Goal: Task Accomplishment & Management: Manage account settings

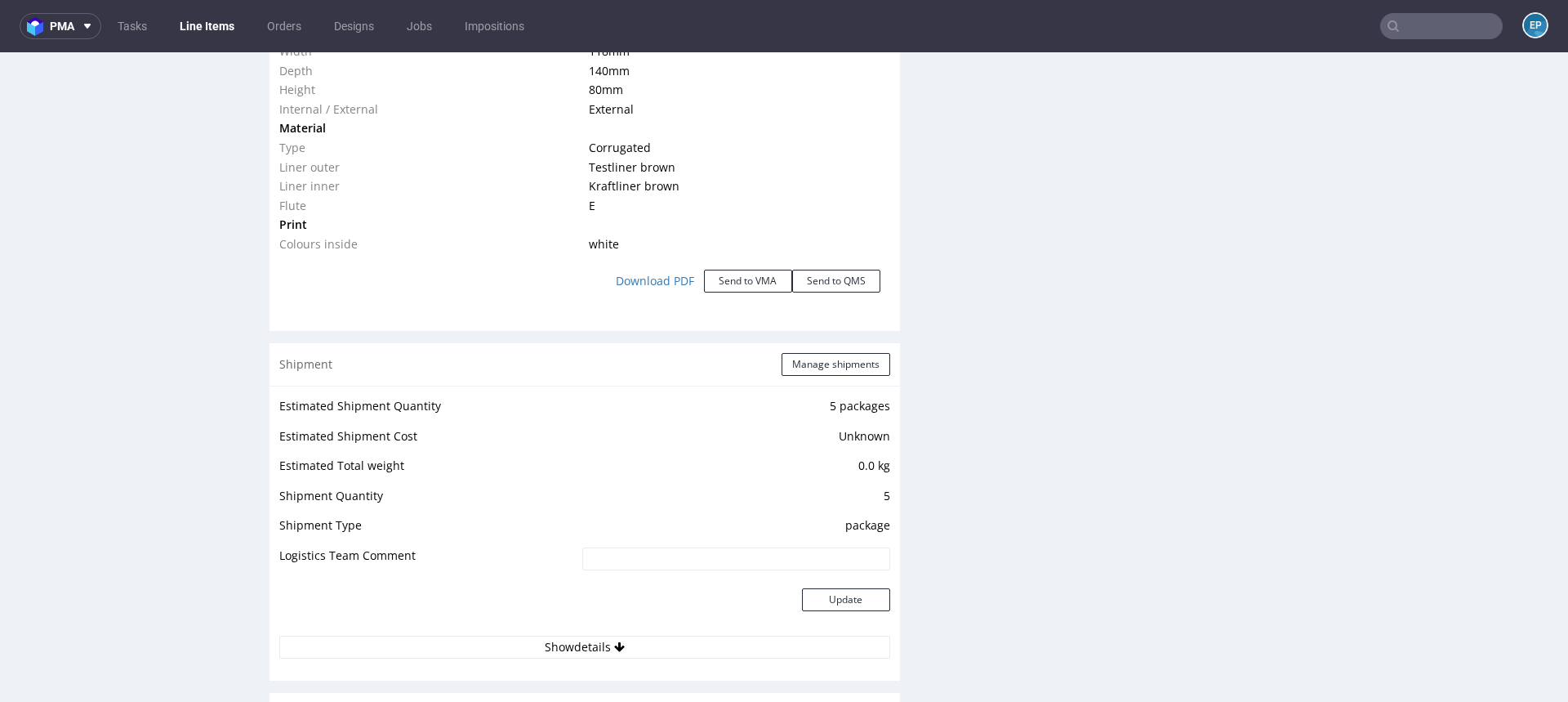
scroll to position [1720, 0]
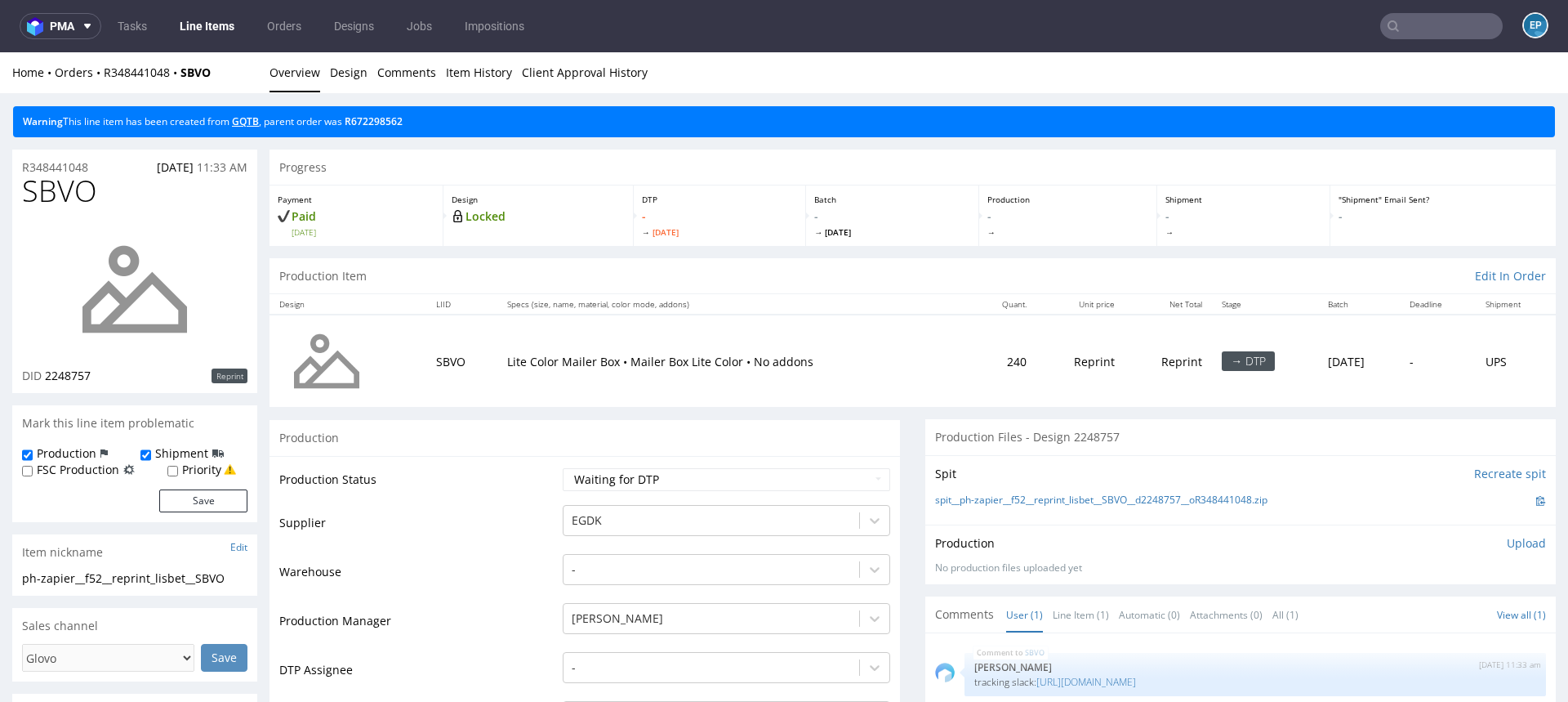
click at [247, 115] on link "GQTB" at bounding box center [245, 122] width 27 height 14
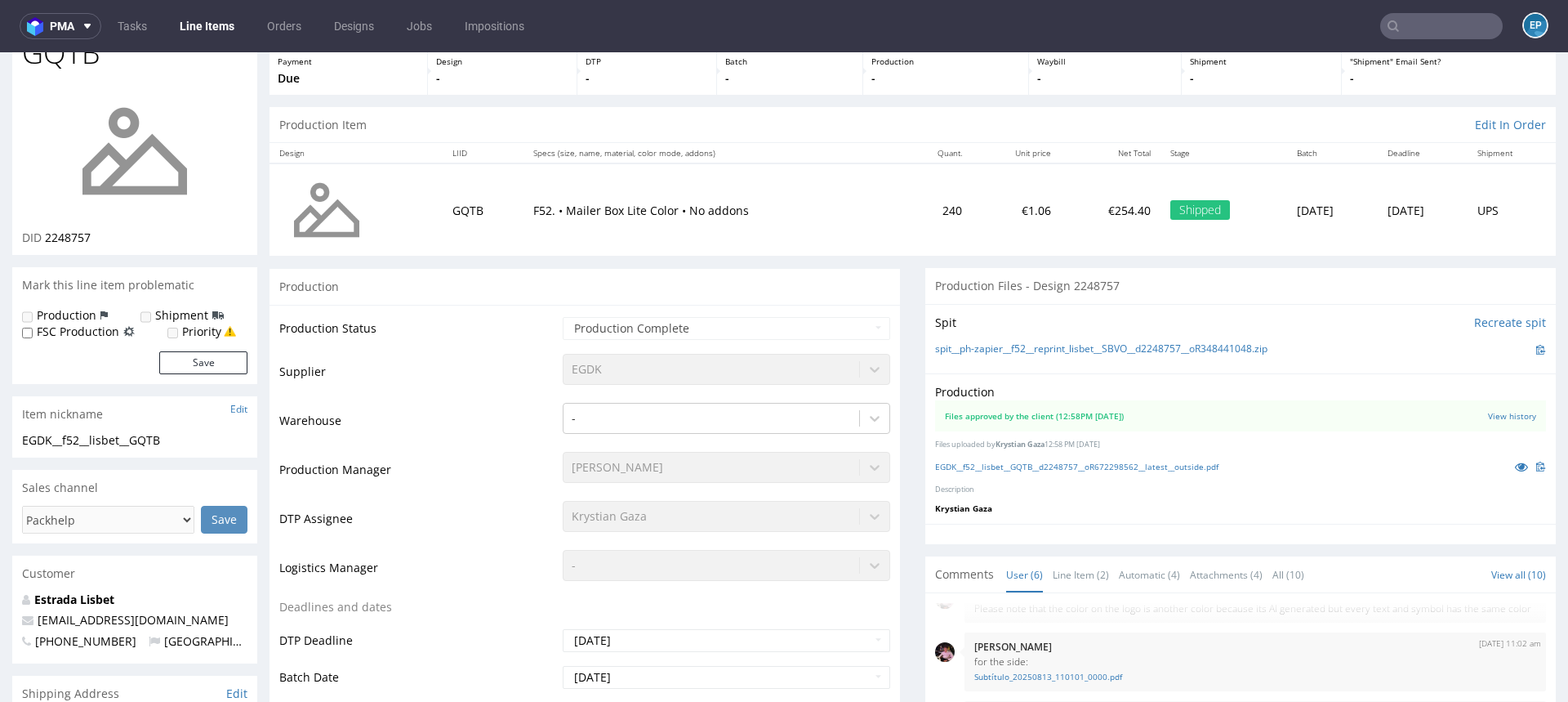
scroll to position [181, 0]
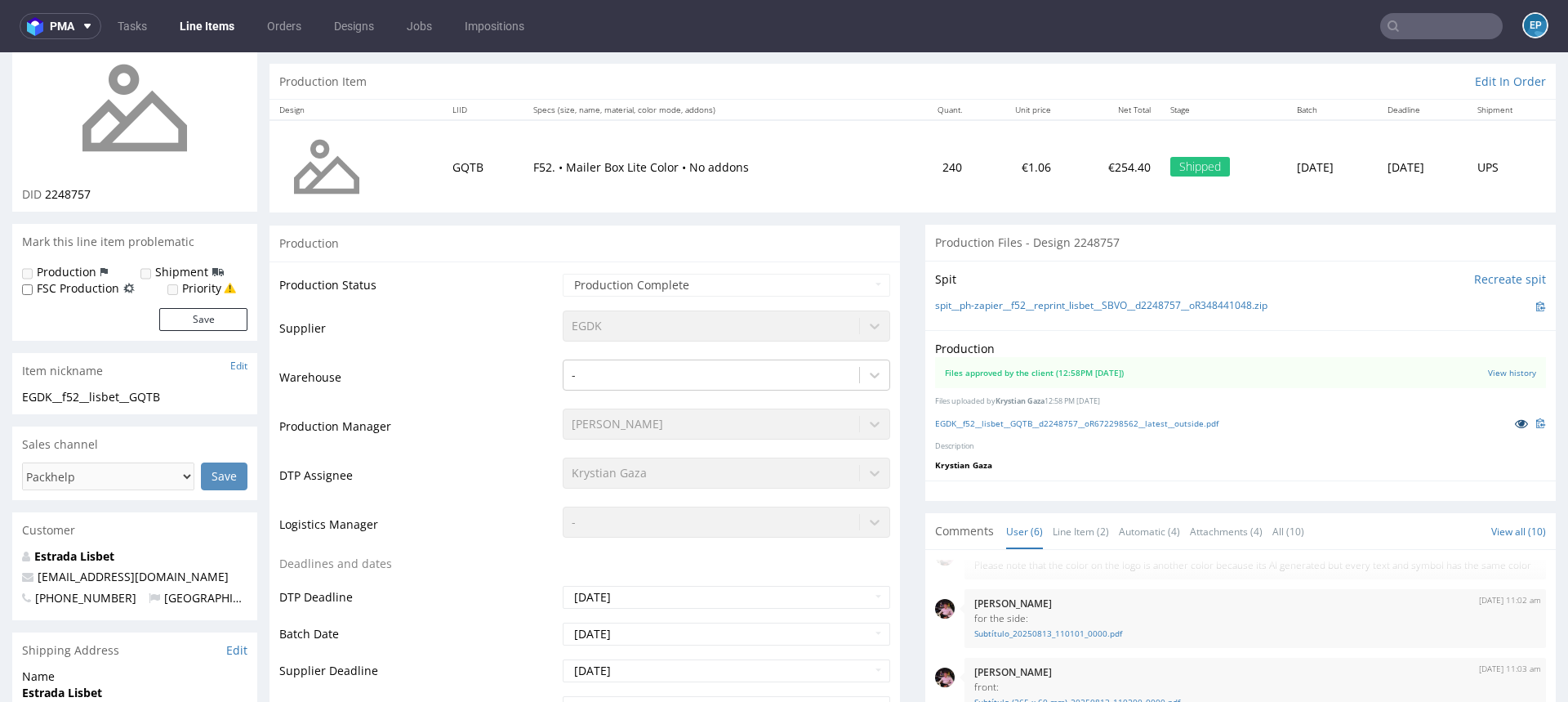
click at [1516, 421] on icon at bounding box center [1522, 423] width 13 height 11
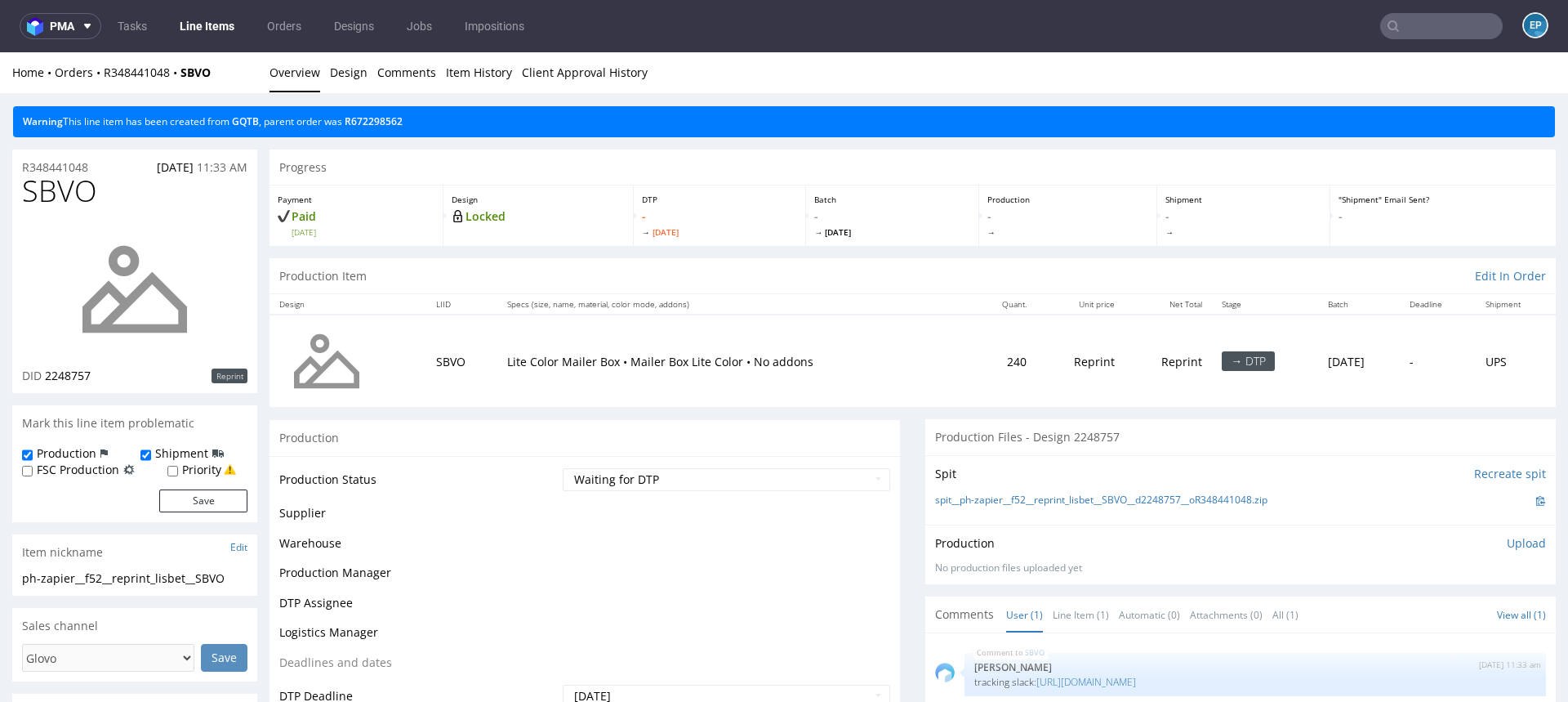
scroll to position [0, 0]
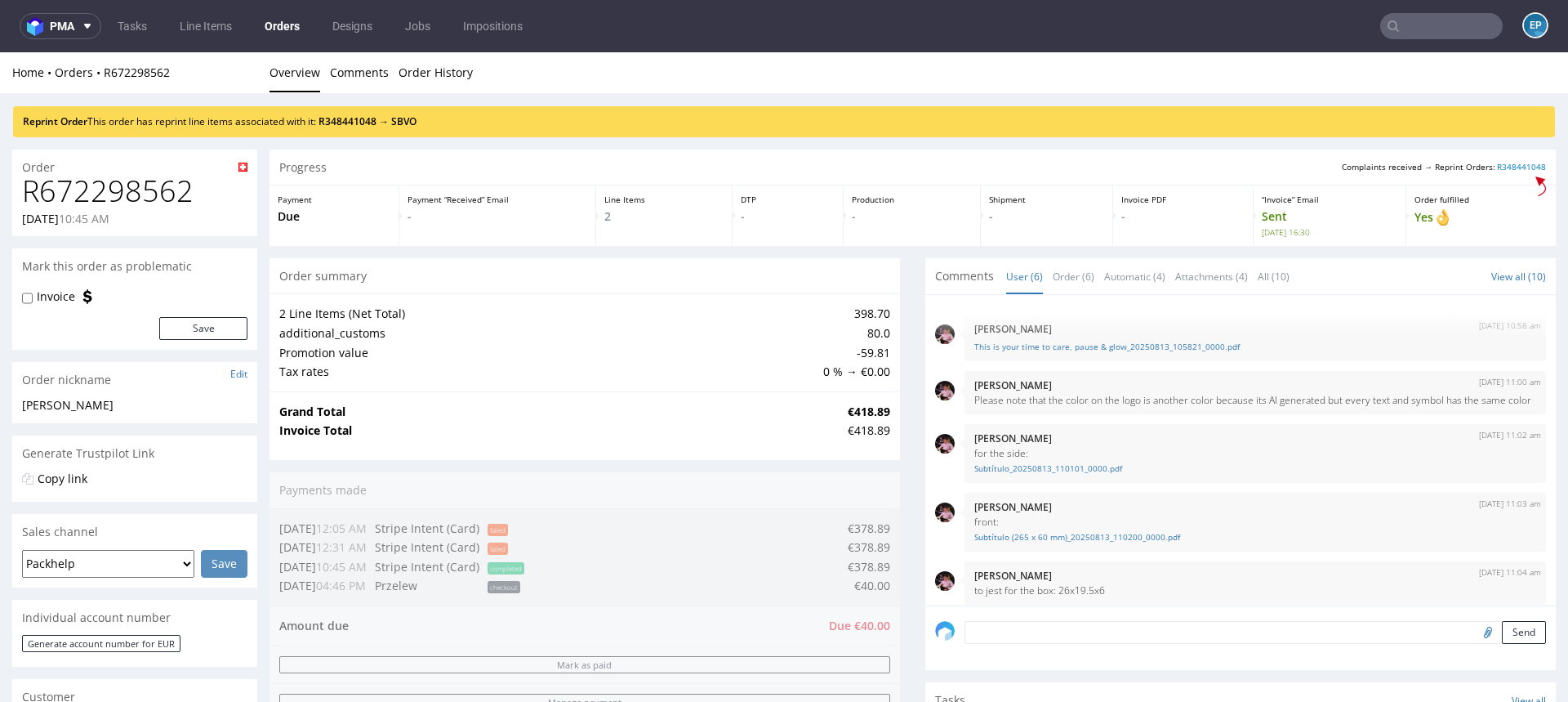
scroll to position [102, 0]
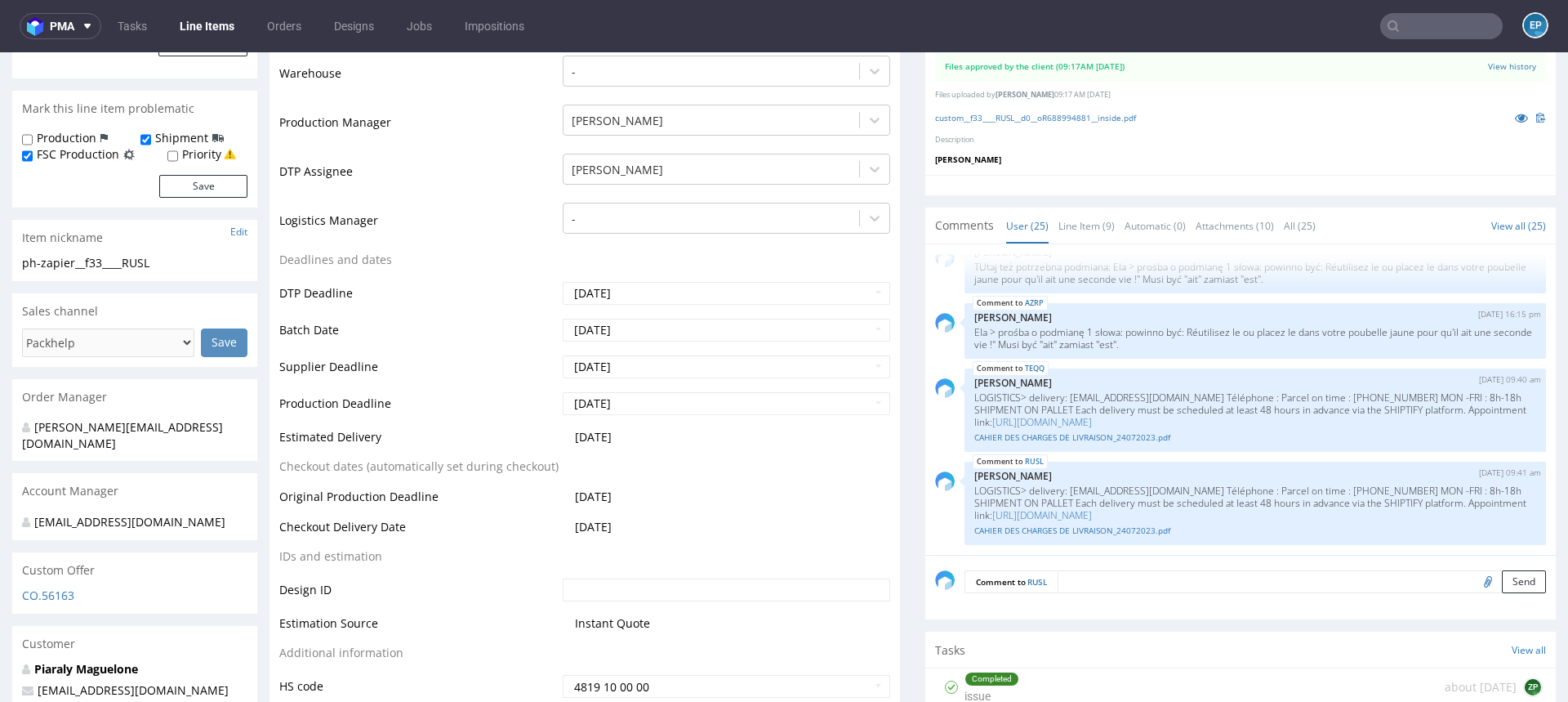
scroll to position [427, 0]
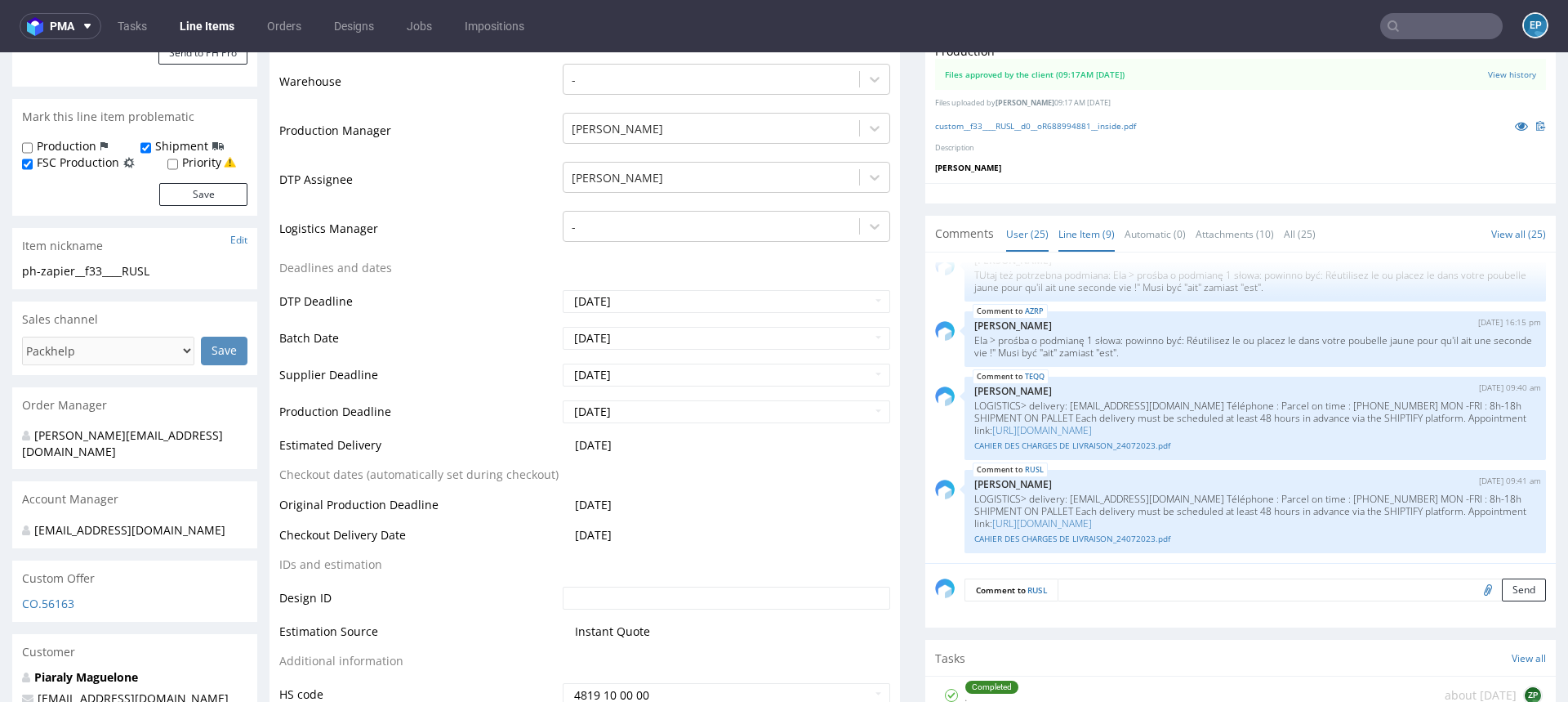
click at [1079, 227] on link "Line Item (9)" at bounding box center [1086, 234] width 56 height 35
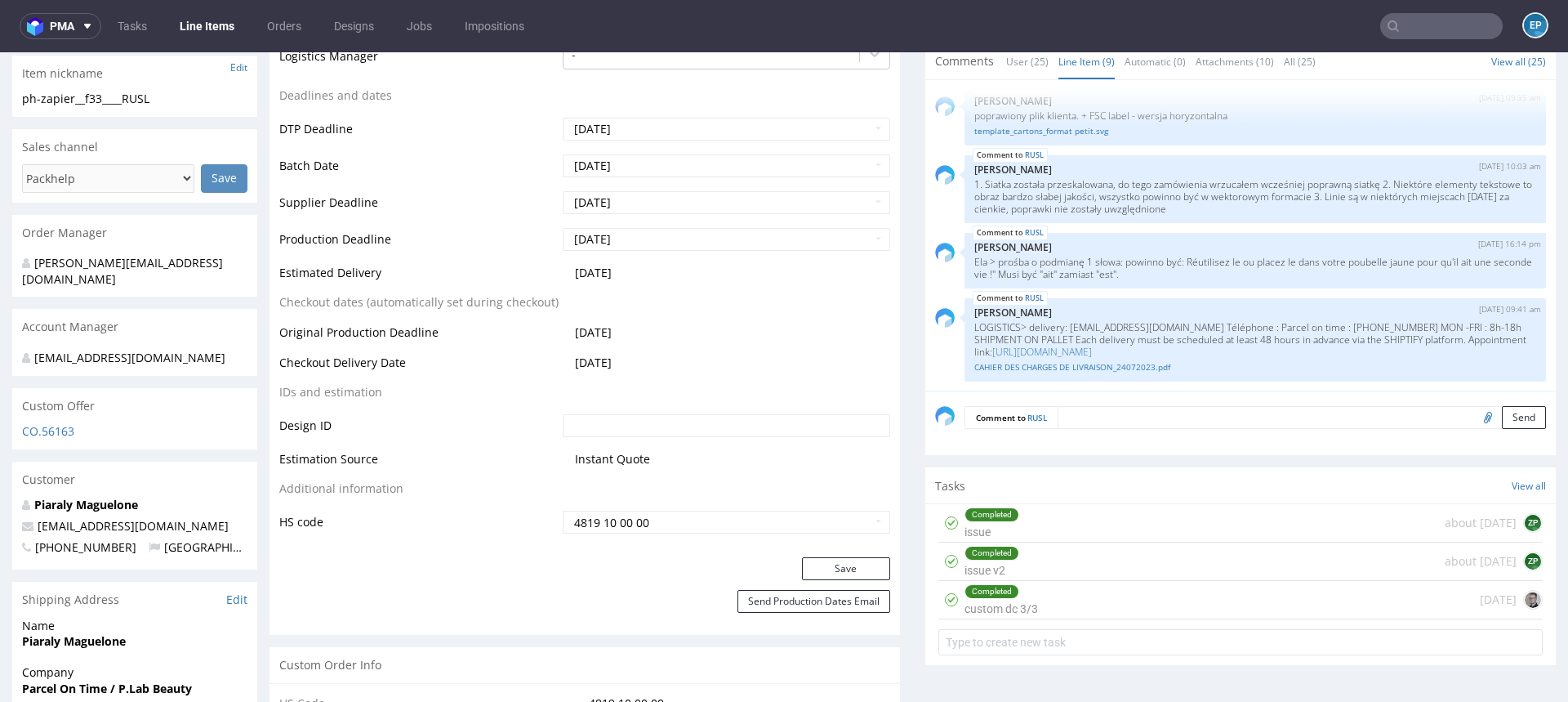
scroll to position [794, 0]
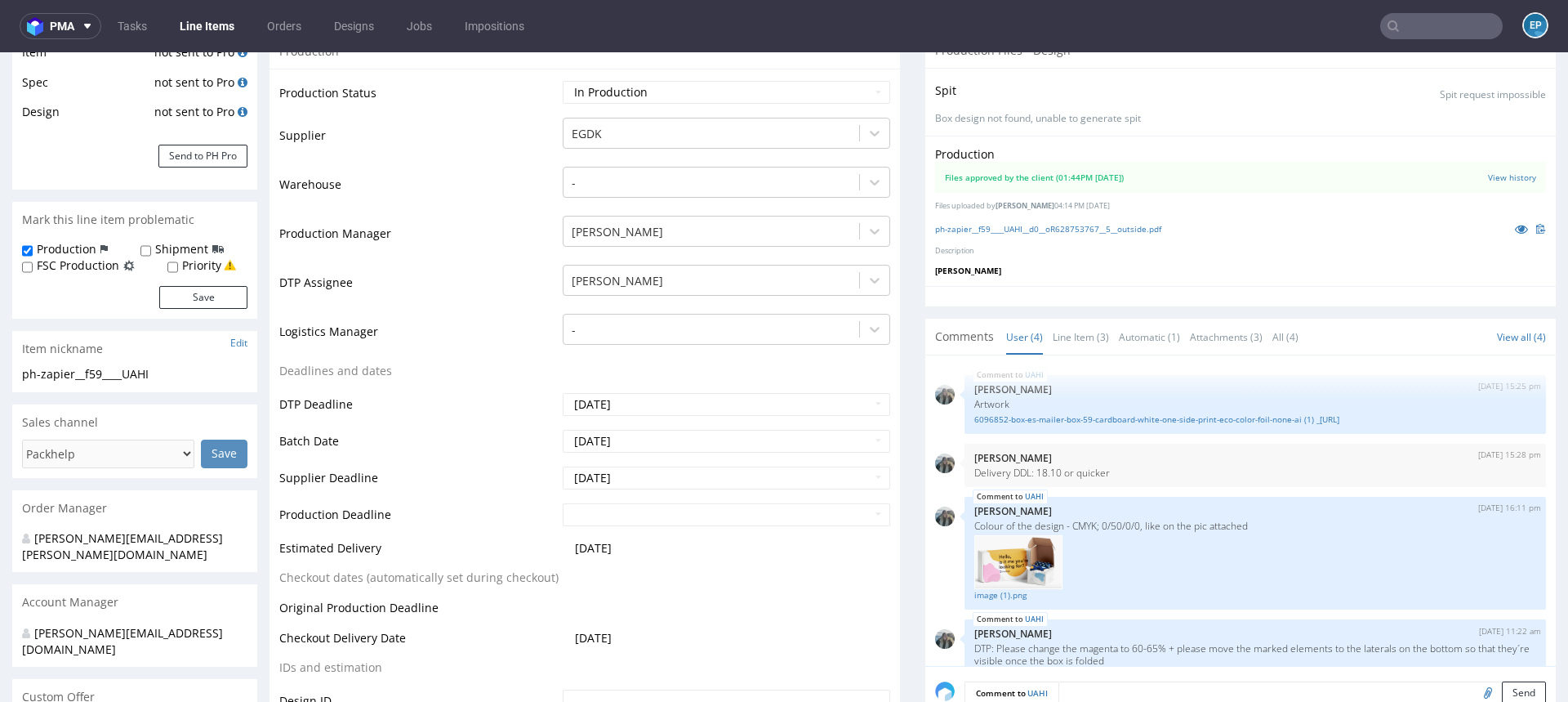
scroll to position [433, 0]
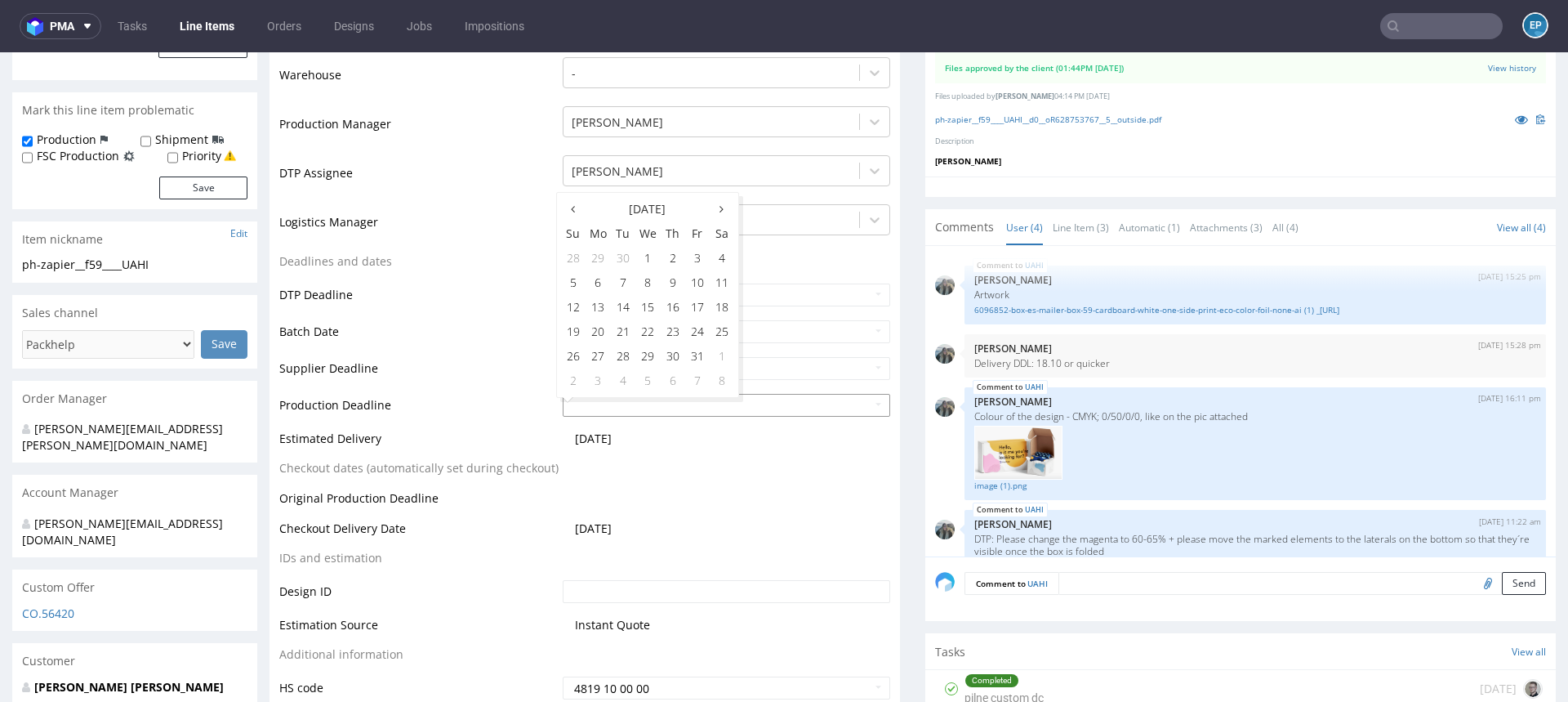
click at [642, 405] on input "text" at bounding box center [726, 405] width 328 height 23
click at [593, 282] on td "6" at bounding box center [598, 282] width 25 height 24
type input "2025-10-06"
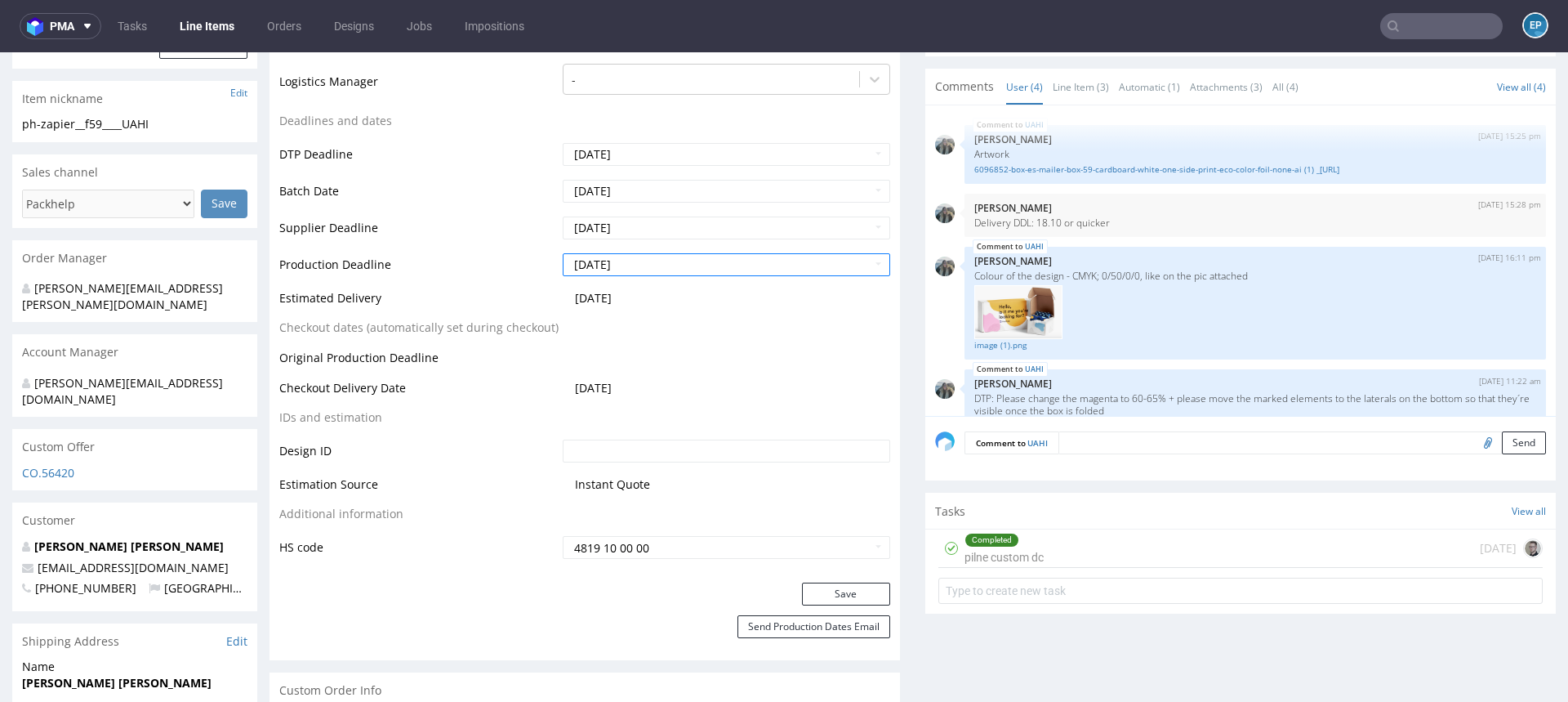
scroll to position [592, 0]
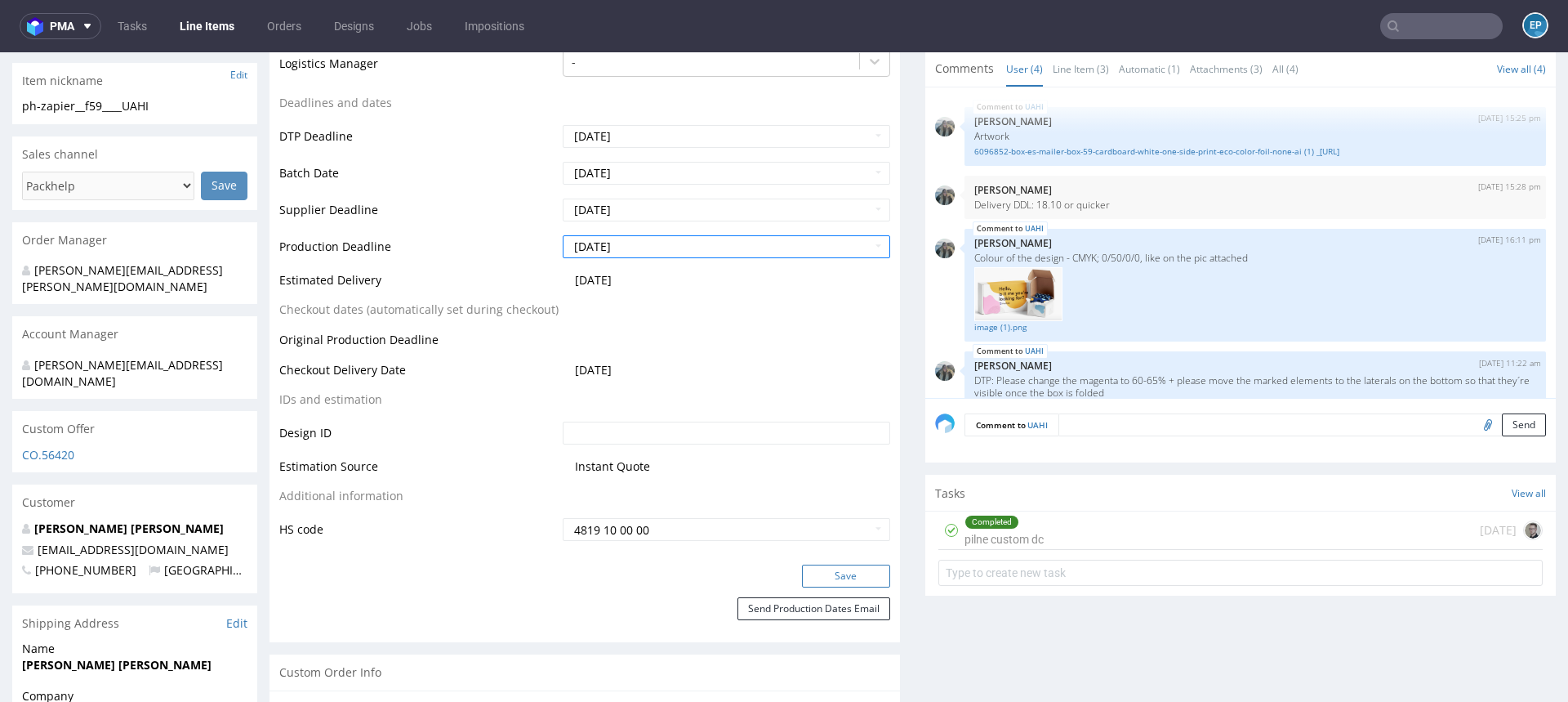
click at [826, 581] on button "Save" at bounding box center [846, 576] width 88 height 23
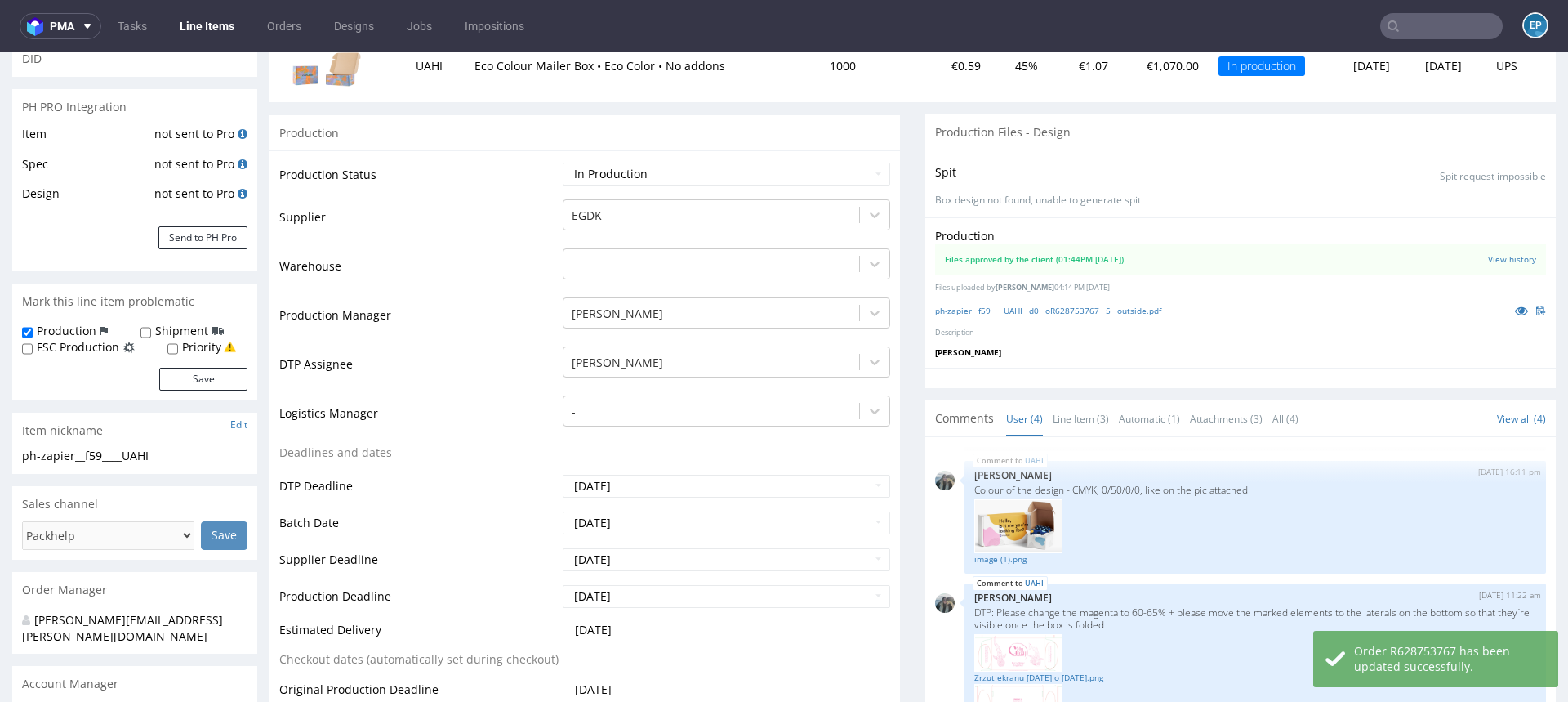
scroll to position [0, 0]
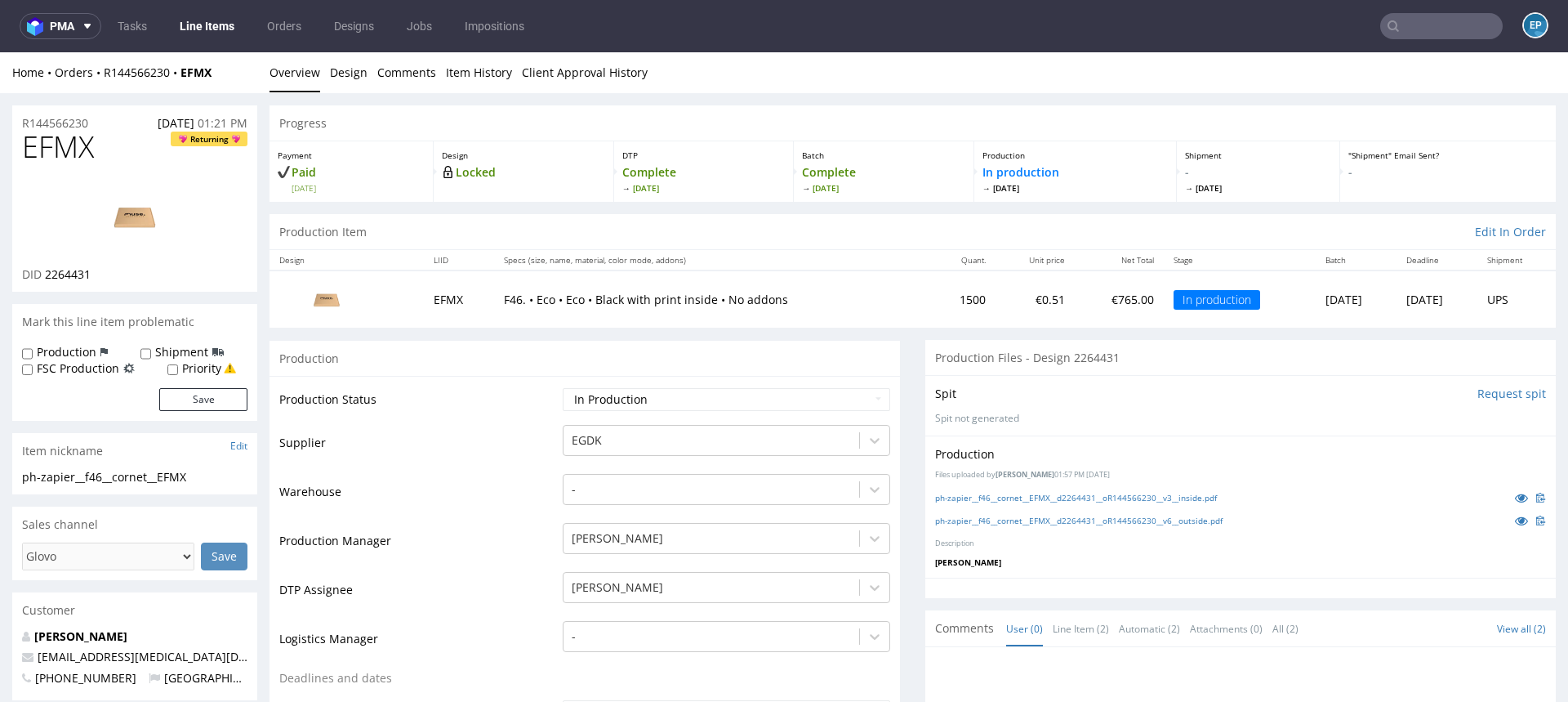
click at [205, 16] on link "Line Items" at bounding box center [206, 26] width 74 height 26
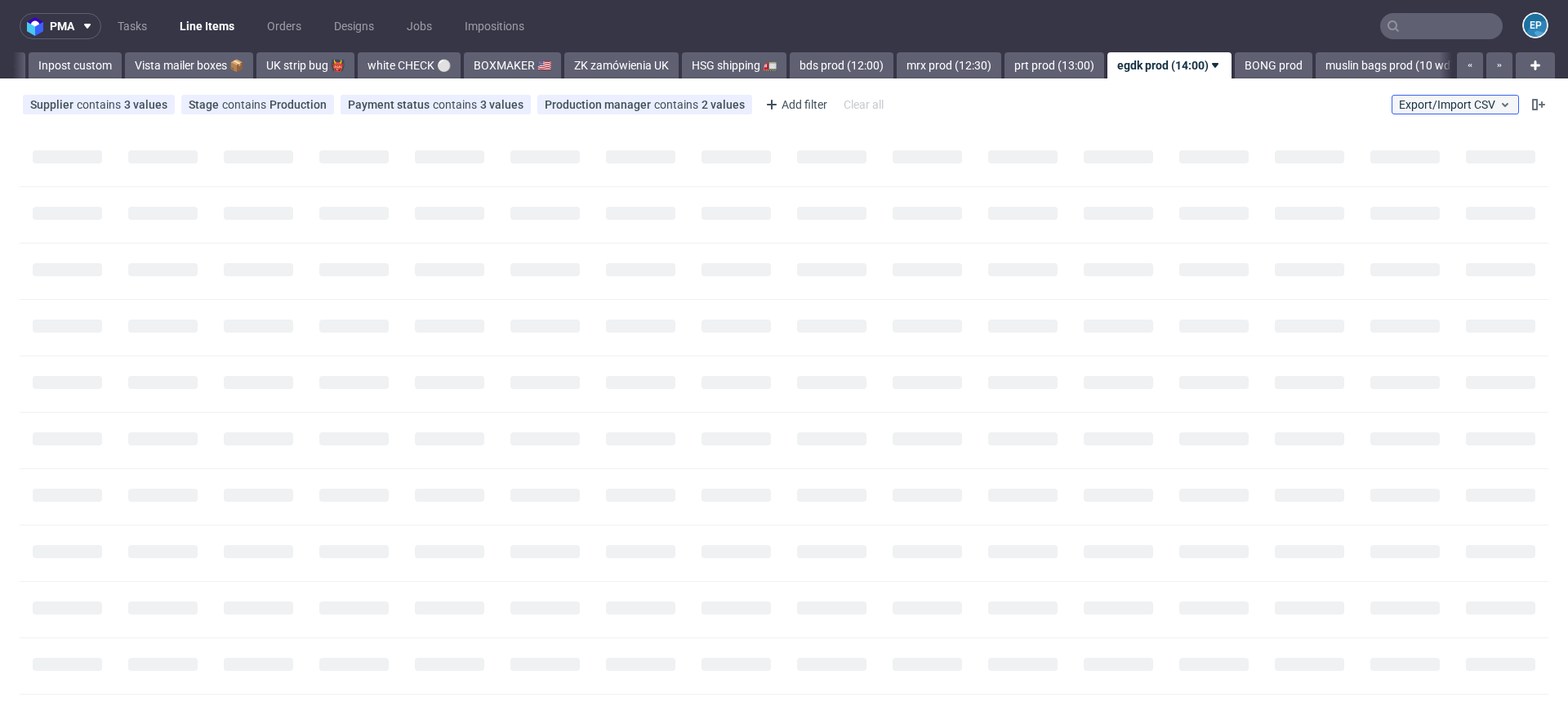
click at [1444, 99] on span "Export/Import CSV" at bounding box center [1455, 104] width 113 height 13
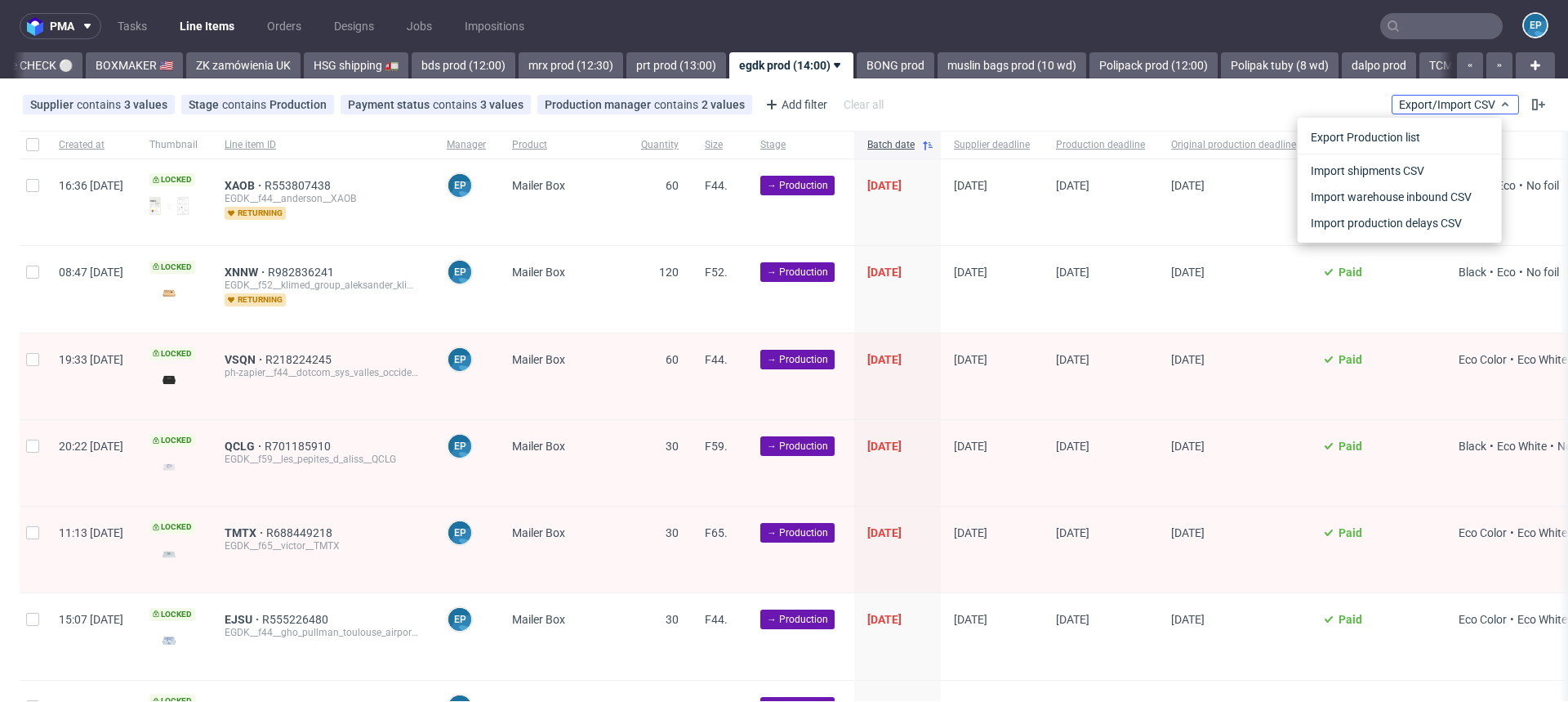
scroll to position [0, 1545]
click at [1386, 170] on link "Import shipments CSV" at bounding box center [1399, 170] width 191 height 26
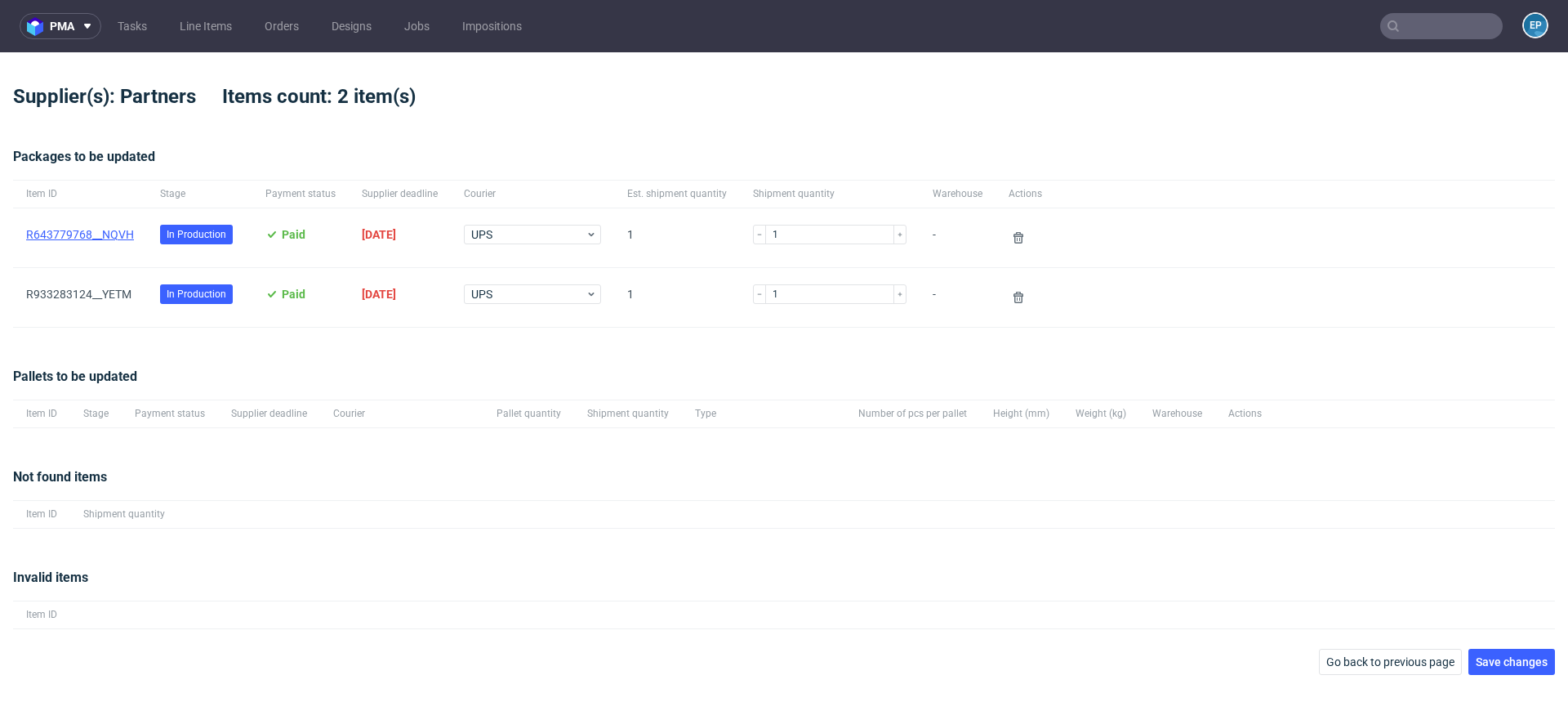
click at [113, 229] on link "R643779768__NQVH" at bounding box center [80, 234] width 108 height 13
click at [79, 290] on link "R933283124__YETM" at bounding box center [79, 294] width 106 height 13
click at [108, 293] on link "R933283124__YETM" at bounding box center [79, 294] width 106 height 13
click at [1492, 663] on span "Save changes" at bounding box center [1512, 661] width 72 height 11
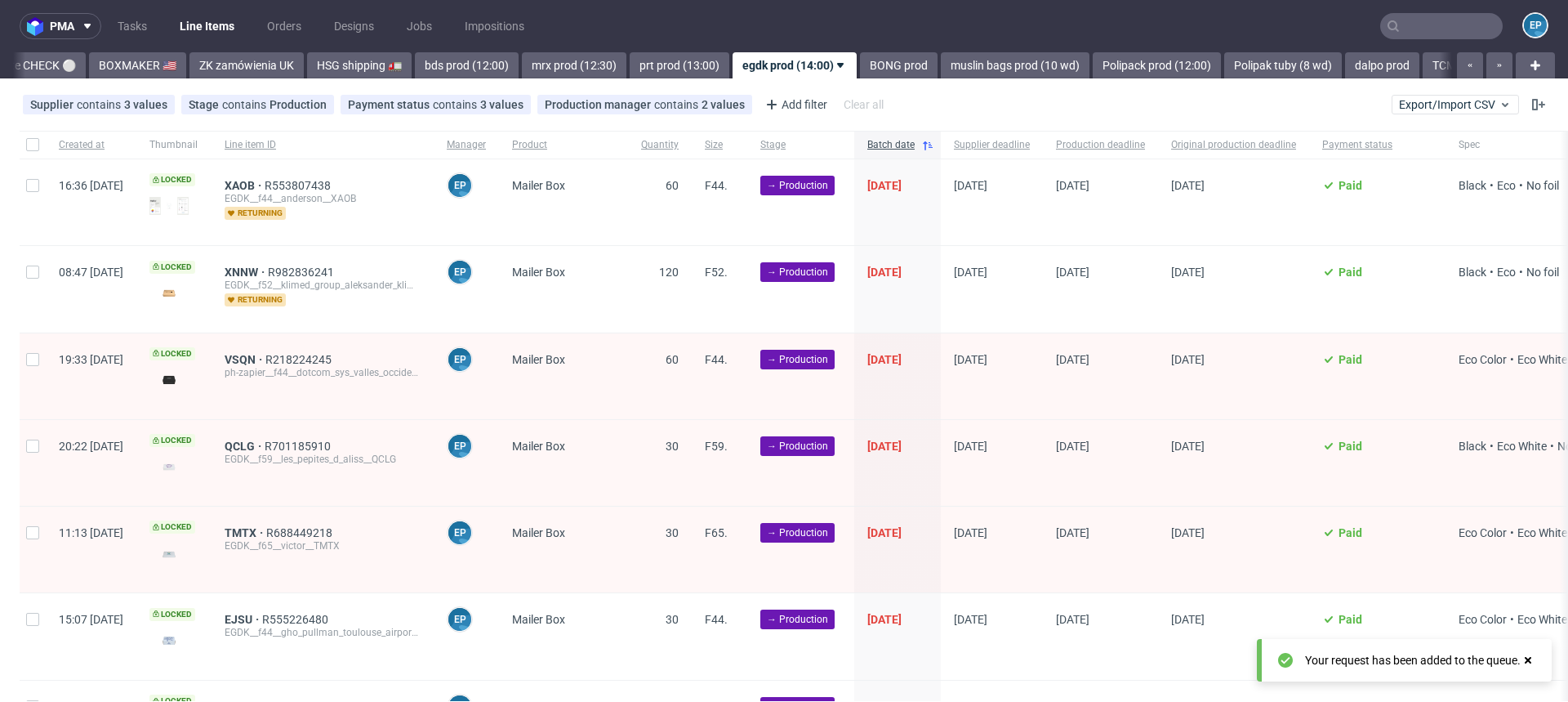
scroll to position [0, 1545]
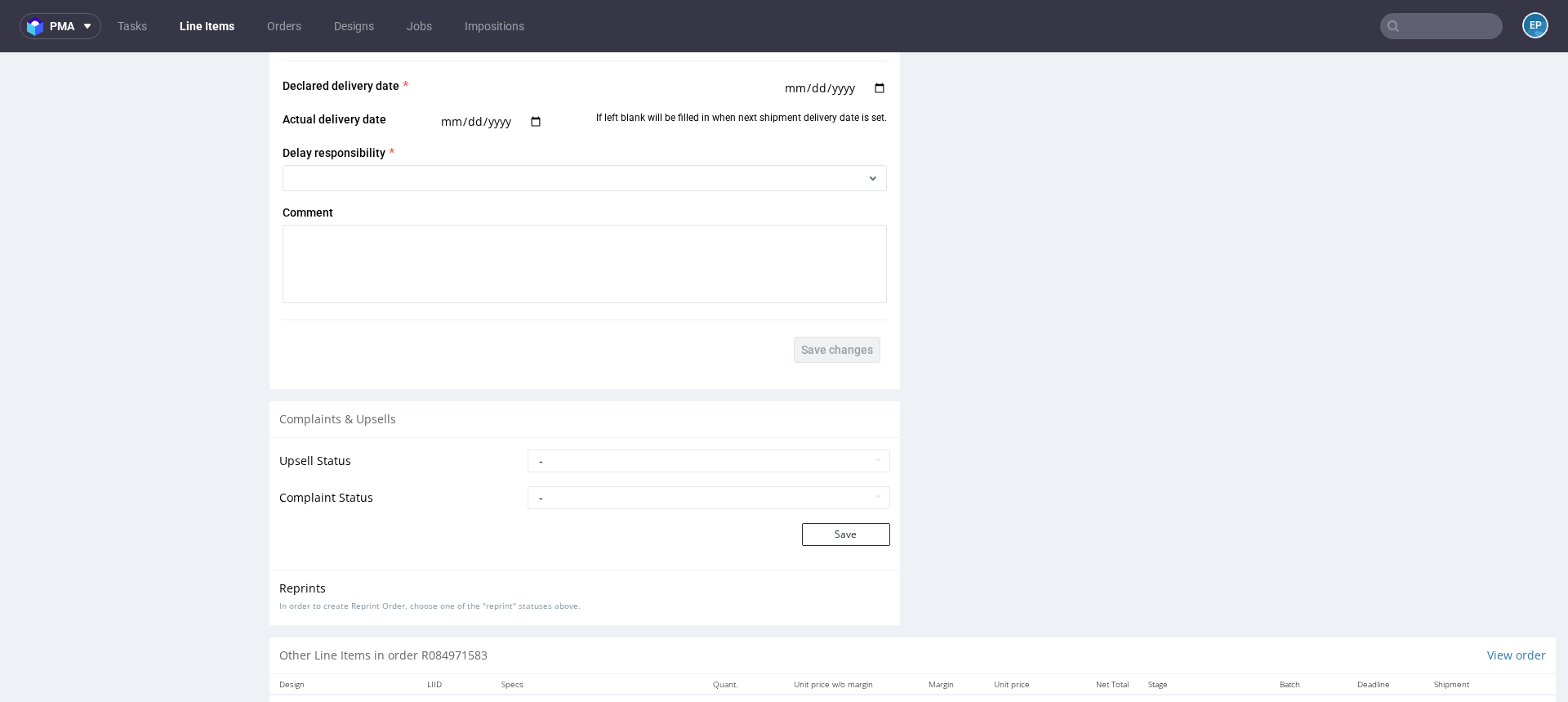
scroll to position [2677, 0]
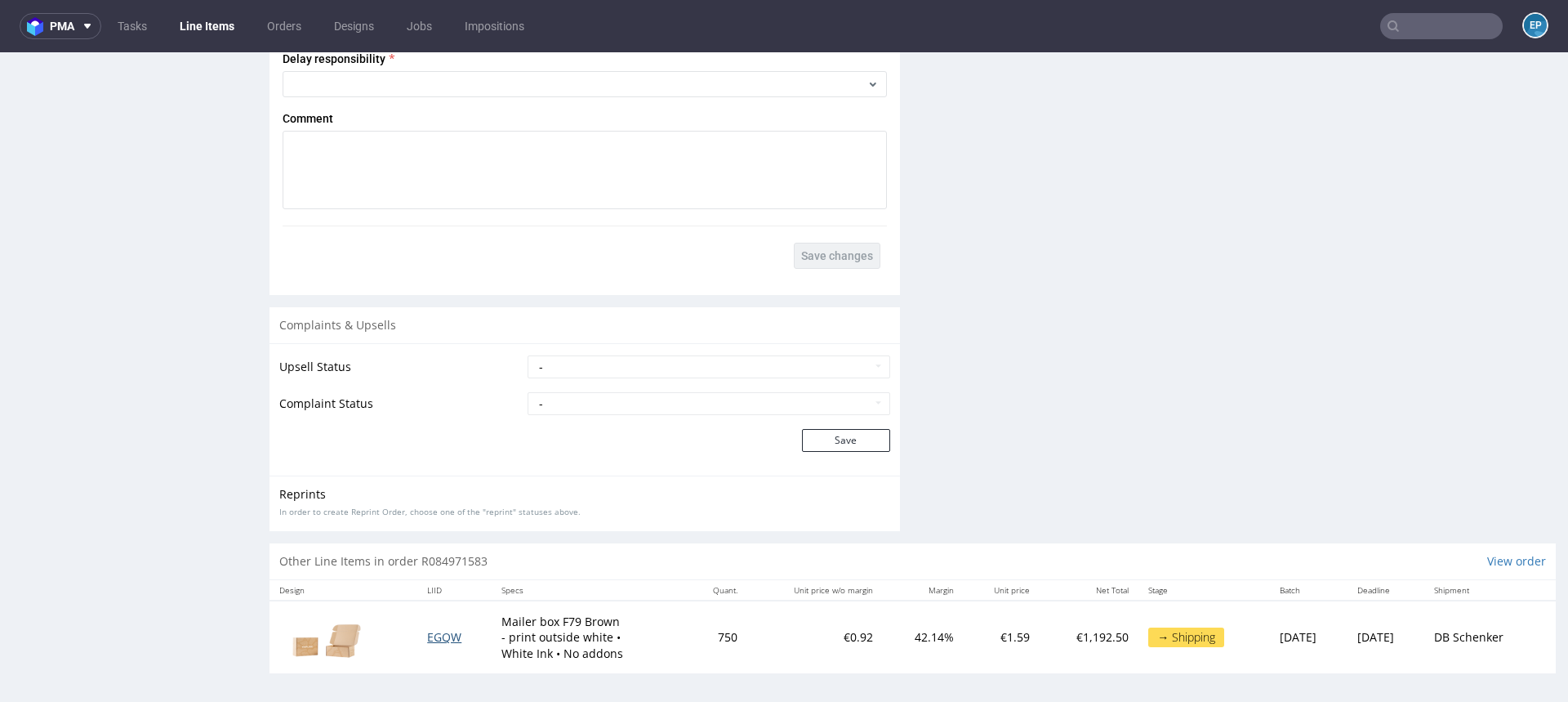
click at [436, 637] on span "EGQW" at bounding box center [444, 637] width 34 height 16
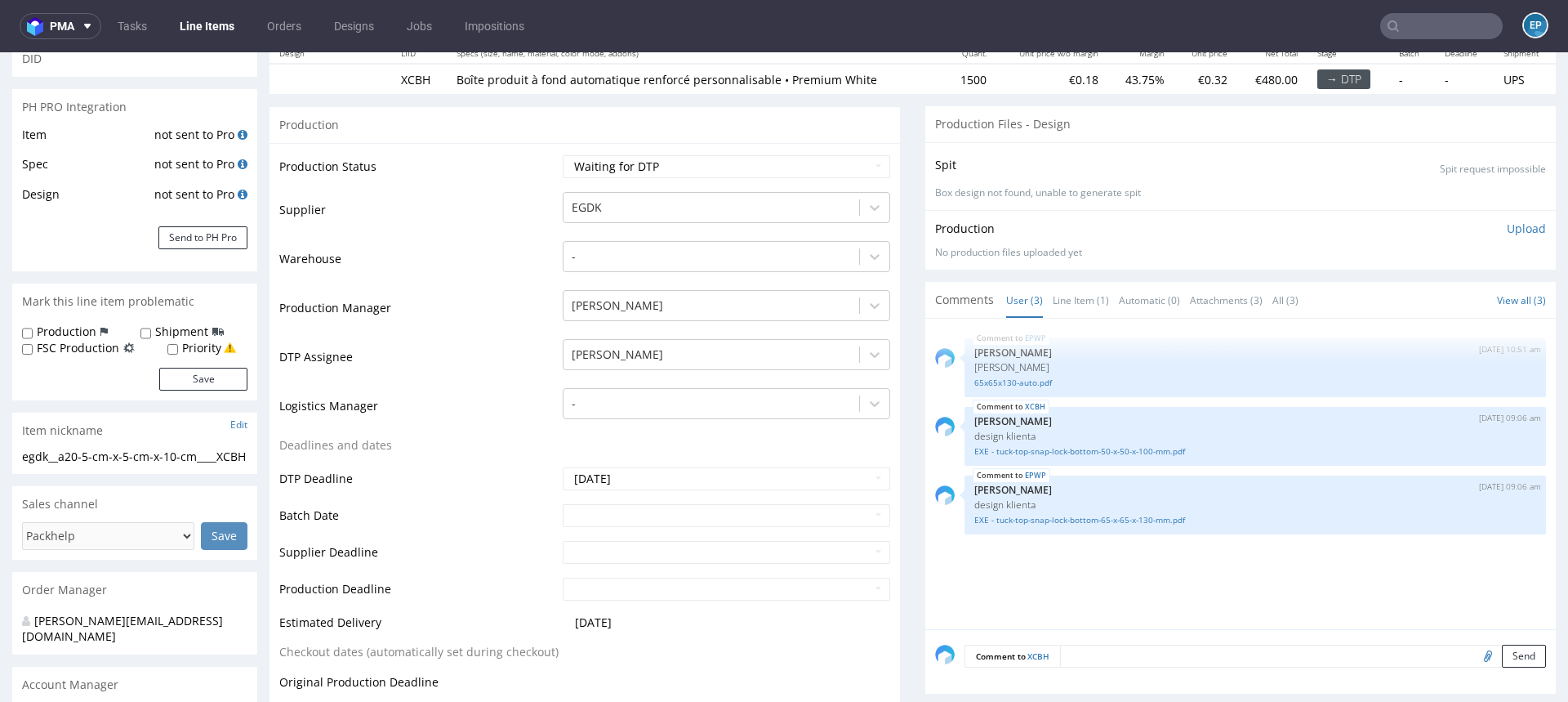
scroll to position [213, 0]
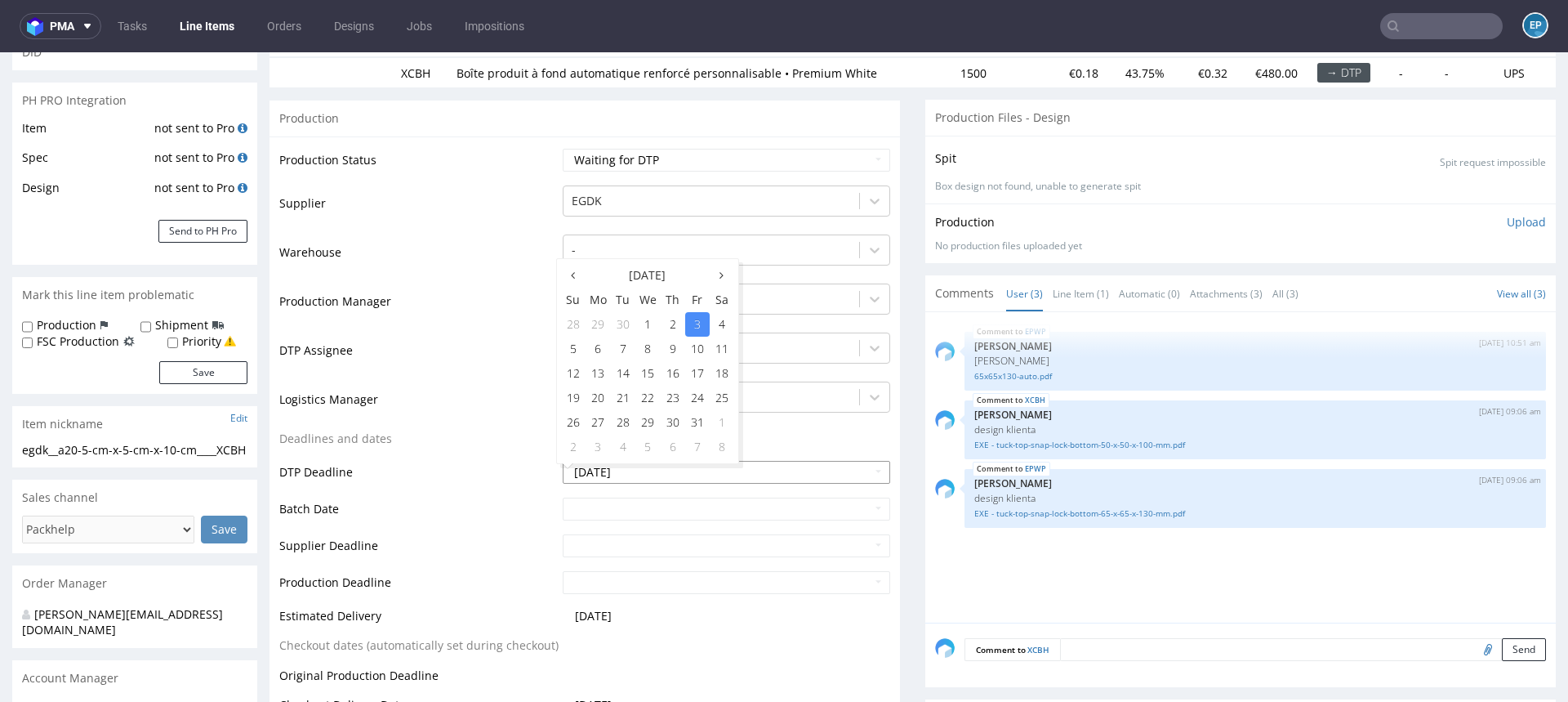
click at [635, 470] on input "2025-10-03" at bounding box center [726, 472] width 328 height 23
click at [692, 351] on td "10" at bounding box center [697, 349] width 24 height 24
type input "[DATE]"
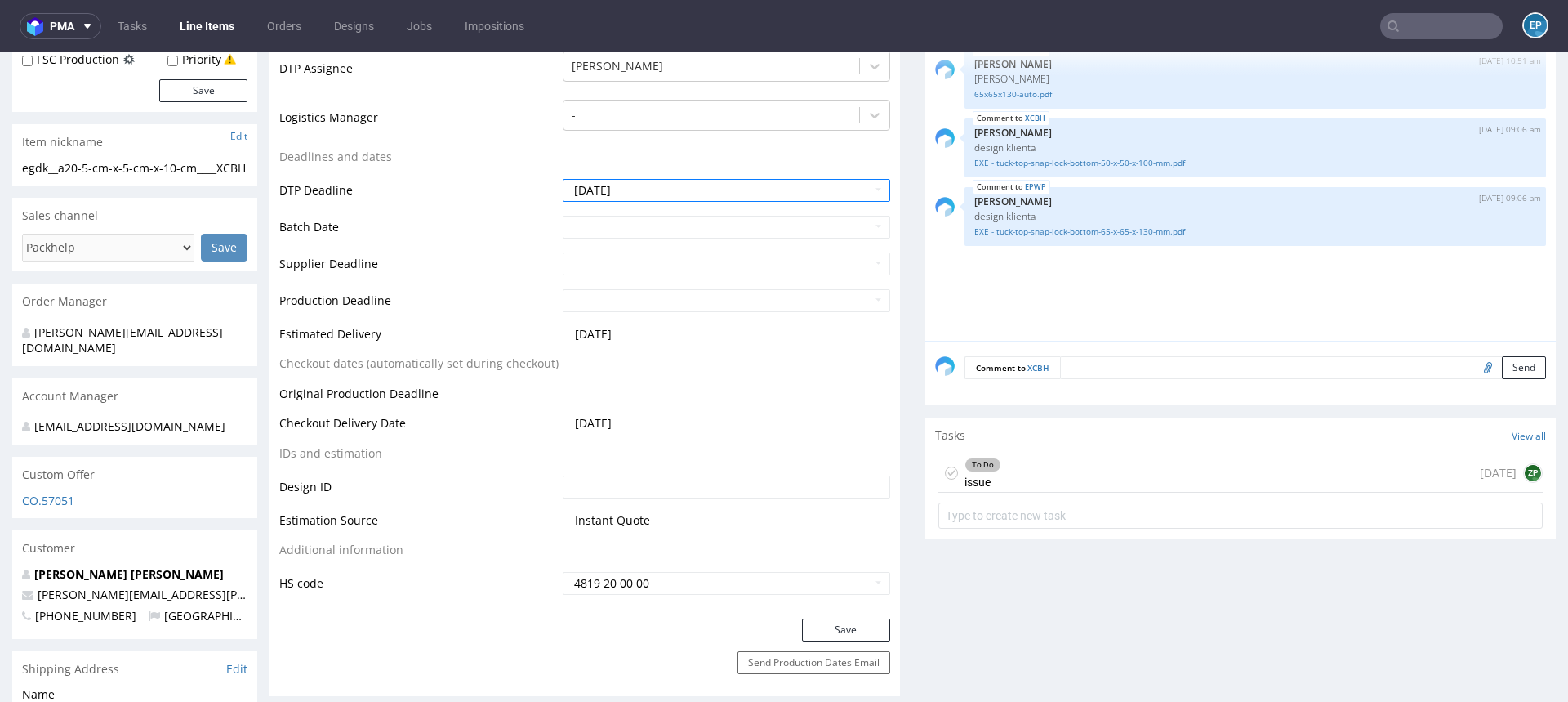
scroll to position [553, 0]
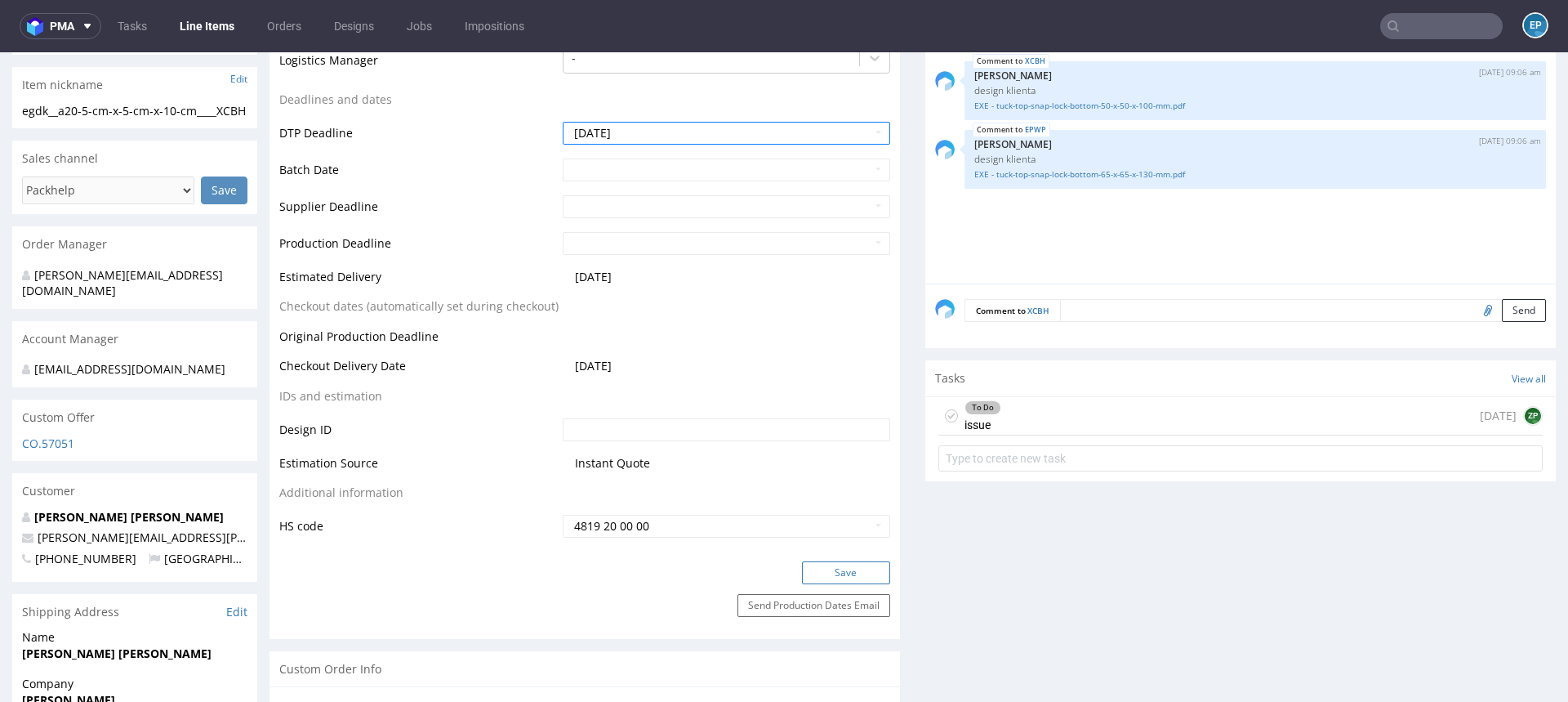
click at [826, 565] on button "Save" at bounding box center [846, 573] width 88 height 23
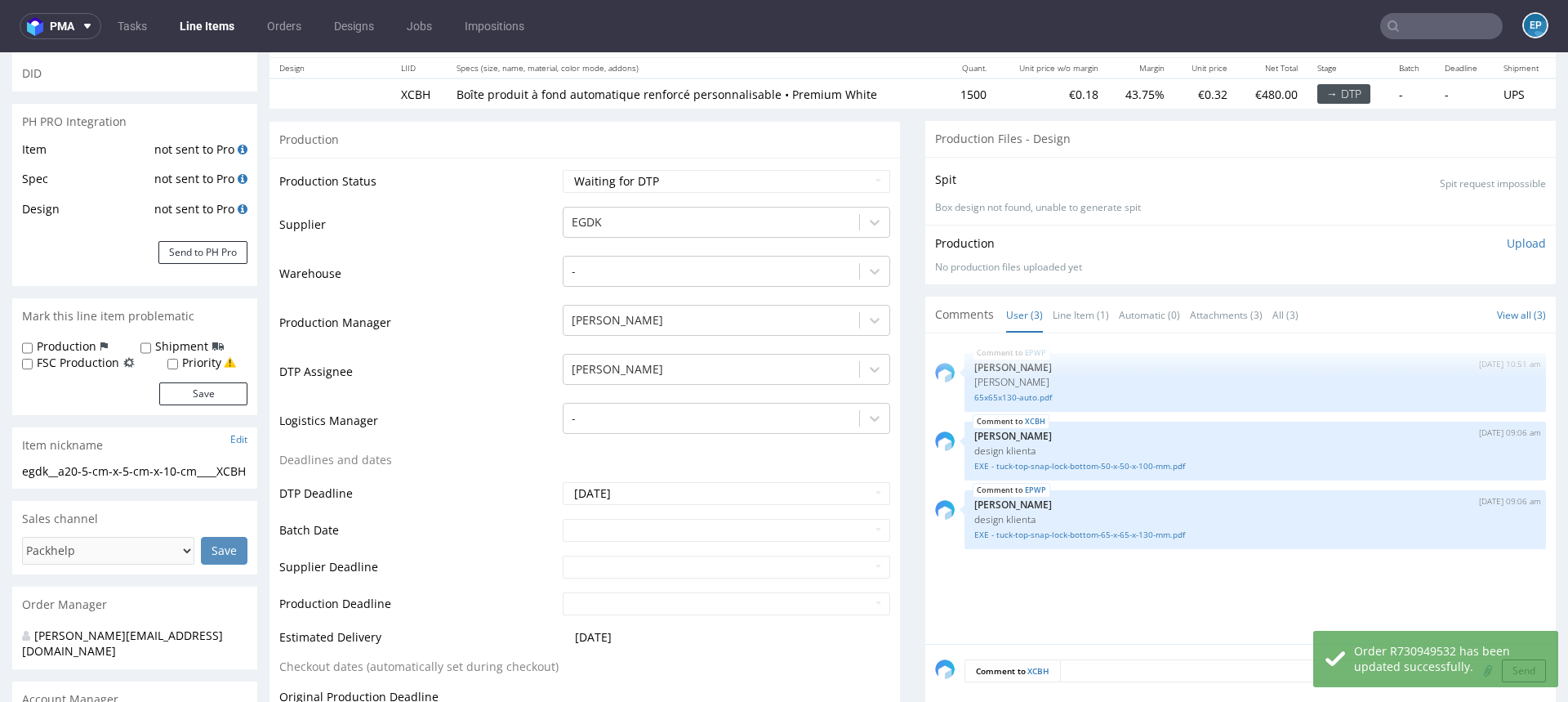
scroll to position [0, 0]
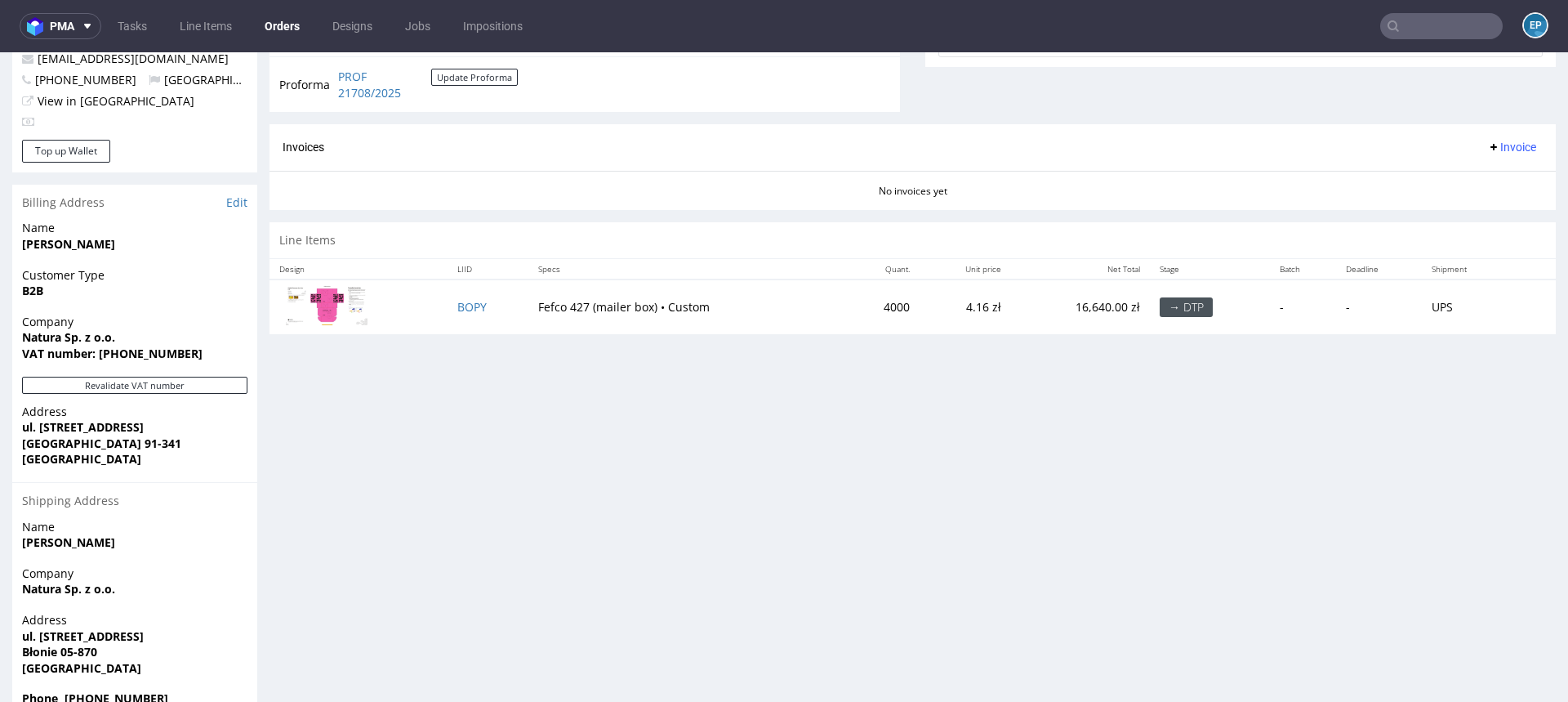
scroll to position [680, 0]
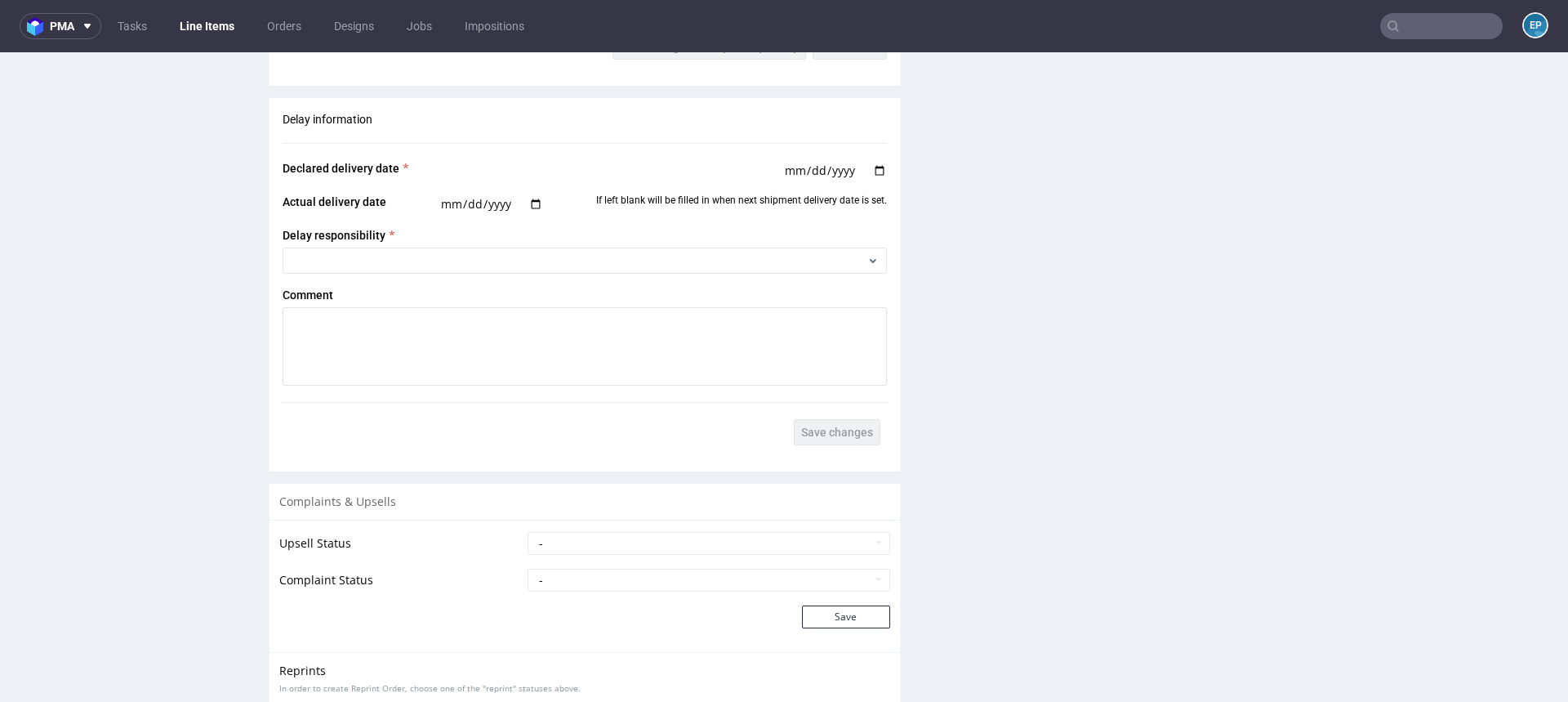
scroll to position [2678, 0]
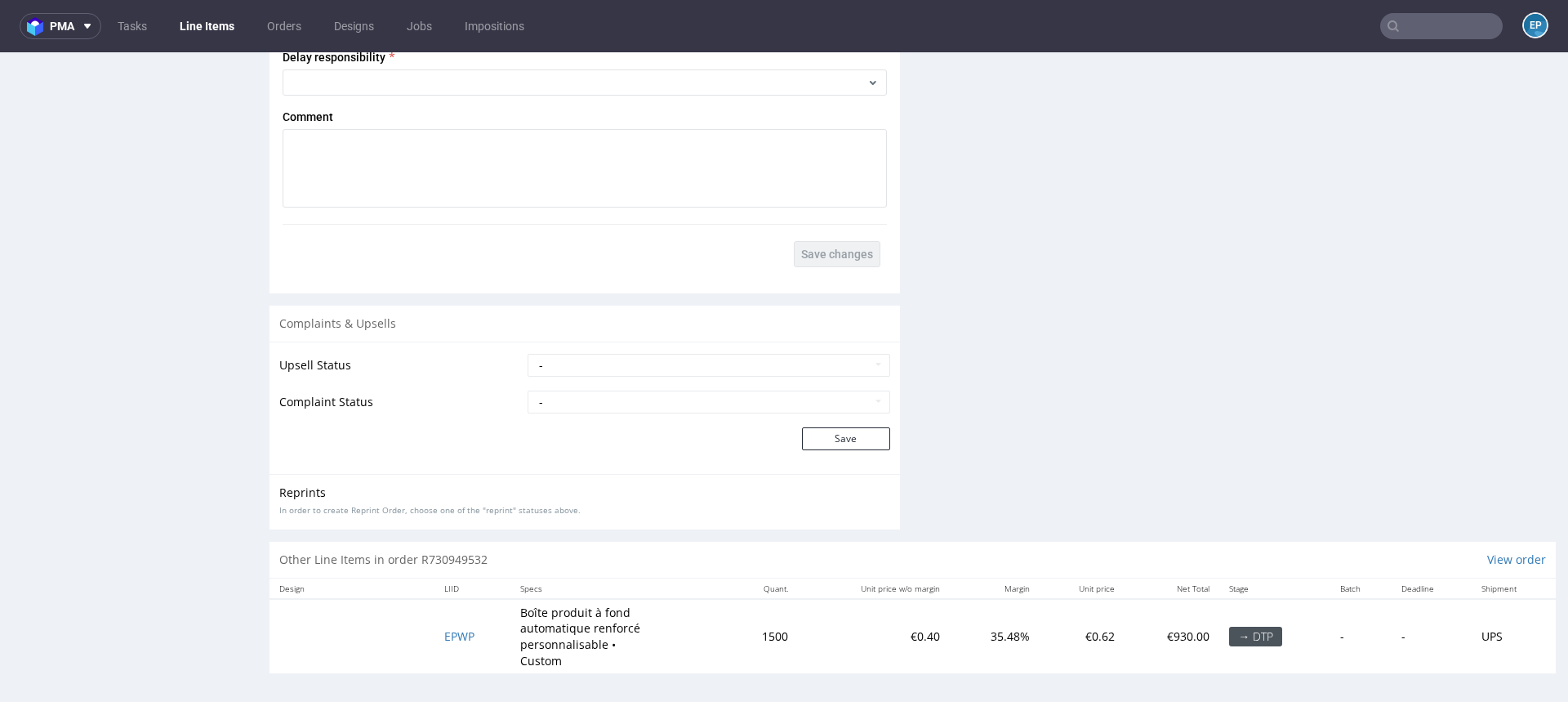
click at [465, 623] on td "EPWP" at bounding box center [472, 636] width 76 height 74
click at [463, 629] on span "EPWP" at bounding box center [459, 636] width 31 height 16
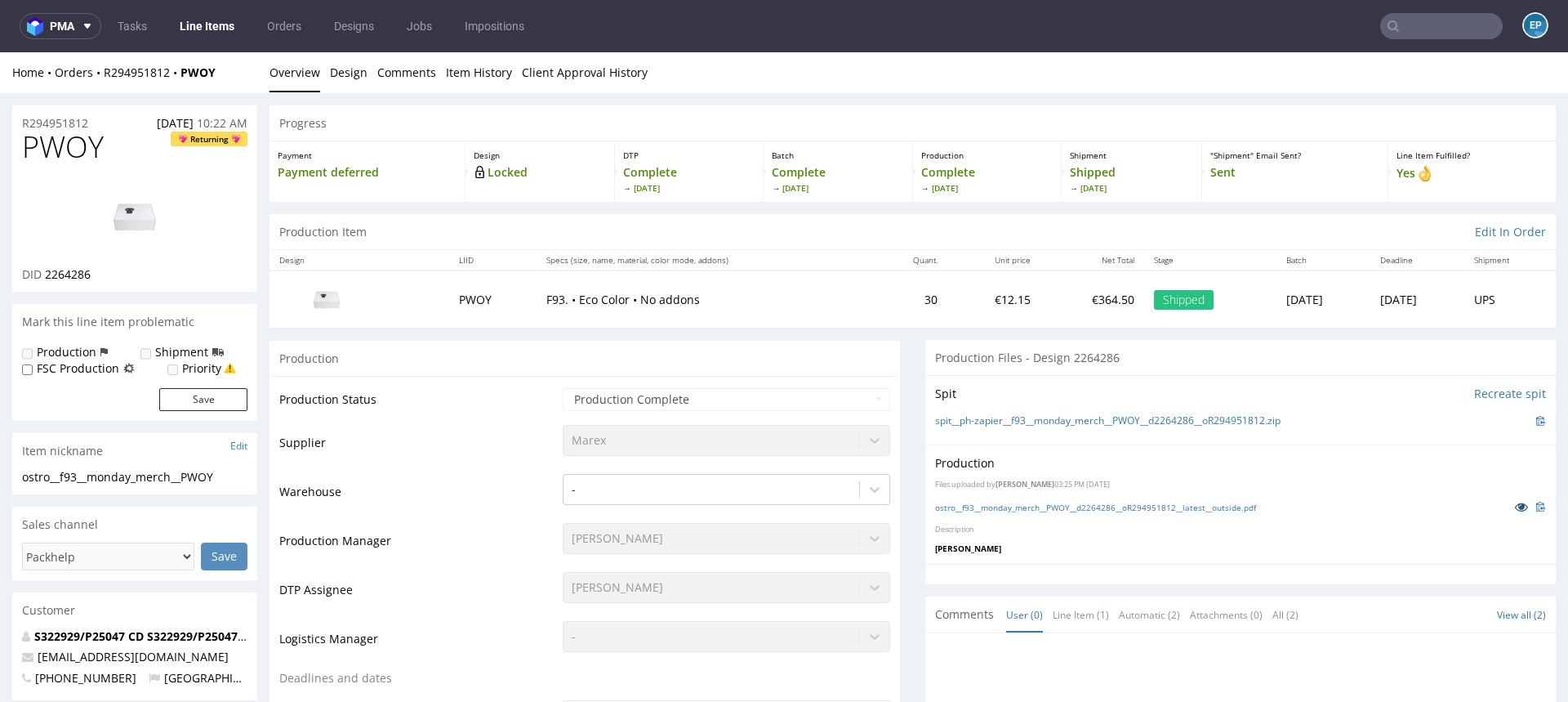
click at [1516, 508] on icon at bounding box center [1522, 506] width 13 height 11
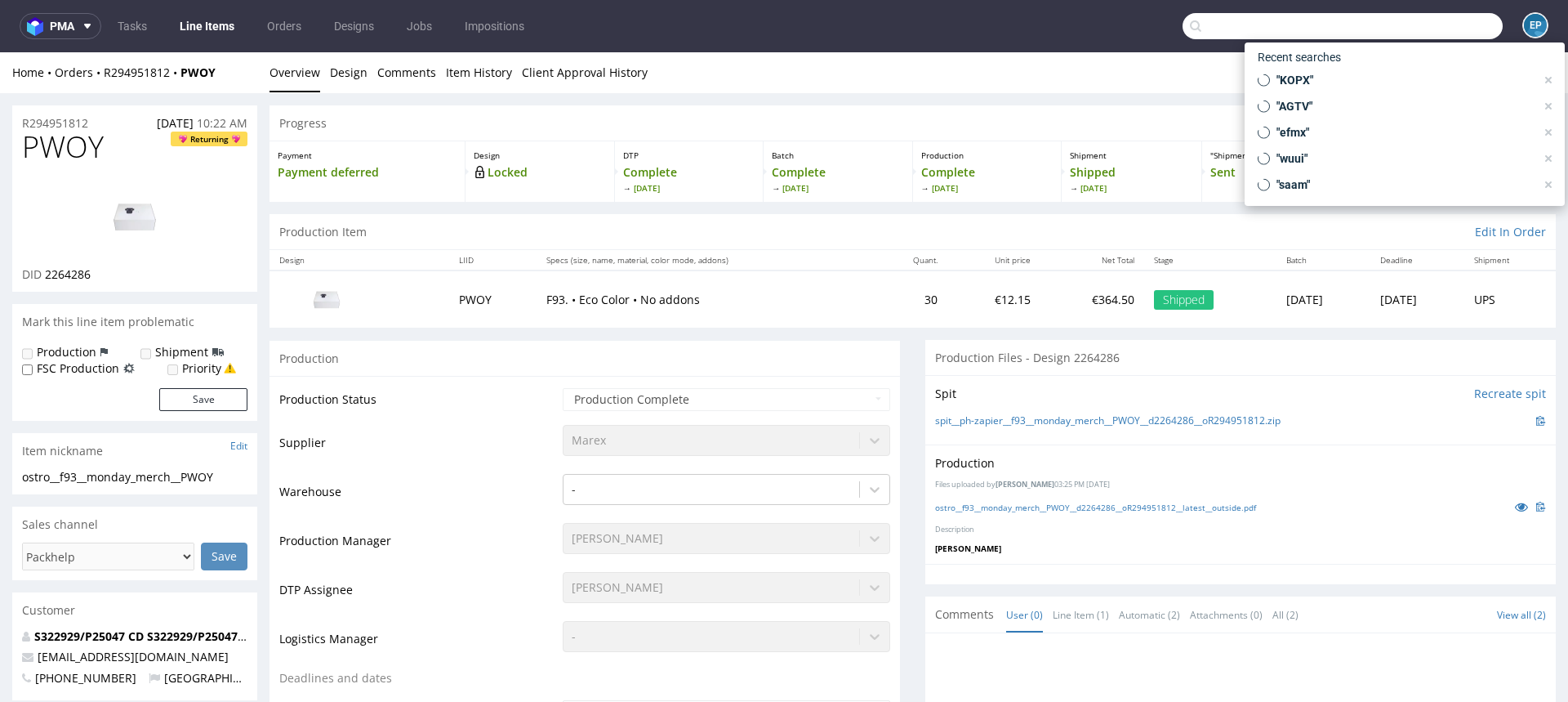
click at [1468, 27] on input "text" at bounding box center [1343, 26] width 320 height 26
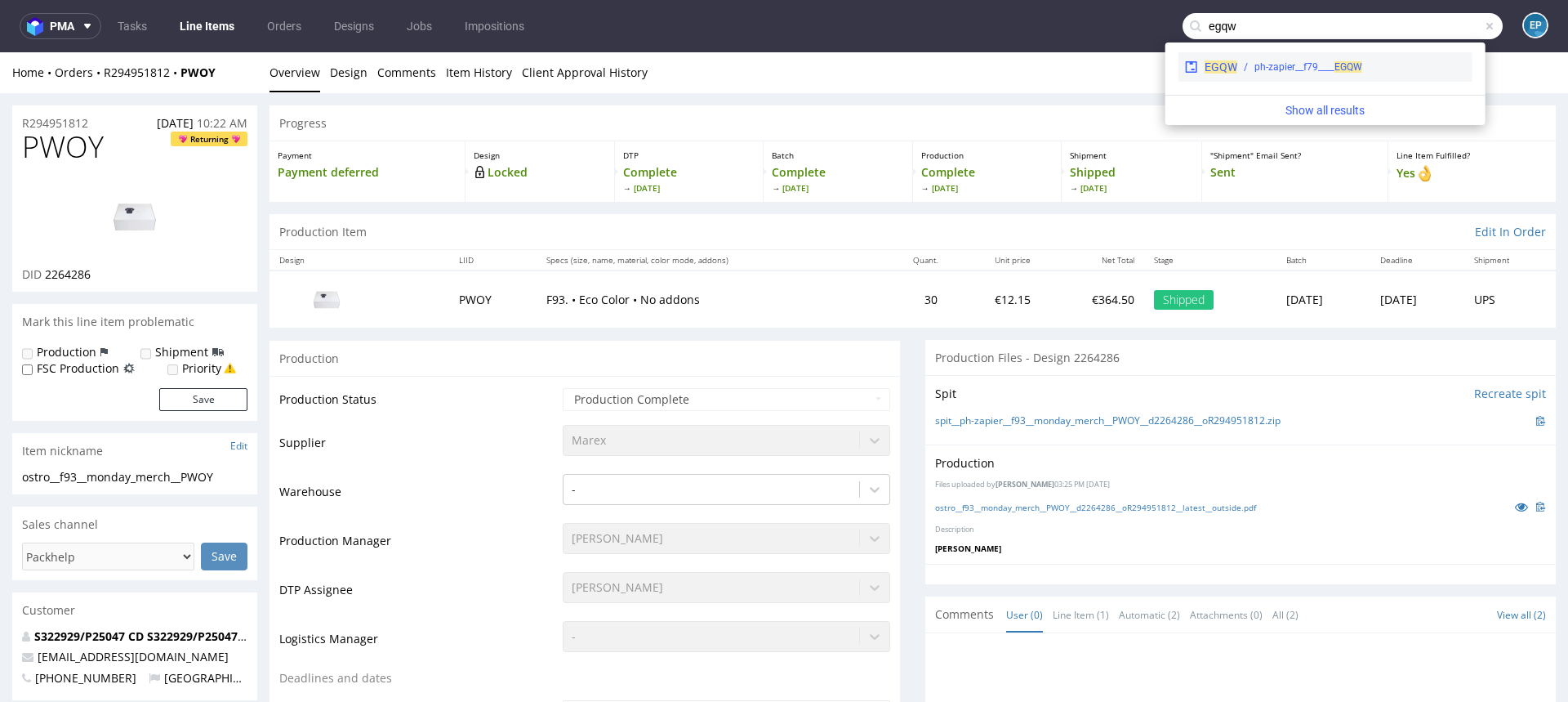
type input "egqw"
click at [1319, 73] on div "ph-zapier__f79____ EGQW" at bounding box center [1308, 66] width 108 height 15
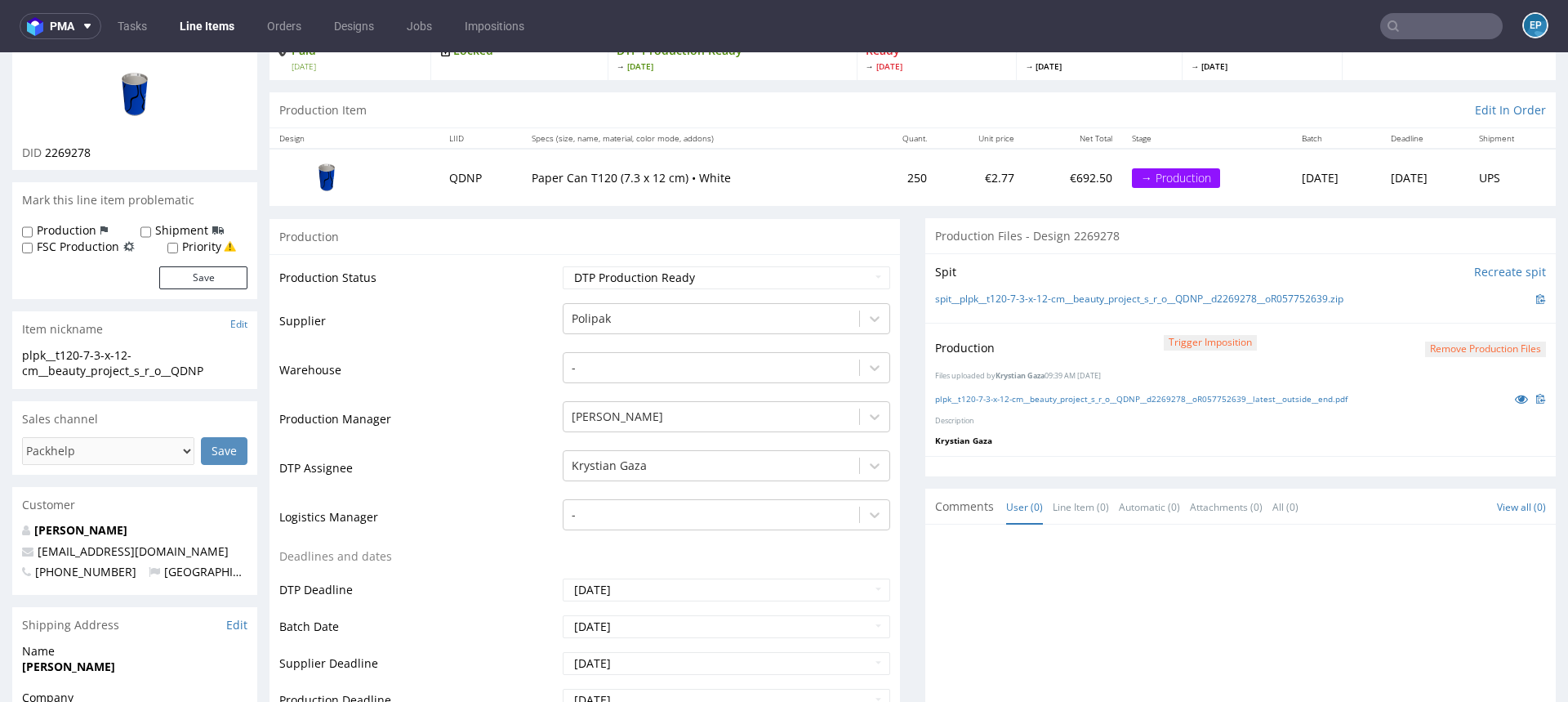
scroll to position [198, 0]
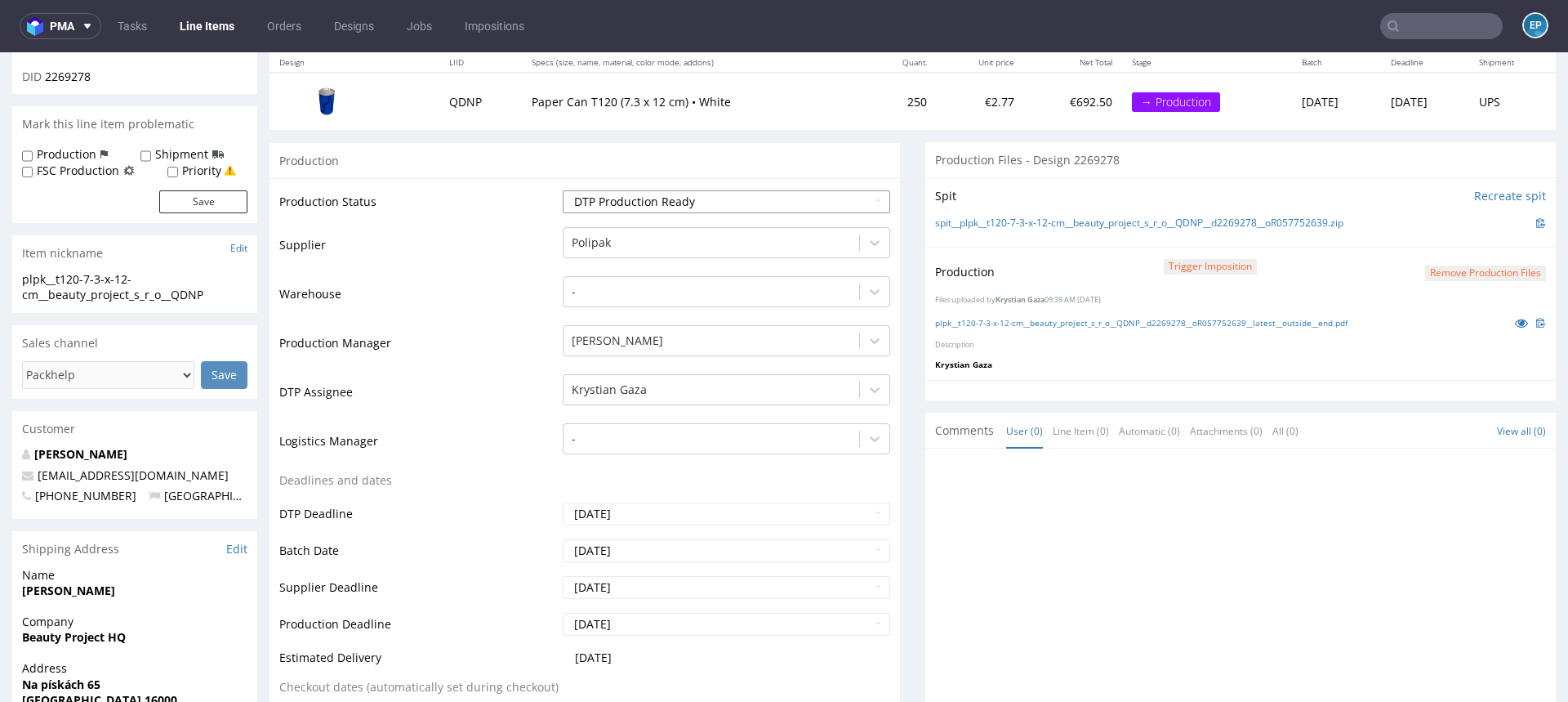
click at [600, 205] on select "Waiting for Artwork Waiting for Diecut Waiting for Mockup Waiting for DTP Waiti…" at bounding box center [726, 202] width 328 height 23
select select "production_in_process"
click at [563, 191] on select "Waiting for Artwork Waiting for Diecut Waiting for Mockup Waiting for DTP Waiti…" at bounding box center [726, 202] width 328 height 23
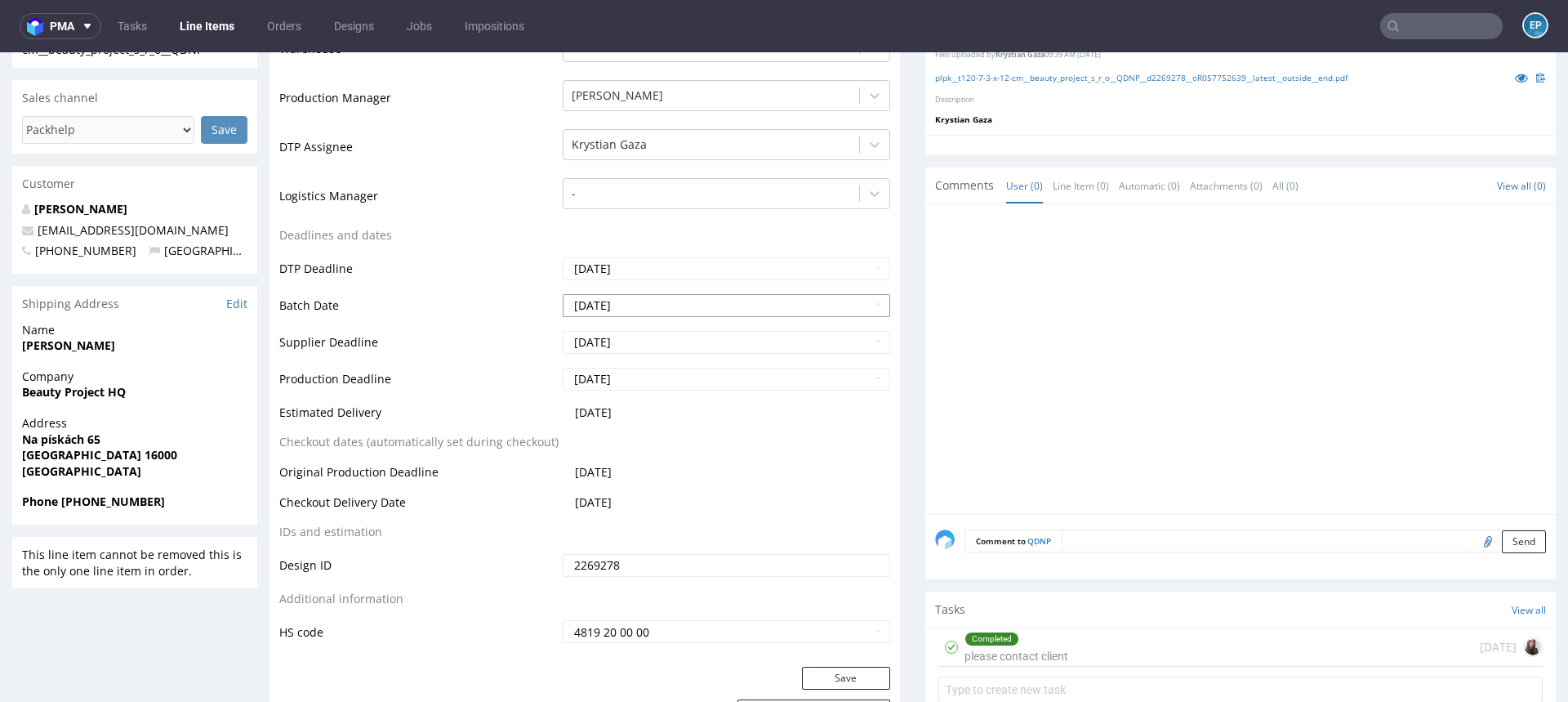
scroll to position [530, 0]
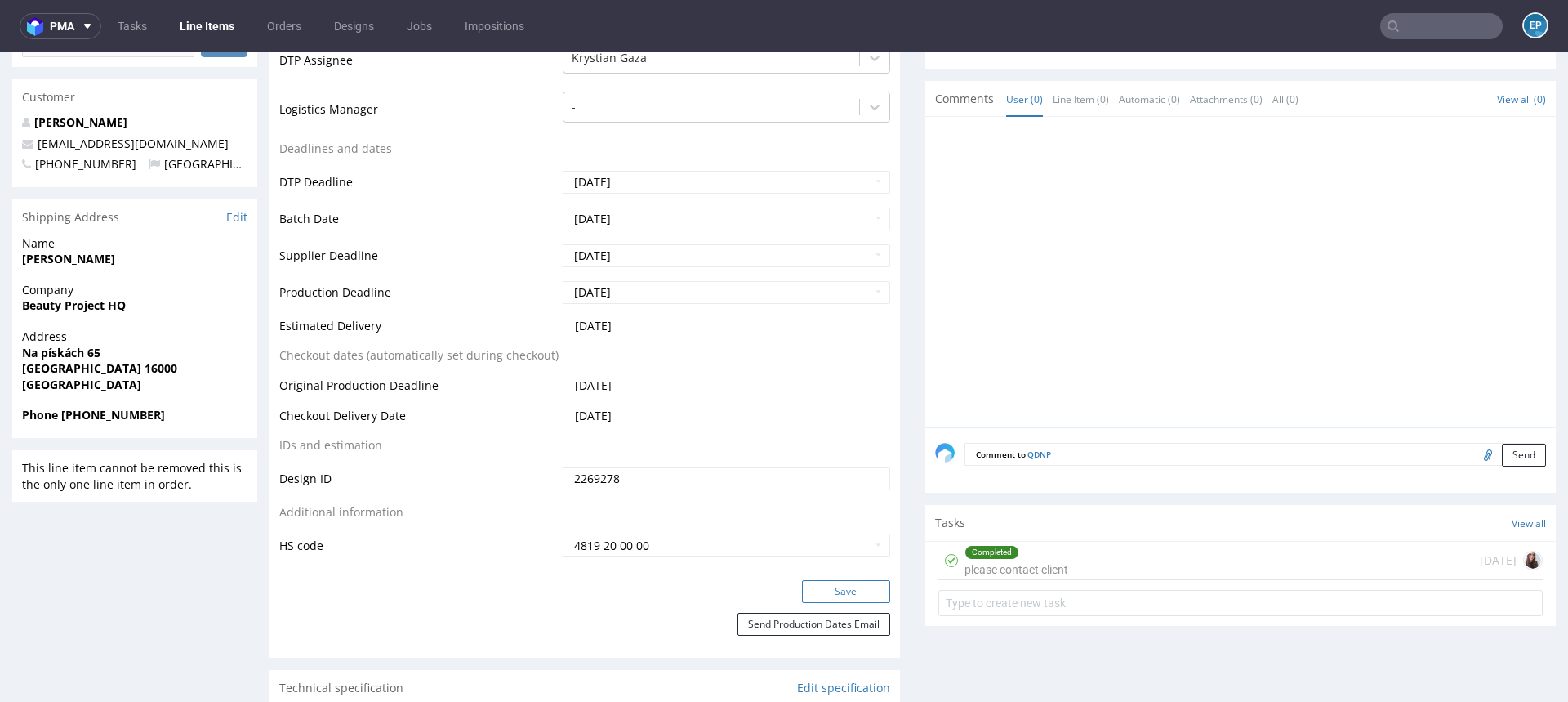
click at [807, 591] on button "Save" at bounding box center [846, 591] width 88 height 23
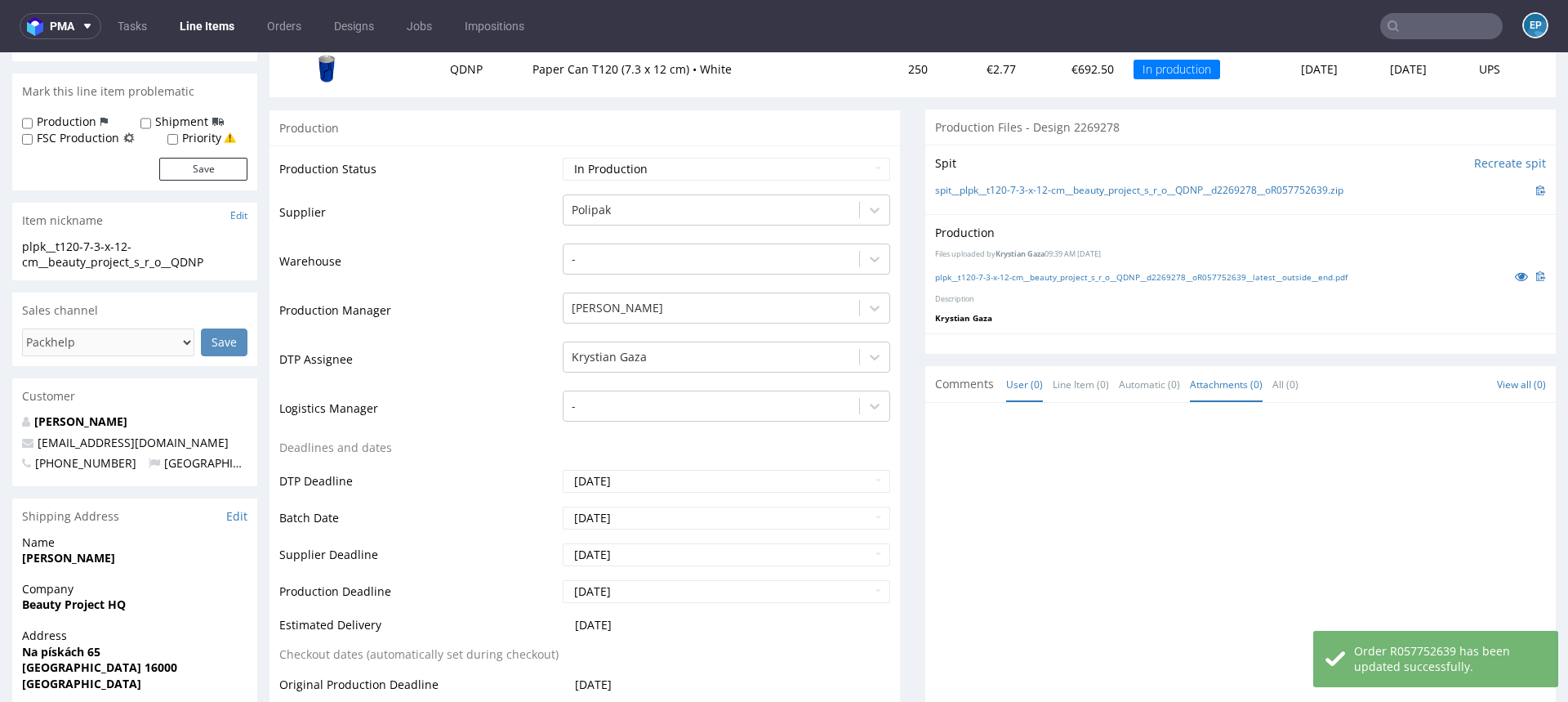
scroll to position [198, 0]
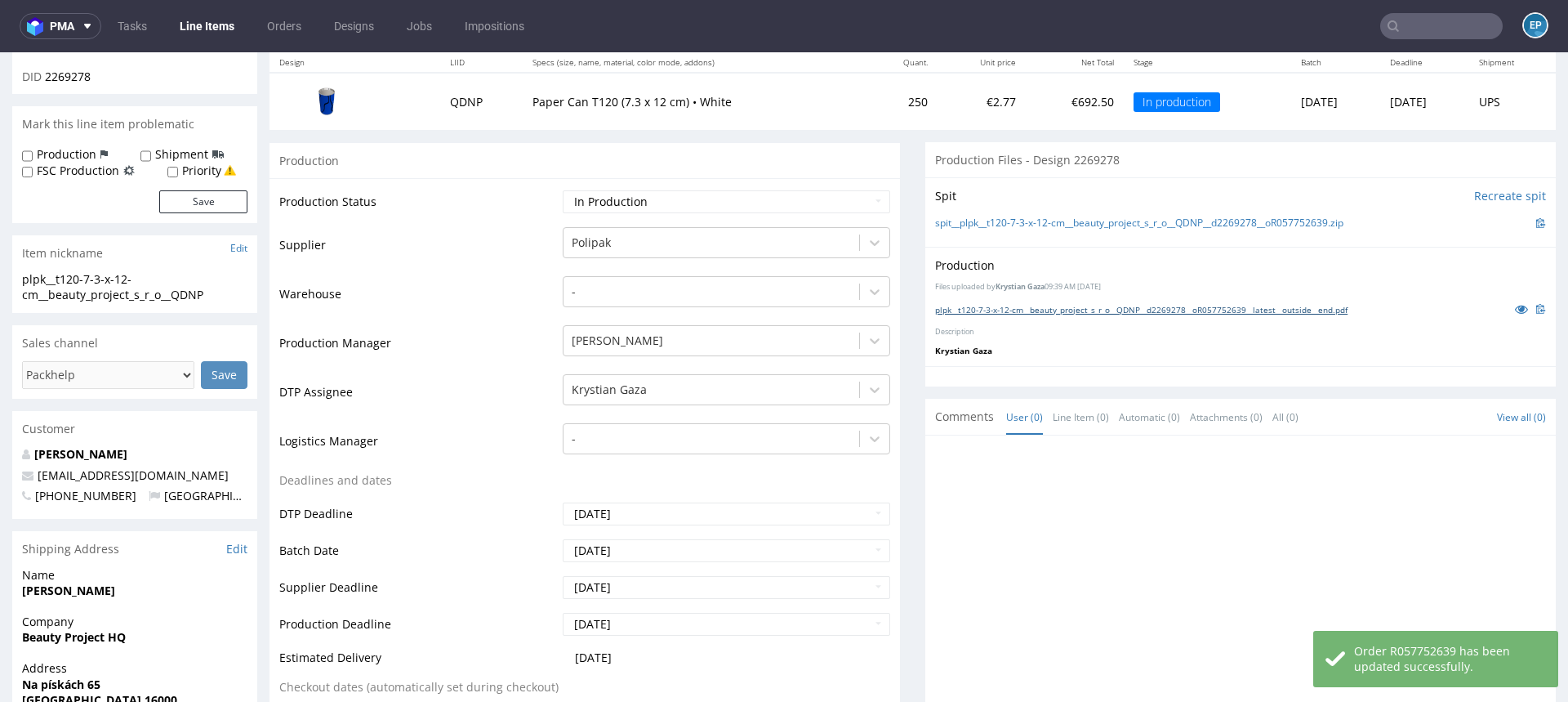
click at [982, 306] on link "plpk__t120-7-3-x-12-cm__beauty_project_s_r_o__QDNP__d2269278__oR057752639__late…" at bounding box center [1141, 309] width 413 height 11
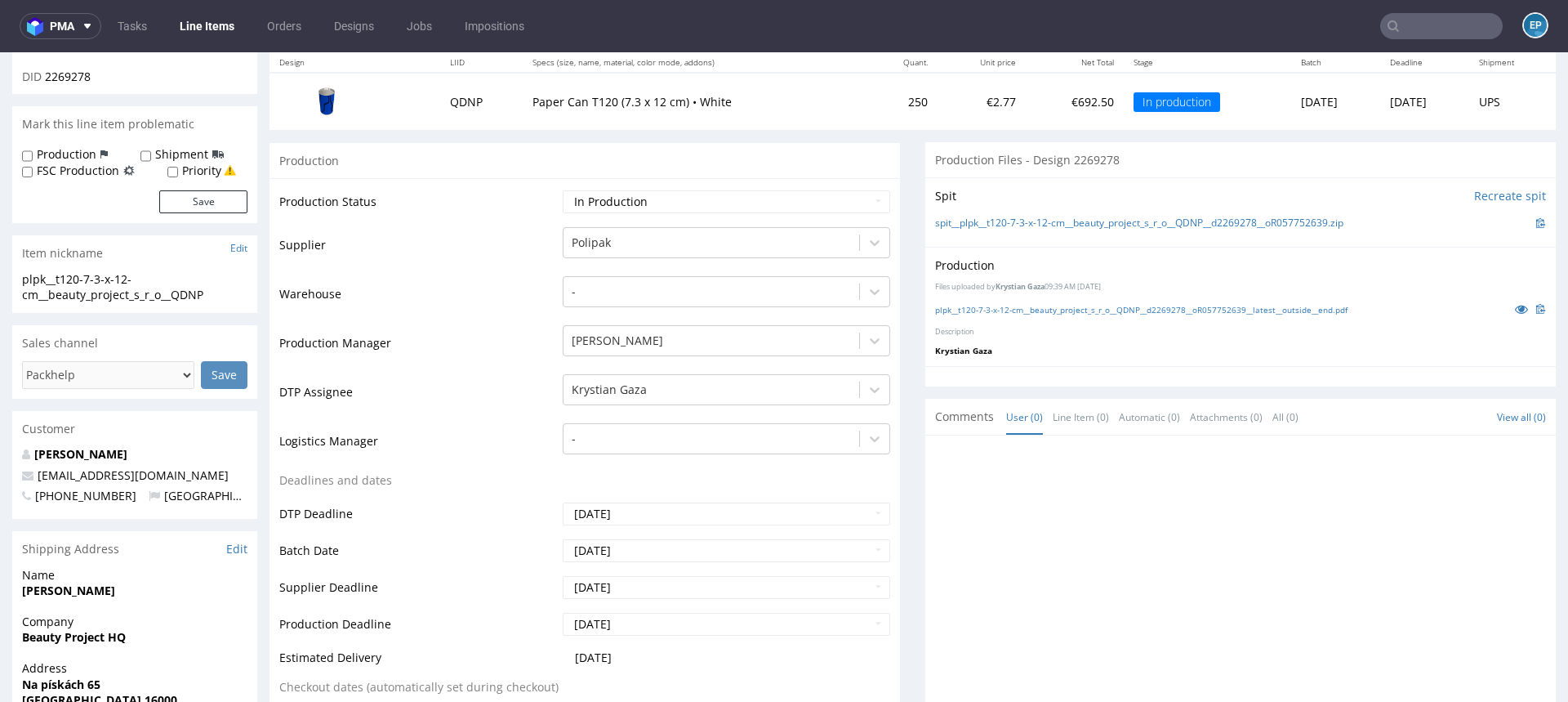
click at [1442, 27] on input "text" at bounding box center [1441, 26] width 122 height 26
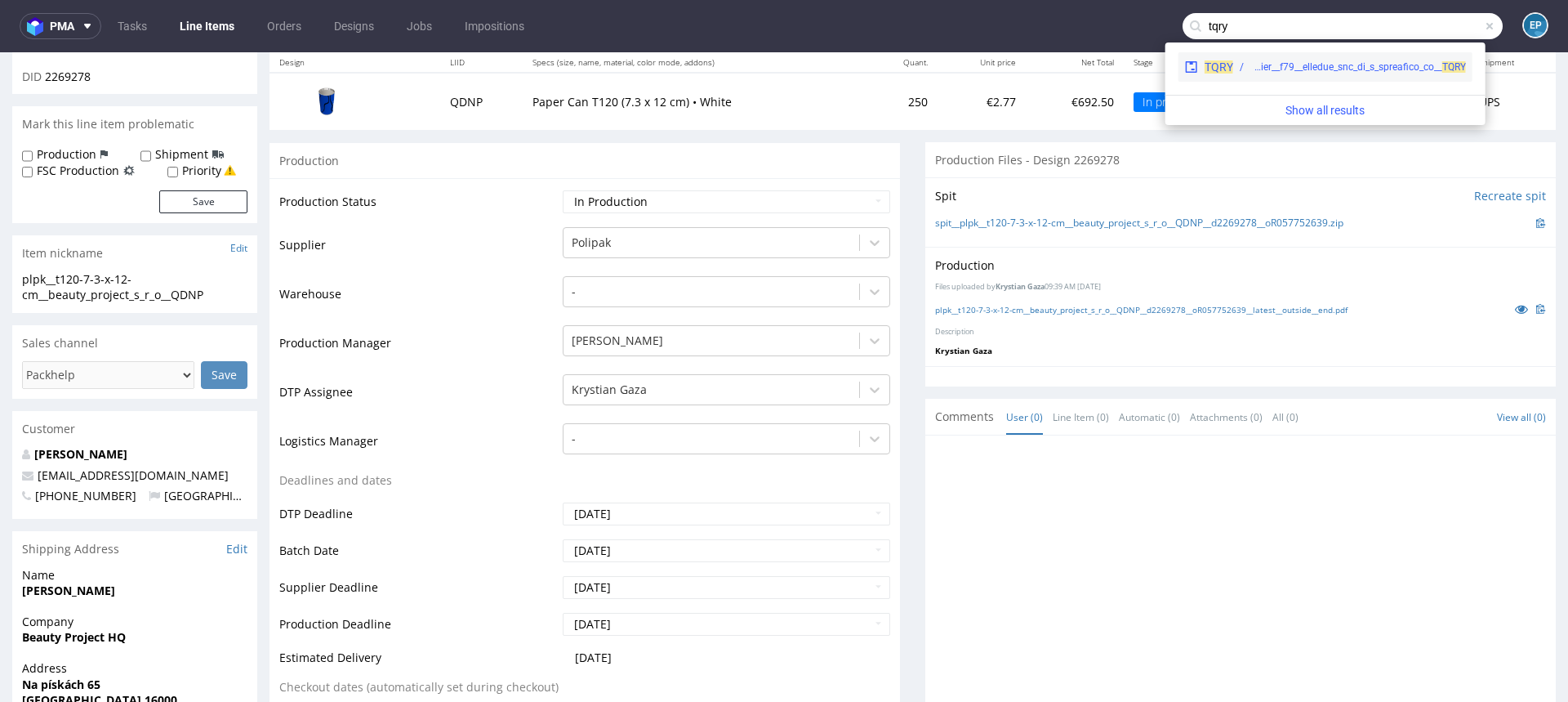
type input "tqry"
click at [1276, 67] on div "ph-zapier__f79__elledue_snc_di_s_spreafico_co__ TQRY" at bounding box center [1358, 66] width 216 height 15
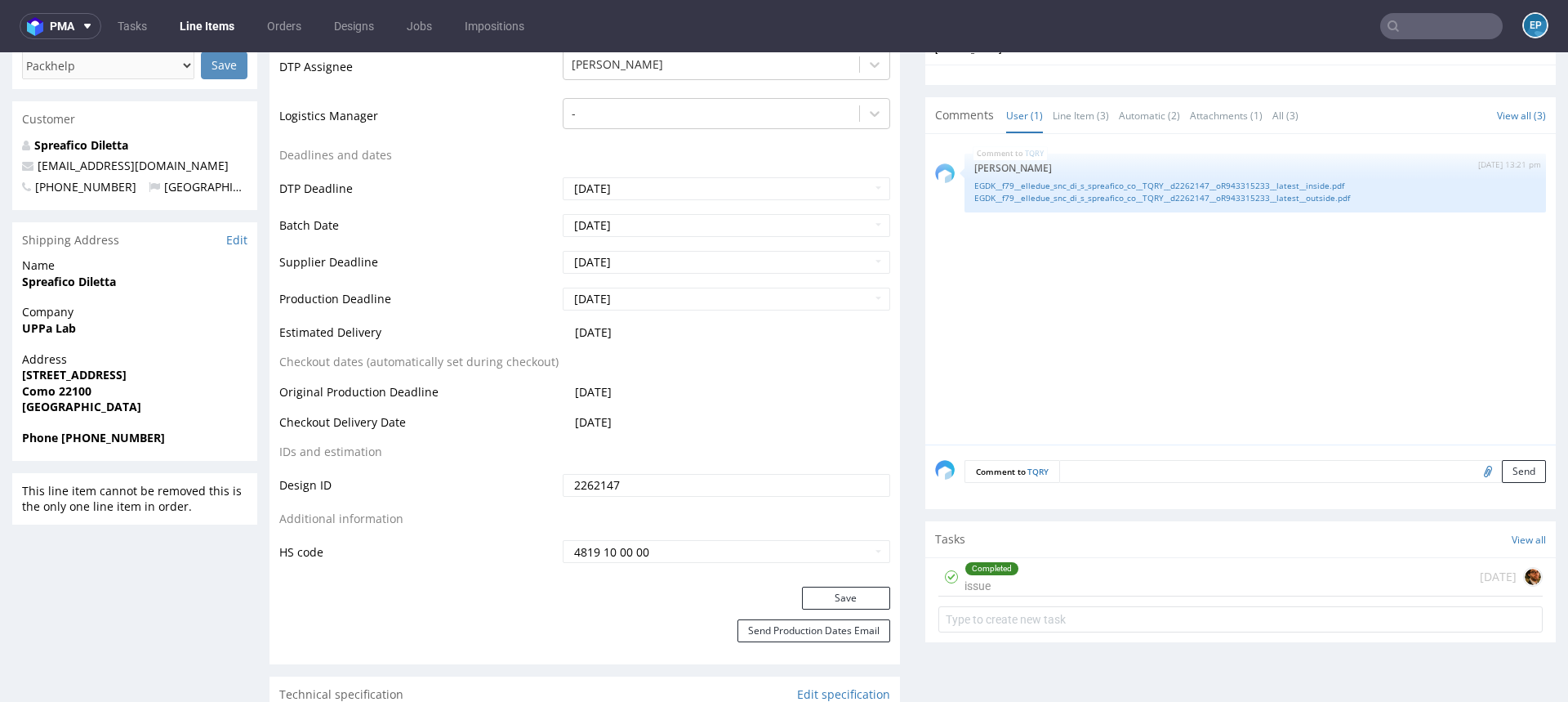
scroll to position [525, 0]
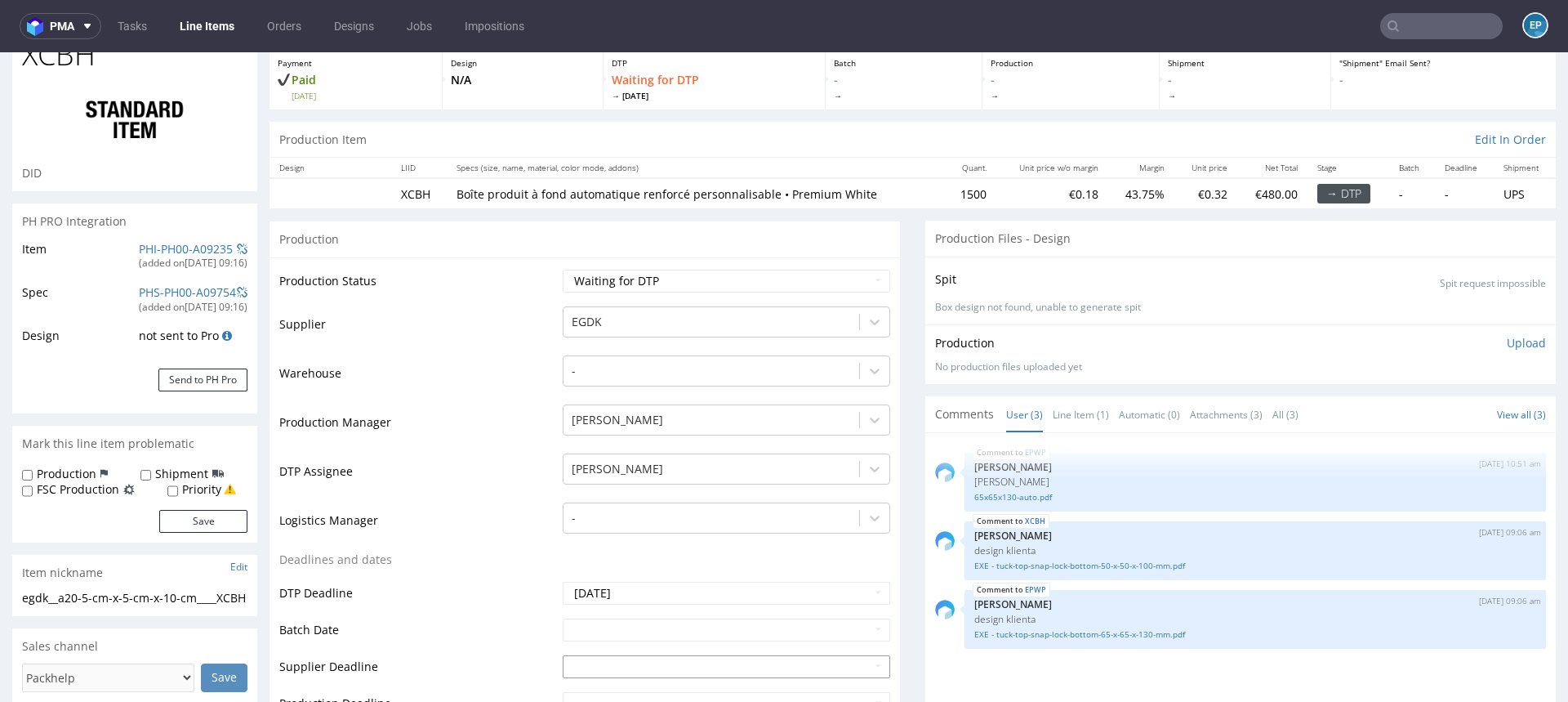
scroll to position [116, 0]
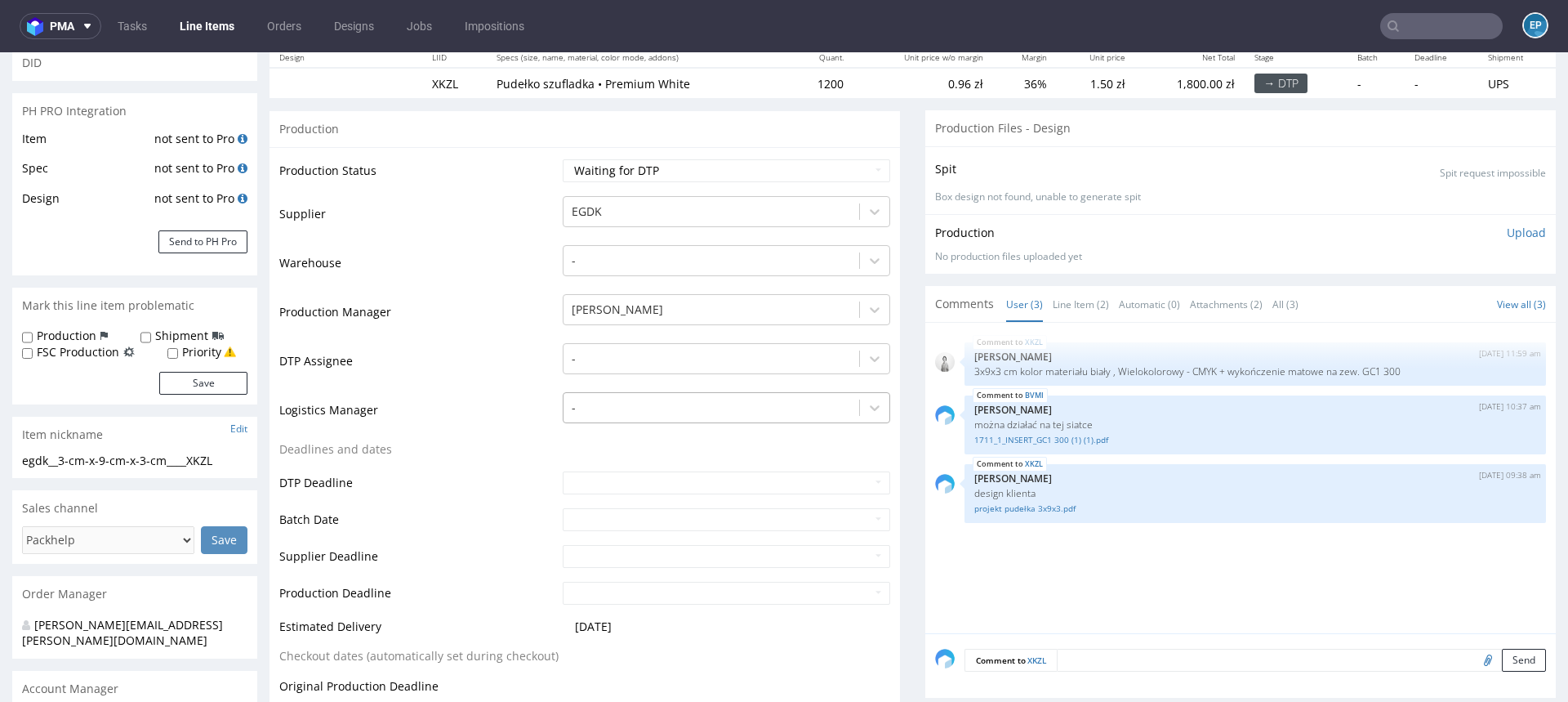
scroll to position [223, 0]
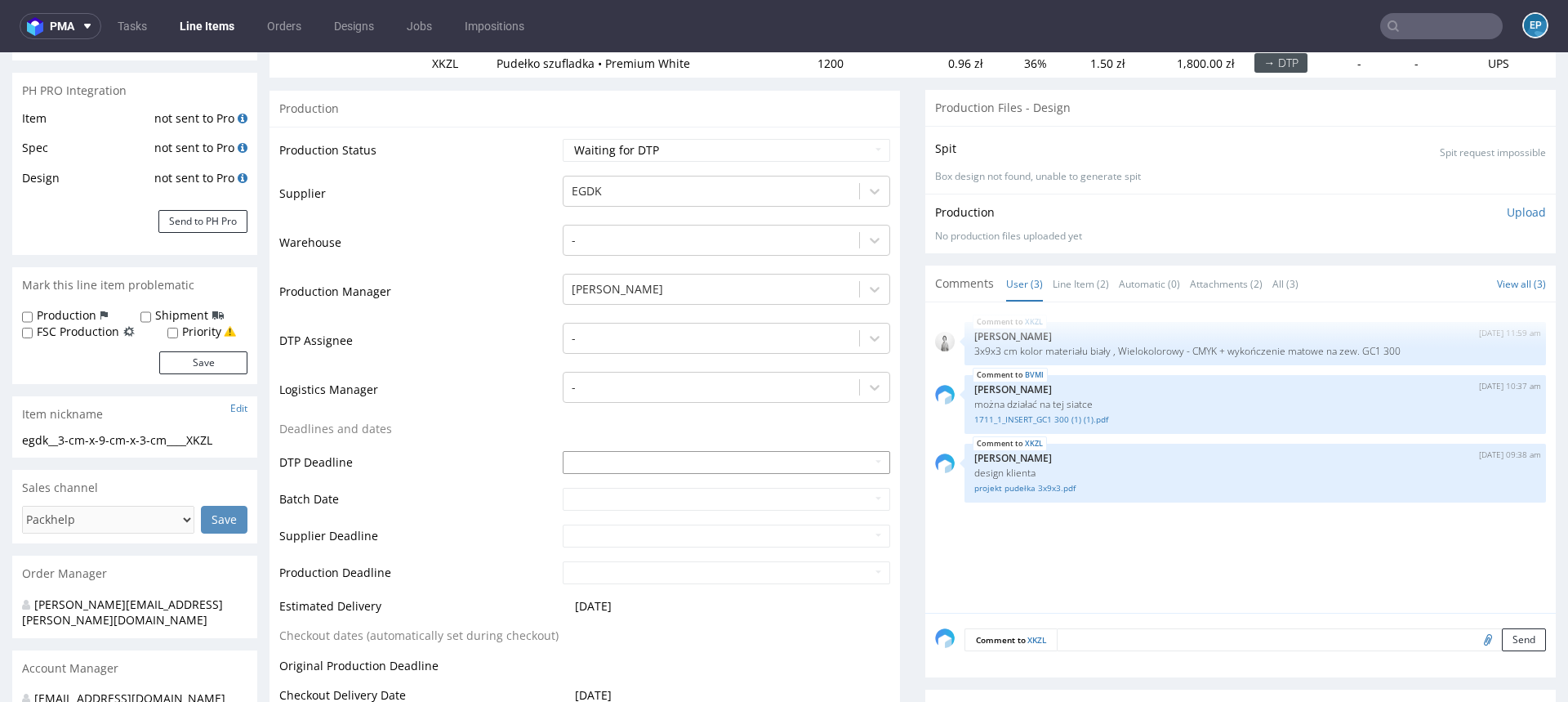
click at [685, 337] on td "10" at bounding box center [697, 339] width 24 height 24
type input "[DATE]"
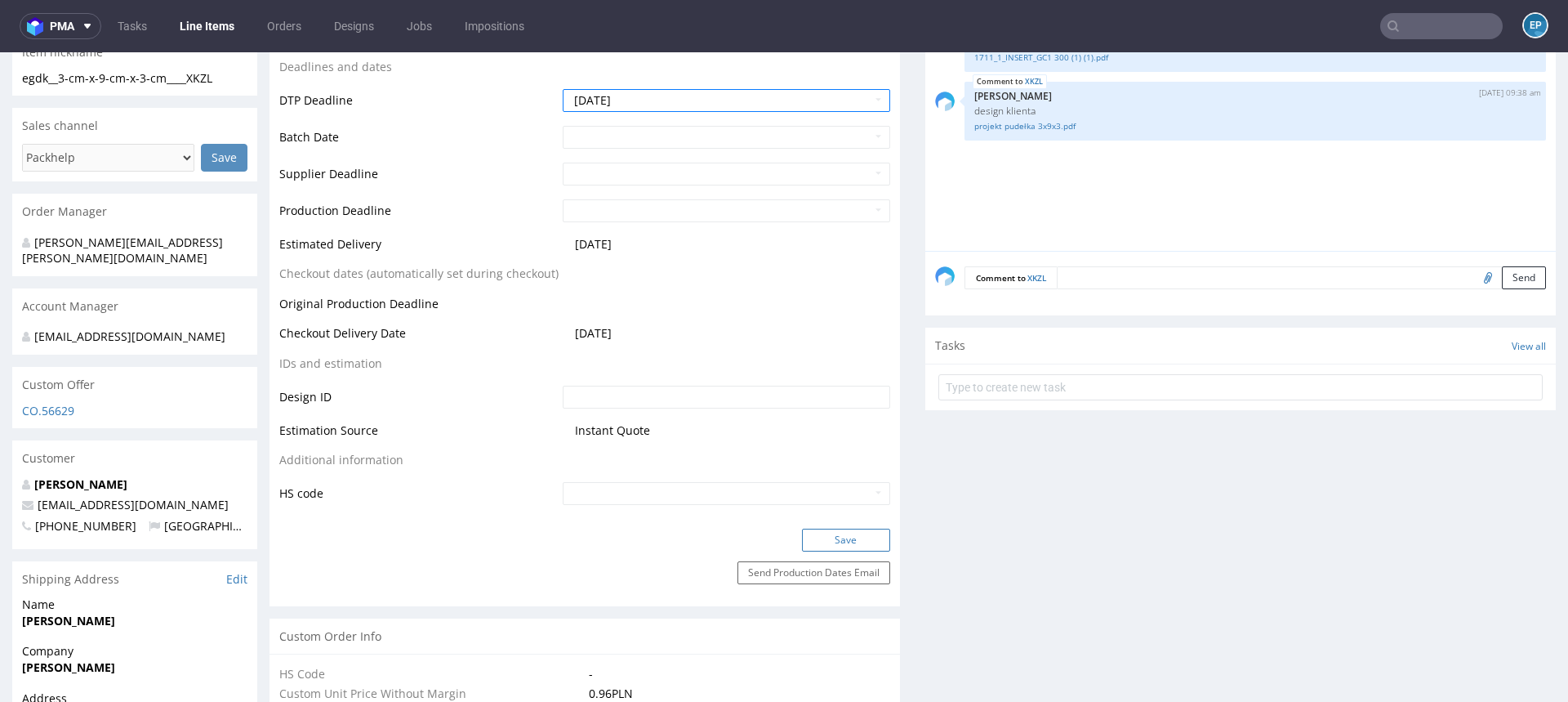
click at [804, 536] on button "Save" at bounding box center [846, 540] width 88 height 23
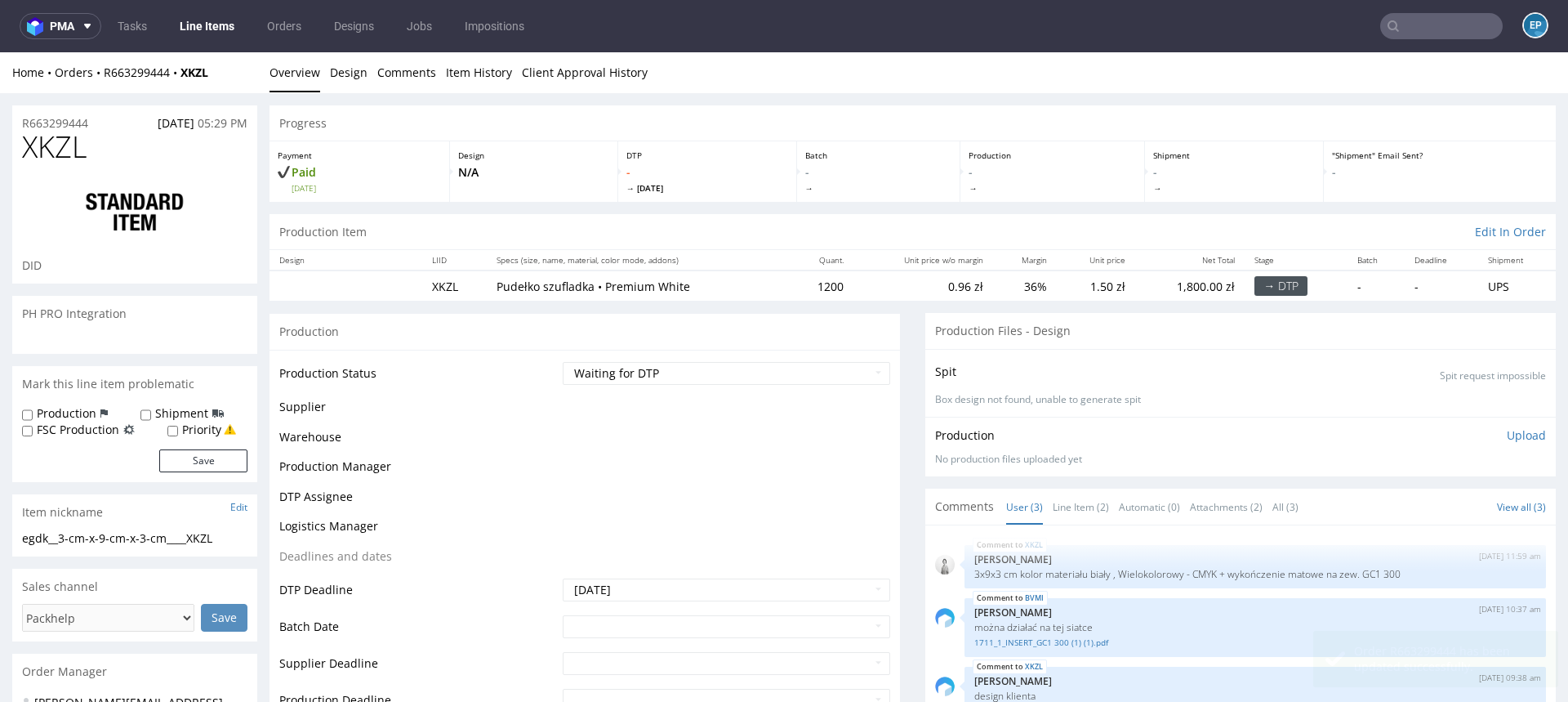
scroll to position [0, 0]
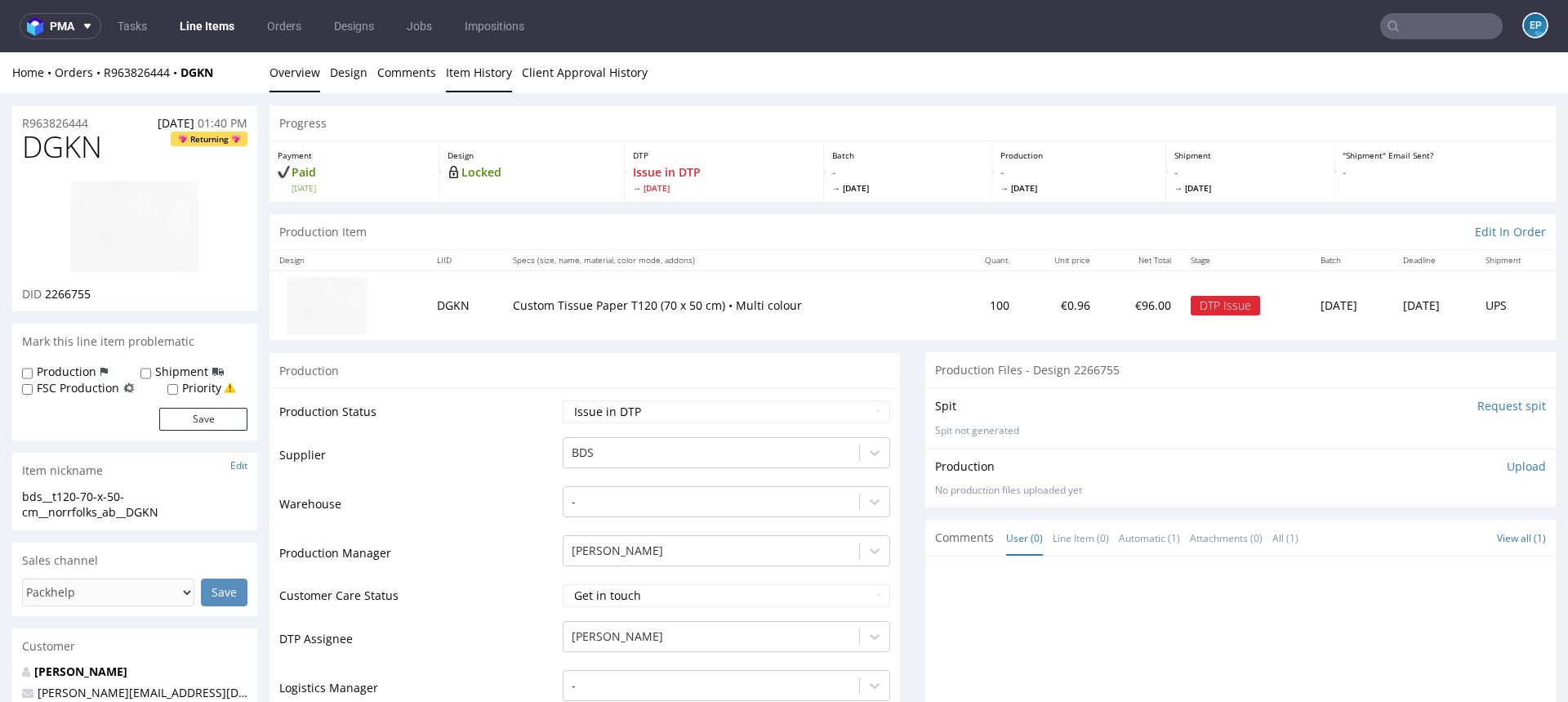
click at [464, 87] on link "Item History" at bounding box center [479, 73] width 66 height 40
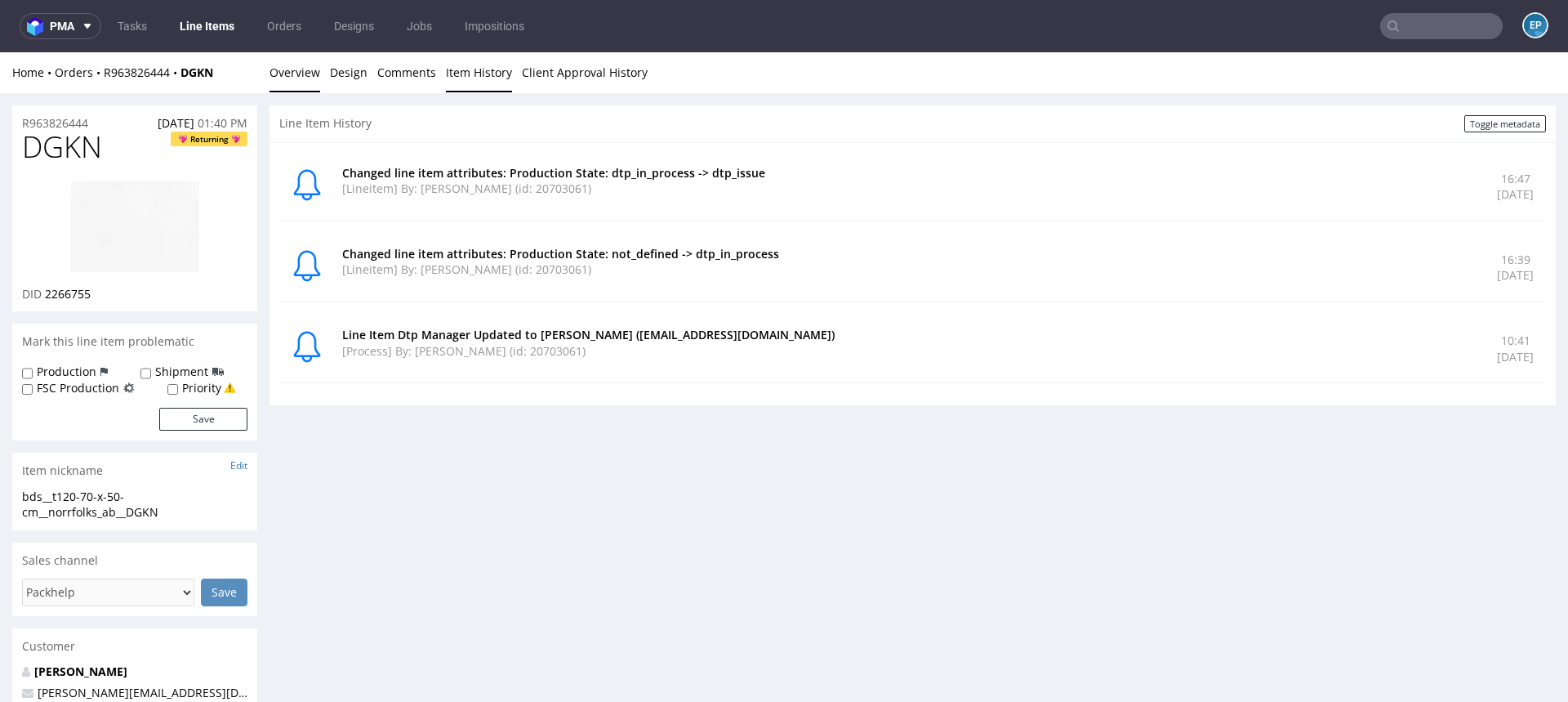
click at [273, 81] on link "Overview" at bounding box center [295, 73] width 51 height 40
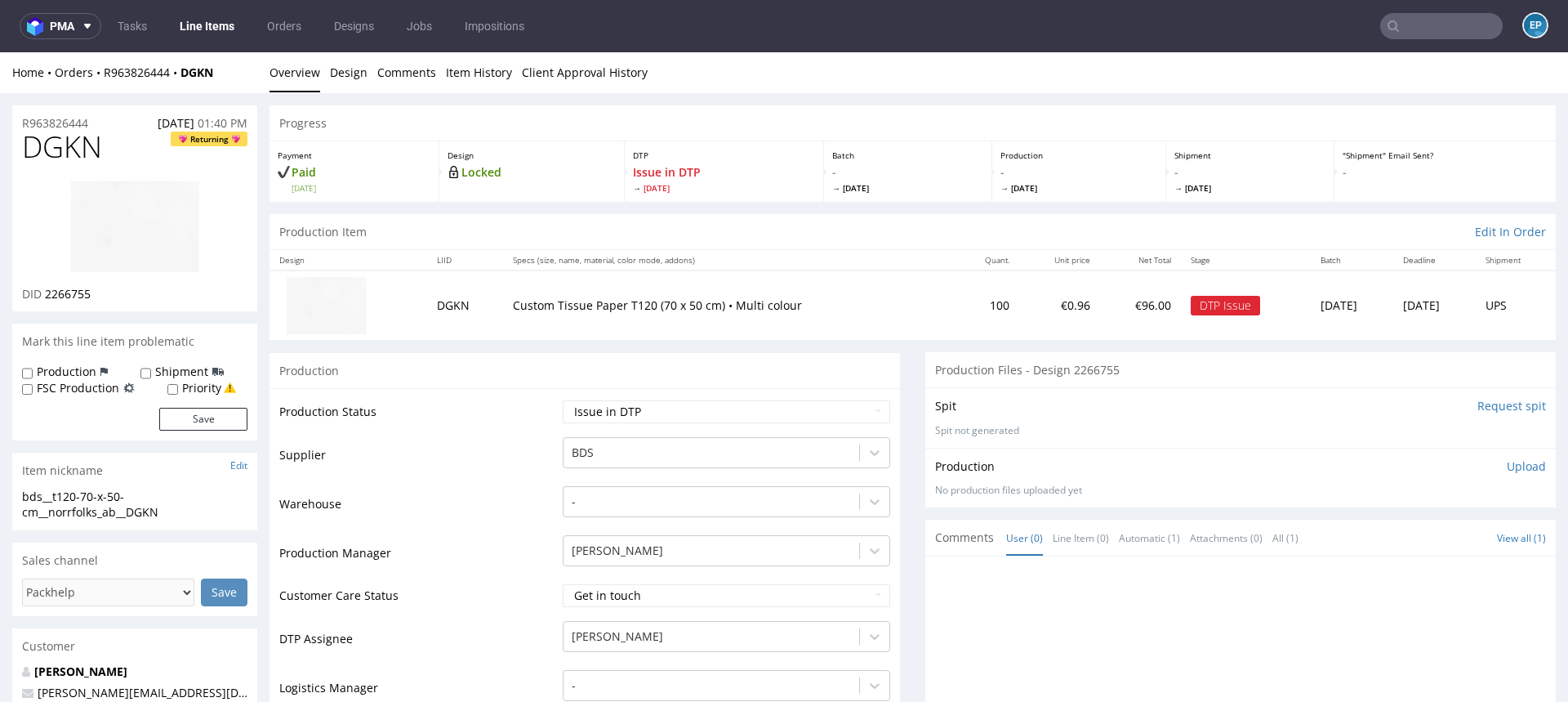
click at [1411, 32] on input "text" at bounding box center [1441, 26] width 122 height 26
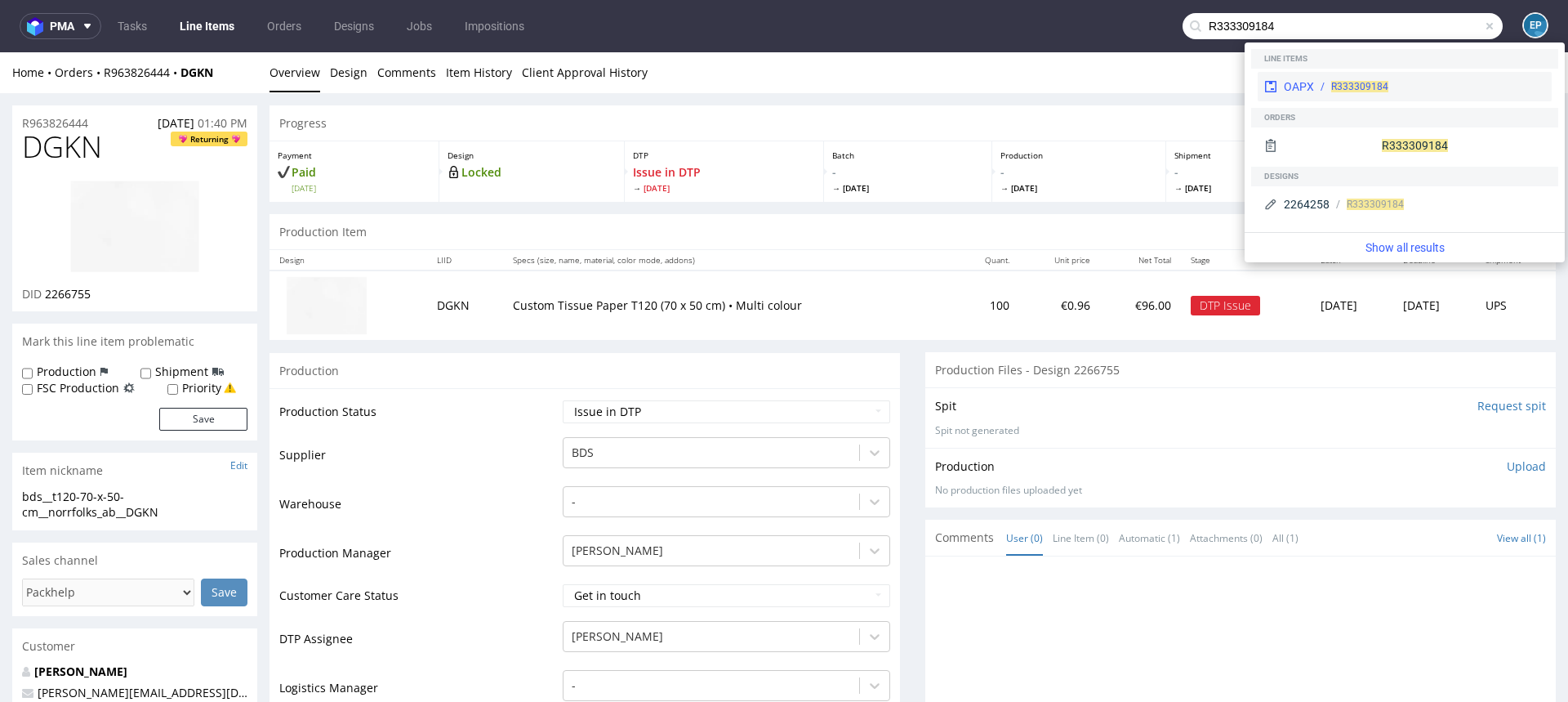
type input "R333309184"
click at [1293, 88] on div "OAPX" at bounding box center [1299, 87] width 31 height 17
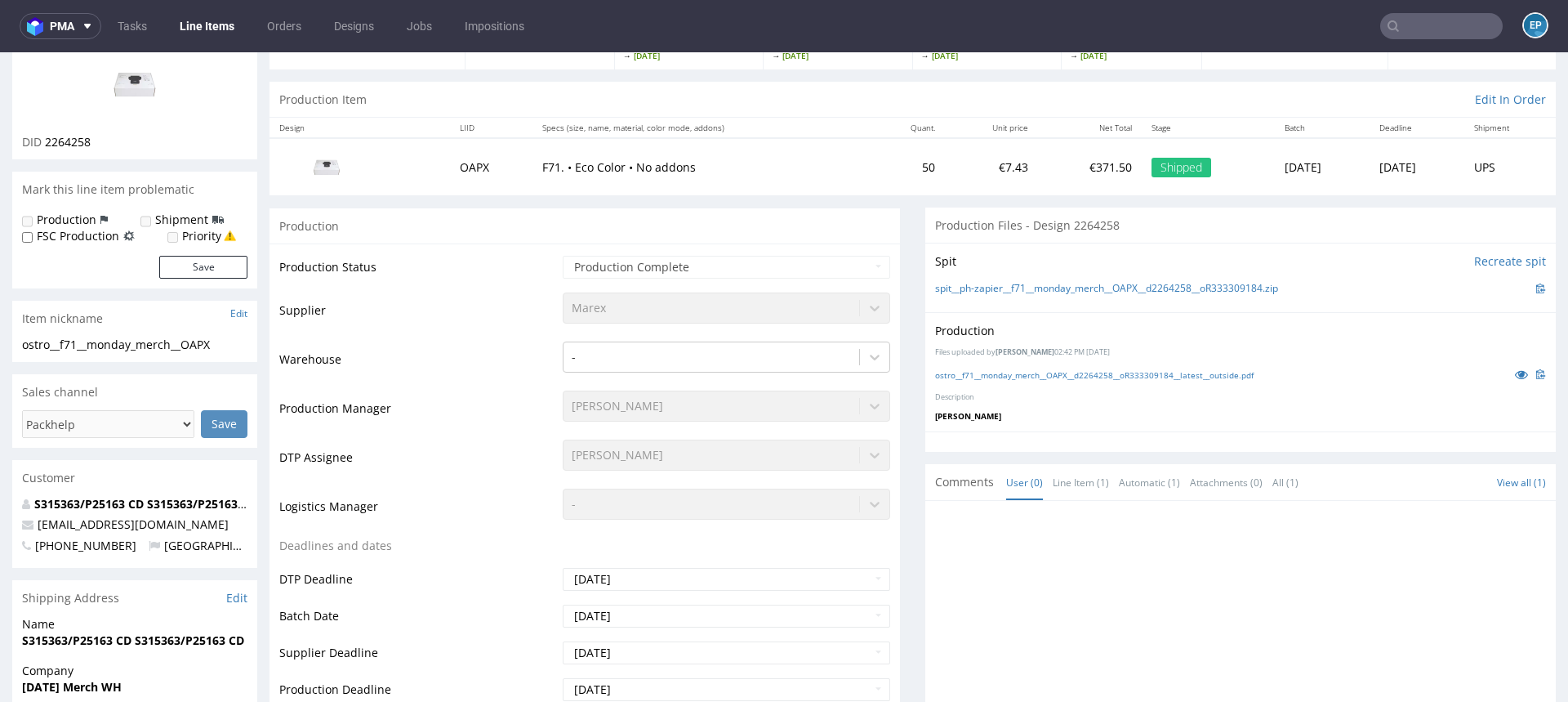
scroll to position [245, 0]
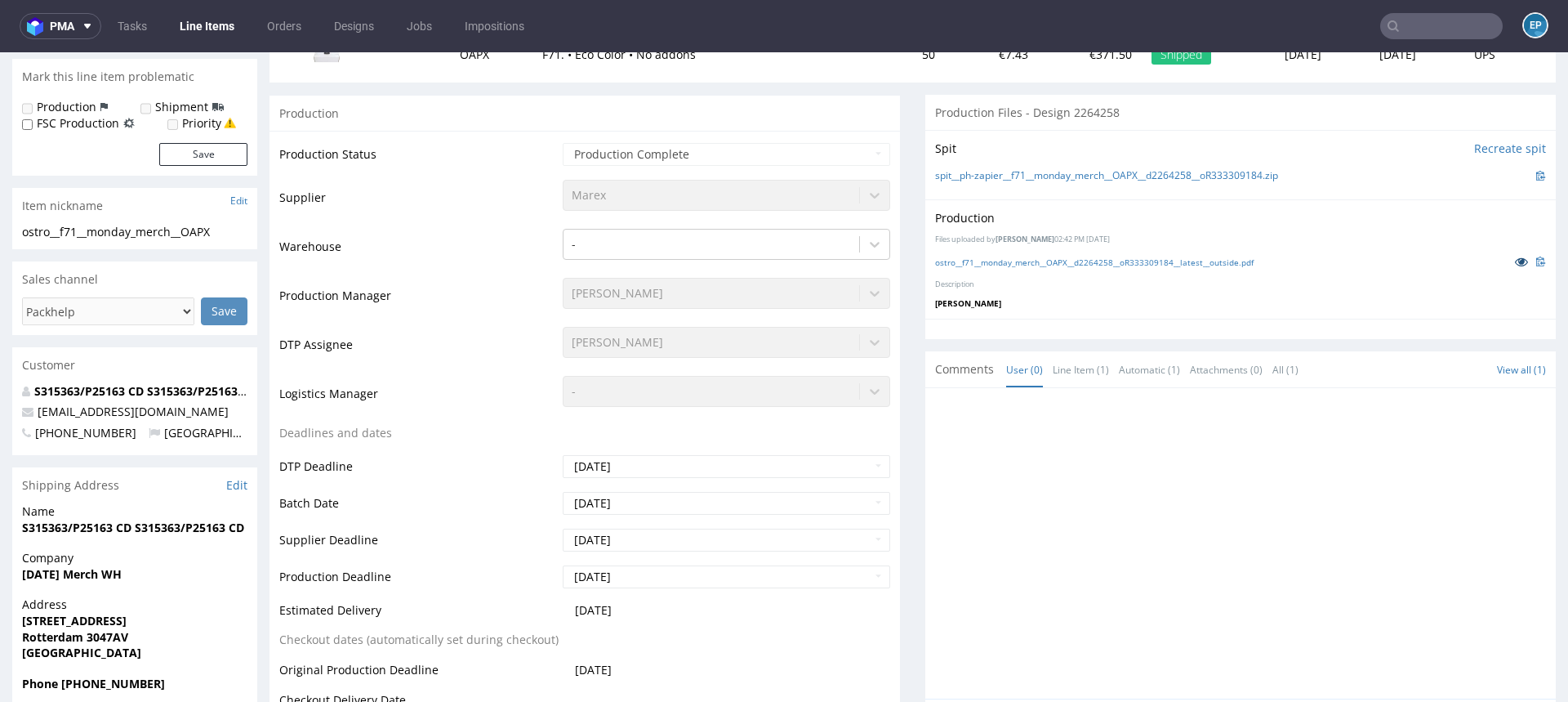
click at [1507, 261] on link at bounding box center [1522, 261] width 30 height 18
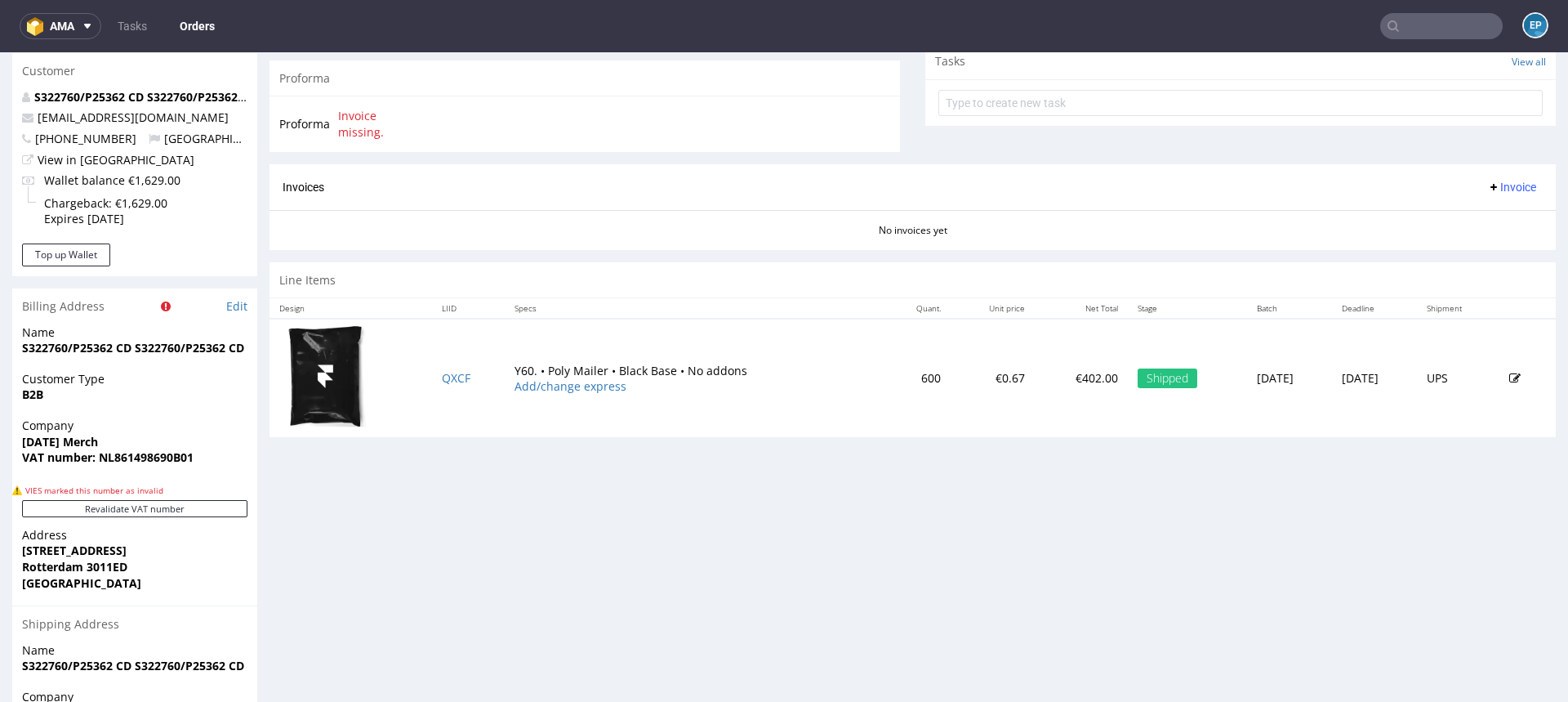
scroll to position [727, 0]
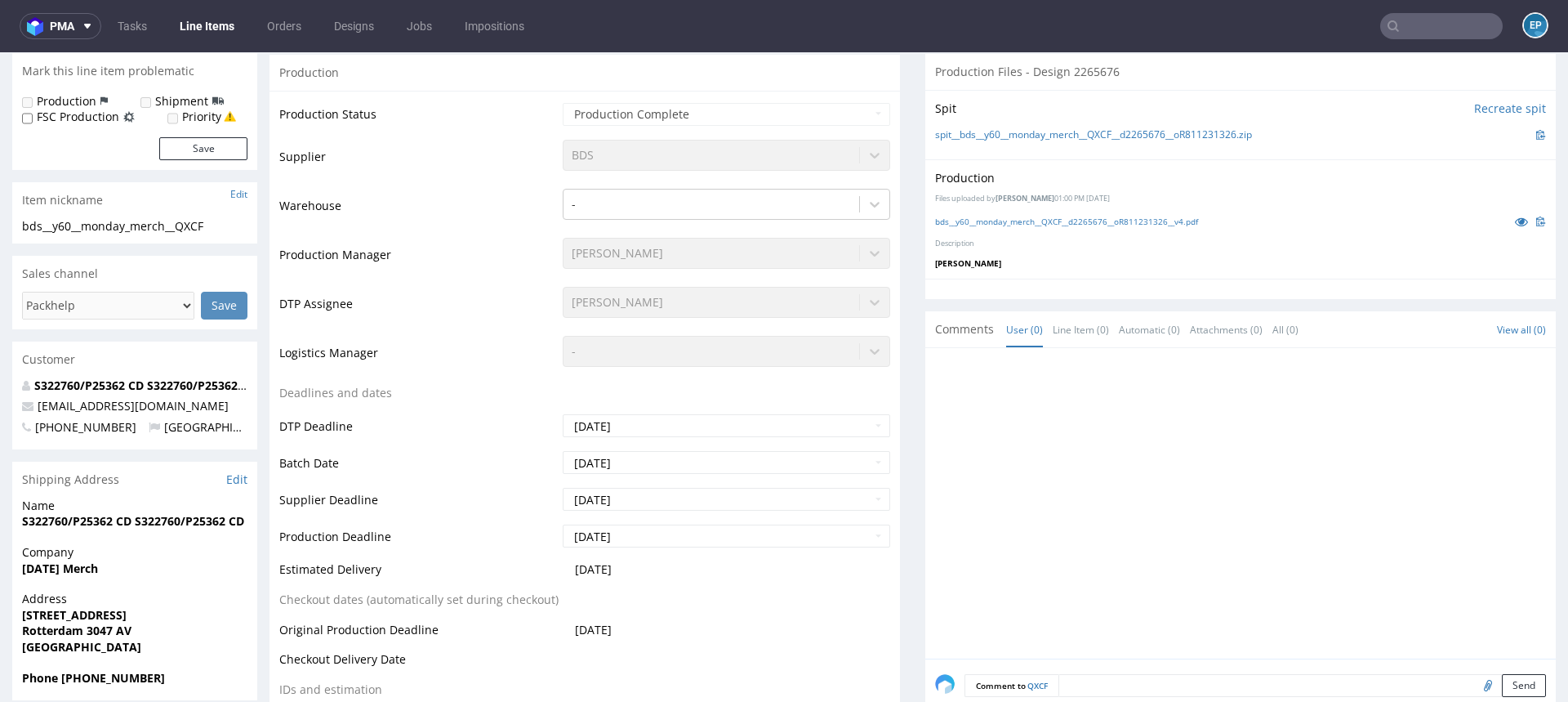
scroll to position [422, 0]
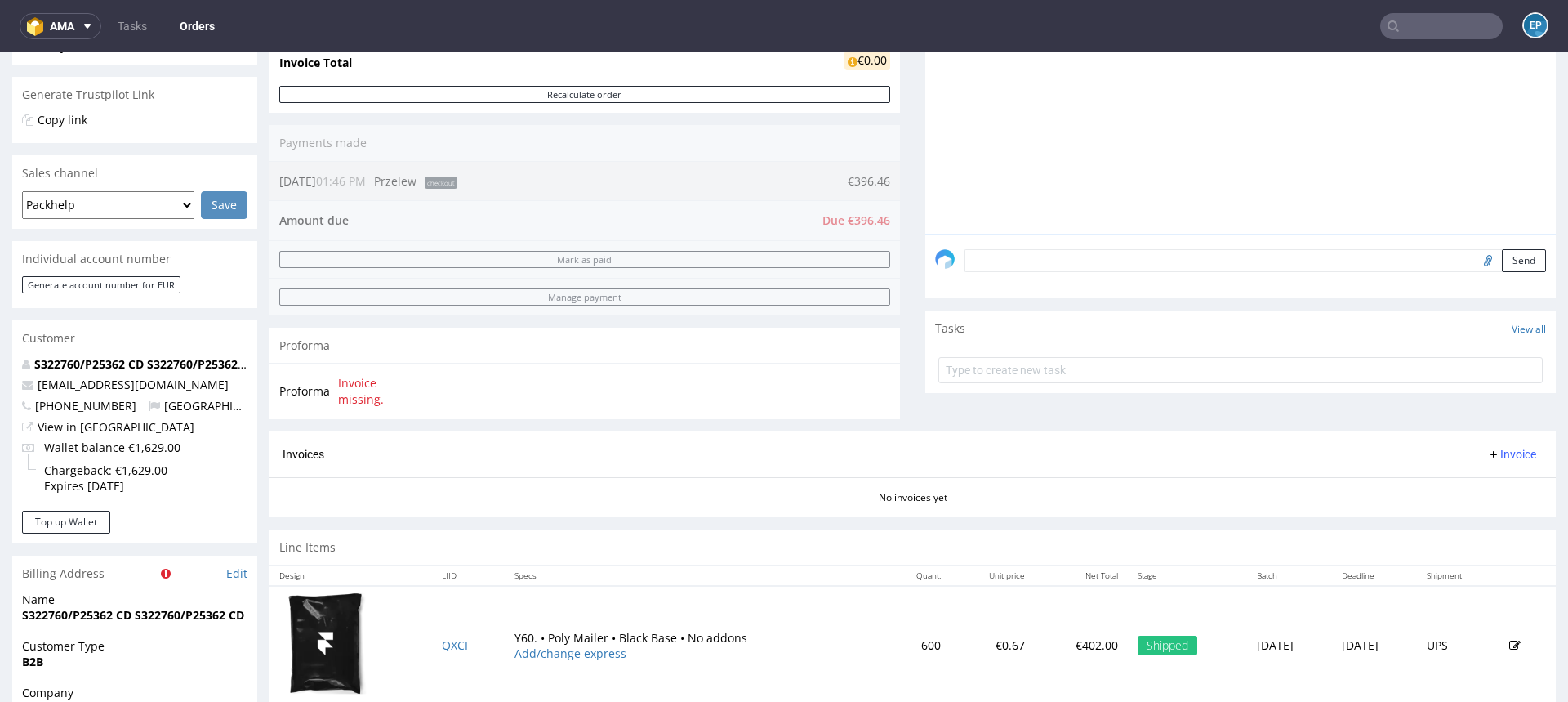
scroll to position [790, 0]
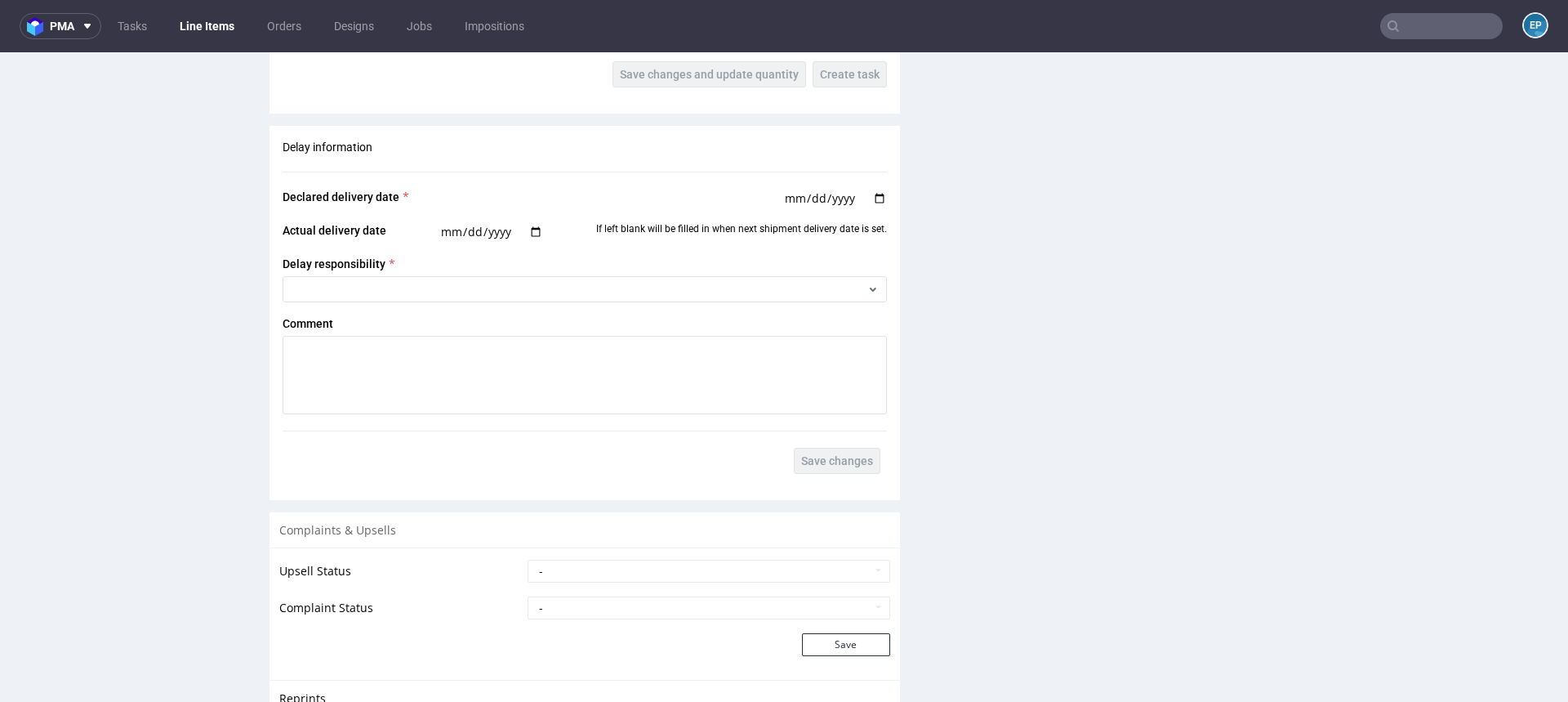
scroll to position [2311, 0]
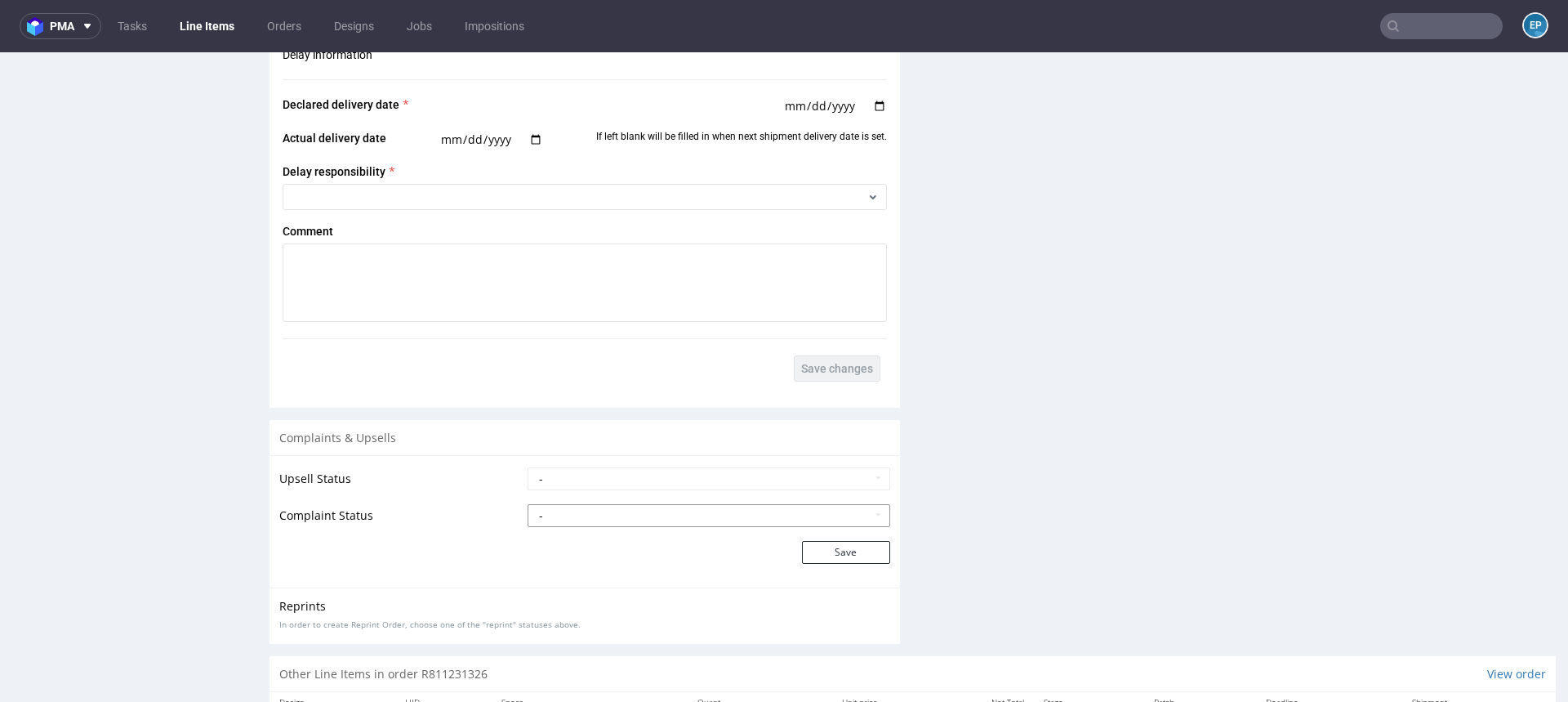
click at [653, 515] on select "- Complaint Received Complaint Rejected Complaint Accepted (DTP Issue) - Reprin…" at bounding box center [709, 516] width 363 height 23
select select "accepted_print_issue_reprint"
click at [528, 504] on select "- Complaint Received Complaint Rejected Complaint Accepted (DTP Issue) - Reprin…" at bounding box center [709, 516] width 363 height 23
click at [814, 546] on button "Save" at bounding box center [846, 553] width 88 height 23
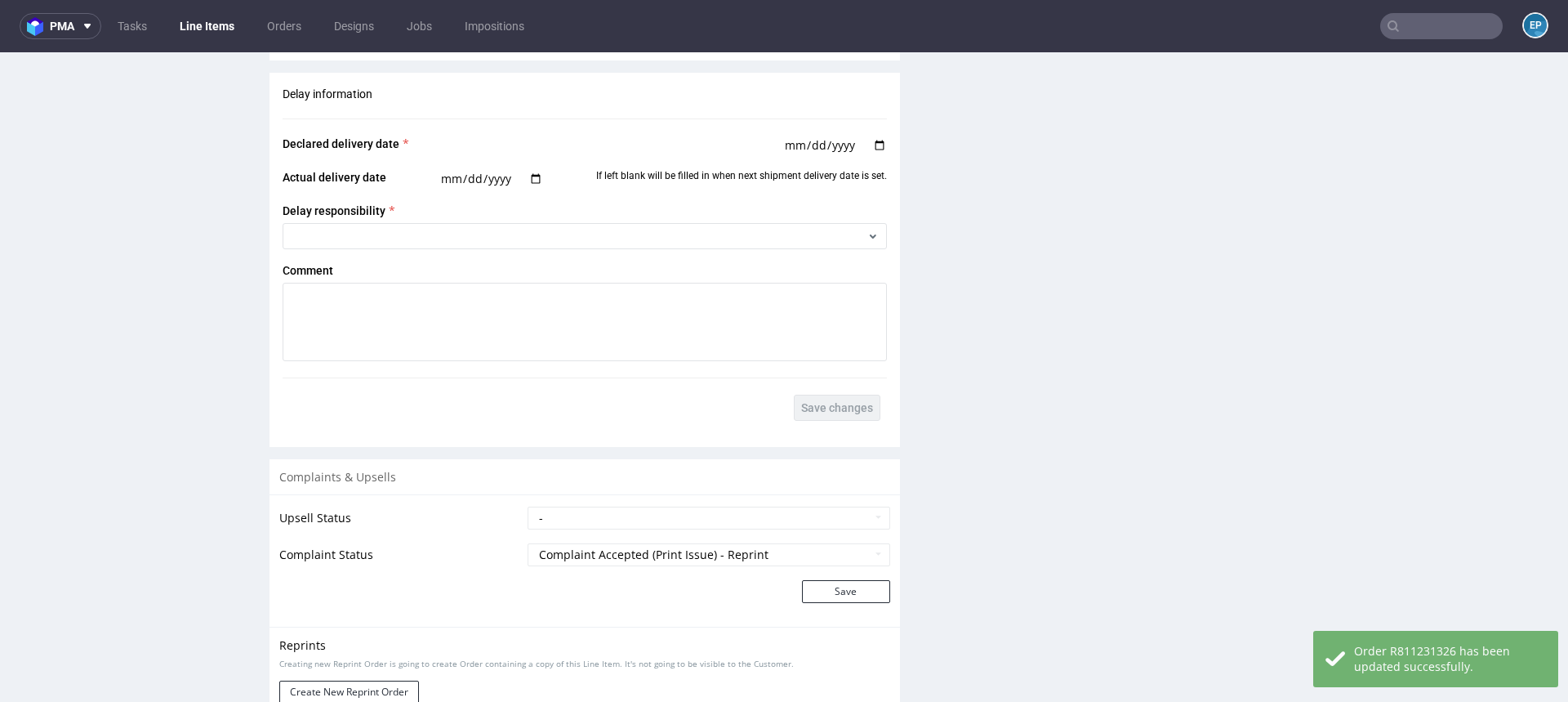
scroll to position [2483, 0]
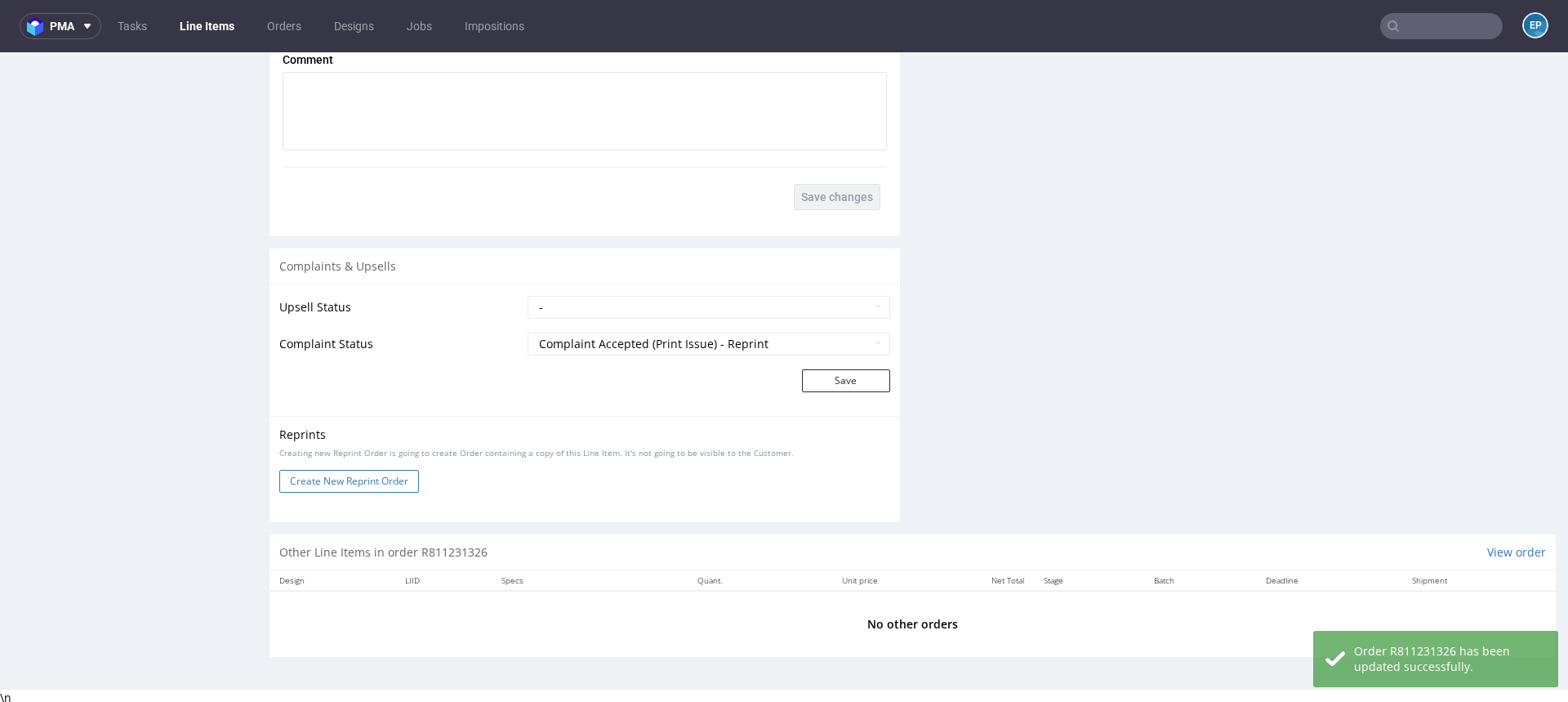
click at [384, 471] on button "Create New Reprint Order" at bounding box center [350, 481] width 140 height 23
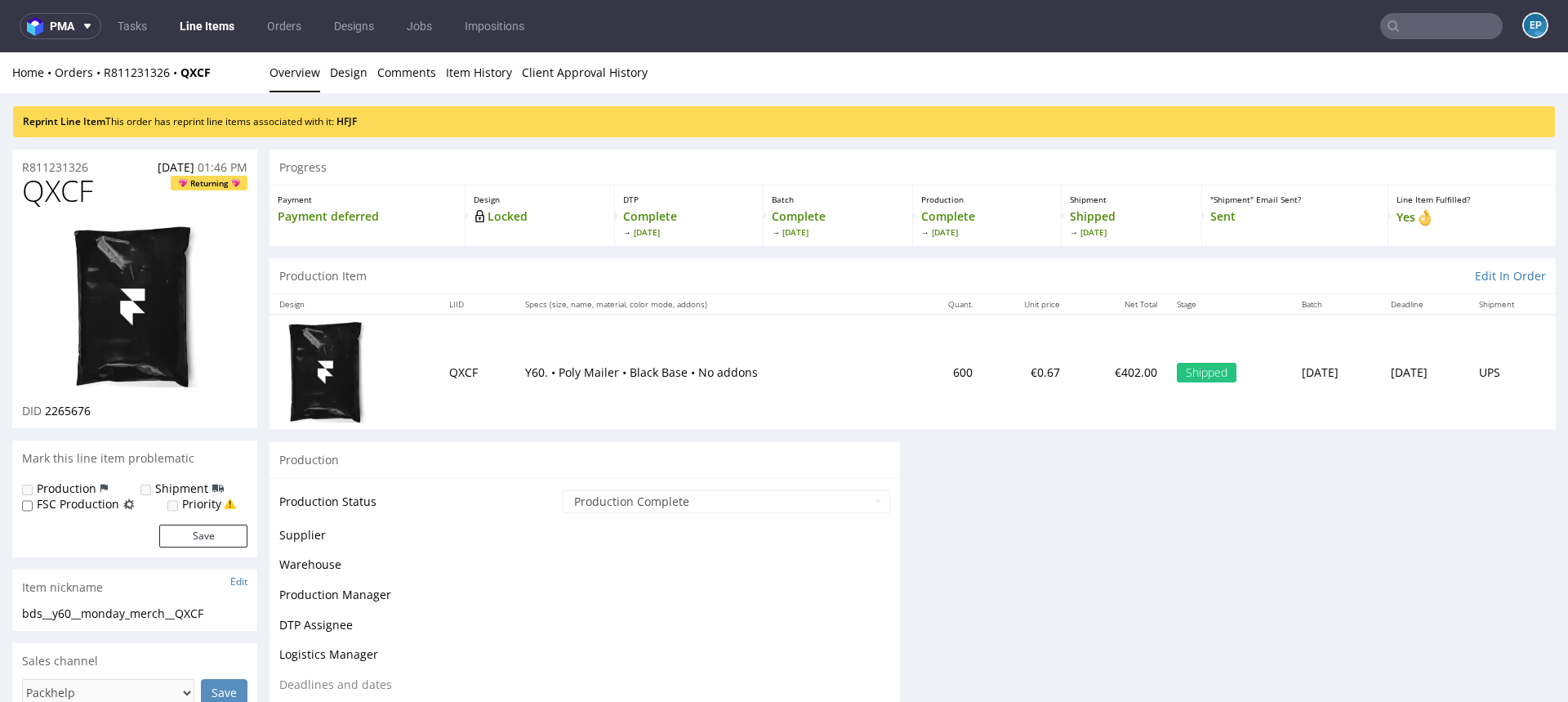
scroll to position [0, 0]
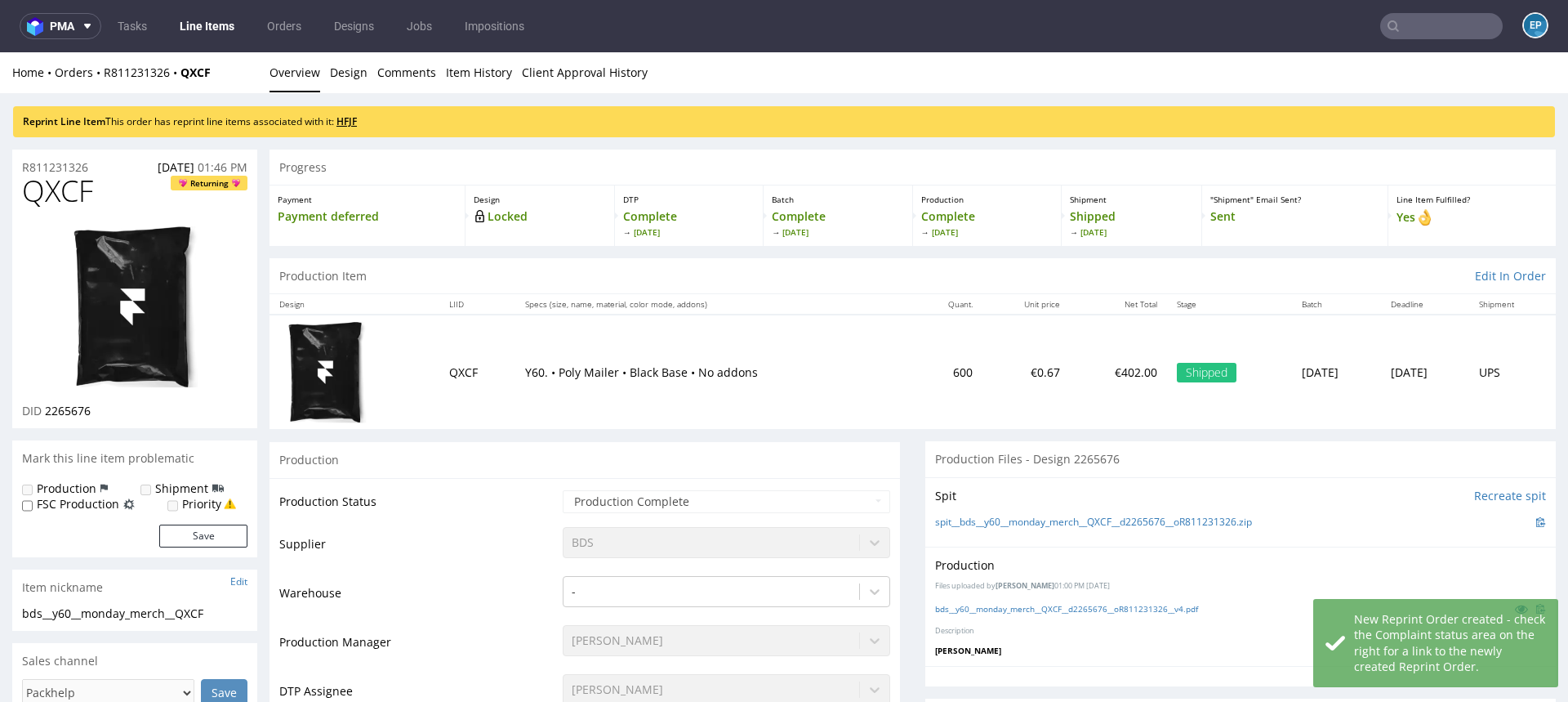
click at [355, 121] on link "HFJF" at bounding box center [346, 122] width 20 height 14
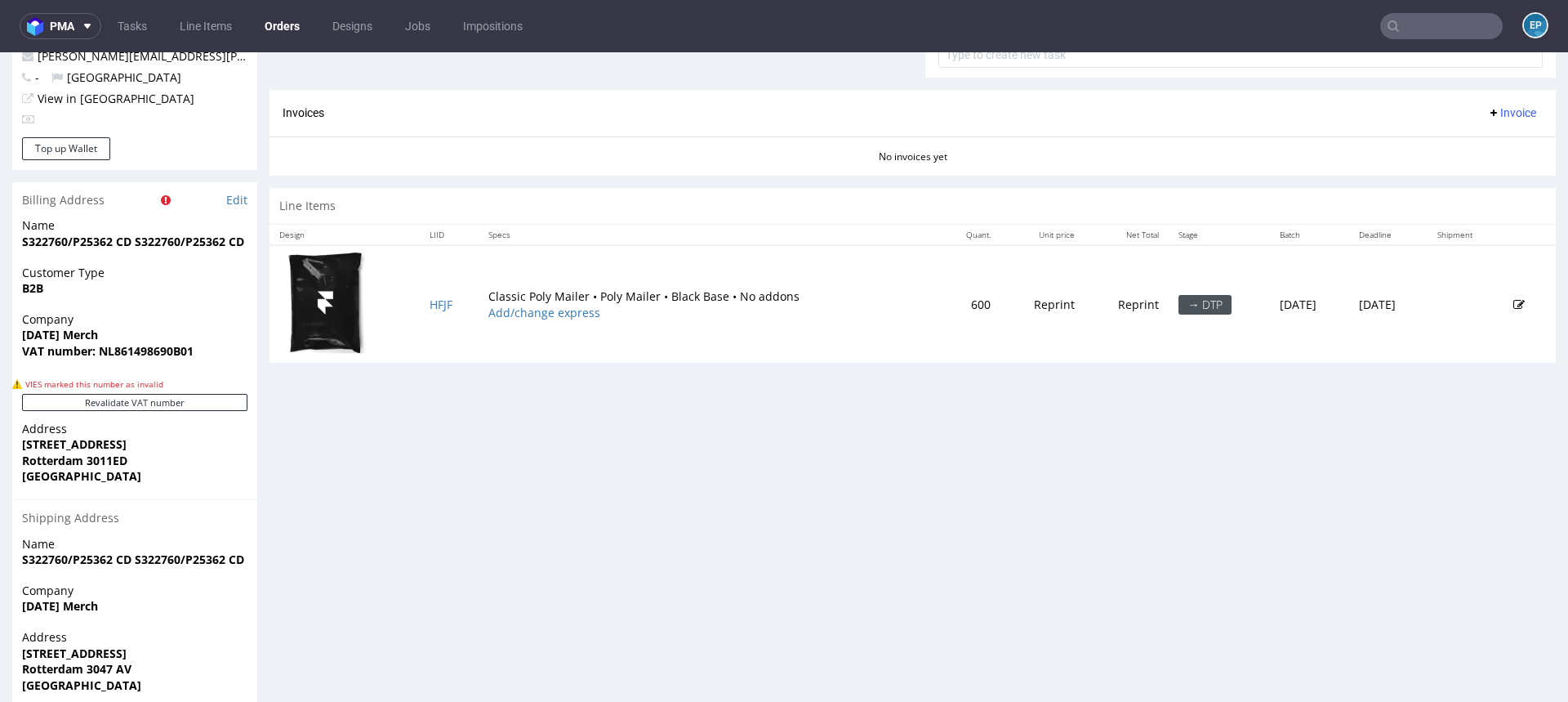
scroll to position [789, 0]
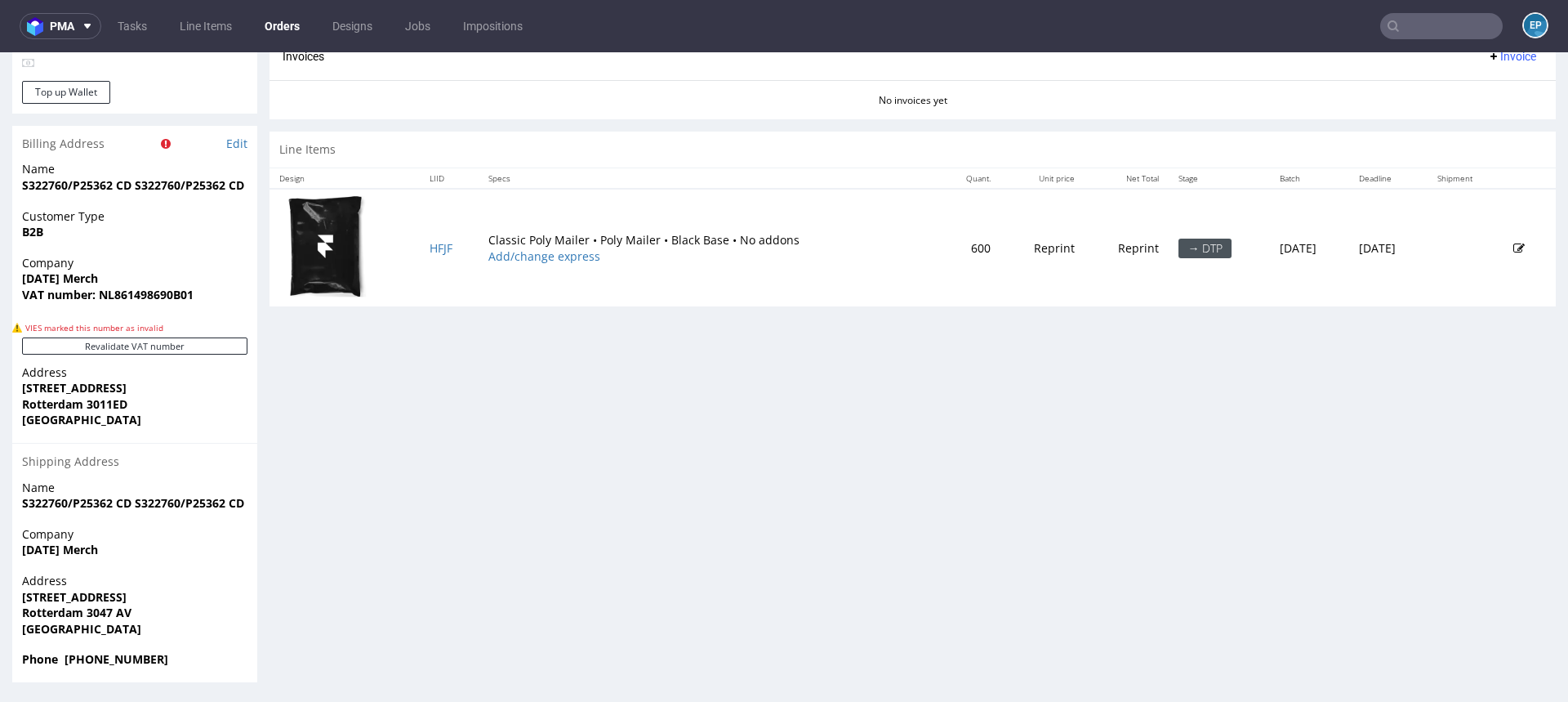
click at [1514, 247] on icon at bounding box center [1519, 248] width 11 height 11
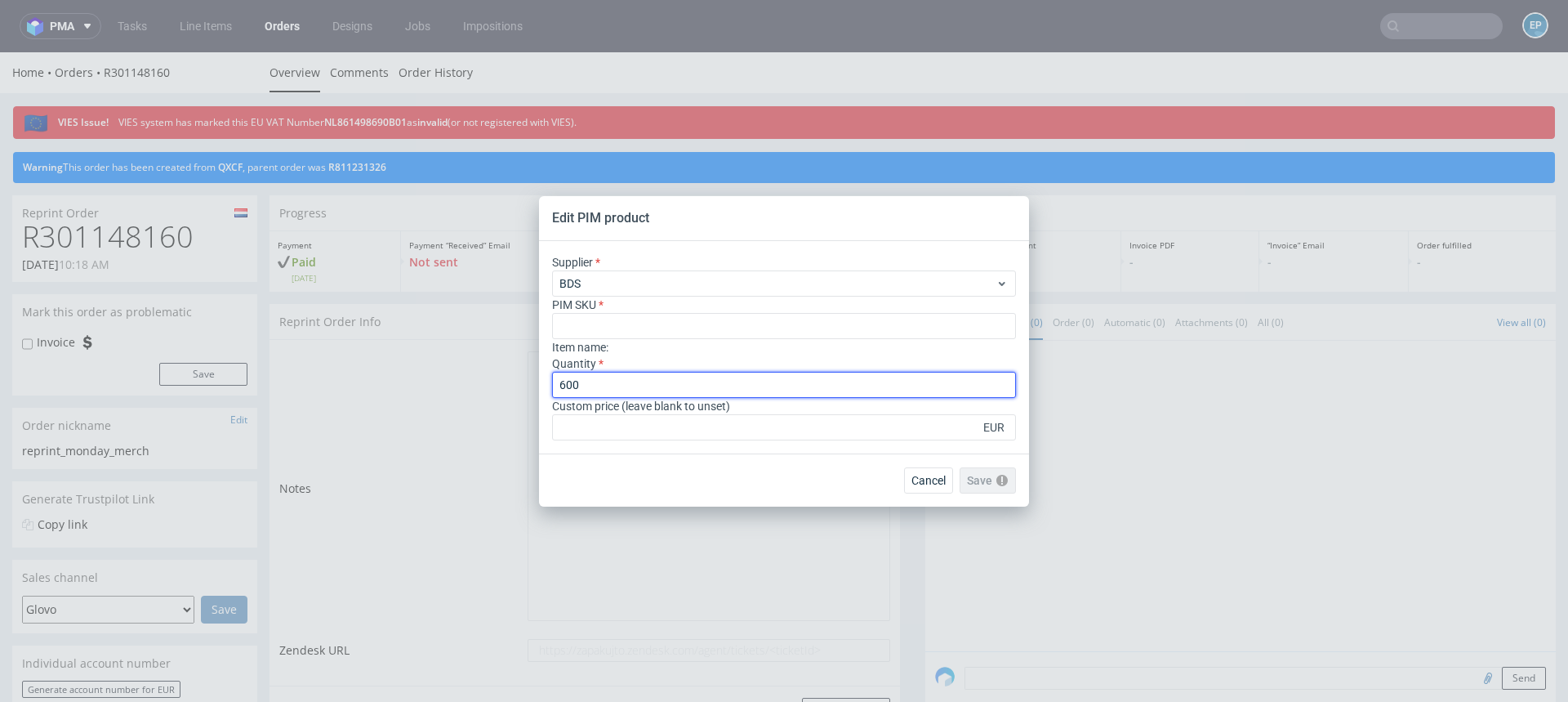
click at [615, 386] on input "600" at bounding box center [784, 385] width 464 height 26
type input "6"
type input "17"
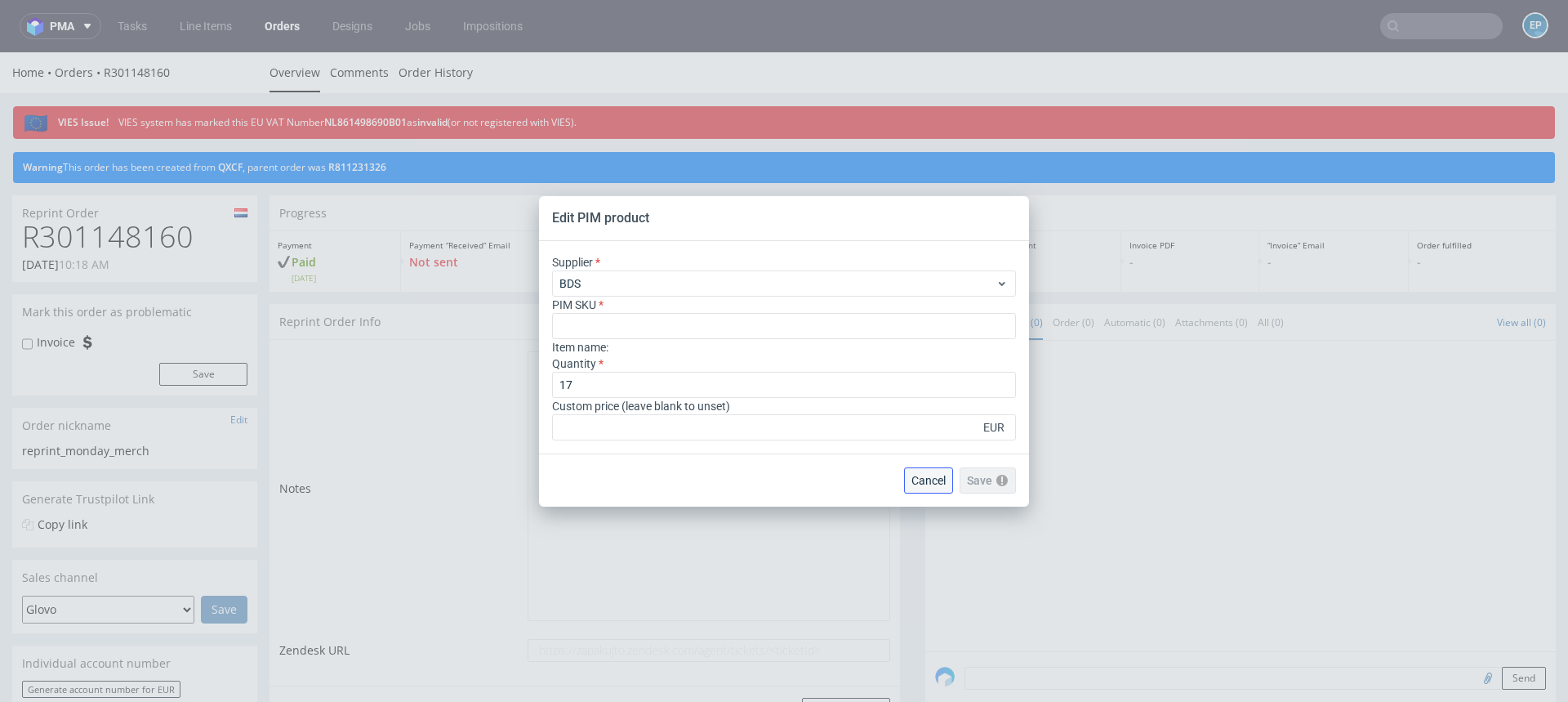
click at [920, 476] on span "Cancel" at bounding box center [928, 480] width 34 height 11
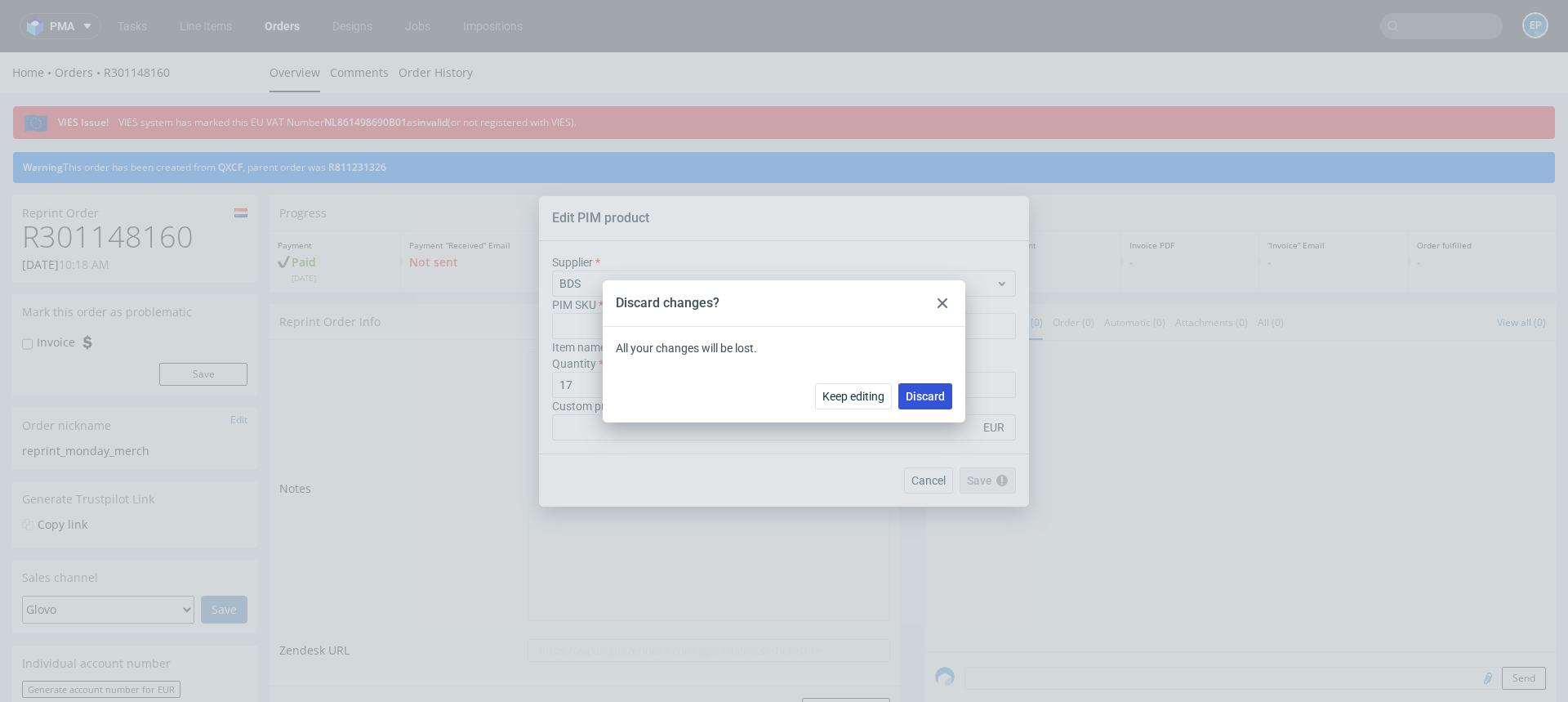
click at [926, 394] on span "Discard" at bounding box center [925, 396] width 39 height 11
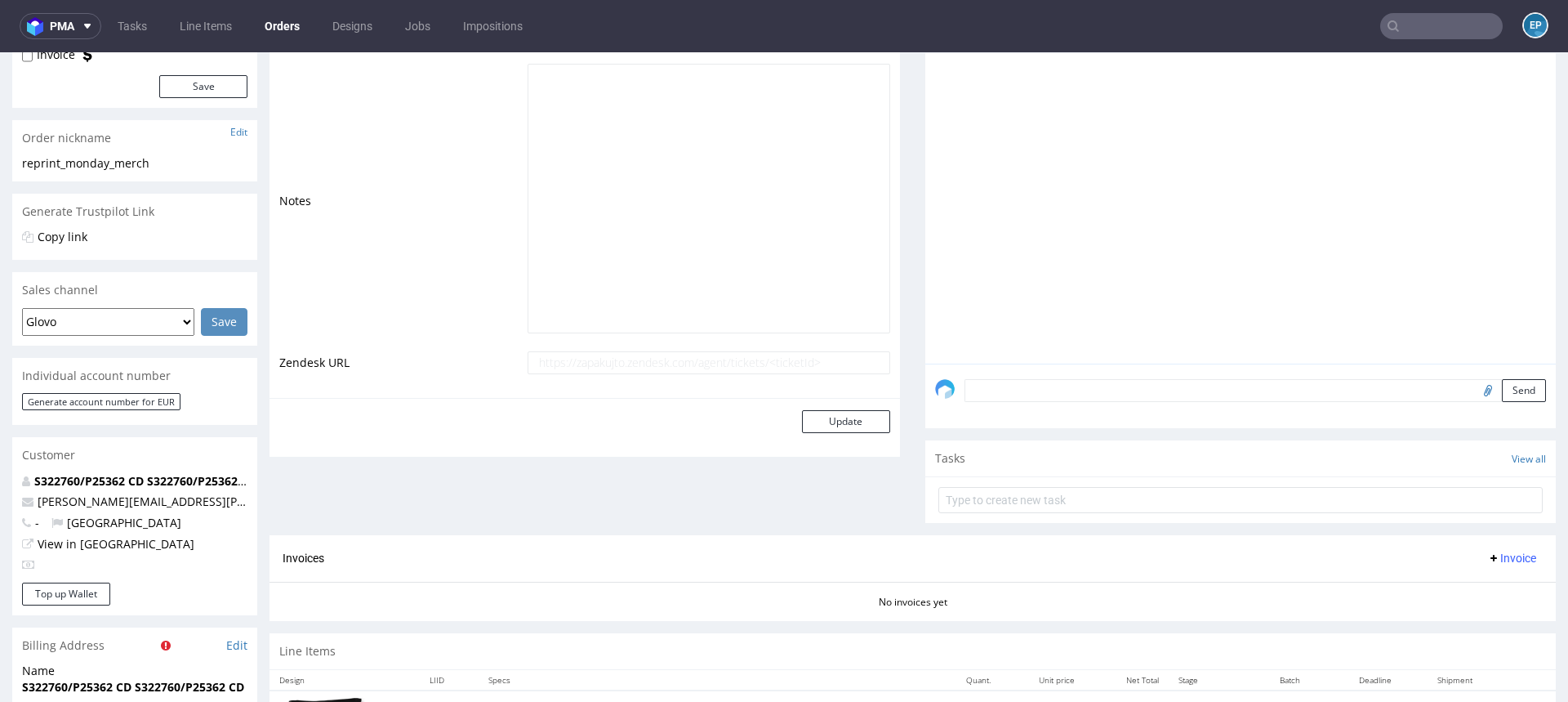
scroll to position [789, 0]
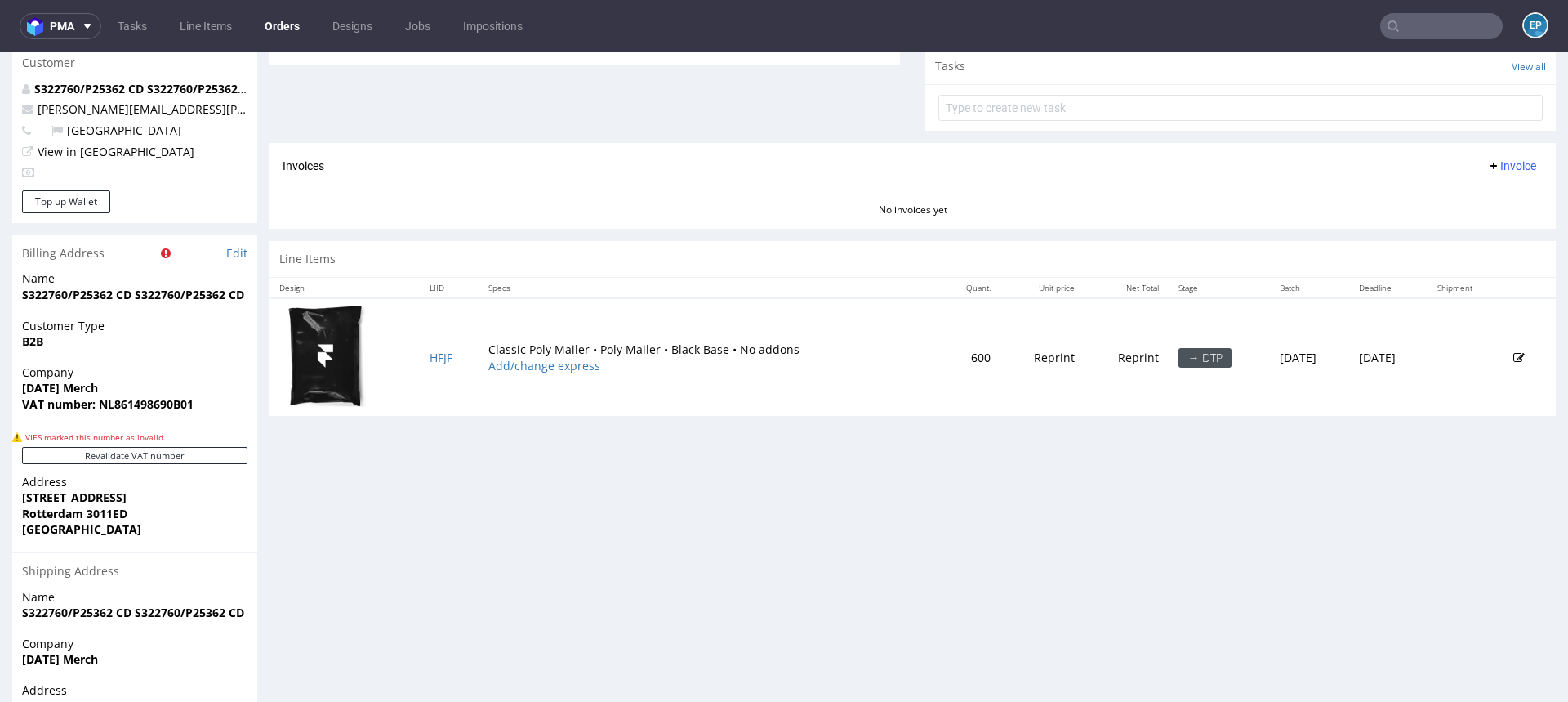
scroll to position [789, 0]
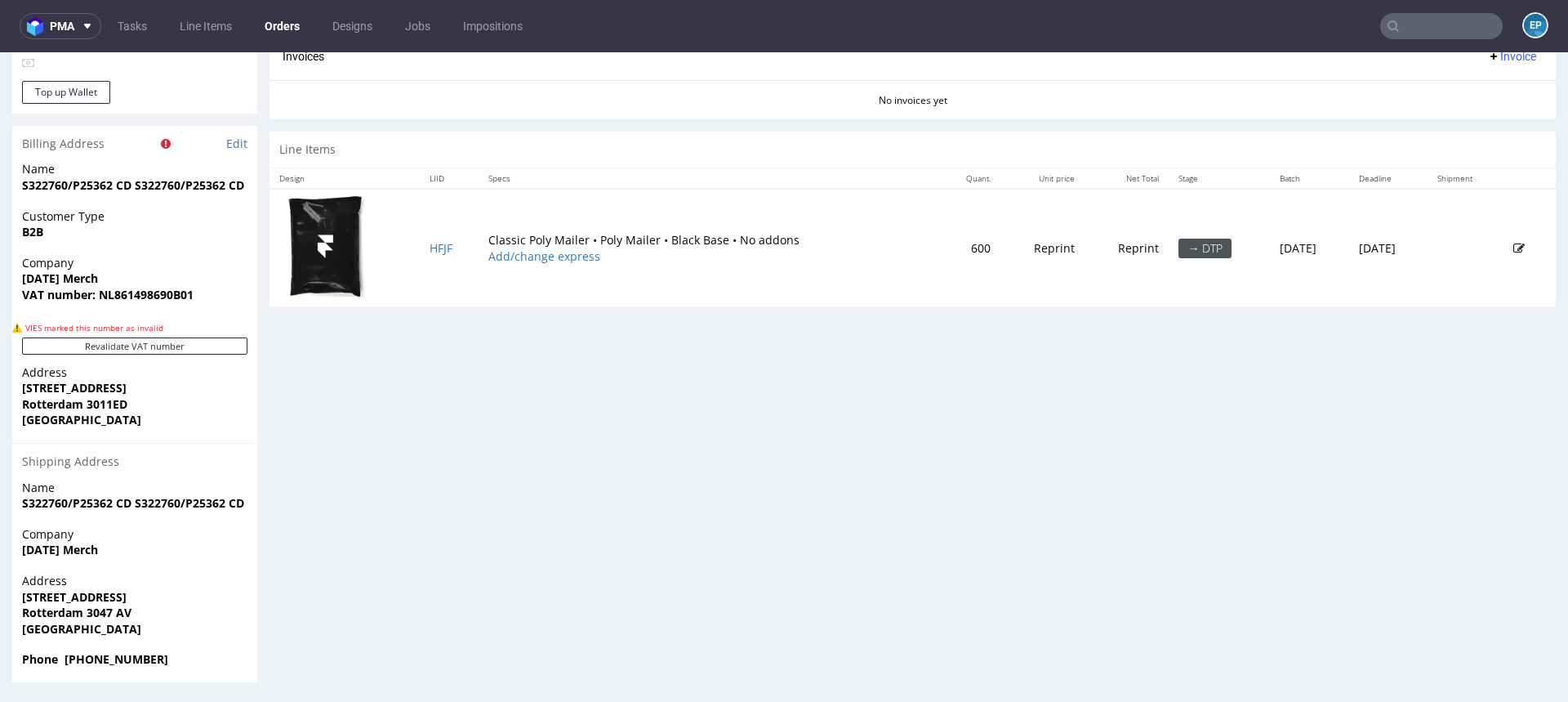
click at [1514, 244] on icon at bounding box center [1519, 248] width 11 height 11
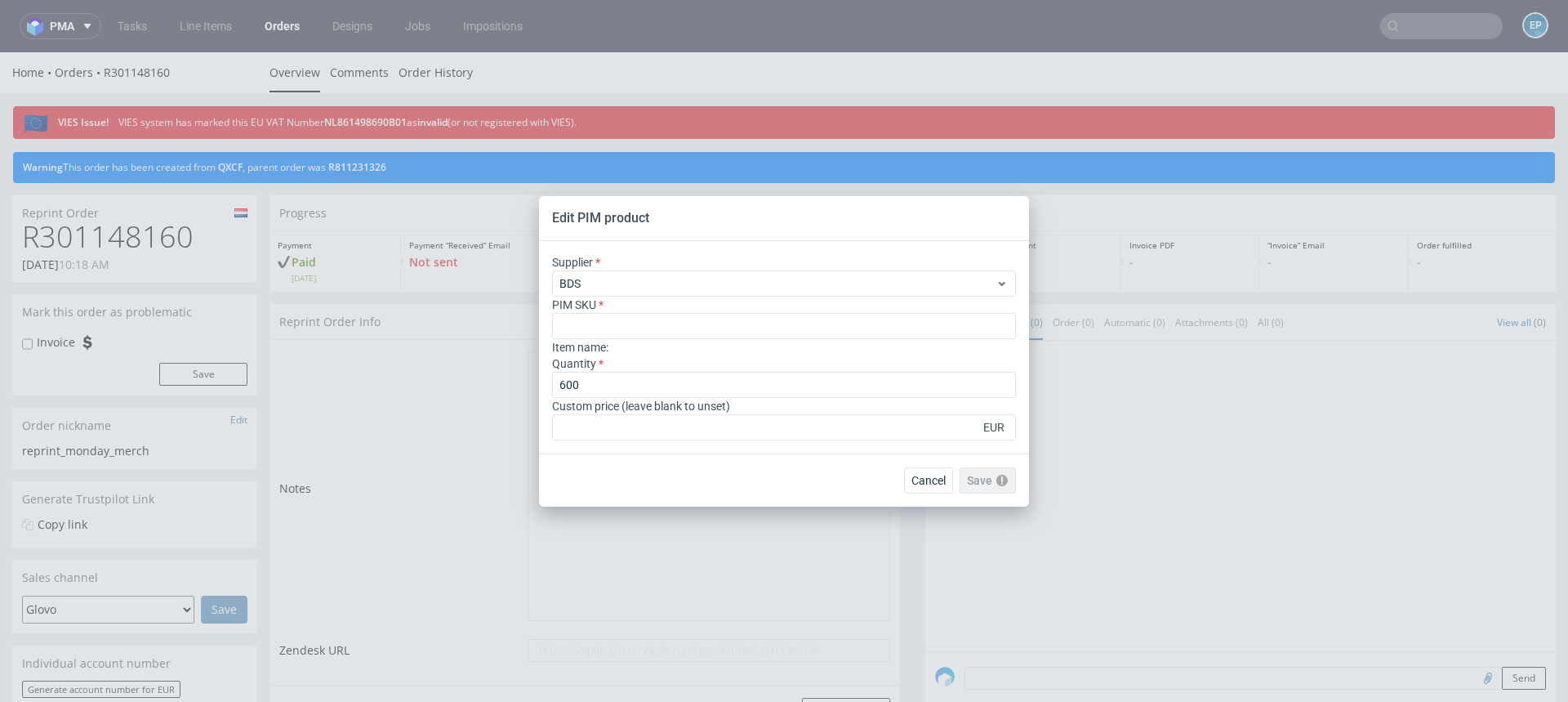
click at [609, 340] on div "Item name :" at bounding box center [784, 347] width 464 height 17
click at [597, 330] on input "text" at bounding box center [784, 326] width 464 height 26
paste input "poly-mailer--poly-mailer--60--foil-black--mono-pantone-one-side--none"
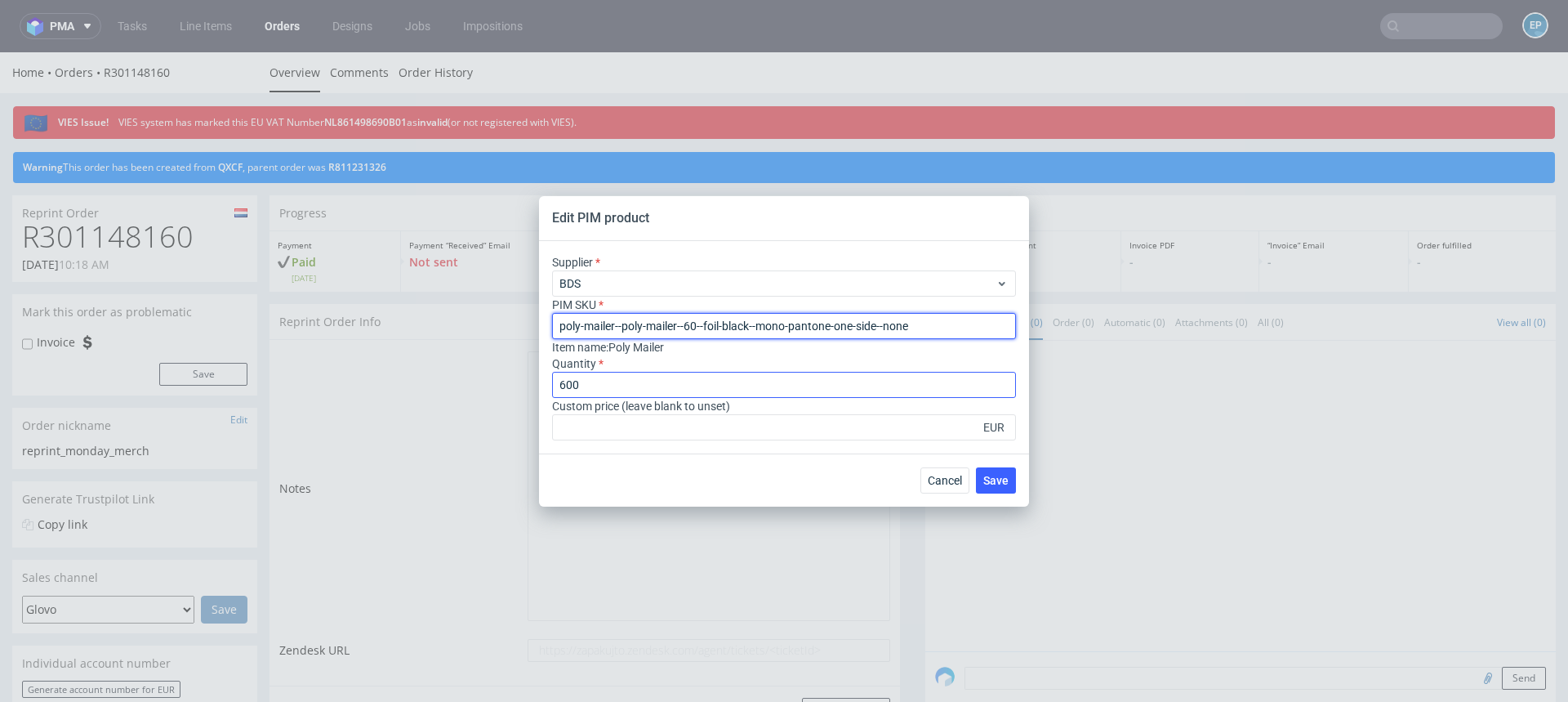
type input "poly-mailer--poly-mailer--60--foil-black--mono-pantone-one-side--none"
drag, startPoint x: 597, startPoint y: 380, endPoint x: 476, endPoint y: 380, distance: 121.0
click at [476, 380] on div "Edit PIM product Supplier BDS PIM SKU poly-mailer--poly-mailer--60--foil-black-…" at bounding box center [784, 351] width 1568 height 702
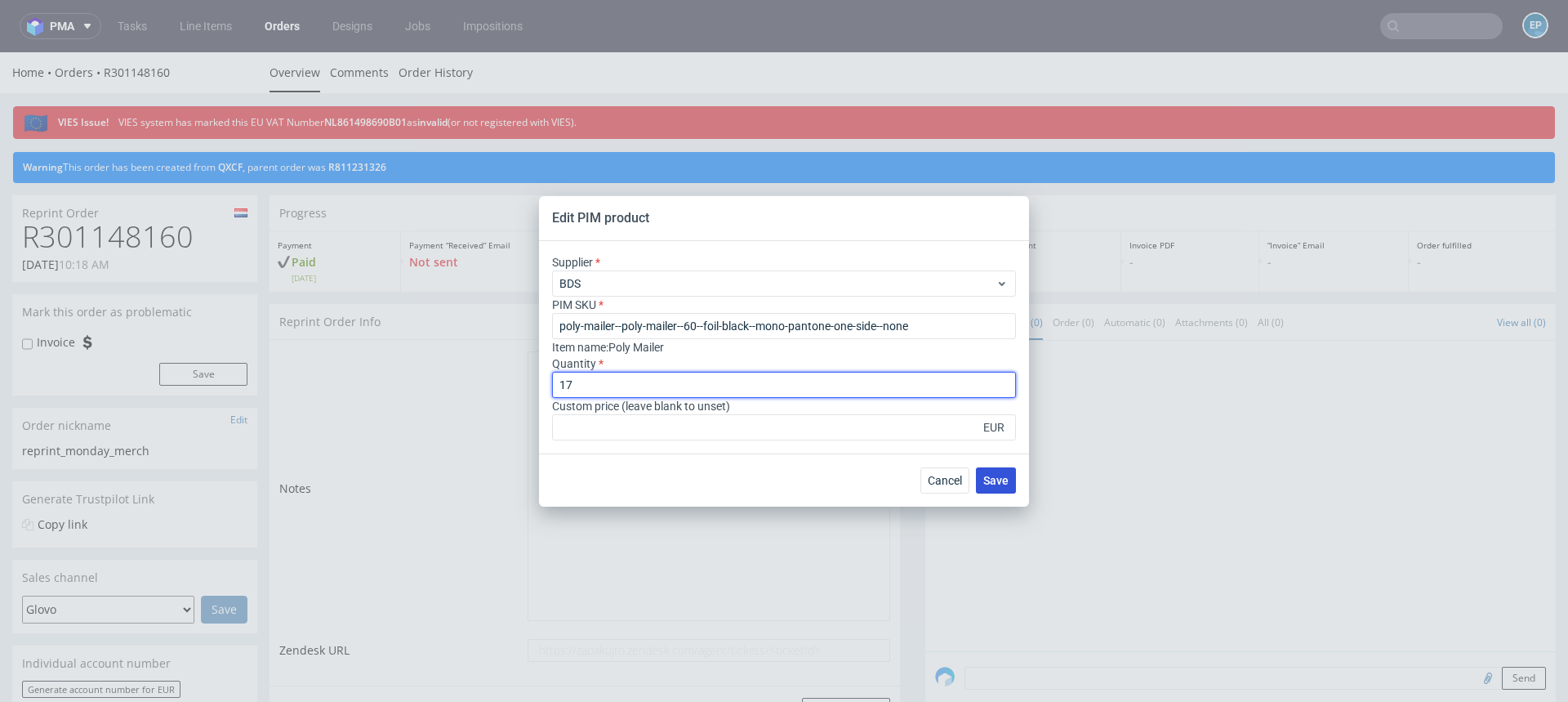
type input "17"
click at [1002, 471] on button "Save" at bounding box center [996, 481] width 40 height 26
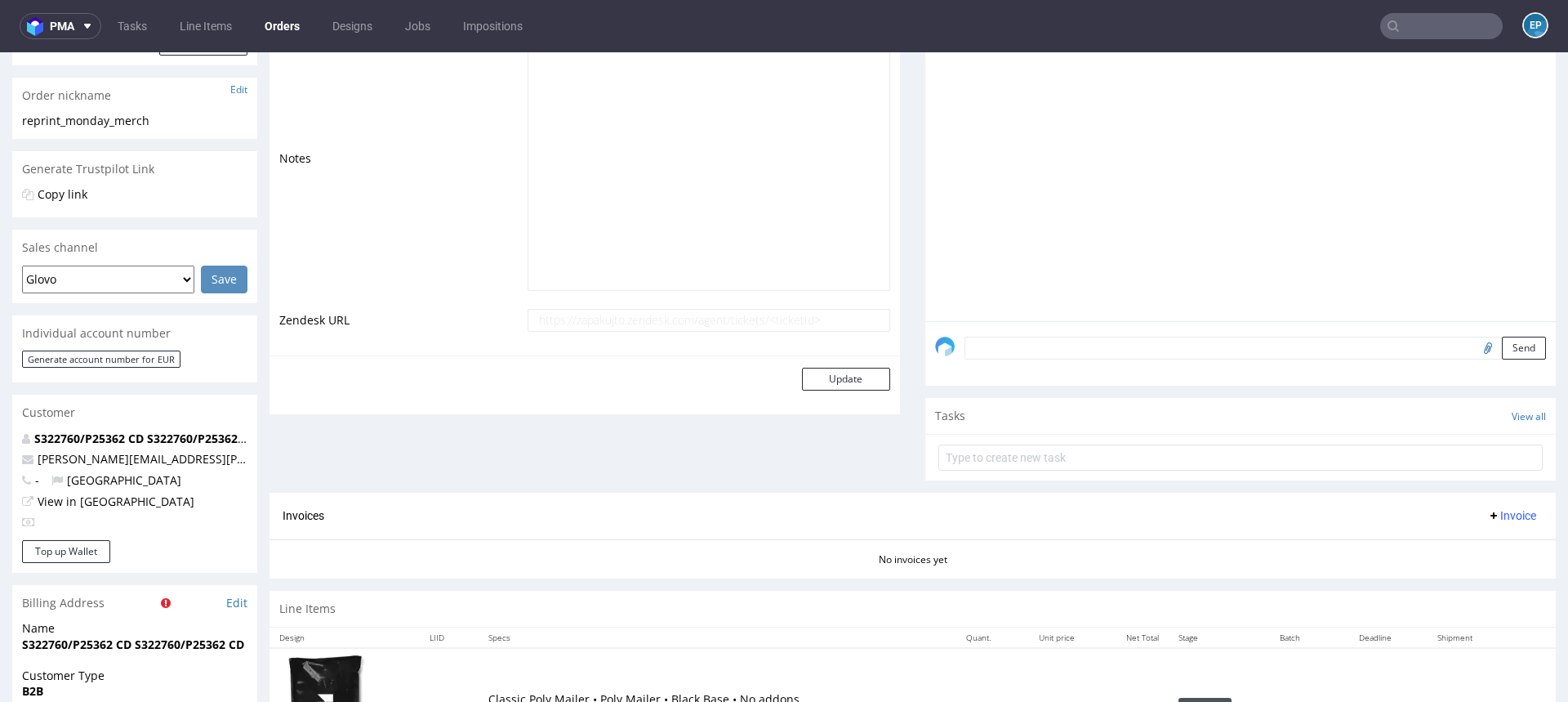
scroll to position [789, 0]
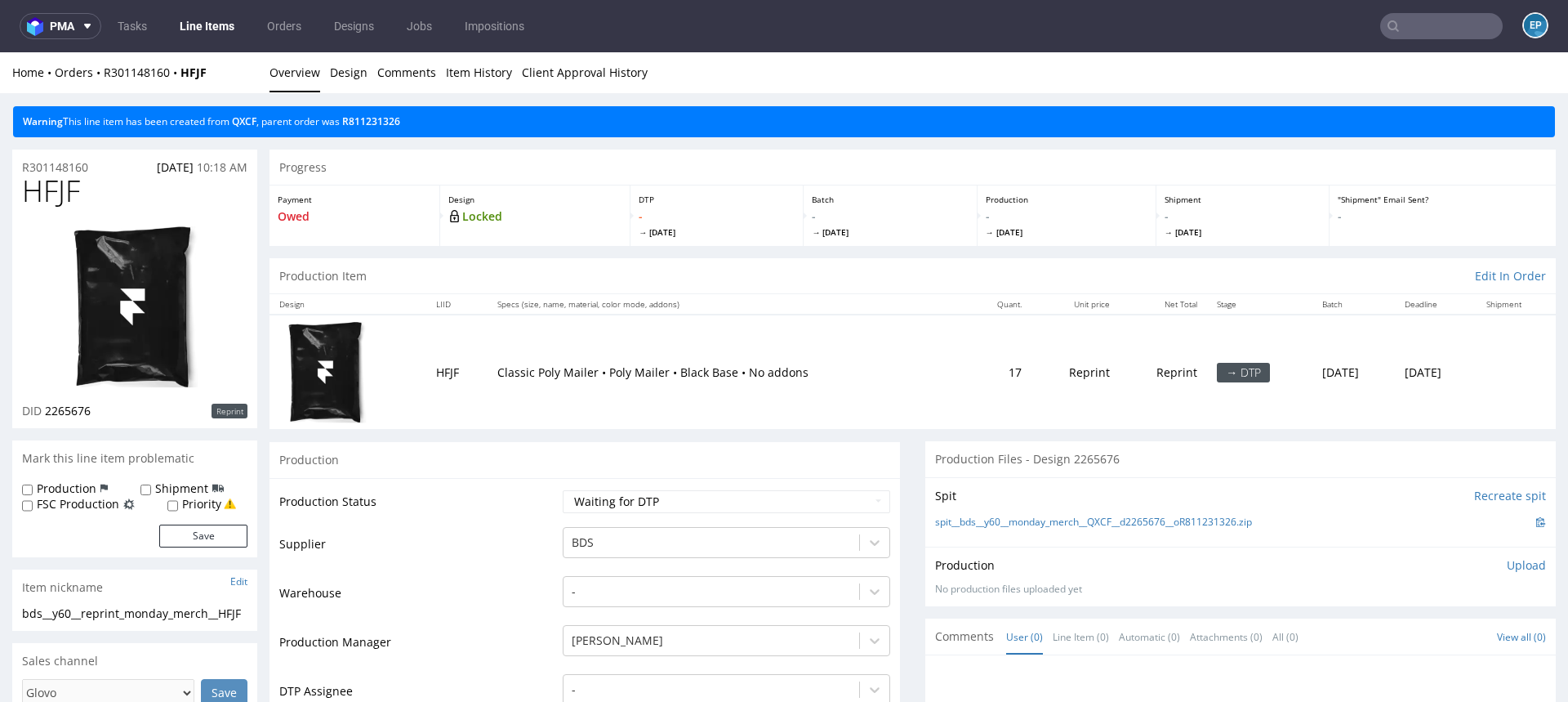
click at [93, 486] on label "Production" at bounding box center [66, 488] width 59 height 17
click at [32, 486] on input "Production" at bounding box center [27, 490] width 10 height 13
checkbox input "true"
click at [164, 488] on label "Shipment" at bounding box center [182, 488] width 53 height 17
click at [151, 488] on input "Shipment" at bounding box center [146, 490] width 10 height 13
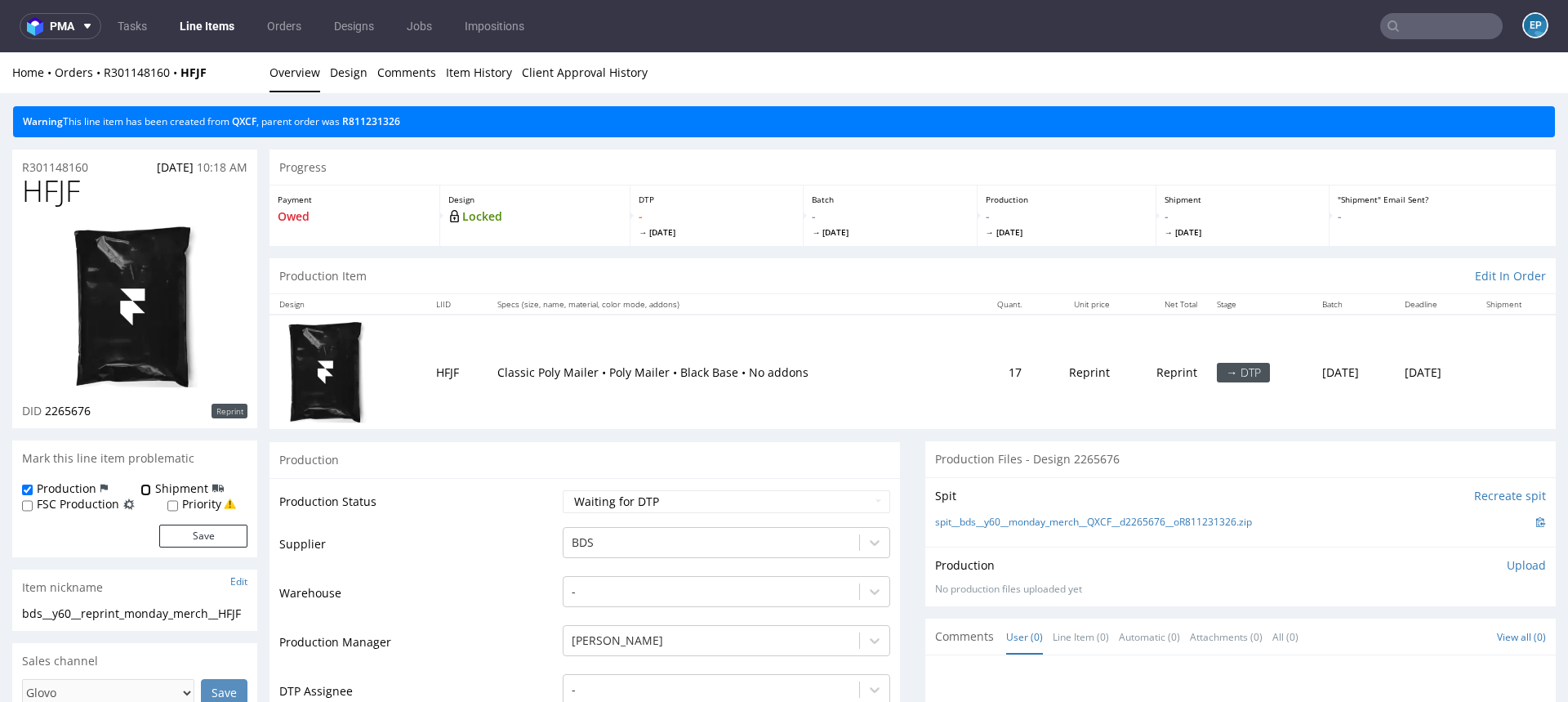
checkbox input "true"
click at [195, 530] on button "Save" at bounding box center [203, 536] width 88 height 23
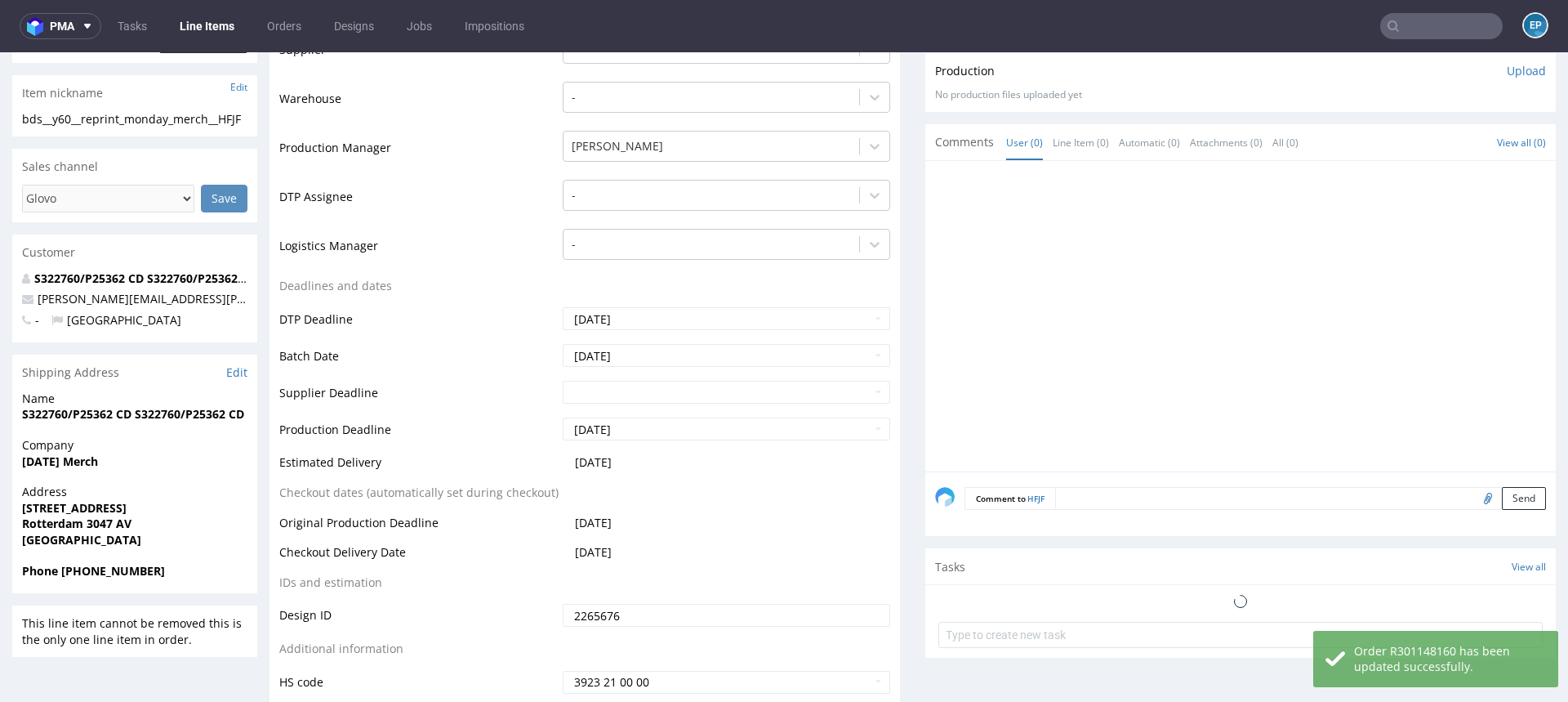
scroll to position [518, 0]
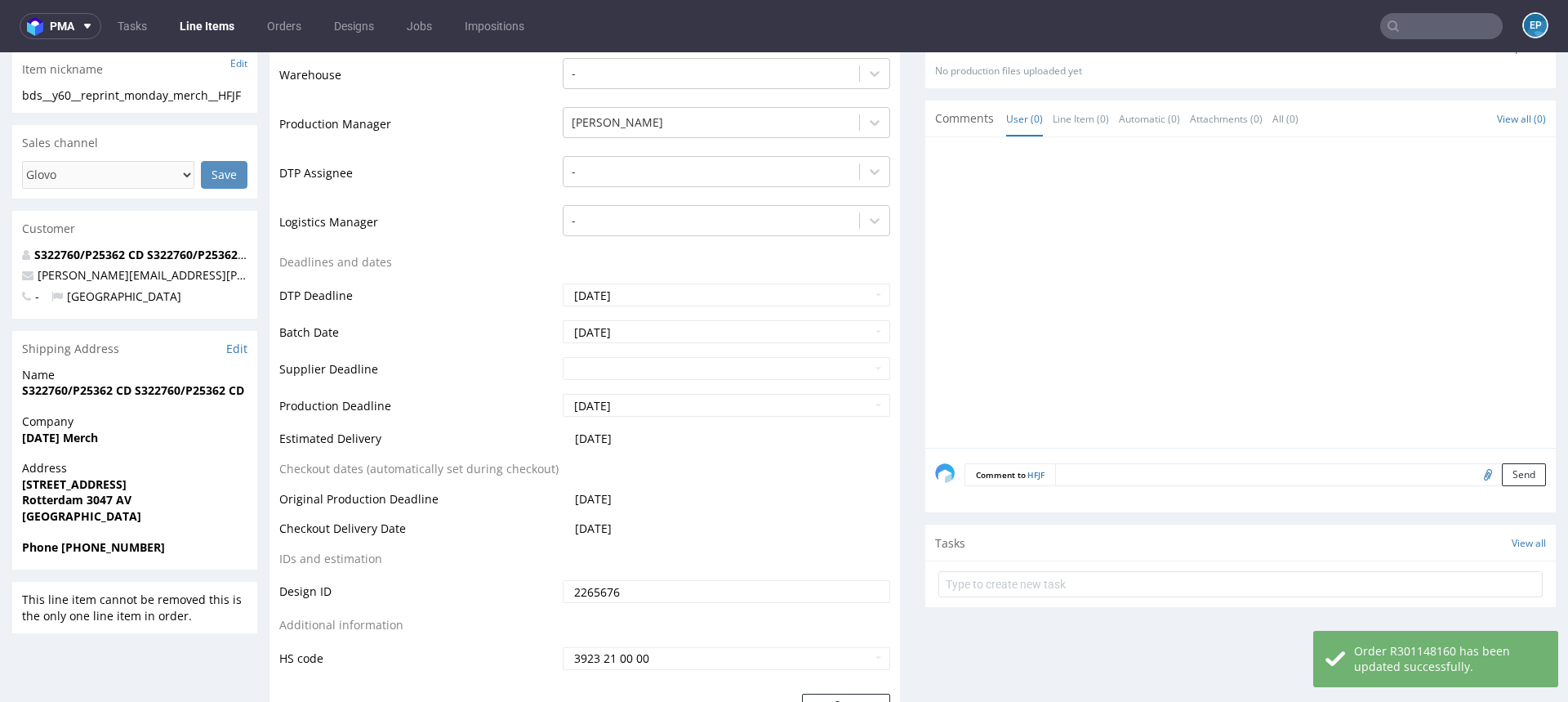
click at [1086, 478] on textarea at bounding box center [1301, 475] width 491 height 23
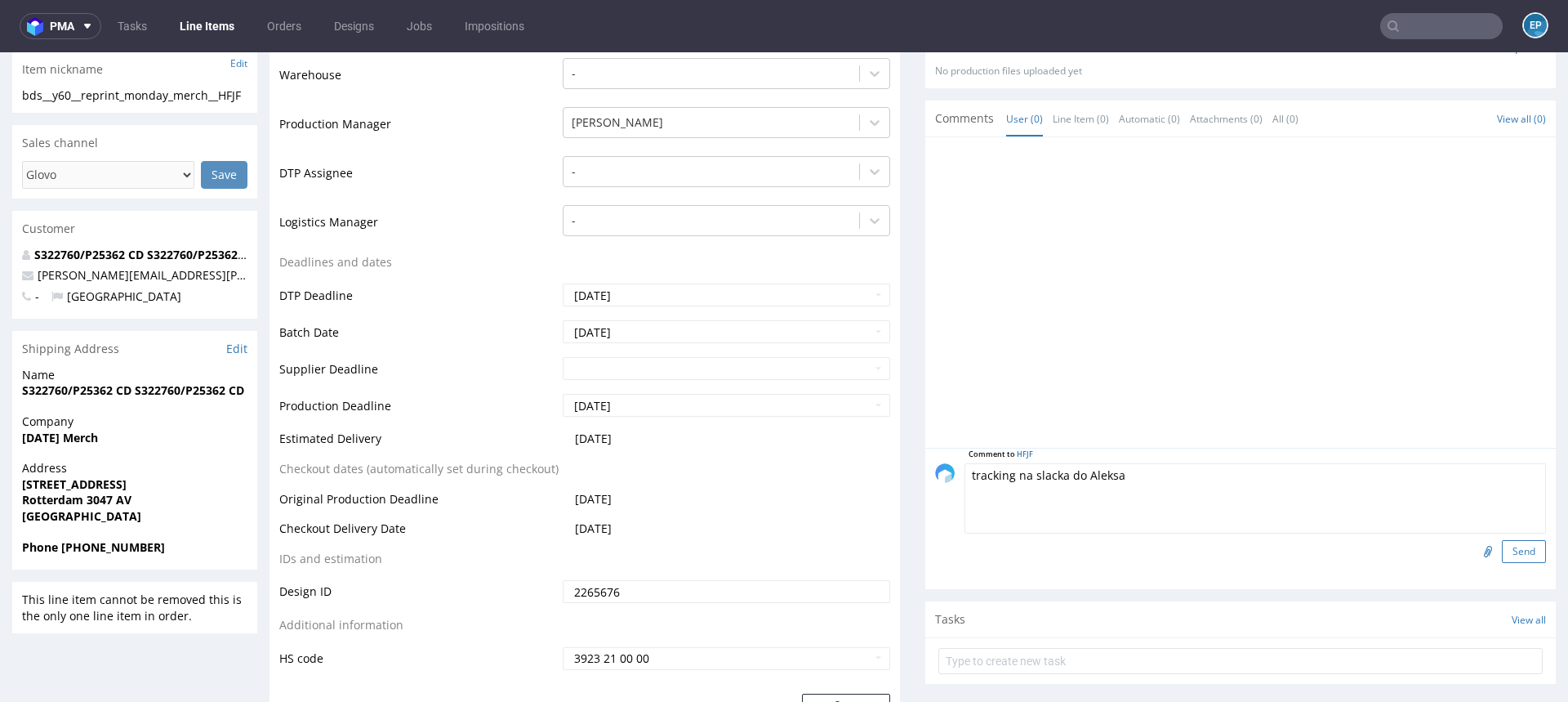
type textarea "tracking na slacka do Aleksa"
click at [1502, 548] on button "Send" at bounding box center [1524, 552] width 44 height 23
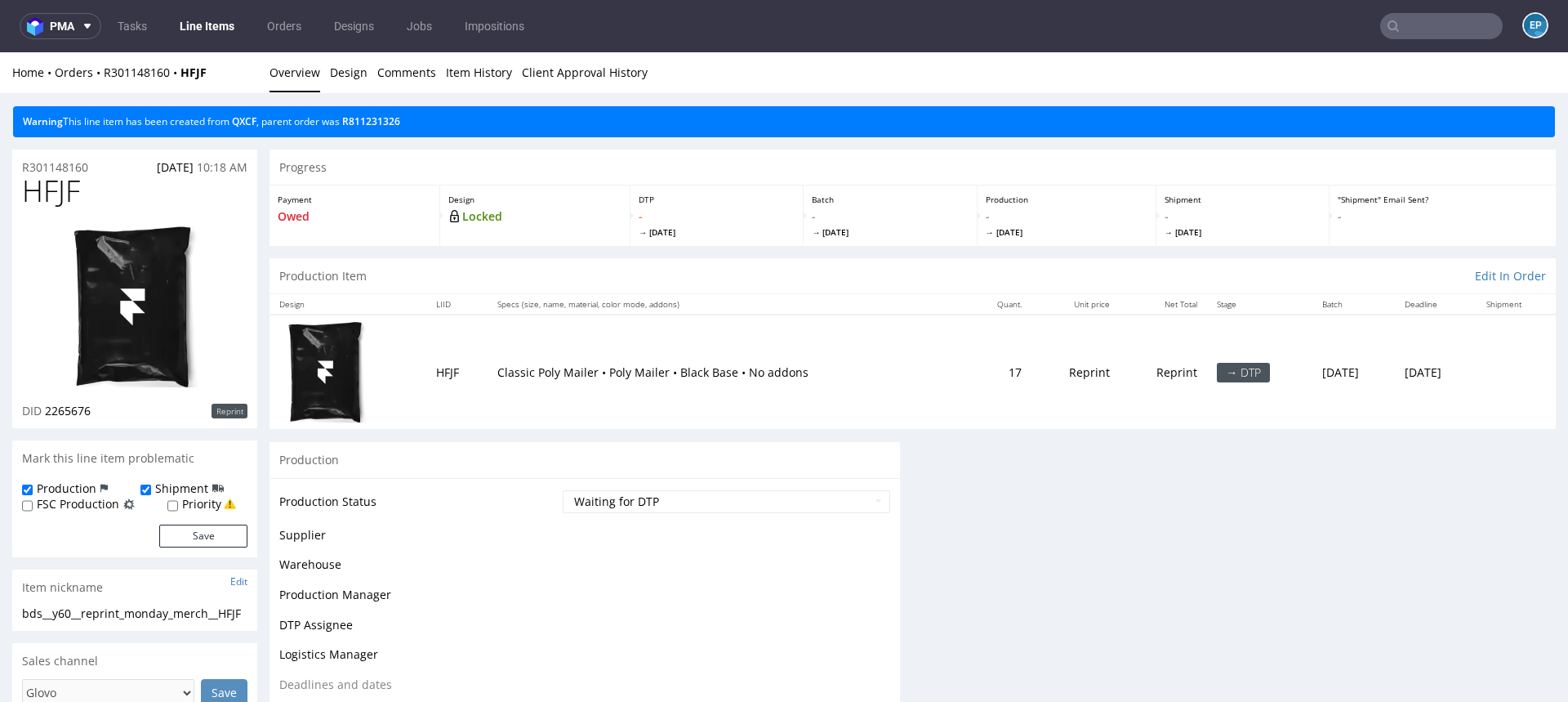
scroll to position [0, 0]
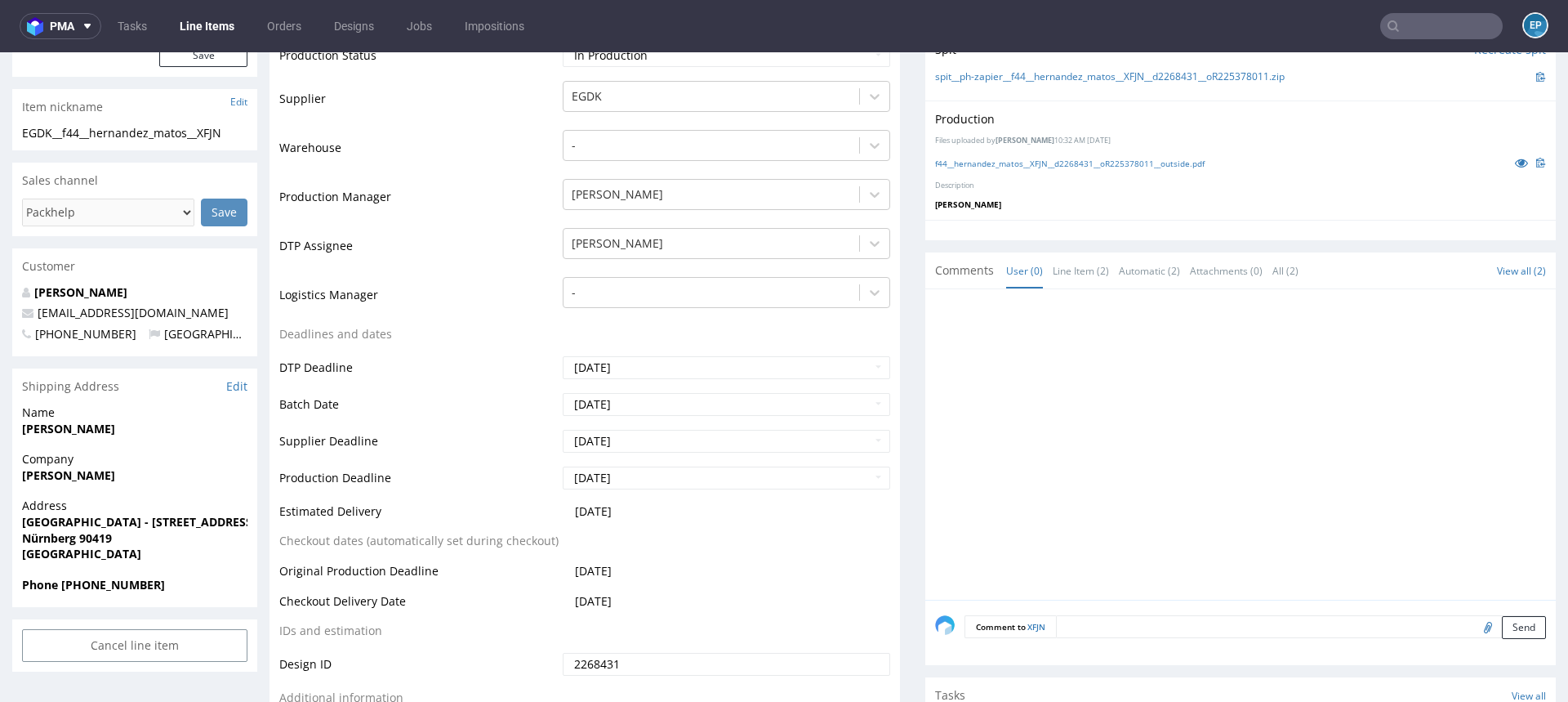
scroll to position [354, 0]
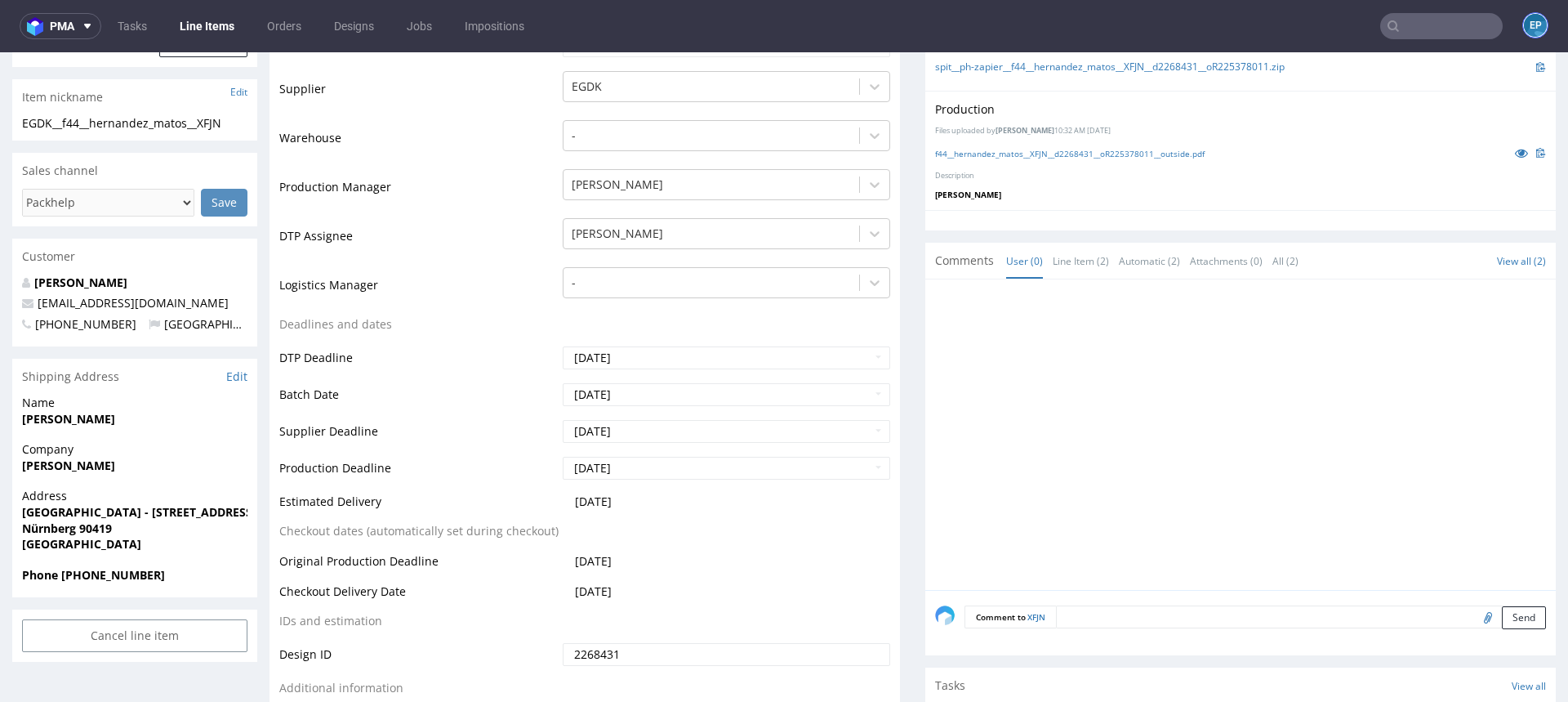
click at [1524, 30] on figcaption "EP" at bounding box center [1536, 25] width 23 height 23
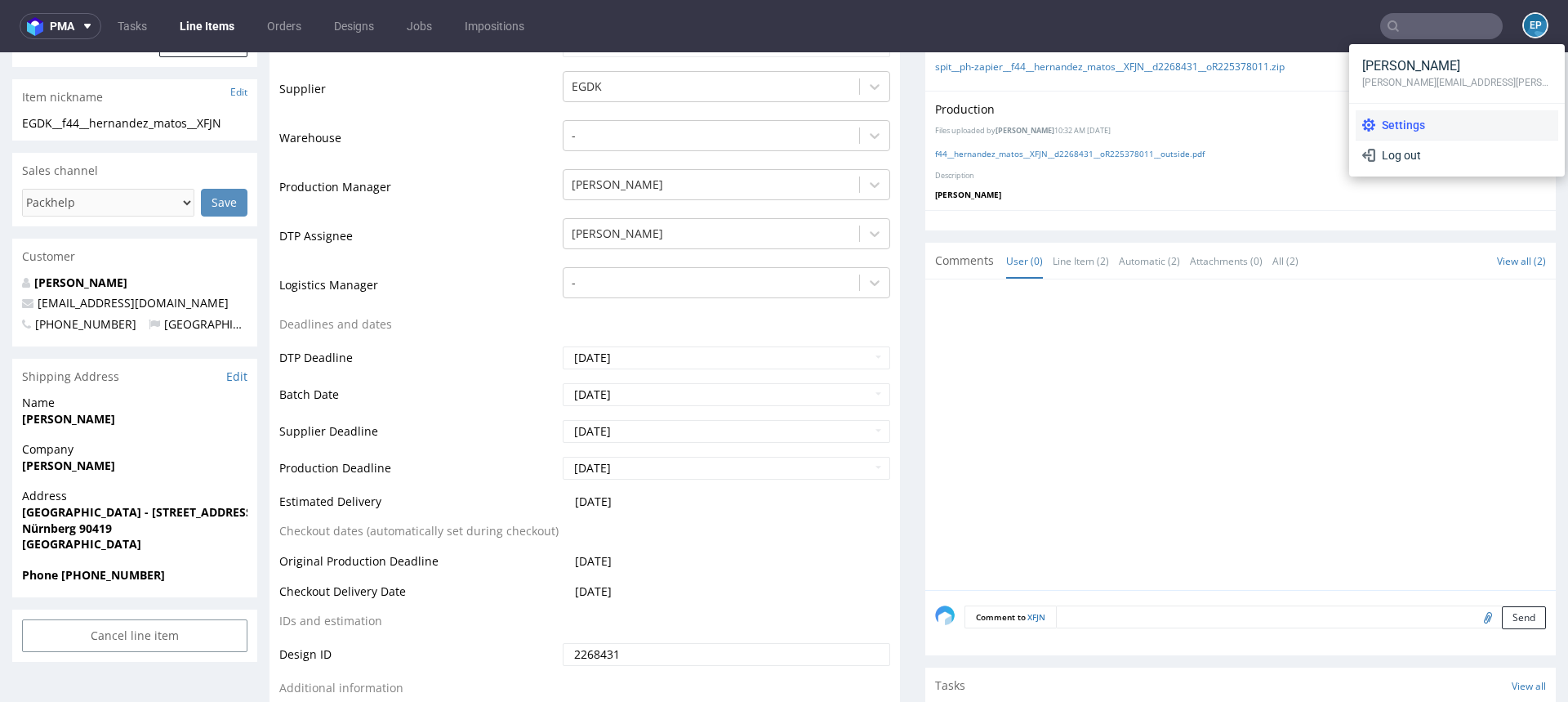
click at [1419, 115] on li "Settings" at bounding box center [1457, 125] width 203 height 30
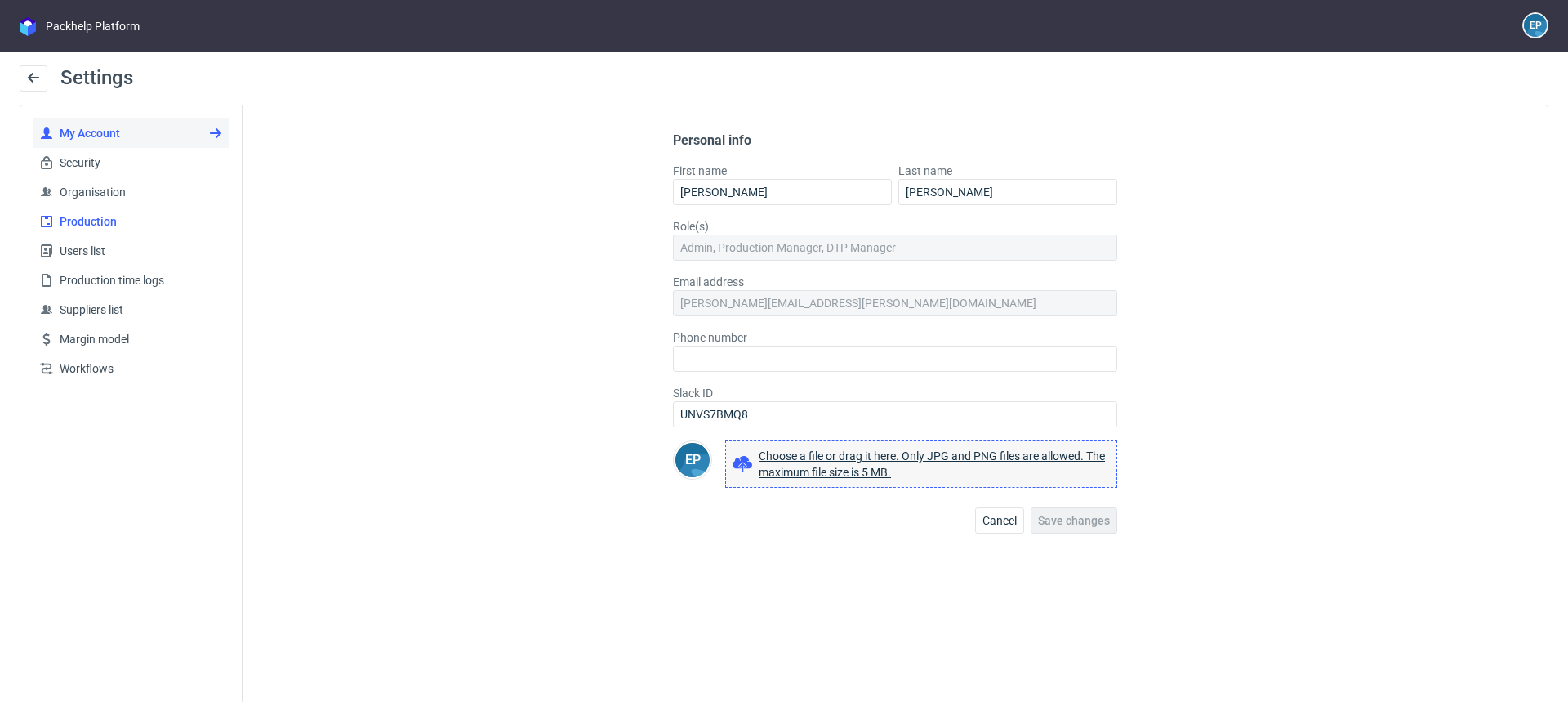
click at [107, 233] on link "Production" at bounding box center [130, 221] width 195 height 30
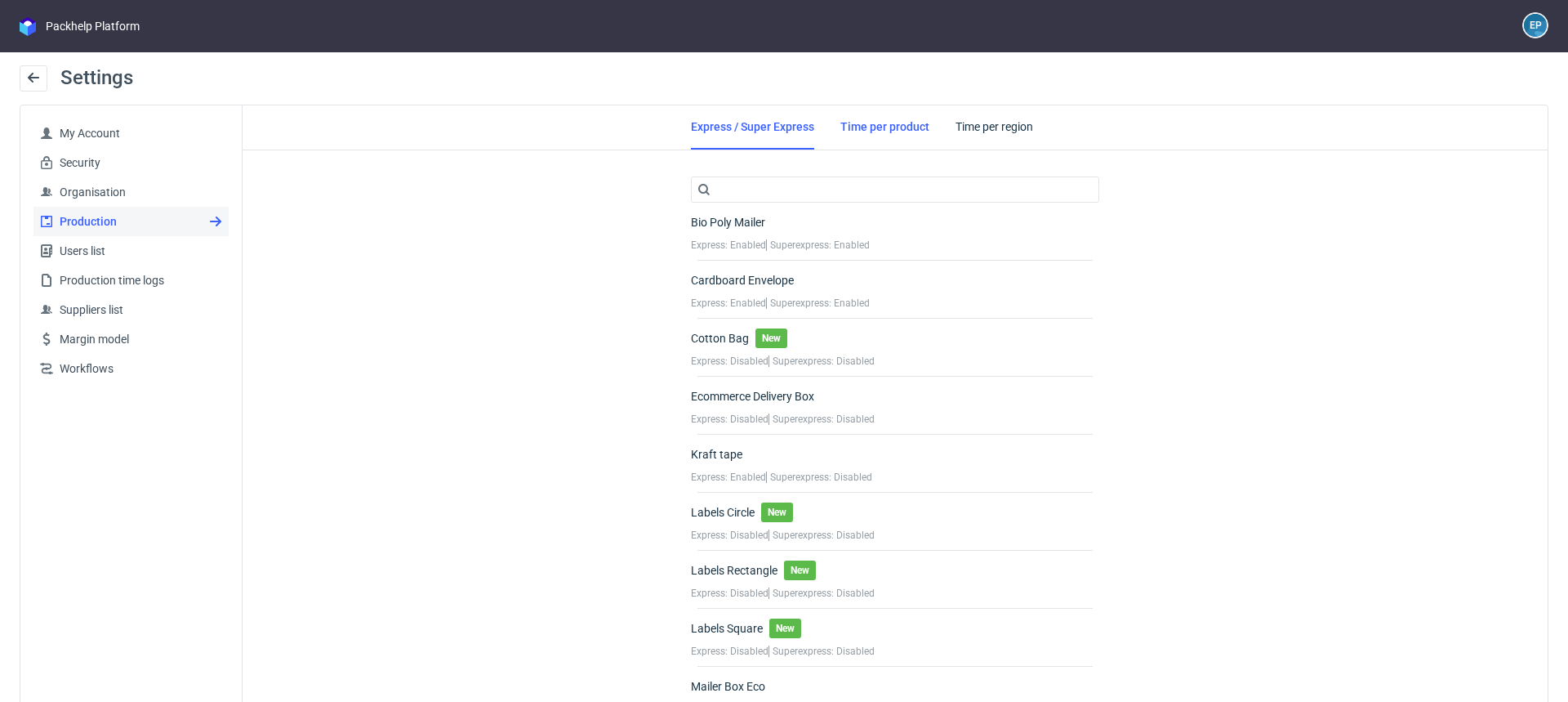
click at [843, 130] on link "Time per product" at bounding box center [885, 127] width 89 height 43
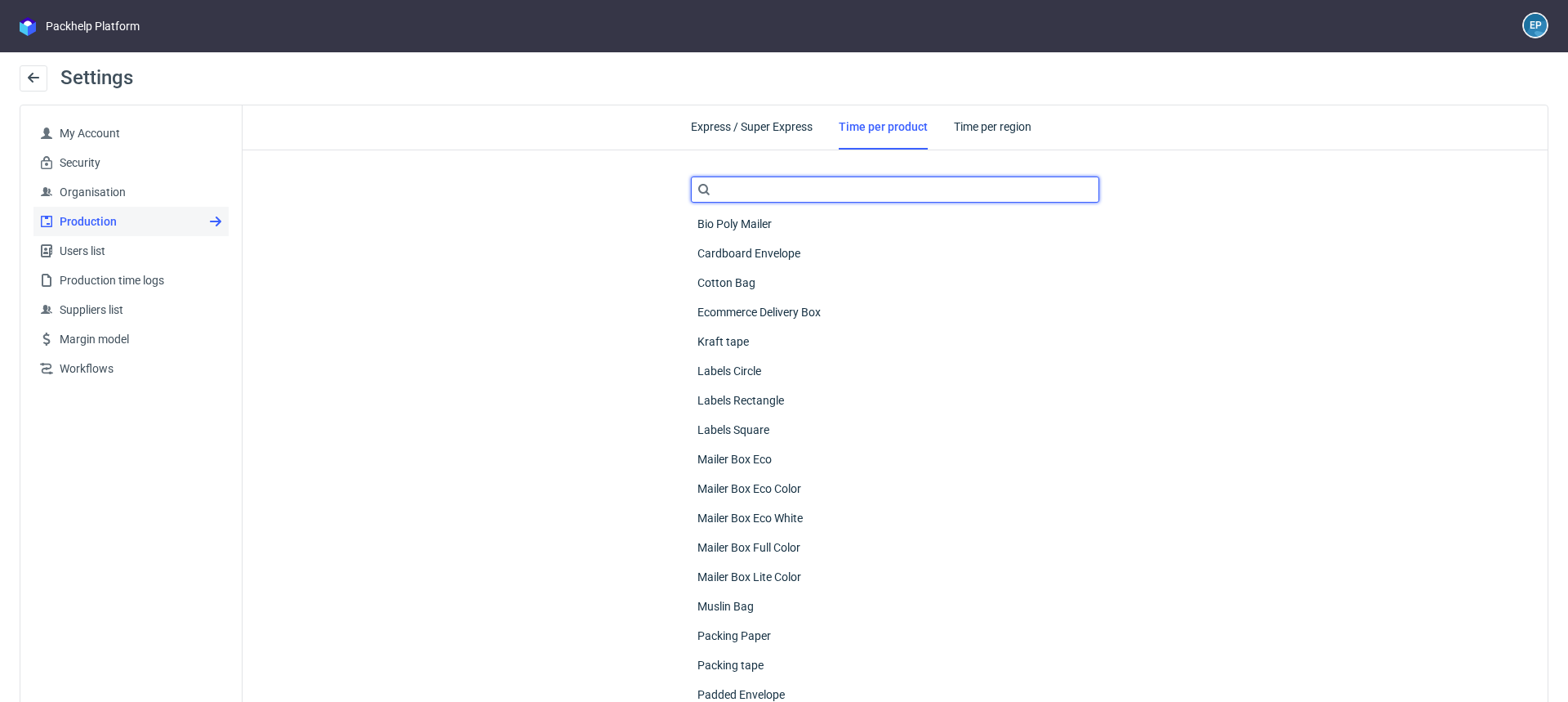
click at [795, 189] on input "text" at bounding box center [895, 190] width 408 height 26
type input "n"
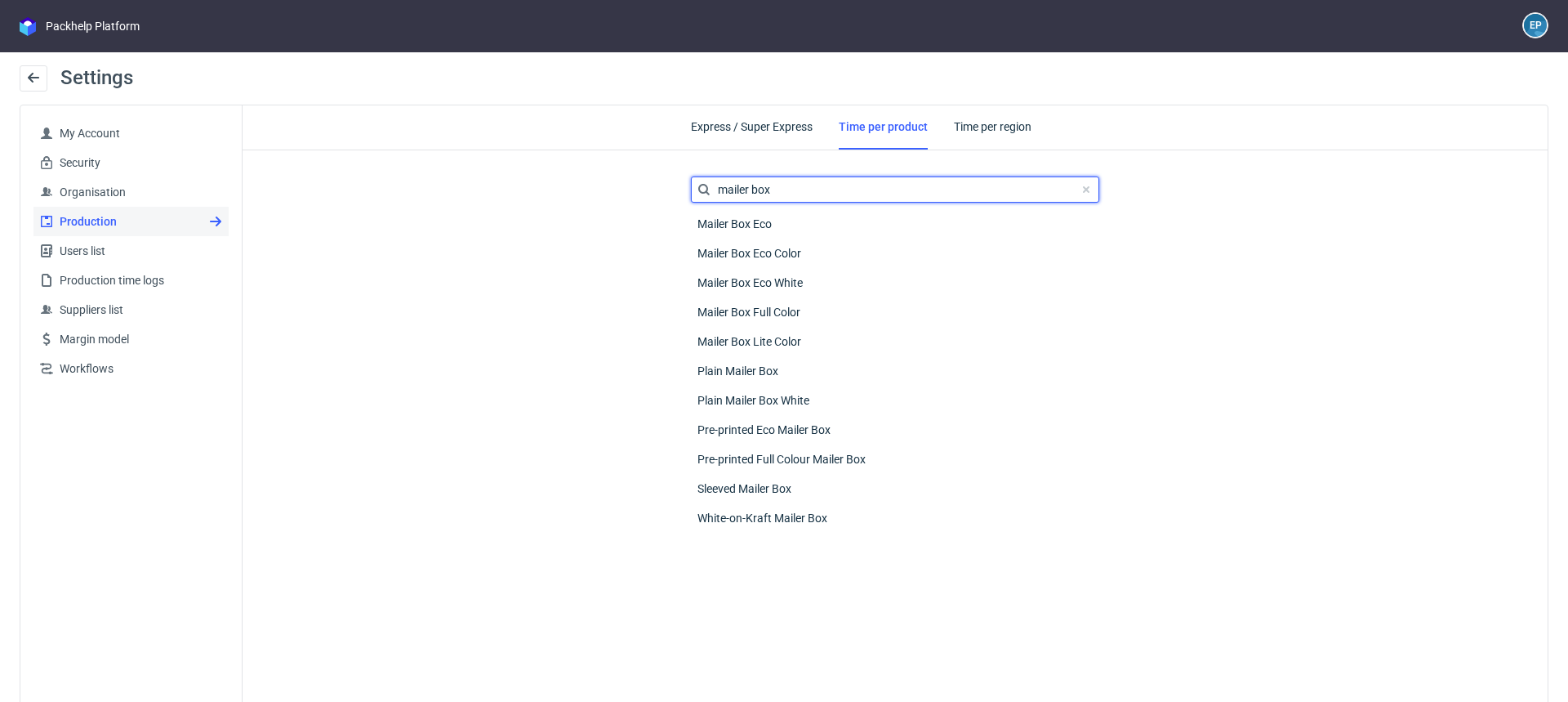
type input "mailer box"
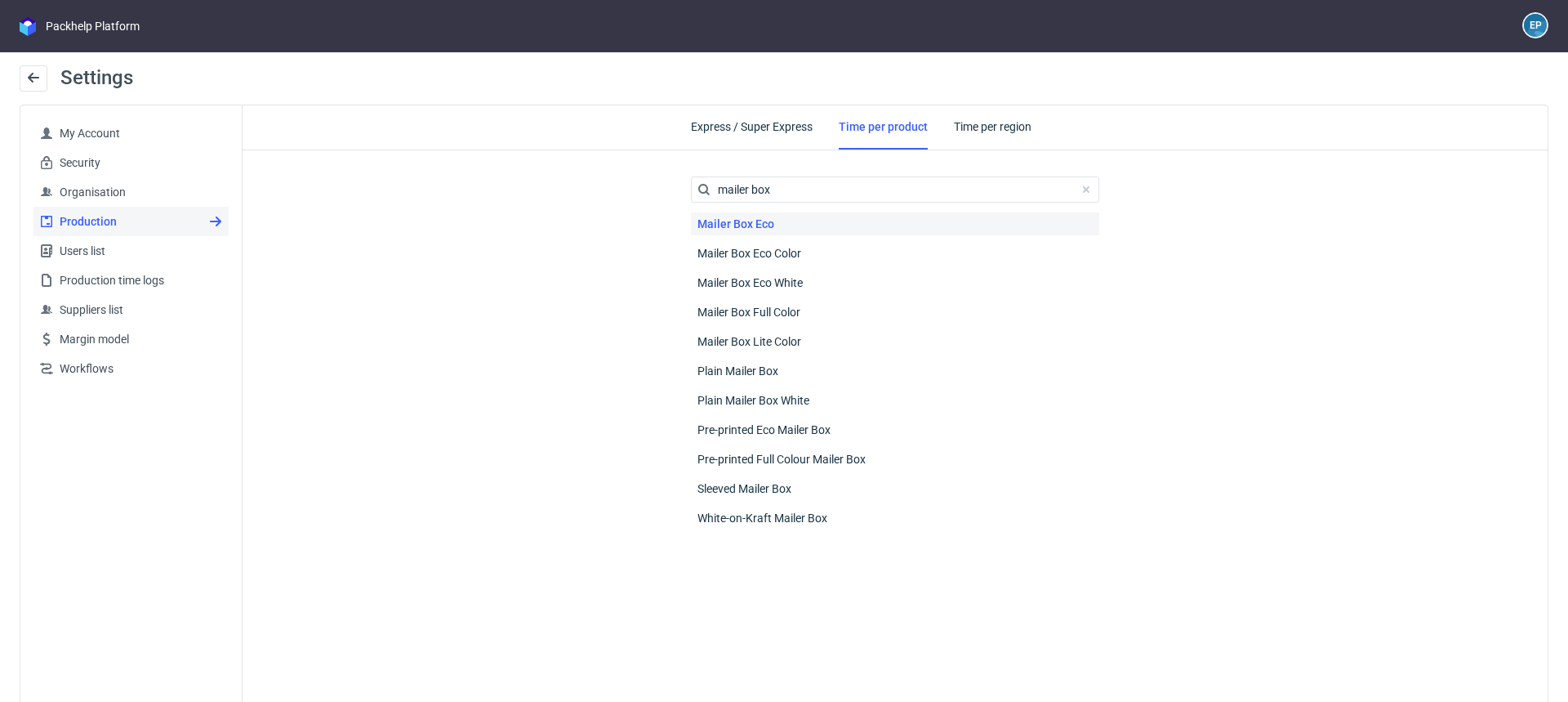
click at [789, 222] on div "Mailer Box Eco" at bounding box center [895, 224] width 408 height 23
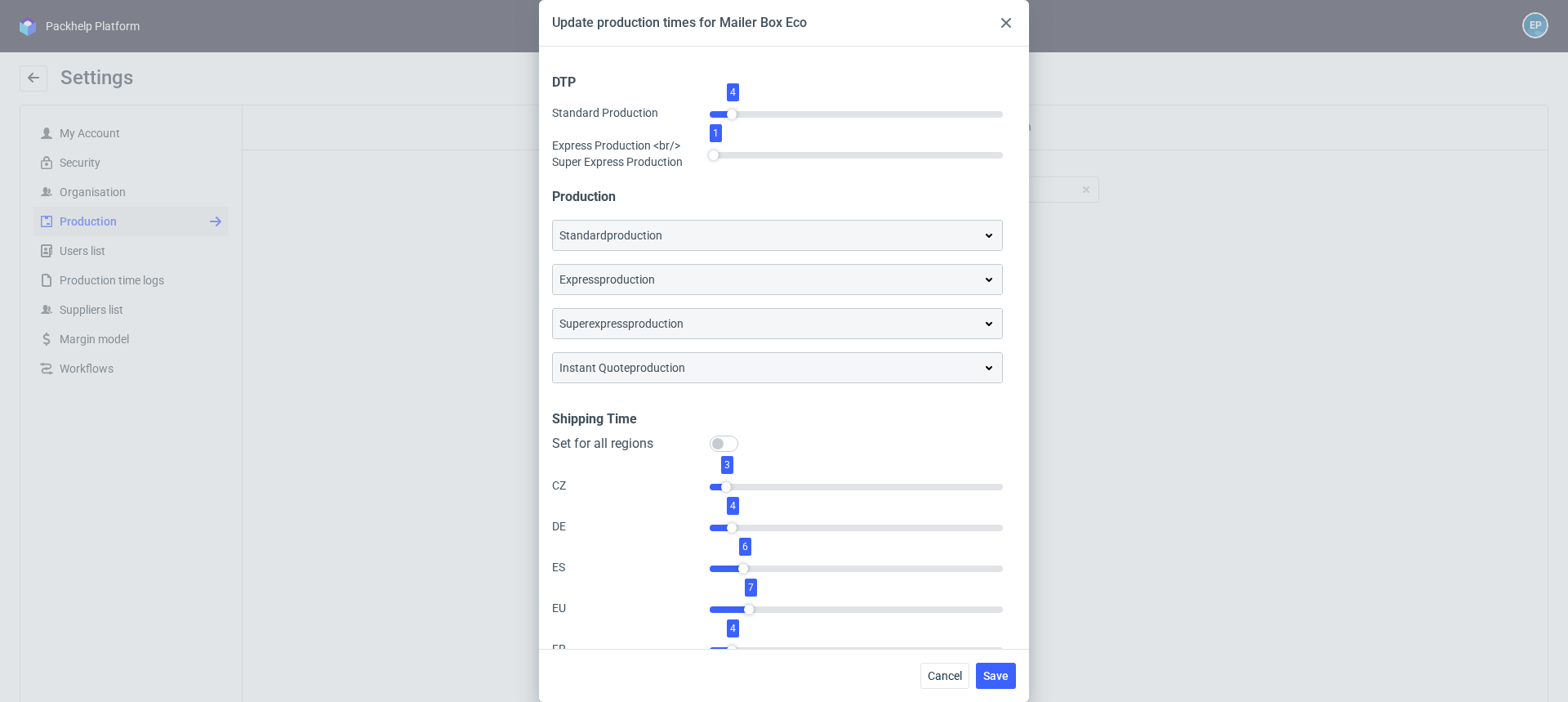
click at [767, 277] on div "express production" at bounding box center [777, 279] width 436 height 17
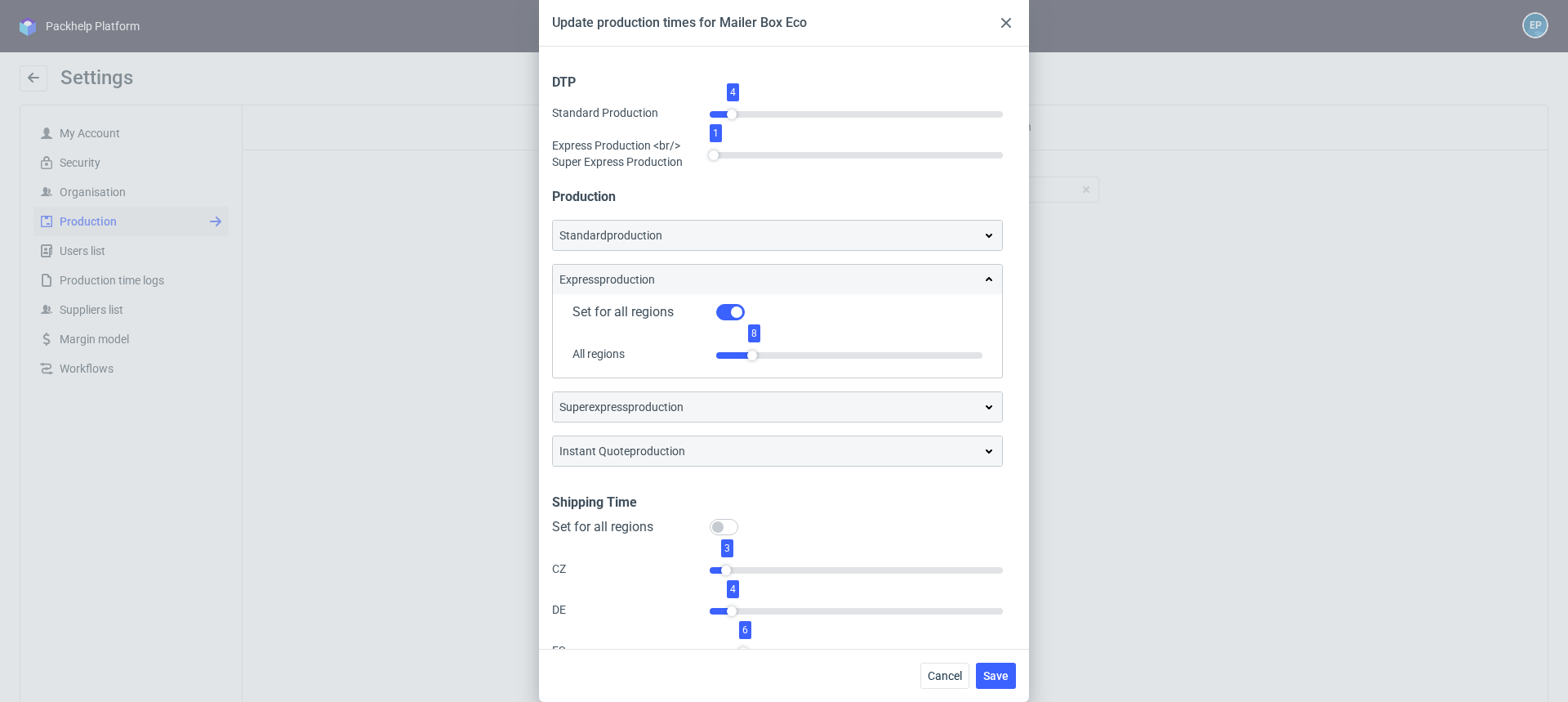
click at [753, 235] on div "standard production" at bounding box center [777, 235] width 436 height 17
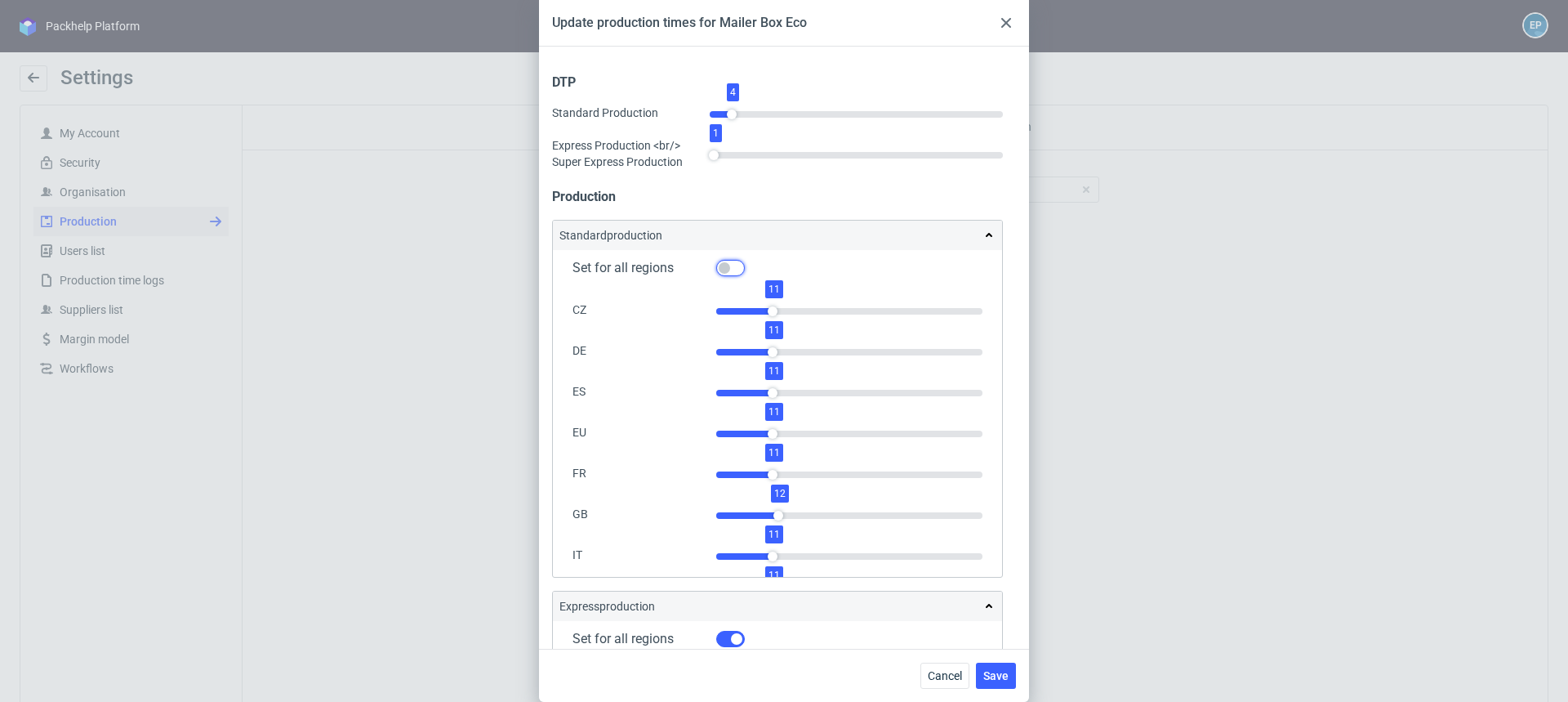
click at [730, 268] on input "Set for all regions" at bounding box center [731, 268] width 29 height 17
checkbox input "true"
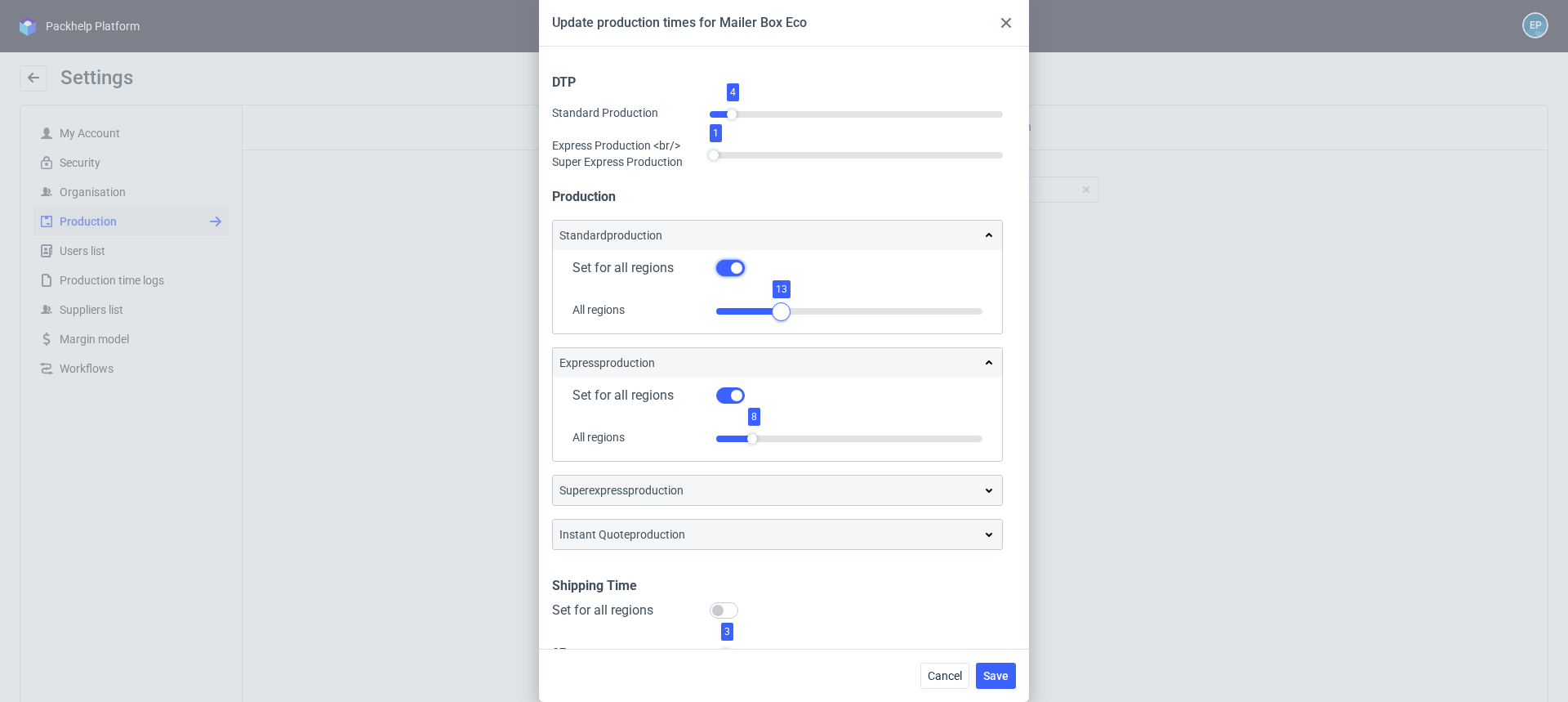
drag, startPoint x: 772, startPoint y: 309, endPoint x: 782, endPoint y: 308, distance: 10.0
click at [782, 308] on div at bounding box center [781, 311] width 18 height 18
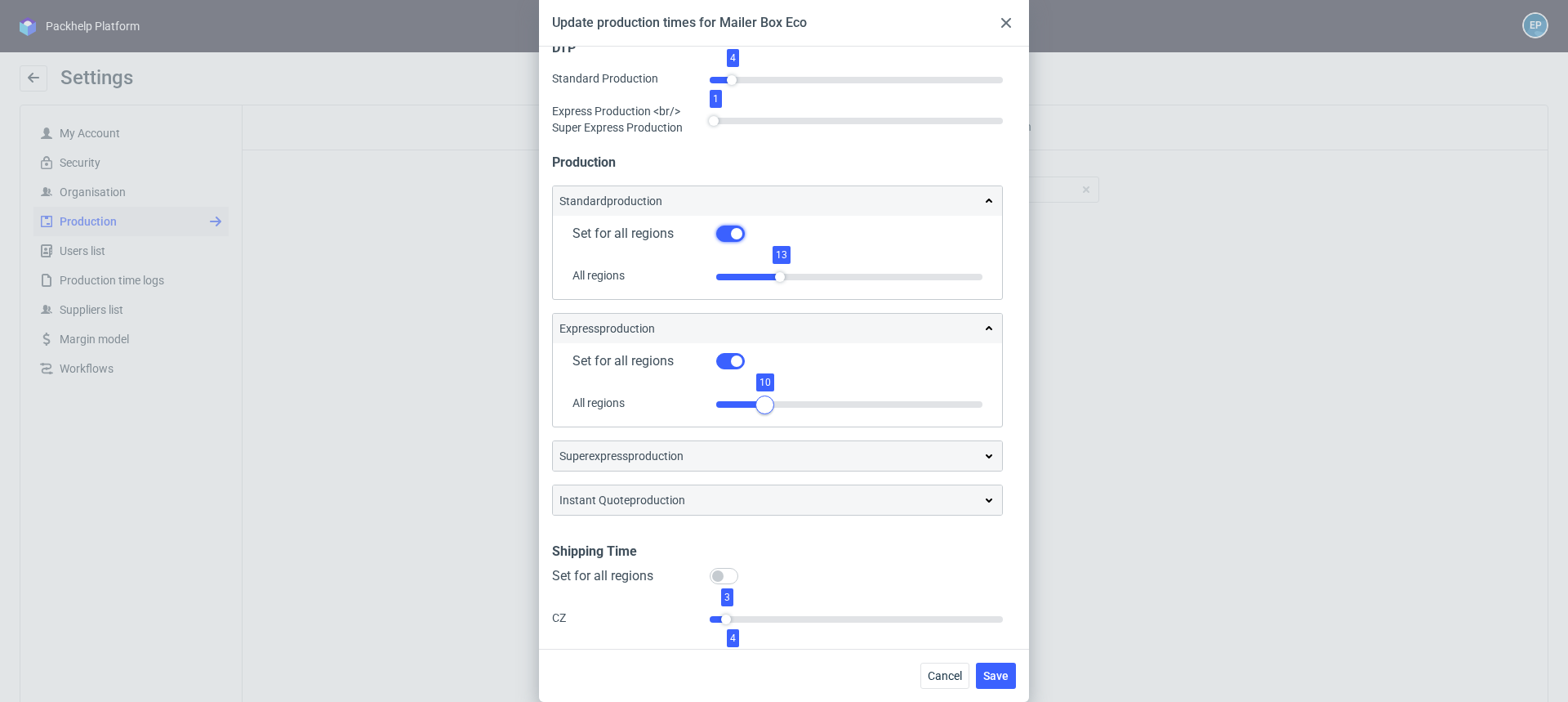
drag, startPoint x: 753, startPoint y: 401, endPoint x: 765, endPoint y: 400, distance: 12.0
click at [765, 400] on div at bounding box center [764, 404] width 18 height 18
click at [761, 453] on div "superexpress production" at bounding box center [777, 455] width 436 height 17
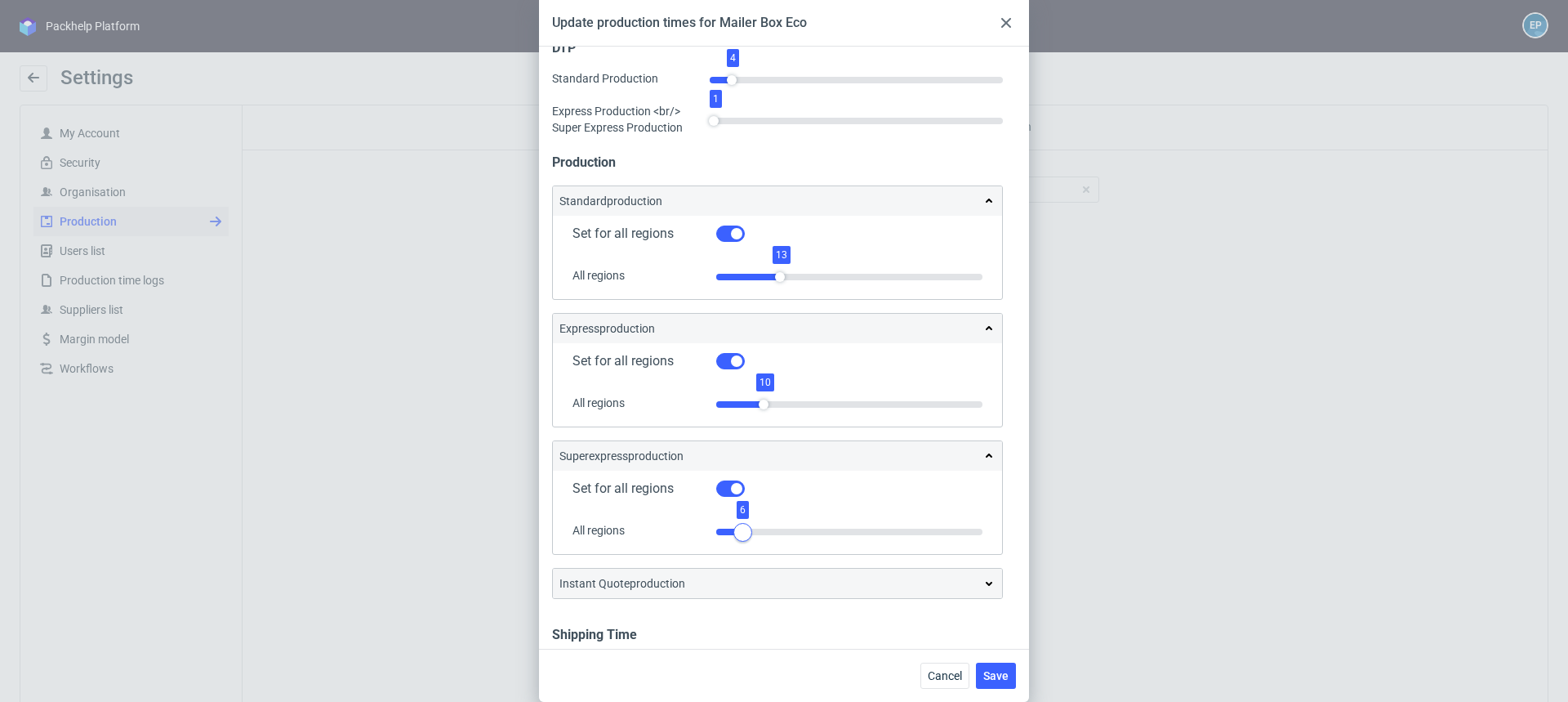
click at [742, 527] on div at bounding box center [742, 532] width 18 height 18
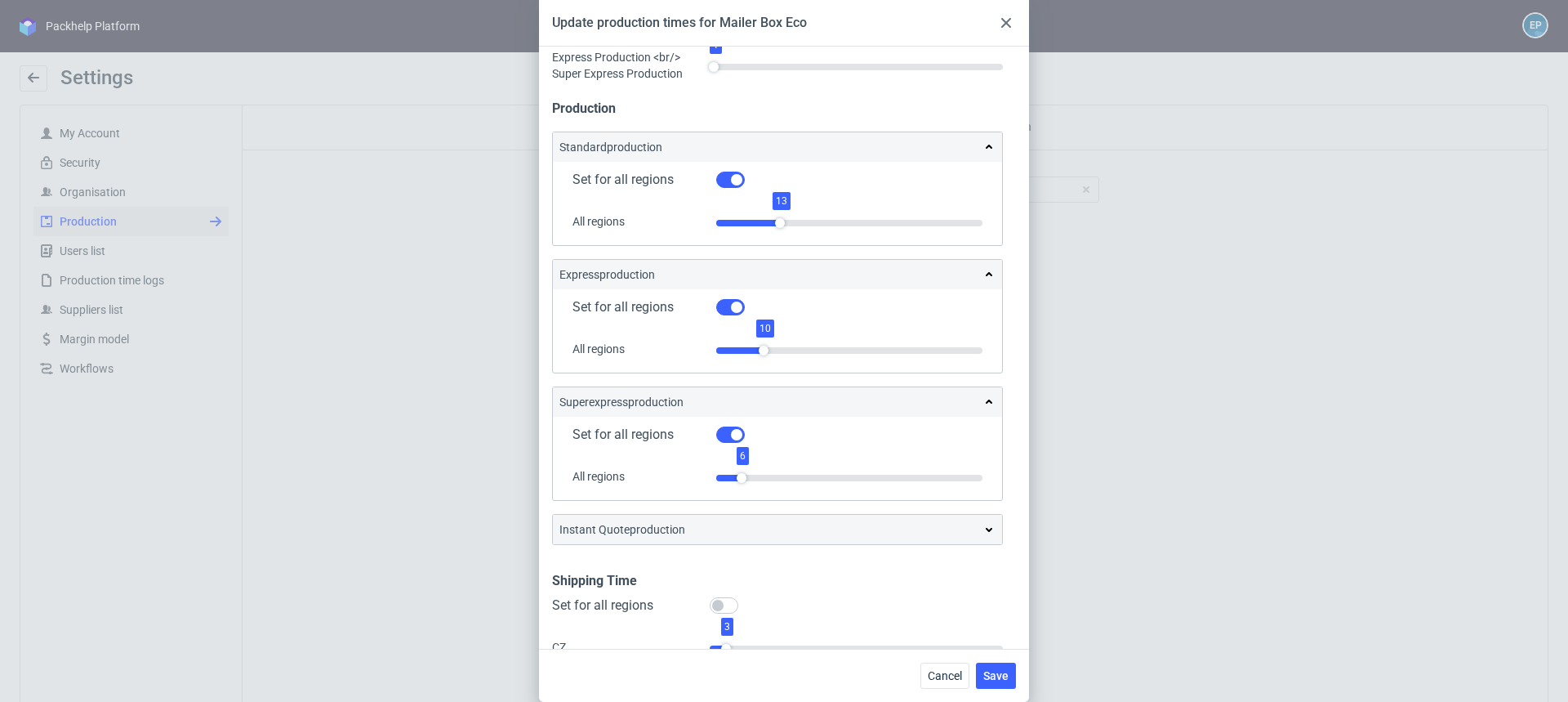
scroll to position [0, 0]
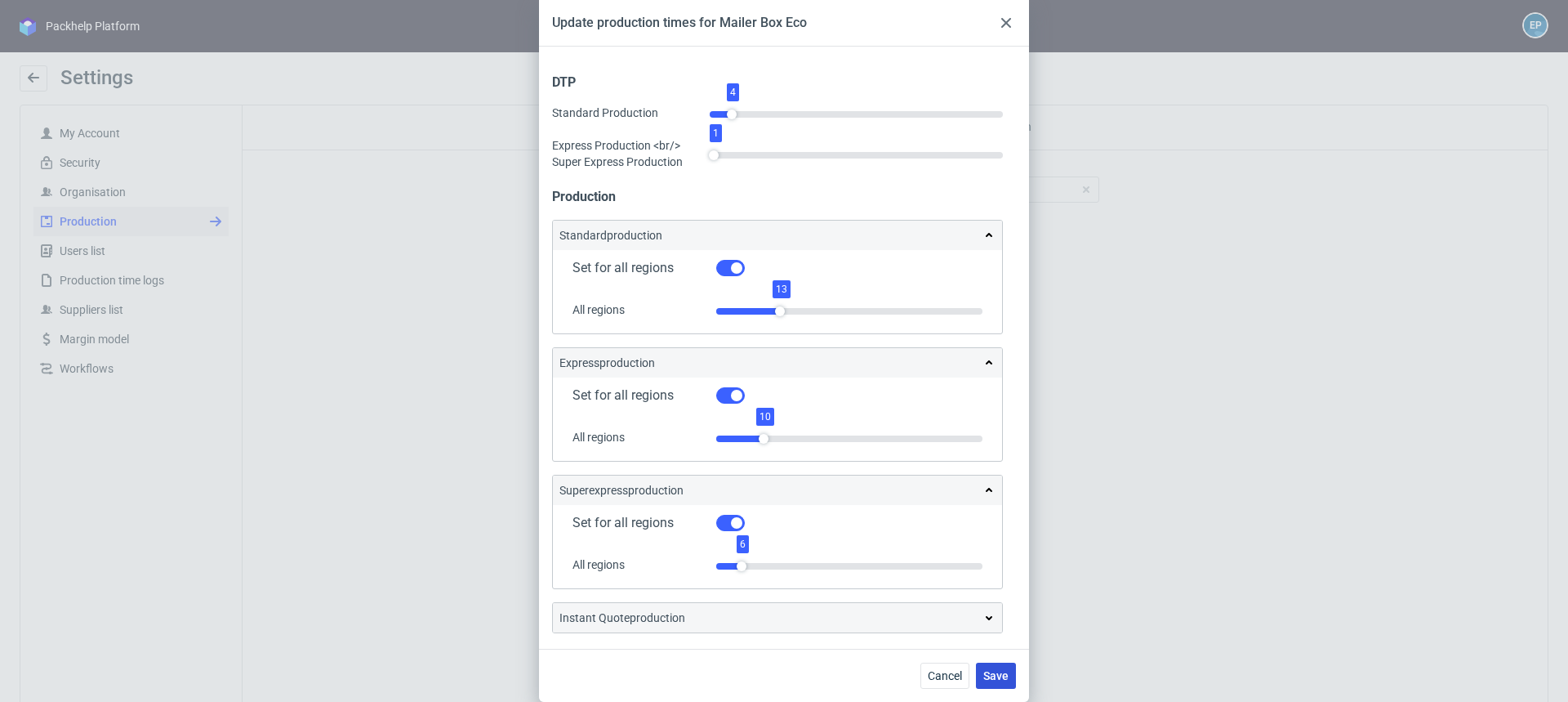
click at [994, 670] on span "Save" at bounding box center [996, 675] width 25 height 11
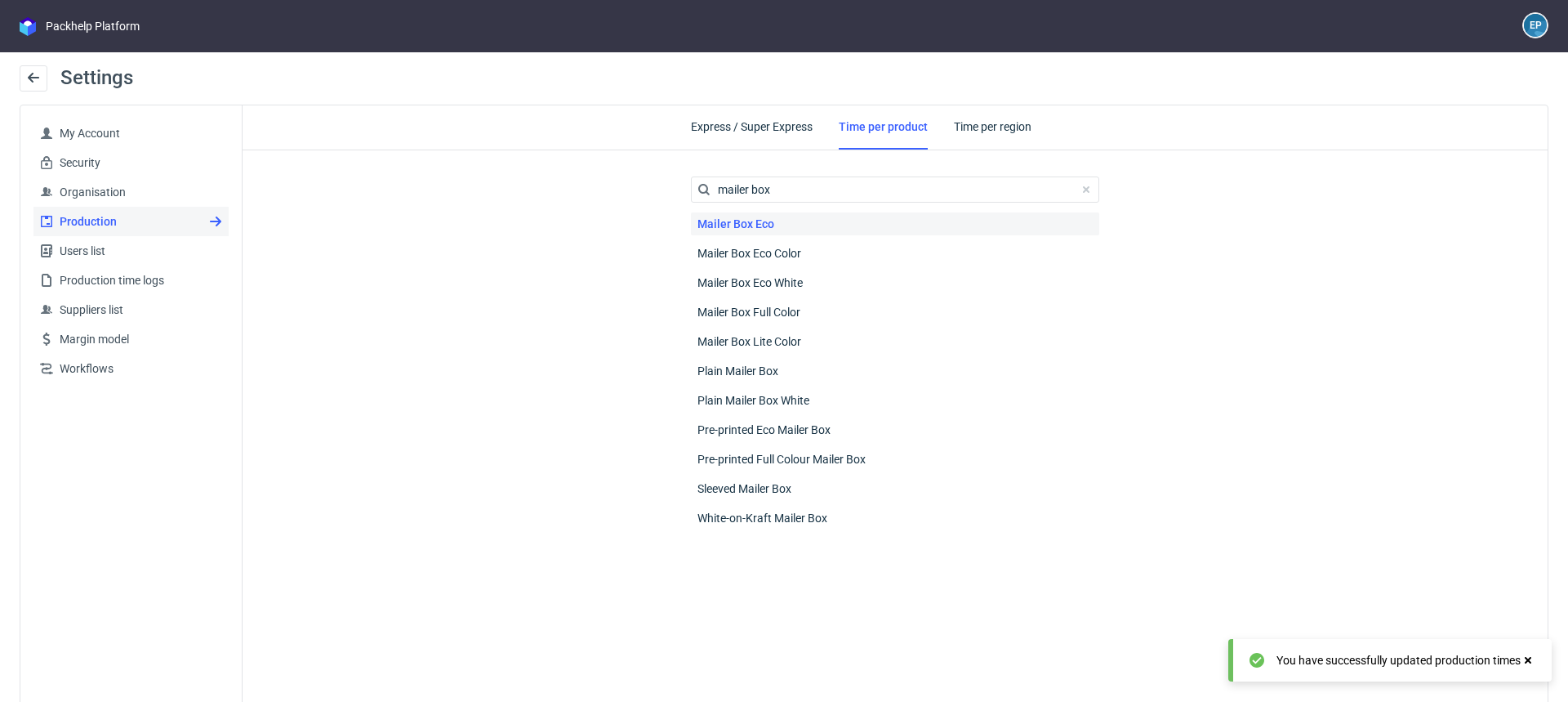
click at [817, 233] on div "Mailer Box Eco" at bounding box center [895, 224] width 408 height 23
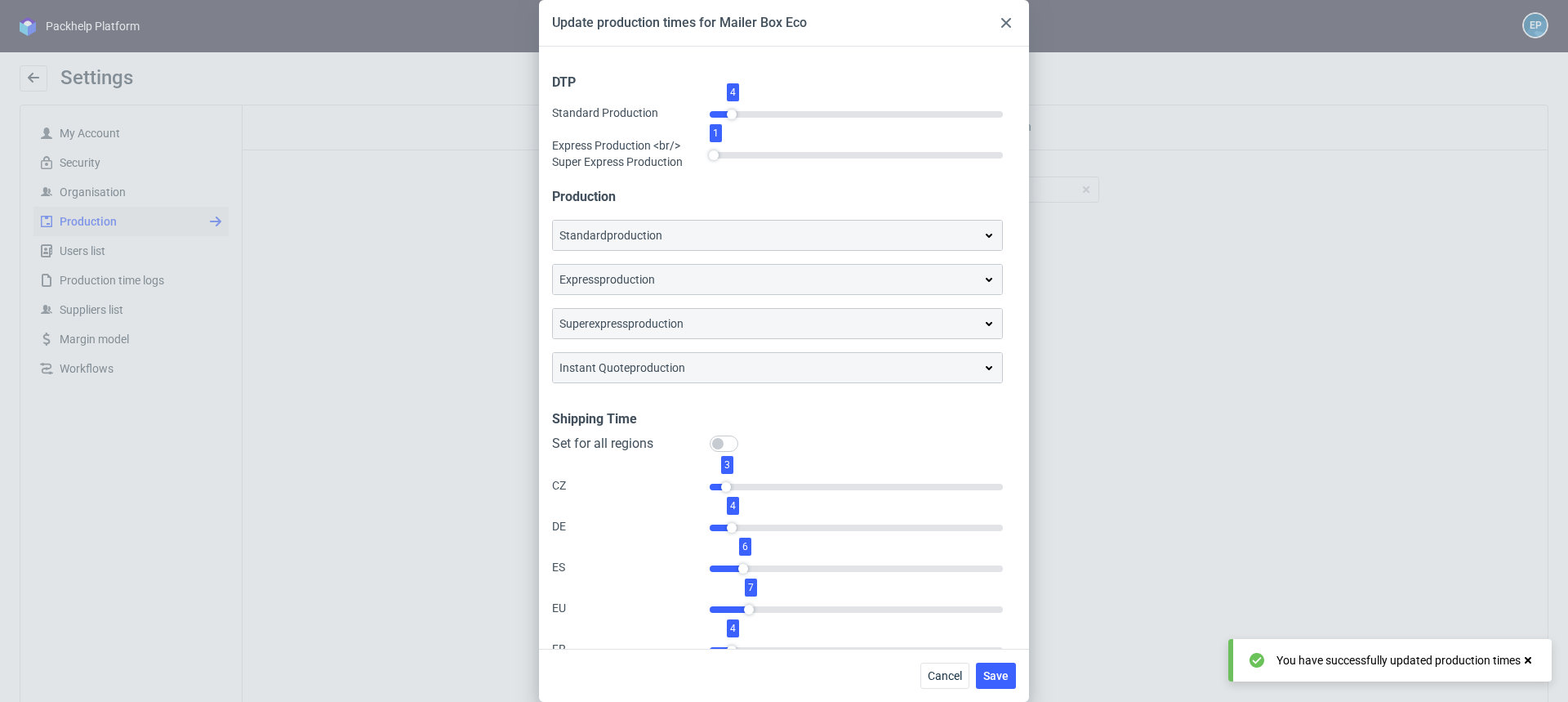
click at [817, 233] on div "standard production" at bounding box center [777, 235] width 436 height 17
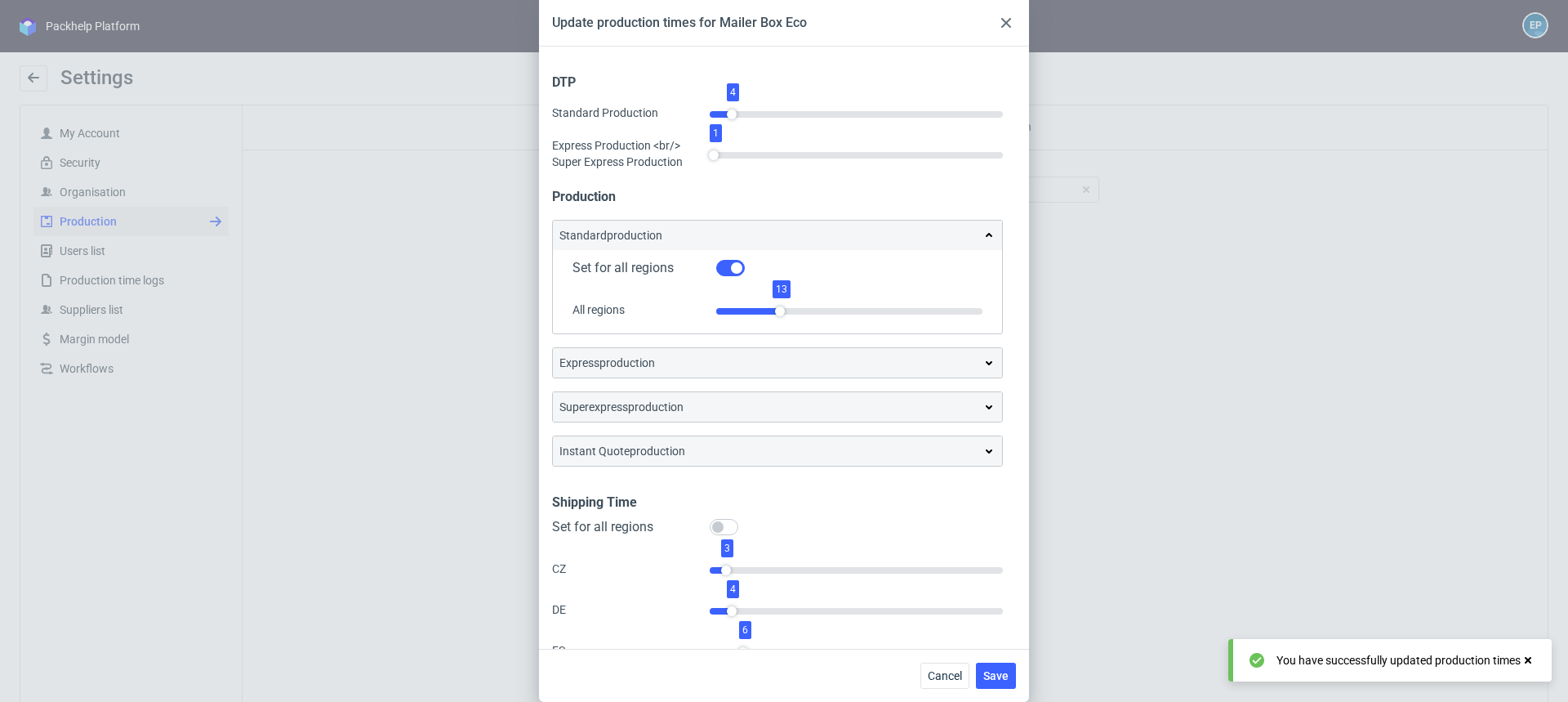
click at [817, 233] on div "standard production" at bounding box center [777, 235] width 436 height 17
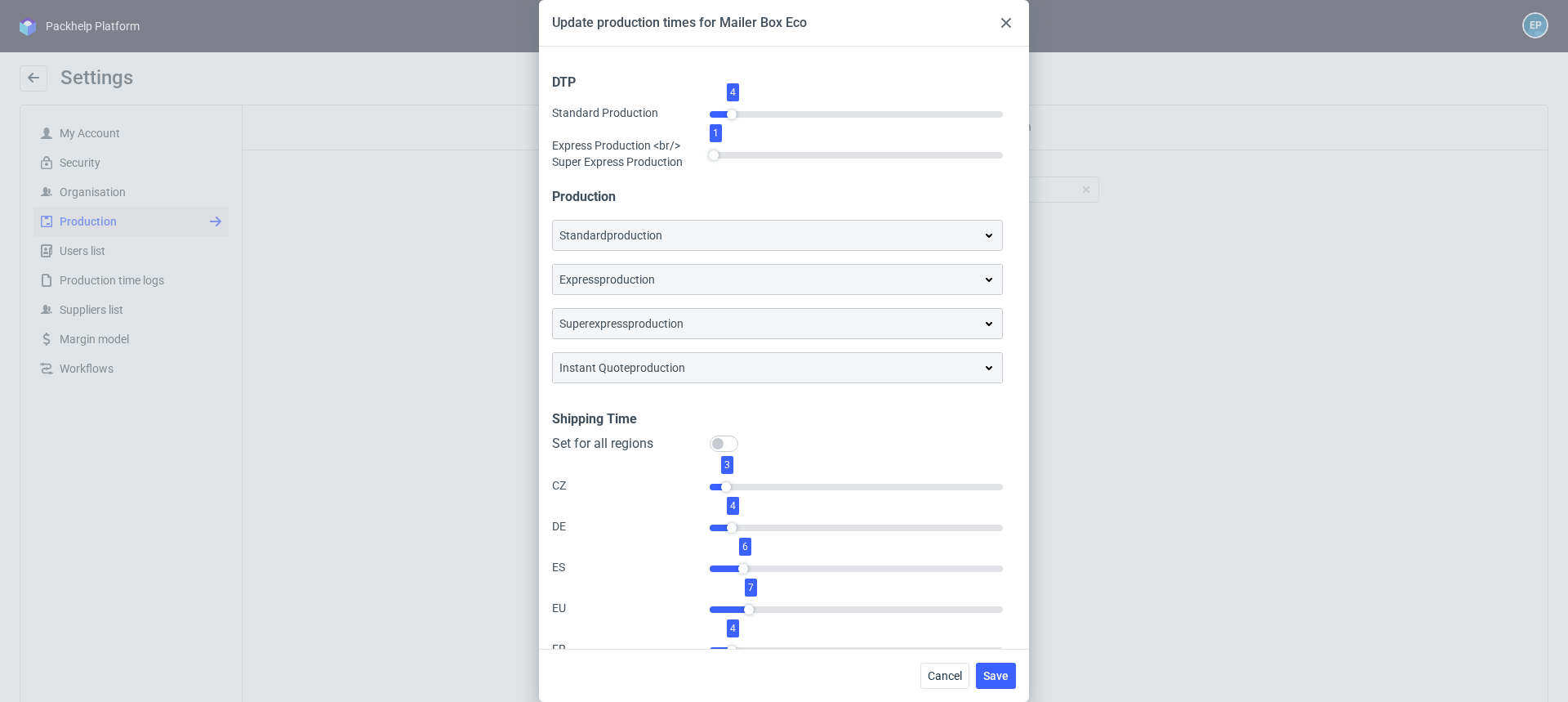
click at [1006, 30] on div at bounding box center [1006, 23] width 19 height 19
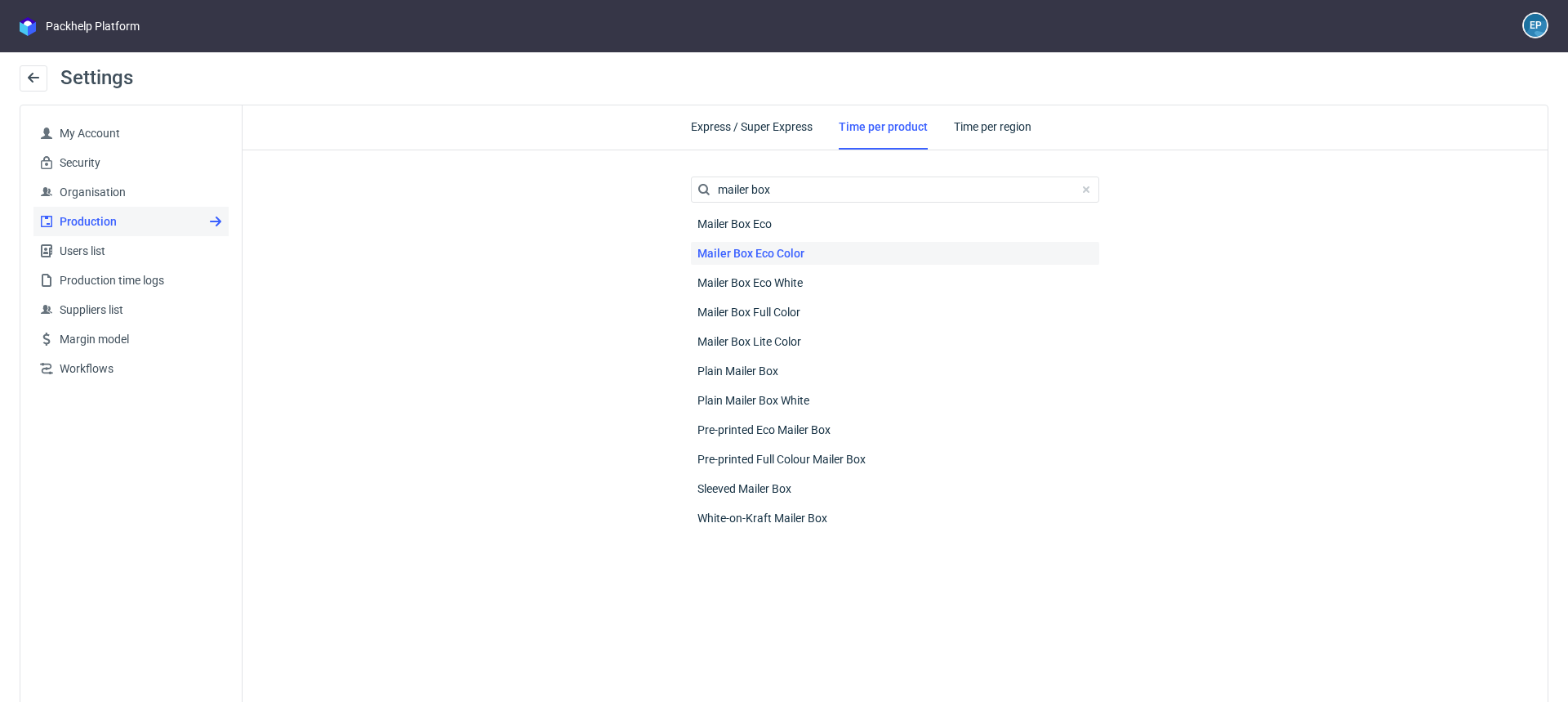
click at [794, 257] on span "Mailer Box Eco Color" at bounding box center [751, 254] width 120 height 23
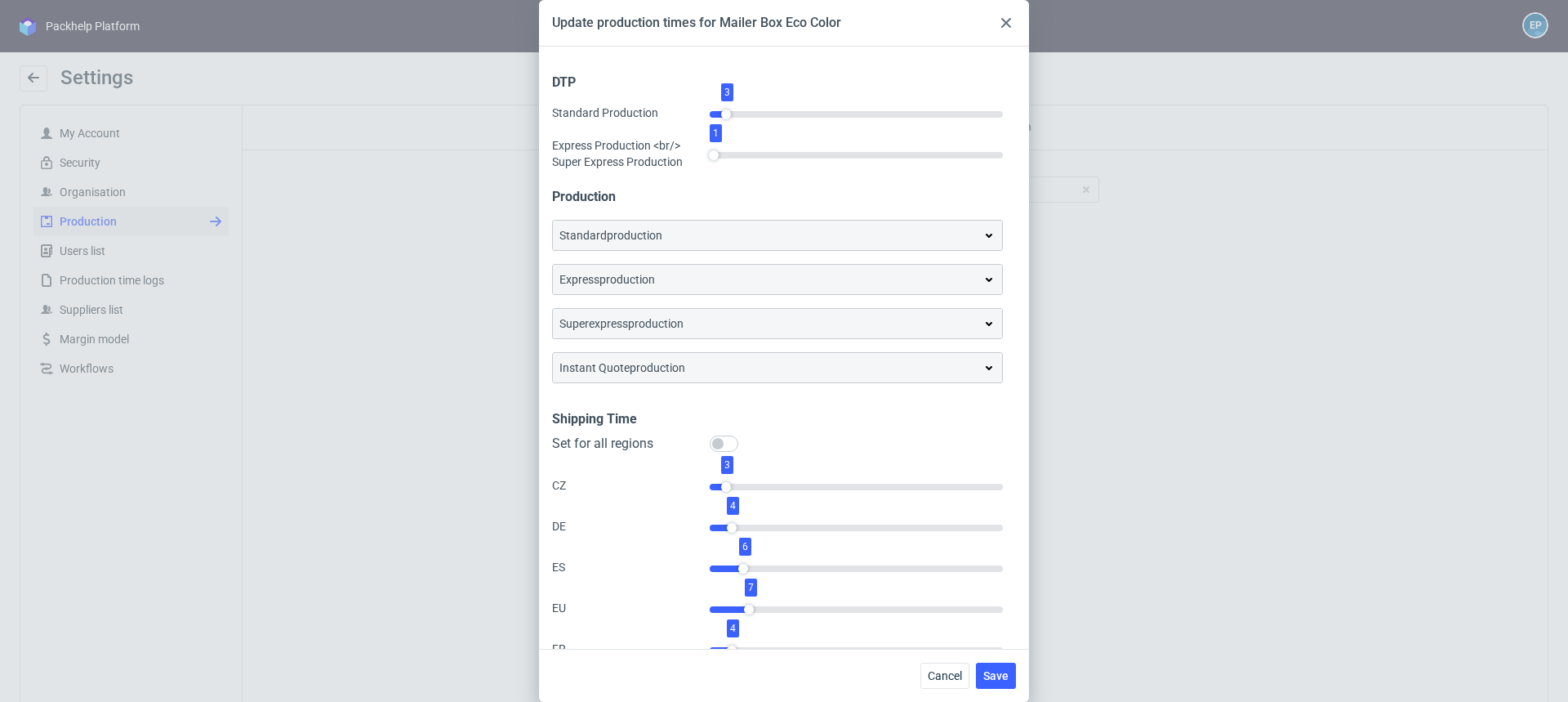
click at [772, 242] on div "standard production" at bounding box center [777, 235] width 436 height 17
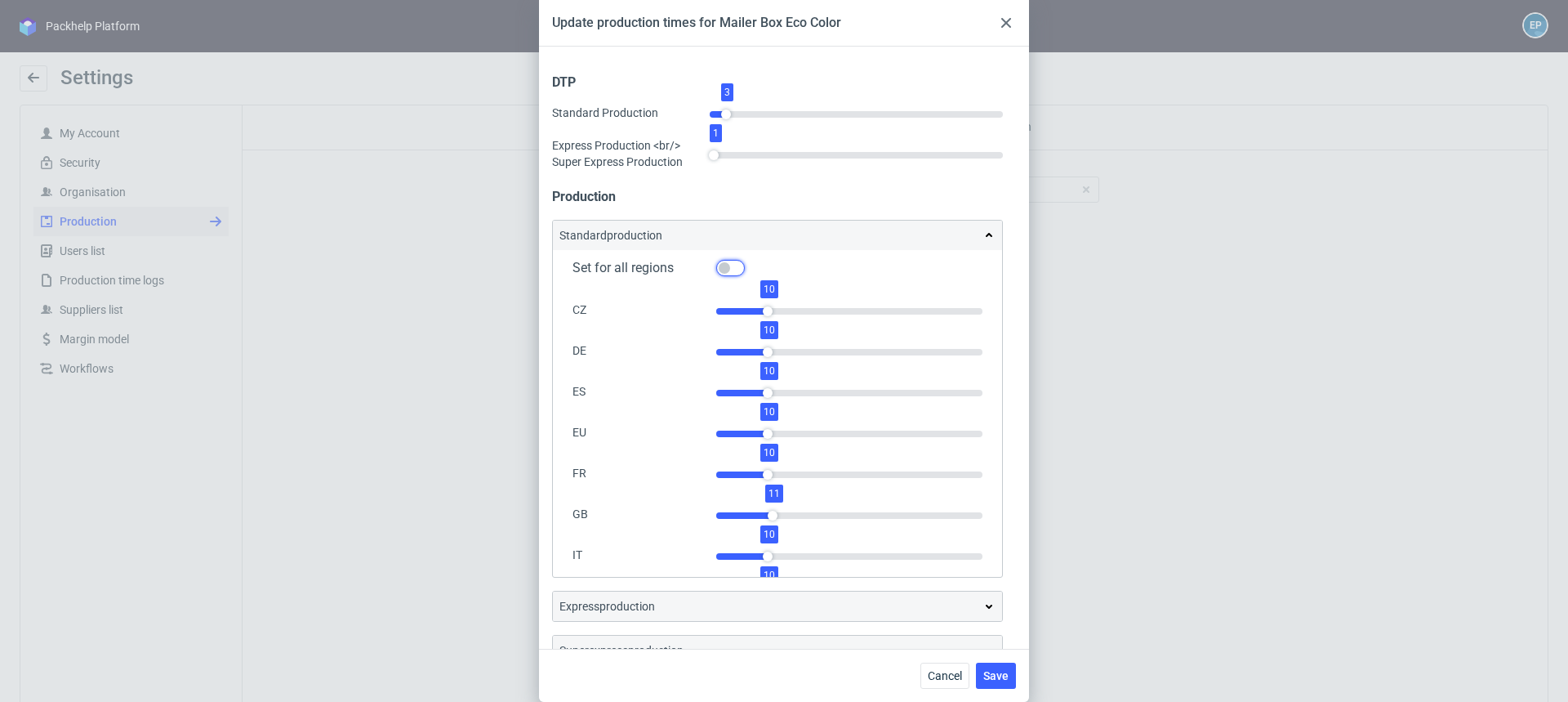
click at [728, 266] on input "Set for all regions" at bounding box center [731, 268] width 29 height 17
checkbox input "true"
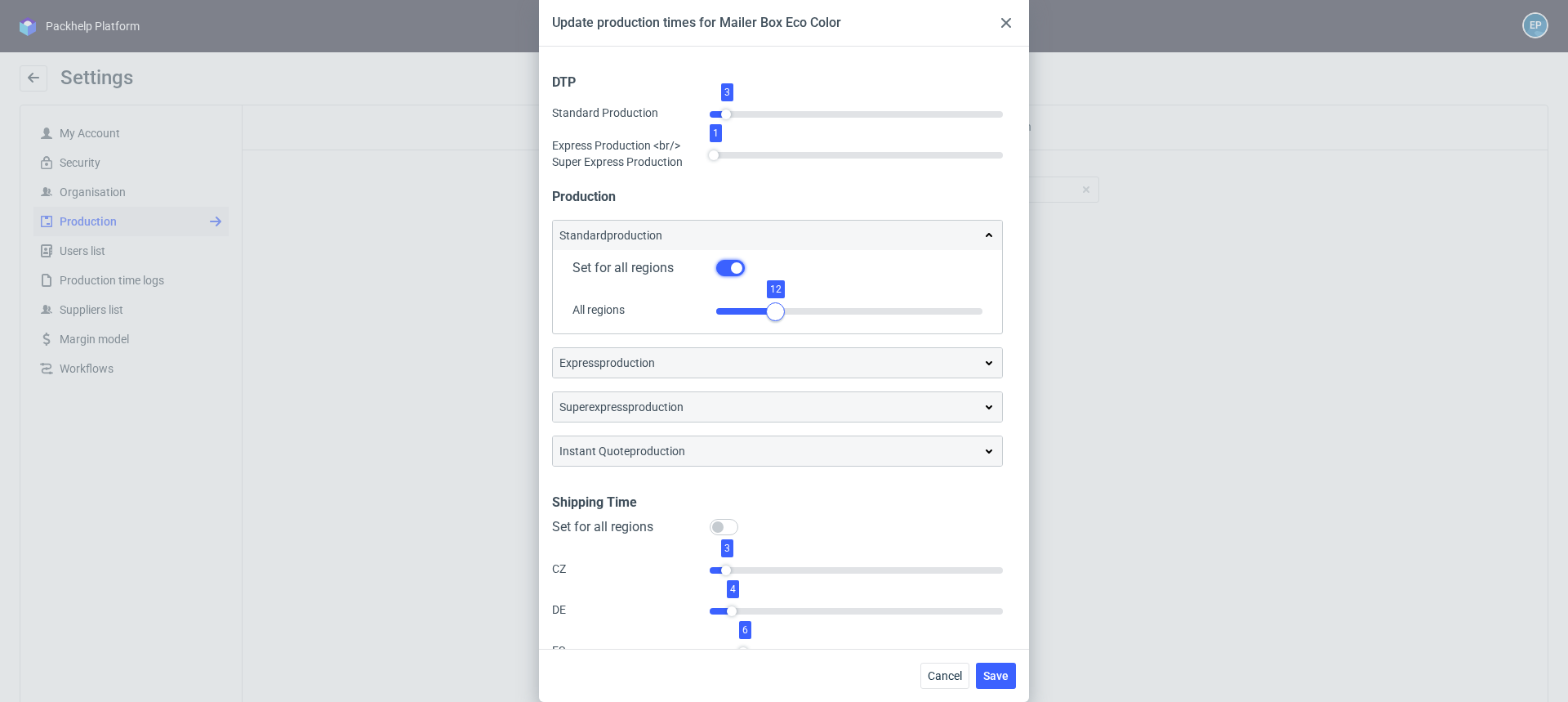
drag, startPoint x: 763, startPoint y: 308, endPoint x: 777, endPoint y: 309, distance: 14.0
click at [777, 309] on div at bounding box center [775, 311] width 18 height 18
click at [767, 365] on div "express production" at bounding box center [777, 363] width 436 height 17
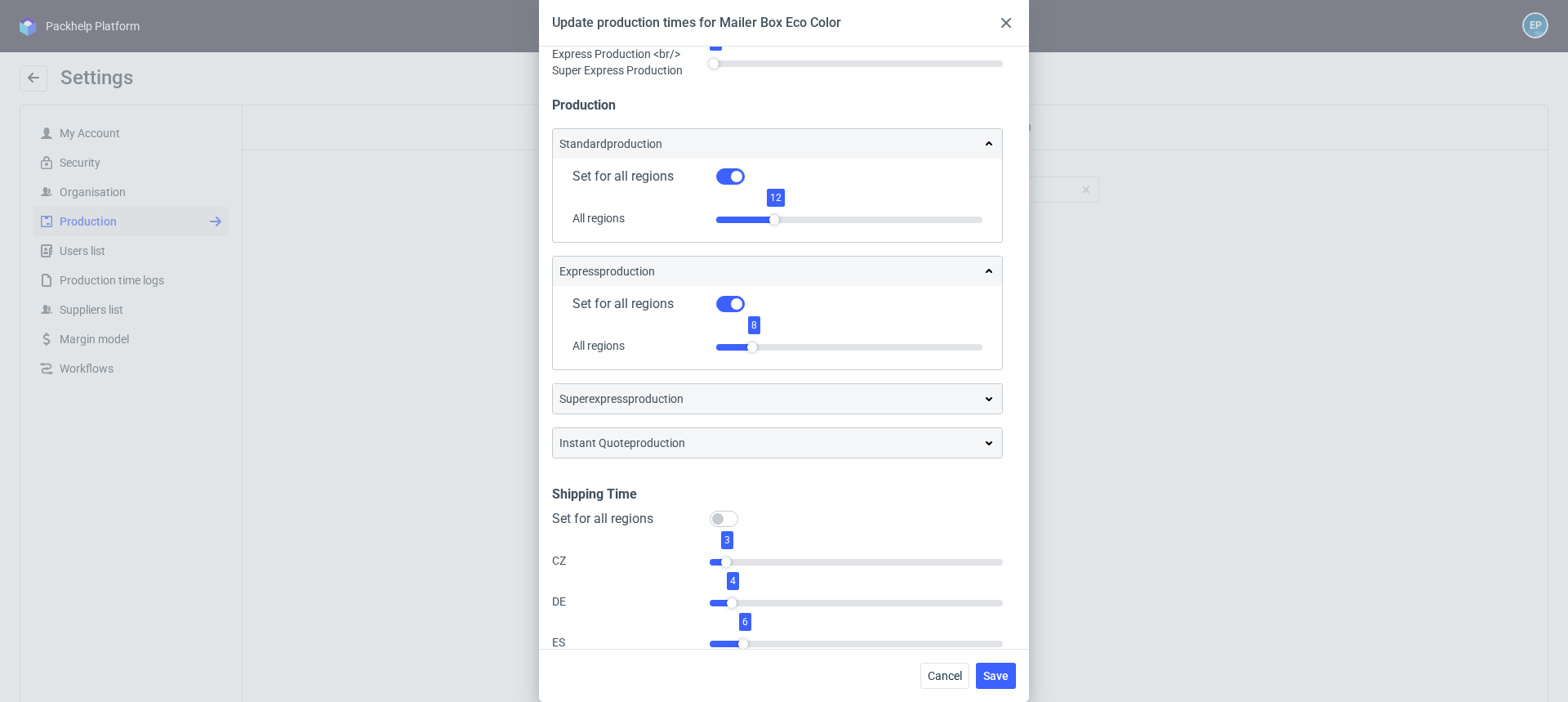
scroll to position [95, 0]
drag, startPoint x: 750, startPoint y: 338, endPoint x: 764, endPoint y: 337, distance: 14.0
click at [767, 337] on div at bounding box center [764, 343] width 18 height 18
click at [762, 393] on div "superexpress production" at bounding box center [777, 394] width 436 height 17
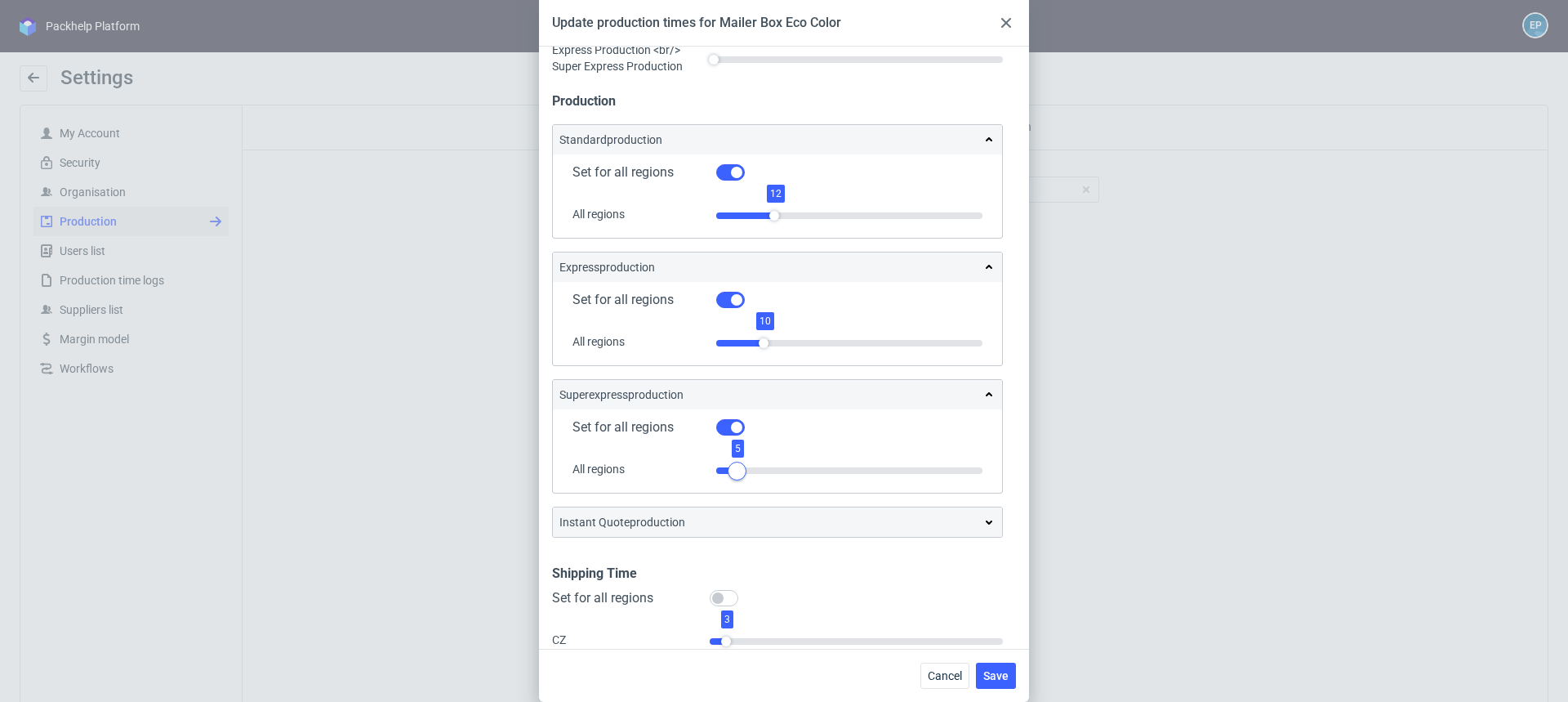
drag, startPoint x: 729, startPoint y: 466, endPoint x: 739, endPoint y: 463, distance: 10.4
click at [739, 463] on div at bounding box center [737, 470] width 18 height 18
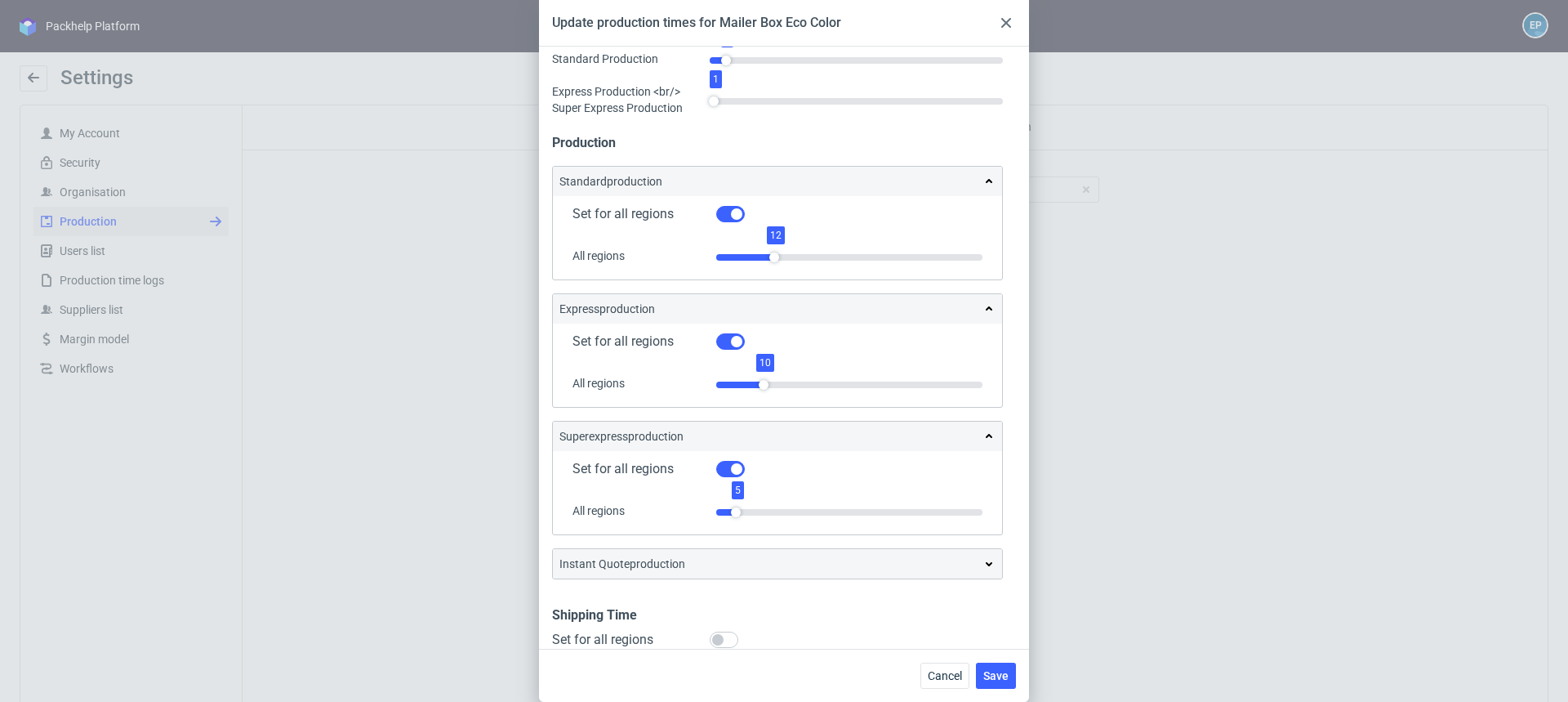
scroll to position [49, 0]
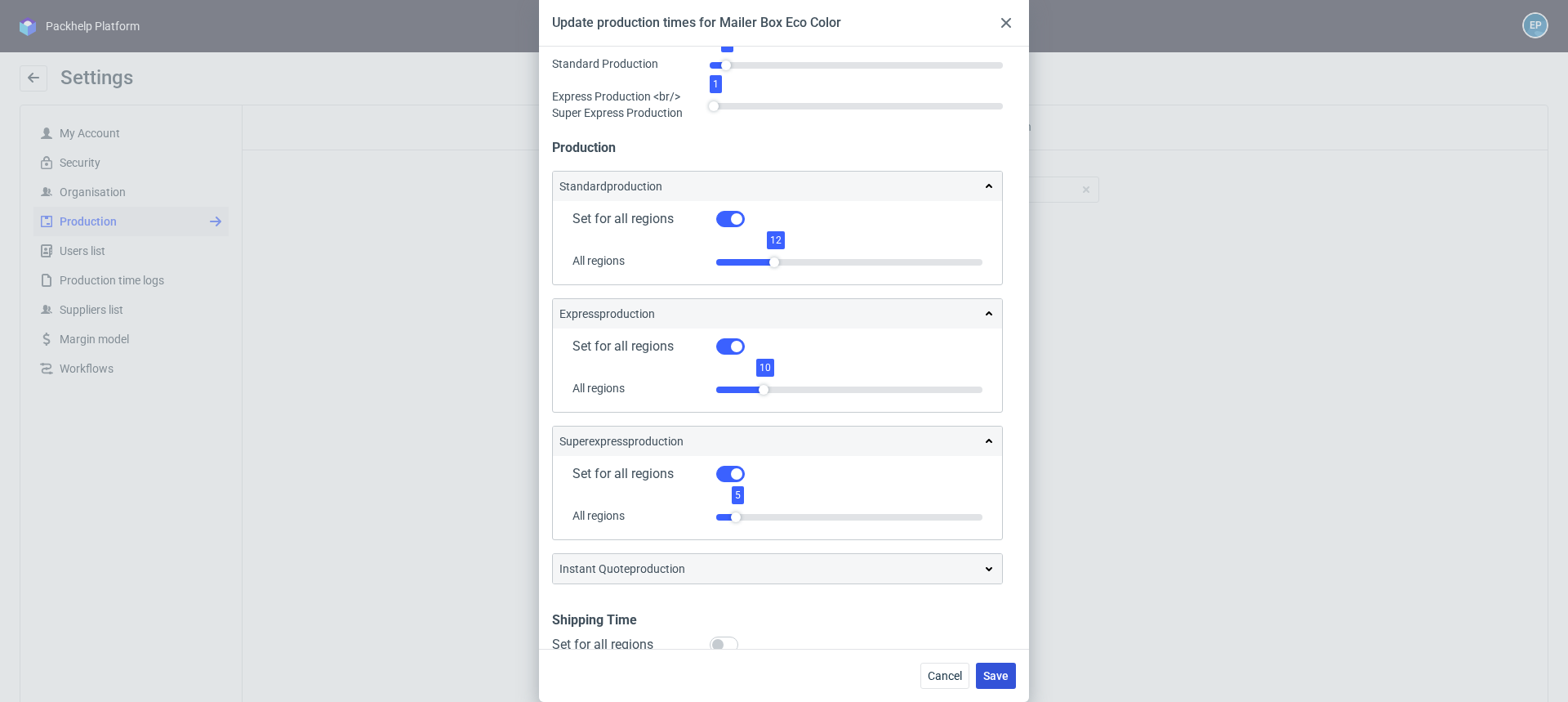
click at [999, 676] on span "Save" at bounding box center [996, 675] width 25 height 11
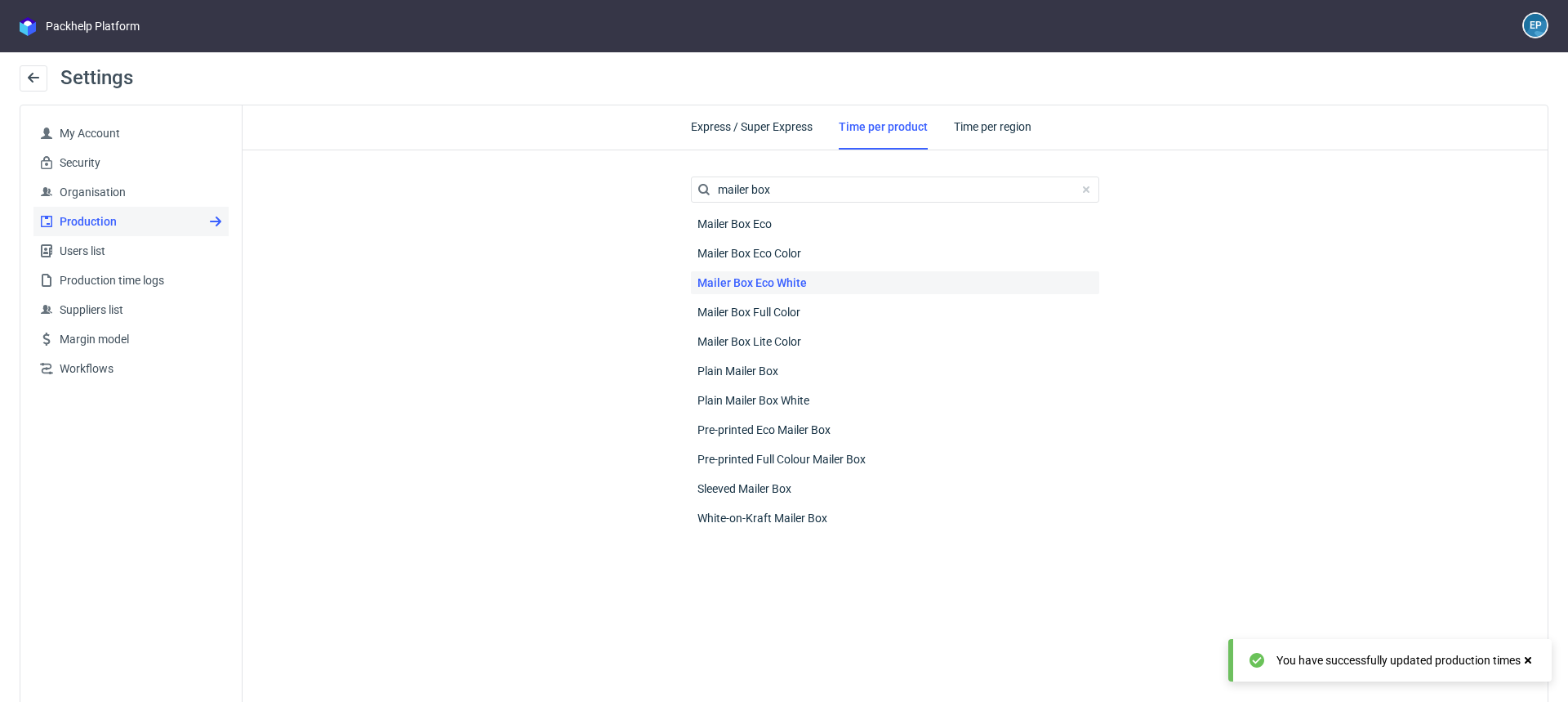
click at [824, 280] on div "Mailer Box Eco White" at bounding box center [895, 282] width 408 height 23
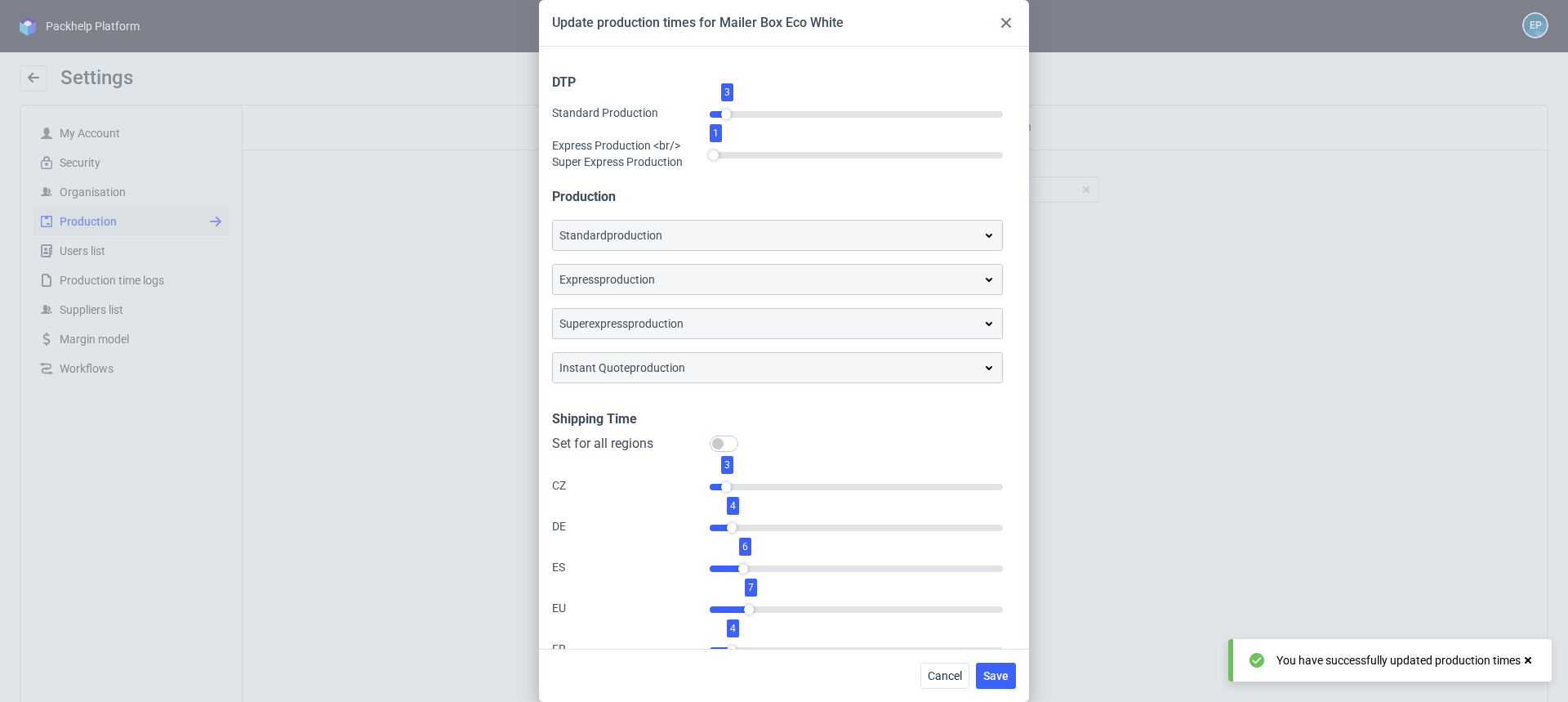
click at [787, 233] on div "standard production" at bounding box center [777, 235] width 436 height 17
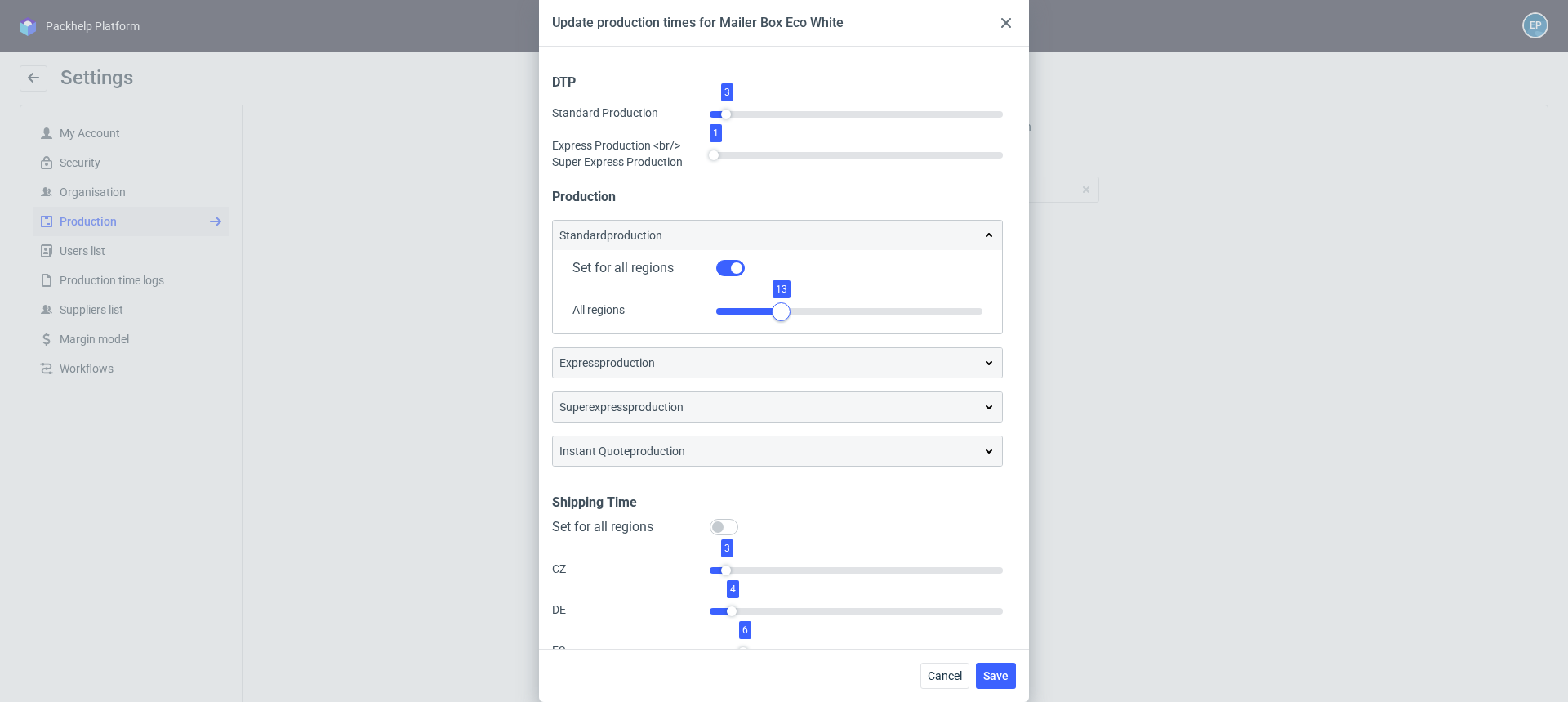
drag, startPoint x: 769, startPoint y: 310, endPoint x: 781, endPoint y: 310, distance: 12.0
click at [781, 310] on div at bounding box center [781, 311] width 18 height 18
click at [779, 356] on div "express production" at bounding box center [777, 363] width 436 height 17
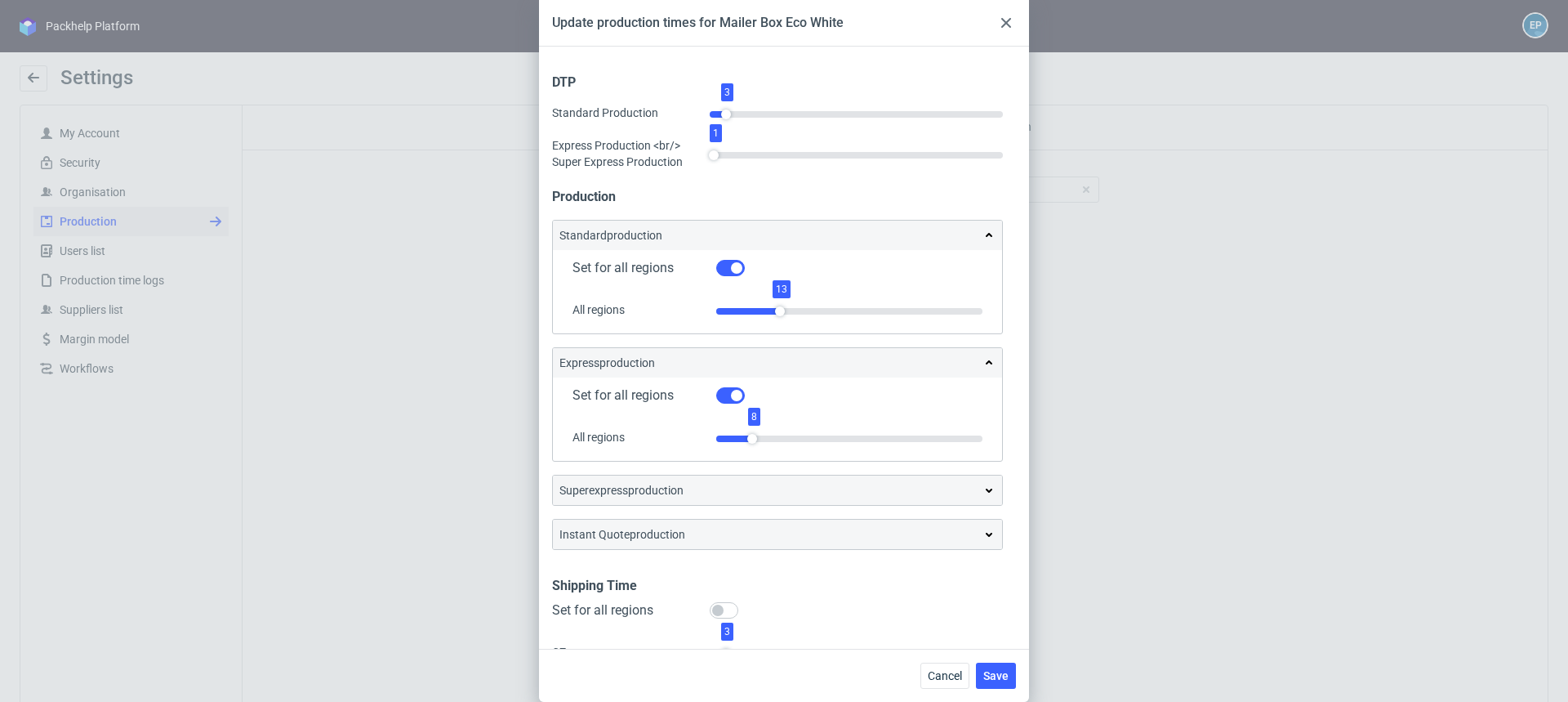
drag, startPoint x: 756, startPoint y: 432, endPoint x: 767, endPoint y: 431, distance: 11.0
click at [767, 431] on div "1 8 50" at bounding box center [850, 437] width 267 height 41
drag, startPoint x: 755, startPoint y: 434, endPoint x: 765, endPoint y: 434, distance: 10.0
click at [766, 434] on div at bounding box center [764, 439] width 18 height 18
click at [760, 478] on div "superexpress production" at bounding box center [778, 490] width 449 height 30
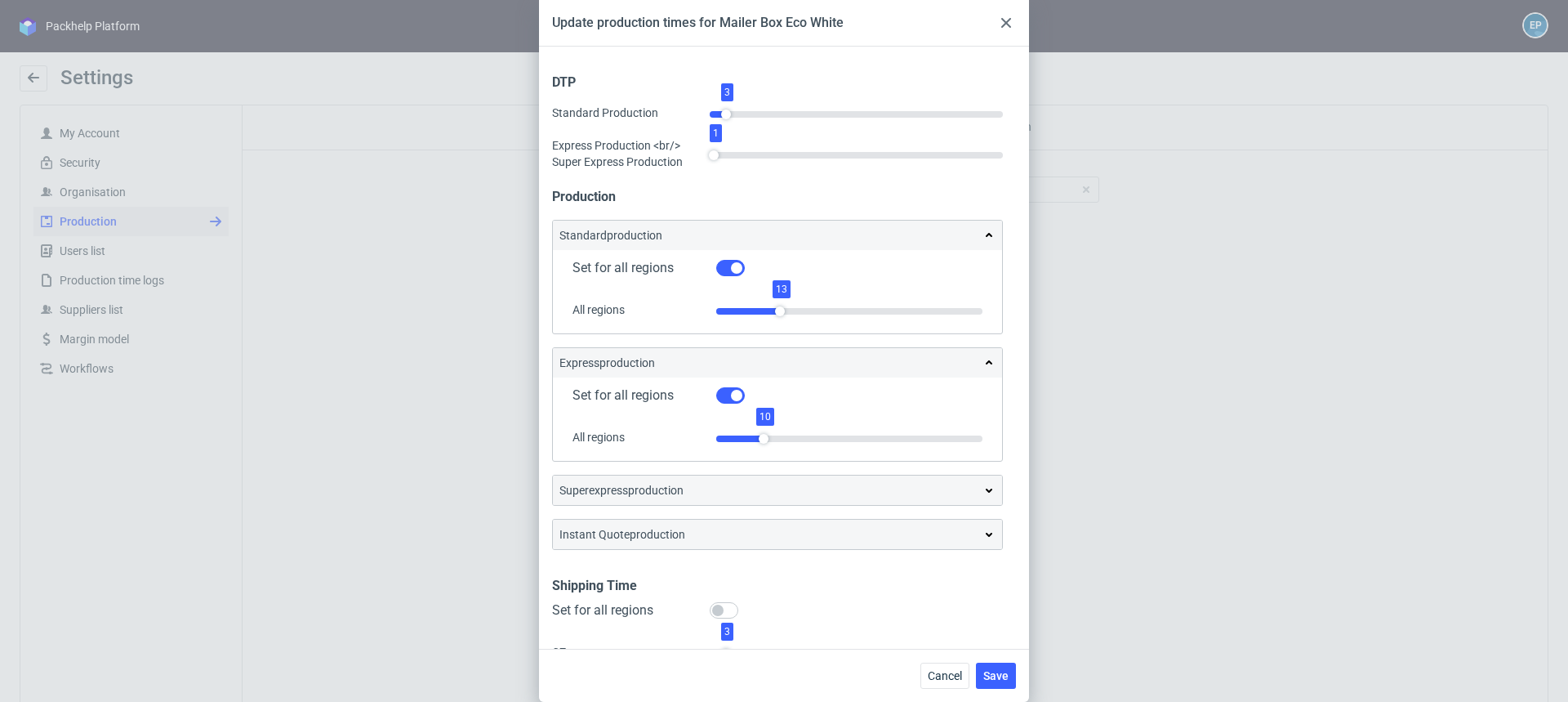
click at [760, 490] on div "superexpress production" at bounding box center [777, 490] width 436 height 17
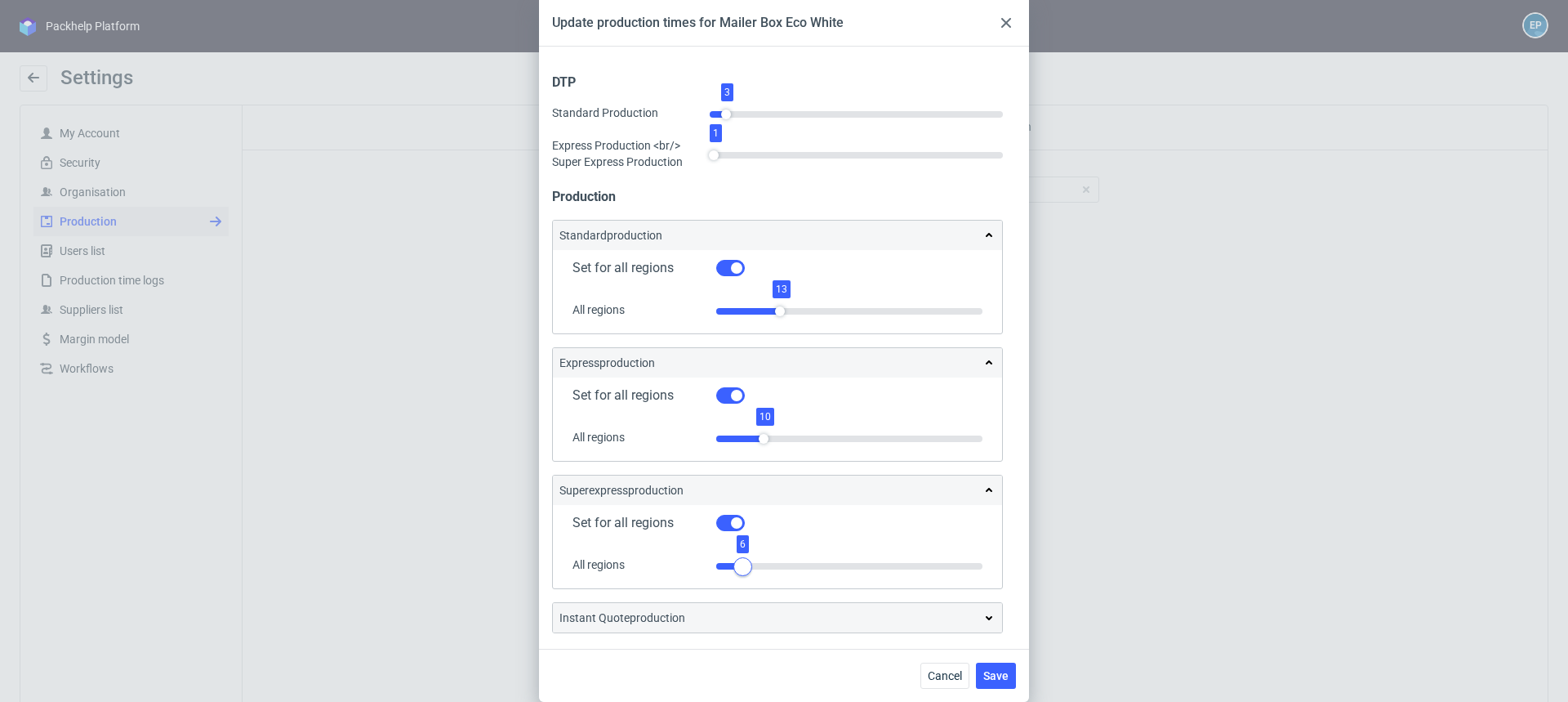
click at [742, 560] on div at bounding box center [742, 566] width 18 height 18
click at [739, 560] on div at bounding box center [737, 566] width 18 height 18
click at [986, 671] on span "Save" at bounding box center [996, 675] width 25 height 11
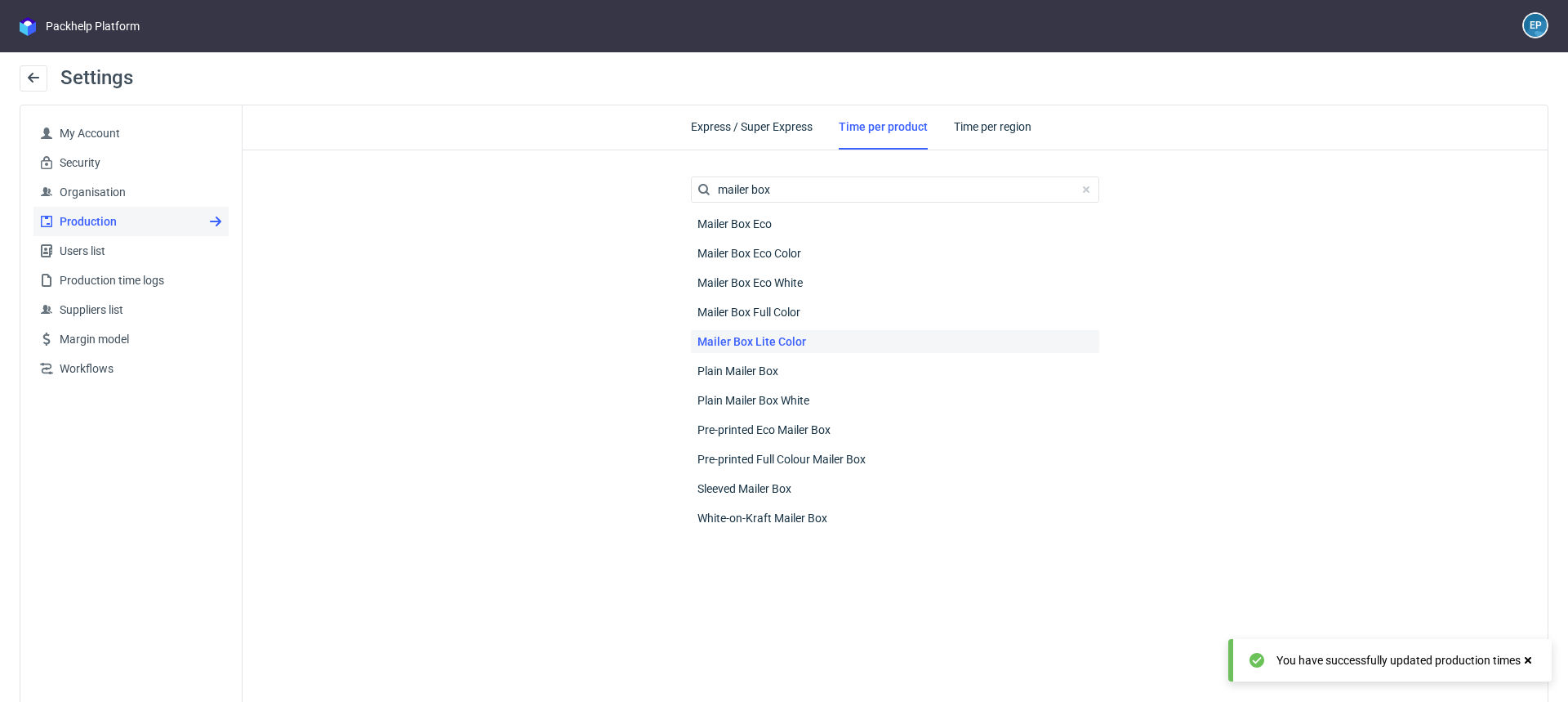
click at [782, 347] on span "Mailer Box Lite Color" at bounding box center [752, 342] width 121 height 23
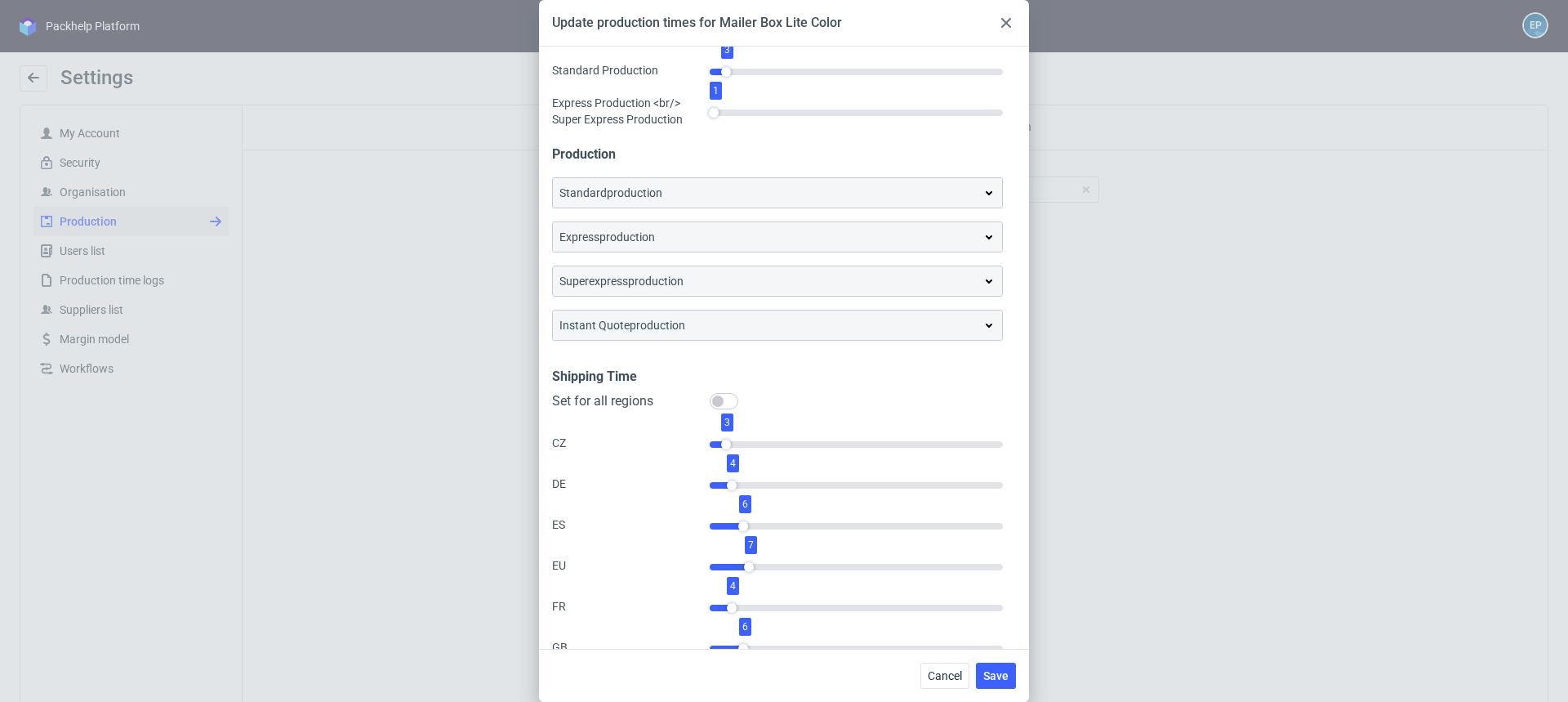
scroll to position [0, 0]
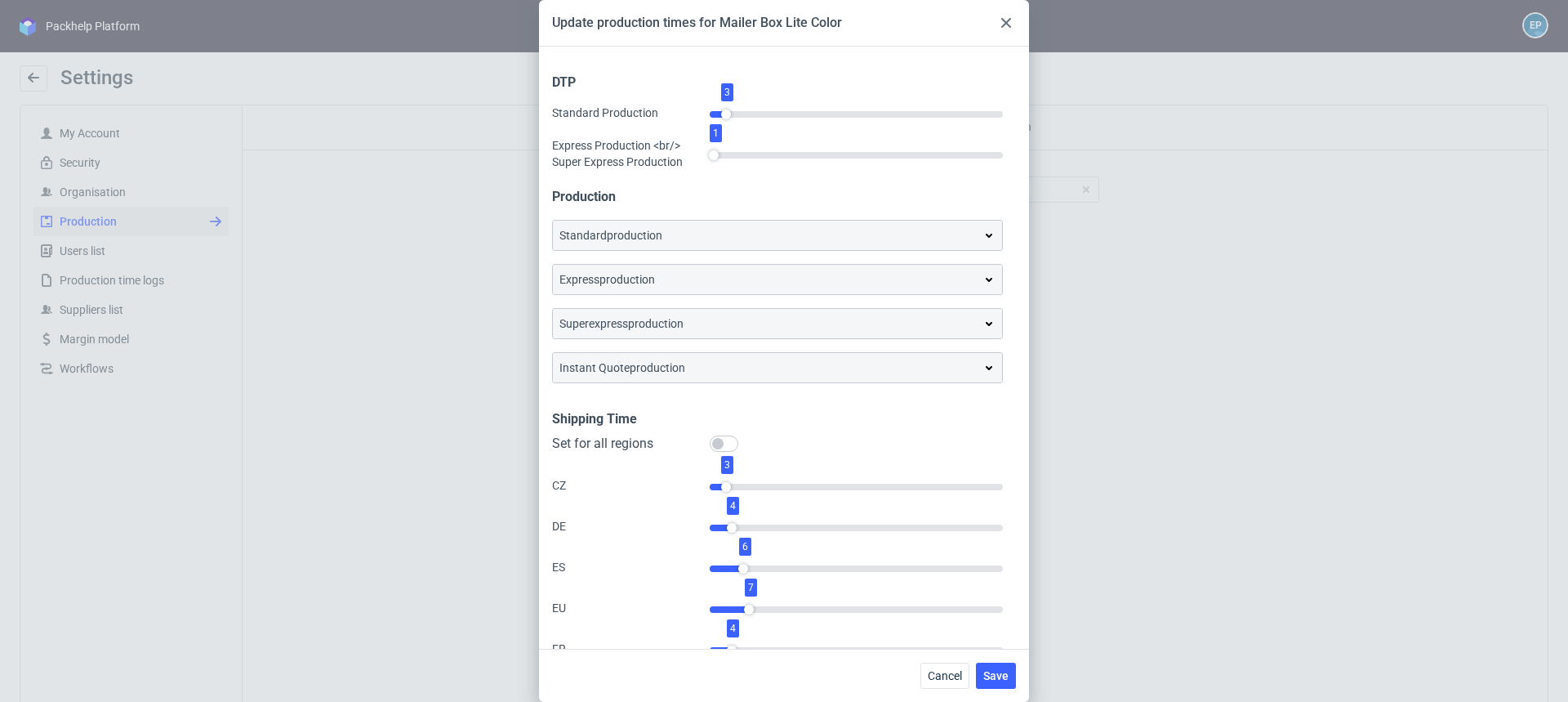
click at [731, 240] on div "standard production" at bounding box center [777, 235] width 436 height 17
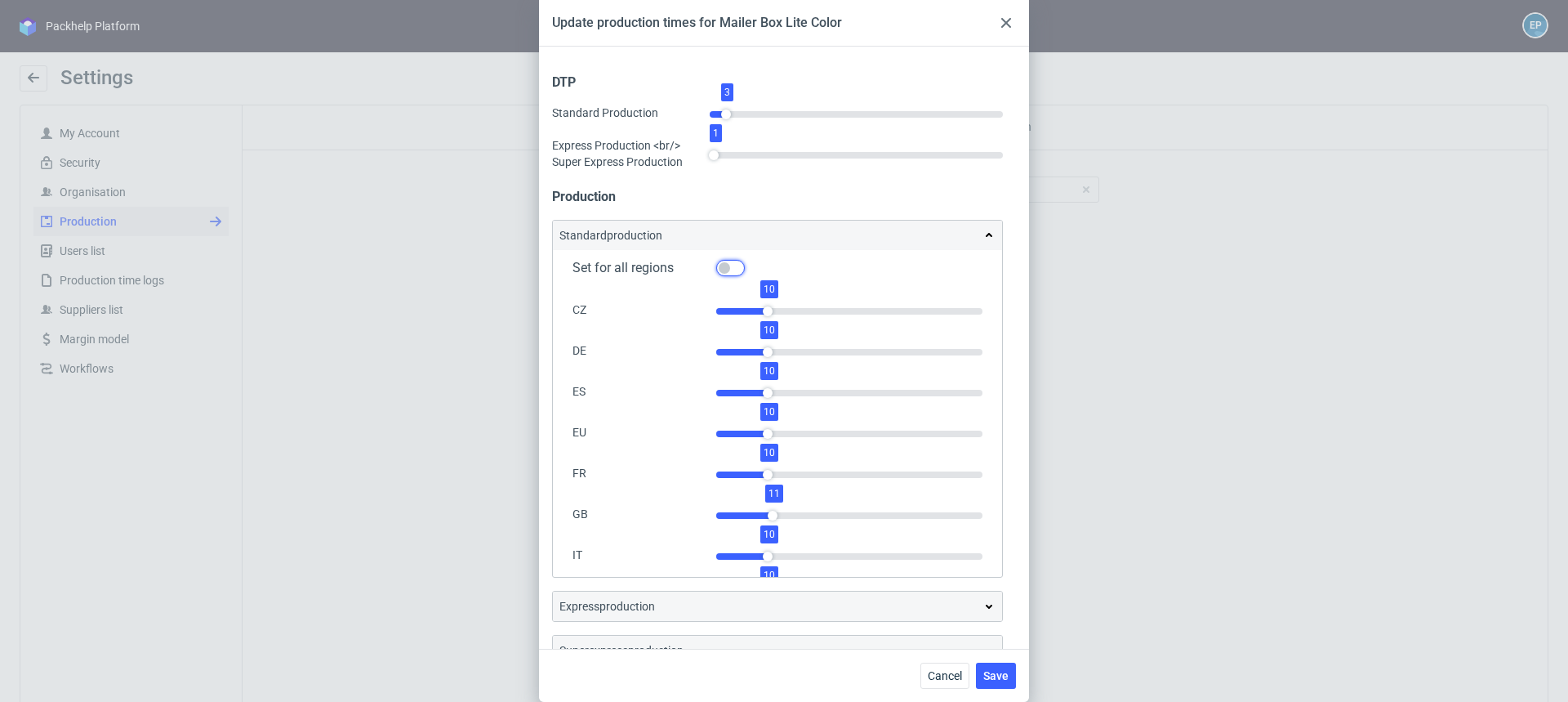
click at [729, 271] on input "Set for all regions" at bounding box center [731, 268] width 29 height 17
checkbox input "true"
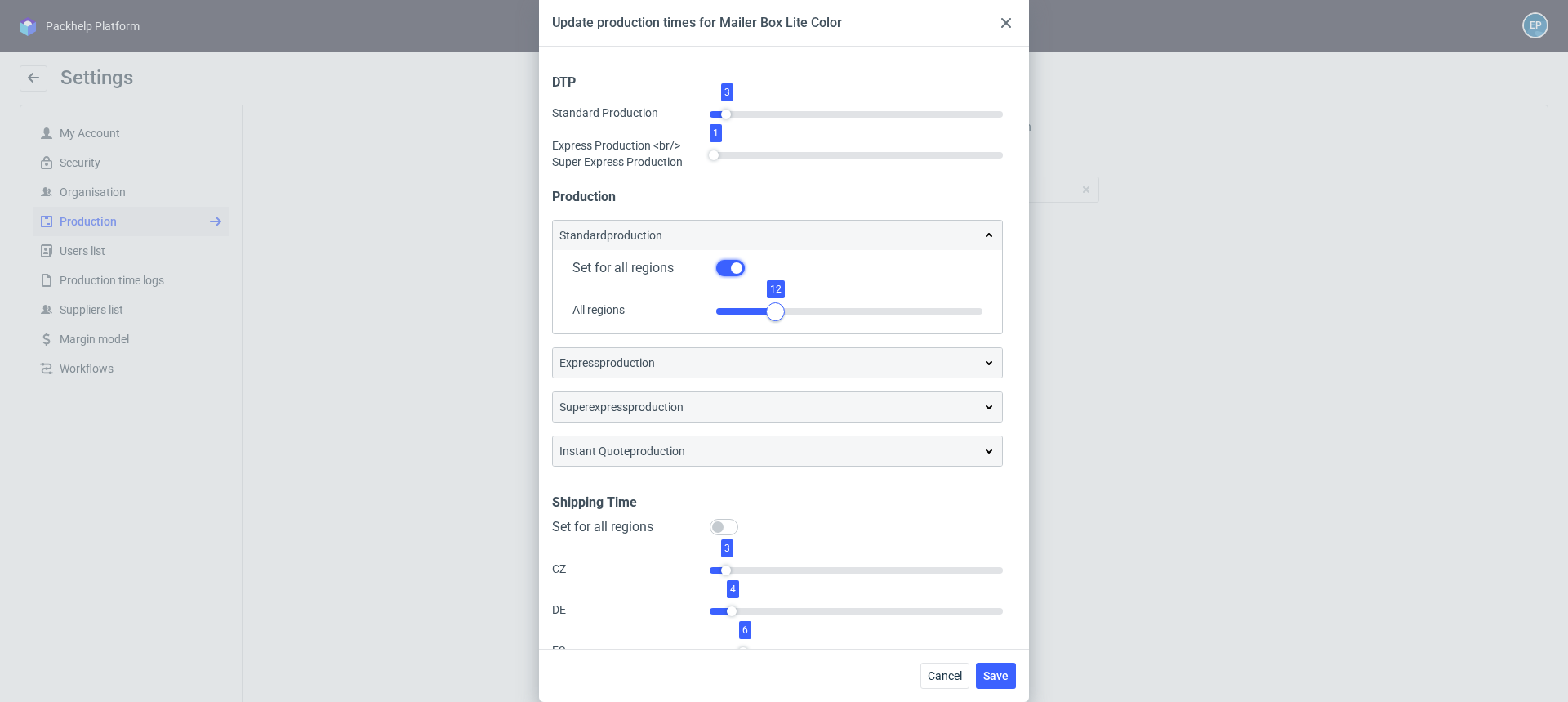
drag, startPoint x: 760, startPoint y: 307, endPoint x: 774, endPoint y: 306, distance: 14.0
click at [774, 306] on div at bounding box center [775, 311] width 18 height 18
click at [768, 370] on div "express production" at bounding box center [778, 363] width 449 height 30
click at [768, 367] on div "express production" at bounding box center [777, 363] width 436 height 17
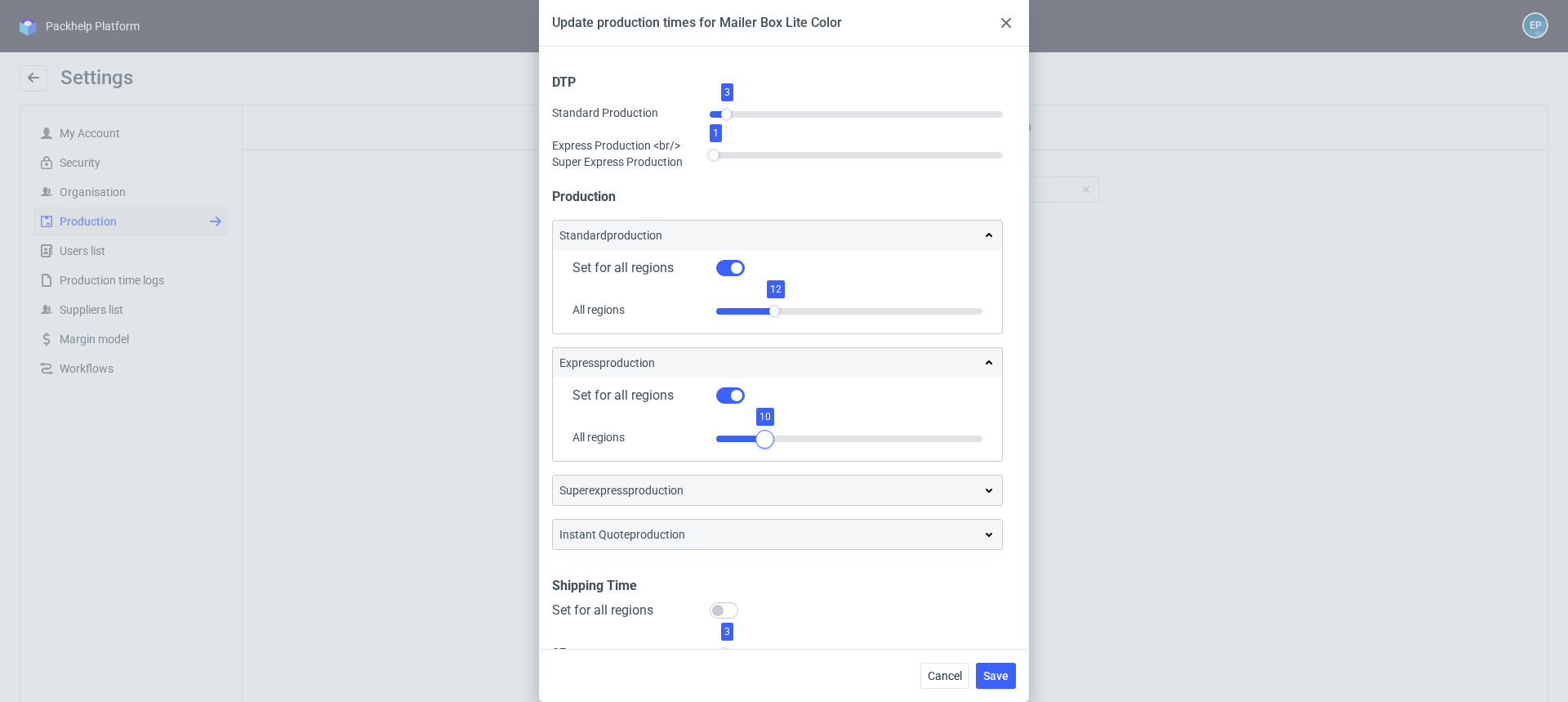
drag, startPoint x: 754, startPoint y: 441, endPoint x: 764, endPoint y: 436, distance: 11.2
click at [764, 436] on div at bounding box center [764, 439] width 18 height 18
click at [760, 493] on div "superexpress production" at bounding box center [777, 490] width 436 height 17
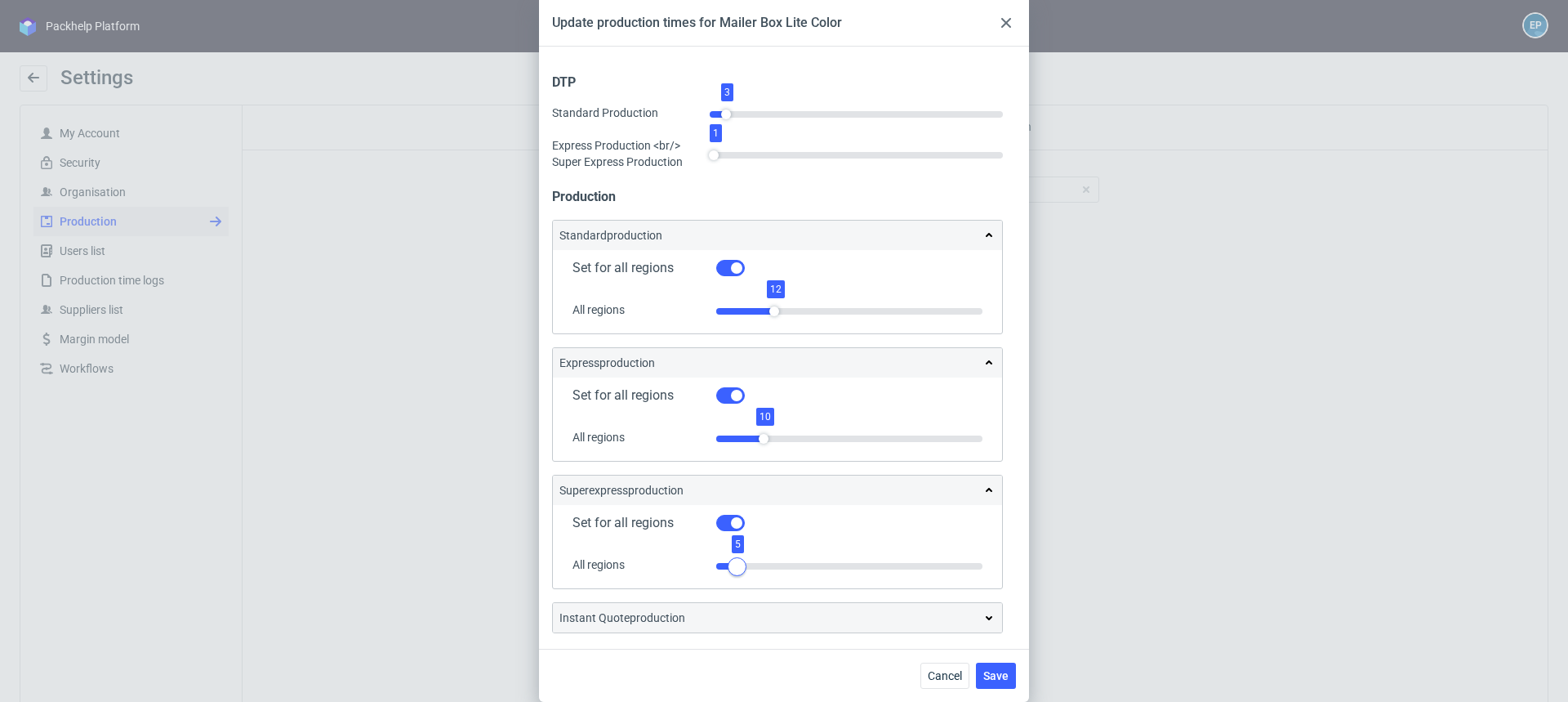
drag, startPoint x: 730, startPoint y: 564, endPoint x: 739, endPoint y: 560, distance: 9.8
click at [739, 560] on div at bounding box center [737, 566] width 18 height 18
click at [991, 677] on span "Save" at bounding box center [996, 675] width 25 height 11
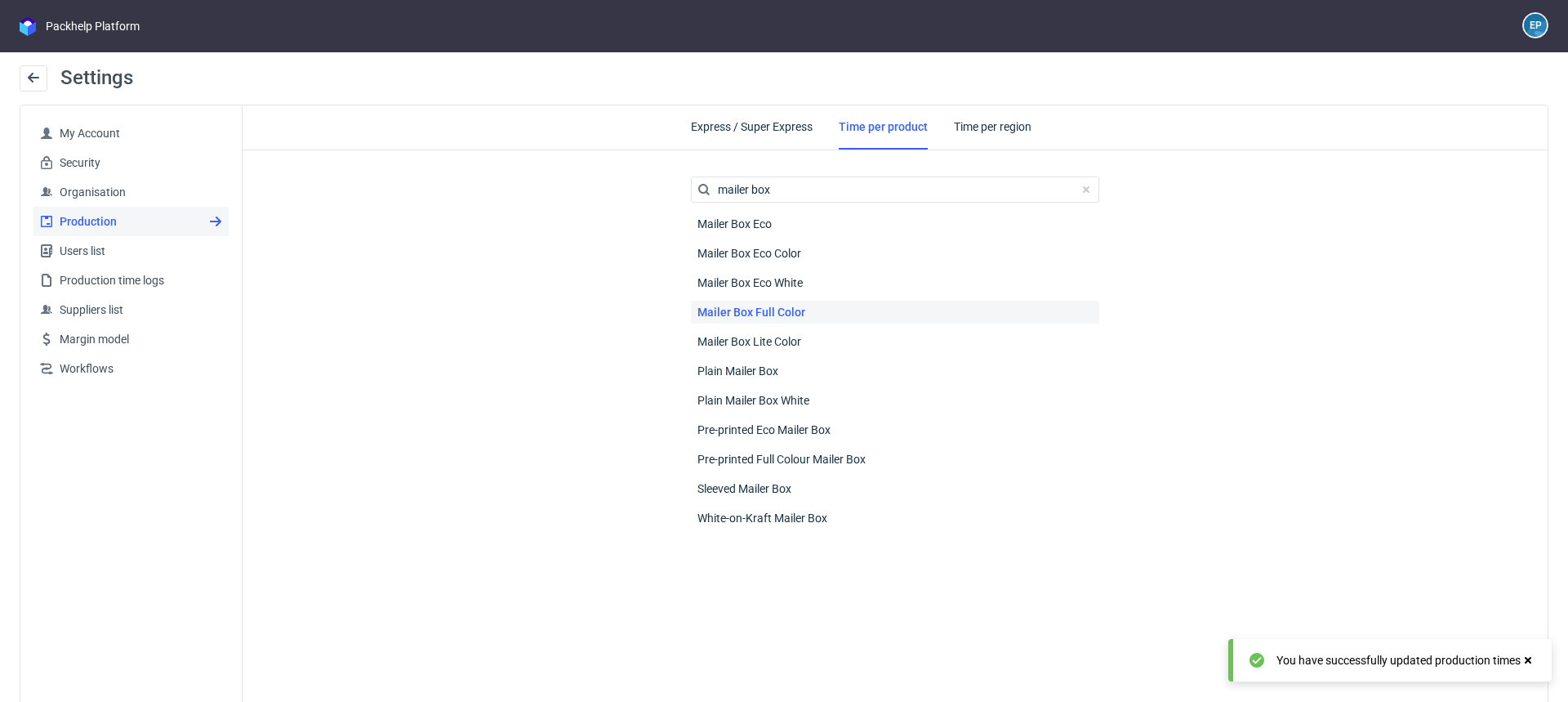
click at [805, 311] on div "Mailer Box Full Color" at bounding box center [895, 312] width 408 height 23
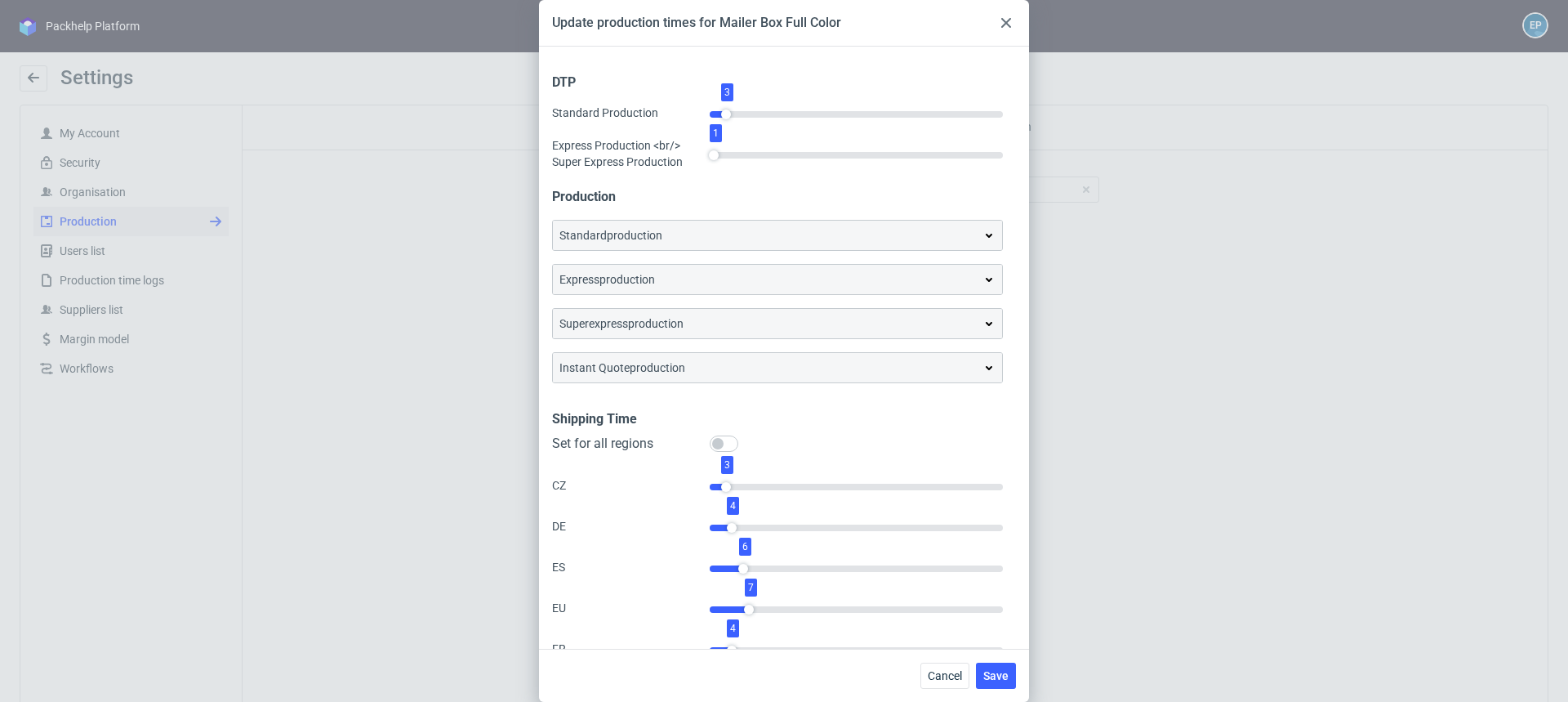
click at [840, 238] on div "standard production" at bounding box center [777, 235] width 436 height 17
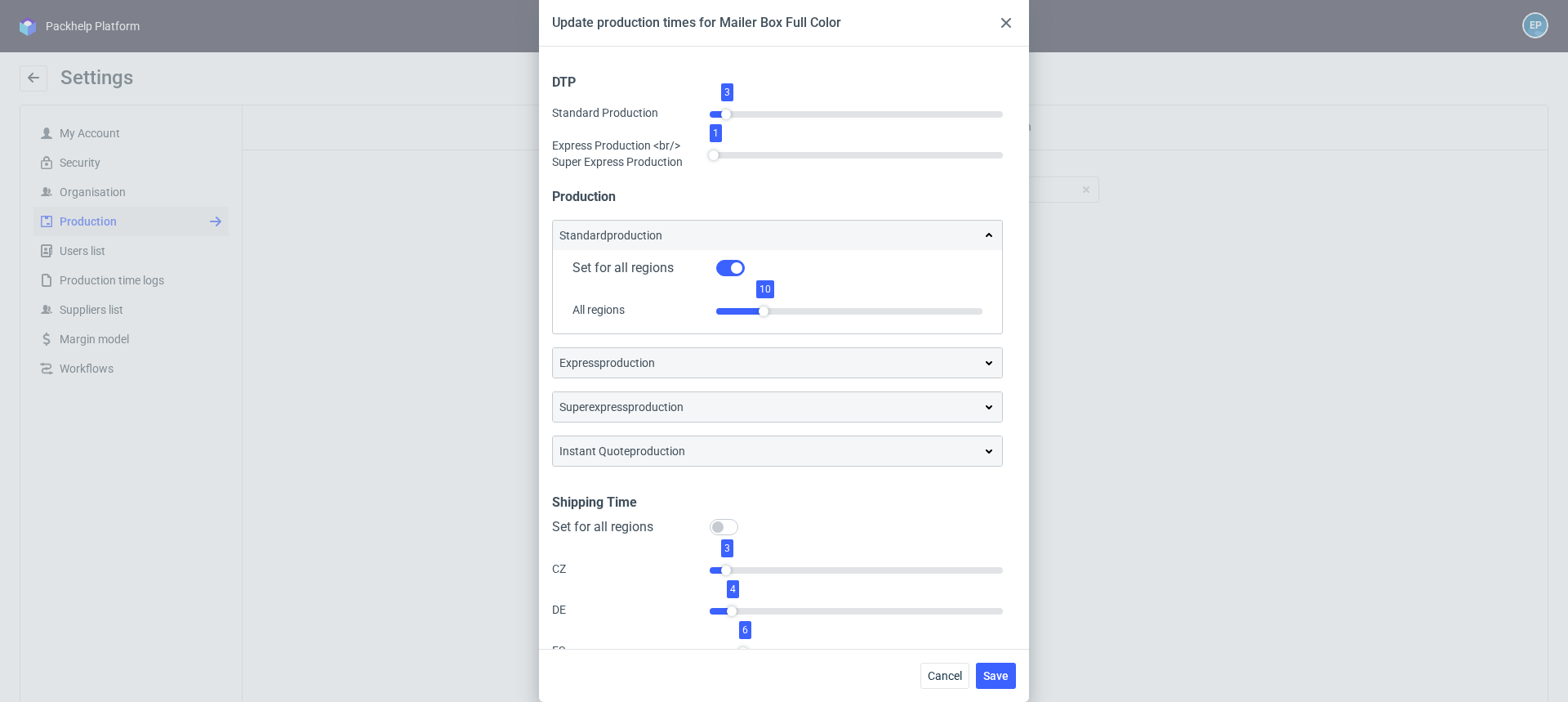
click at [1000, 25] on div at bounding box center [1006, 23] width 19 height 19
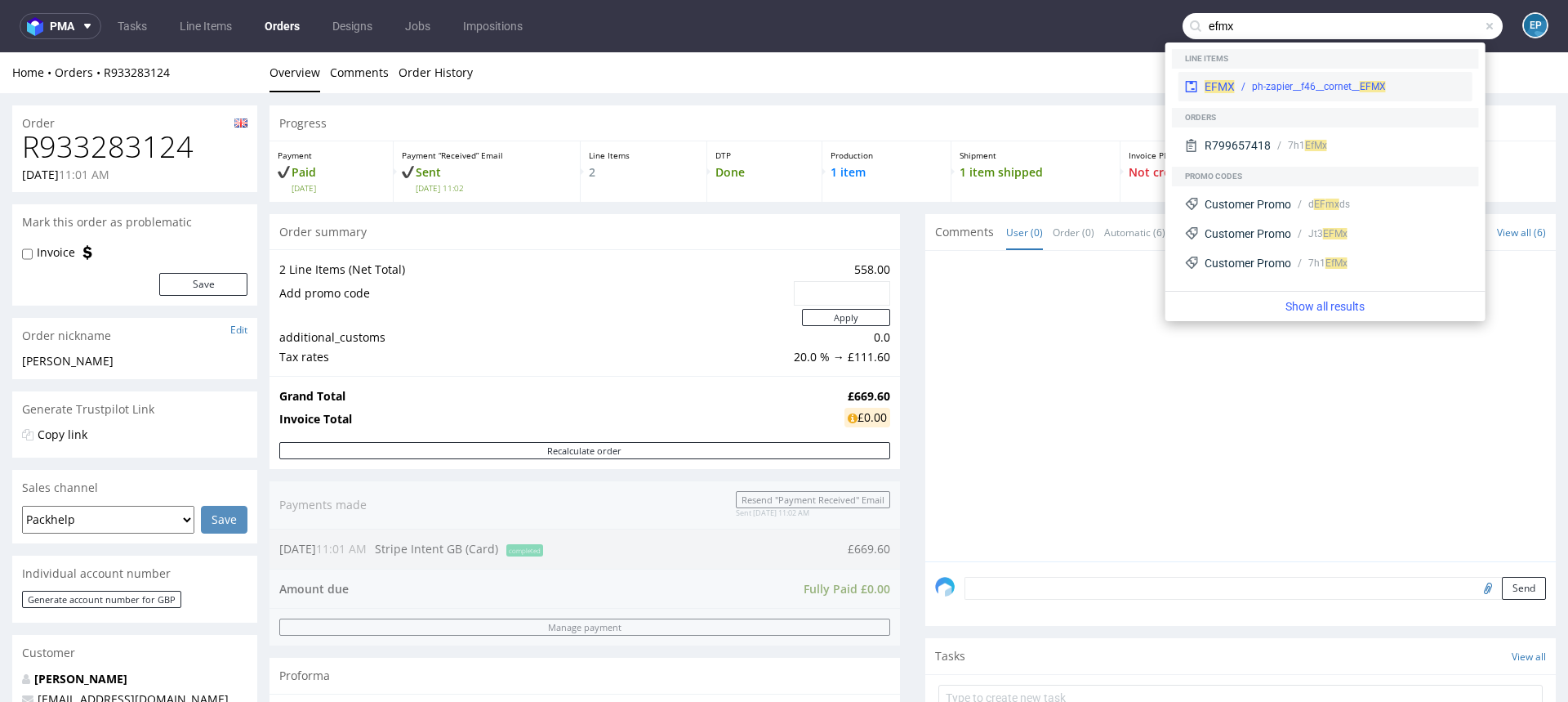
type input "efmx"
click at [1271, 84] on div "ph-zapier__f46__cornet__ EFMX" at bounding box center [1319, 87] width 134 height 15
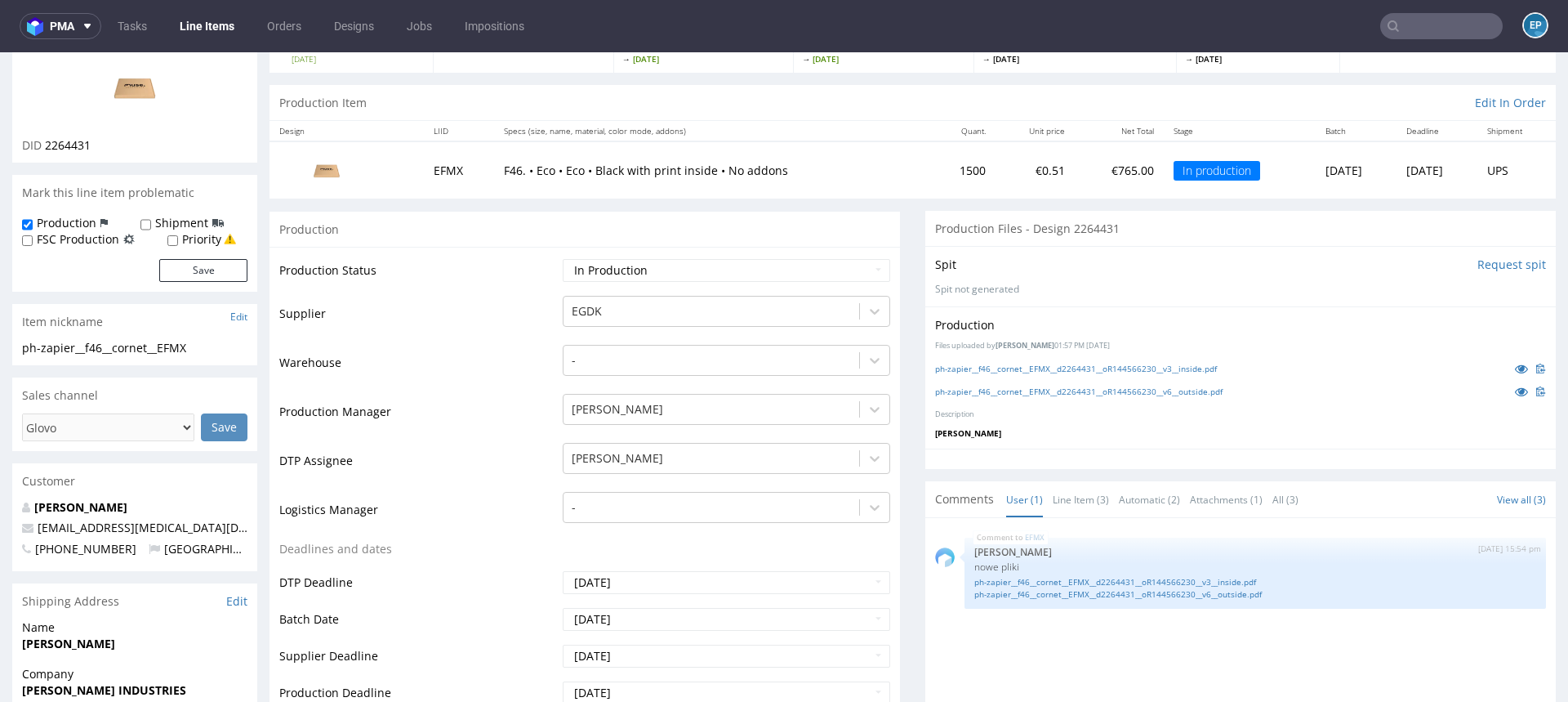
scroll to position [138, 0]
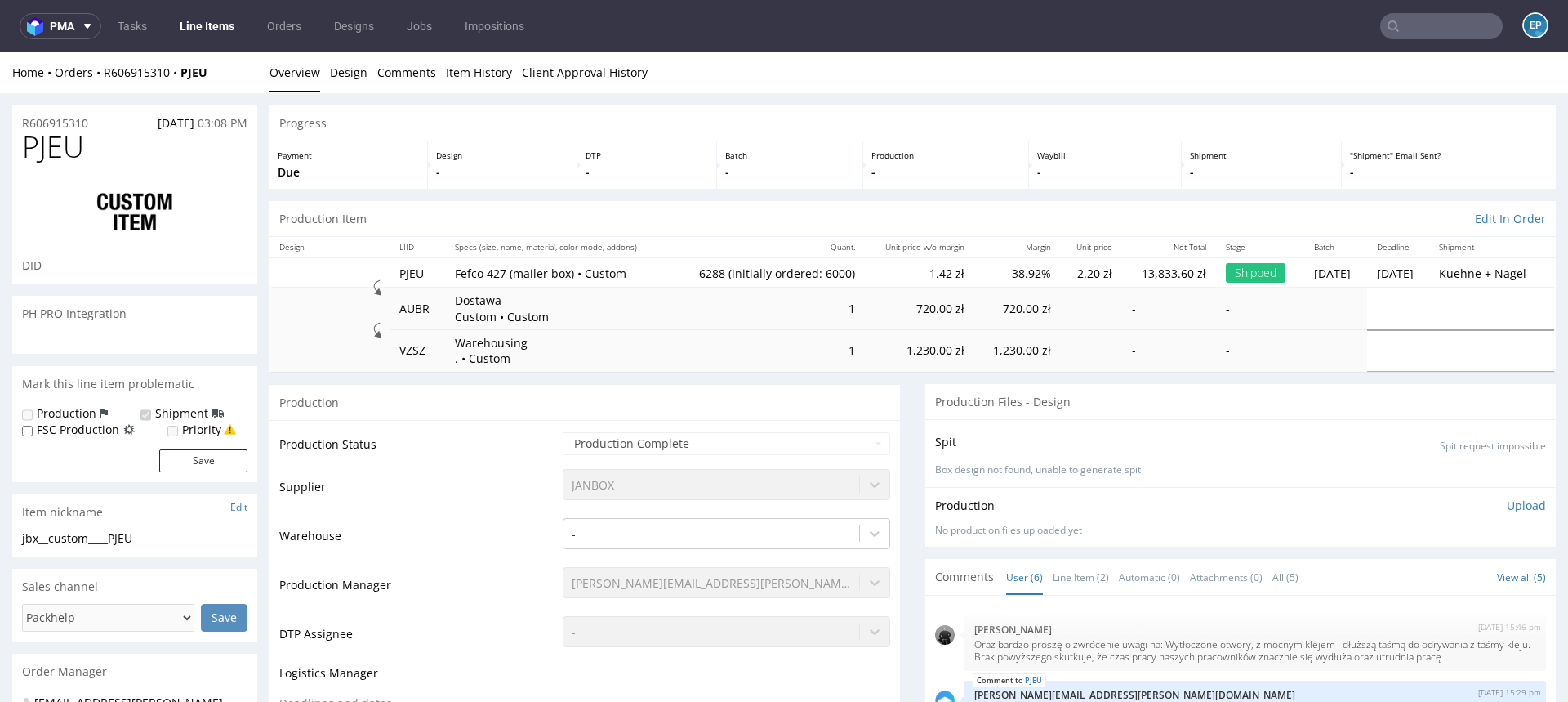
scroll to position [65, 0]
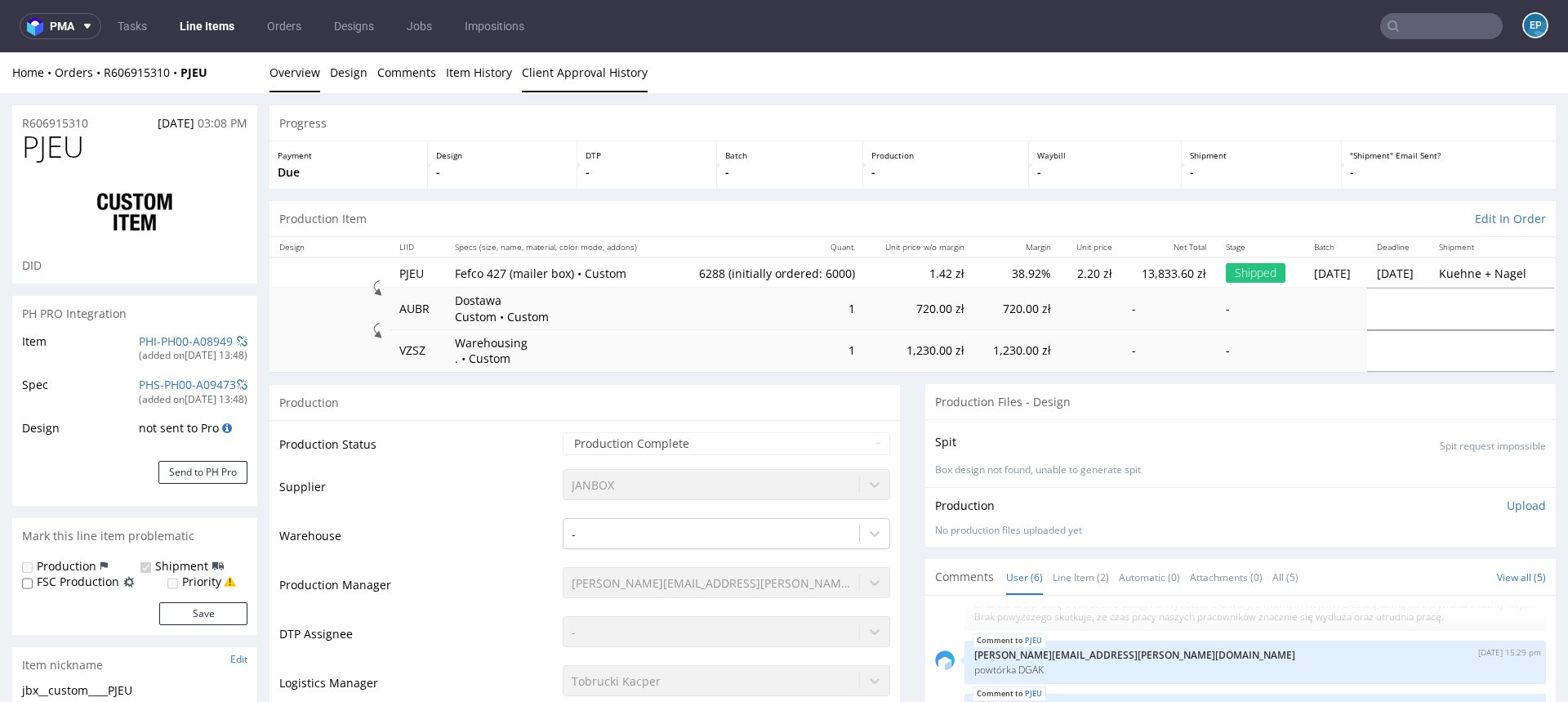
type input "6288"
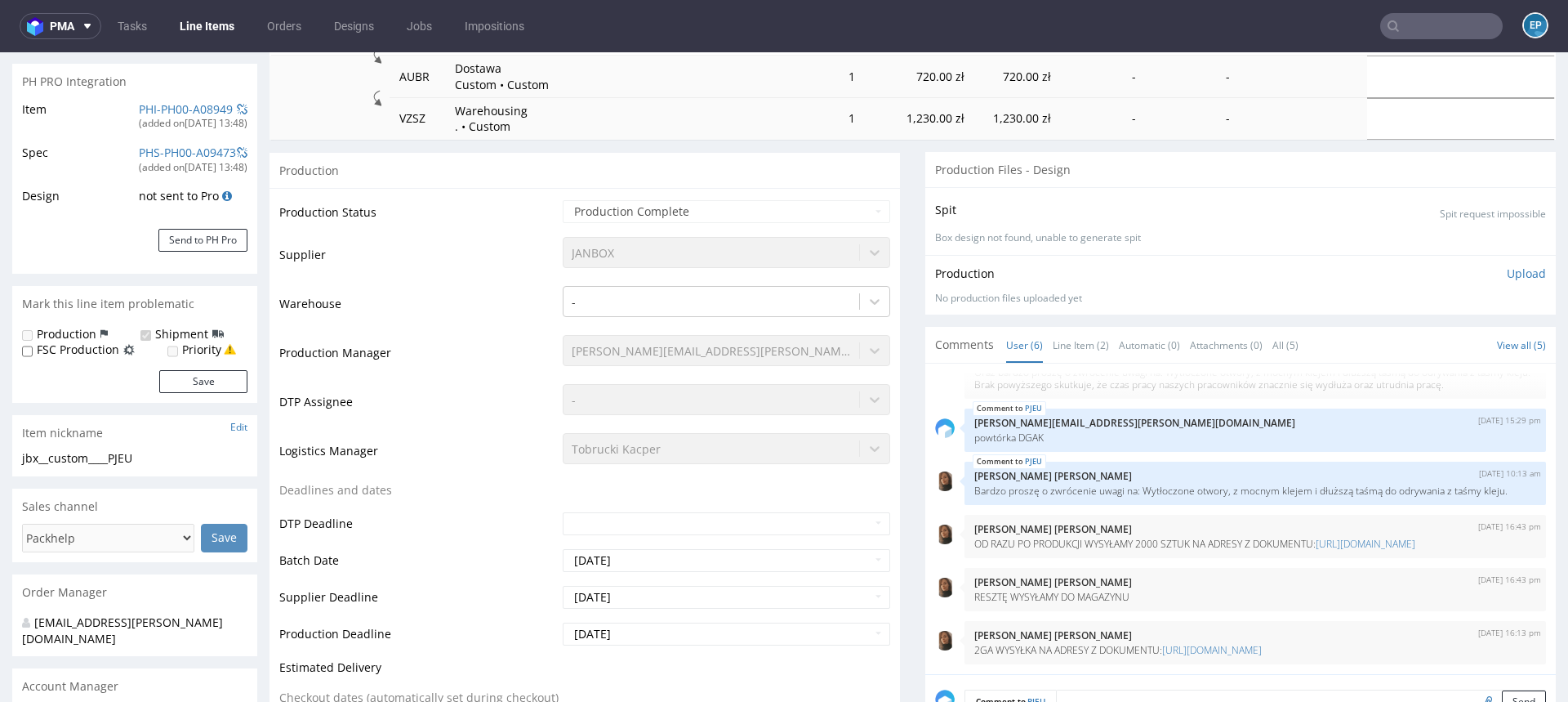
scroll to position [253, 0]
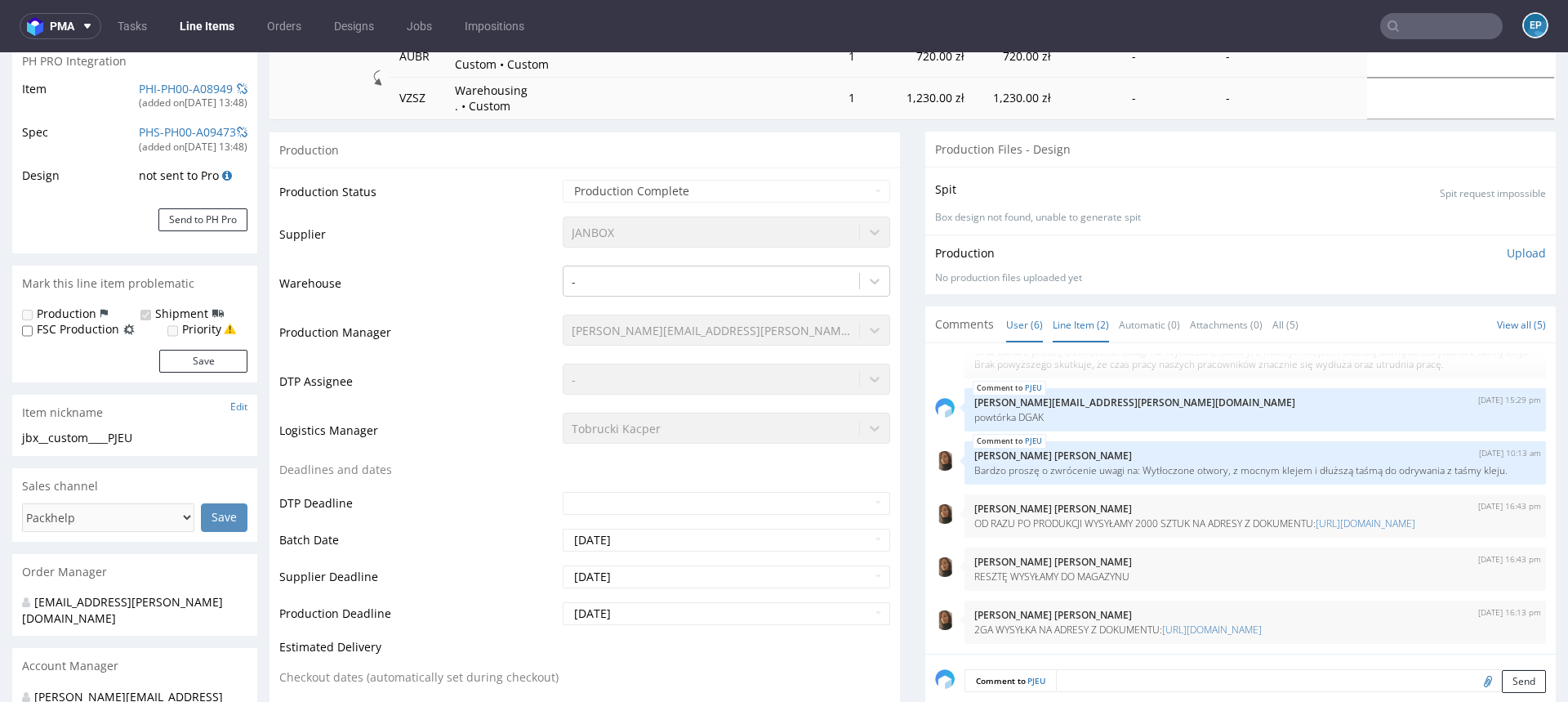
click at [1061, 331] on link "Line Item (2)" at bounding box center [1081, 324] width 56 height 35
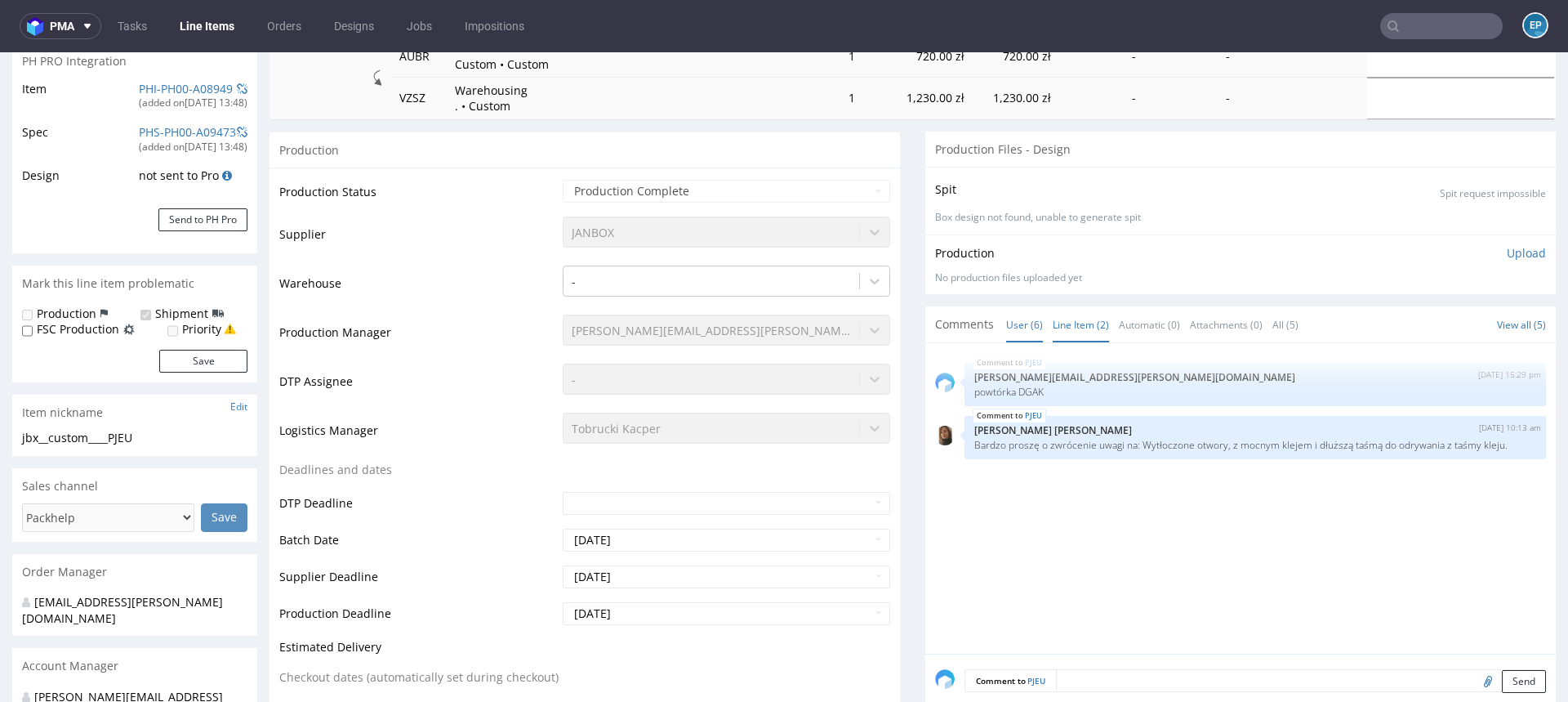
click at [1006, 328] on link "User (6)" at bounding box center [1024, 324] width 37 height 35
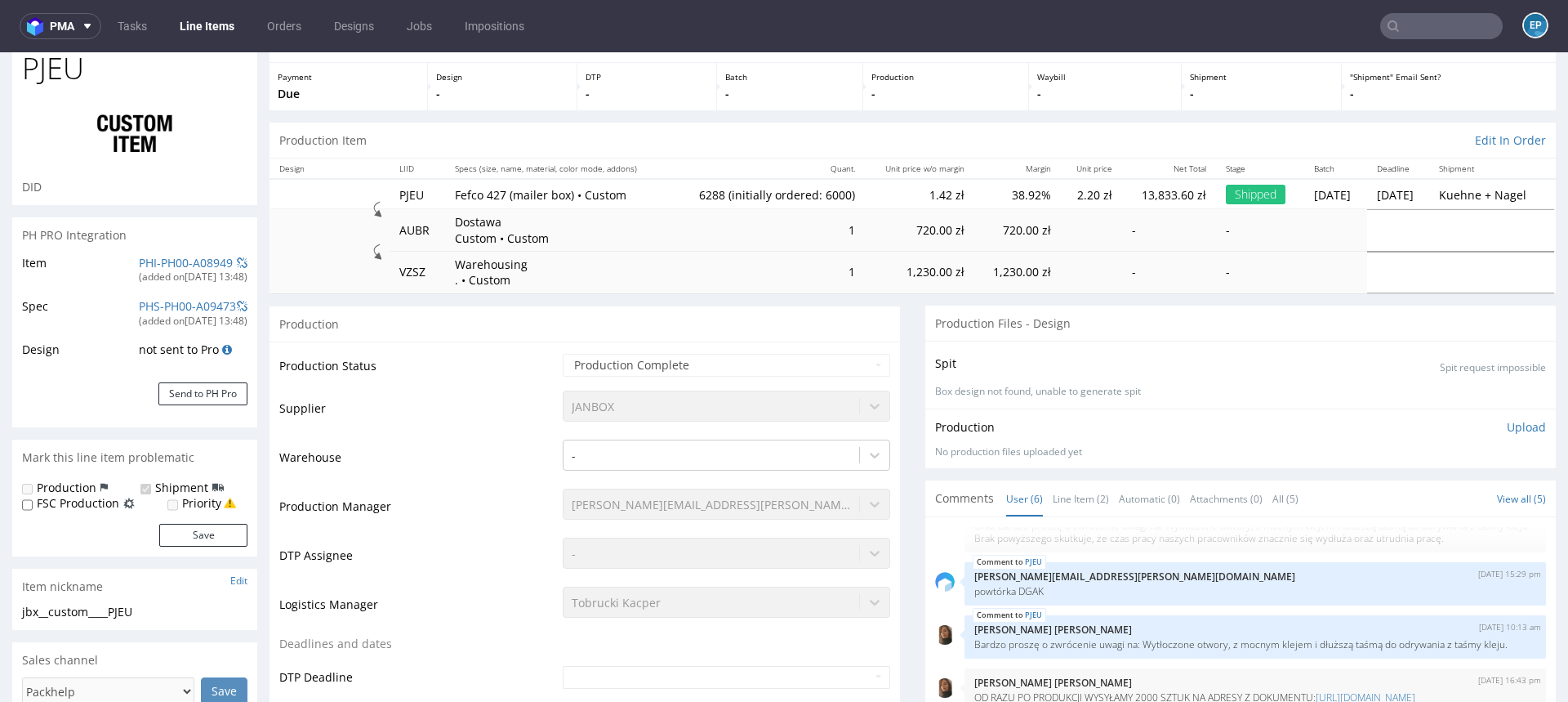
scroll to position [0, 0]
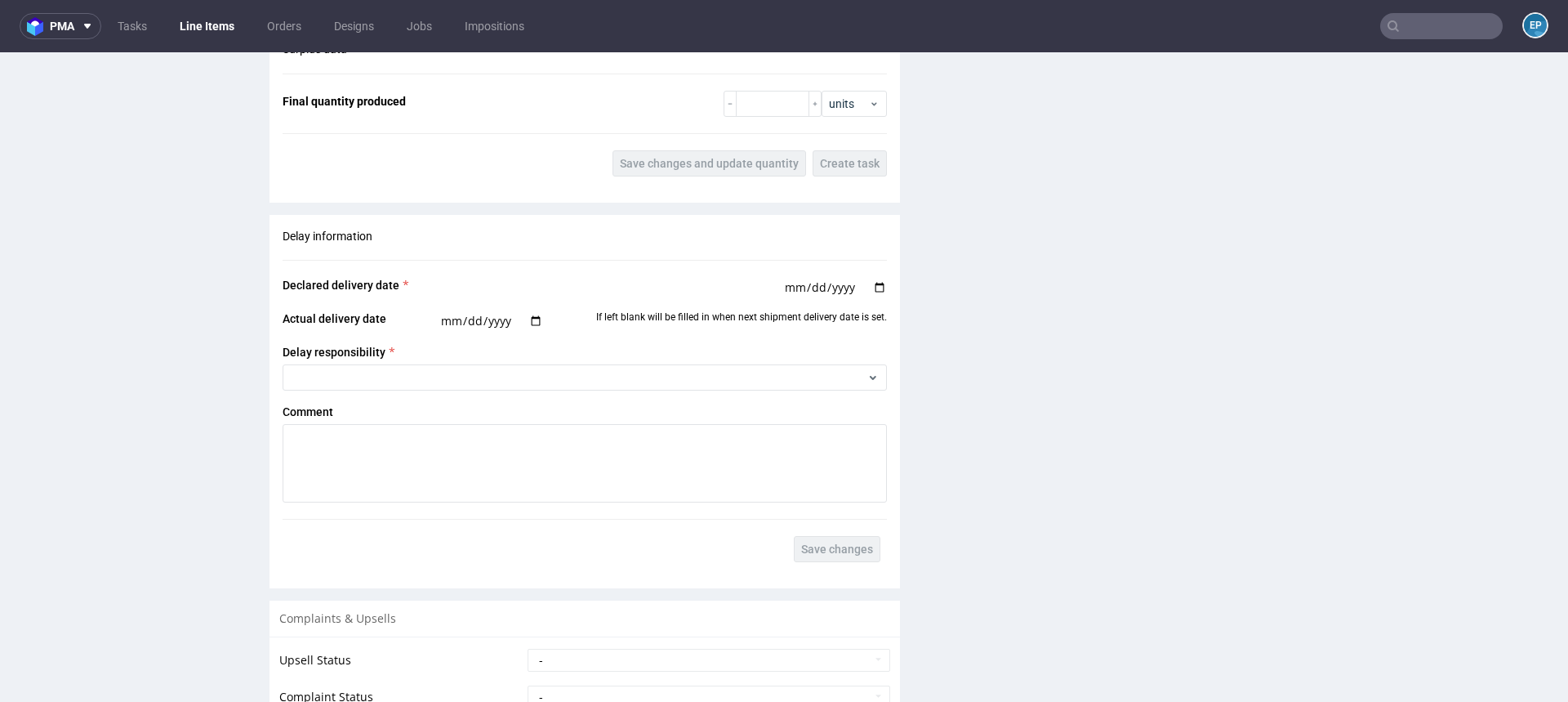
scroll to position [2126, 0]
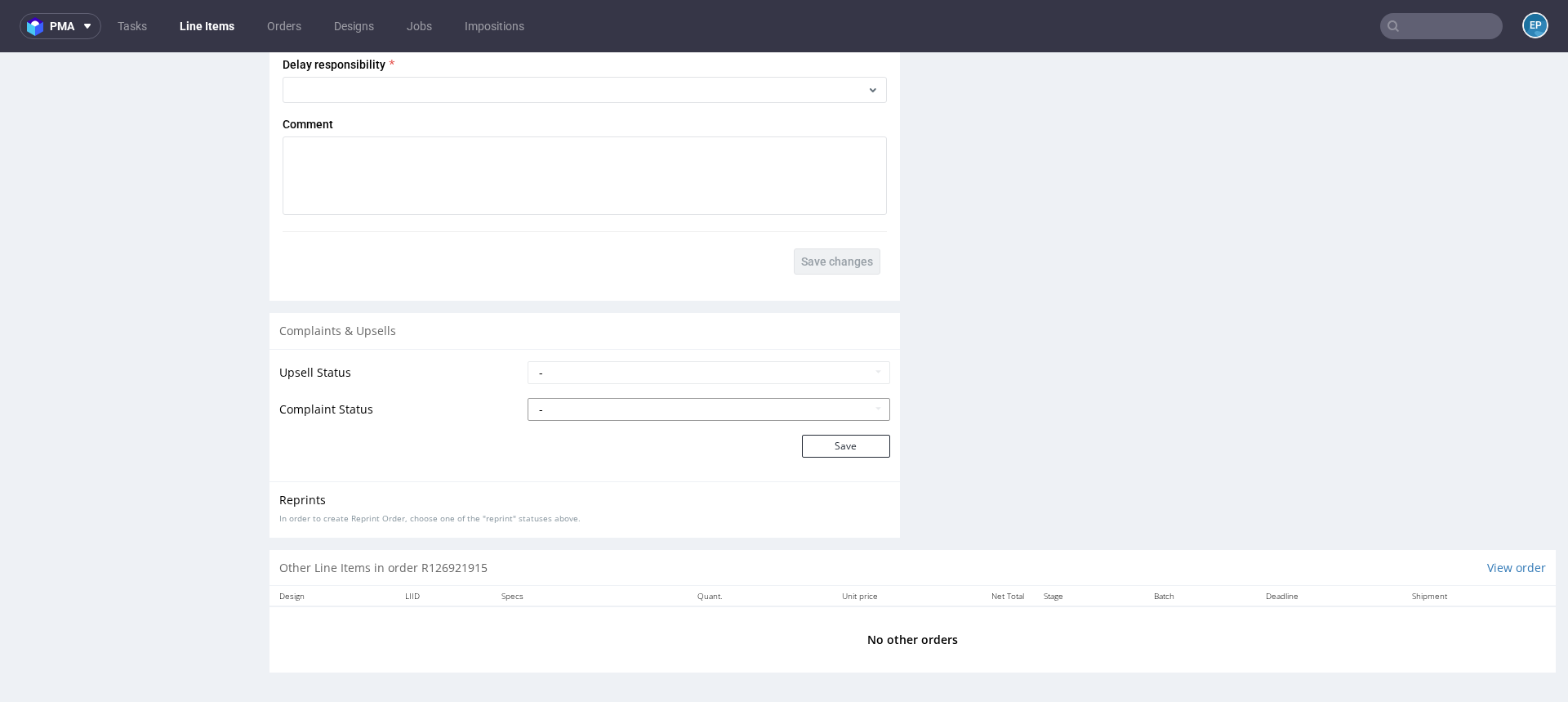
click at [693, 407] on select "- Complaint Received Complaint Rejected Complaint Accepted (DTP Issue) - Reprin…" at bounding box center [709, 409] width 363 height 23
select select "accepted_print_issue_reprint"
click at [528, 398] on select "- Complaint Received Complaint Rejected Complaint Accepted (DTP Issue) - Reprin…" at bounding box center [709, 409] width 363 height 23
click at [817, 434] on button "Save" at bounding box center [846, 446] width 88 height 23
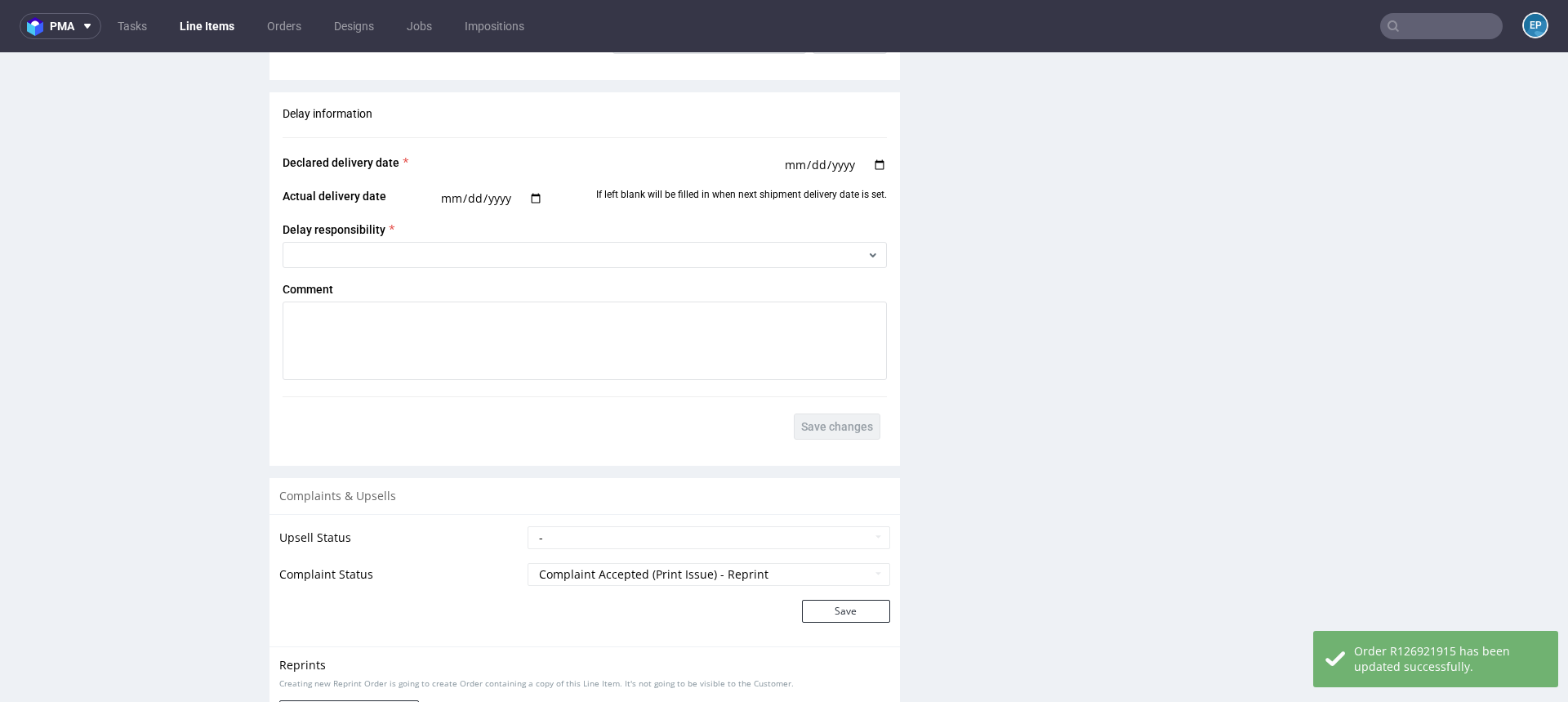
scroll to position [2191, 0]
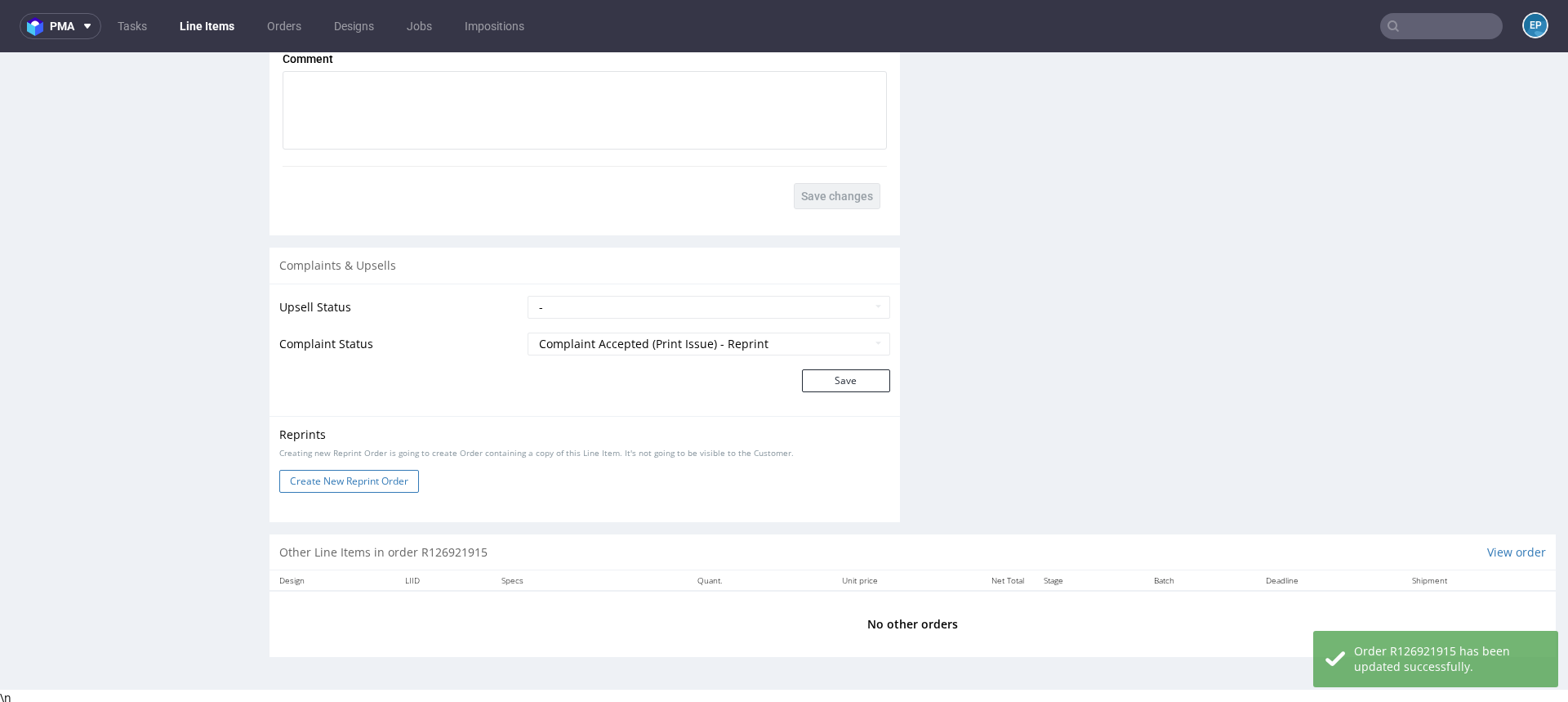
click at [378, 476] on button "Create New Reprint Order" at bounding box center [350, 481] width 140 height 23
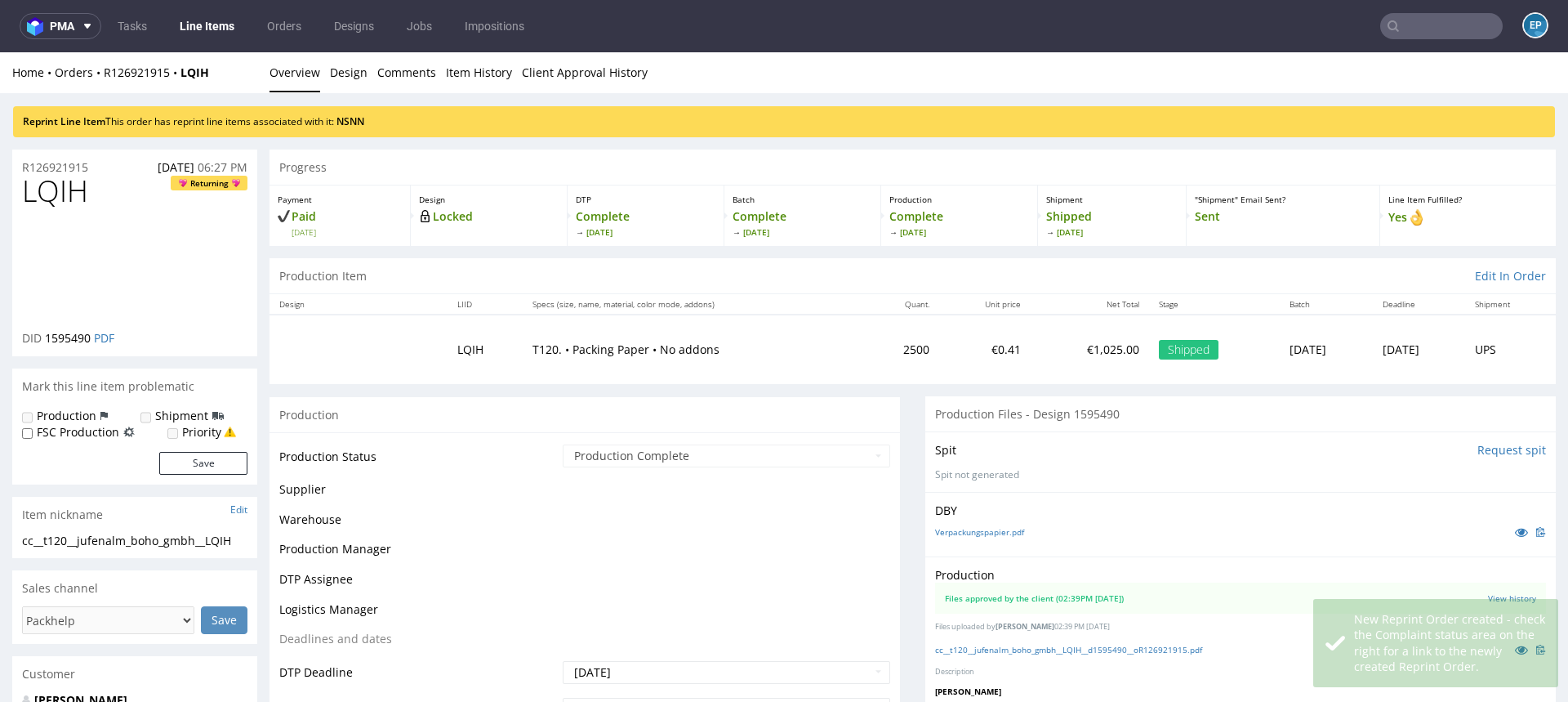
scroll to position [0, 0]
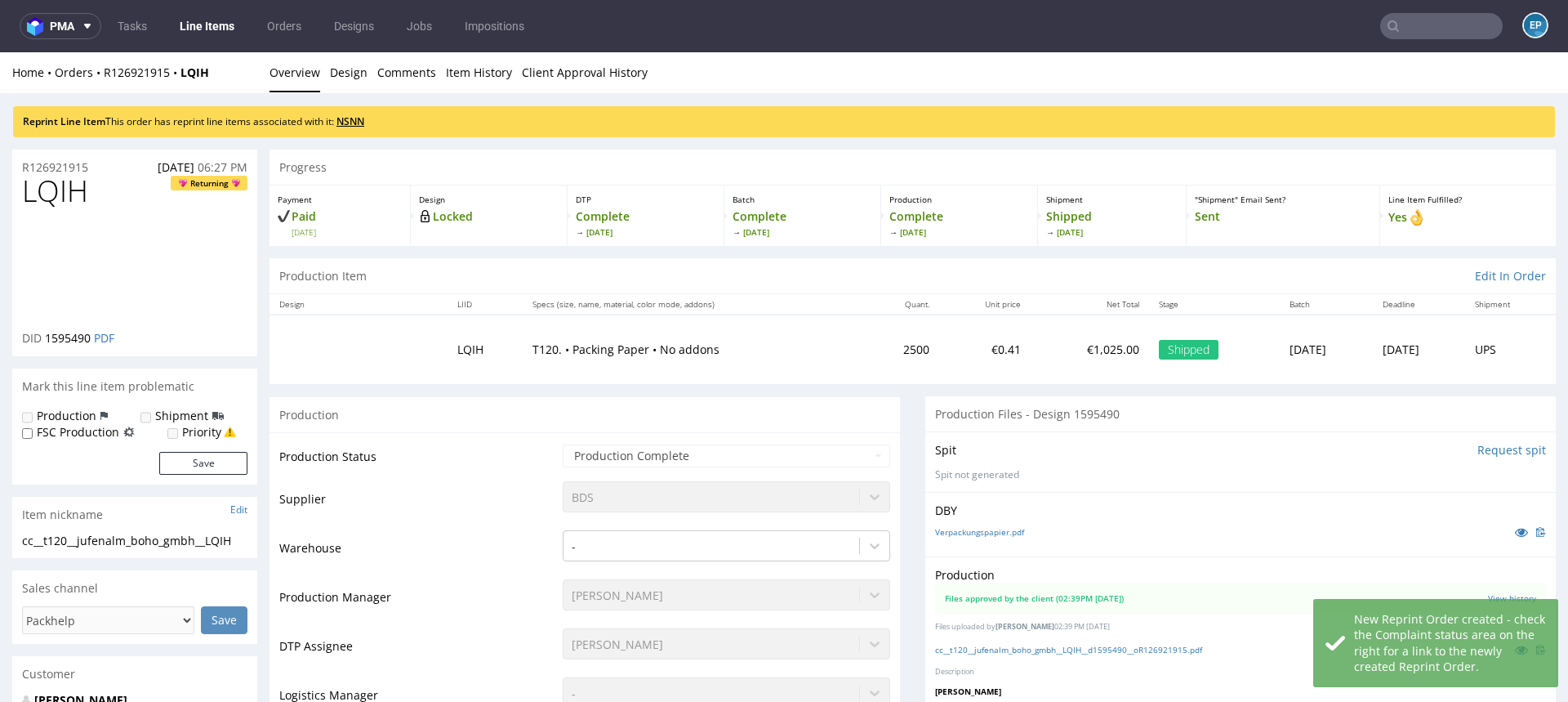
click at [352, 122] on link "NSNN" at bounding box center [350, 122] width 28 height 14
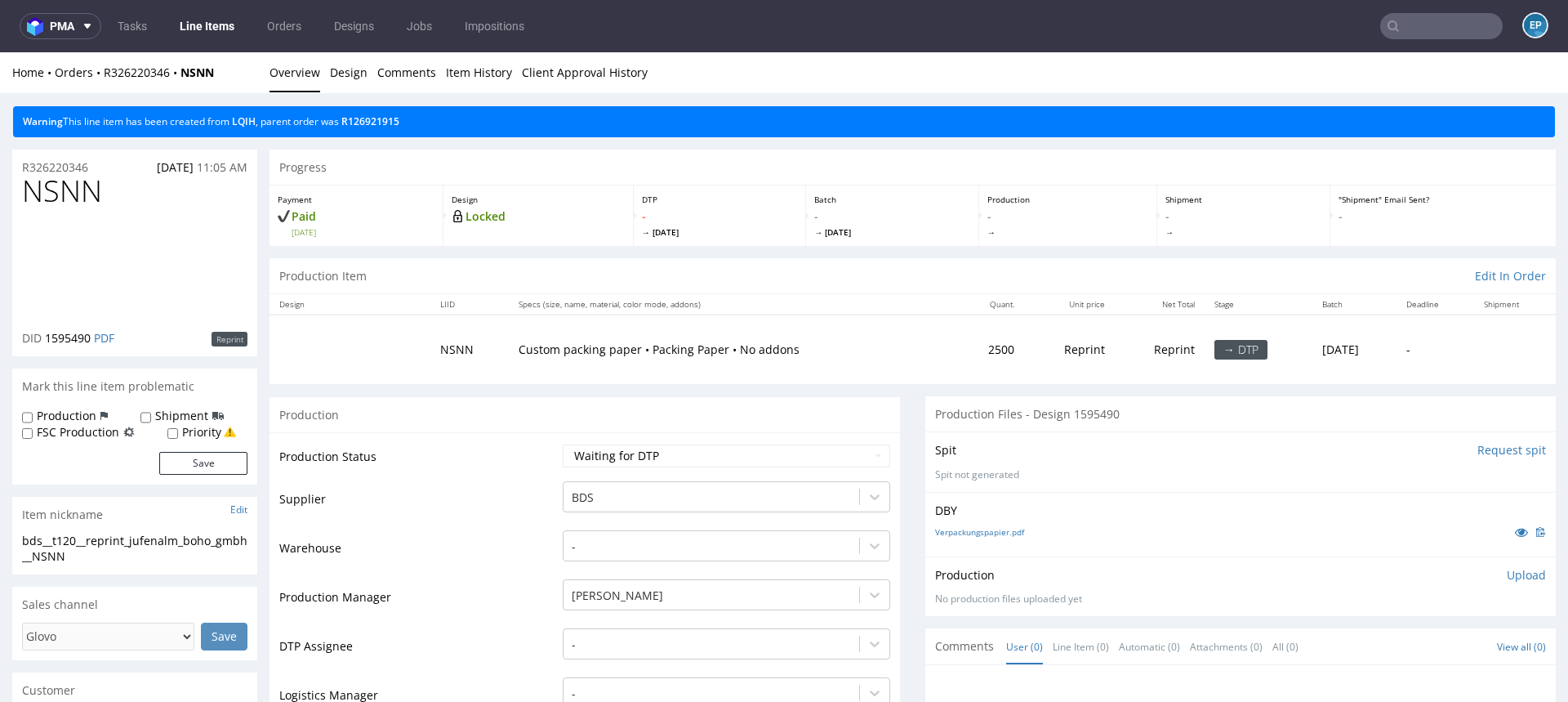
click at [81, 414] on label "Production" at bounding box center [66, 415] width 59 height 17
click at [32, 414] on input "Production" at bounding box center [27, 417] width 10 height 13
checkbox input "true"
click at [156, 420] on label "Shipment" at bounding box center [182, 415] width 53 height 17
click at [151, 420] on input "Shipment" at bounding box center [146, 417] width 10 height 13
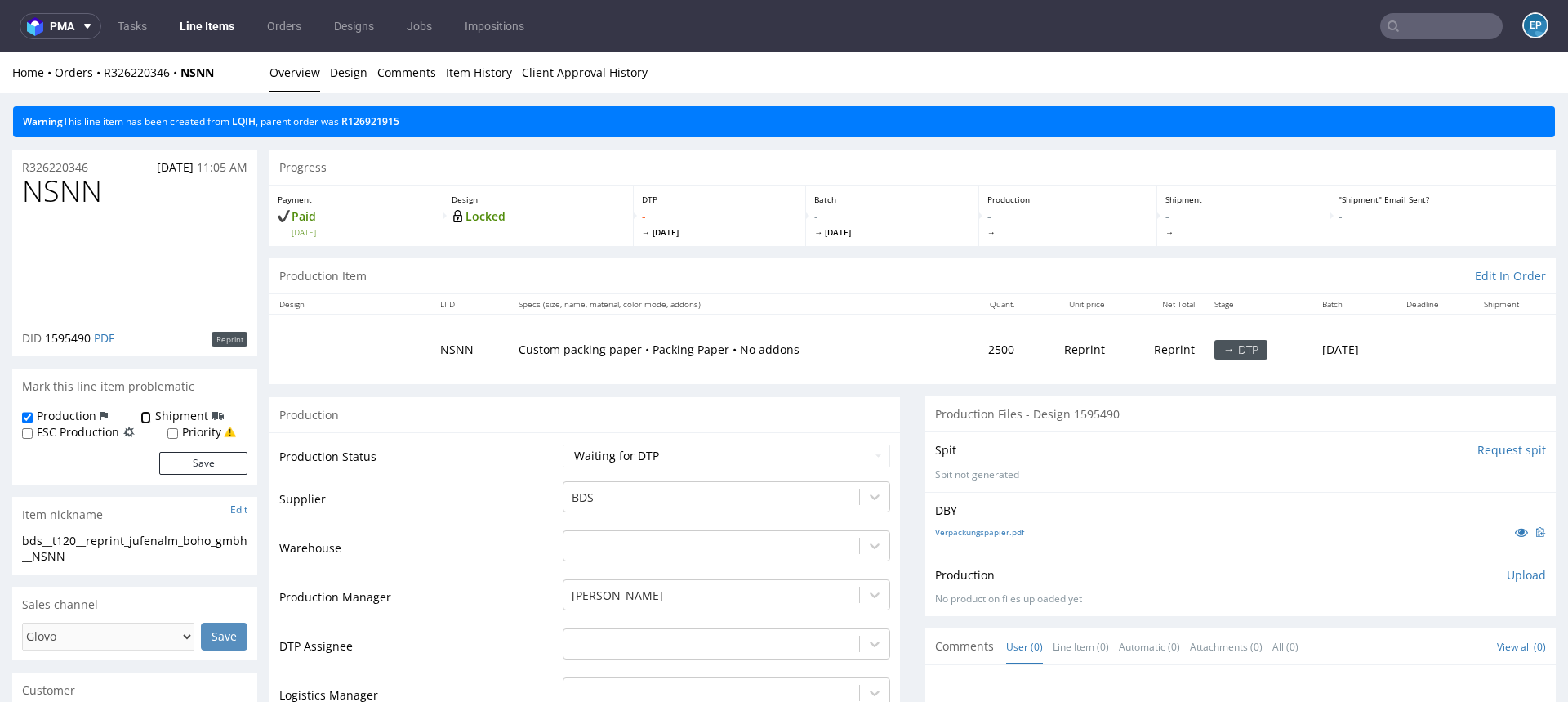
checkbox input "true"
click at [190, 462] on button "Save" at bounding box center [203, 463] width 88 height 23
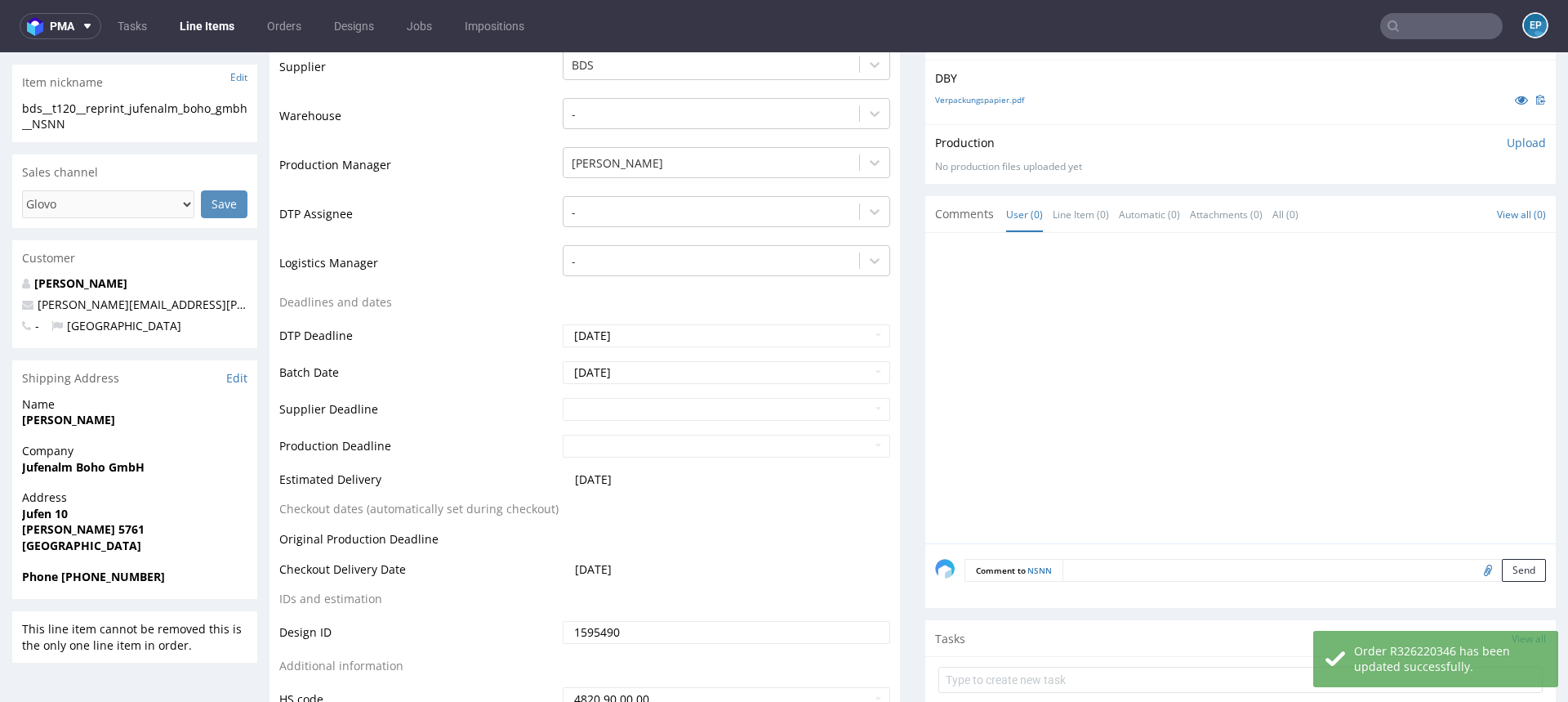
scroll to position [510, 0]
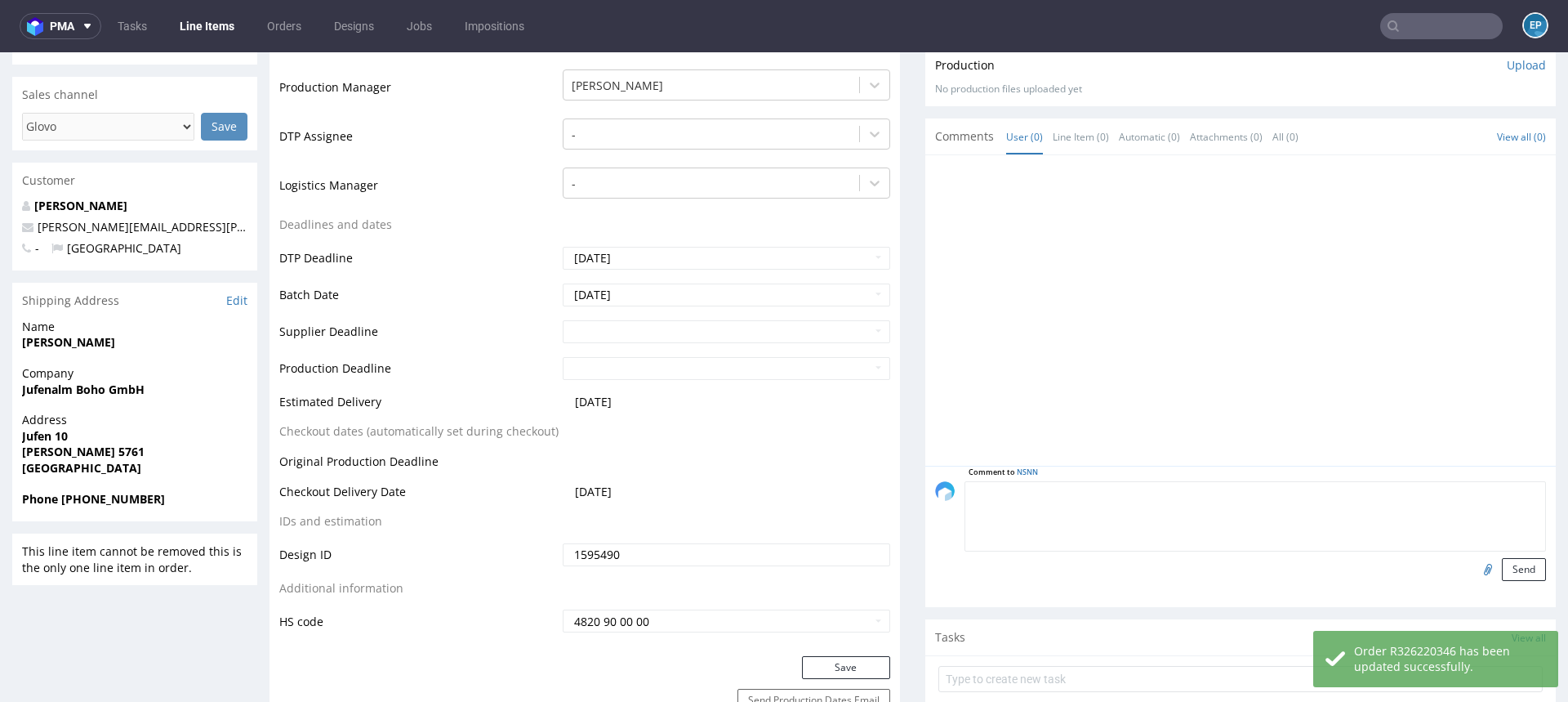
click at [1100, 485] on textarea at bounding box center [1255, 516] width 581 height 70
type textarea "r"
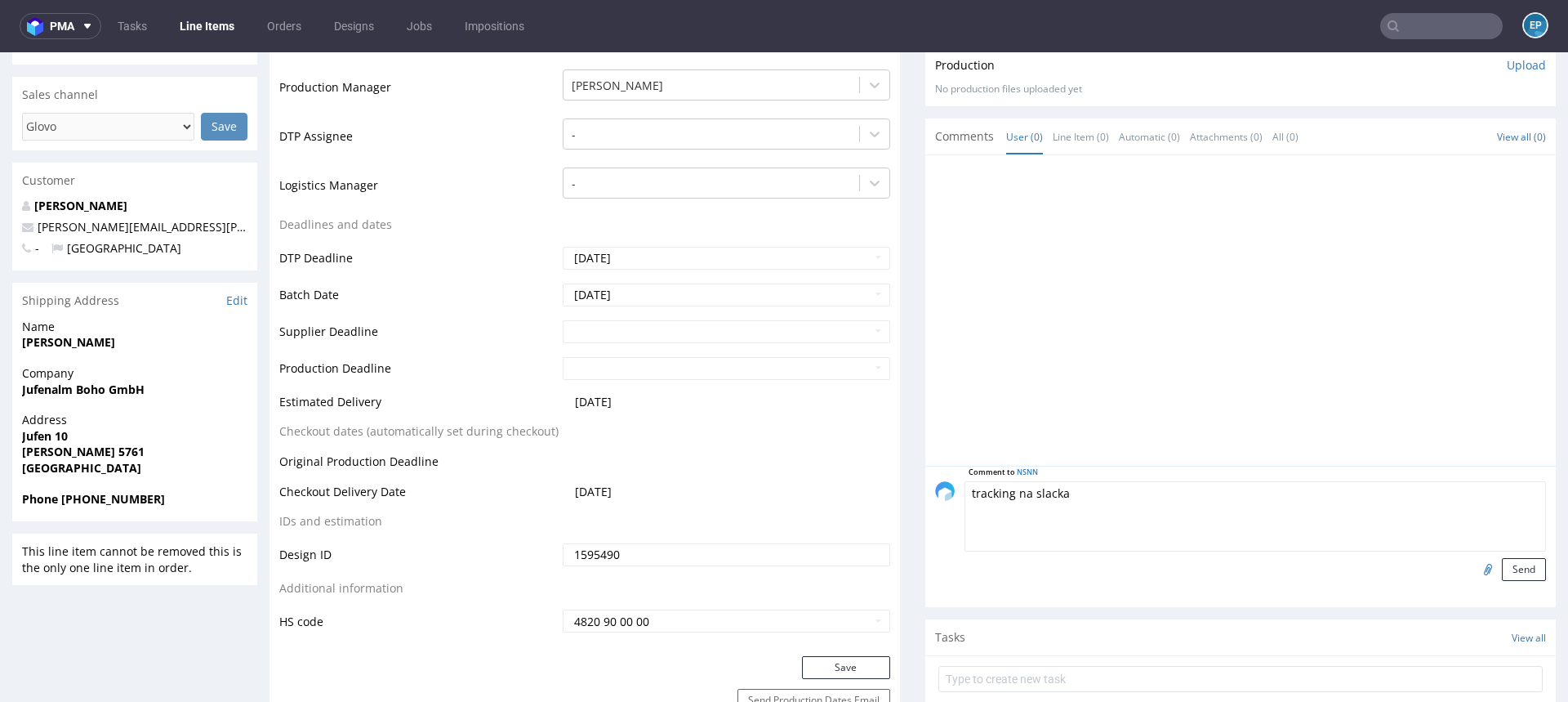
paste textarea "https://packhelp.slack.com/archives/C03DDT8J2TB/p1759496658492719"
type textarea "tracking na slacka https://packhelp.slack.com/archives/C03DDT8J2TB/p17594966584…"
click at [1507, 569] on button "Send" at bounding box center [1524, 569] width 44 height 23
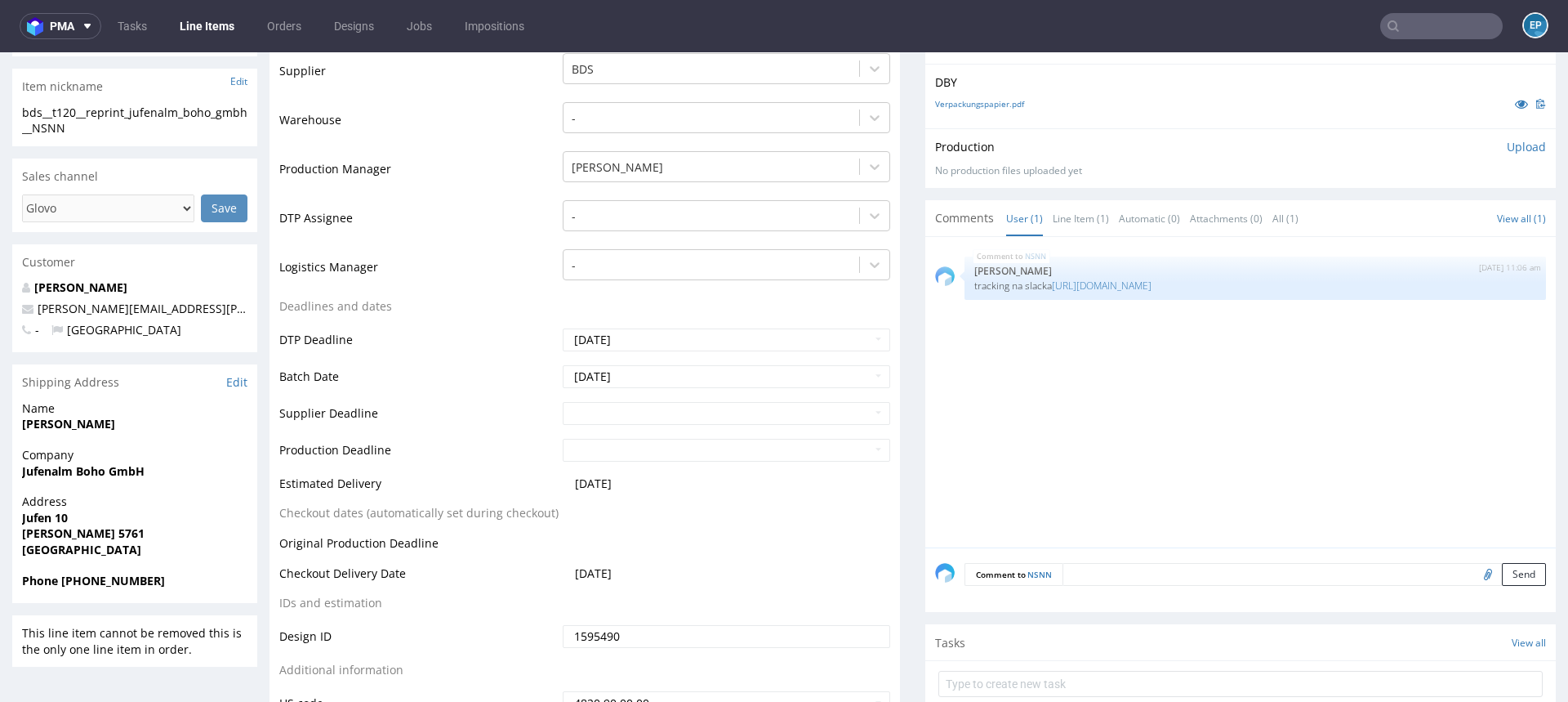
scroll to position [511, 0]
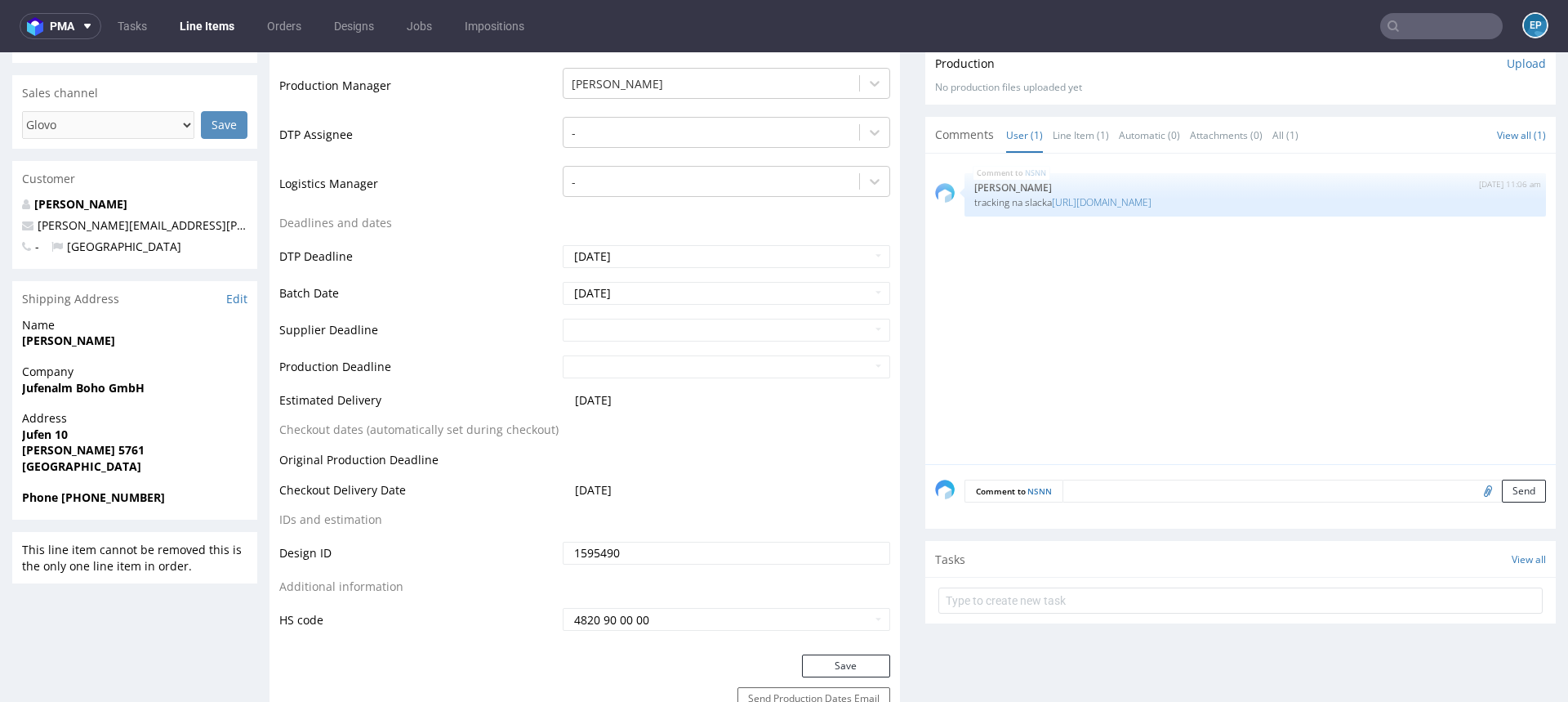
click at [1098, 472] on div "Comment to NSNN Send" at bounding box center [1240, 497] width 630 height 66
click at [1098, 480] on textarea at bounding box center [1304, 491] width 483 height 23
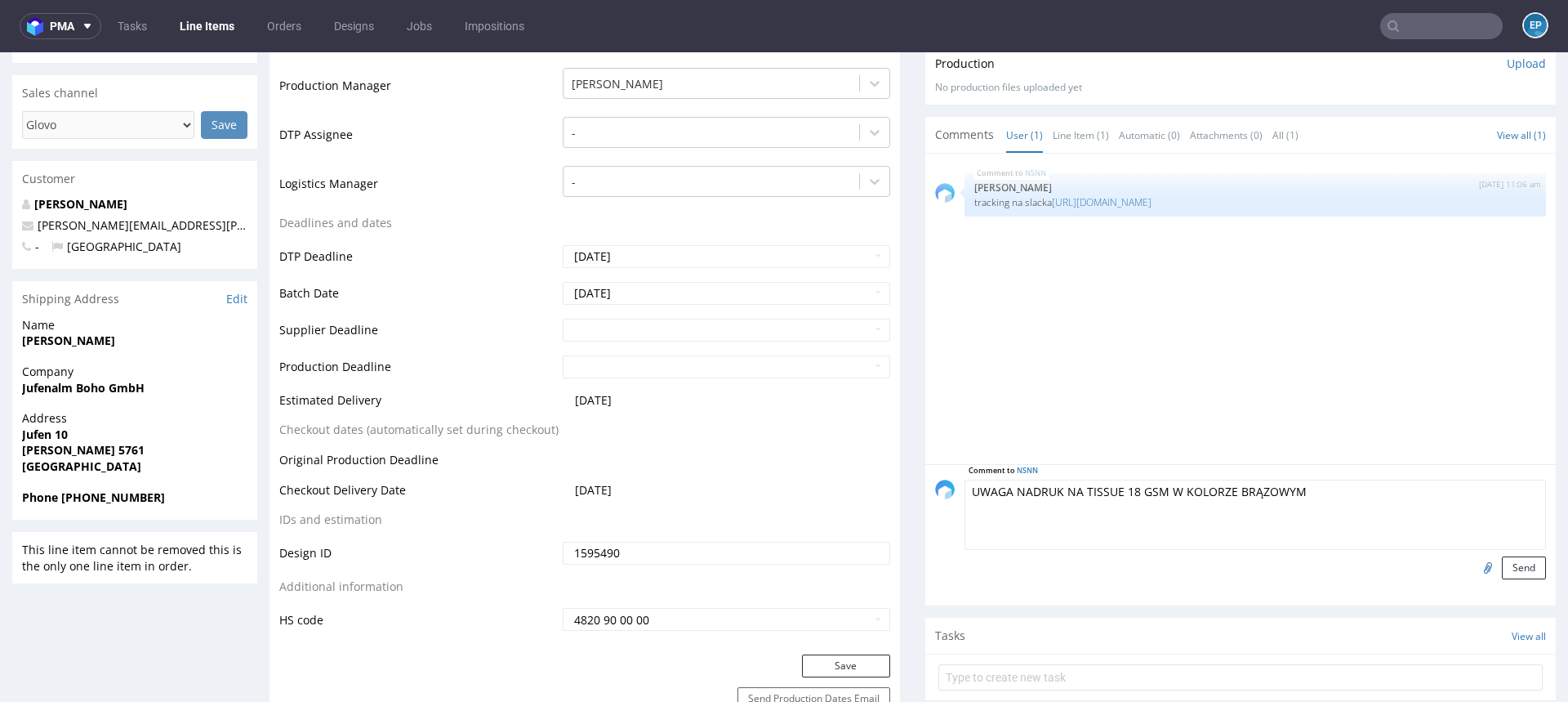
type textarea "UWAGA NADRUK NA TISSUE 18 GSM W KOLORZE BRĄZOWYM"
click at [1474, 562] on input "file" at bounding box center [1486, 566] width 23 height 21
type input "C:\fakepath\IMG_2155.jpg"
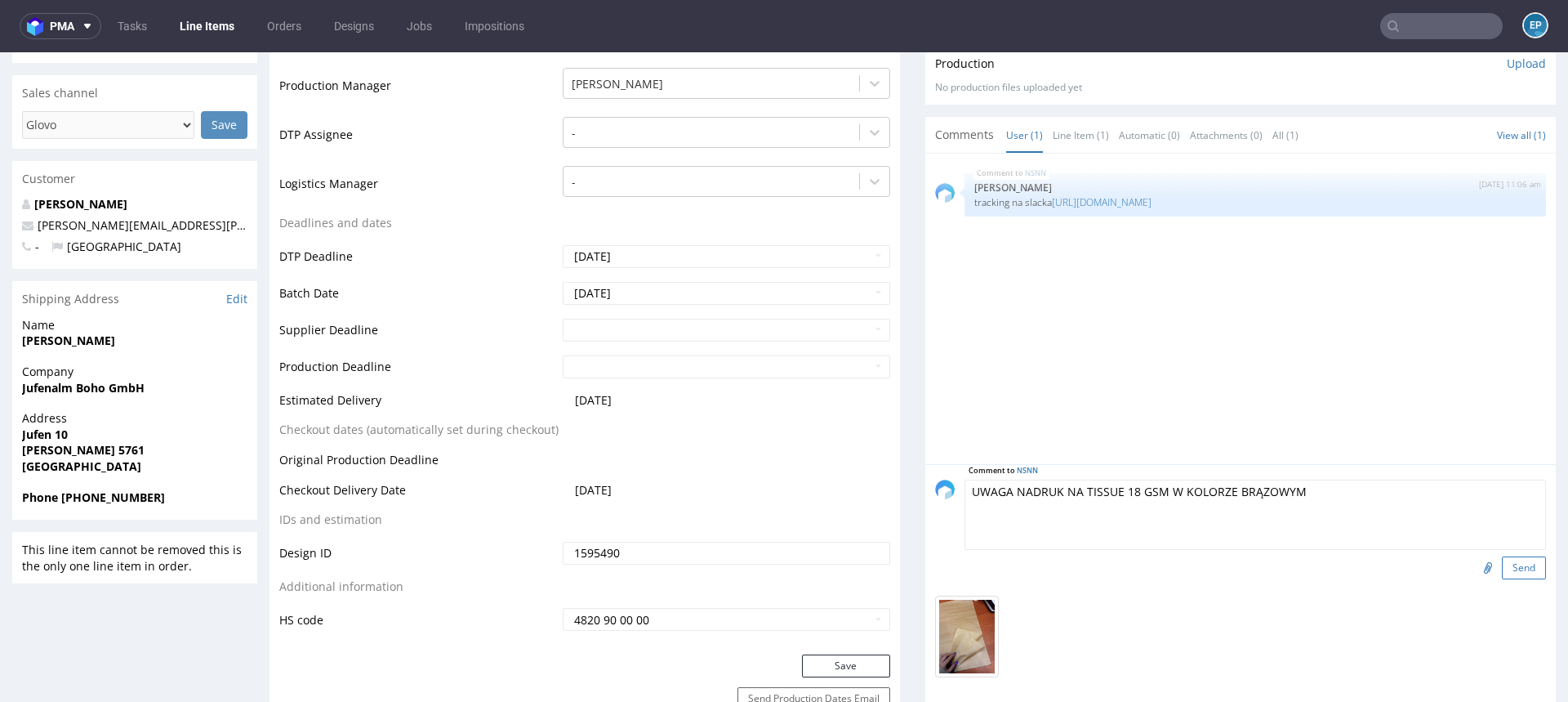
click at [1502, 556] on button "Send" at bounding box center [1524, 567] width 44 height 23
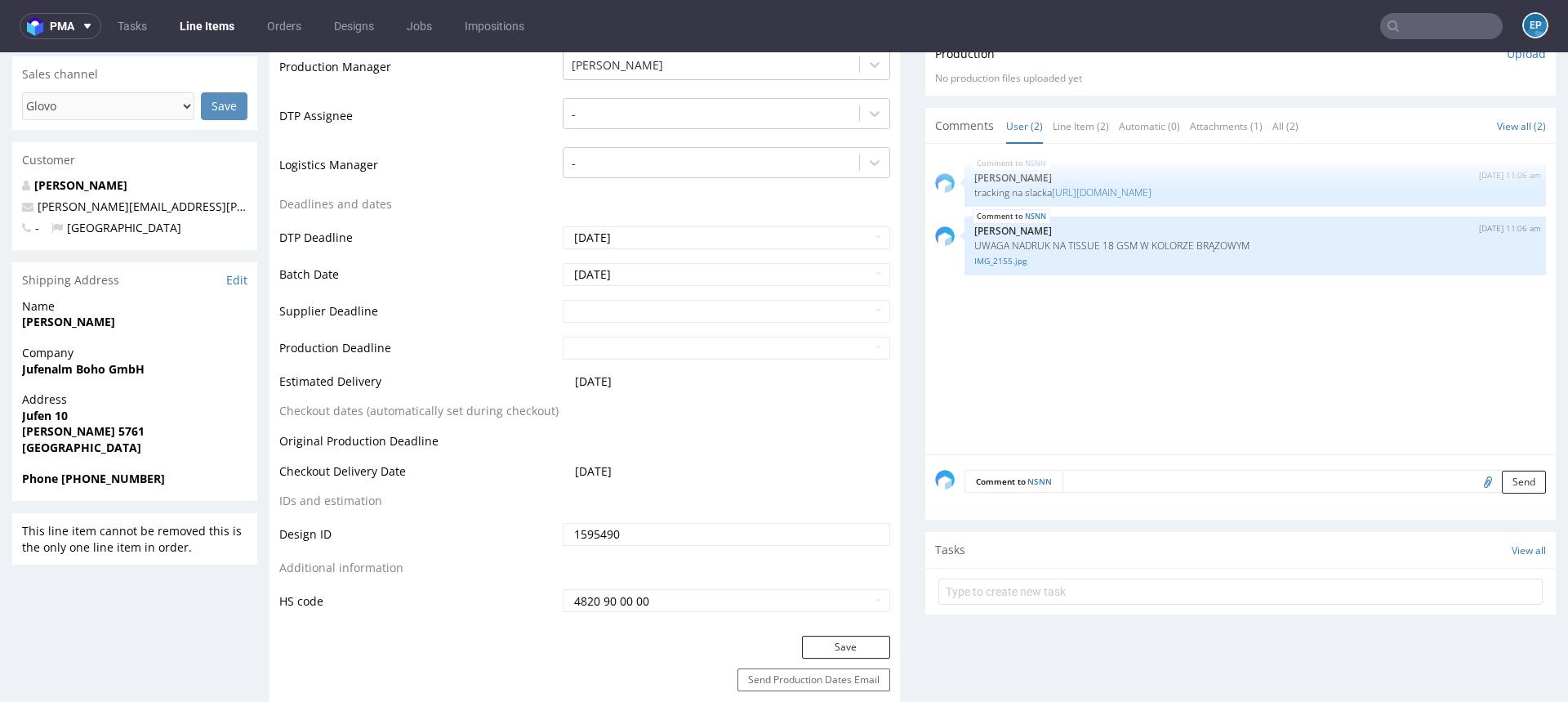
scroll to position [0, 0]
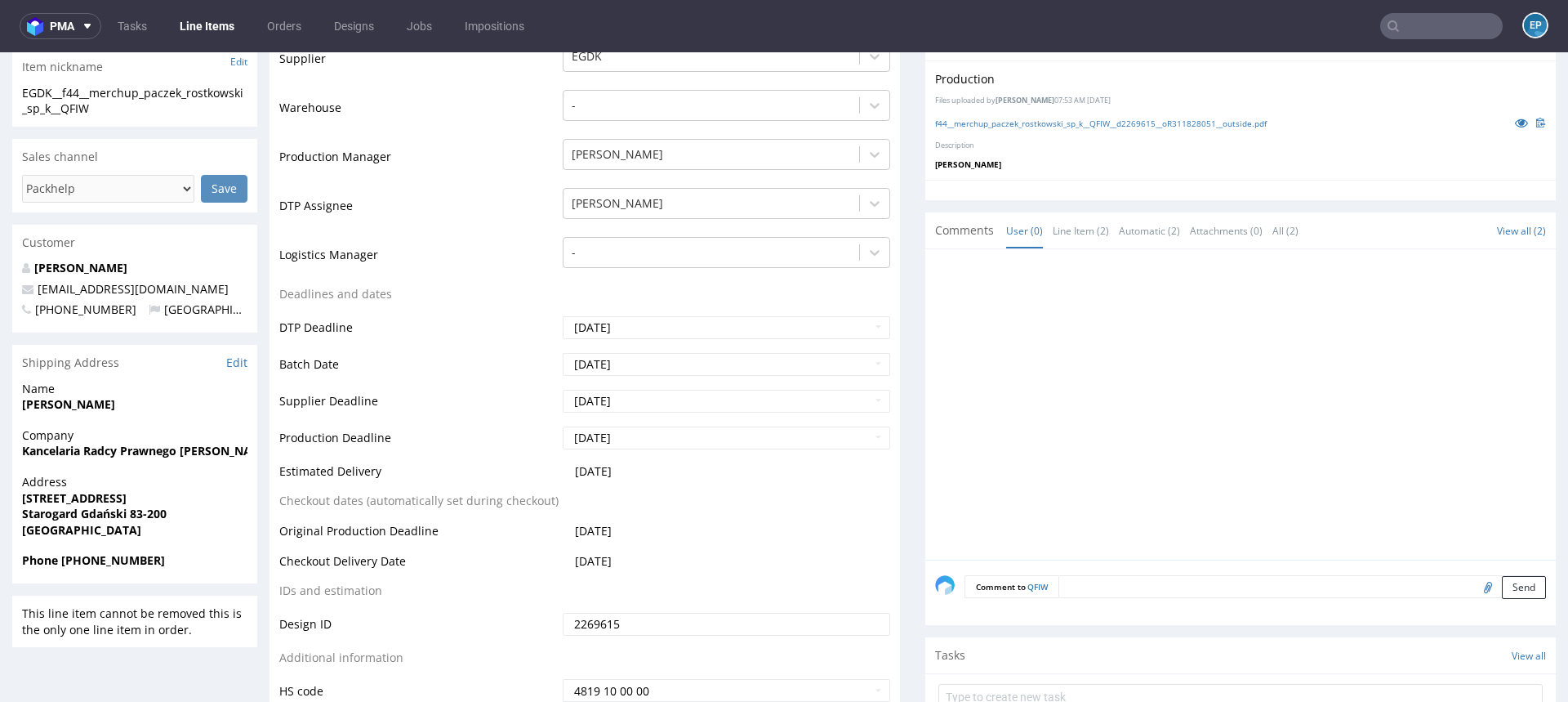
scroll to position [390, 0]
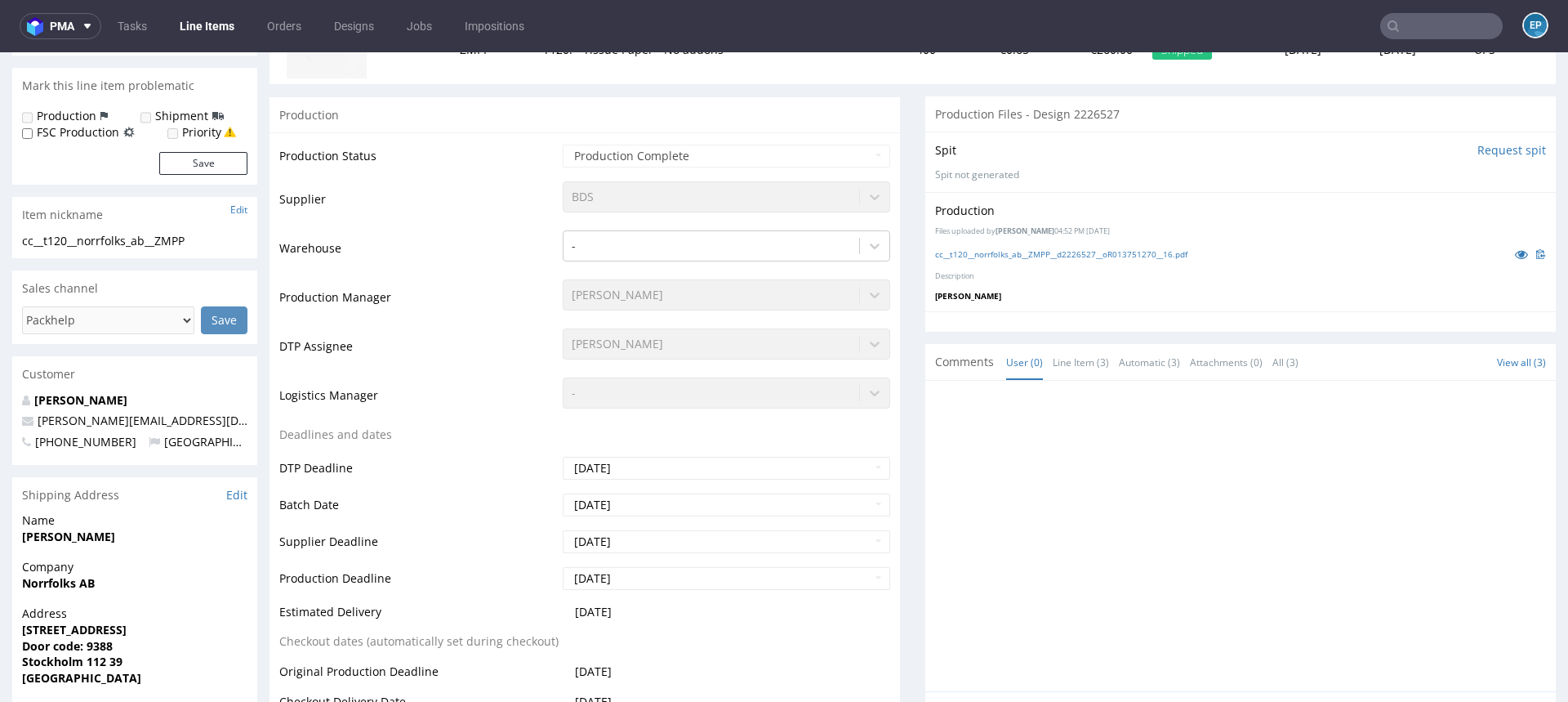
scroll to position [366, 0]
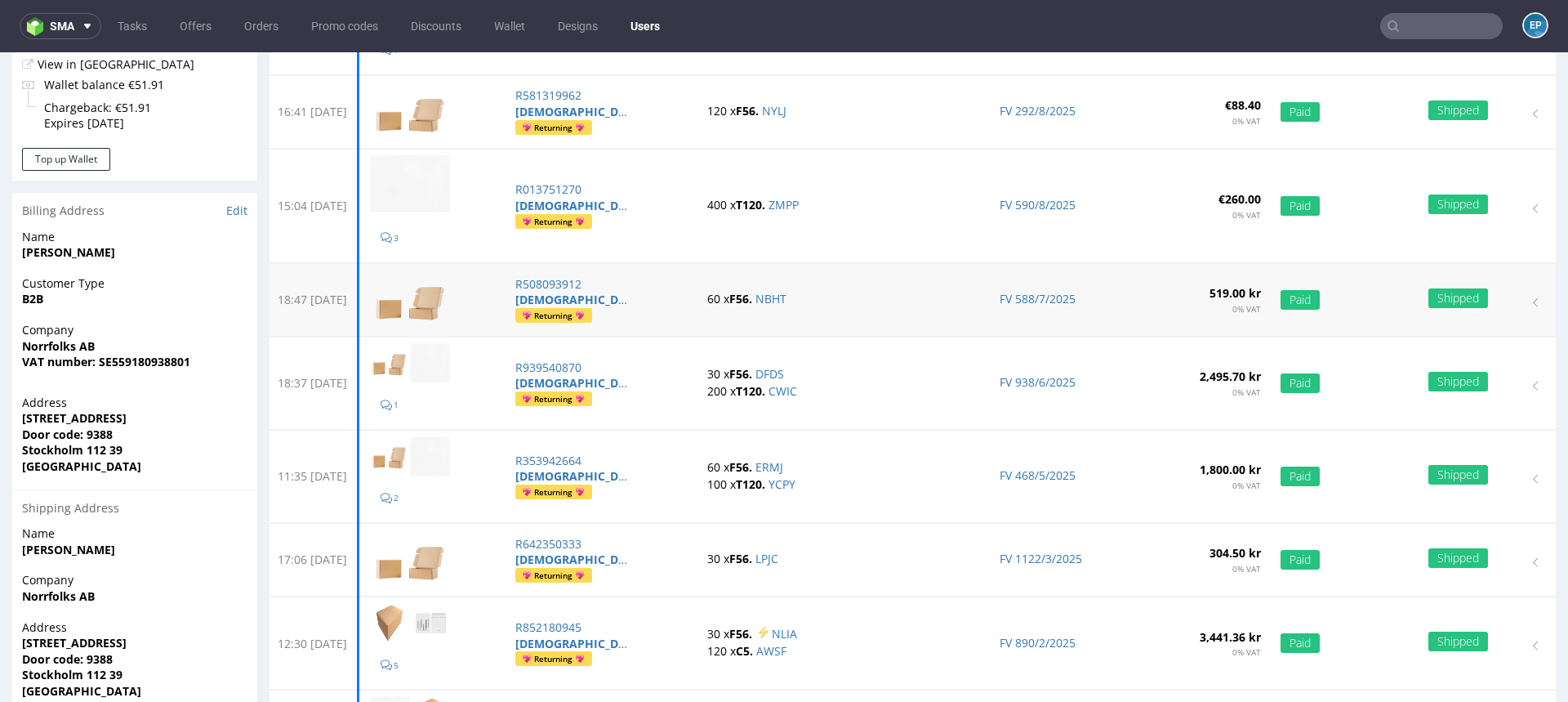
scroll to position [258, 0]
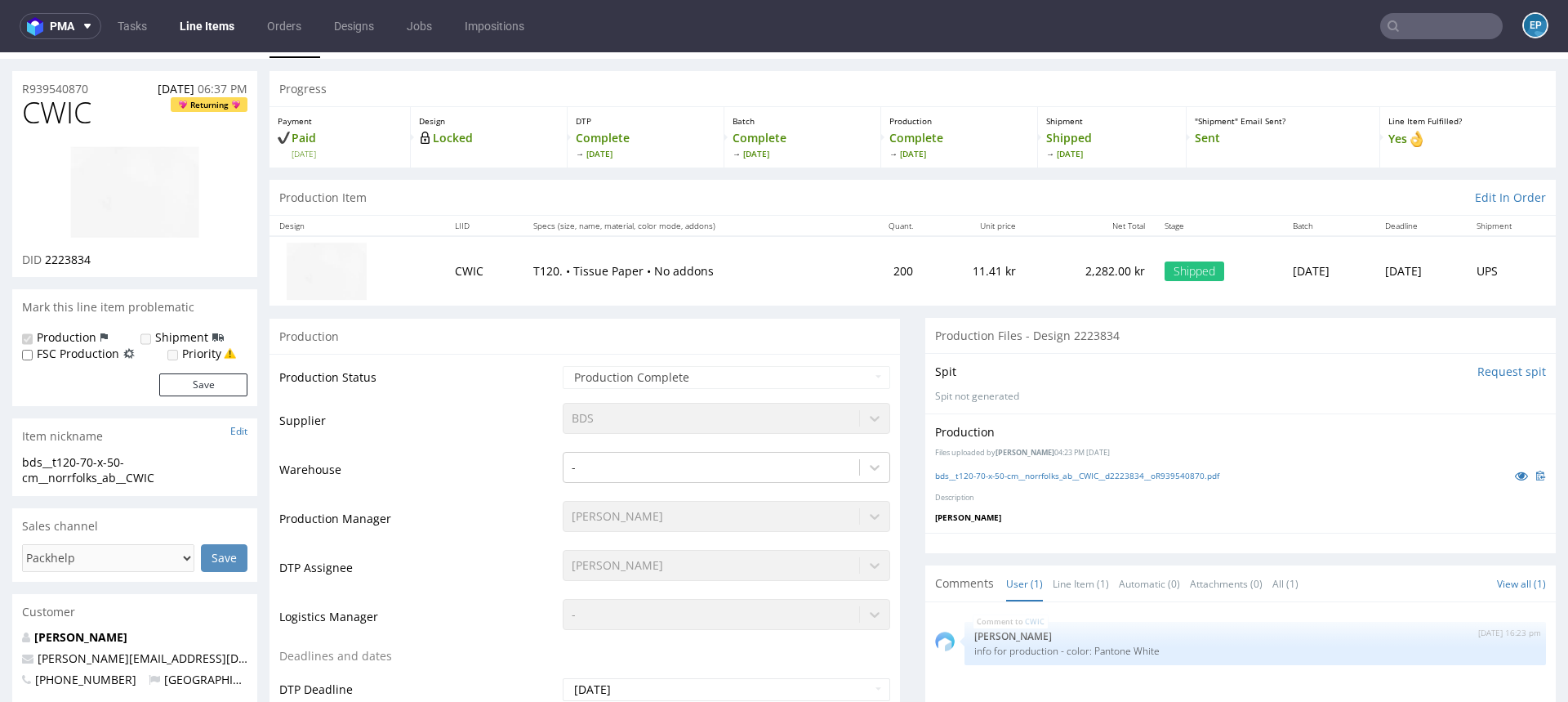
scroll to position [39, 0]
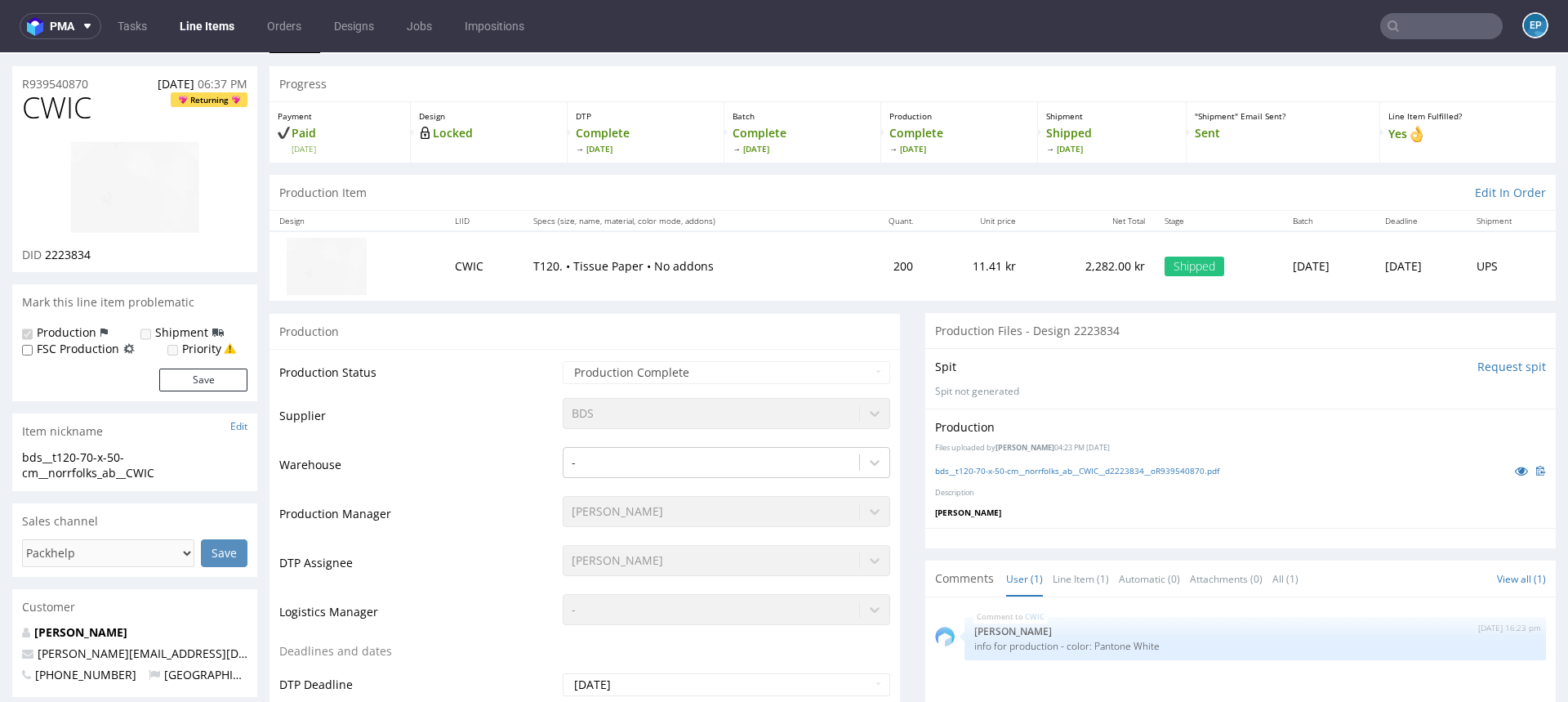
click at [67, 624] on p "Simon Schmitz" at bounding box center [135, 632] width 225 height 17
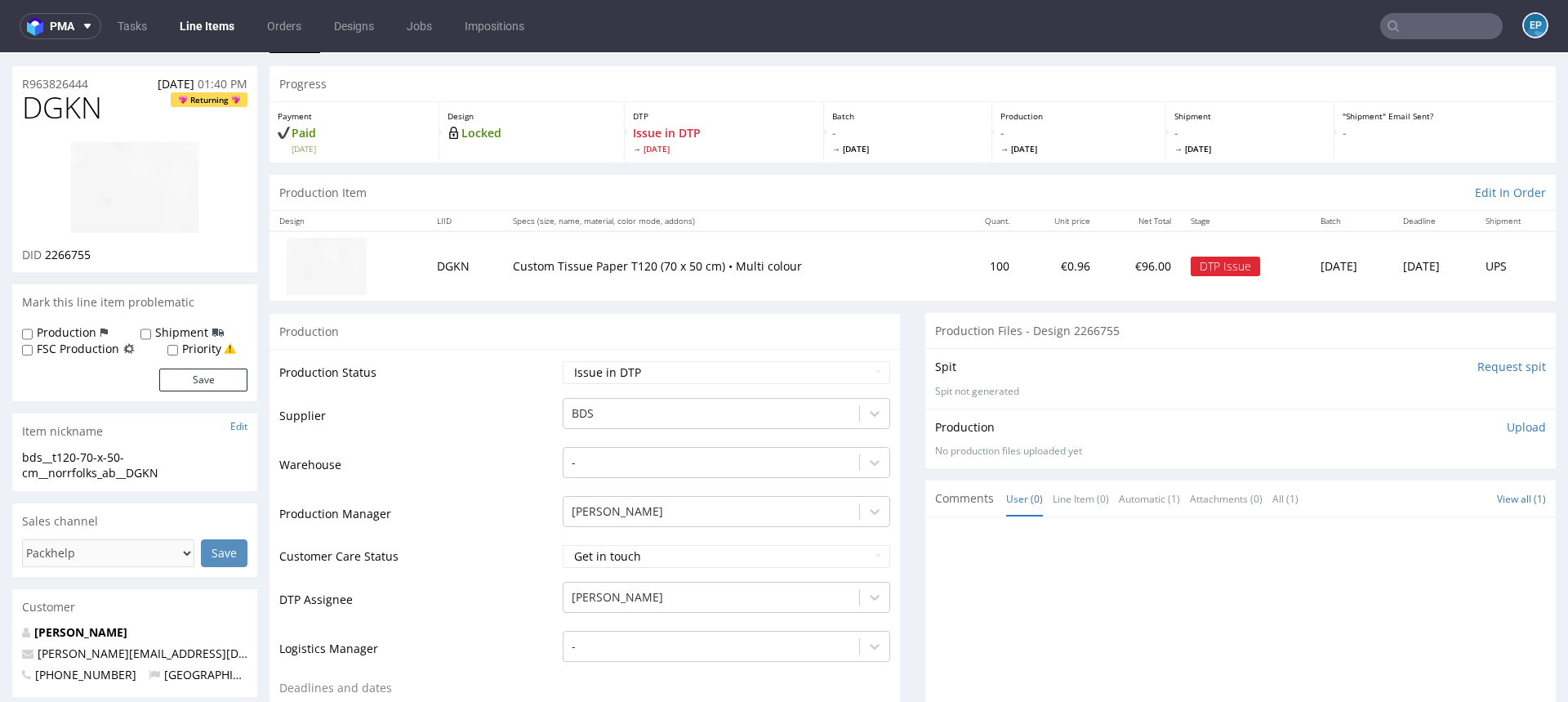
scroll to position [41, 0]
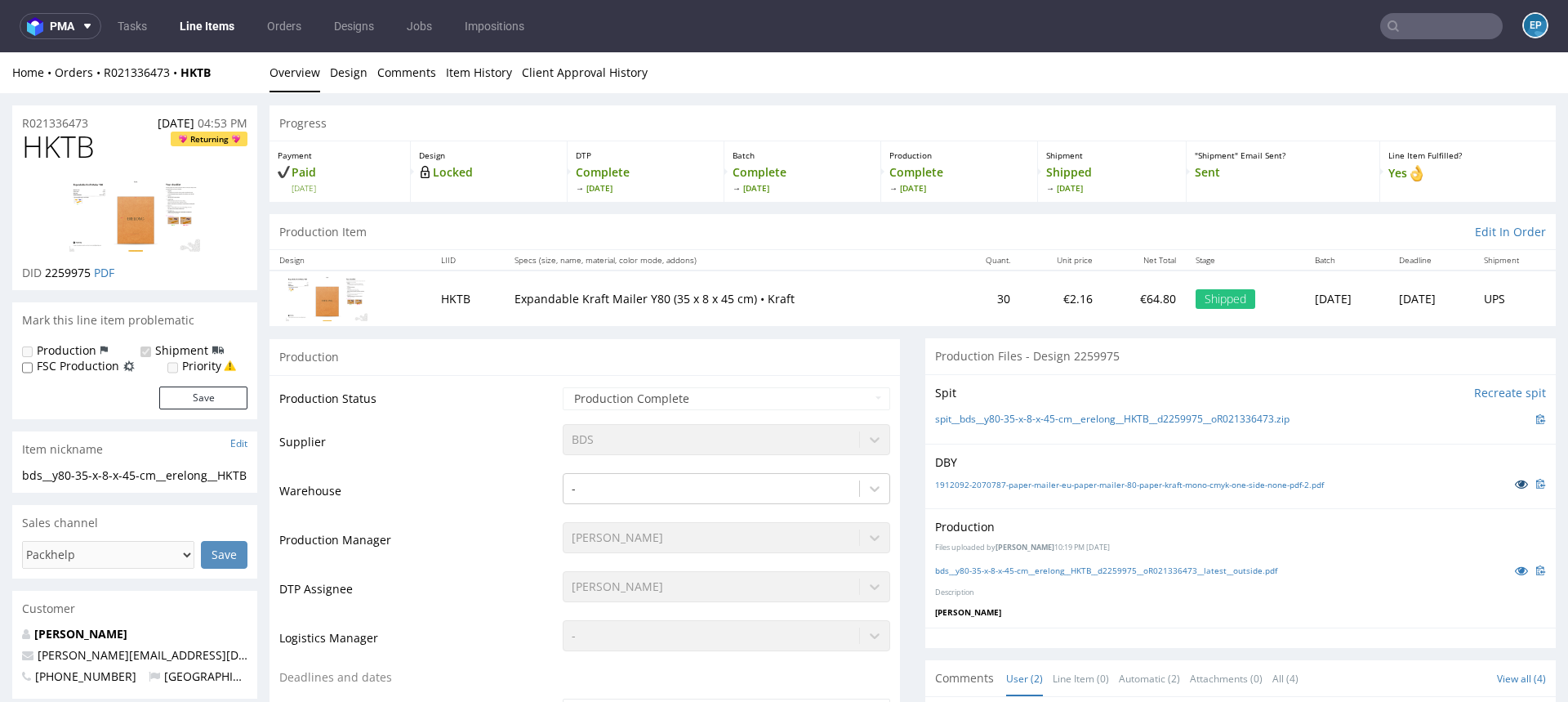
click at [1516, 487] on icon at bounding box center [1522, 483] width 13 height 11
click at [1516, 574] on icon at bounding box center [1522, 570] width 13 height 11
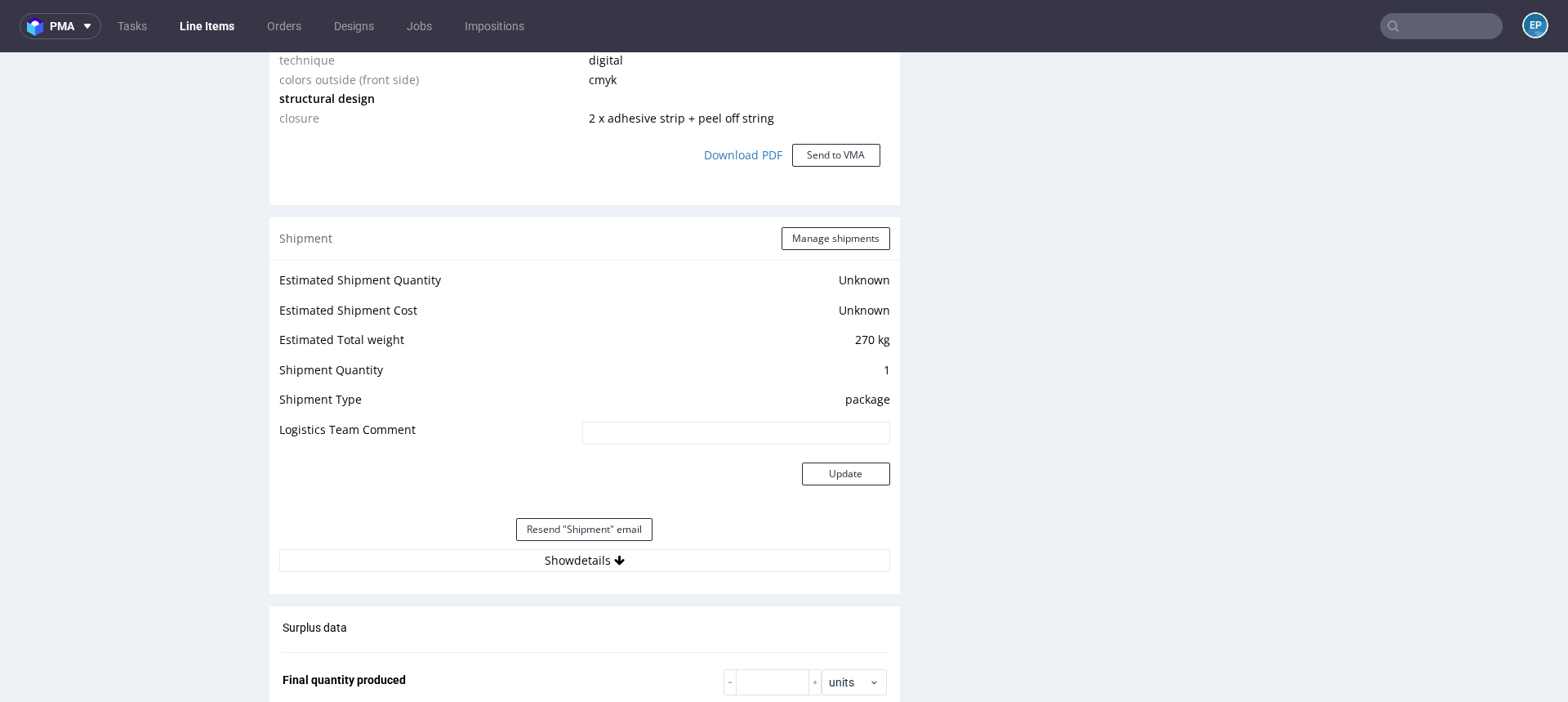
scroll to position [2371, 0]
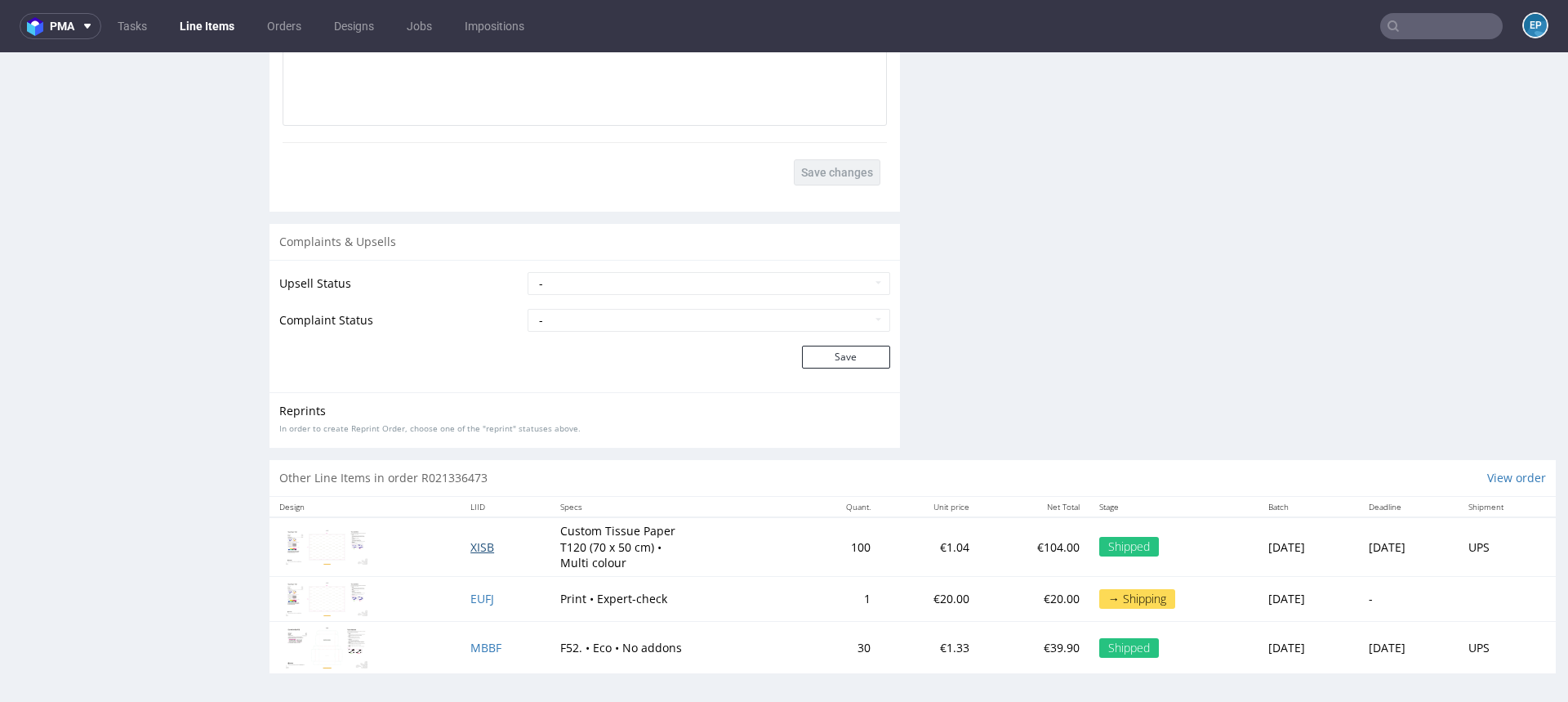
click at [470, 543] on span "XISB" at bounding box center [482, 547] width 24 height 16
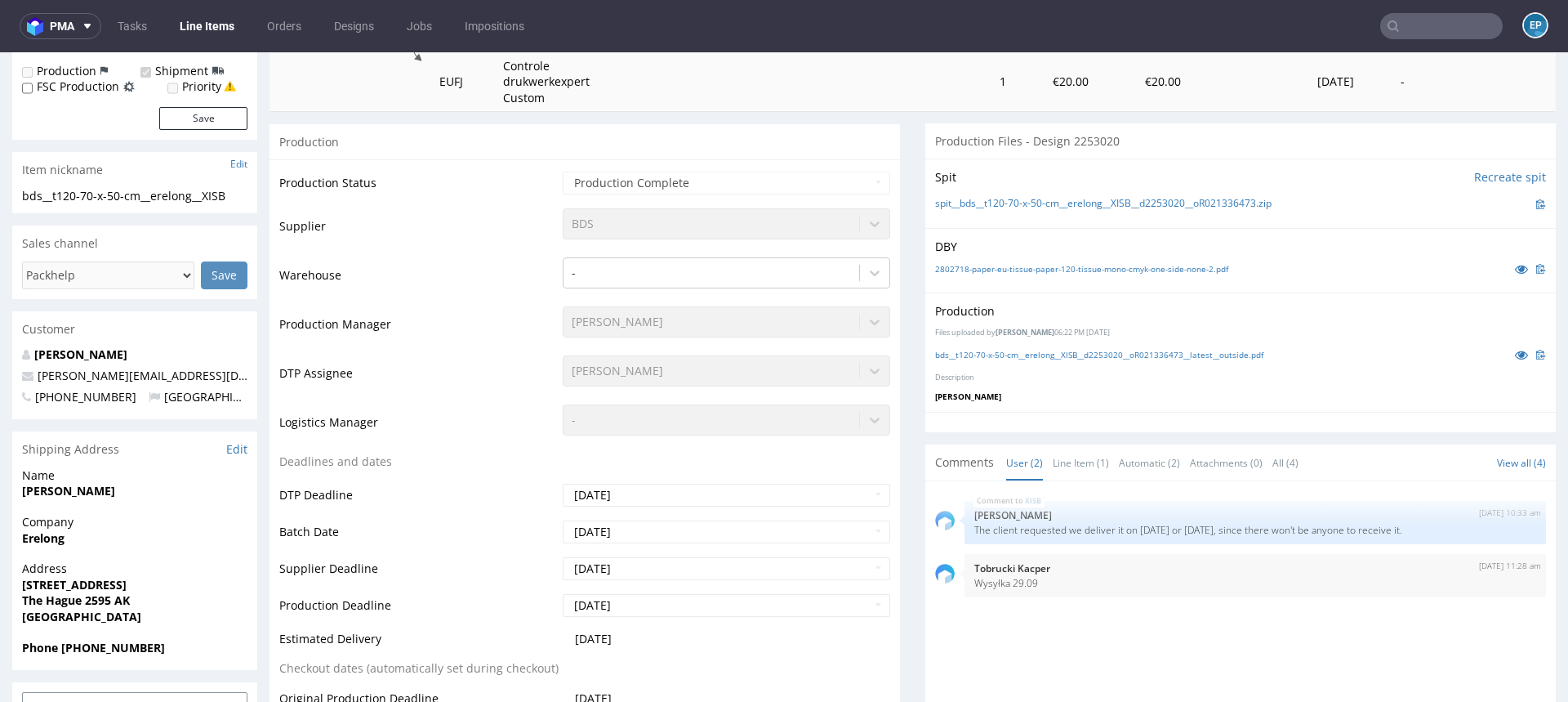
scroll to position [289, 0]
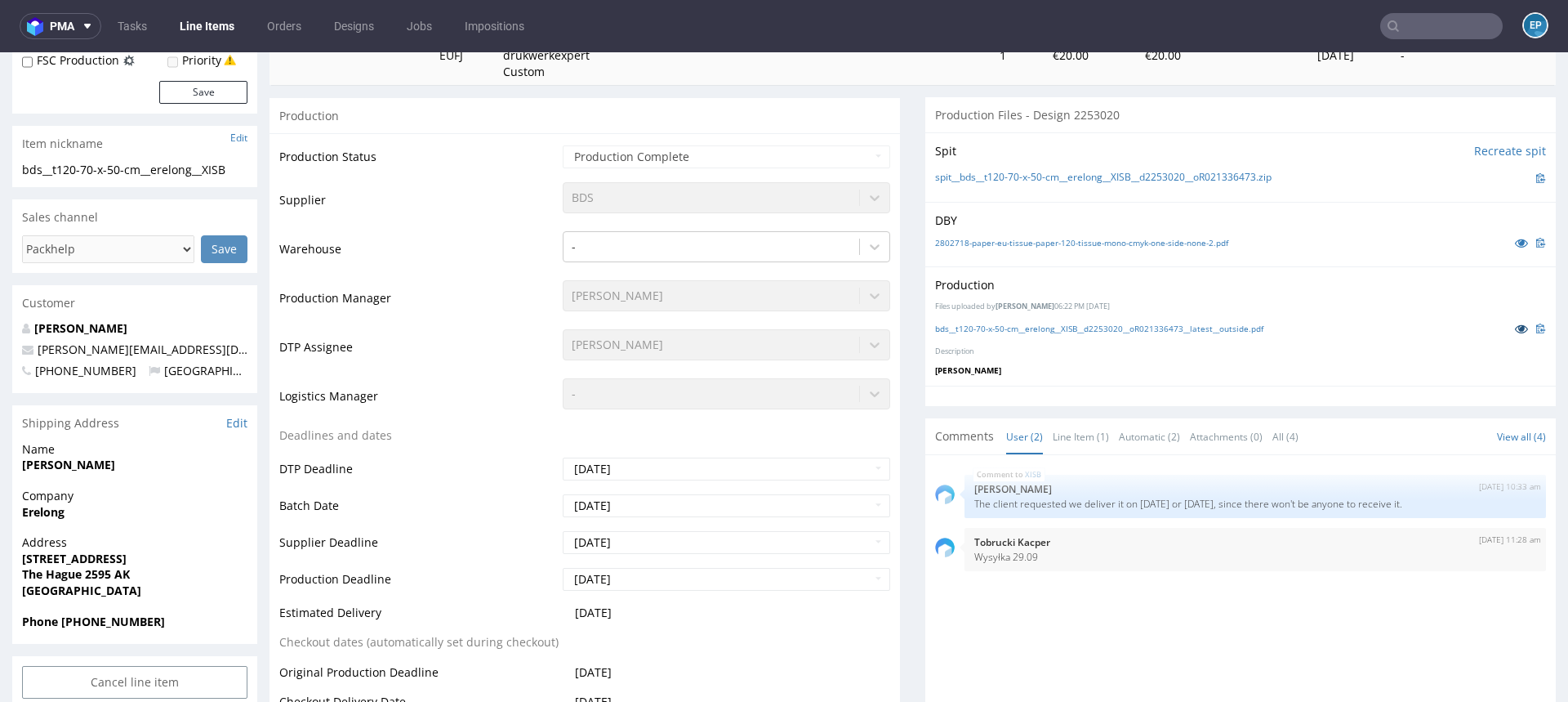
click at [1510, 327] on link at bounding box center [1522, 328] width 30 height 18
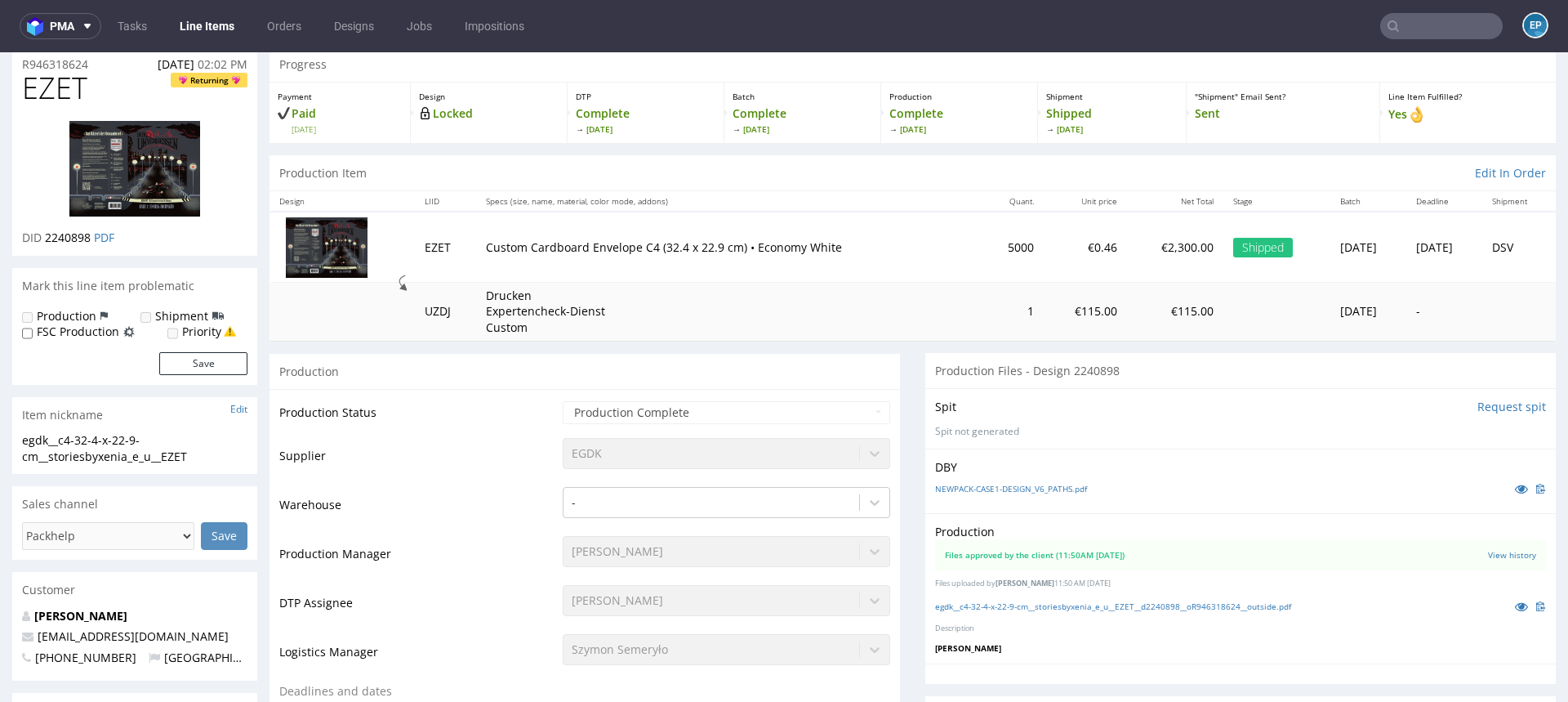
scroll to position [73, 0]
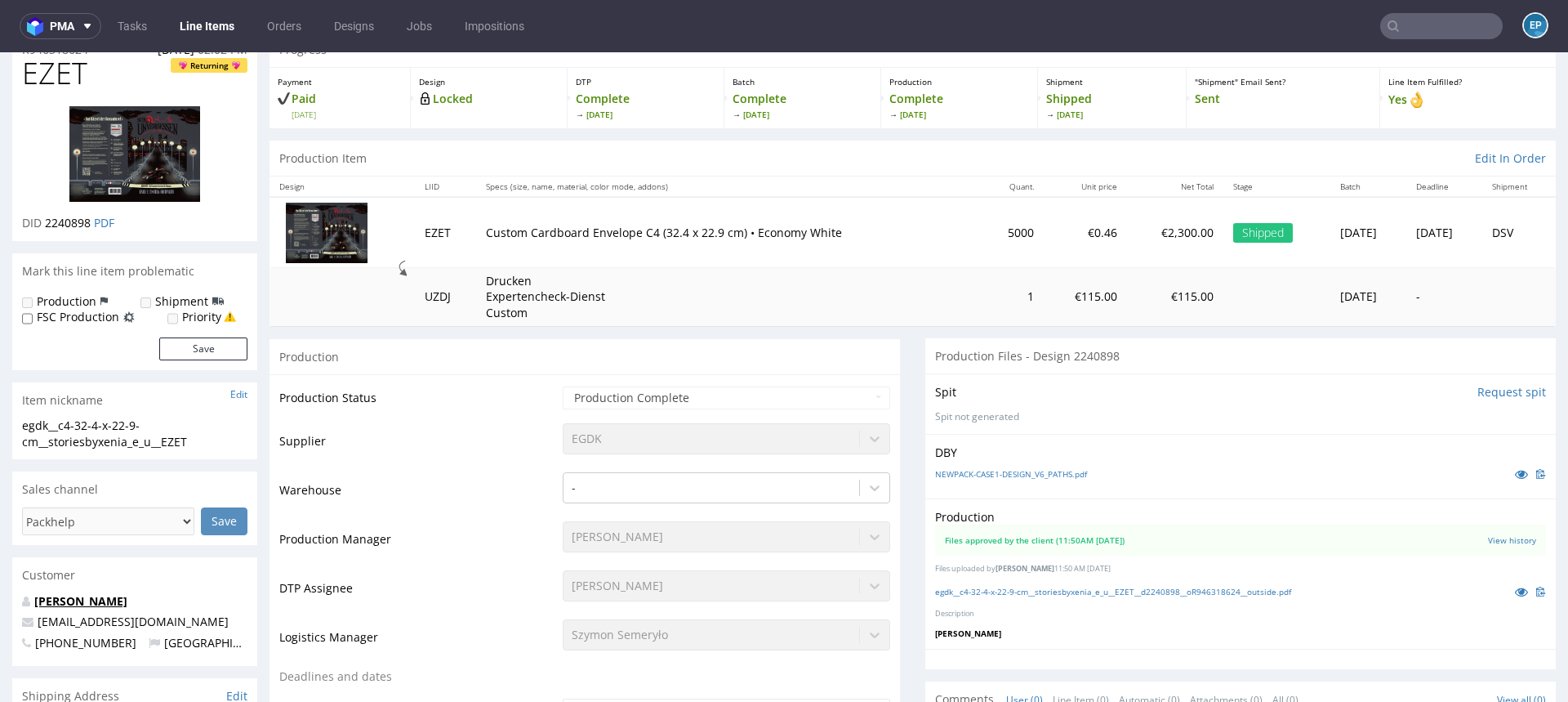
click at [86, 598] on link "[PERSON_NAME]" at bounding box center [80, 601] width 94 height 16
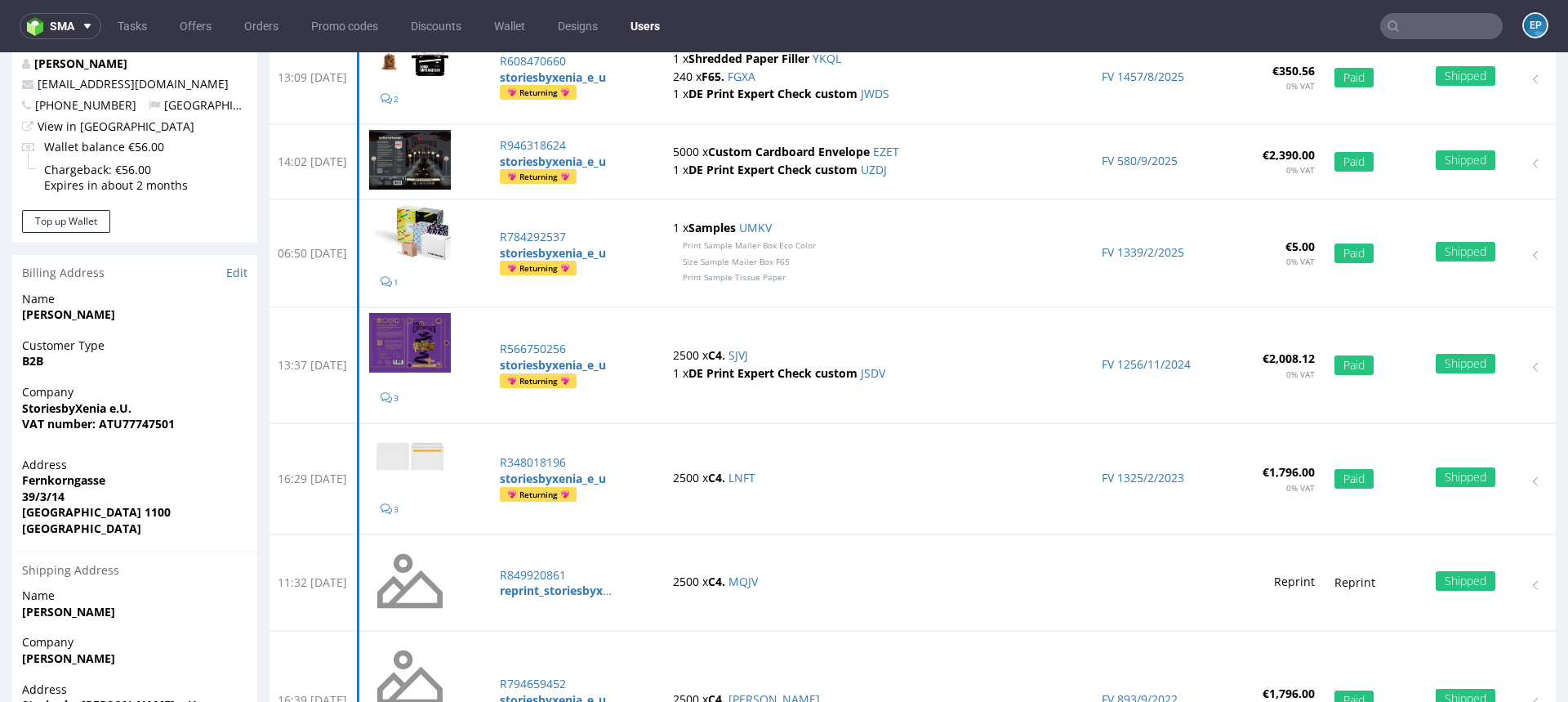
scroll to position [194, 0]
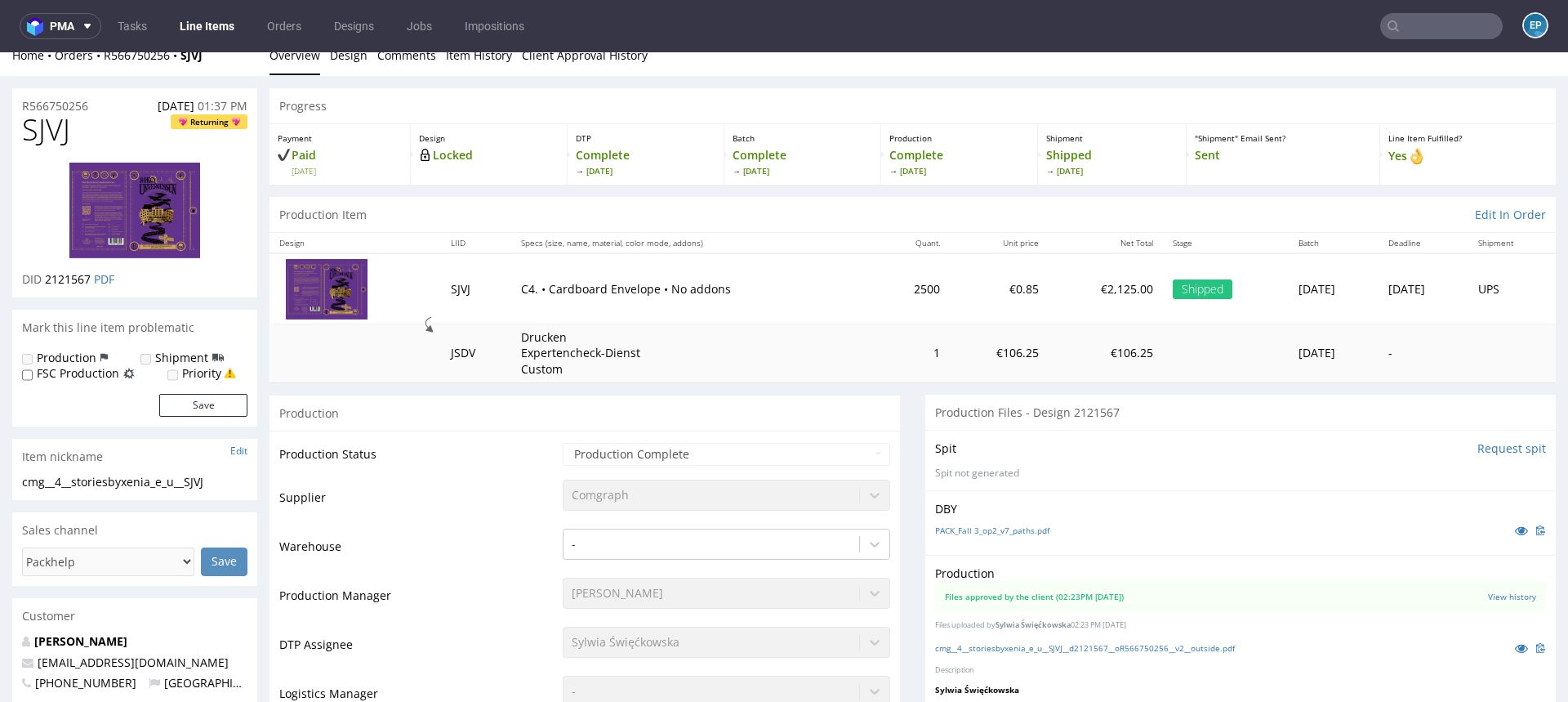
scroll to position [19, 0]
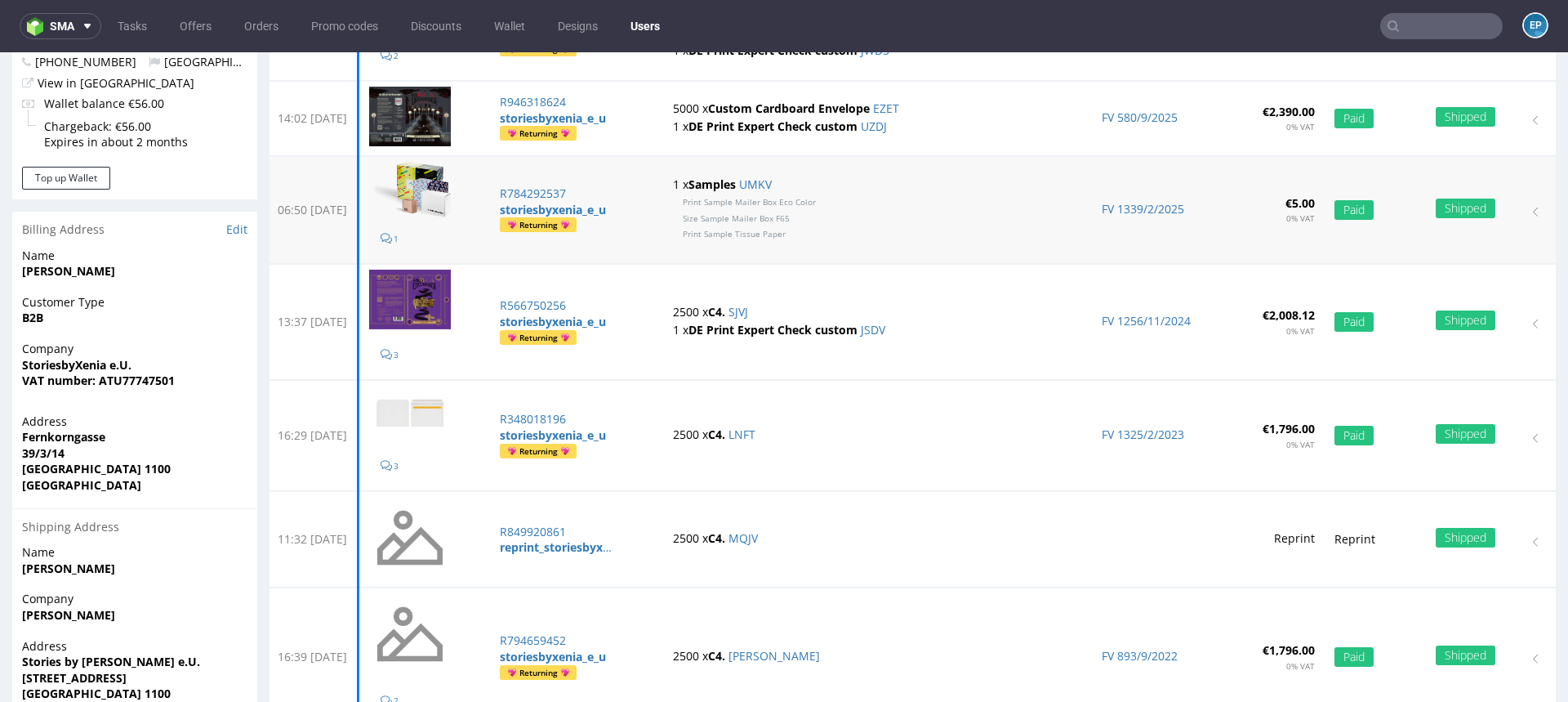
scroll to position [243, 0]
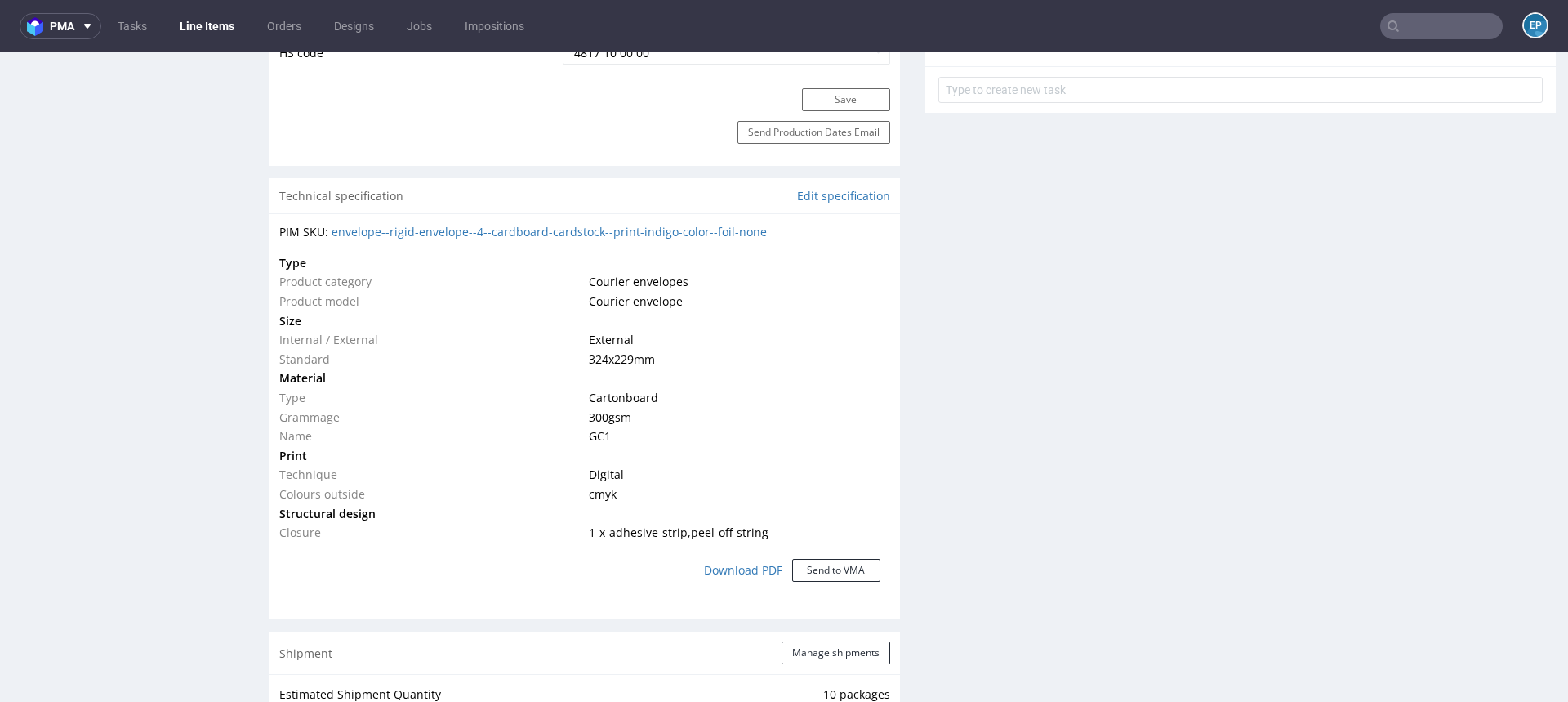
scroll to position [1018, 0]
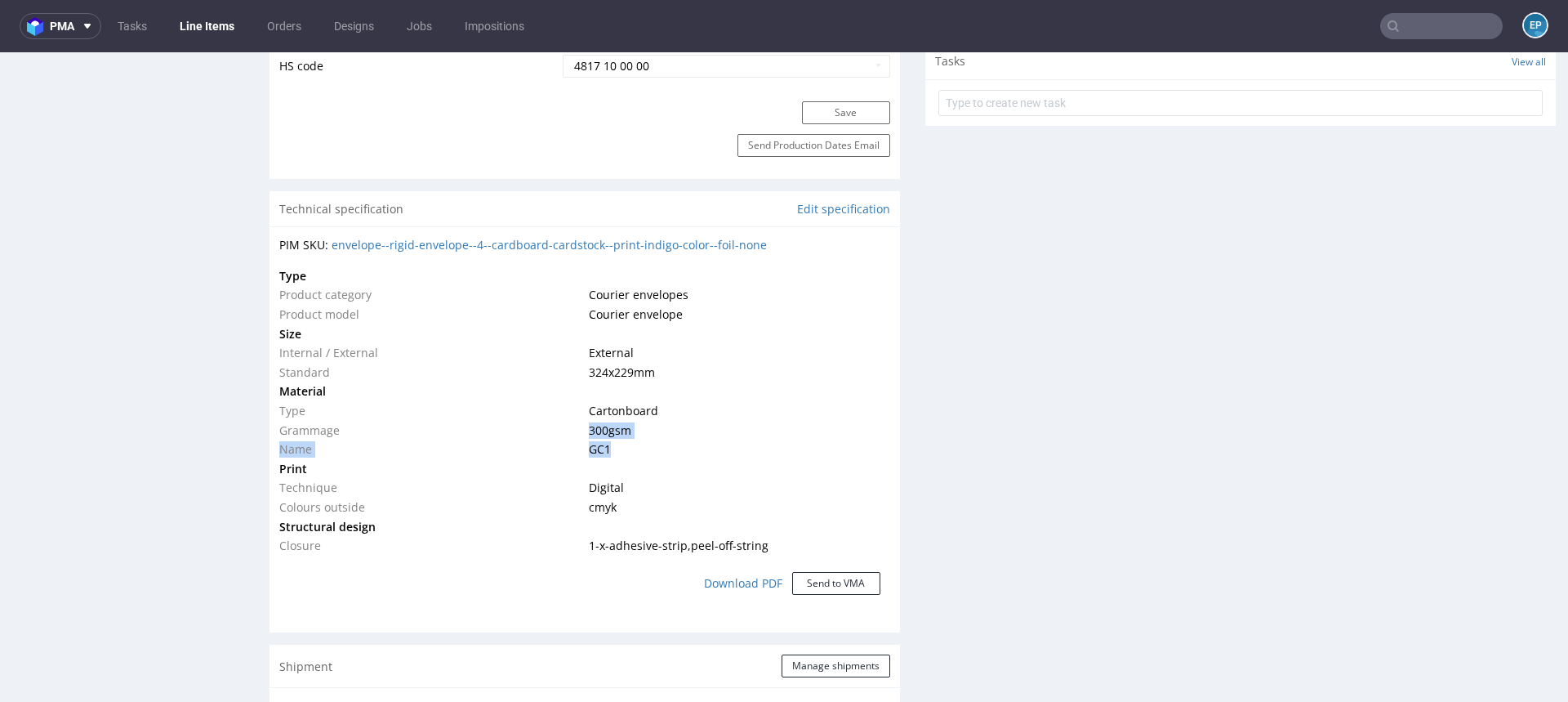
drag, startPoint x: 579, startPoint y: 421, endPoint x: 663, endPoint y: 441, distance: 86.3
click at [664, 441] on tbody "Type Product category Courier envelopes Product model Courier envelope Size Int…" at bounding box center [585, 411] width 611 height 289
click at [663, 441] on td "GC1" at bounding box center [738, 449] width 306 height 19
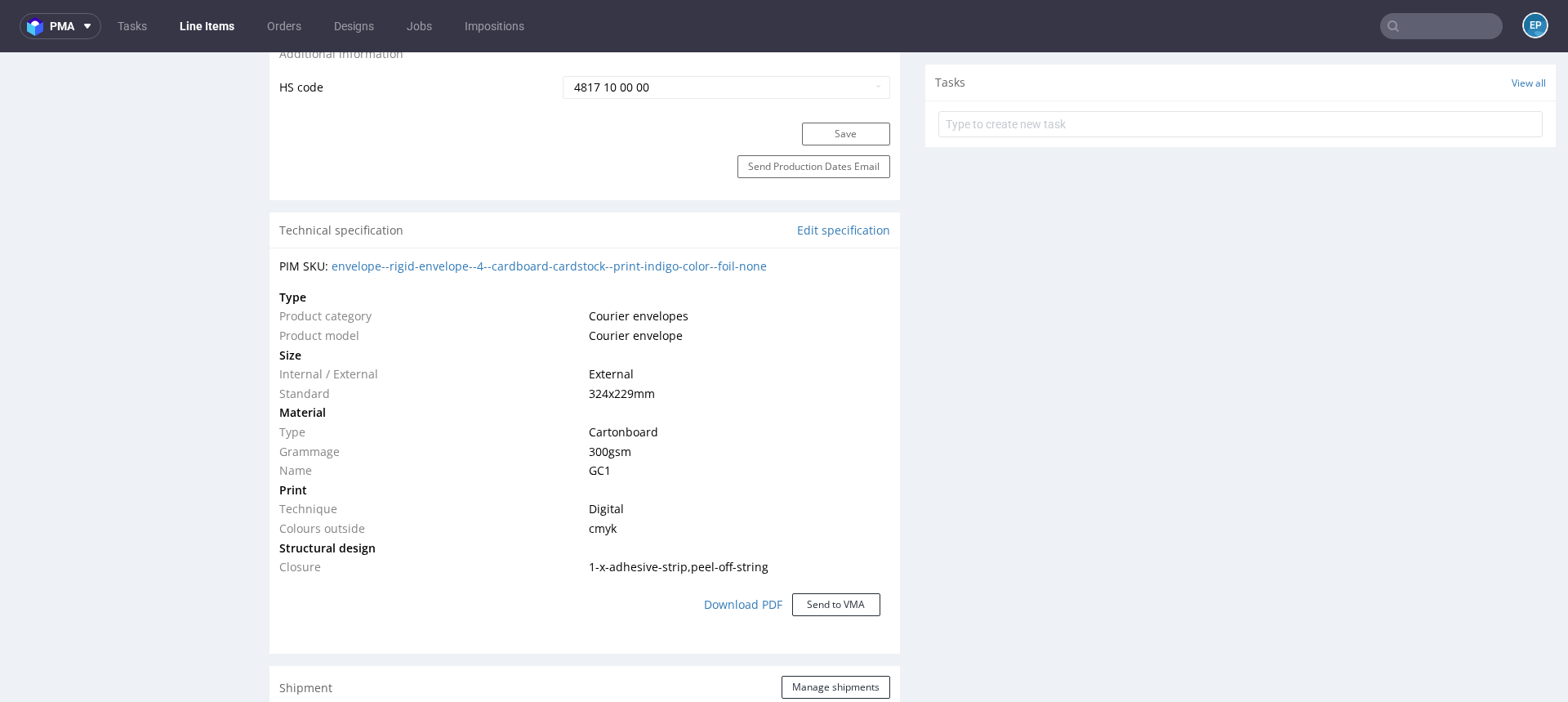
scroll to position [985, 0]
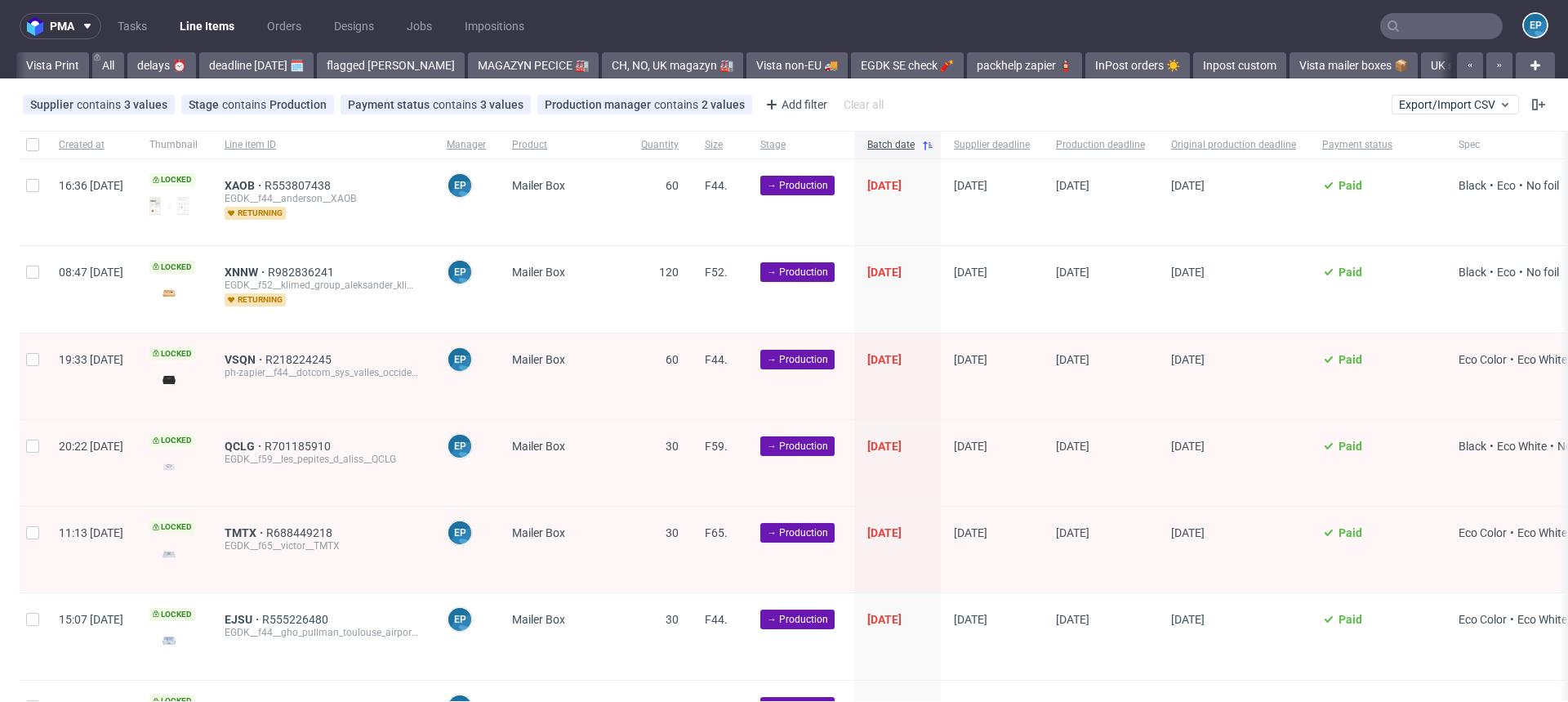
scroll to position [0, 1545]
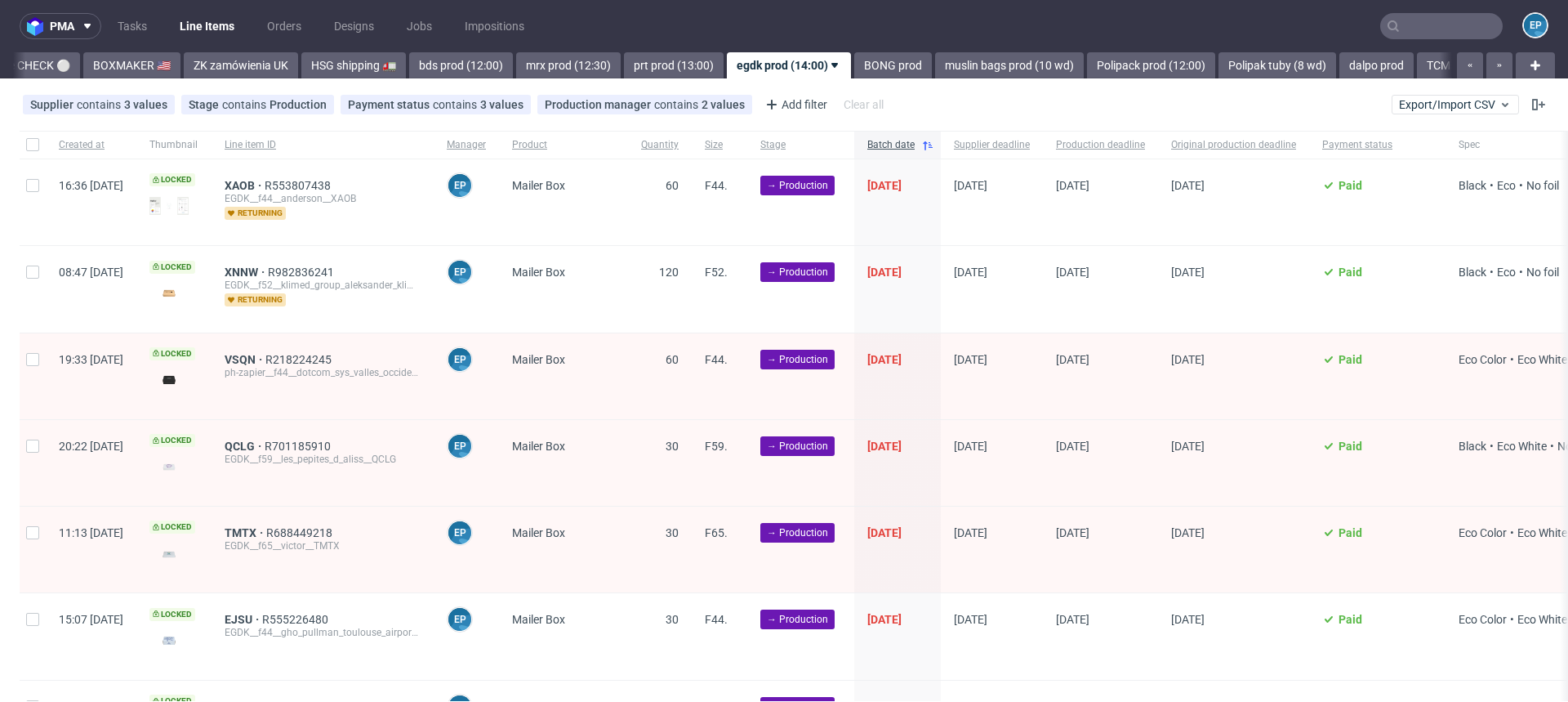
click at [1434, 24] on input "text" at bounding box center [1441, 26] width 122 height 26
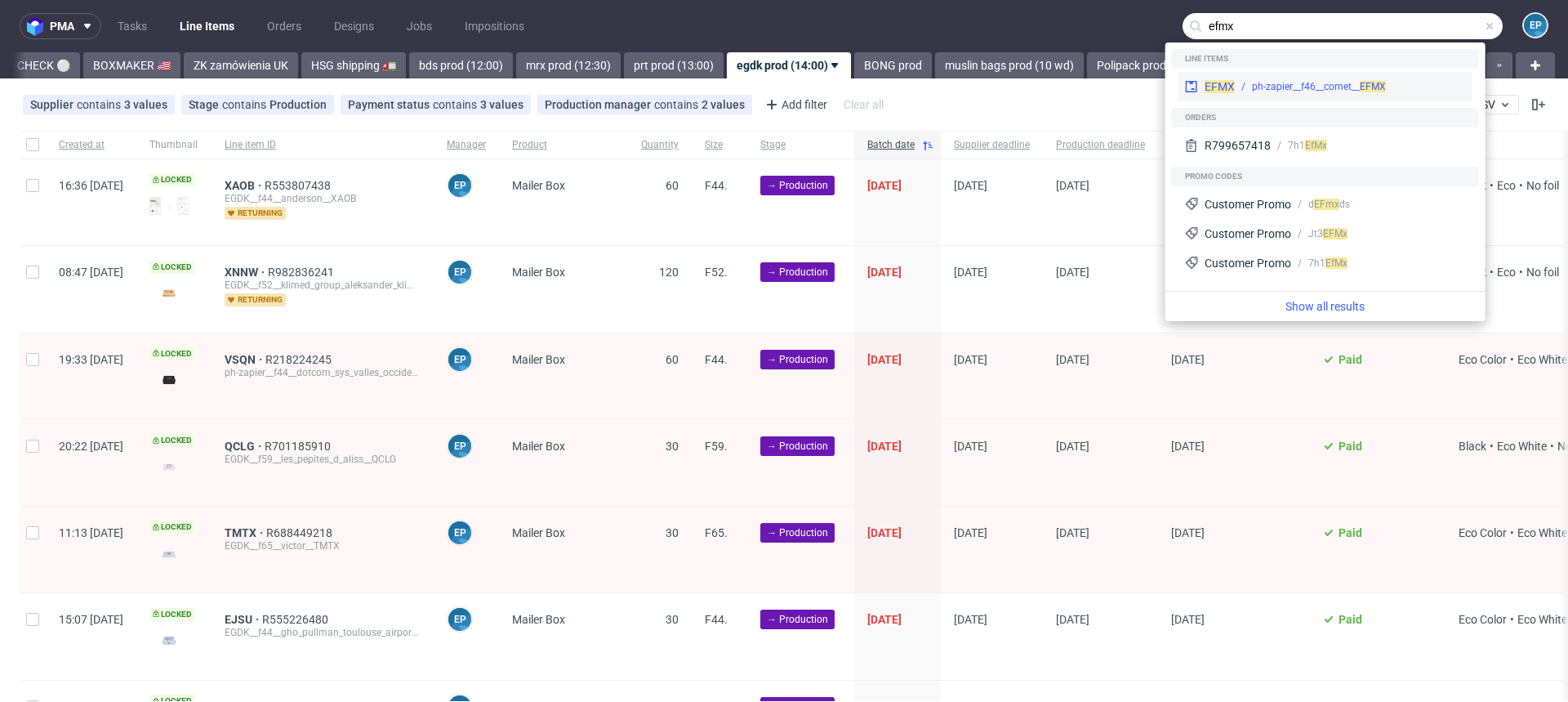
type input "efmx"
click at [1307, 78] on div "EFMX ph-zapier__f46__cornet__ EFMX" at bounding box center [1325, 87] width 294 height 30
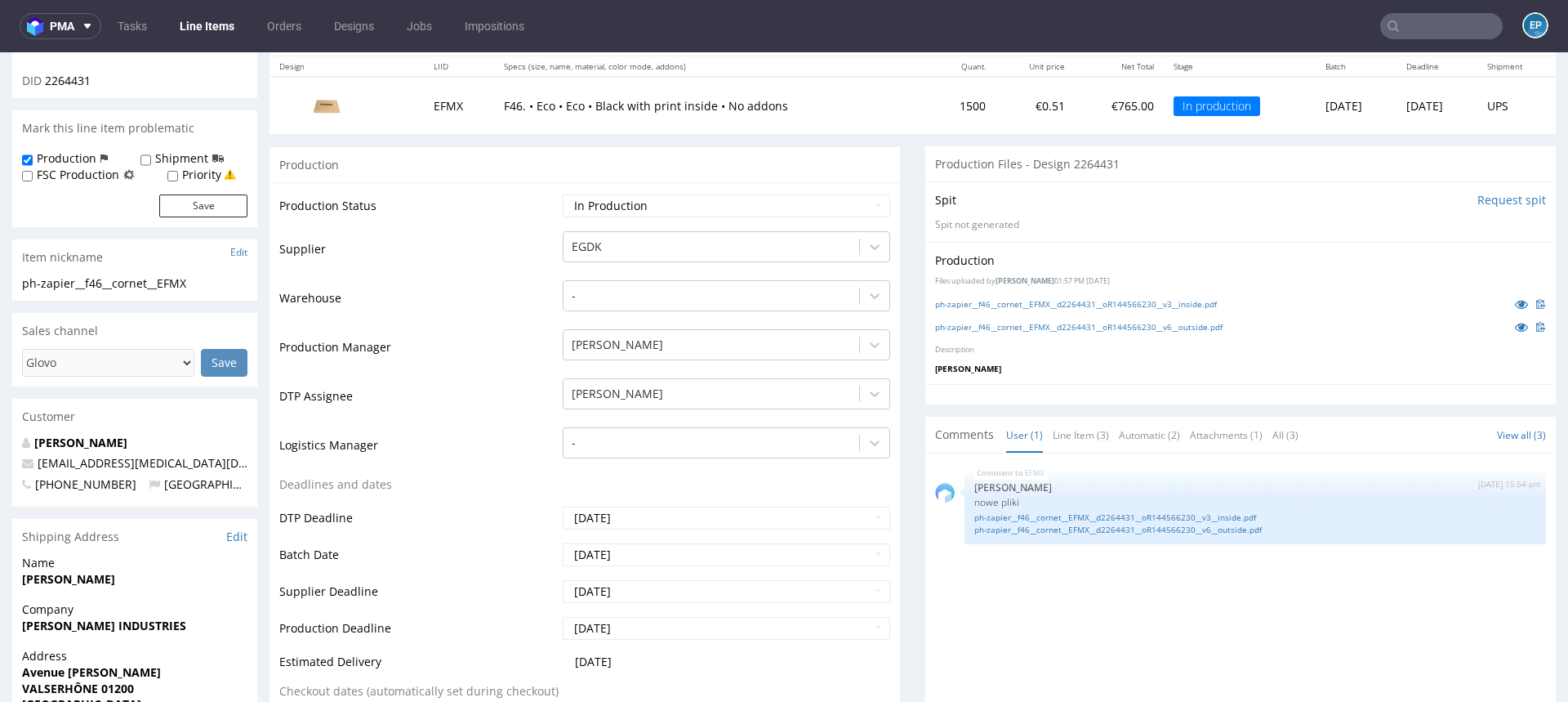
scroll to position [196, 0]
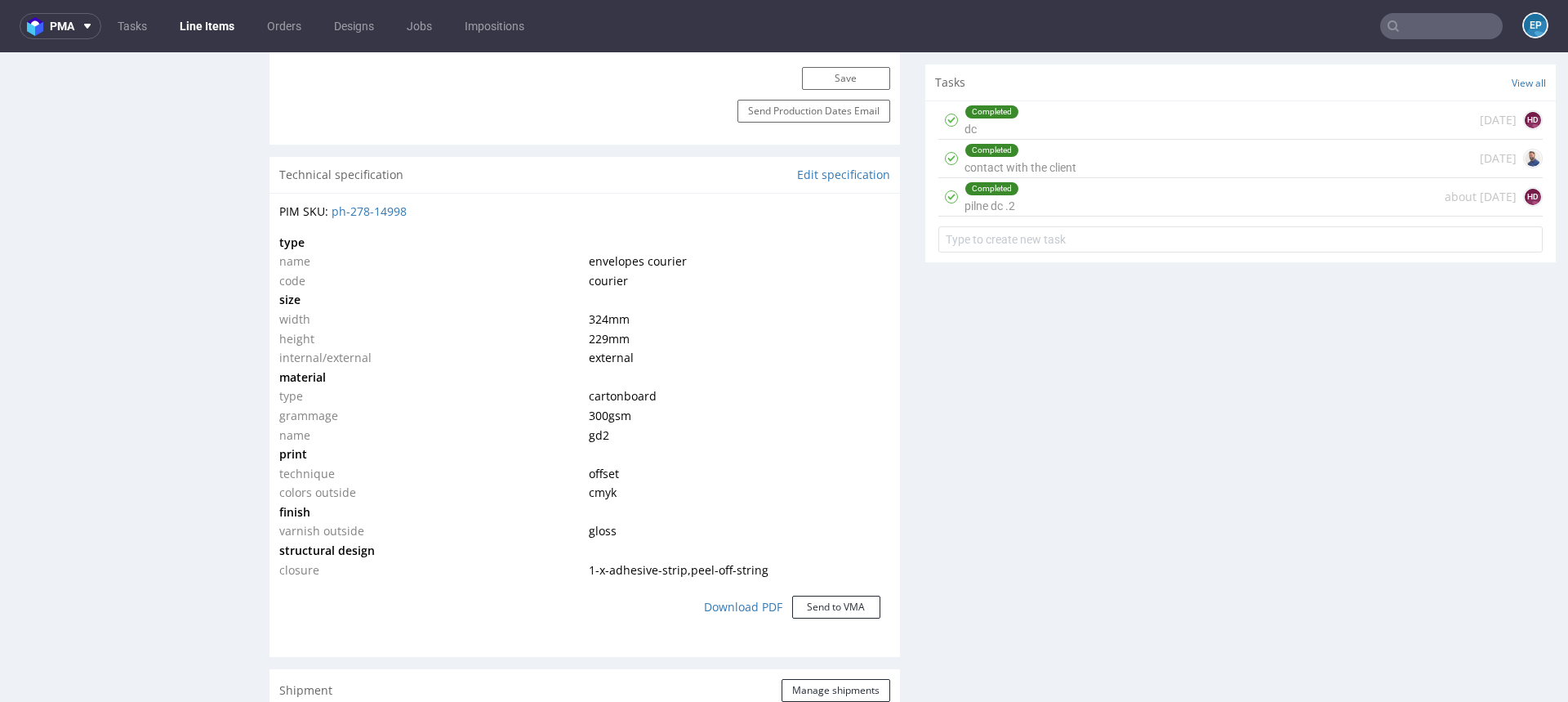
scroll to position [1112, 0]
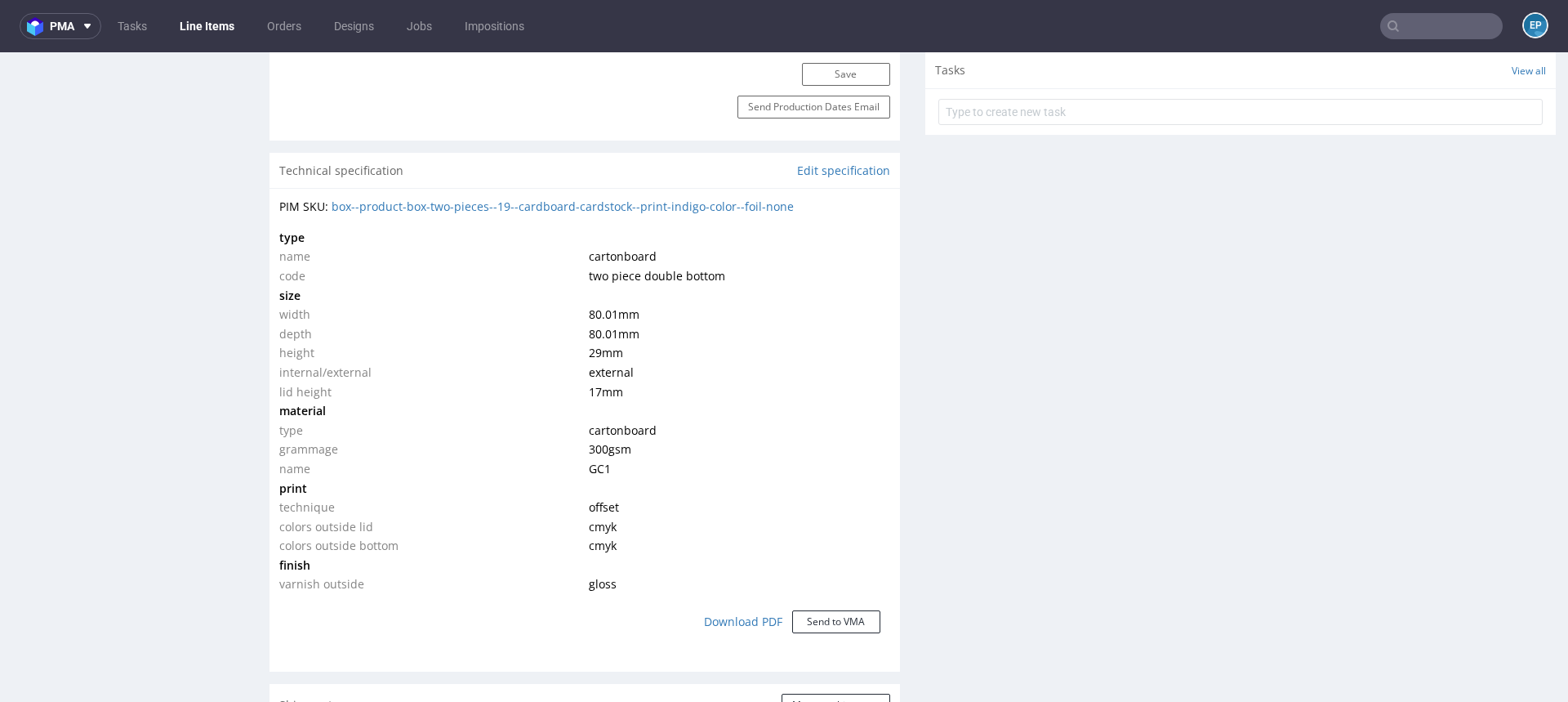
scroll to position [1039, 0]
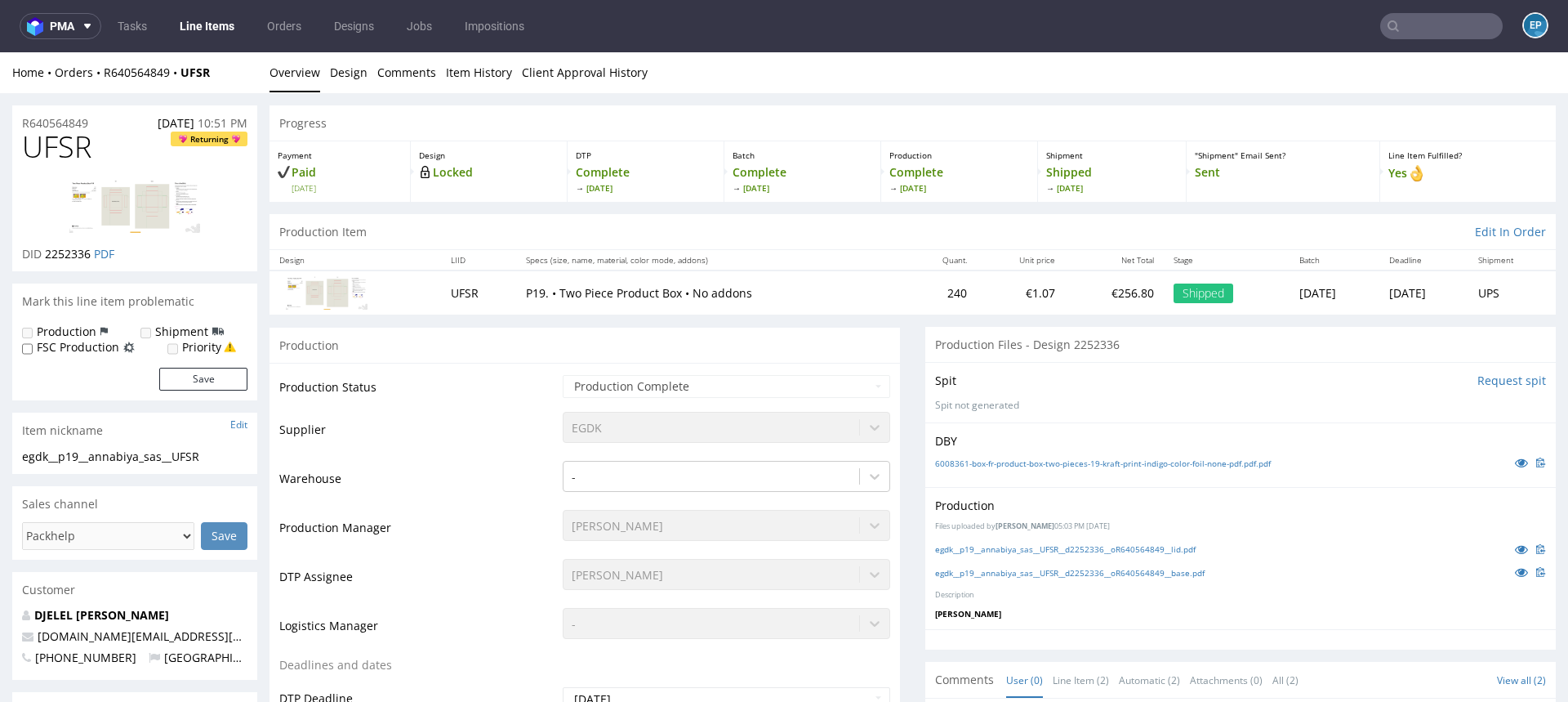
scroll to position [122, 0]
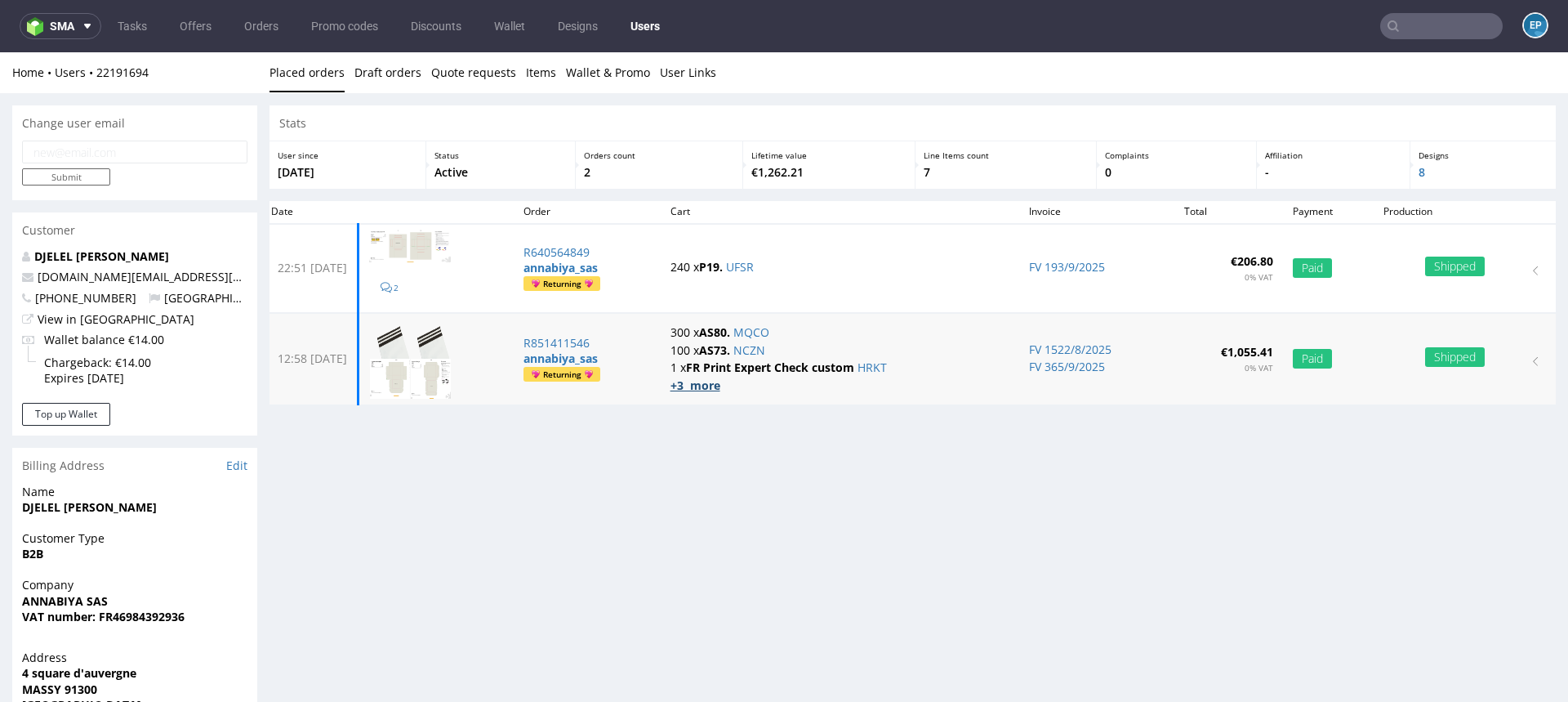
click at [720, 388] on strong "+3 more" at bounding box center [695, 386] width 50 height 16
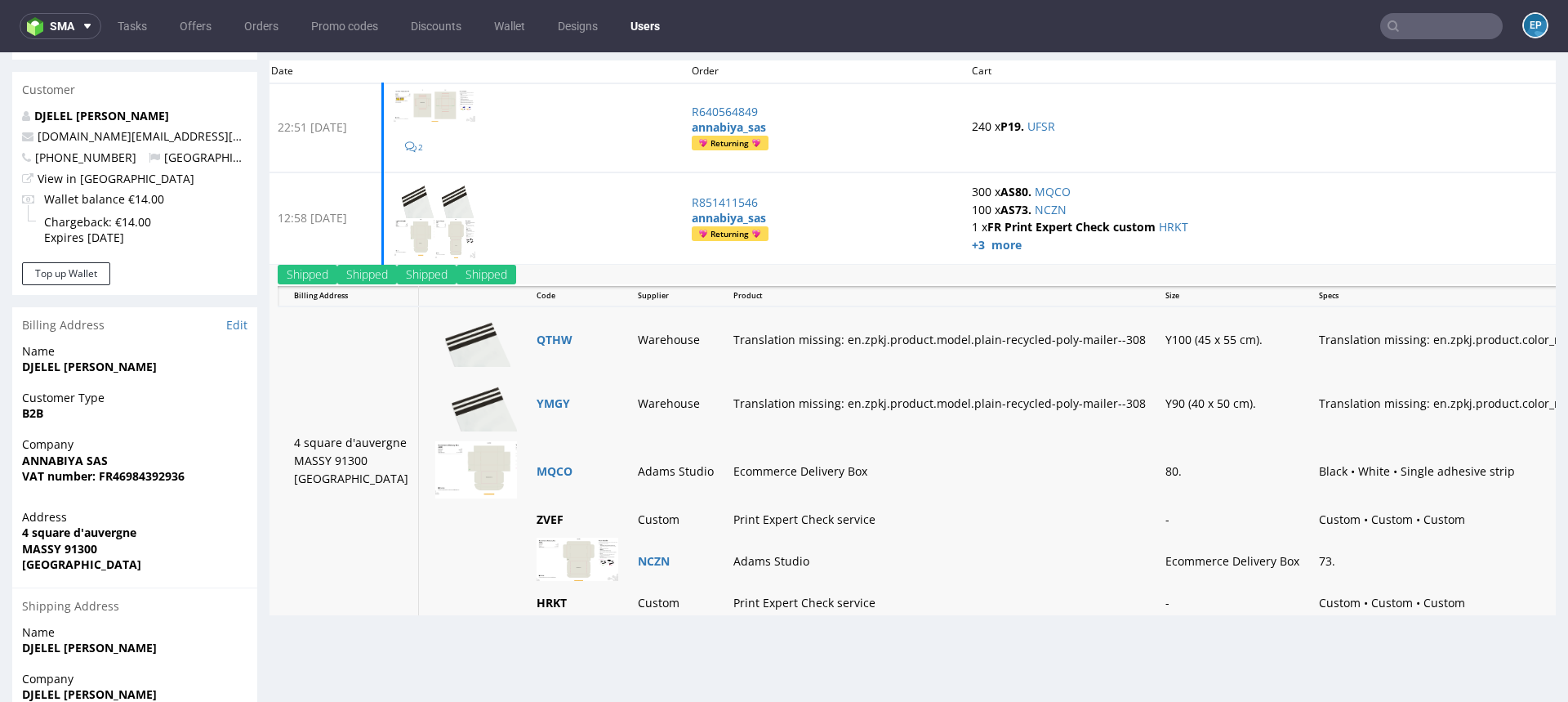
scroll to position [147, 0]
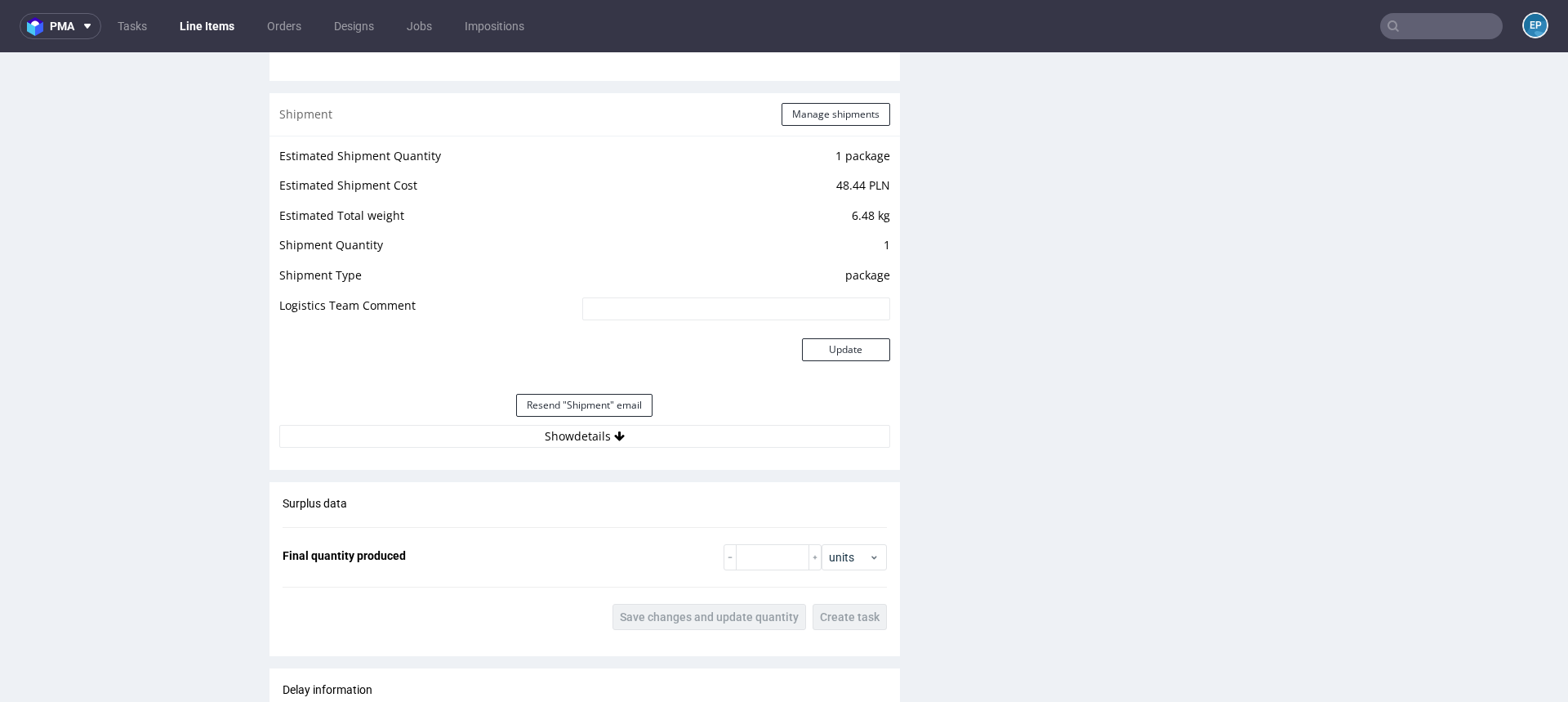
scroll to position [2366, 0]
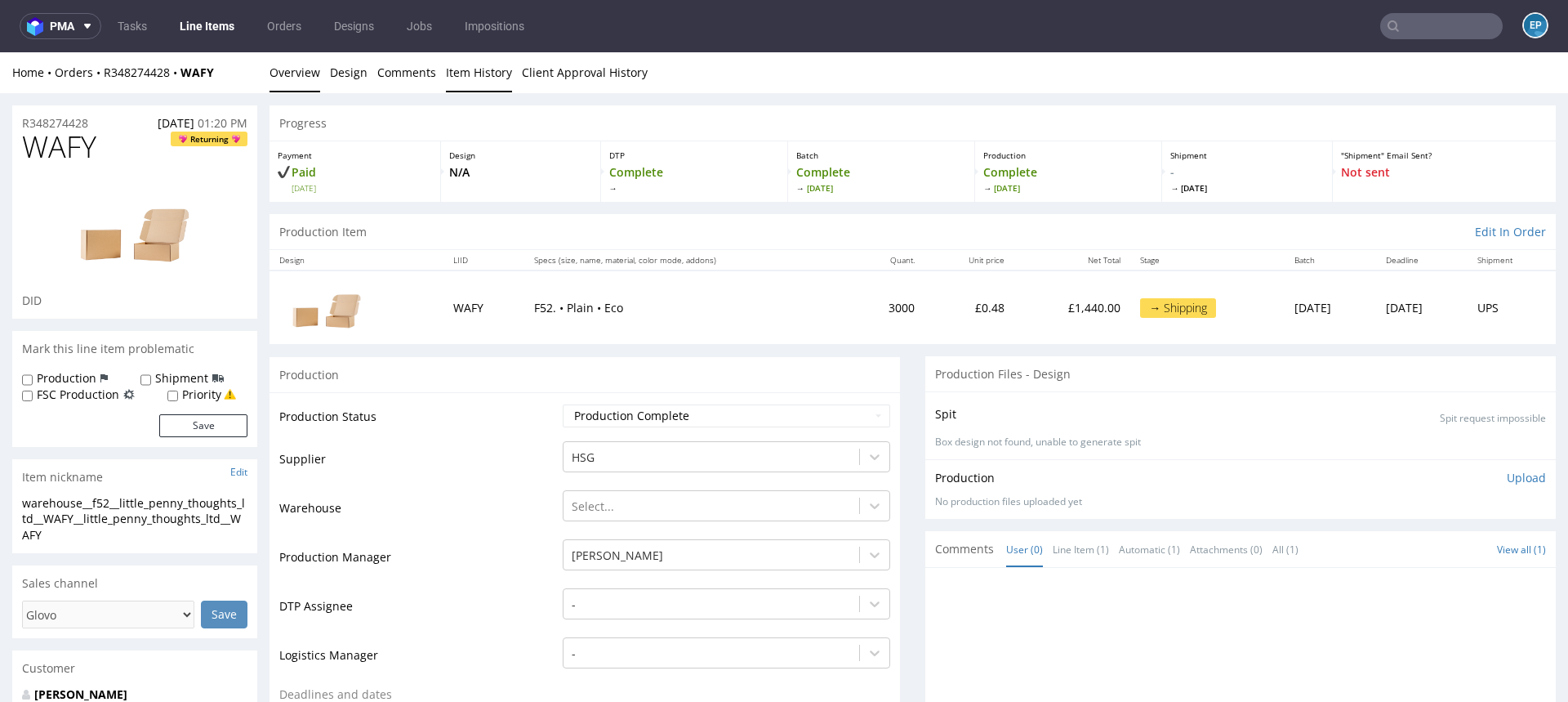
click at [446, 73] on link "Item History" at bounding box center [479, 73] width 66 height 40
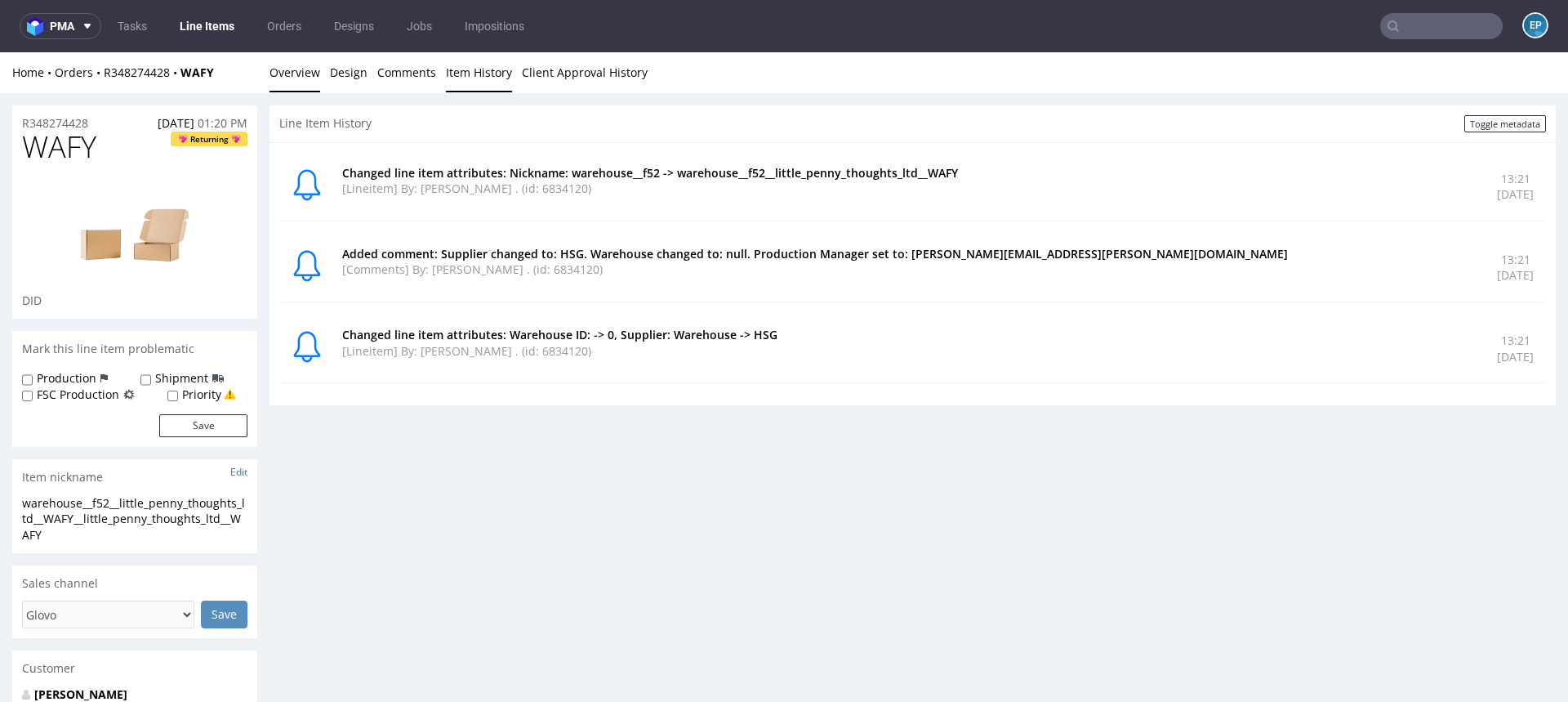
click at [288, 73] on link "Overview" at bounding box center [295, 73] width 51 height 40
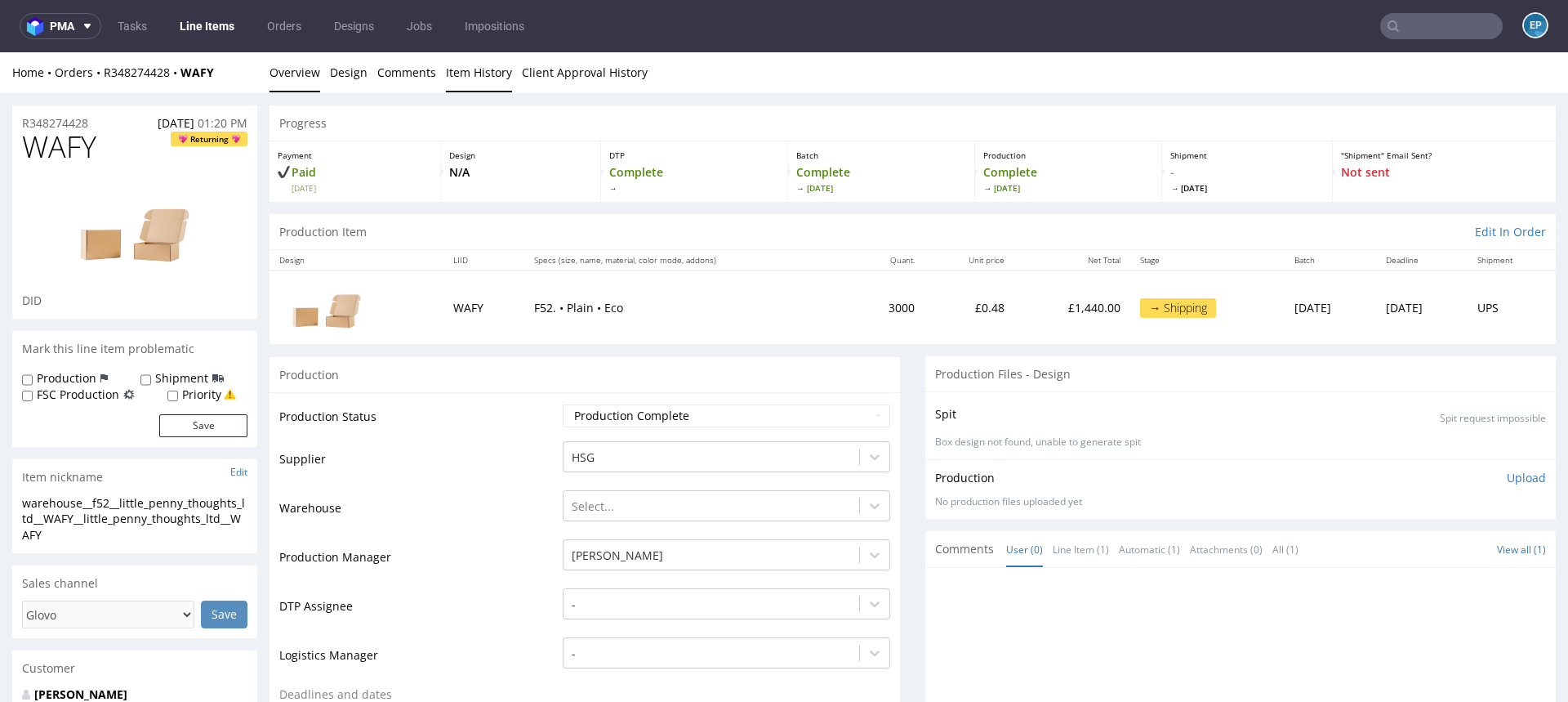
click at [482, 68] on link "Item History" at bounding box center [479, 73] width 66 height 40
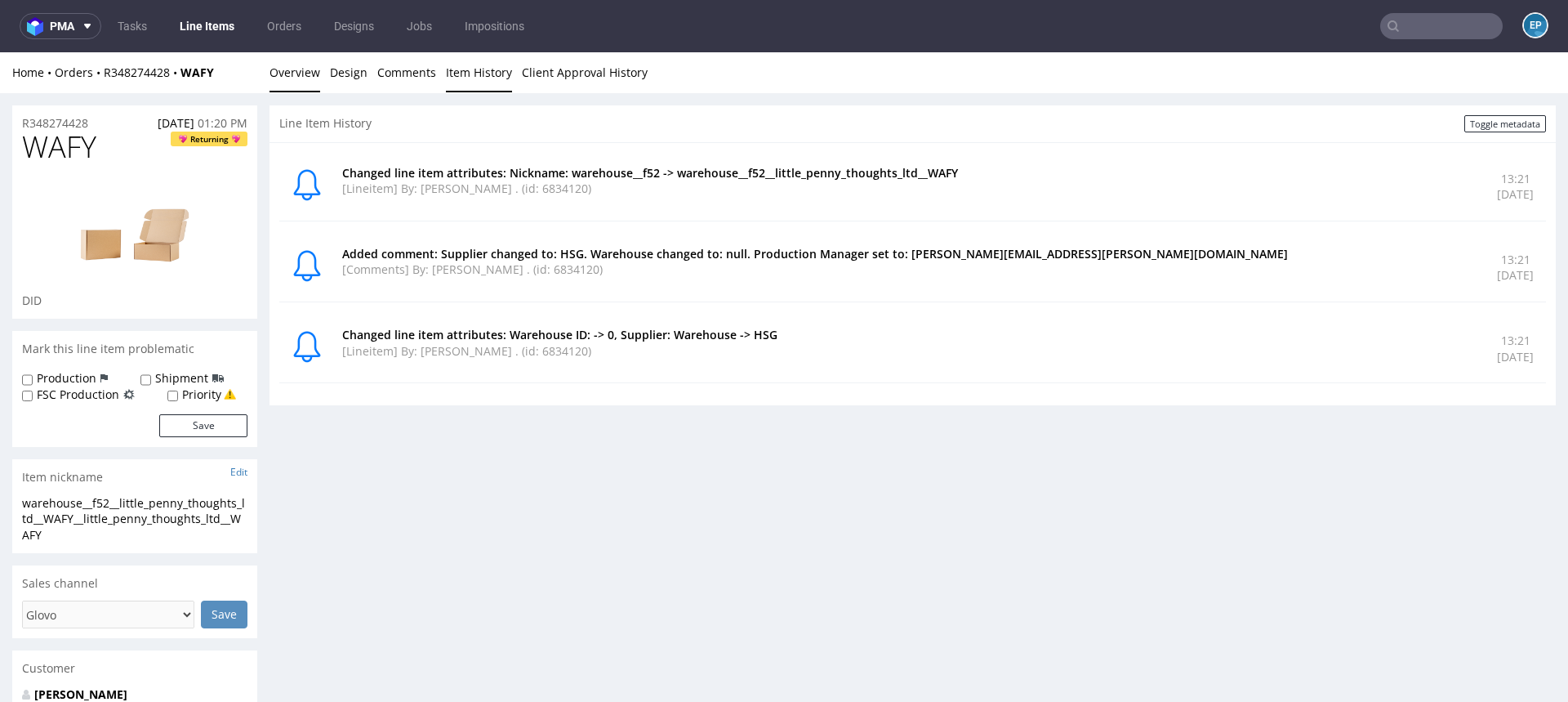
click at [276, 73] on link "Overview" at bounding box center [295, 73] width 51 height 40
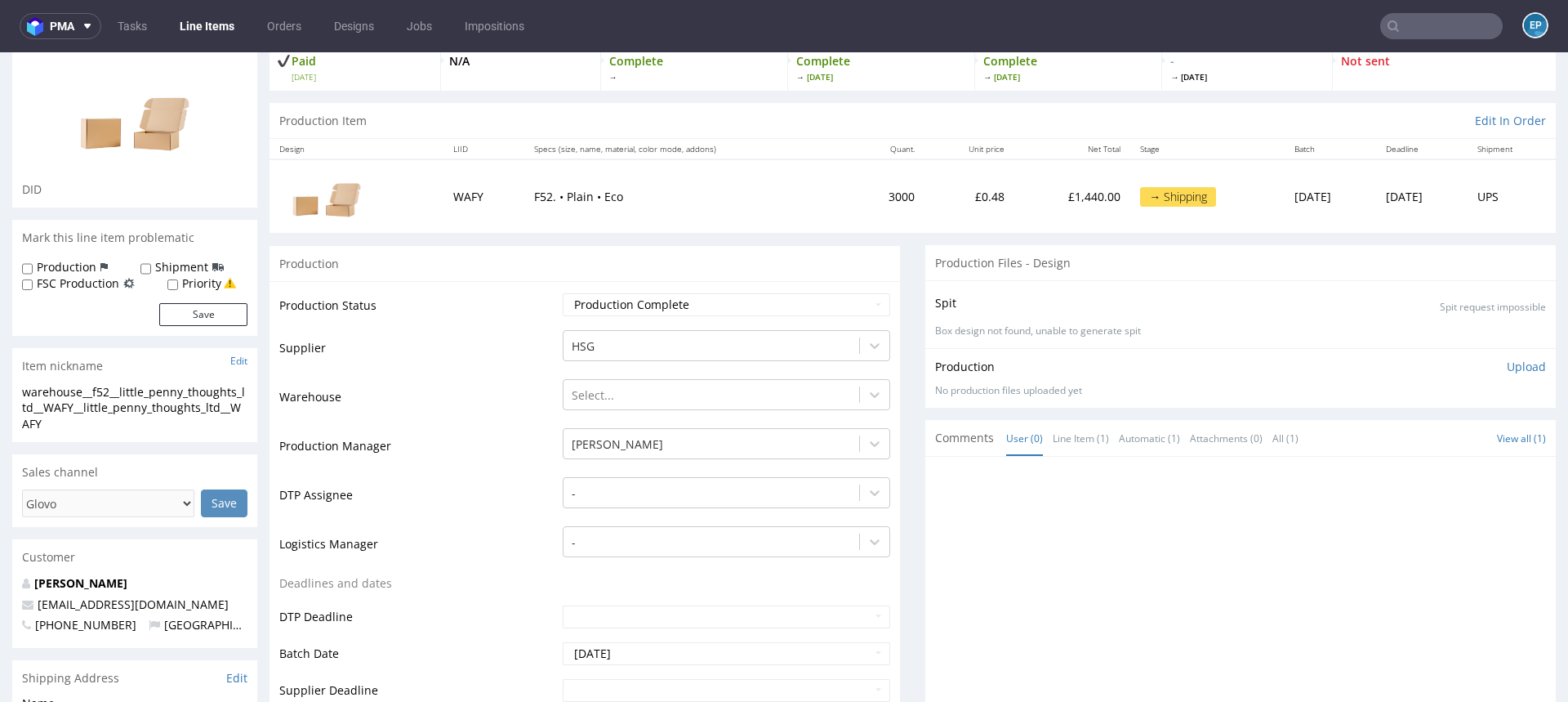
scroll to position [76, 0]
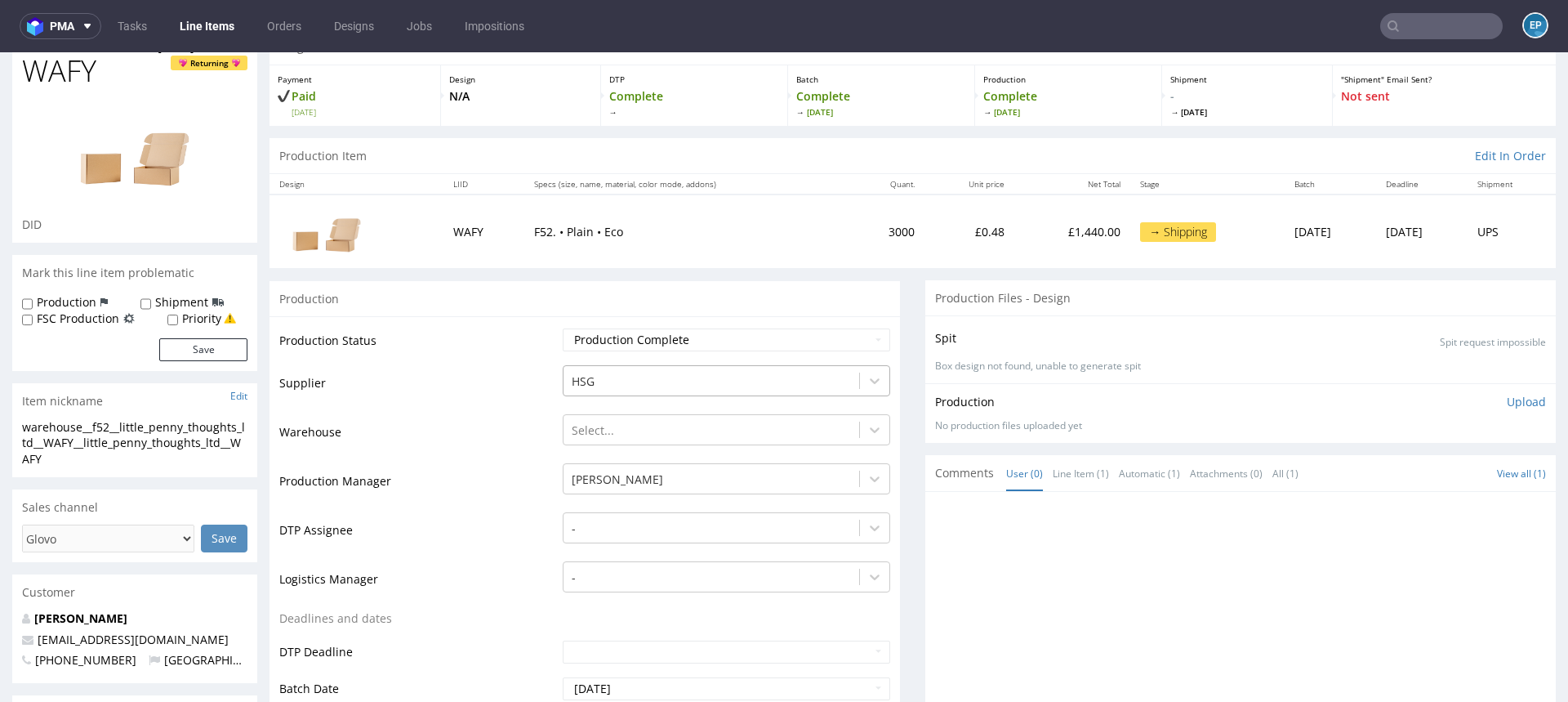
click at [684, 372] on div at bounding box center [711, 381] width 280 height 19
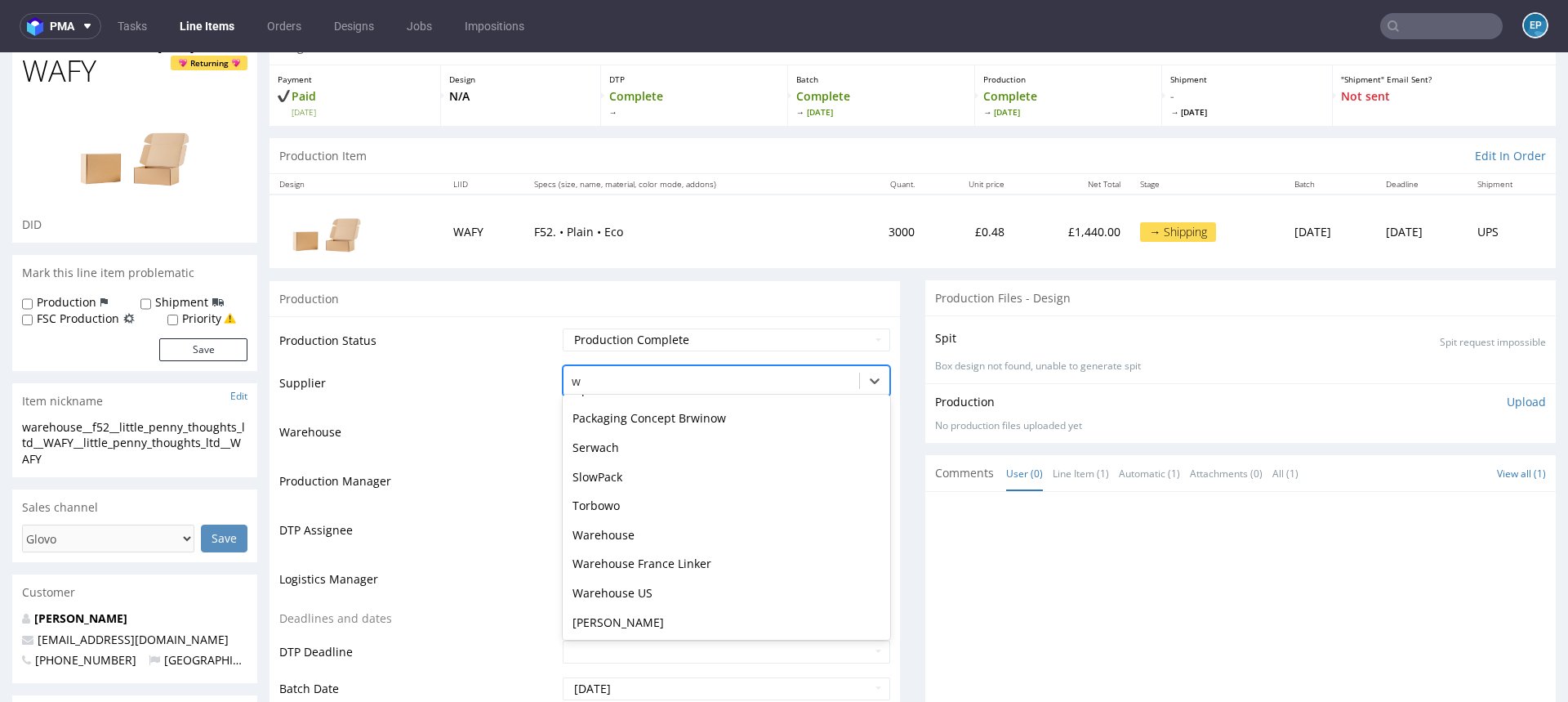
scroll to position [0, 0]
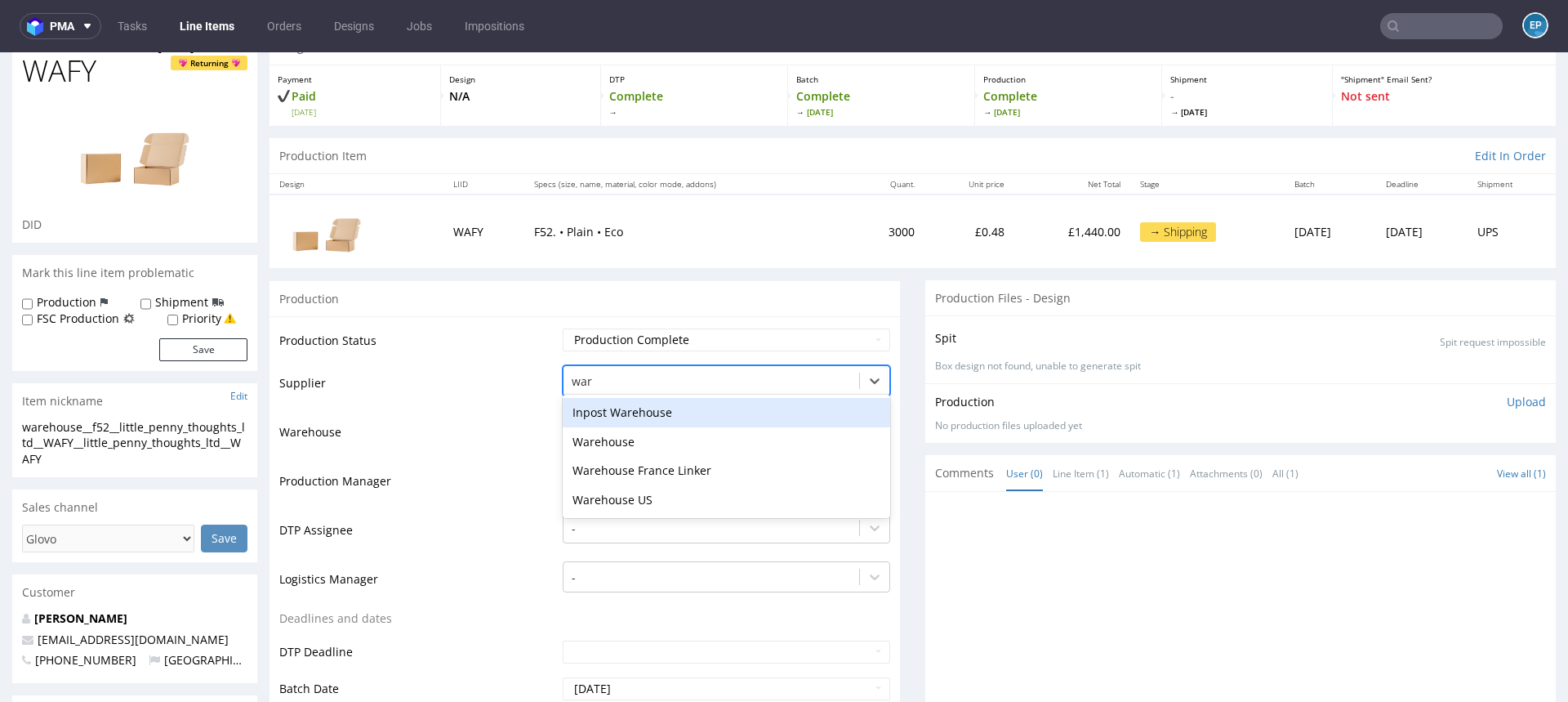
type input "ware"
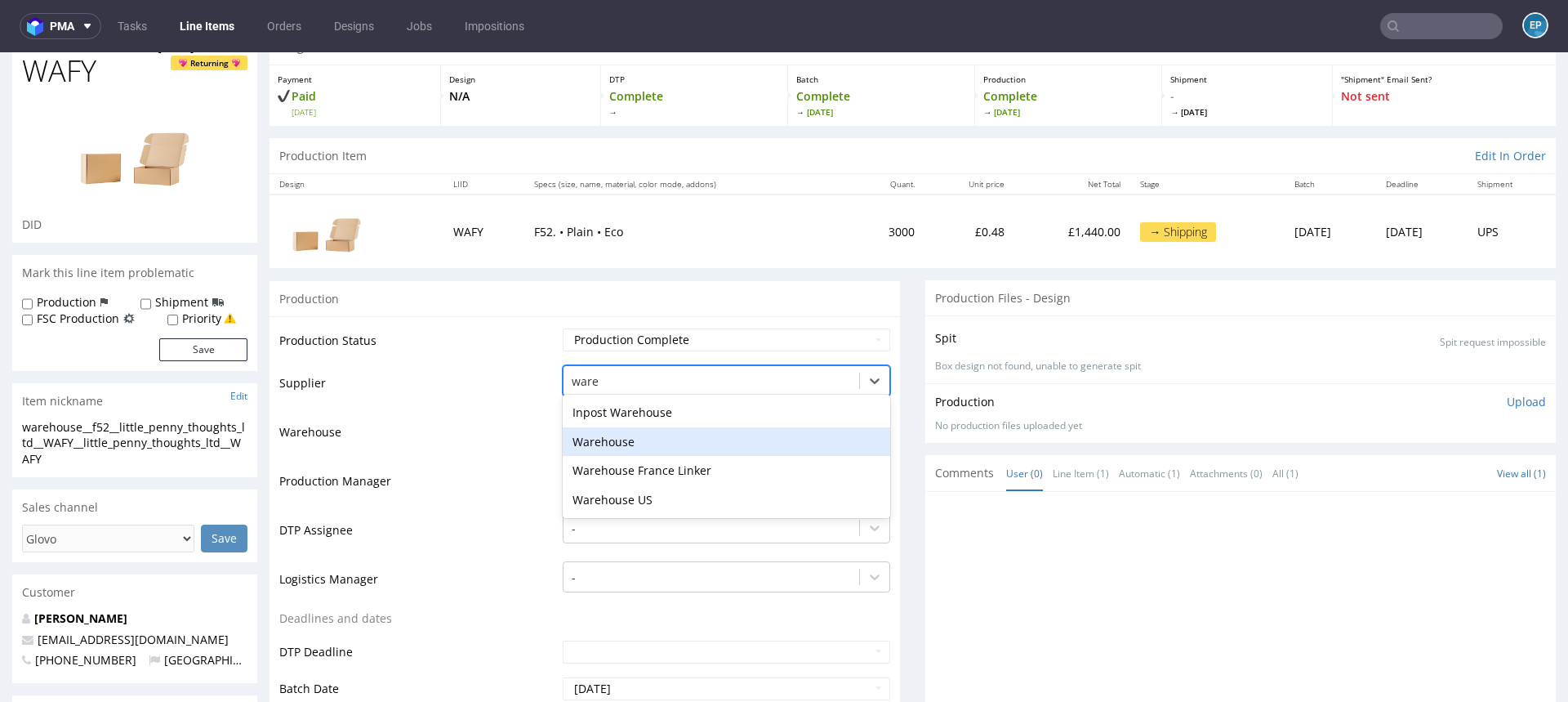
click at [641, 442] on div "Warehouse" at bounding box center [726, 442] width 328 height 30
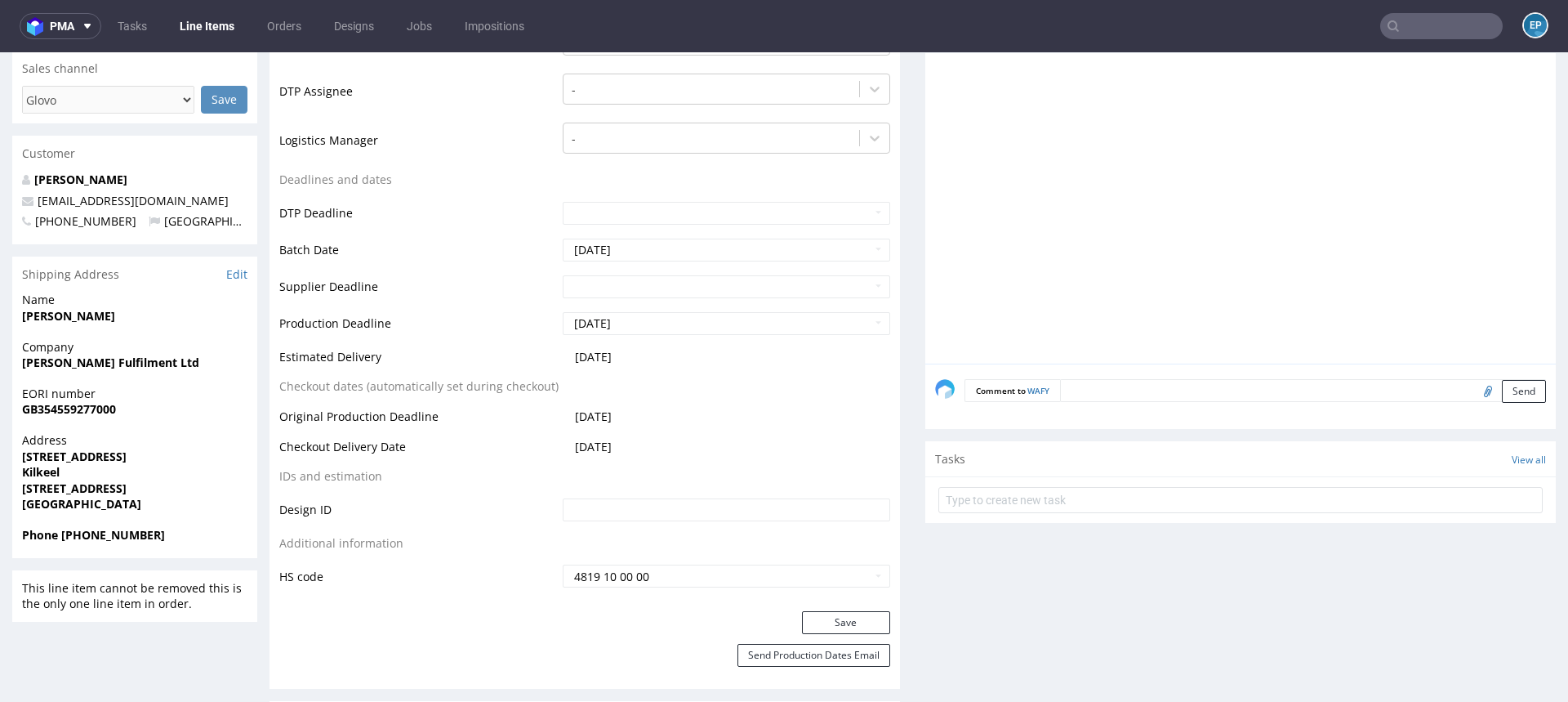
scroll to position [844, 0]
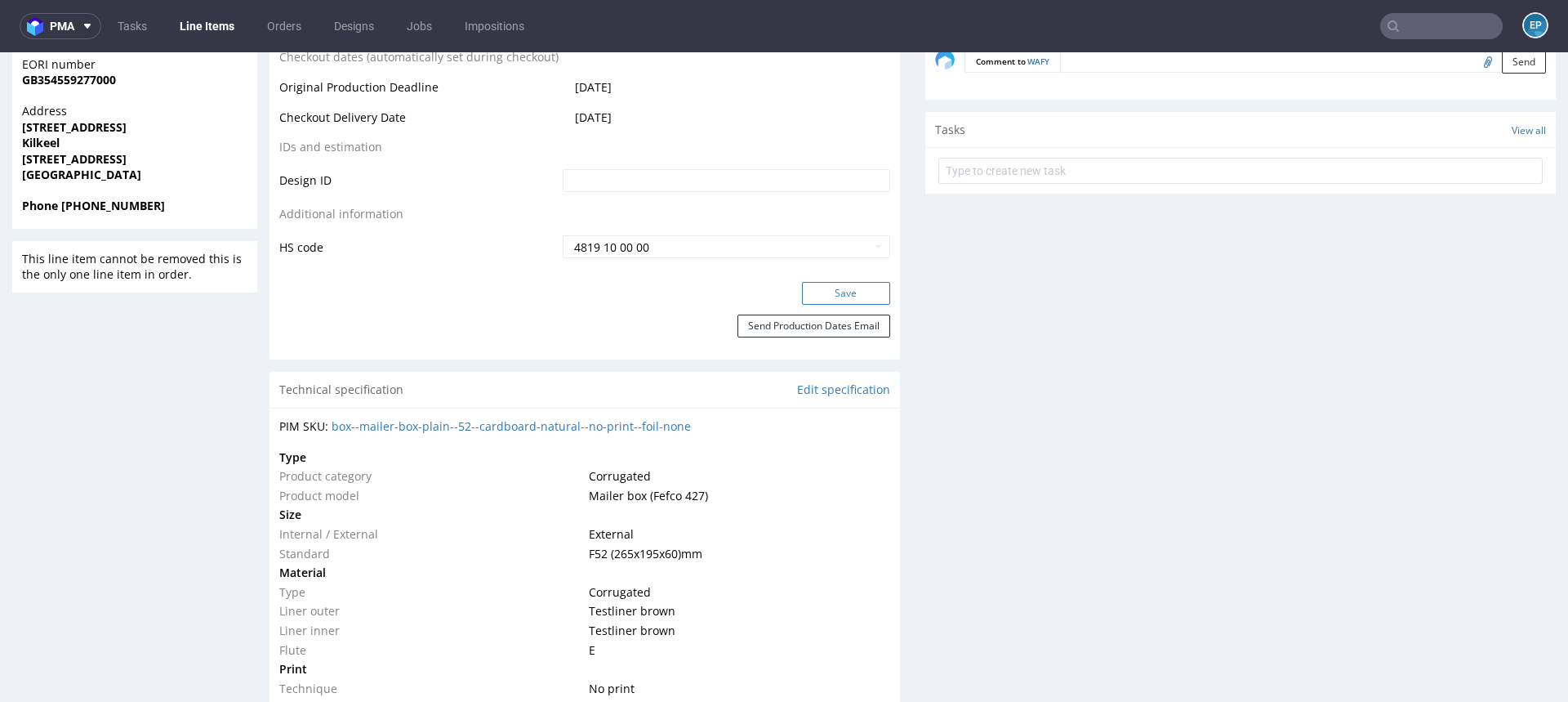
click at [825, 283] on button "Save" at bounding box center [846, 293] width 88 height 23
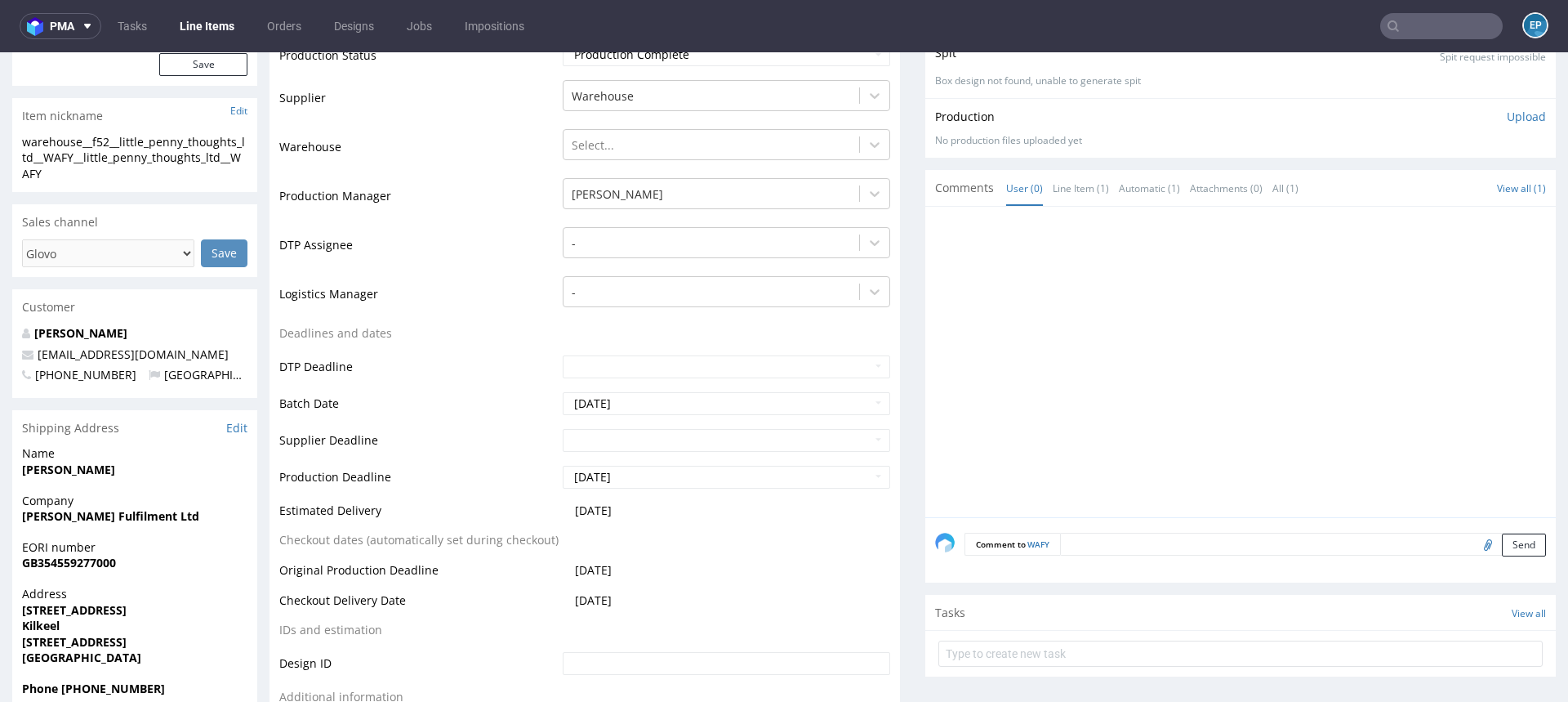
scroll to position [0, 0]
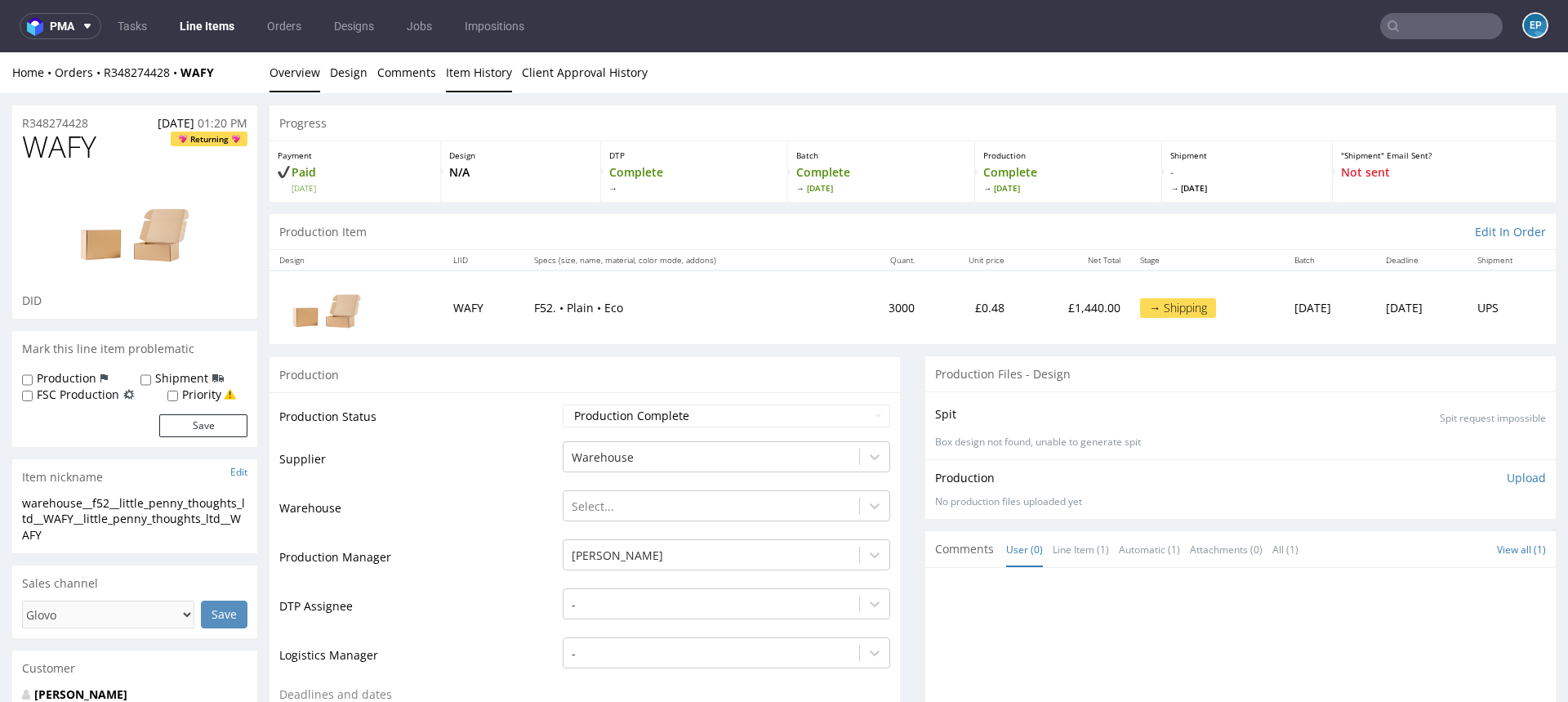
click at [455, 73] on link "Item History" at bounding box center [479, 73] width 66 height 40
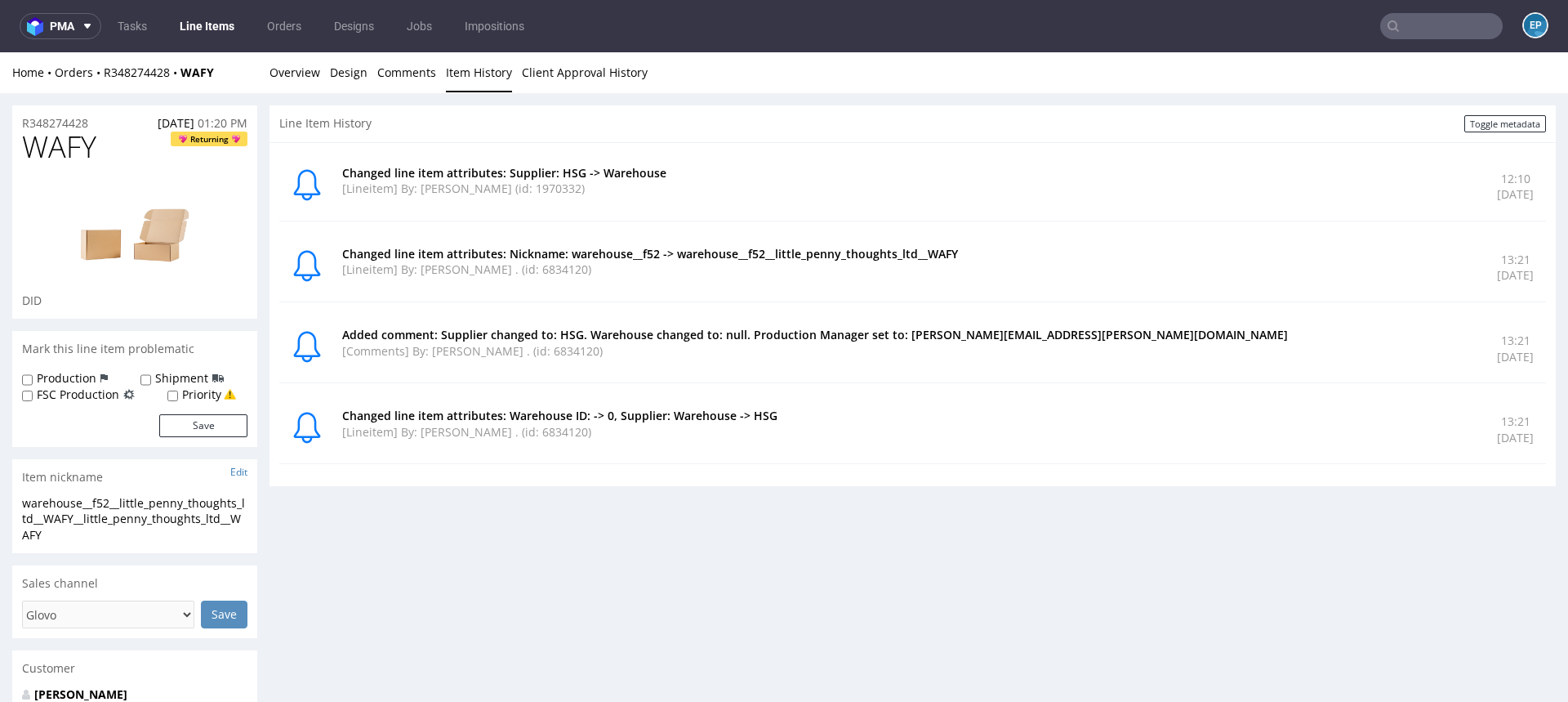
click at [235, 22] on link "Line Items" at bounding box center [206, 26] width 74 height 26
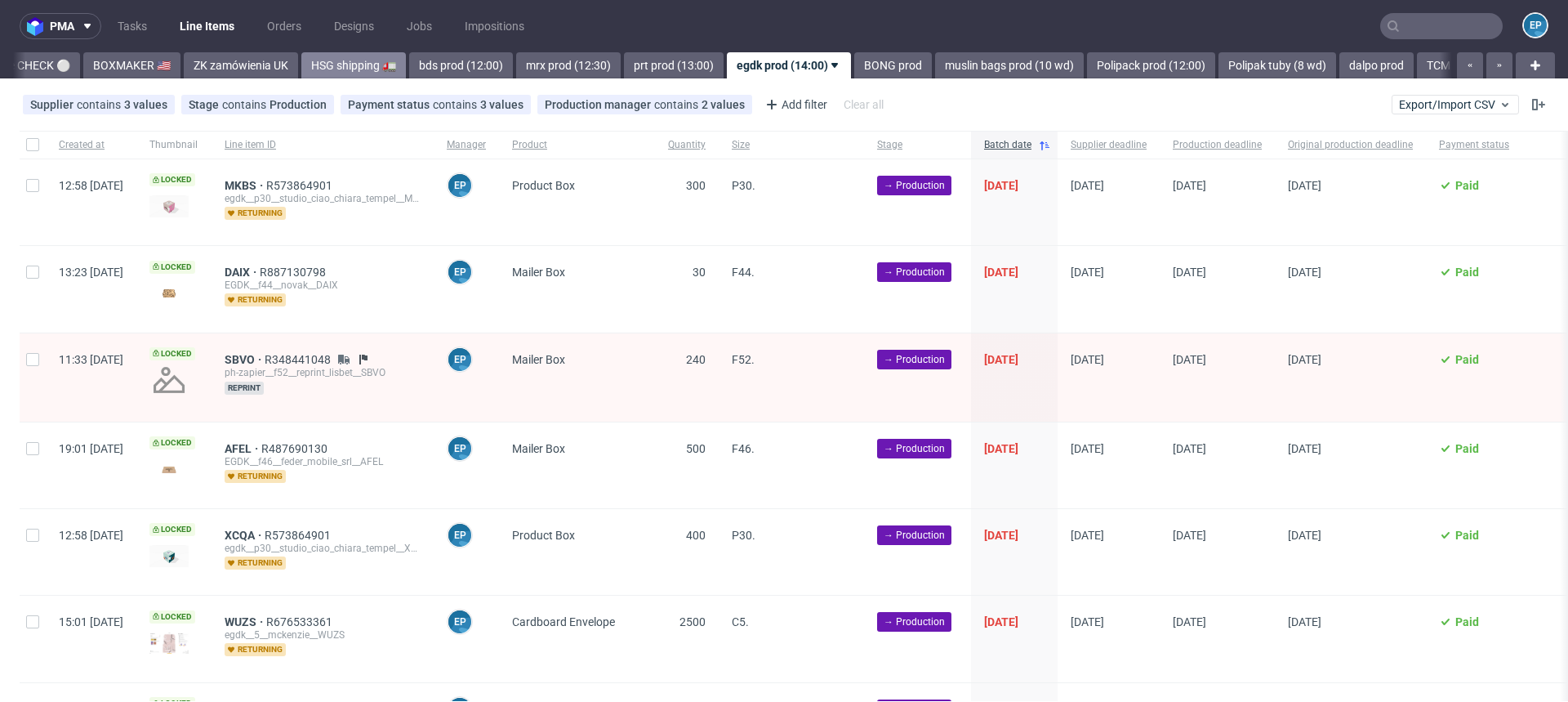
click at [306, 74] on link "HSG shipping 🚛" at bounding box center [354, 66] width 105 height 26
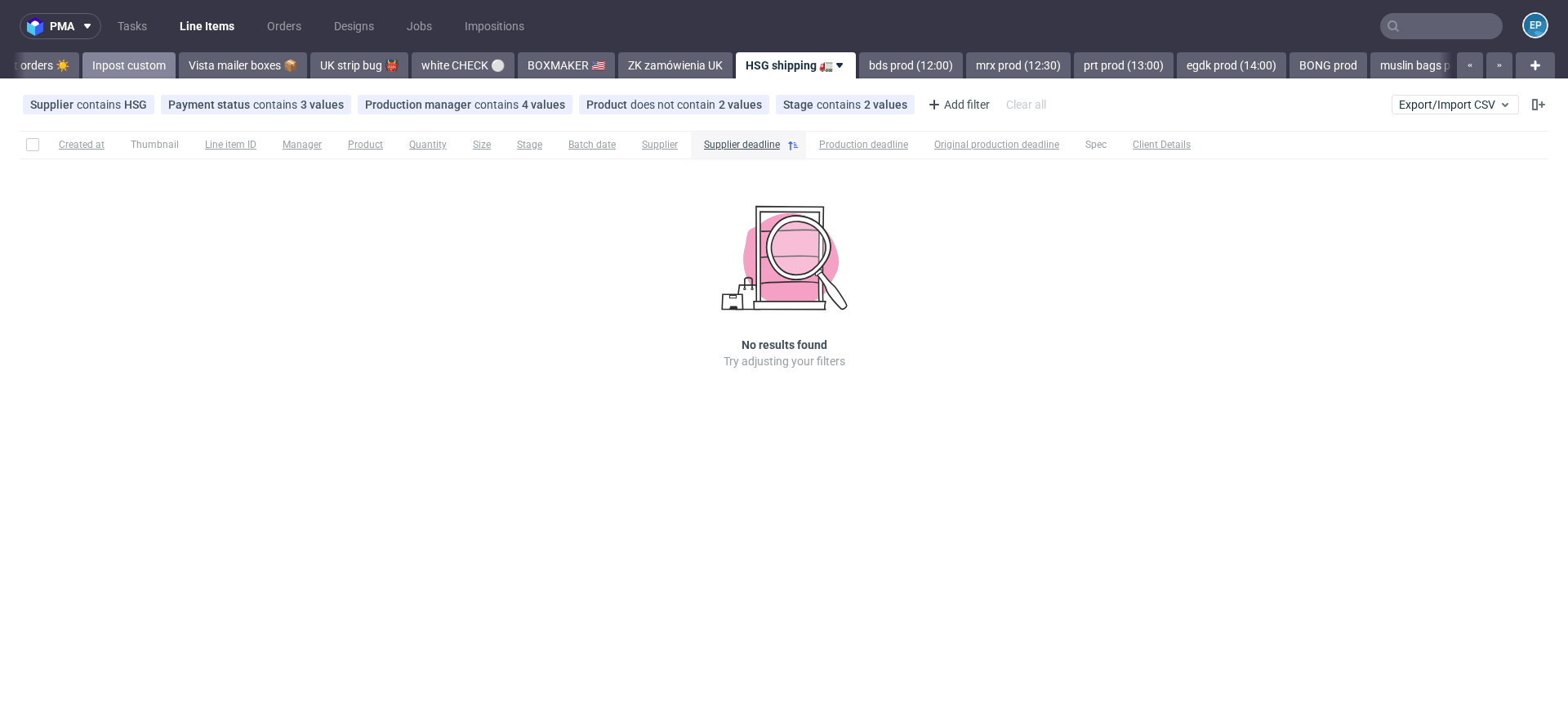
scroll to position [0, 1109]
click at [333, 112] on div "Payment status contains 3 values Paid, Credit Owed, Balance Due" at bounding box center [256, 104] width 191 height 19
click at [334, 102] on use at bounding box center [336, 104] width 6 height 6
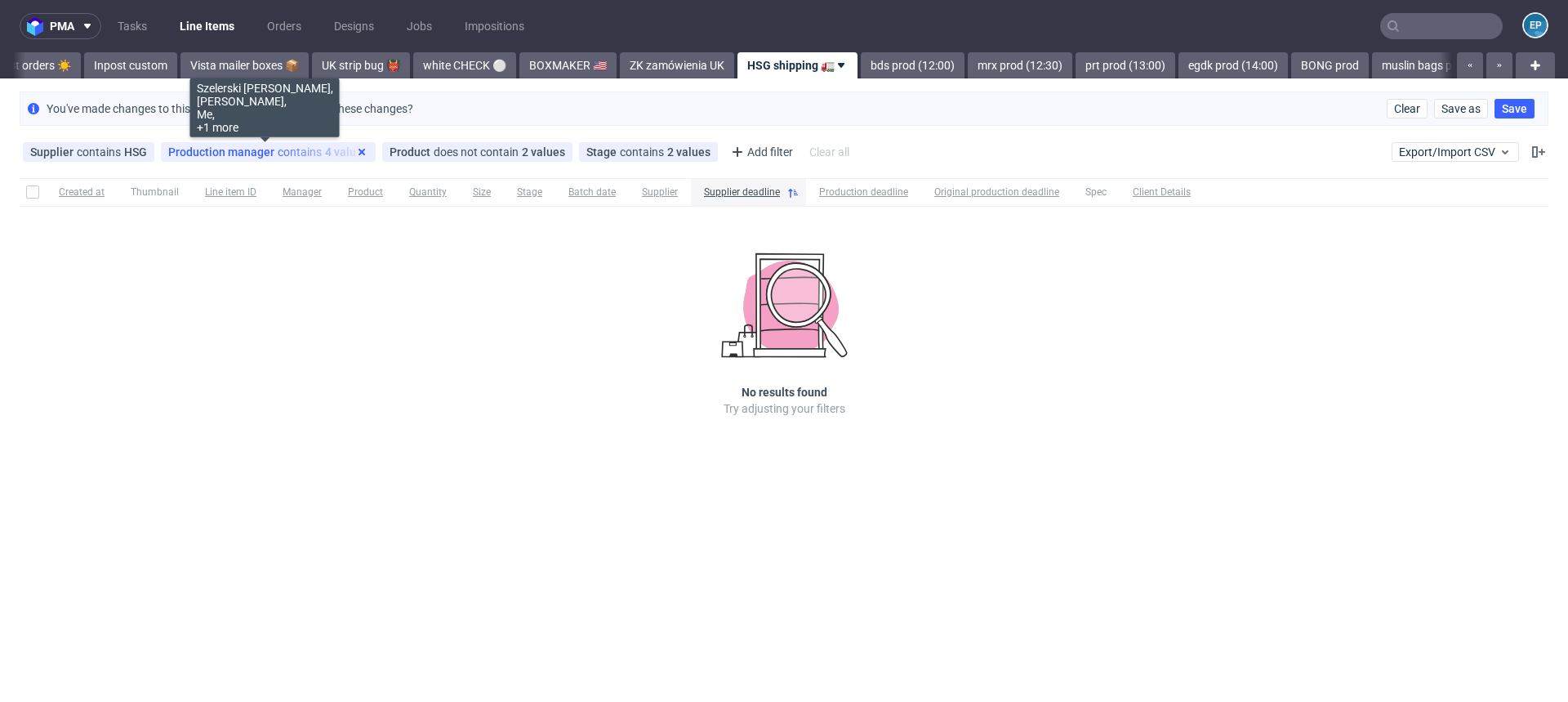
click at [358, 152] on use at bounding box center [361, 151] width 6 height 6
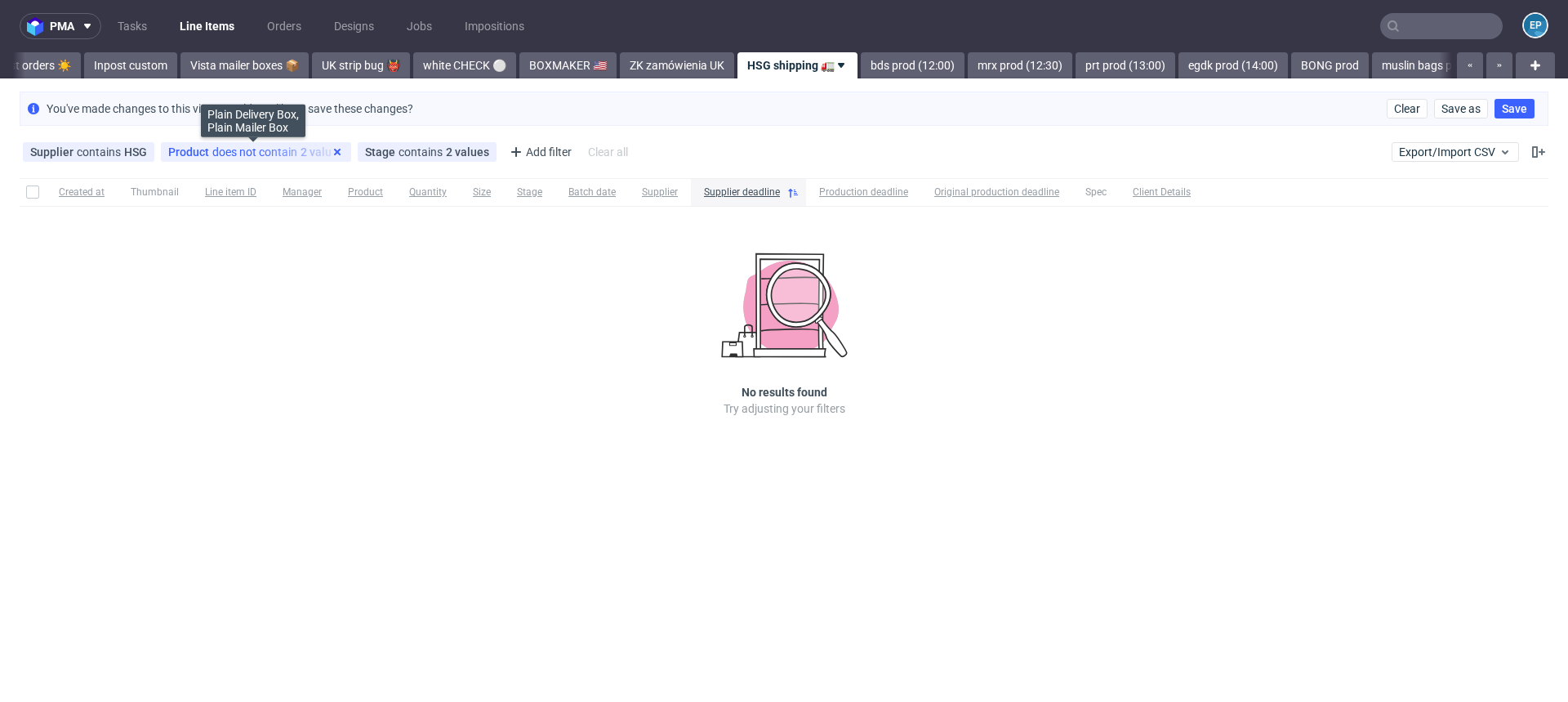
click at [333, 149] on icon at bounding box center [336, 151] width 13 height 13
click at [282, 149] on use at bounding box center [285, 151] width 6 height 6
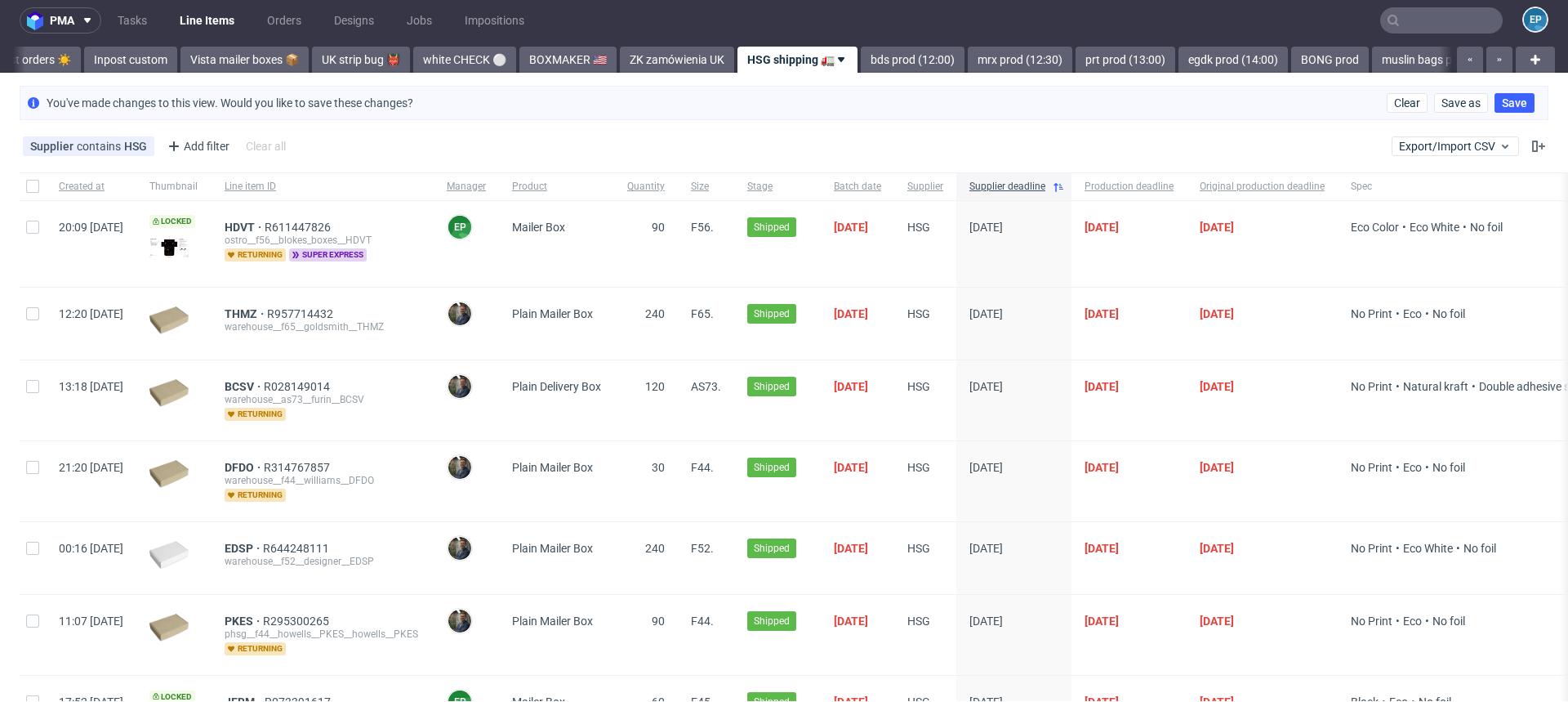
scroll to position [0, 0]
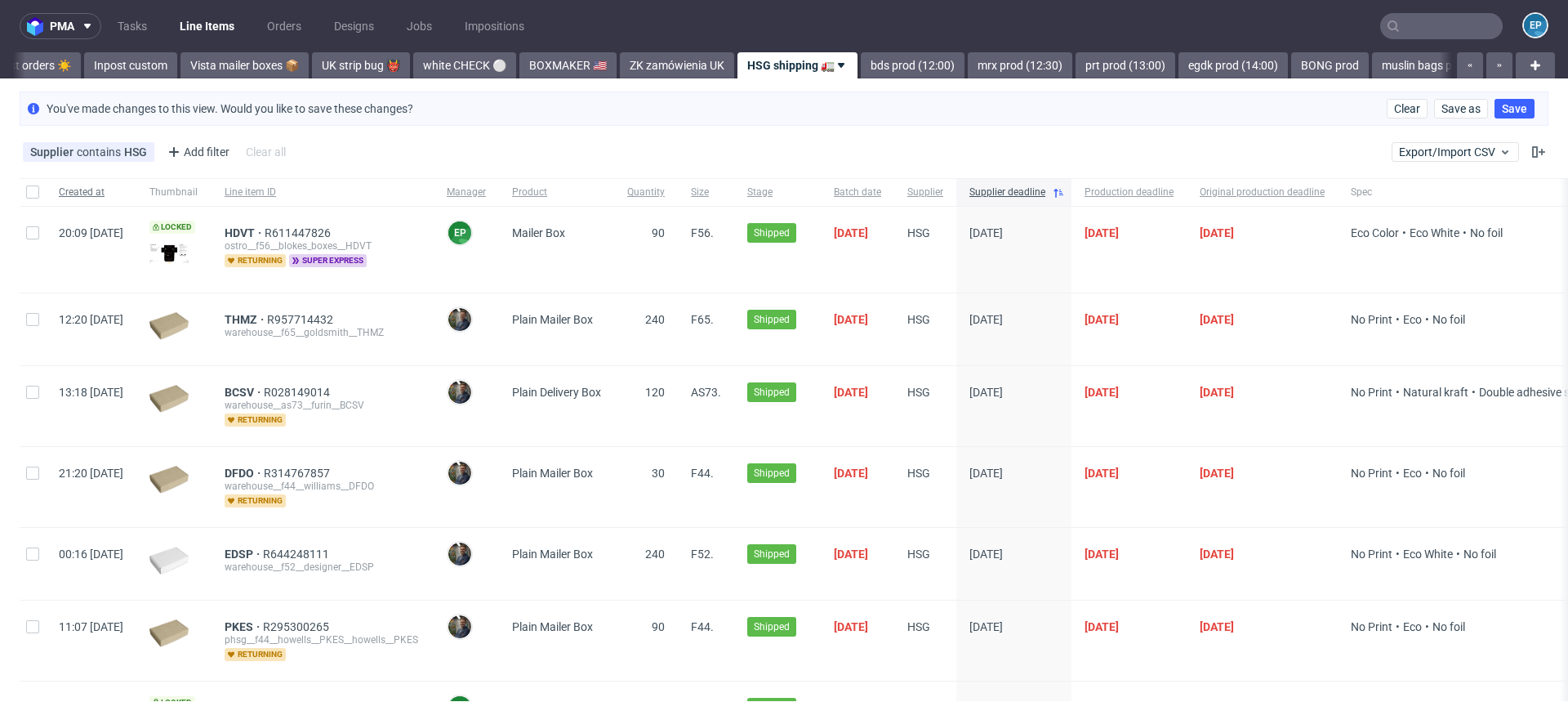
click at [92, 192] on span "Created at" at bounding box center [91, 192] width 65 height 14
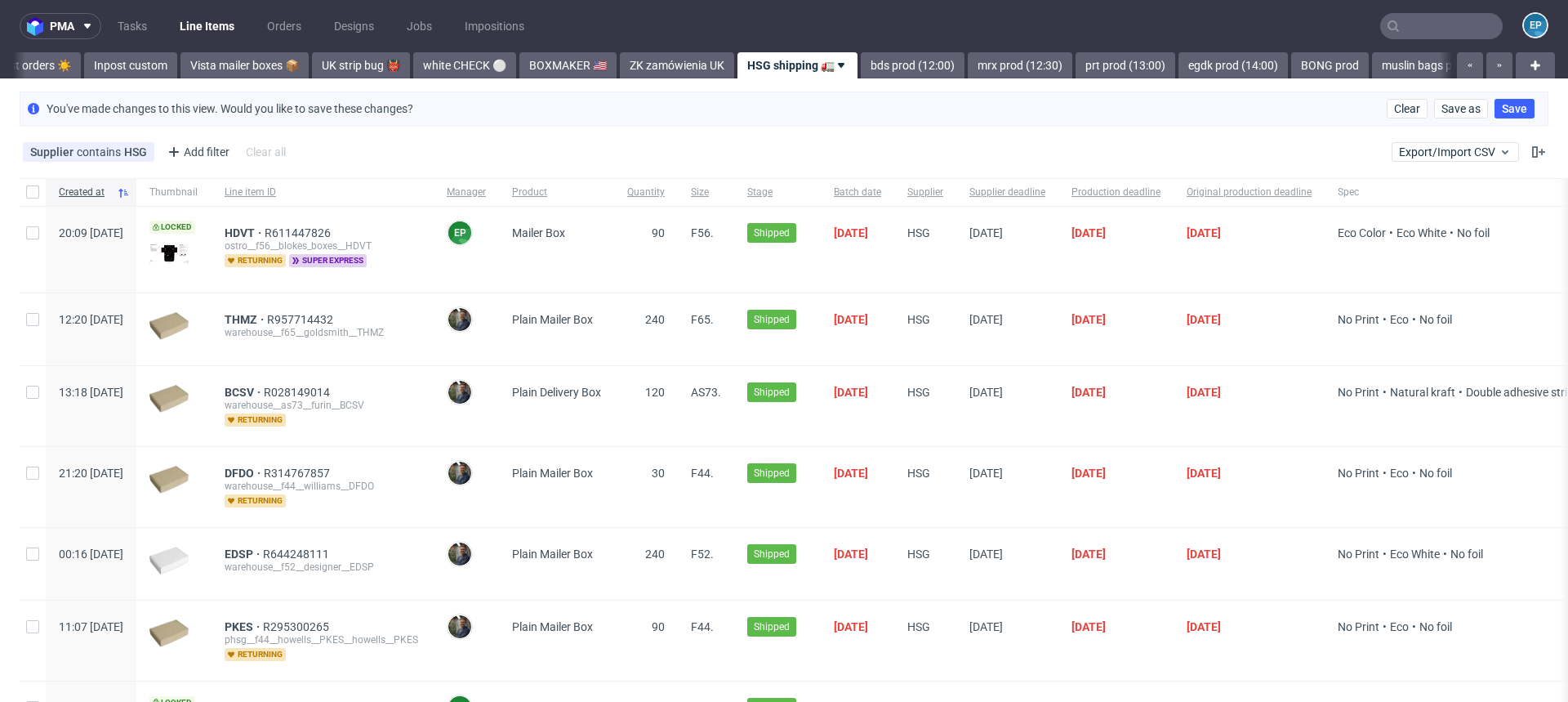
scroll to position [0, 1117]
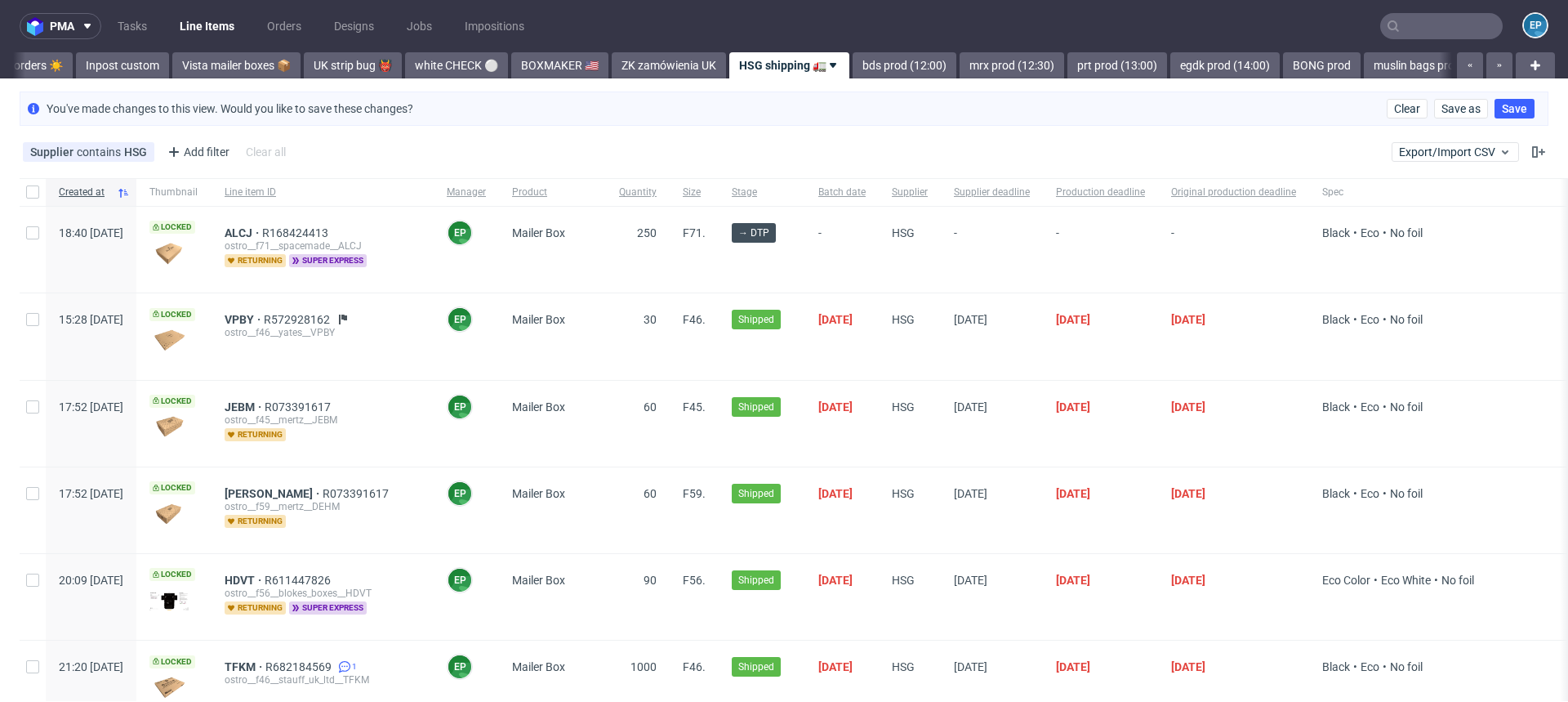
click at [92, 192] on span "Created at" at bounding box center [84, 192] width 52 height 14
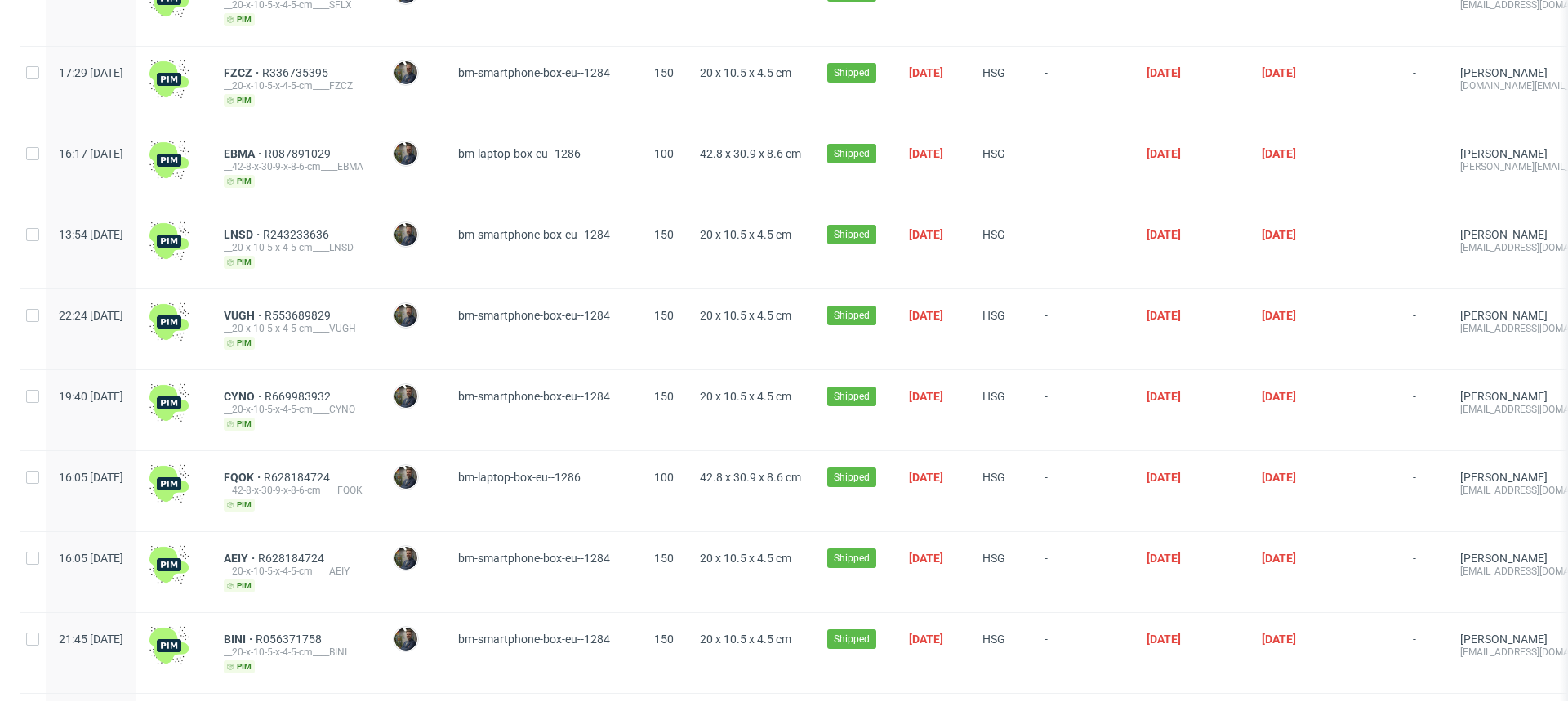
scroll to position [815, 0]
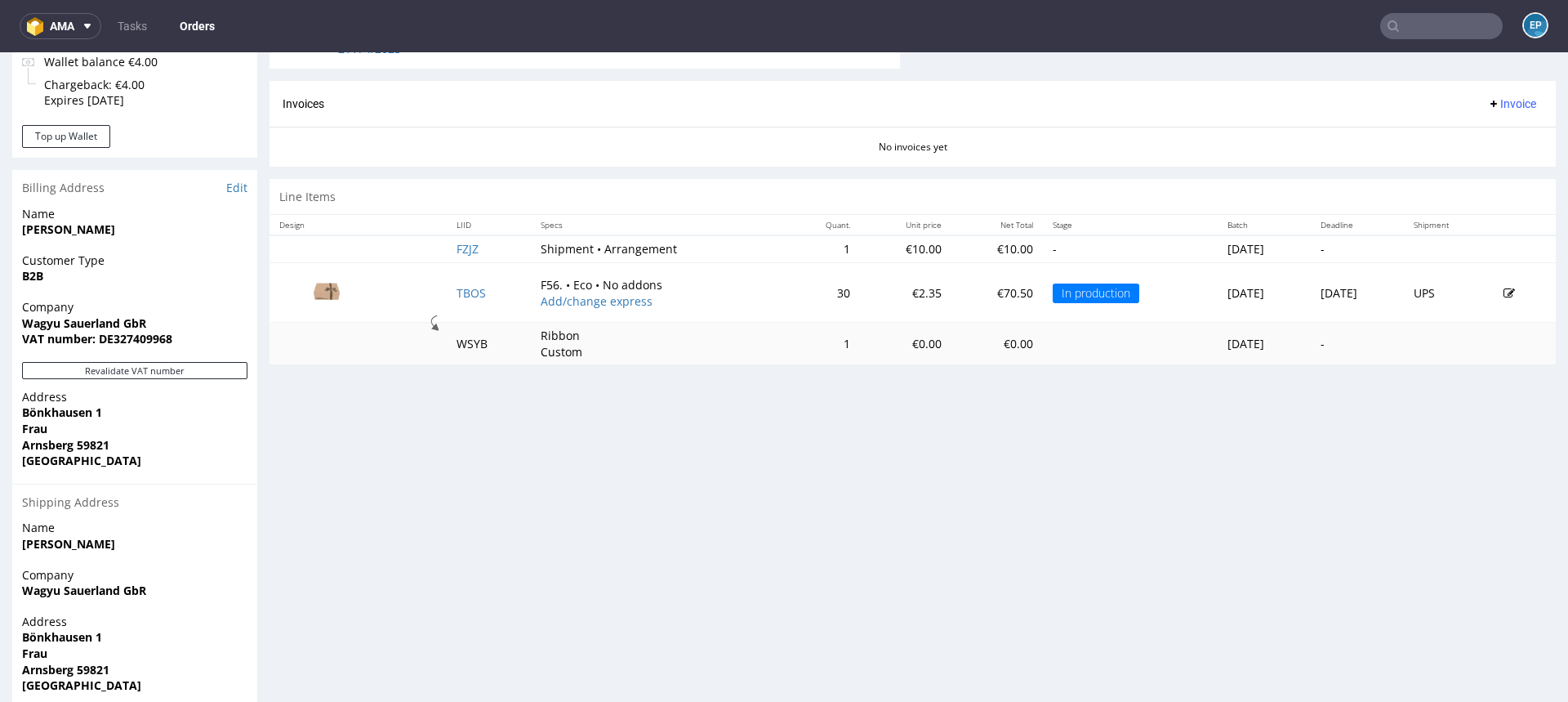
scroll to position [756, 0]
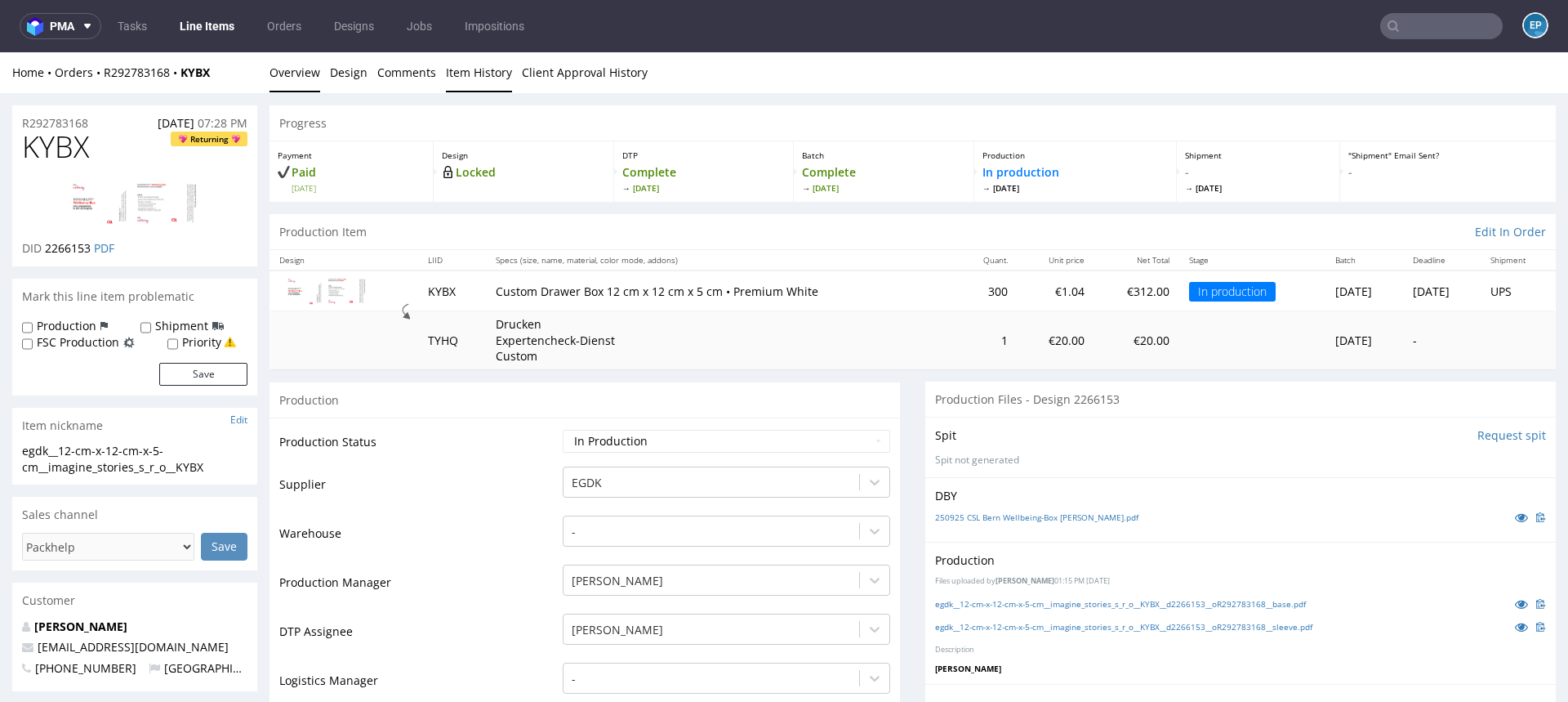
click at [455, 74] on link "Item History" at bounding box center [479, 73] width 66 height 40
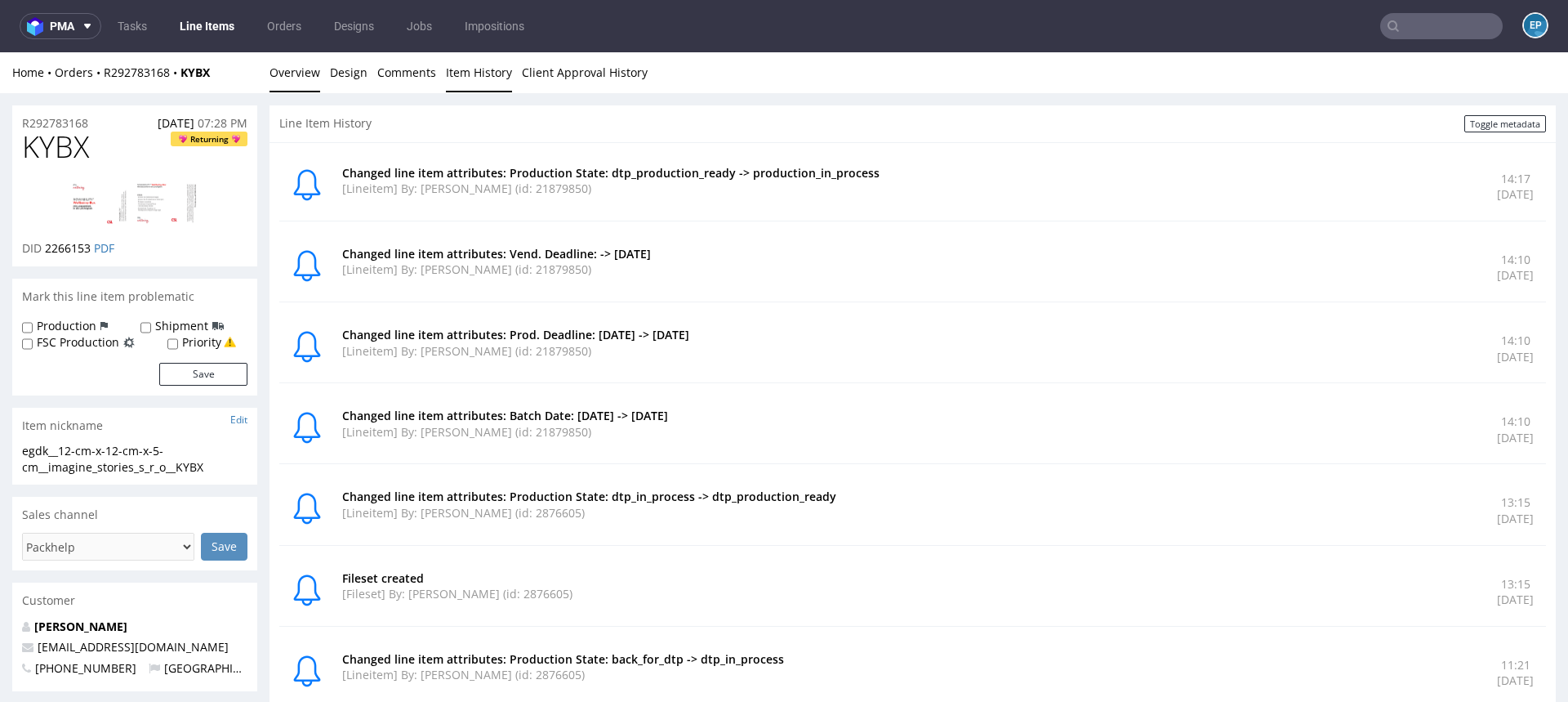
click at [287, 80] on link "Overview" at bounding box center [295, 73] width 51 height 40
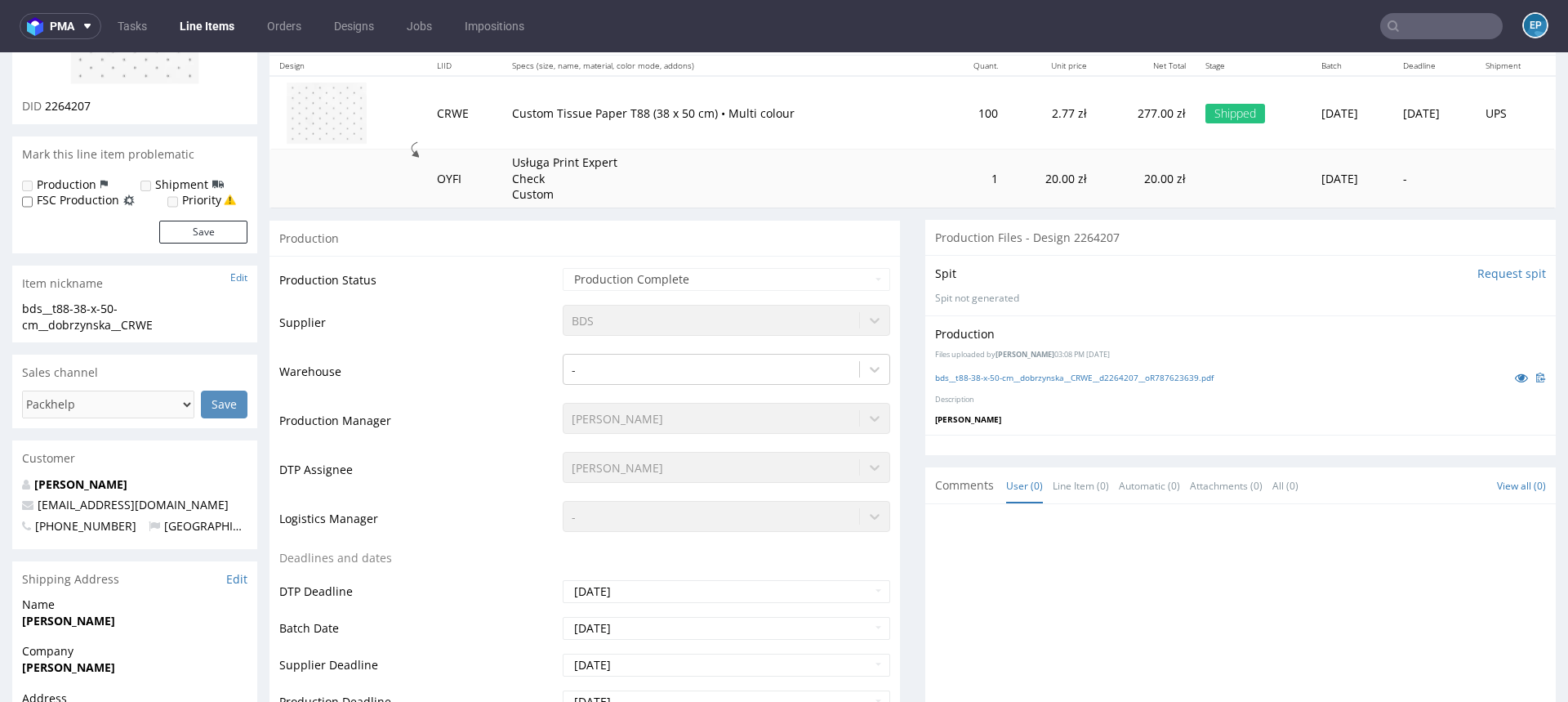
scroll to position [174, 0]
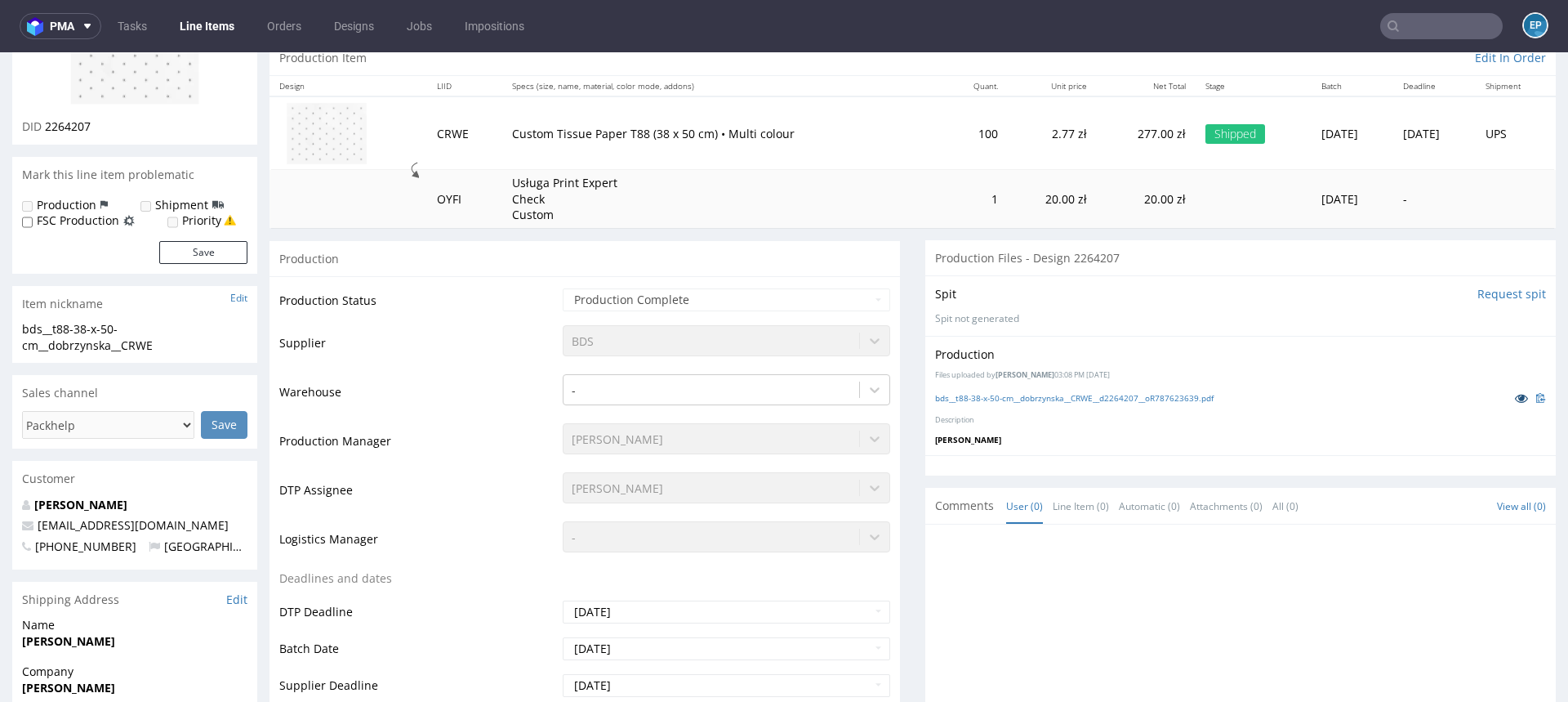
click at [1516, 397] on icon at bounding box center [1522, 398] width 13 height 11
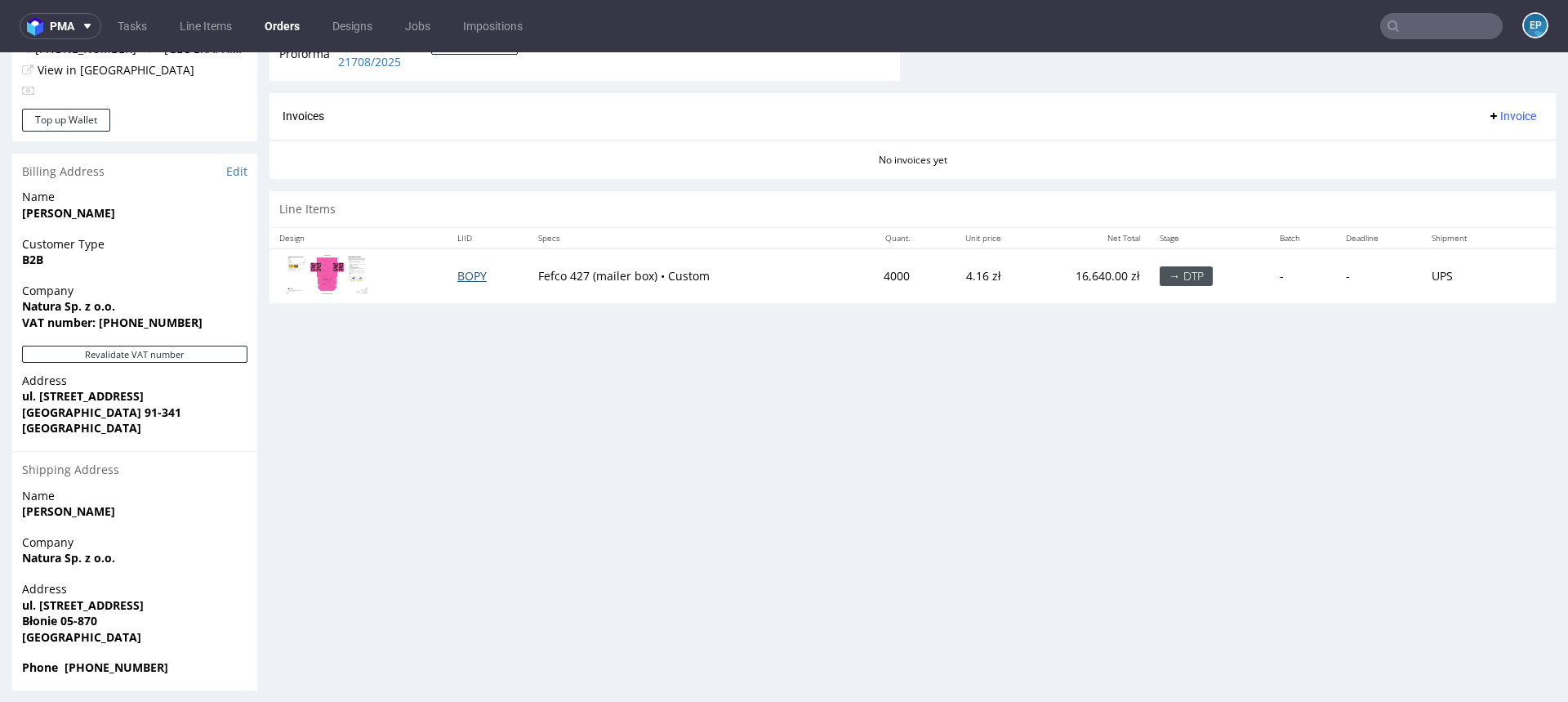
scroll to position [675, 0]
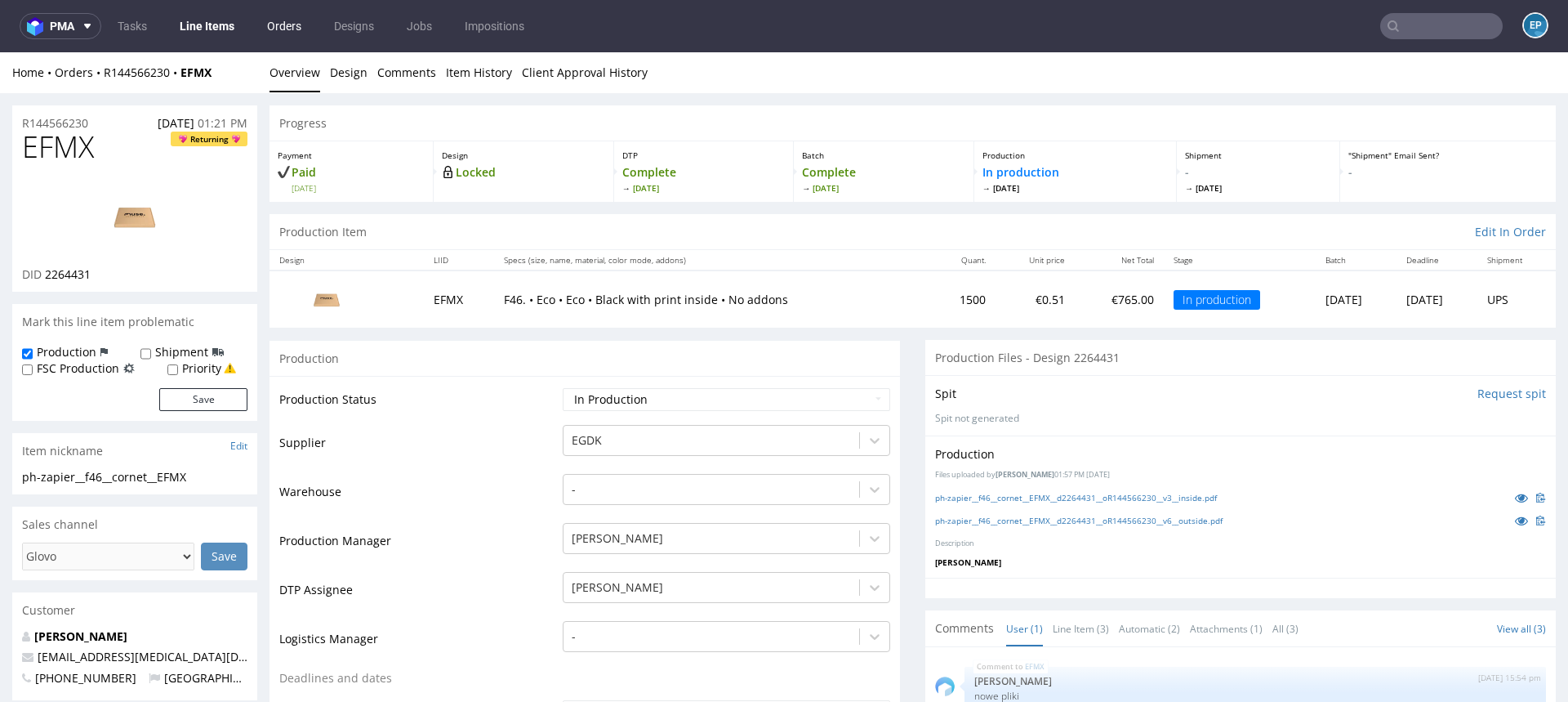
scroll to position [196, 0]
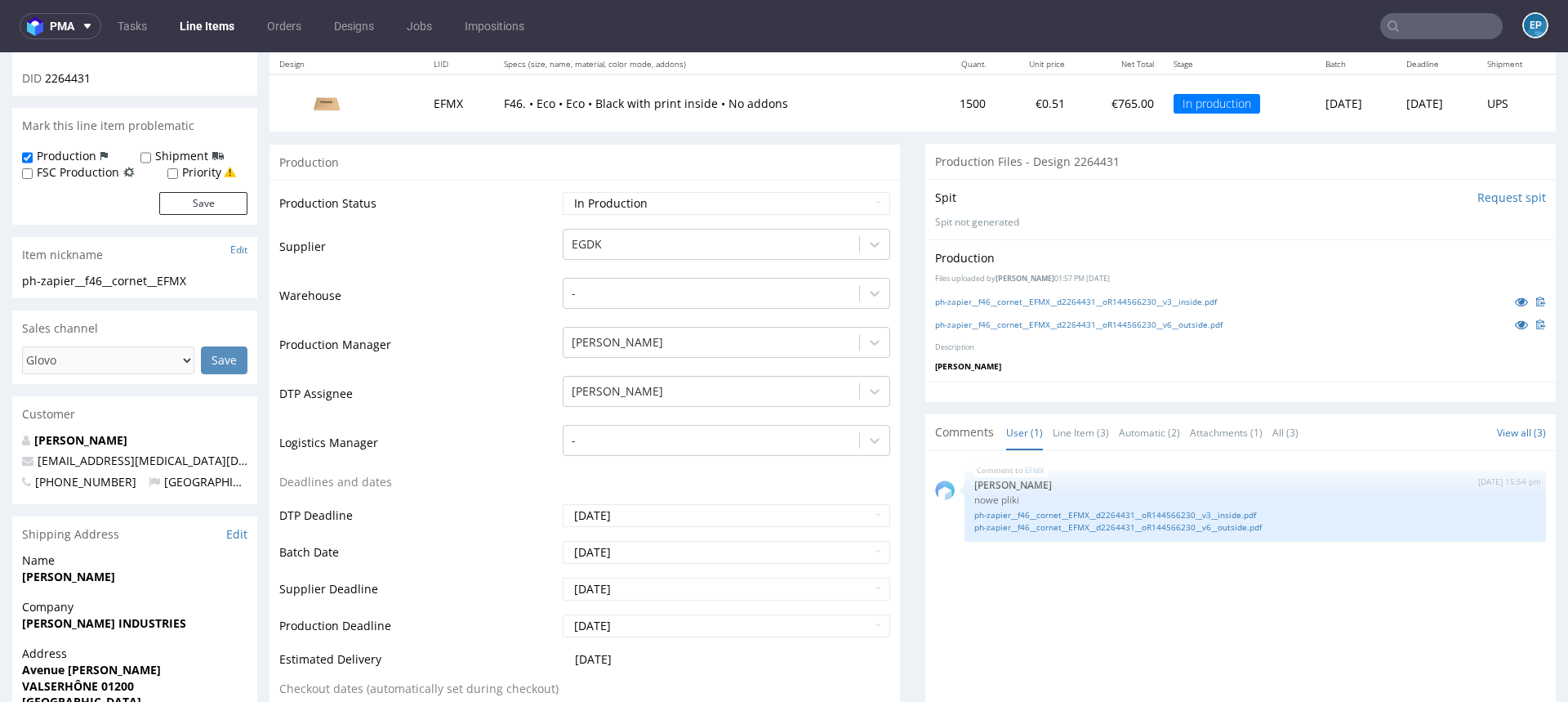
click at [218, 24] on link "Line Items" at bounding box center [206, 26] width 74 height 26
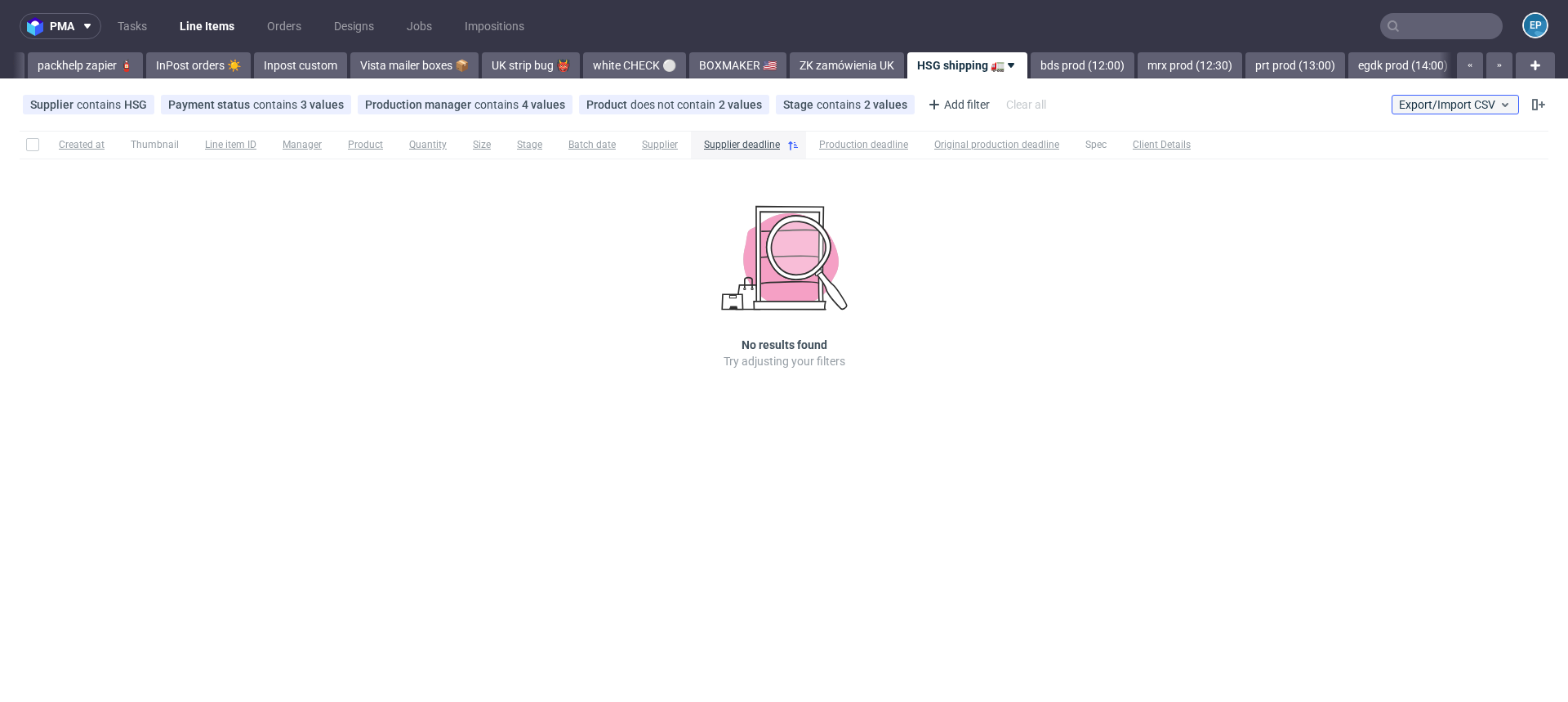
click at [1450, 100] on span "Export/Import CSV" at bounding box center [1455, 104] width 113 height 13
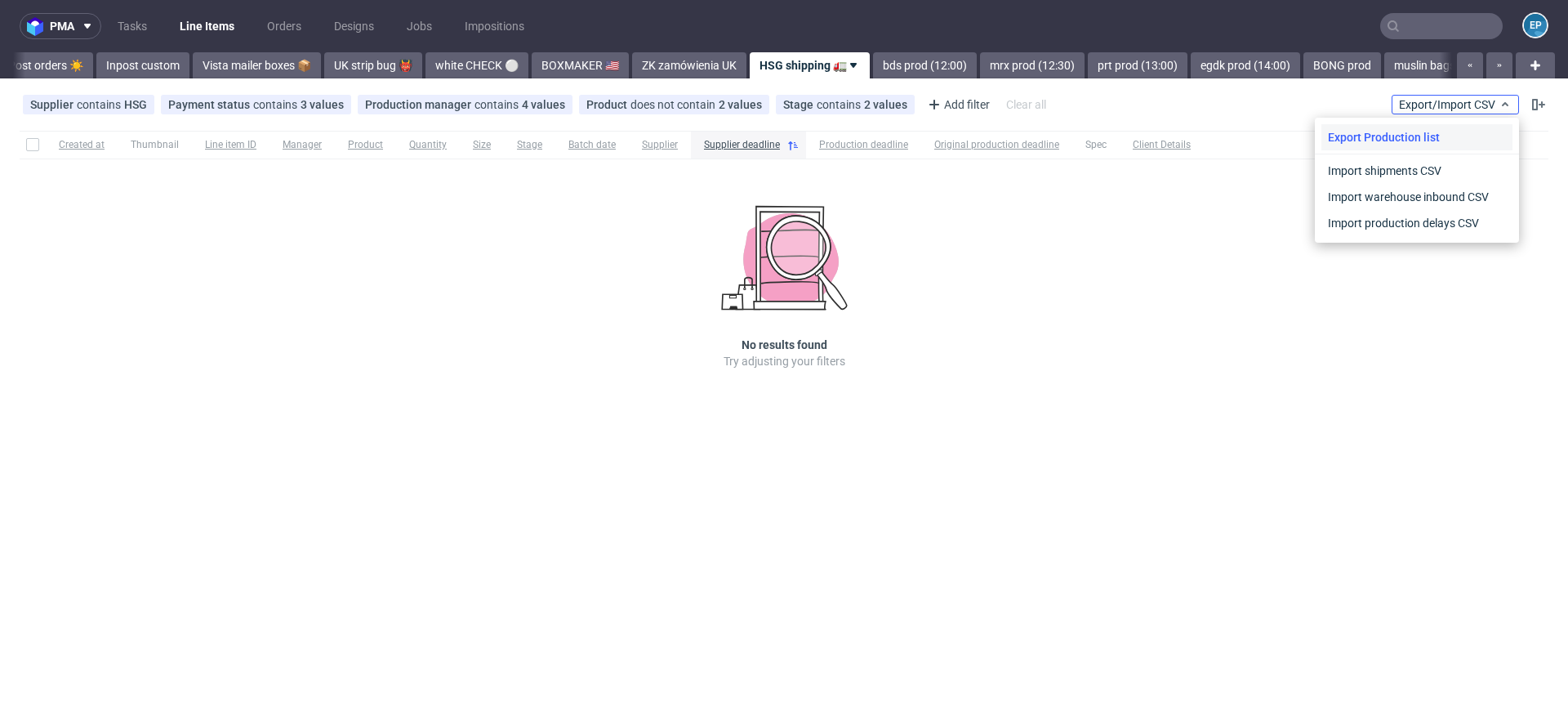
scroll to position [0, 1109]
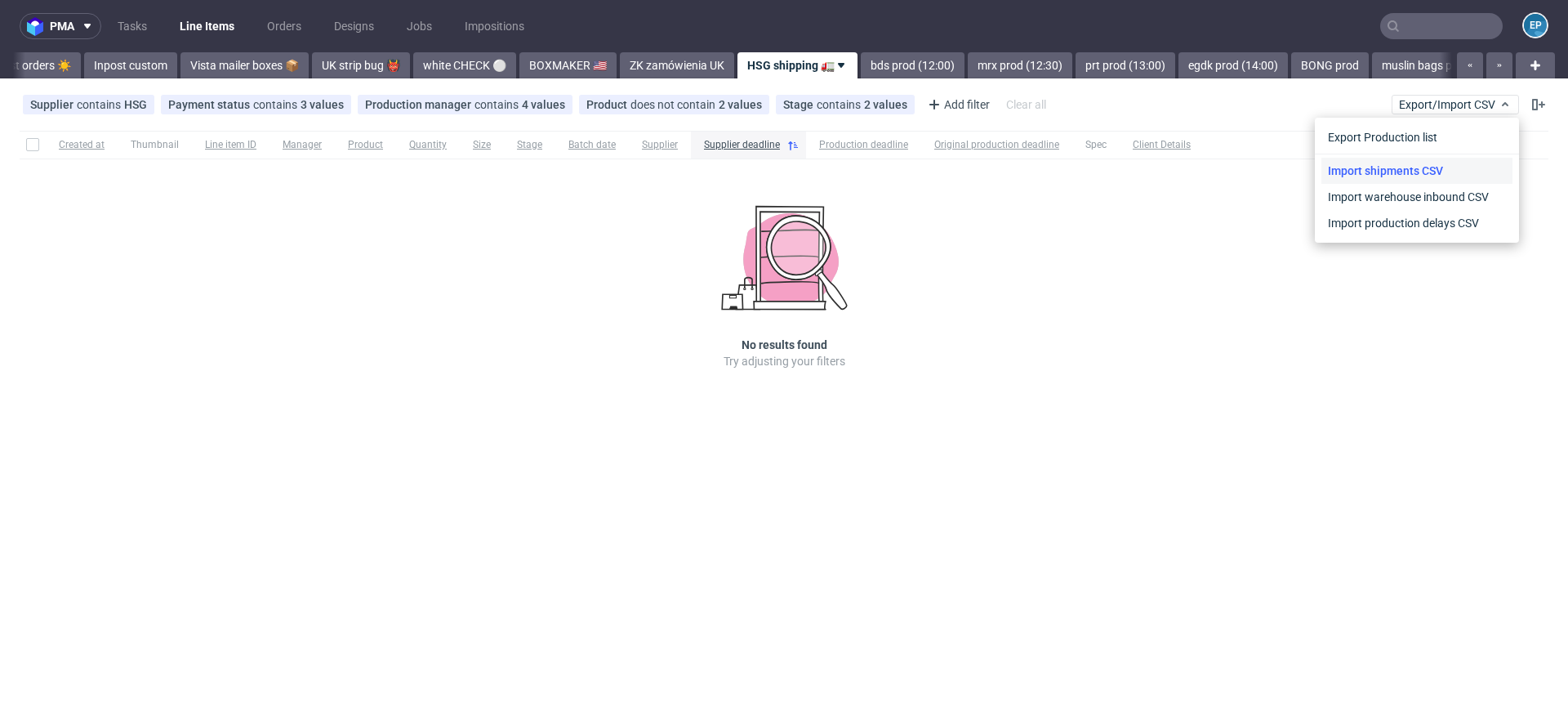
click at [1429, 178] on link "Import shipments CSV" at bounding box center [1417, 170] width 191 height 26
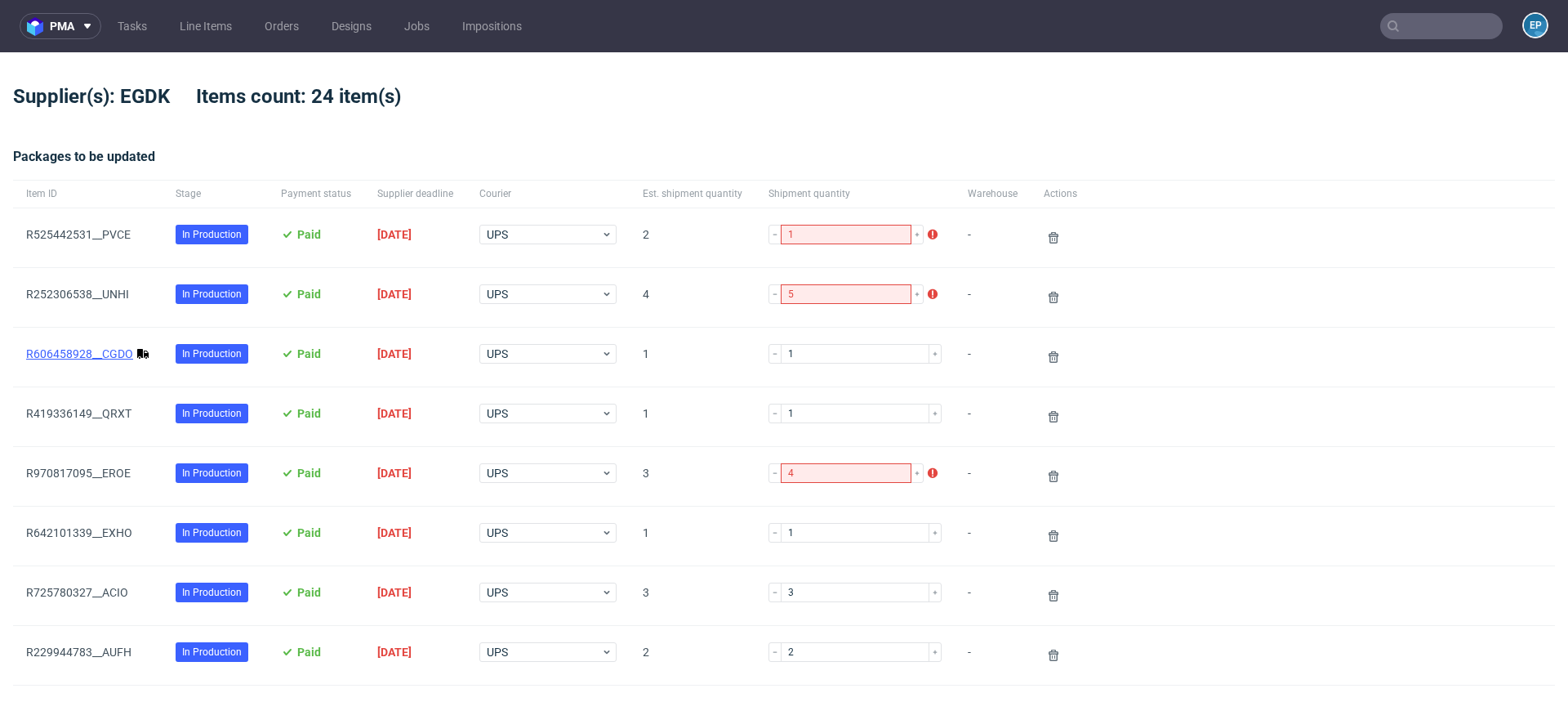
click at [119, 348] on link "R606458928__CGDO" at bounding box center [80, 353] width 107 height 13
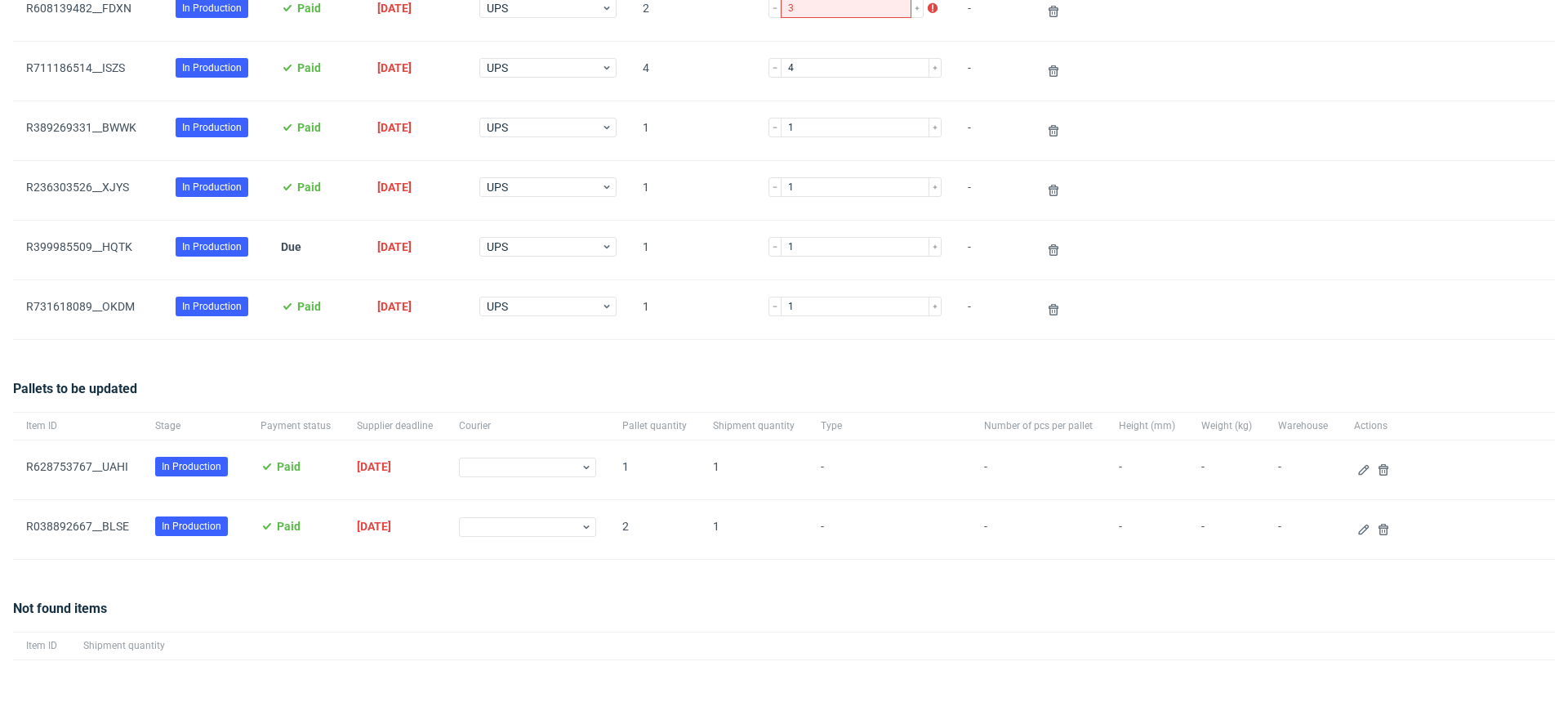
scroll to position [1291, 0]
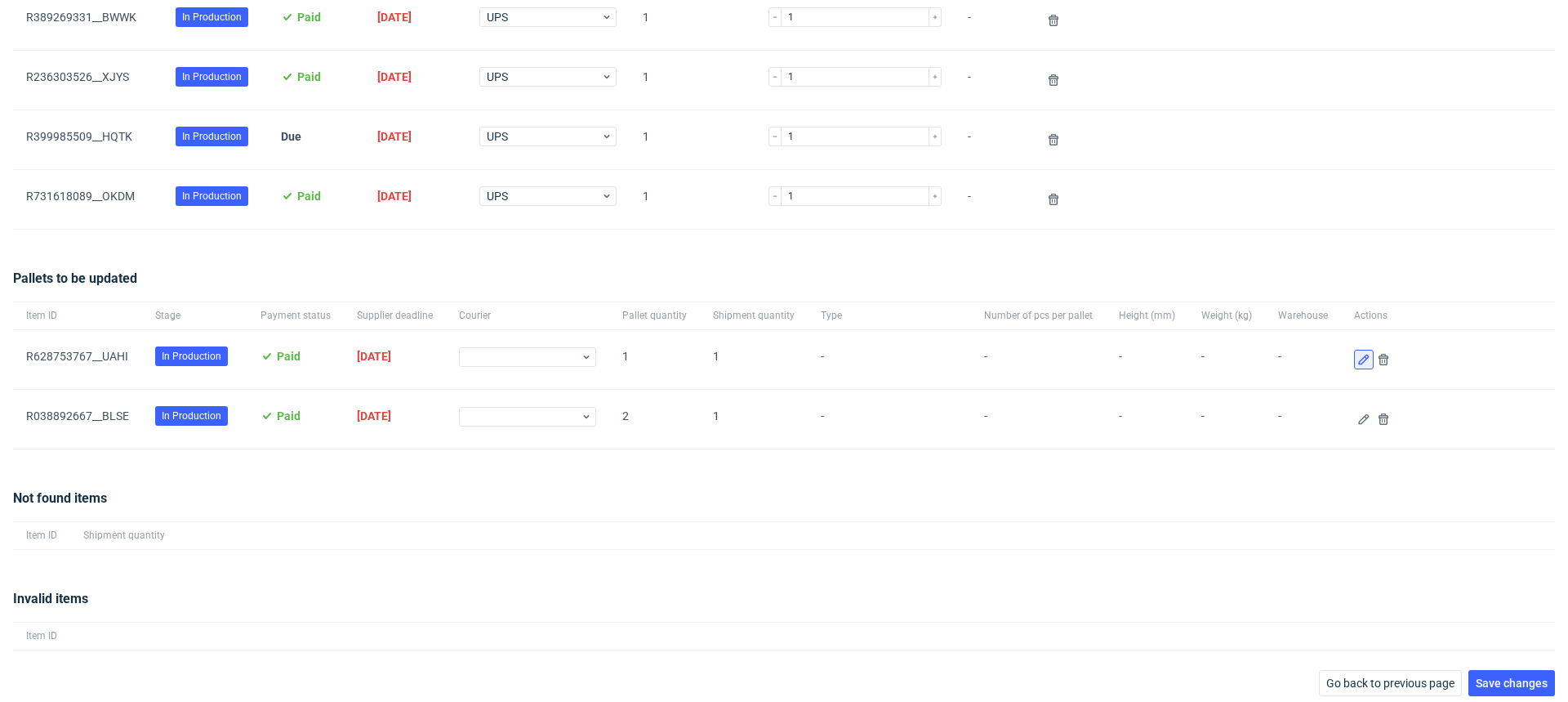
click at [1358, 355] on use at bounding box center [1363, 360] width 10 height 10
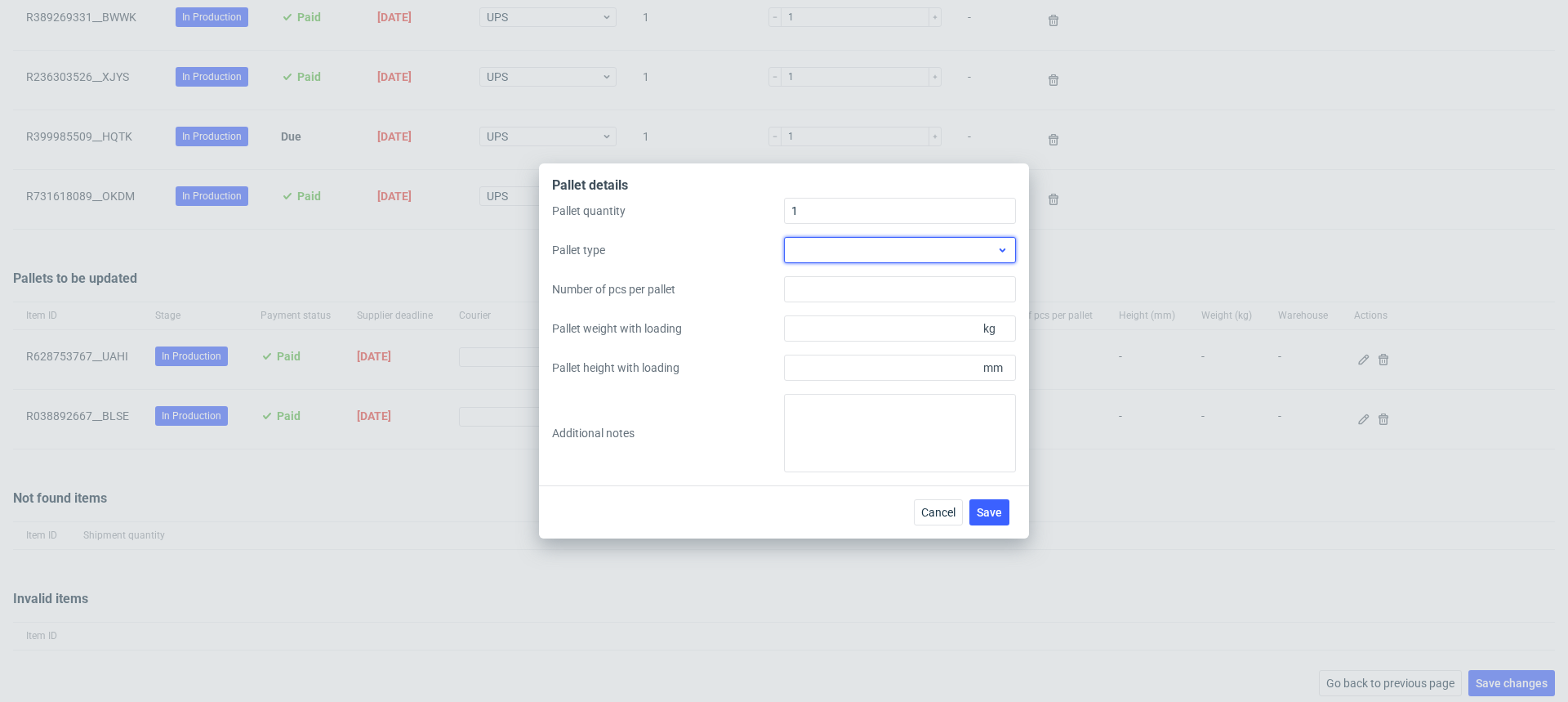
click at [933, 247] on div at bounding box center [899, 250] width 232 height 26
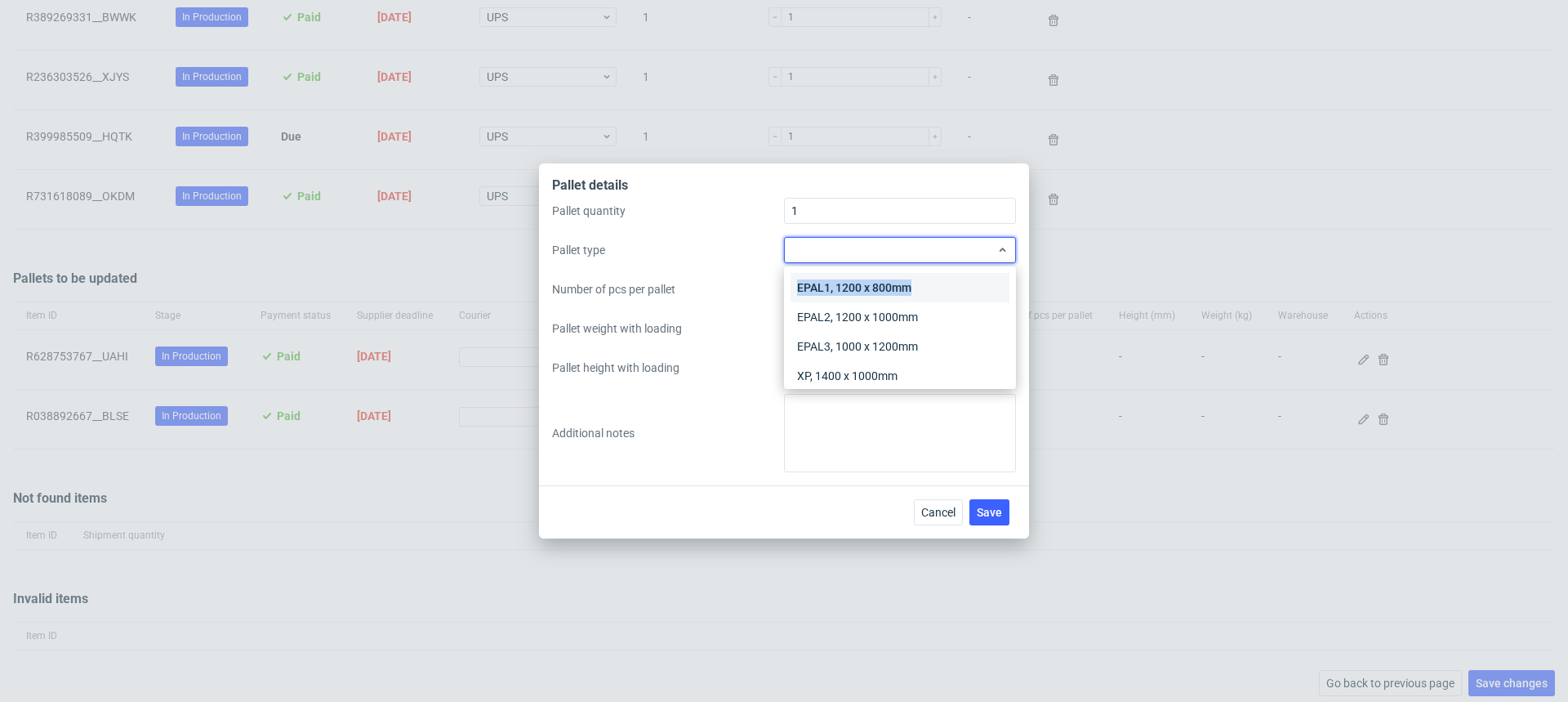
click at [937, 280] on div "EPAL1, 1200 x 800mm" at bounding box center [900, 288] width 219 height 30
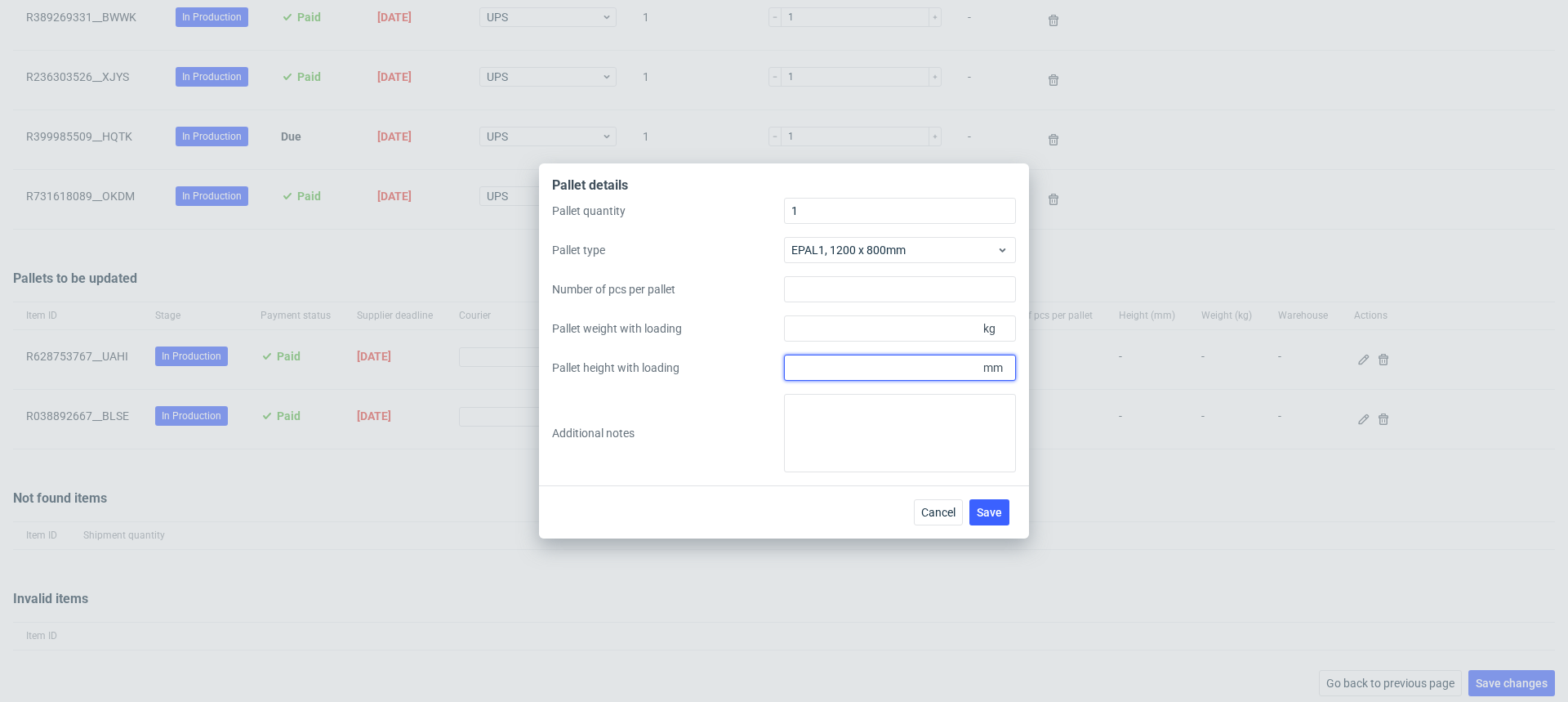
click at [847, 358] on input "Pallet height with loading" at bounding box center [899, 368] width 232 height 26
type input "1860"
click at [885, 323] on input "Pallet weight with loading" at bounding box center [899, 329] width 232 height 26
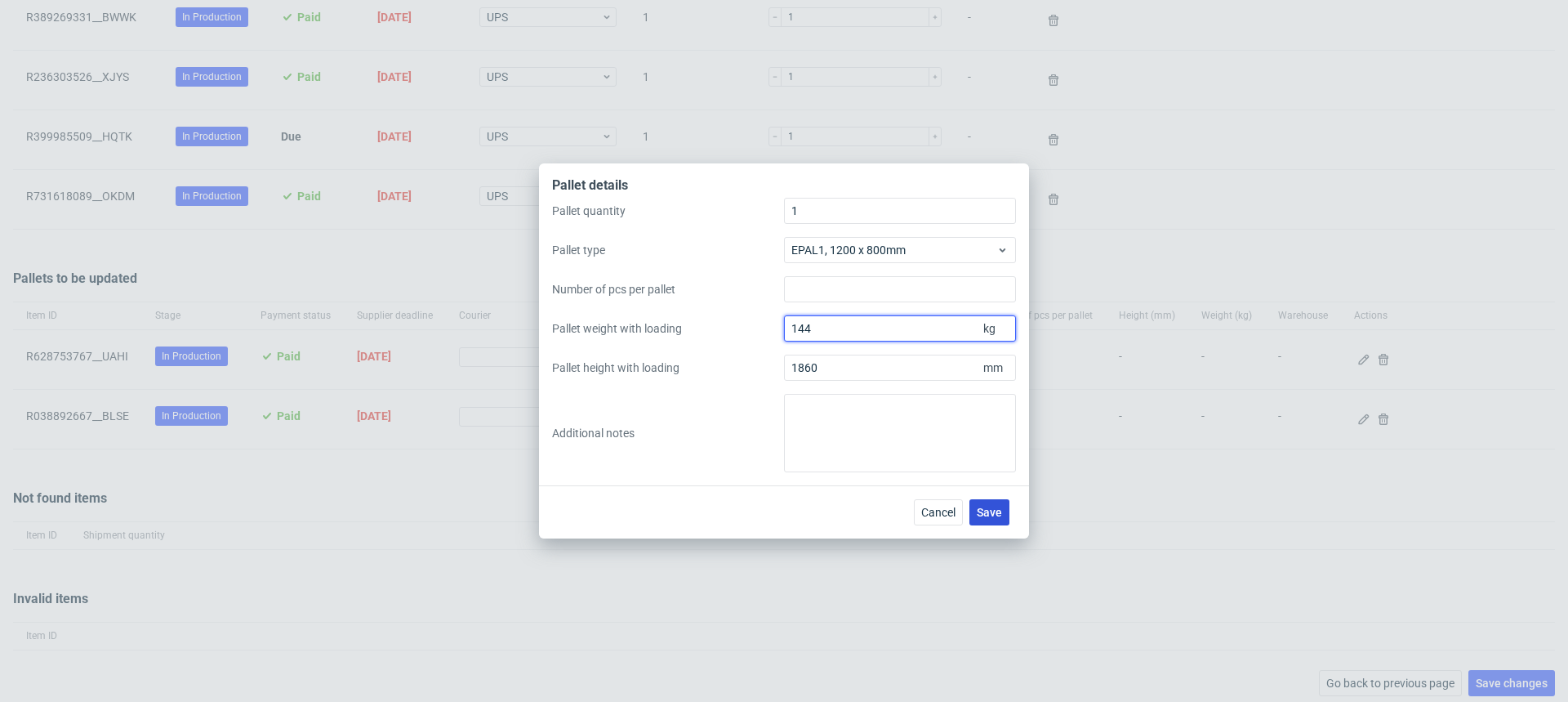
type input "144"
click at [1001, 521] on button "Save" at bounding box center [989, 512] width 40 height 26
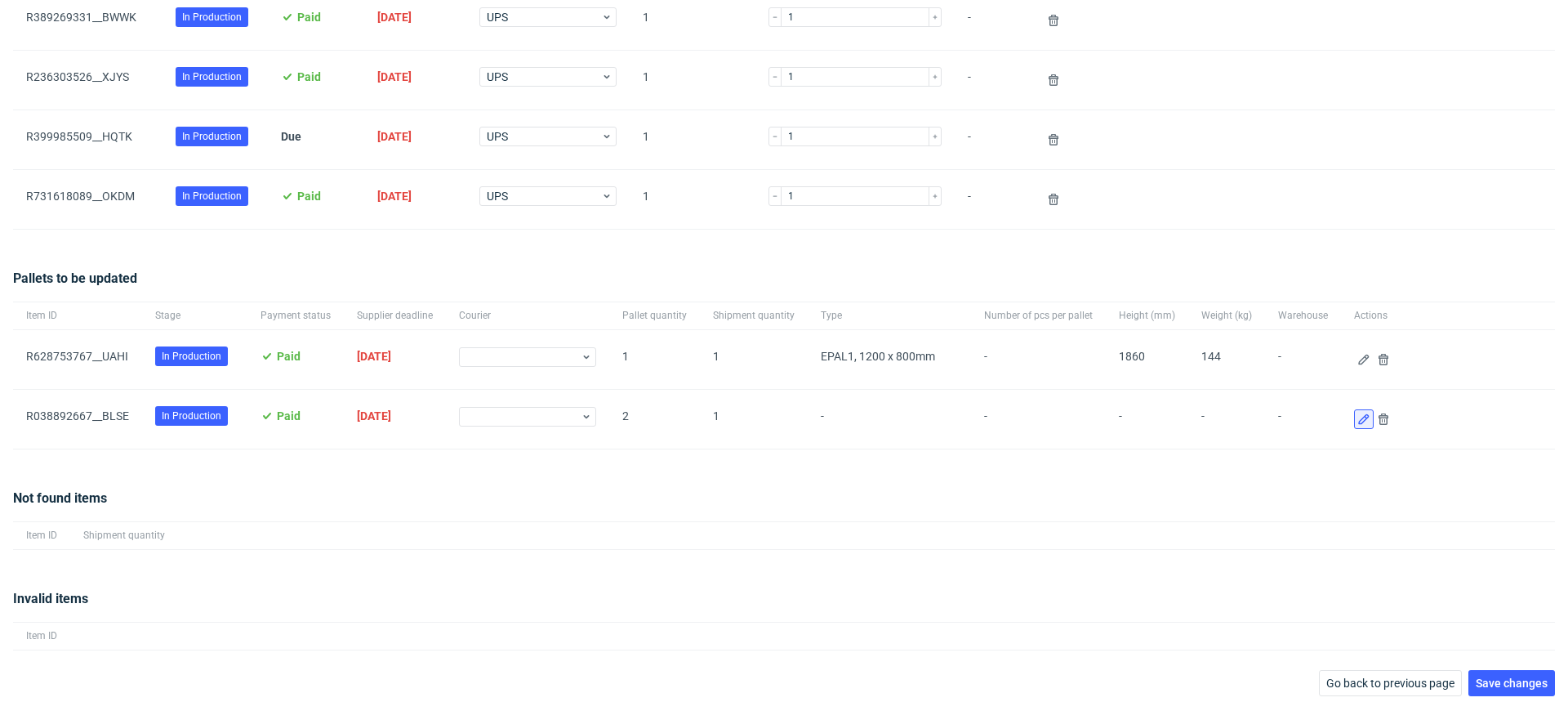
click at [1357, 413] on icon at bounding box center [1363, 419] width 13 height 13
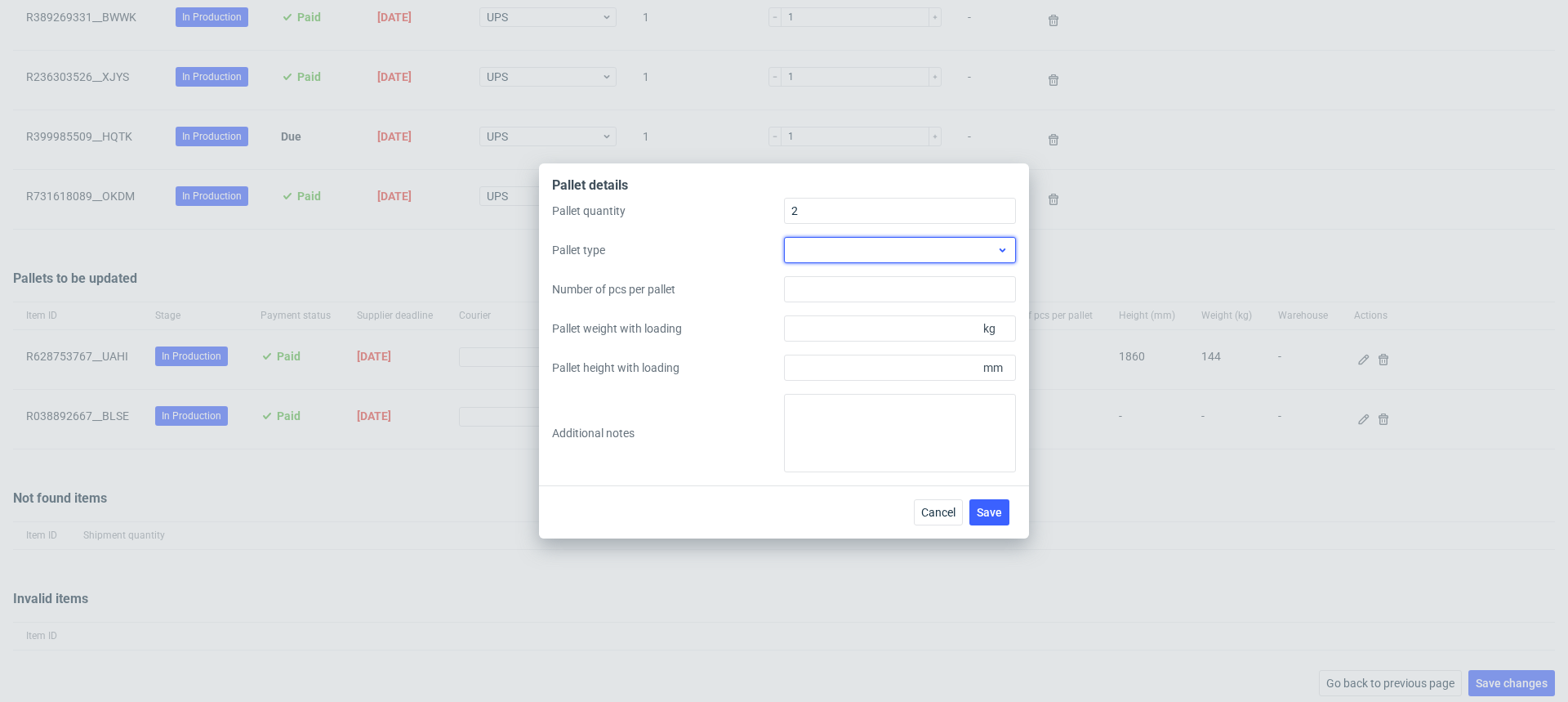
click at [917, 243] on div at bounding box center [899, 250] width 232 height 26
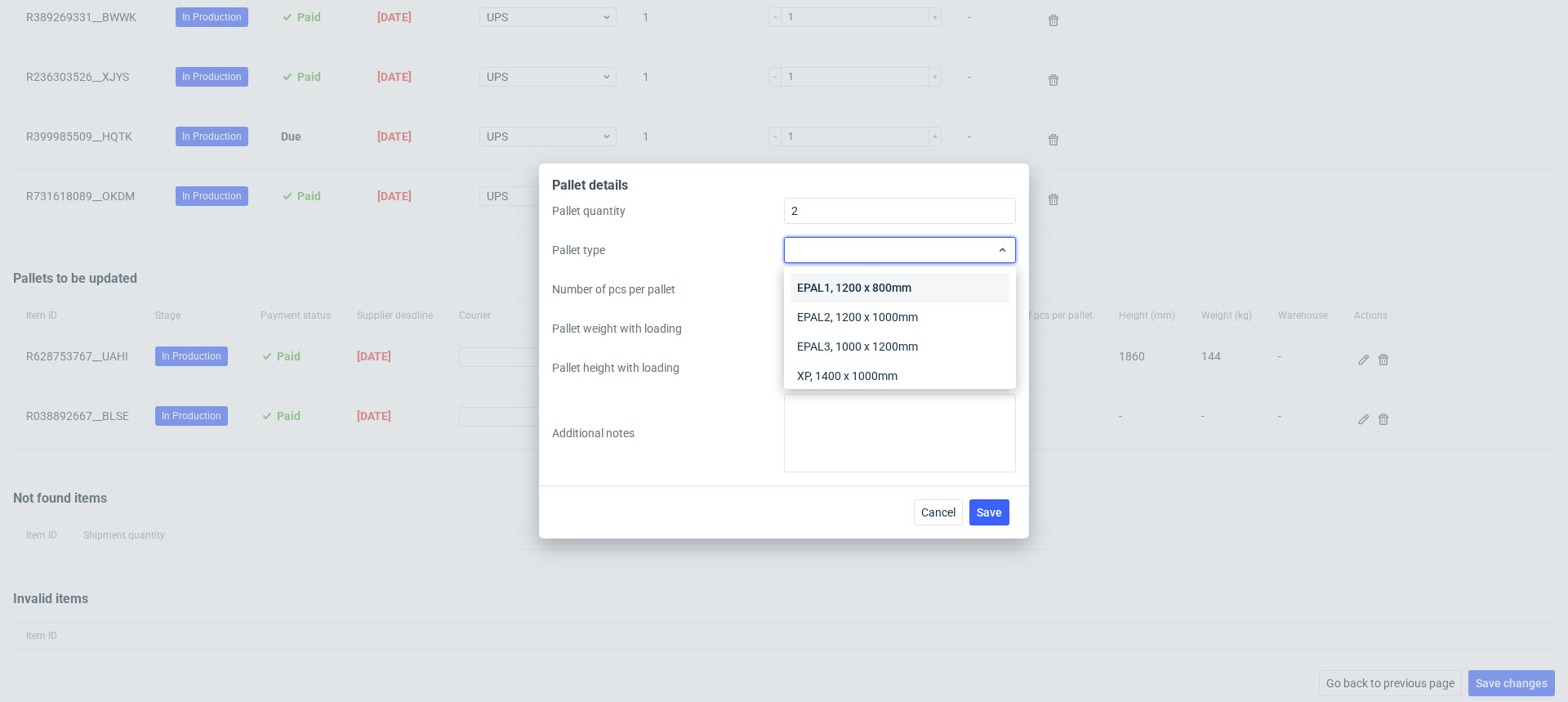
click at [918, 281] on div "EPAL1, 1200 x 800mm" at bounding box center [900, 288] width 219 height 30
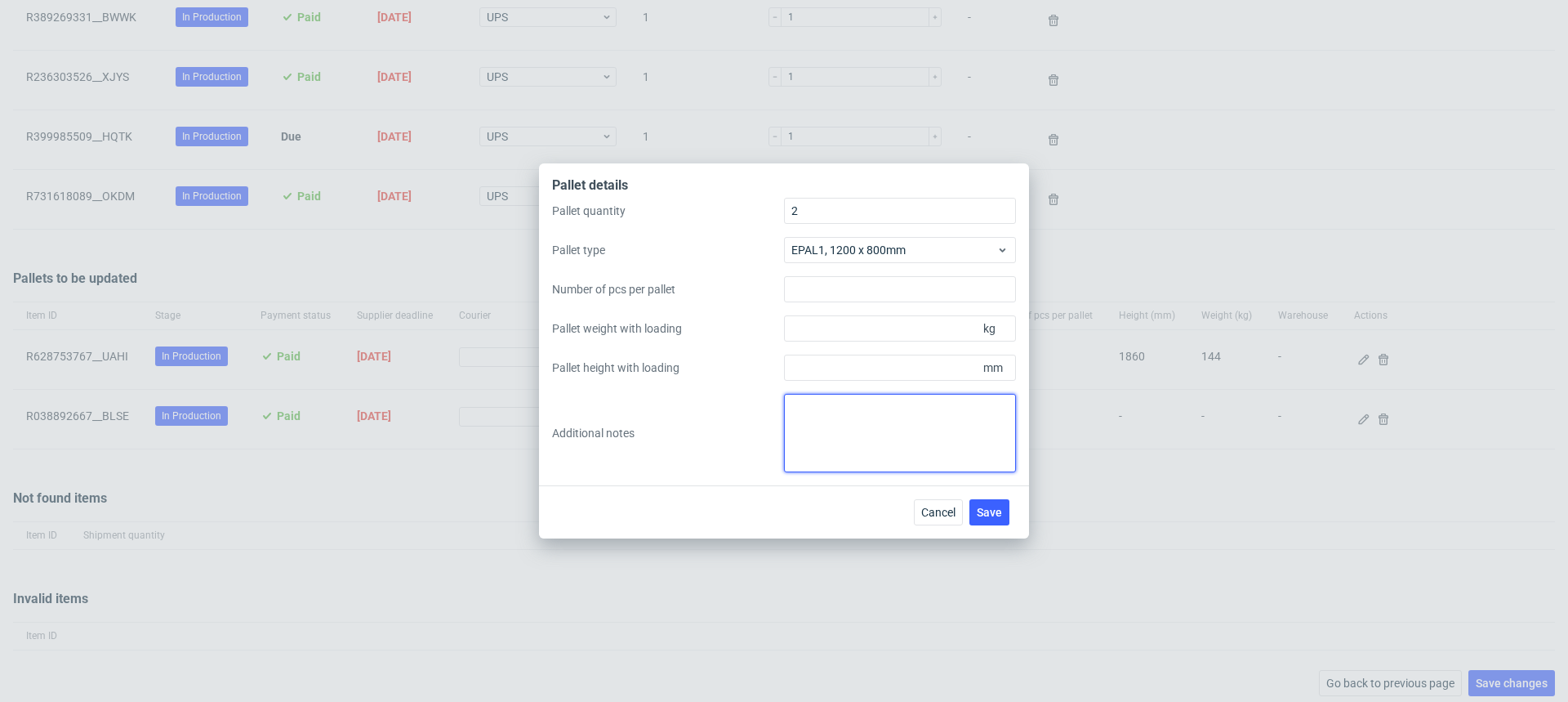
click at [877, 451] on textarea at bounding box center [899, 433] width 232 height 79
paste textarea "1 Paleta(120x80x122) - 133kg , 1Paleta(120x80x122)-125kg"
type textarea "1 Paleta(120x80x122) - 133kg , 1Paleta(120x80x122)-125kg"
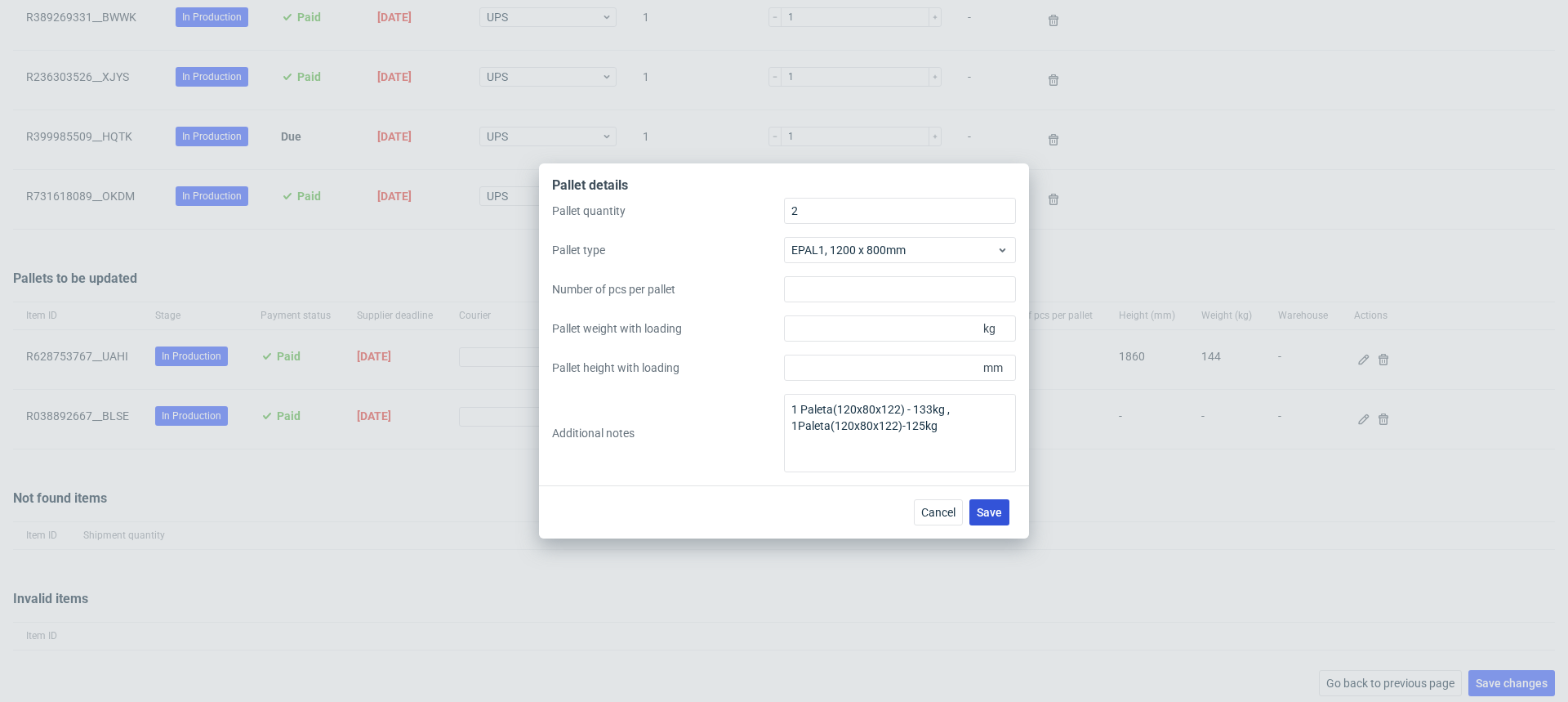
click at [990, 507] on span "Save" at bounding box center [989, 511] width 25 height 11
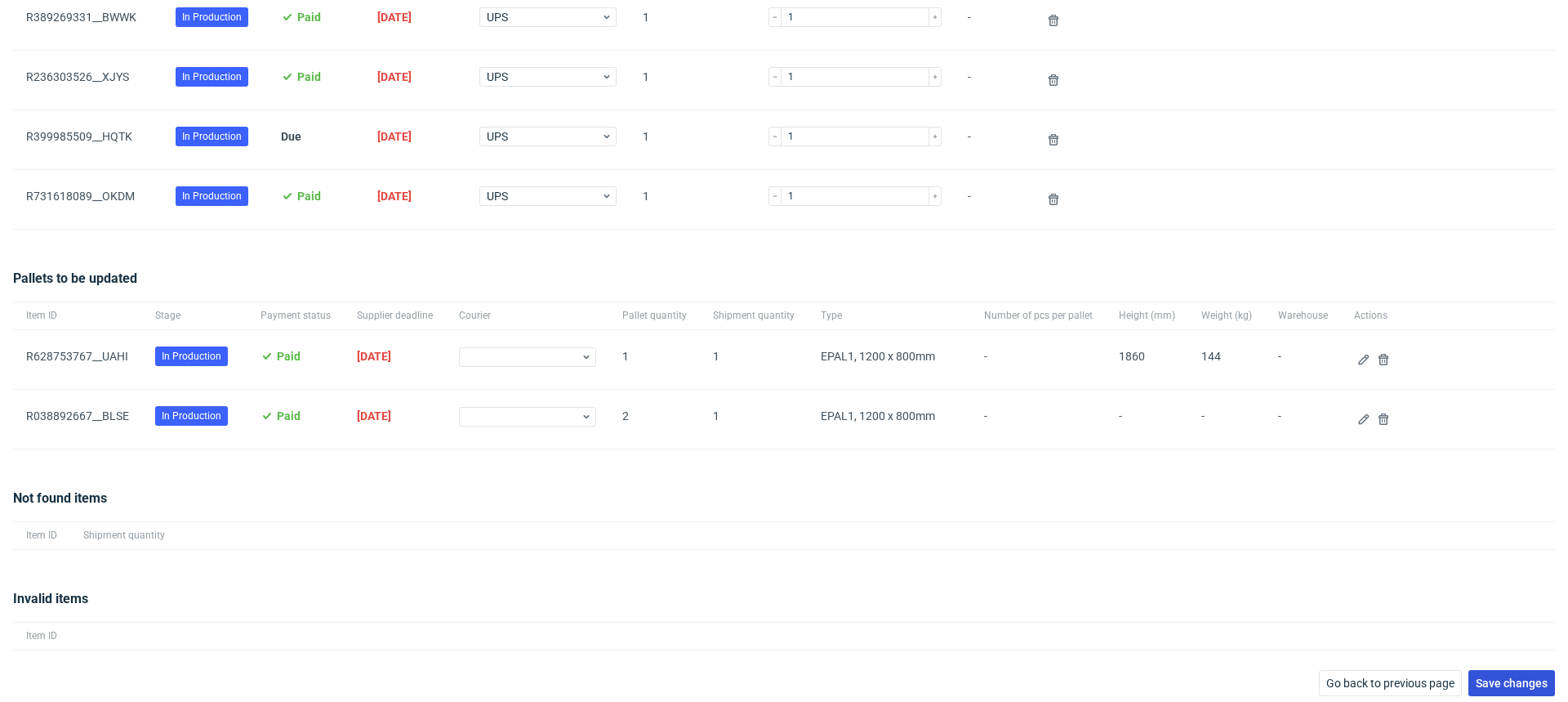
click at [1490, 678] on span "Save changes" at bounding box center [1512, 683] width 72 height 11
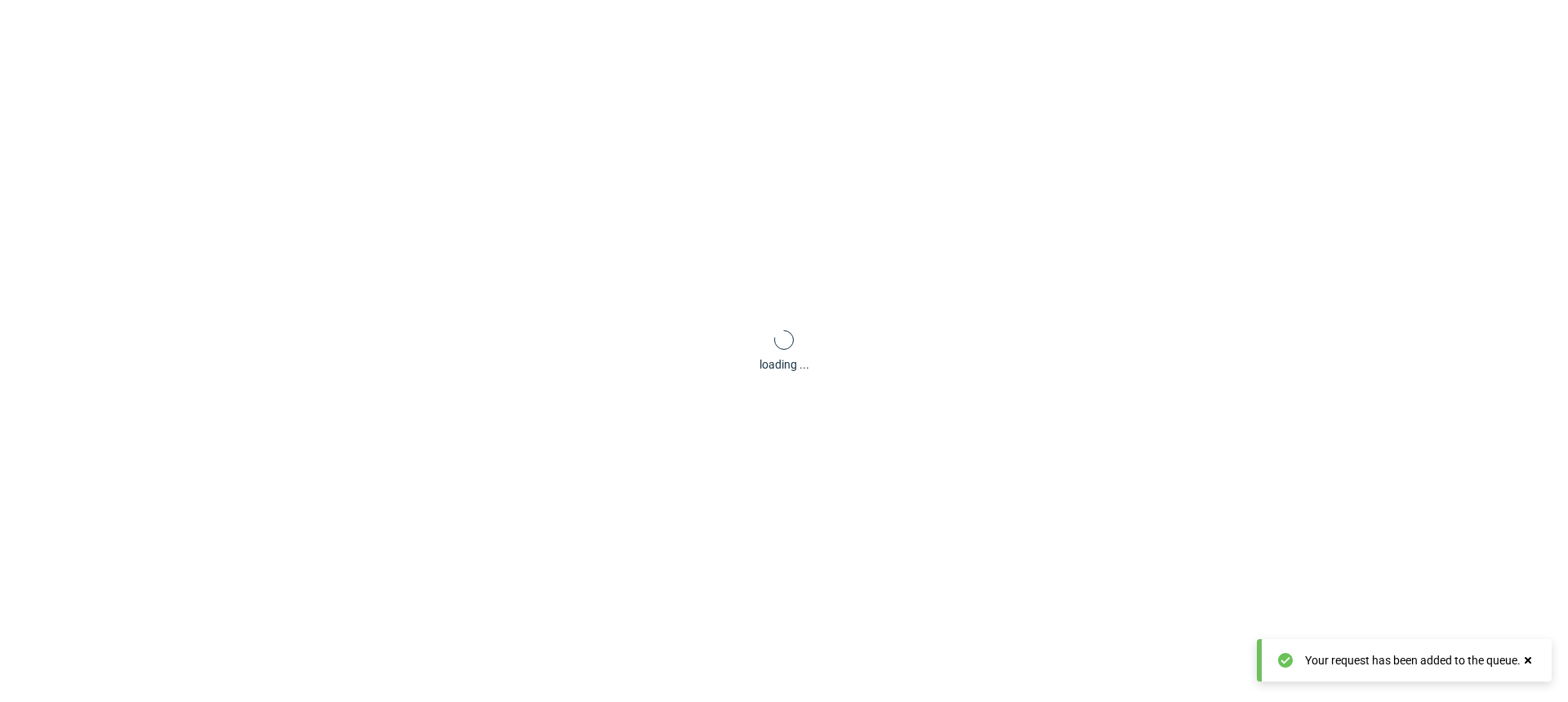
scroll to position [79, 0]
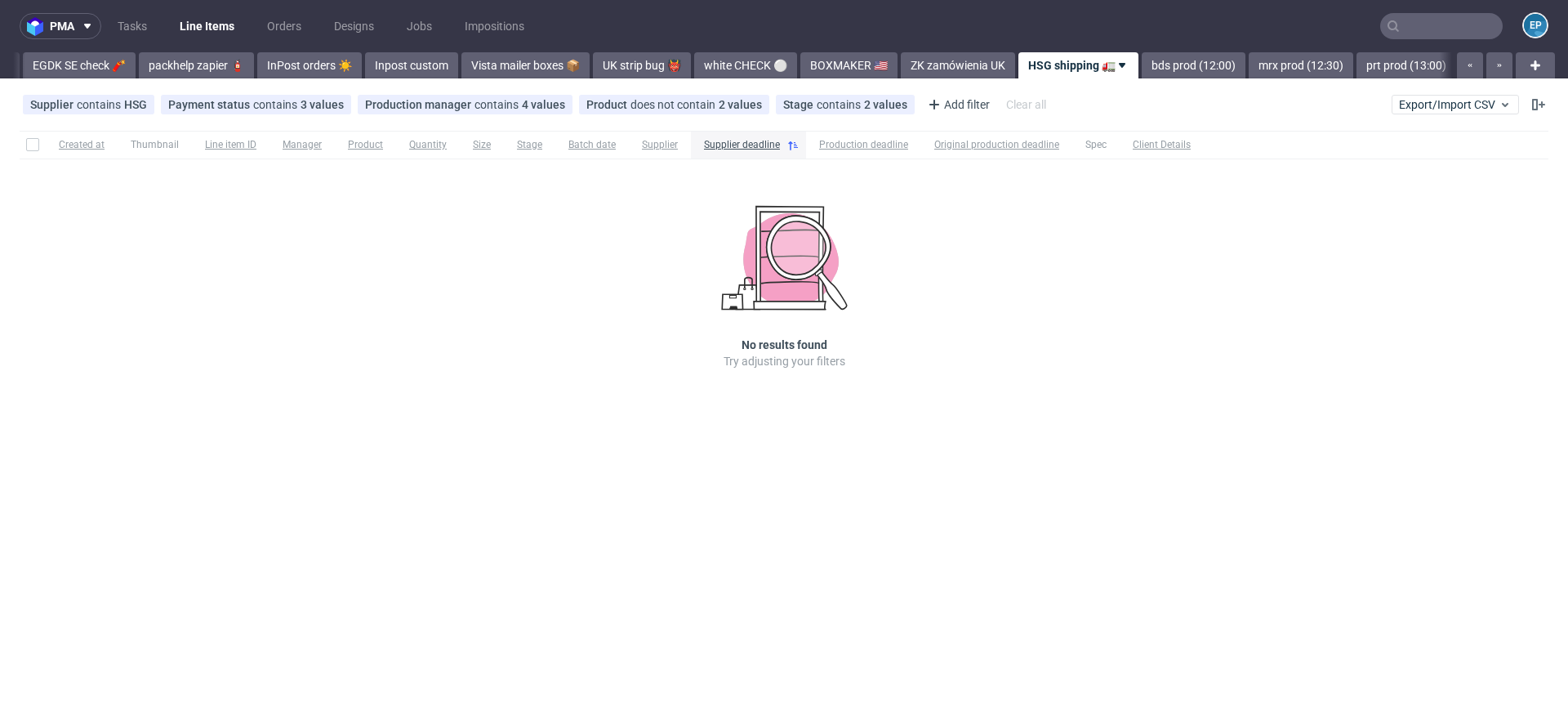
scroll to position [0, 1109]
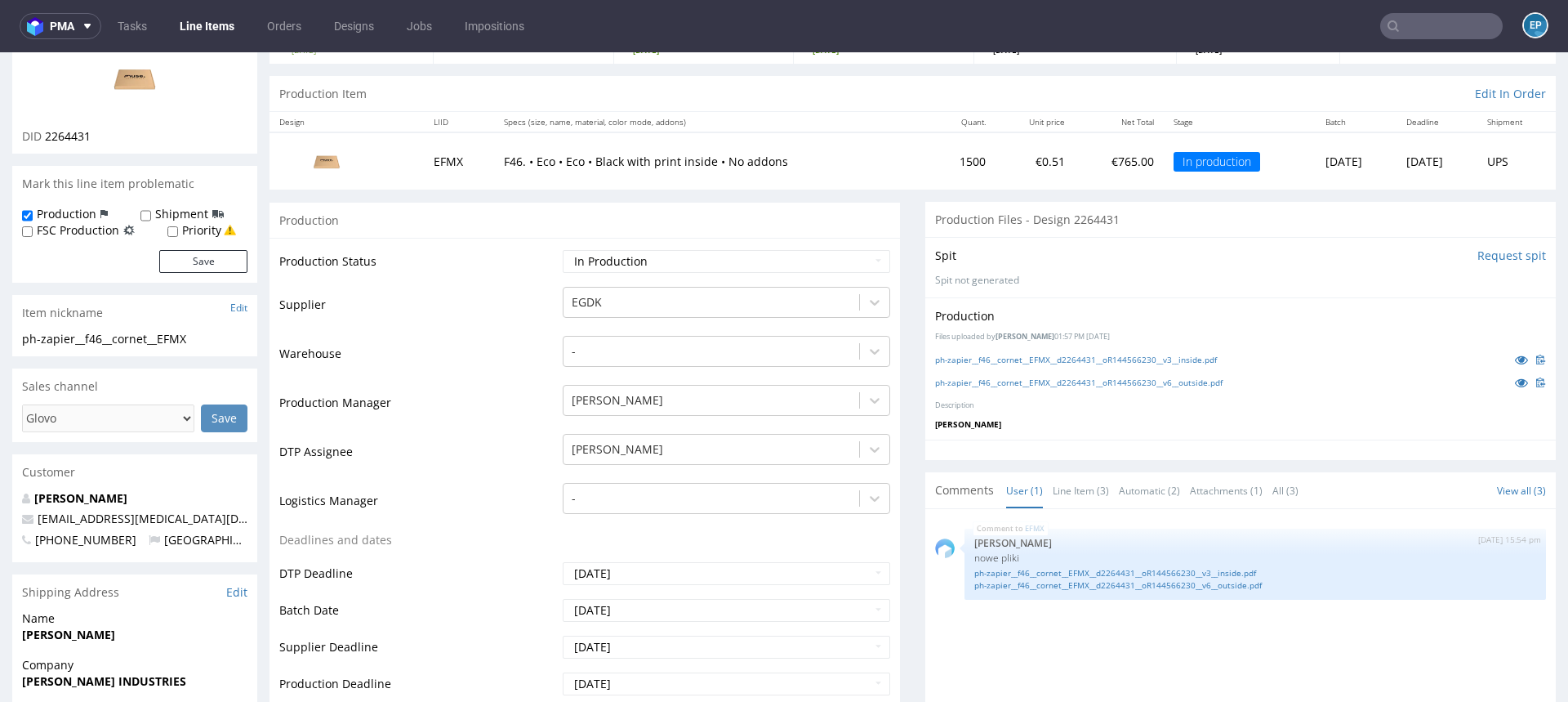
click at [1438, 26] on input "text" at bounding box center [1441, 26] width 122 height 26
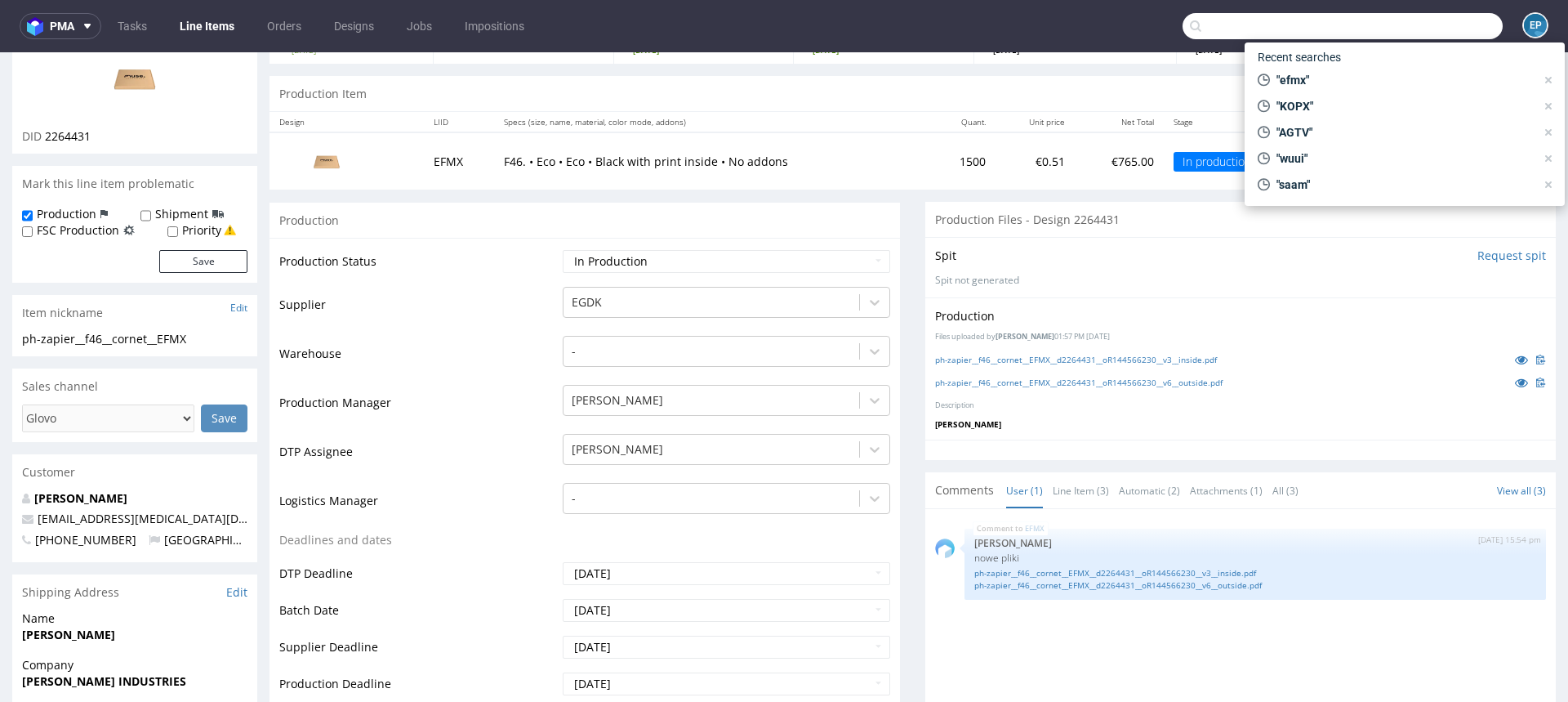
paste input "OKCC"
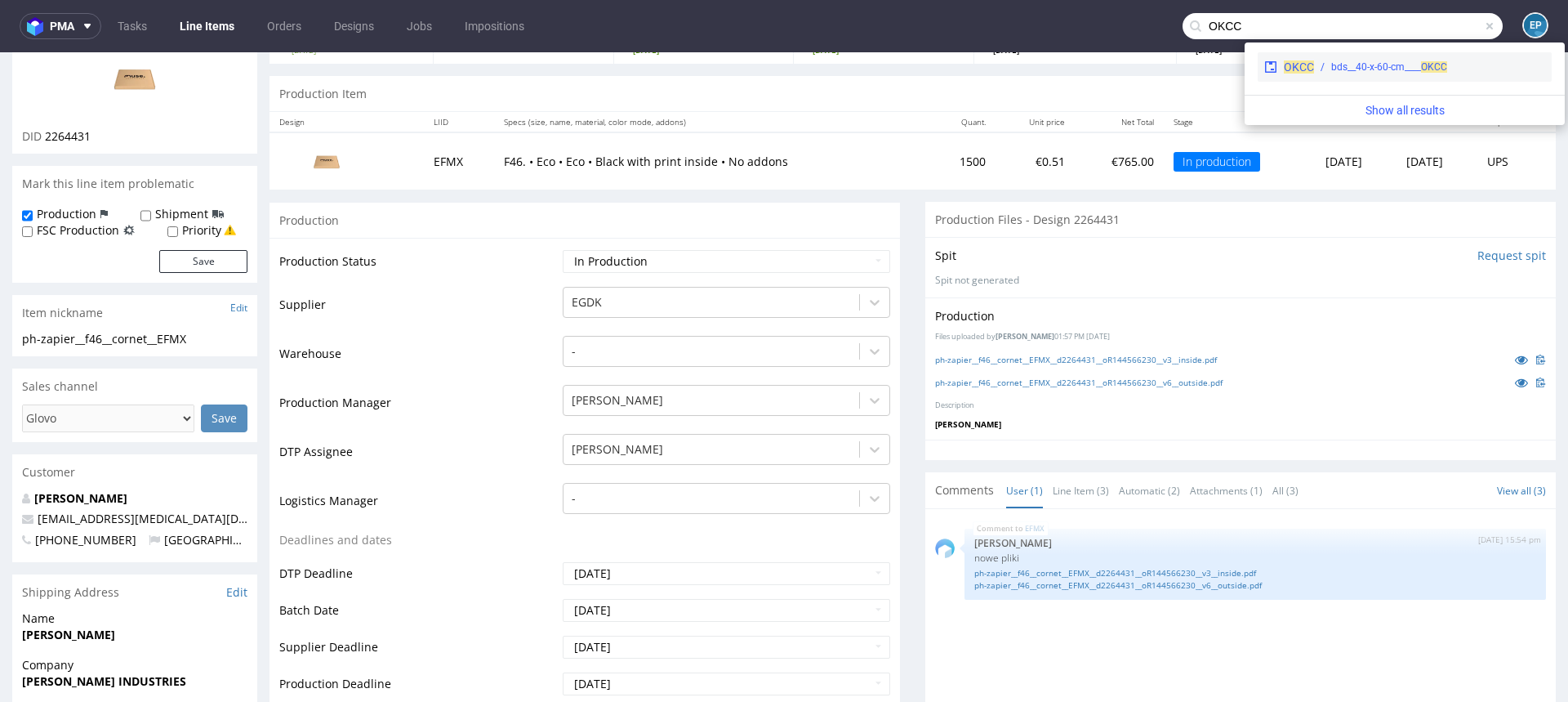
type input "OKCC"
click at [1319, 73] on div "bds__40-x-60-cm____ OKCC" at bounding box center [1430, 66] width 231 height 15
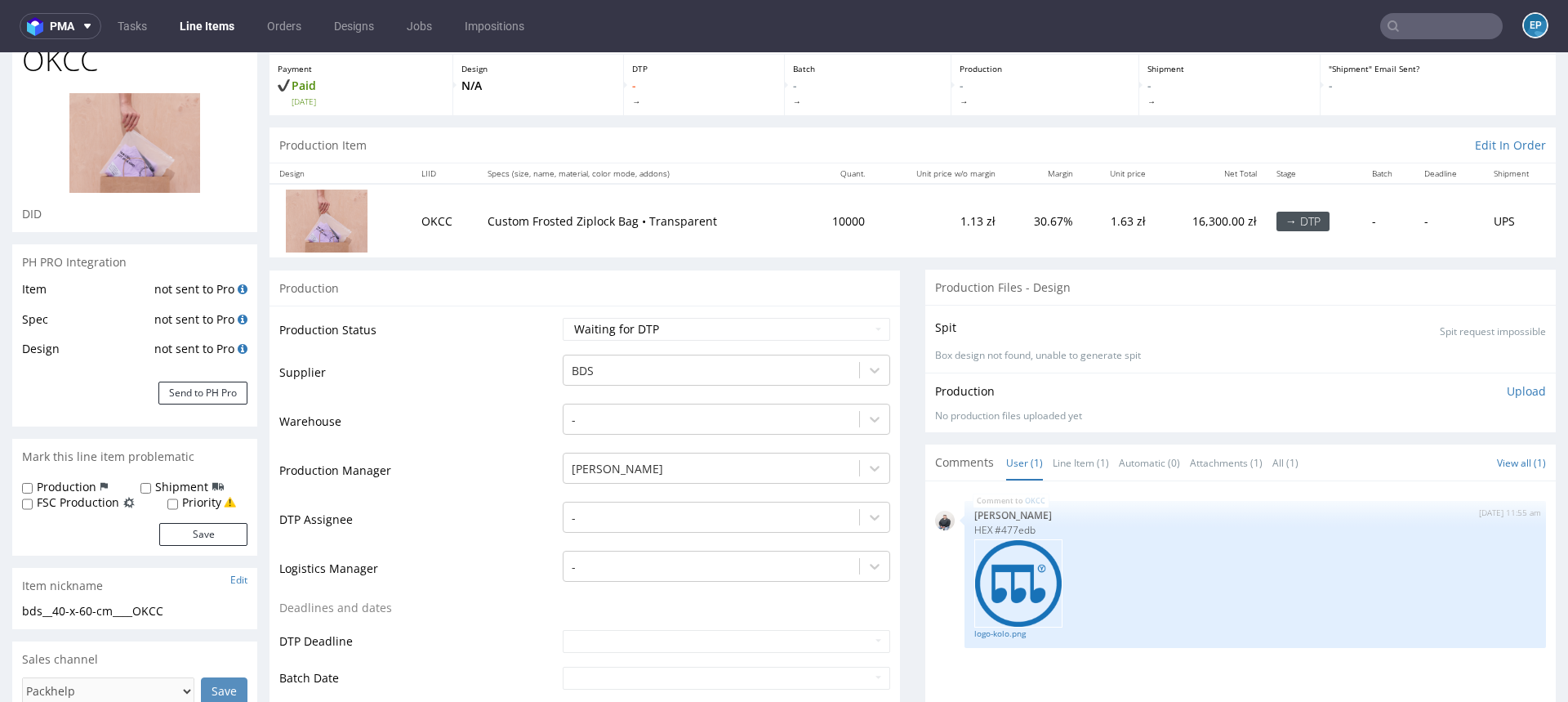
scroll to position [93, 0]
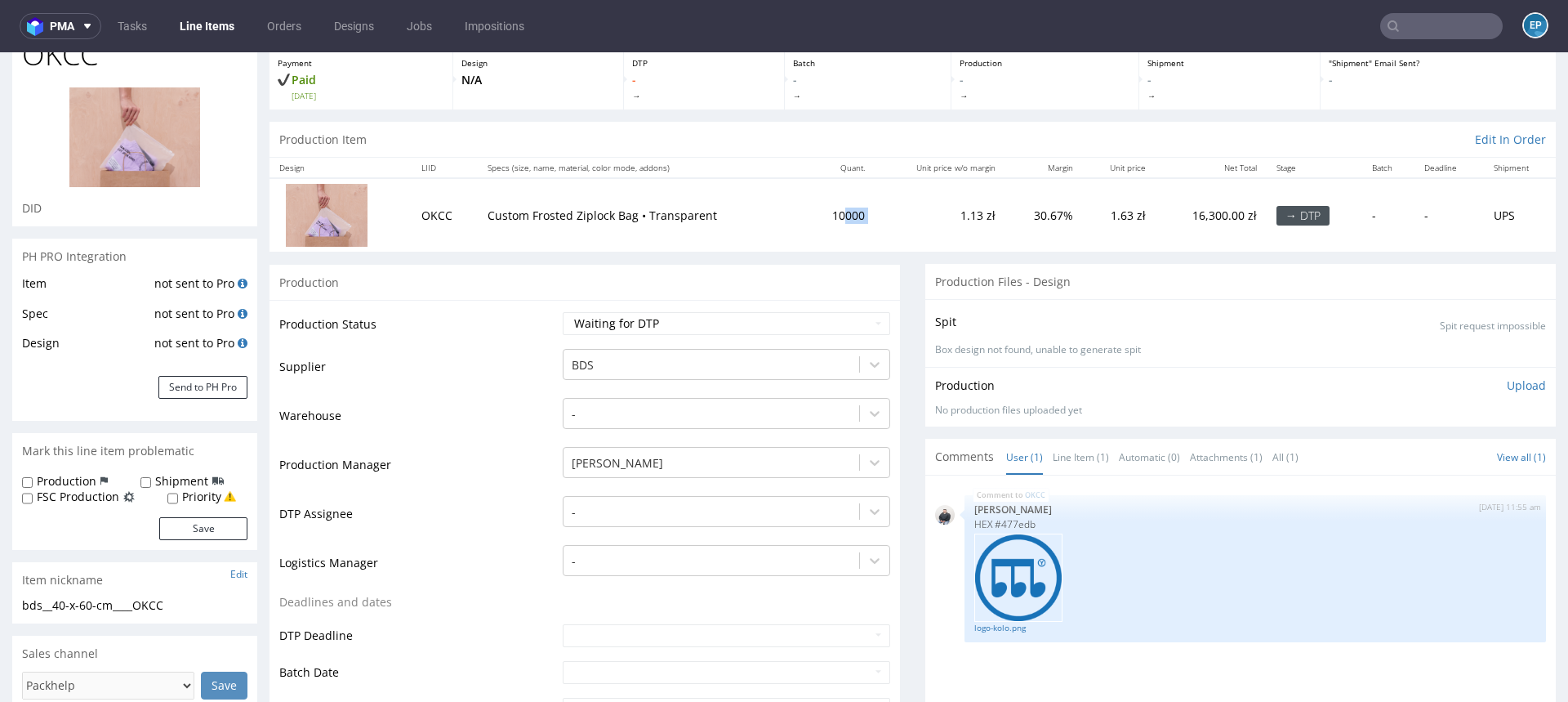
drag, startPoint x: 828, startPoint y: 219, endPoint x: 869, endPoint y: 219, distance: 41.0
click at [869, 219] on tr "OKCC Custom Frosted Ziplock Bag • Transparent 10000 1.13 zł 30.67% 1.63 zł 16,3…" at bounding box center [912, 214] width 1287 height 73
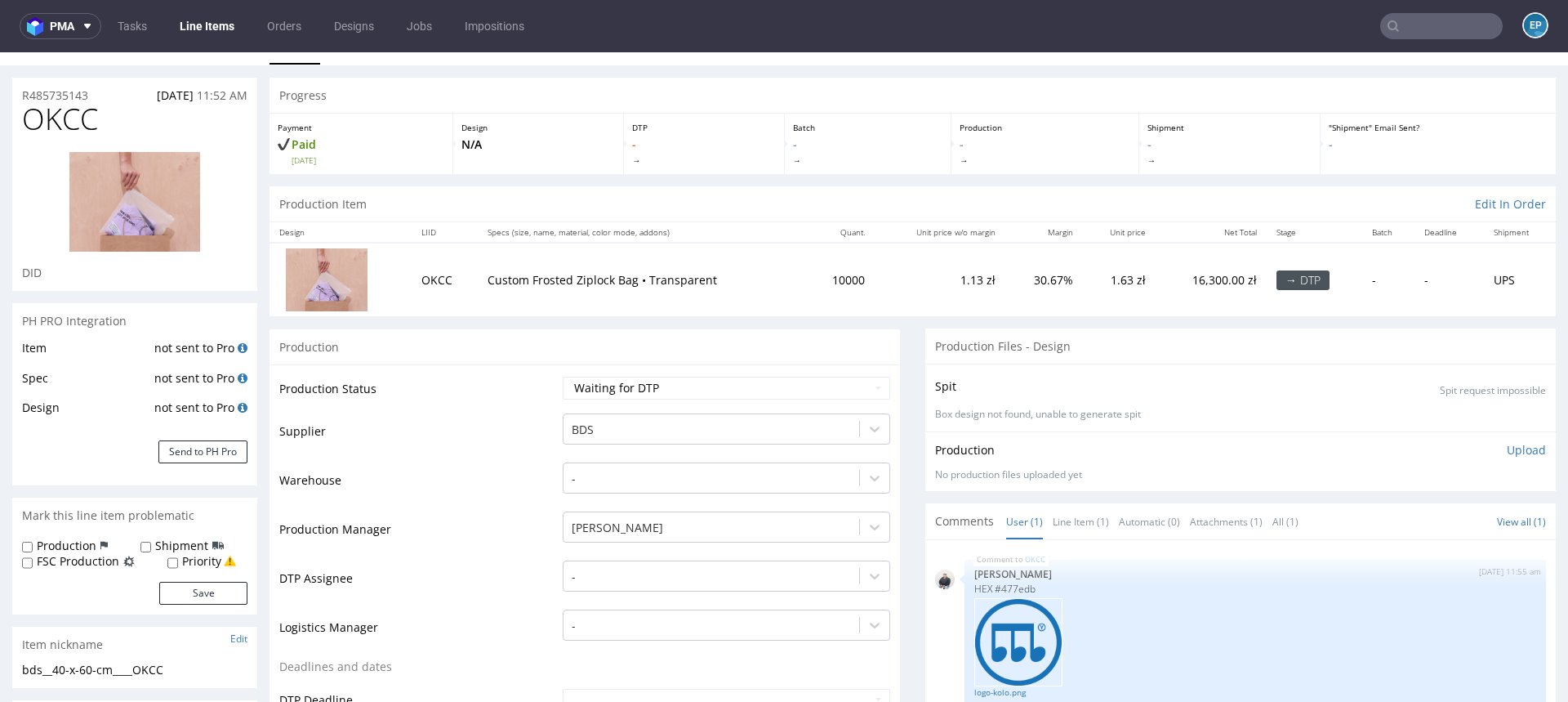
scroll to position [33, 0]
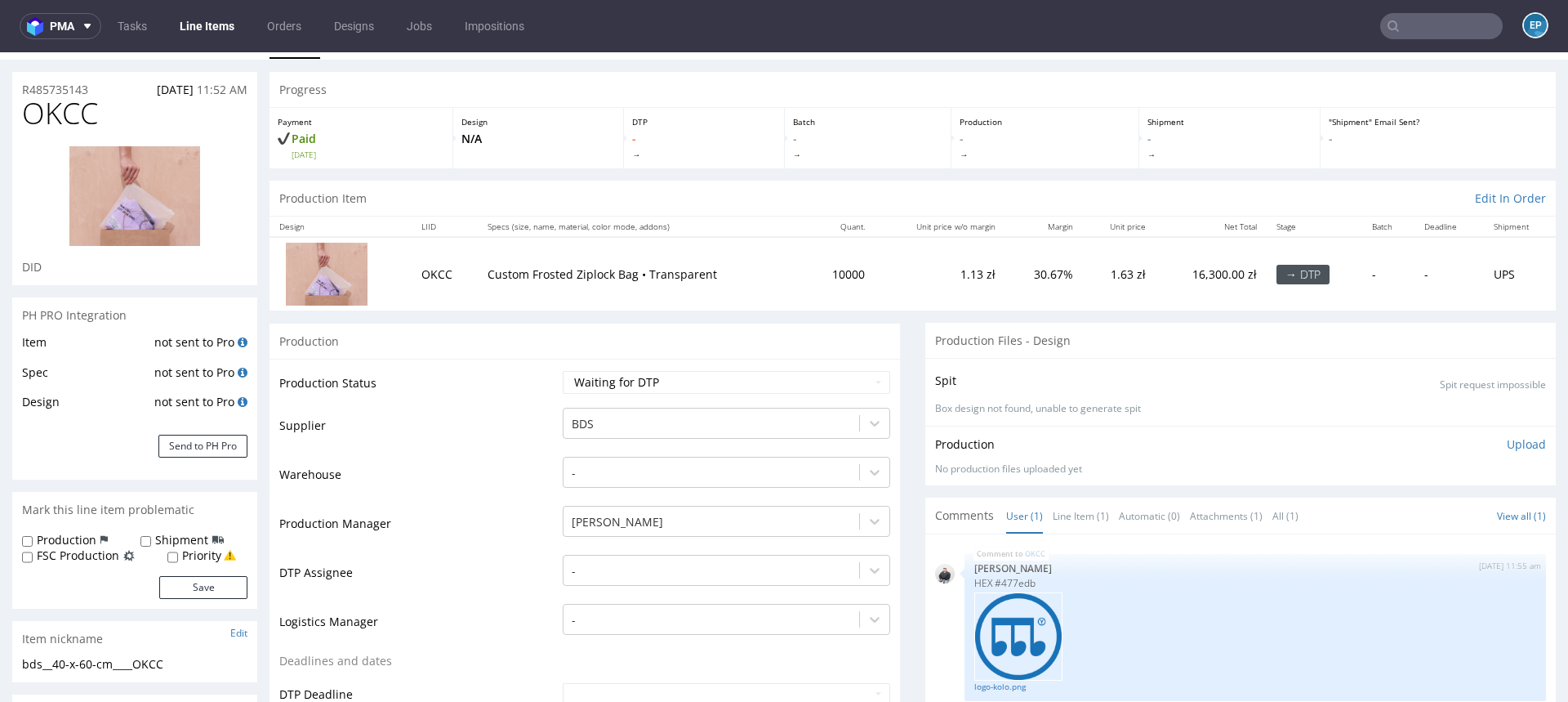
click at [580, 277] on p "Custom Frosted Ziplock Bag • Transparent" at bounding box center [642, 275] width 309 height 17
drag, startPoint x: 483, startPoint y: 274, endPoint x: 630, endPoint y: 276, distance: 147.0
click at [630, 277] on p "Custom Frosted Ziplock Bag • Transparent" at bounding box center [642, 275] width 309 height 17
copy p "Custom Frosted Ziplock Bag"
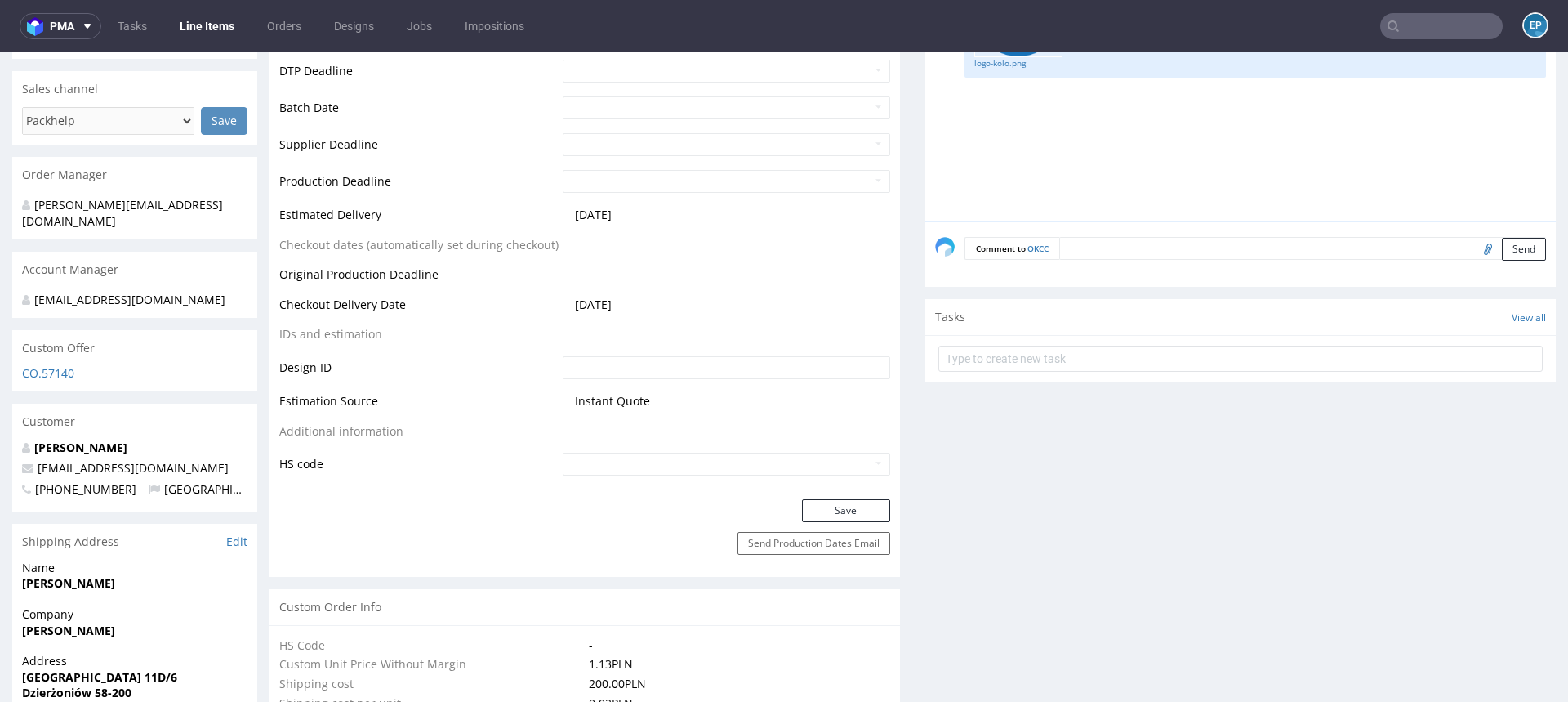
scroll to position [664, 0]
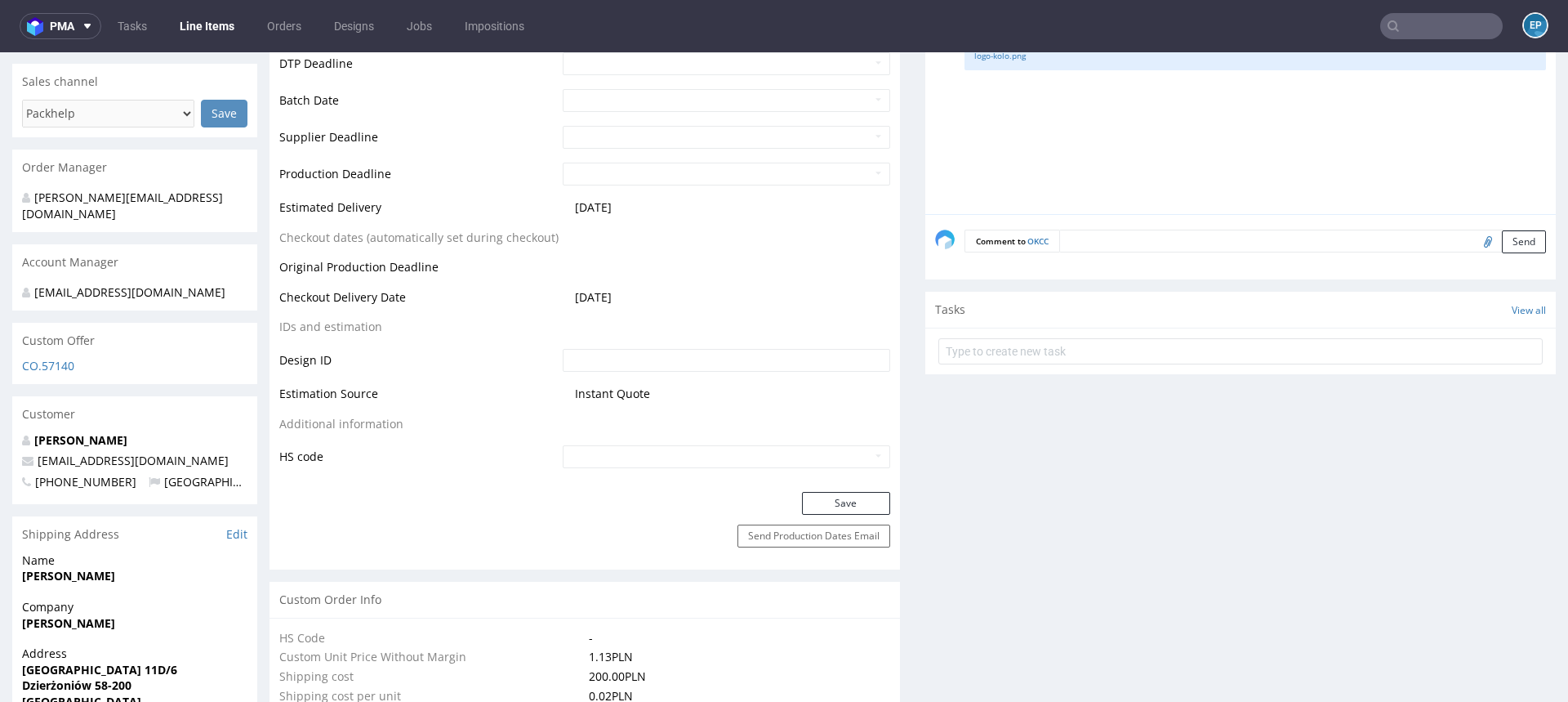
click at [1407, 29] on input "text" at bounding box center [1441, 26] width 122 height 26
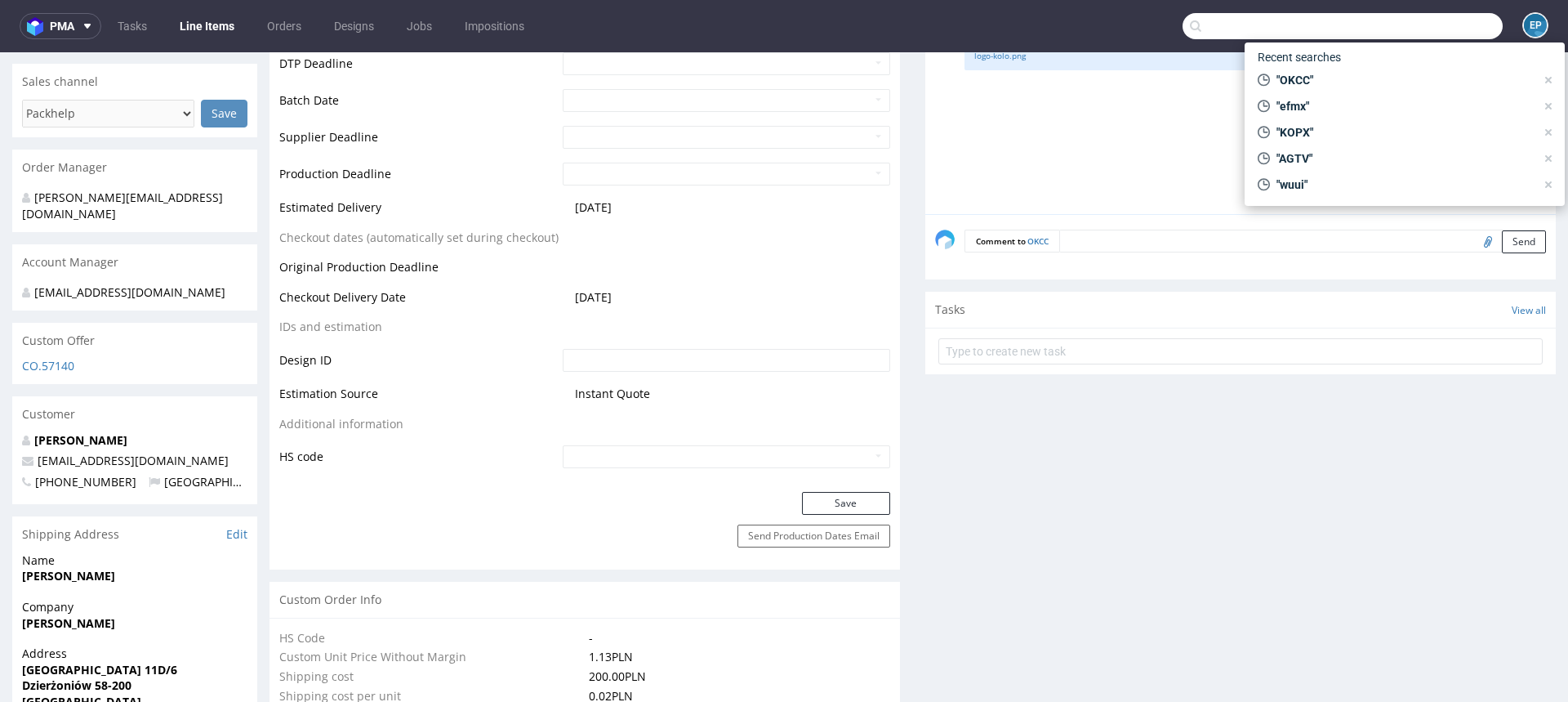
paste input "R034660595"
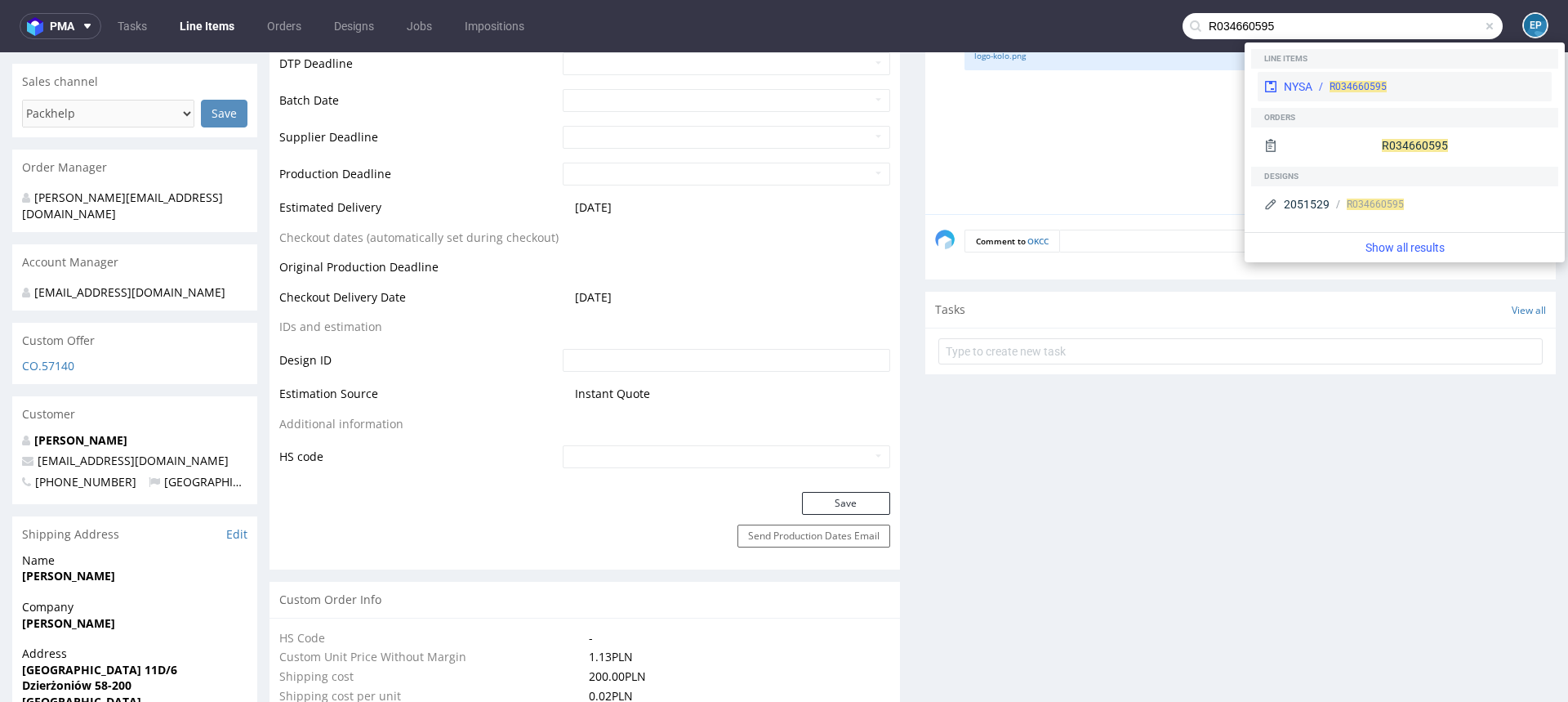
type input "R034660595"
click at [1387, 94] on div "NYSA R034660595" at bounding box center [1405, 87] width 294 height 30
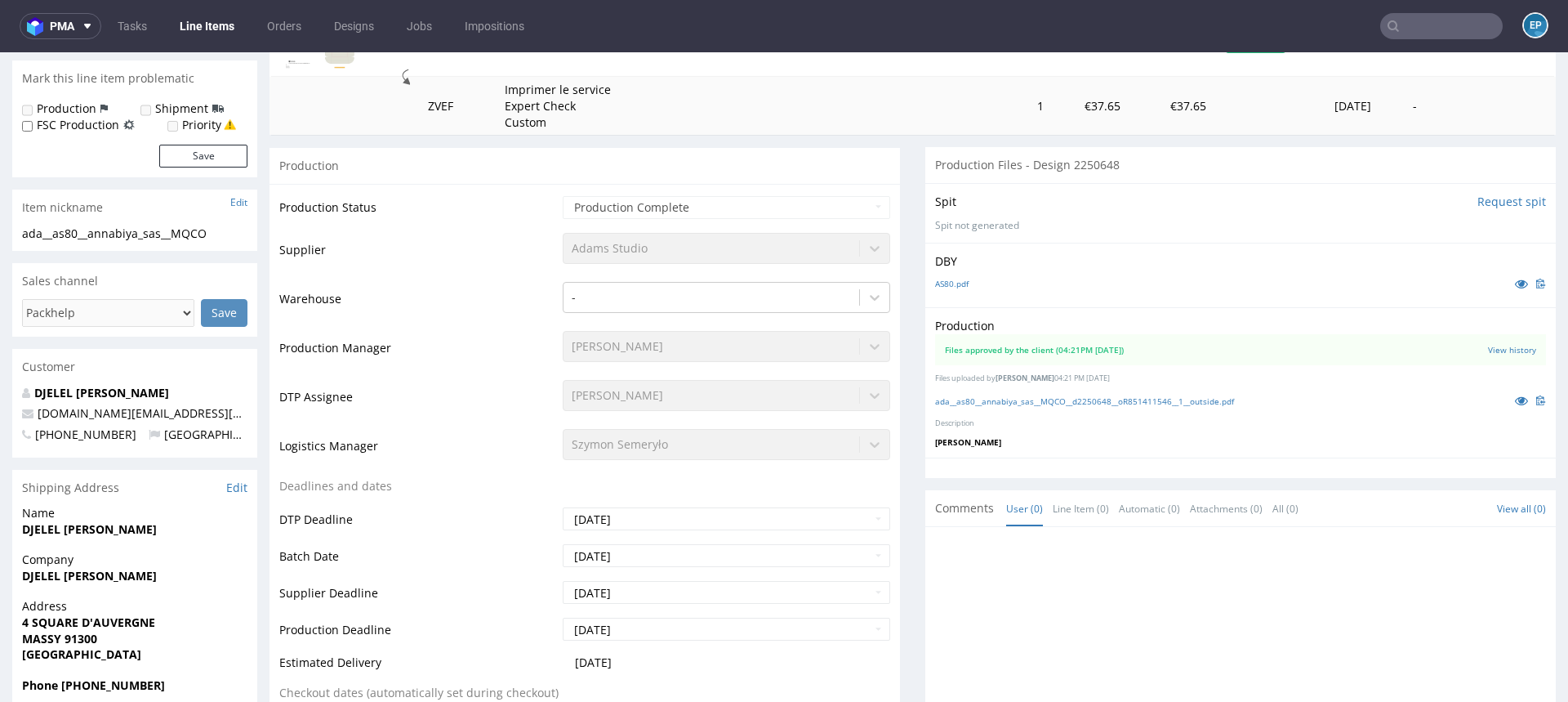
scroll to position [310, 0]
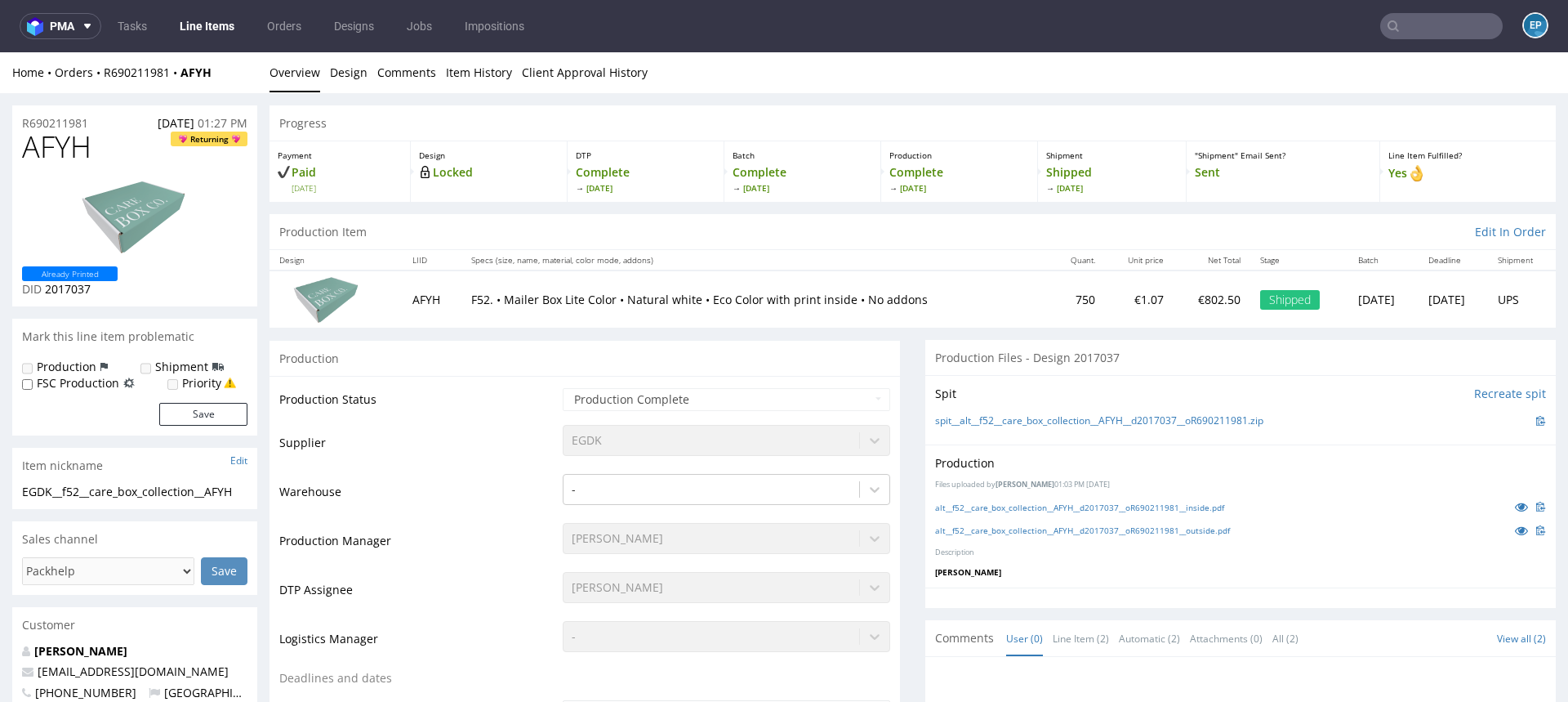
click at [1440, 41] on nav "pma Tasks Line Items Orders Designs Jobs Impositions EP" at bounding box center [784, 26] width 1568 height 52
click at [1439, 41] on nav "pma Tasks Line Items Orders Designs Jobs Impositions EP" at bounding box center [784, 26] width 1568 height 52
click at [1415, 23] on input "text" at bounding box center [1441, 26] width 122 height 26
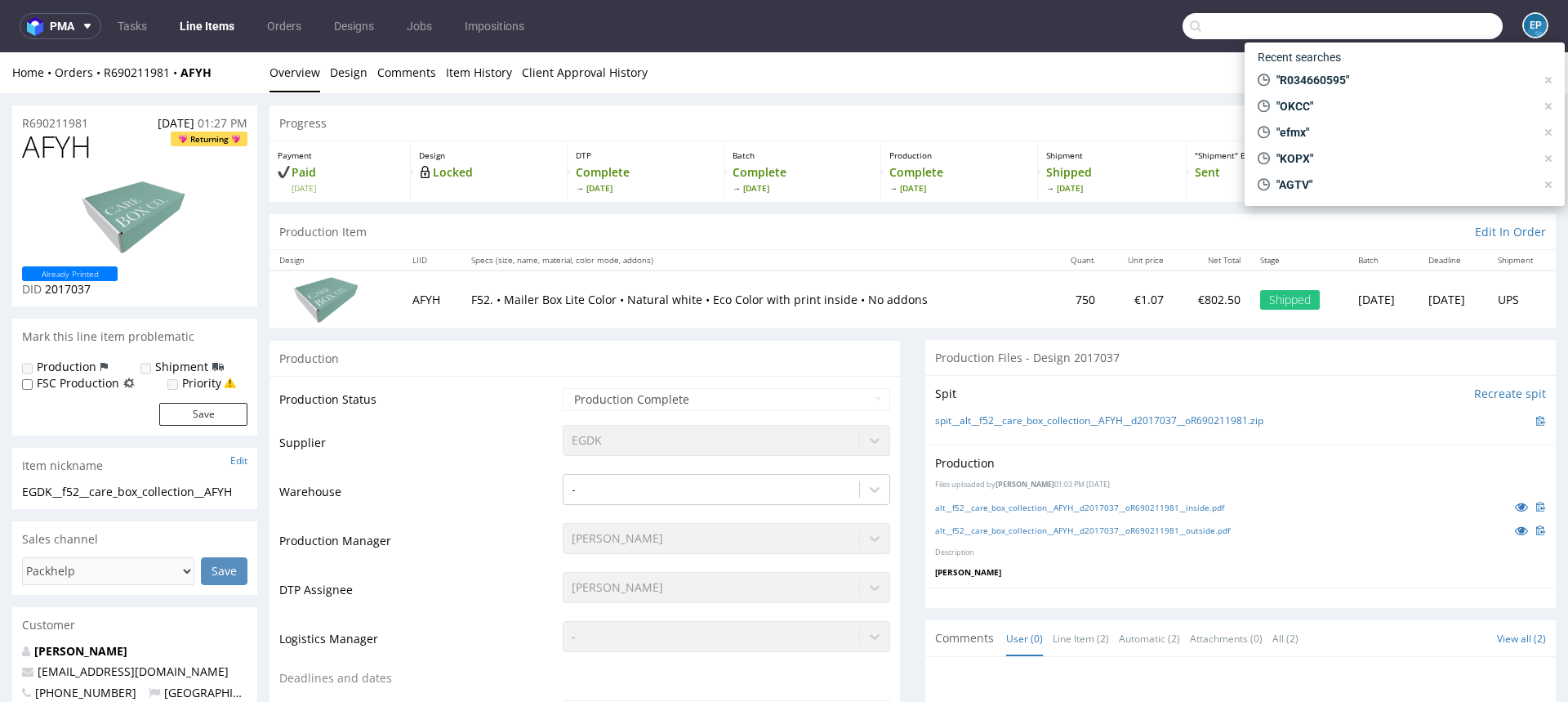
paste input "OKCC"
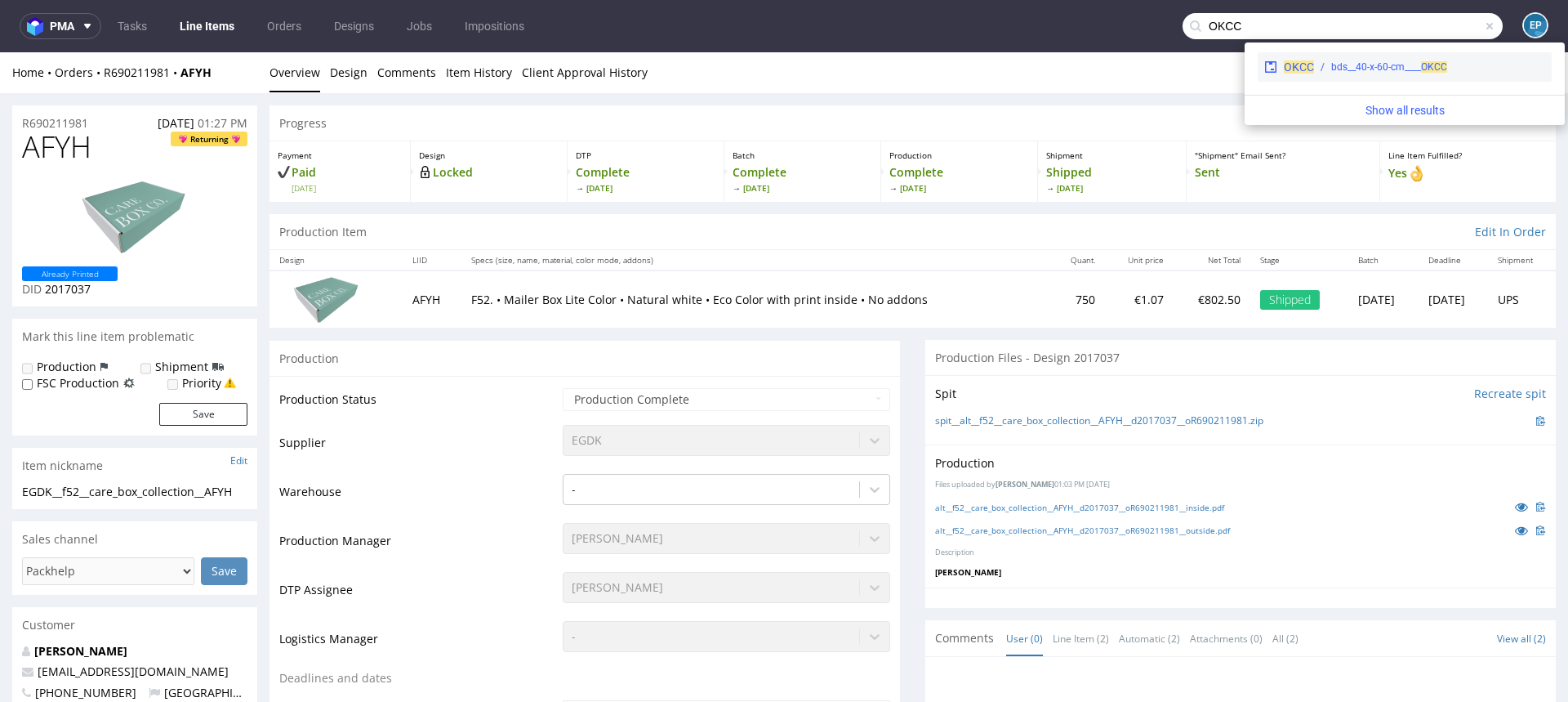
type input "OKCC"
click at [1348, 76] on div "OKCC bds__40-x-60-cm____ OKCC" at bounding box center [1405, 67] width 294 height 30
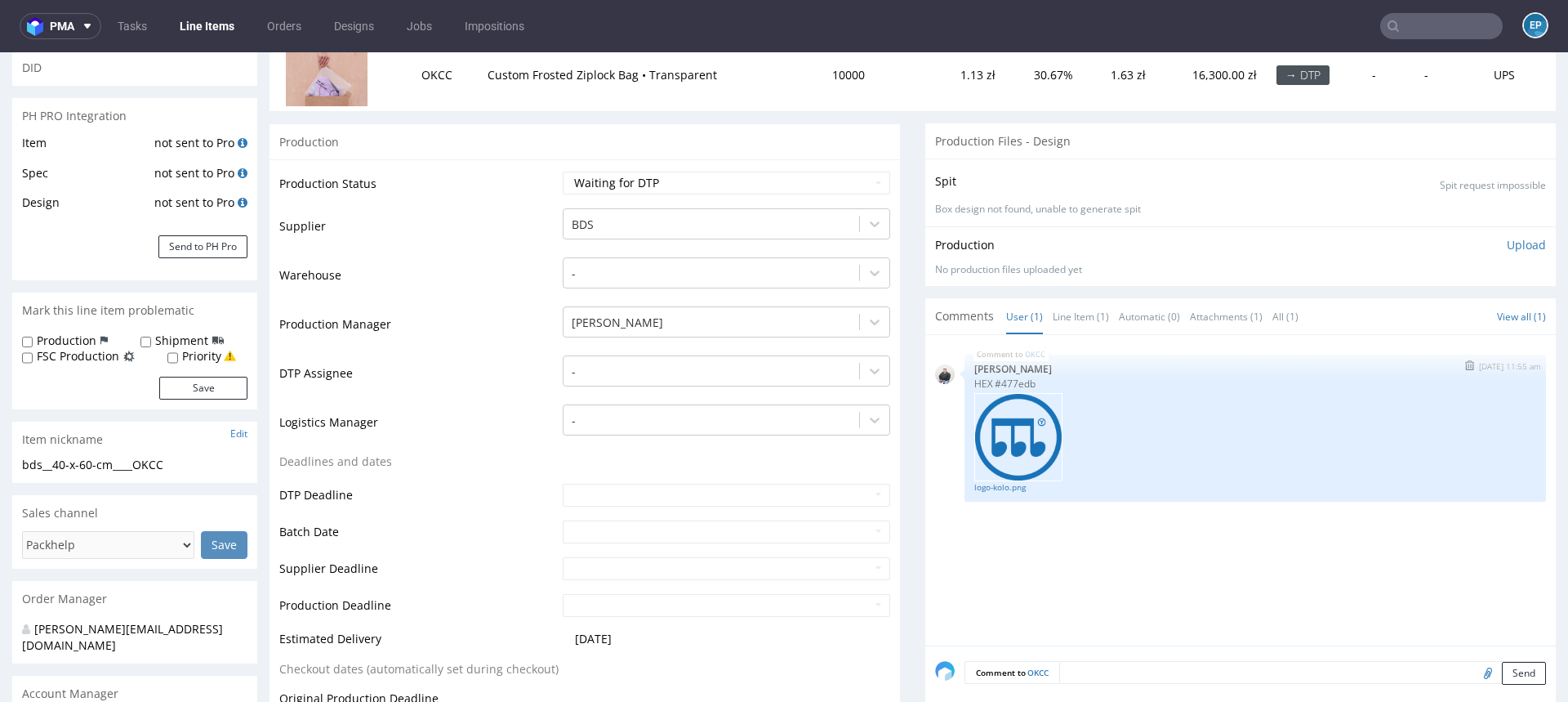
scroll to position [304, 0]
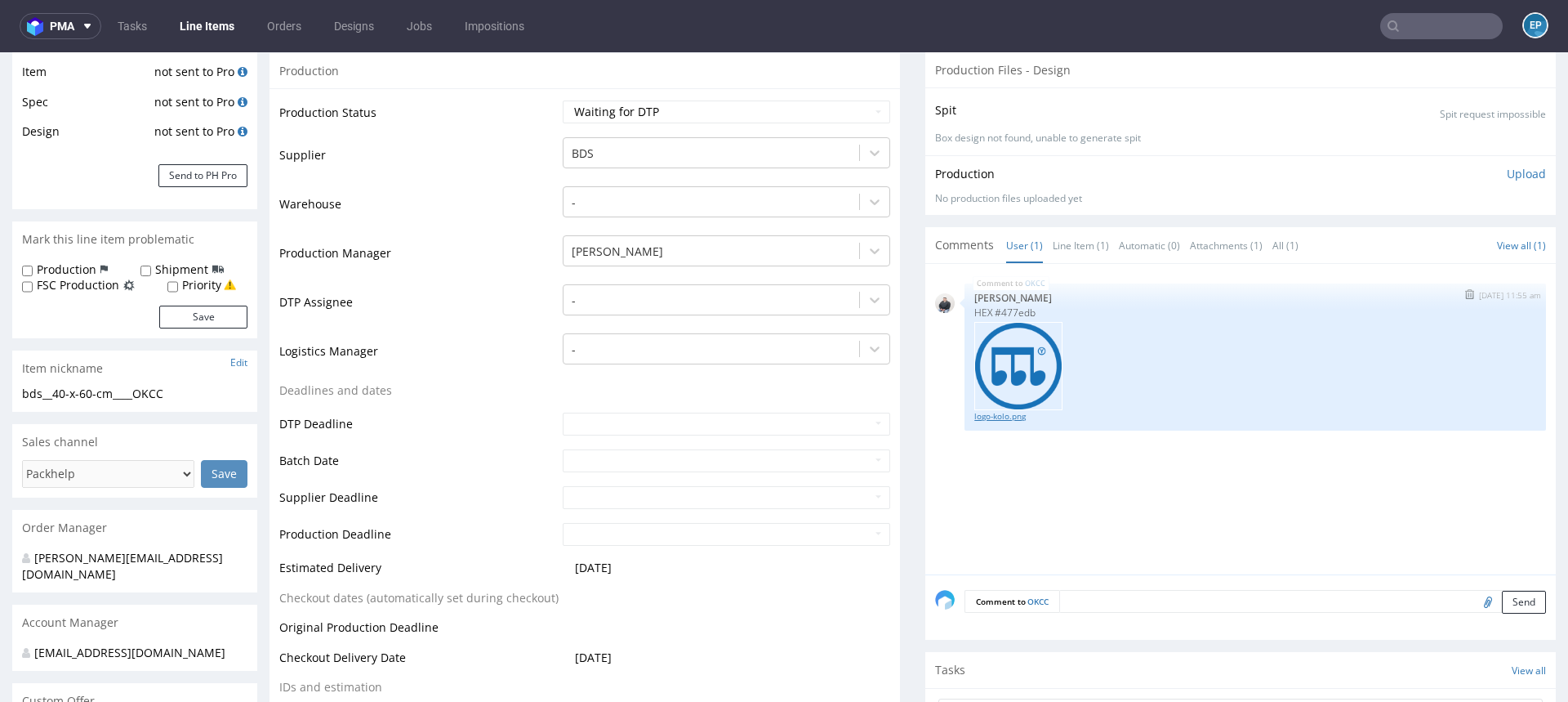
click at [996, 418] on link "logo-kolo.png" at bounding box center [1255, 416] width 562 height 12
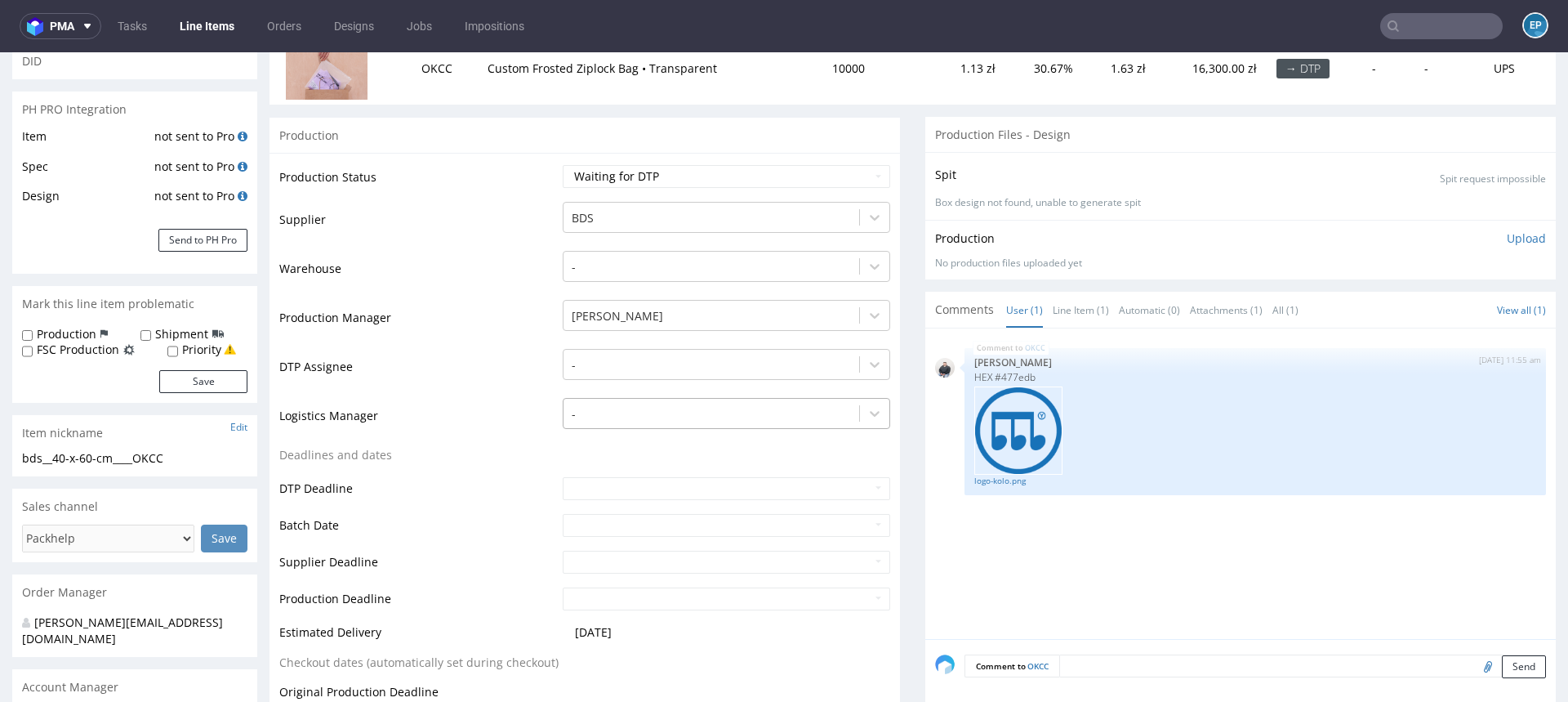
scroll to position [0, 0]
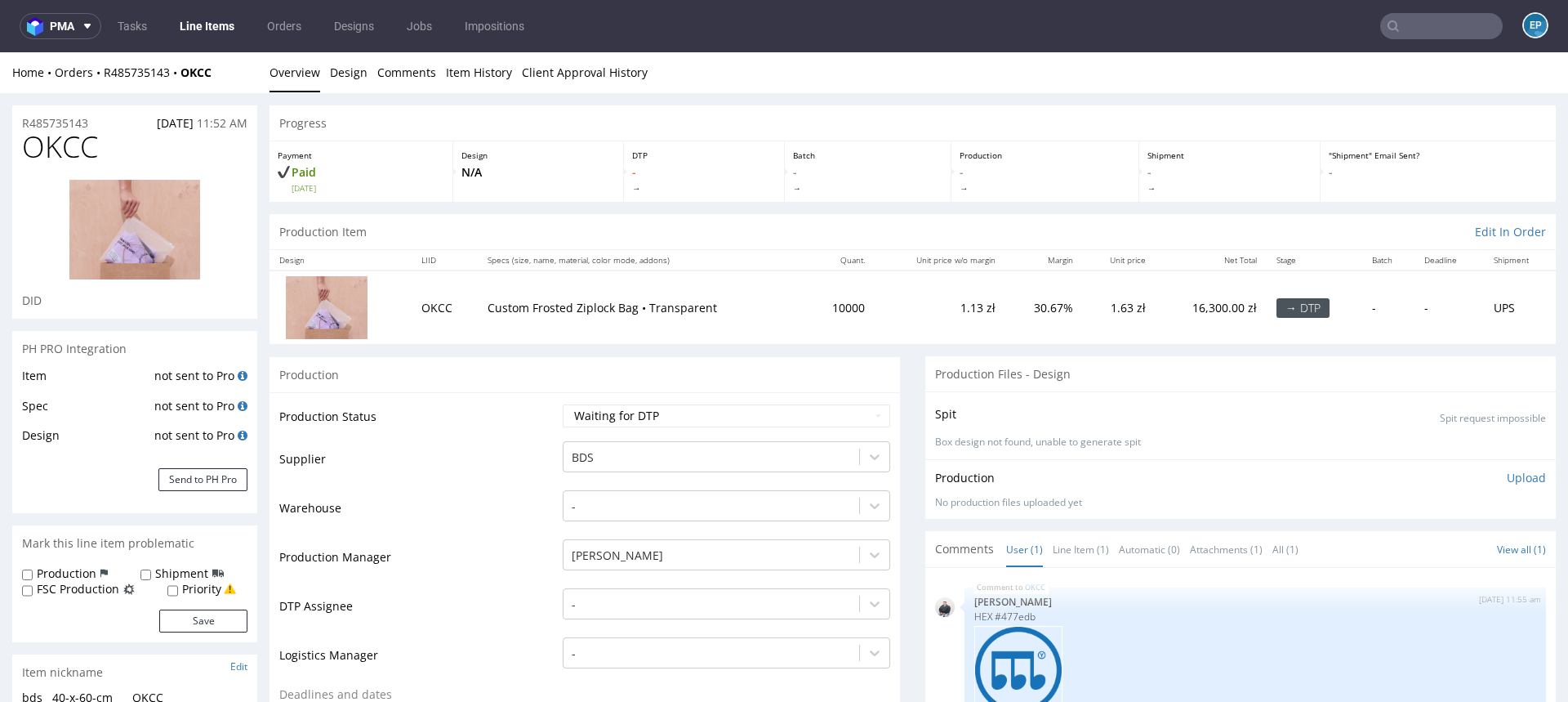
click at [1411, 15] on input "text" at bounding box center [1441, 26] width 122 height 26
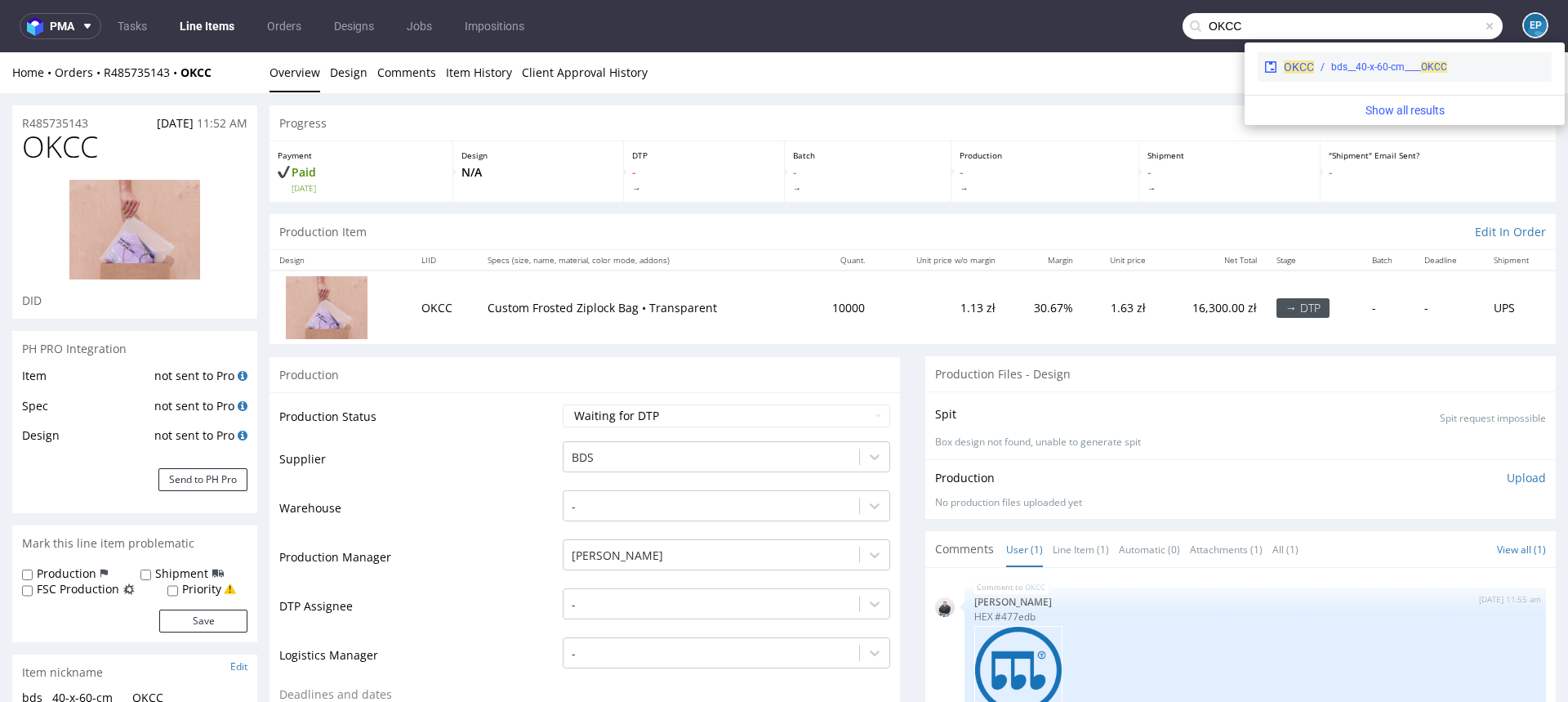
type input "OKCC"
click at [1329, 73] on div "bds__40-x-60-cm____ OKCC" at bounding box center [1430, 66] width 231 height 15
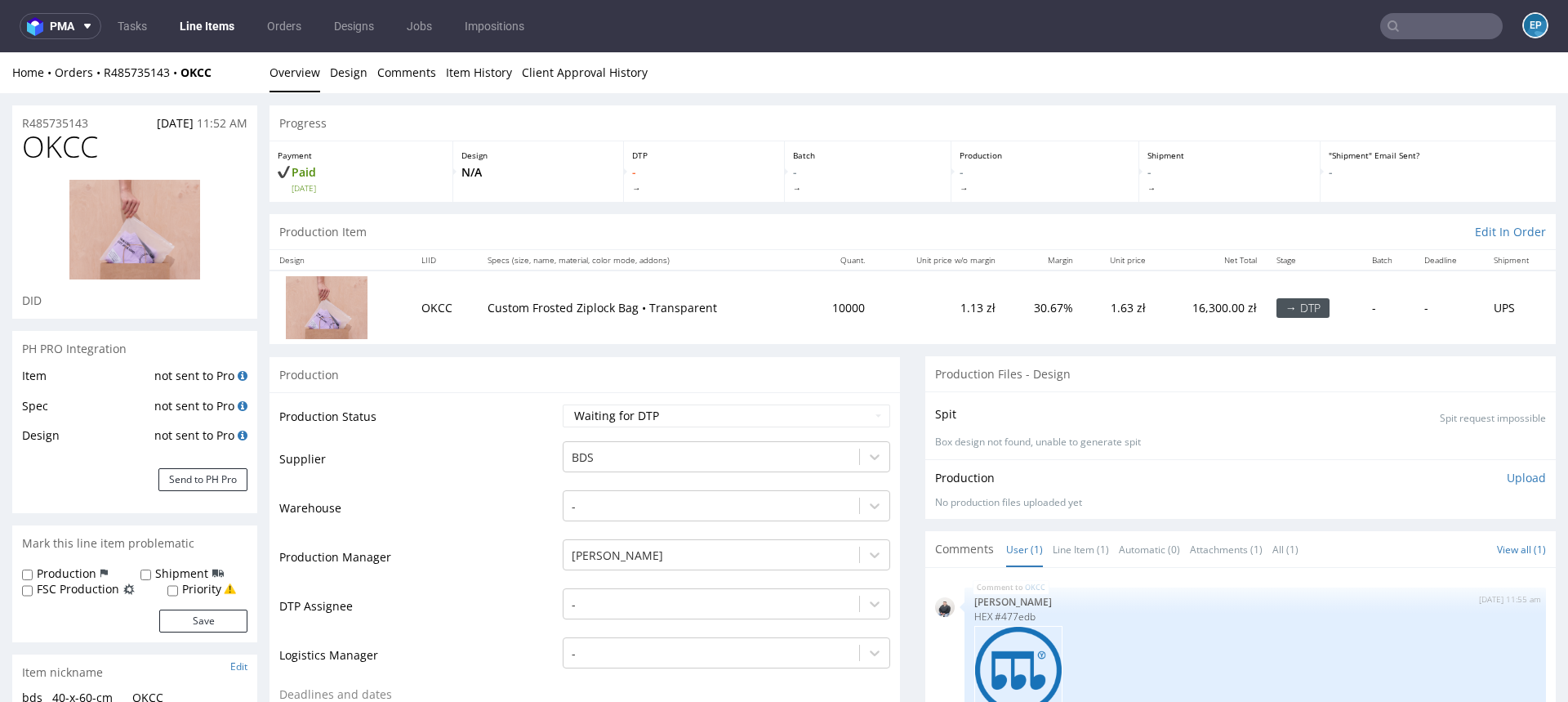
click at [717, 169] on p "-" at bounding box center [704, 179] width 143 height 30
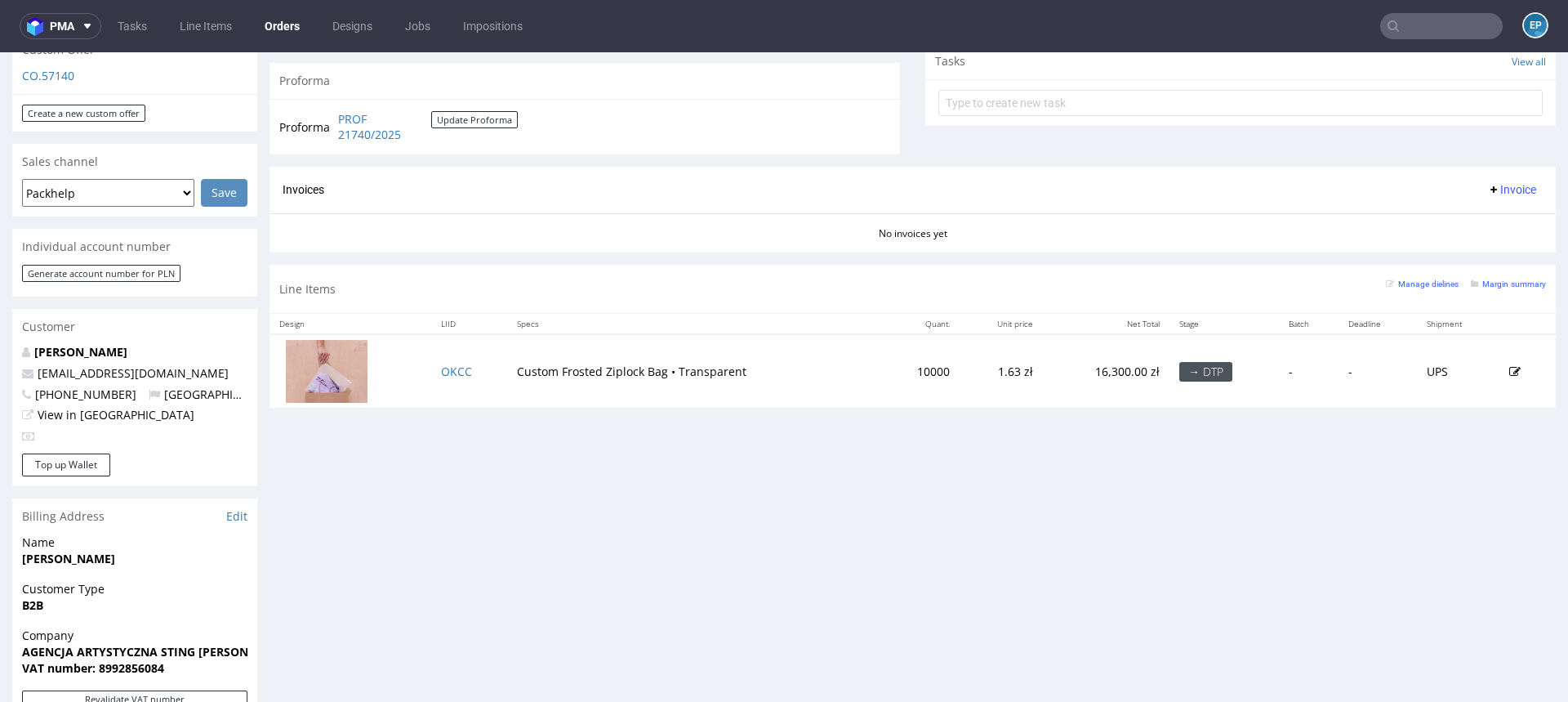
scroll to position [654, 0]
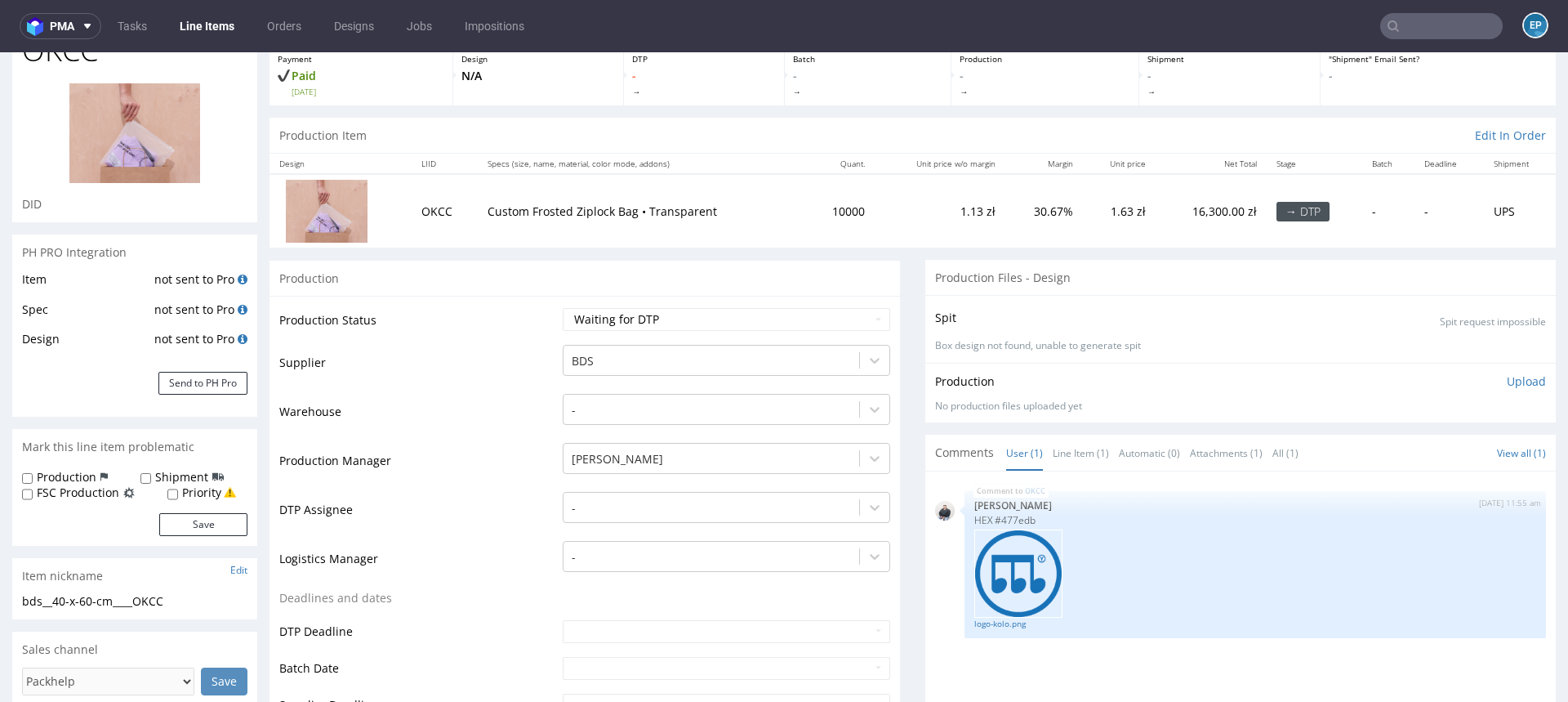
scroll to position [99, 0]
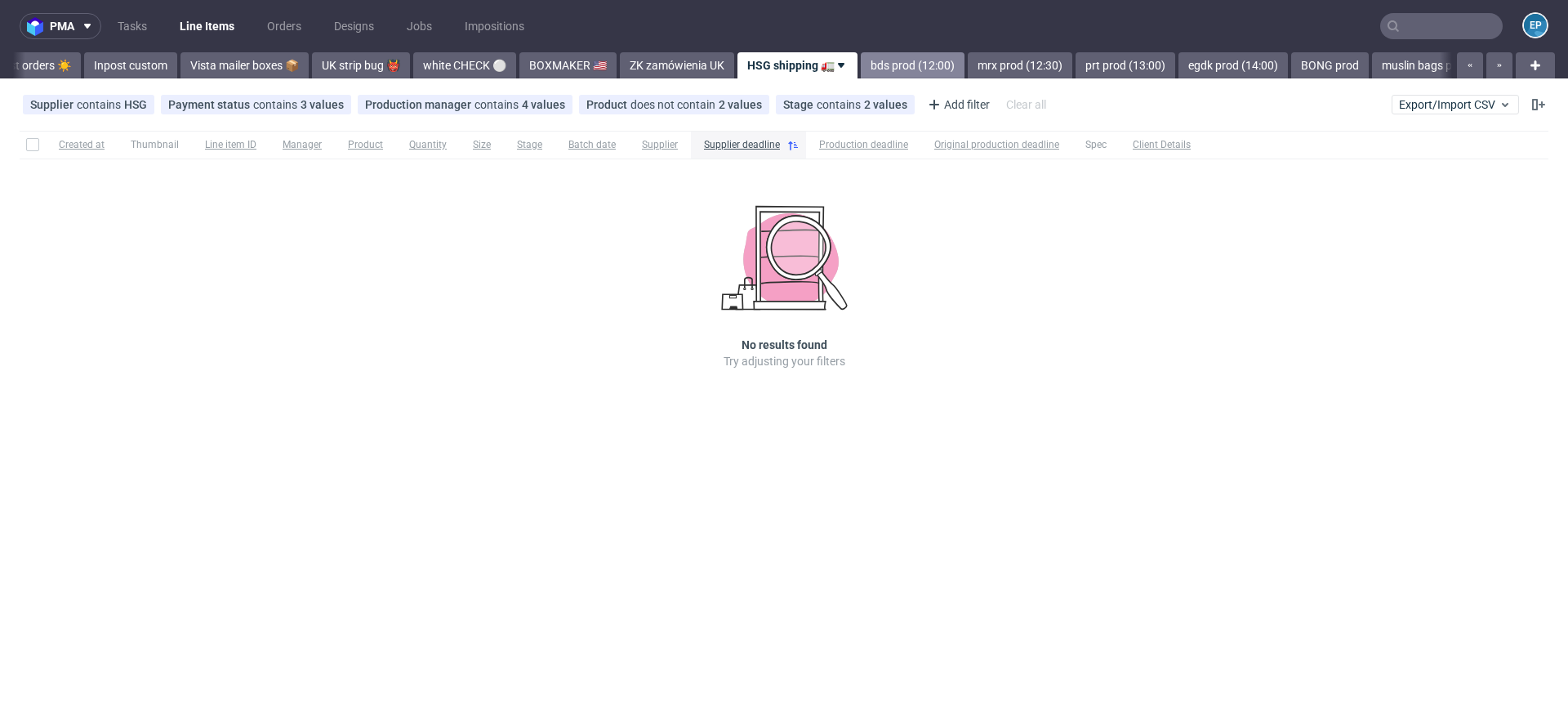
click at [864, 58] on link "bds prod (12:00)" at bounding box center [912, 66] width 104 height 26
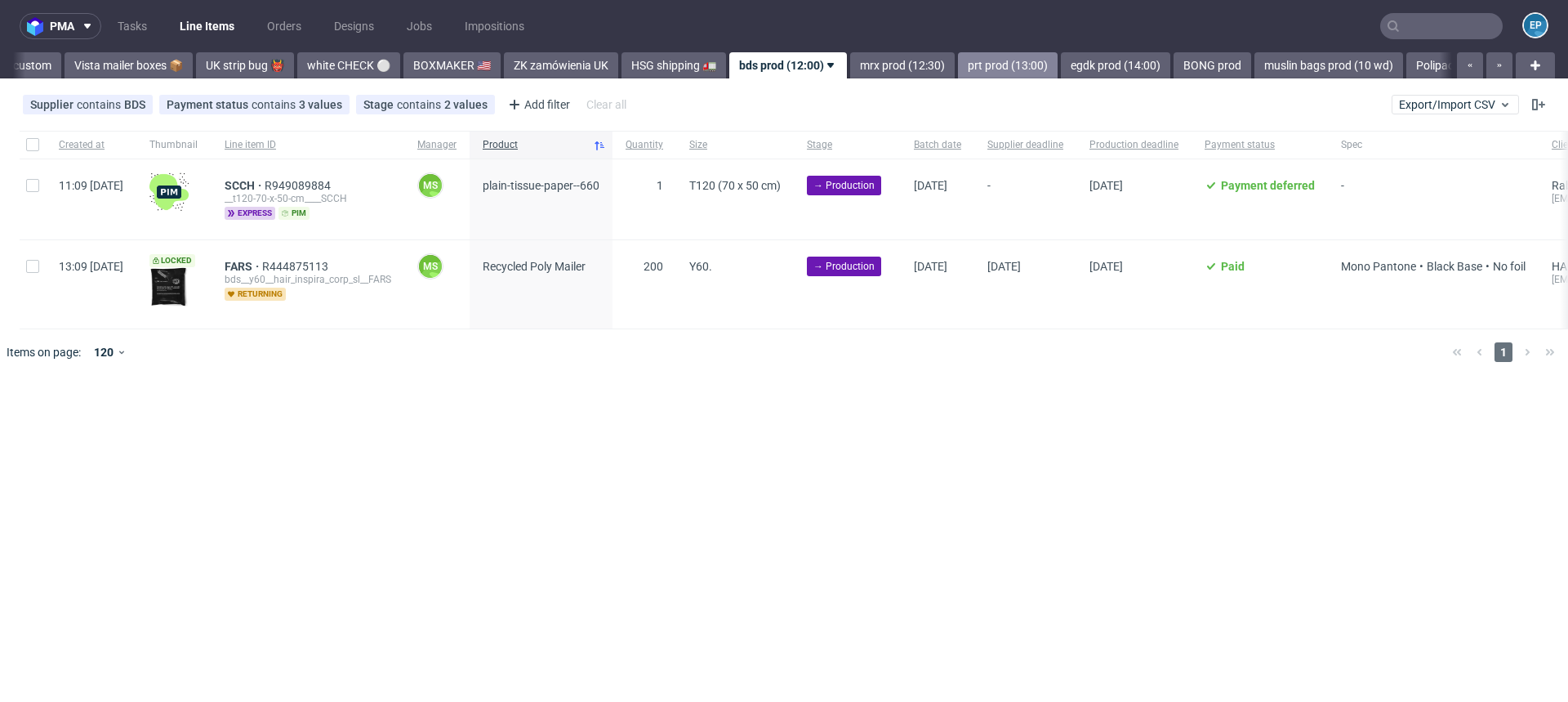
click at [958, 67] on link "prt prod (13:00)" at bounding box center [1008, 66] width 100 height 26
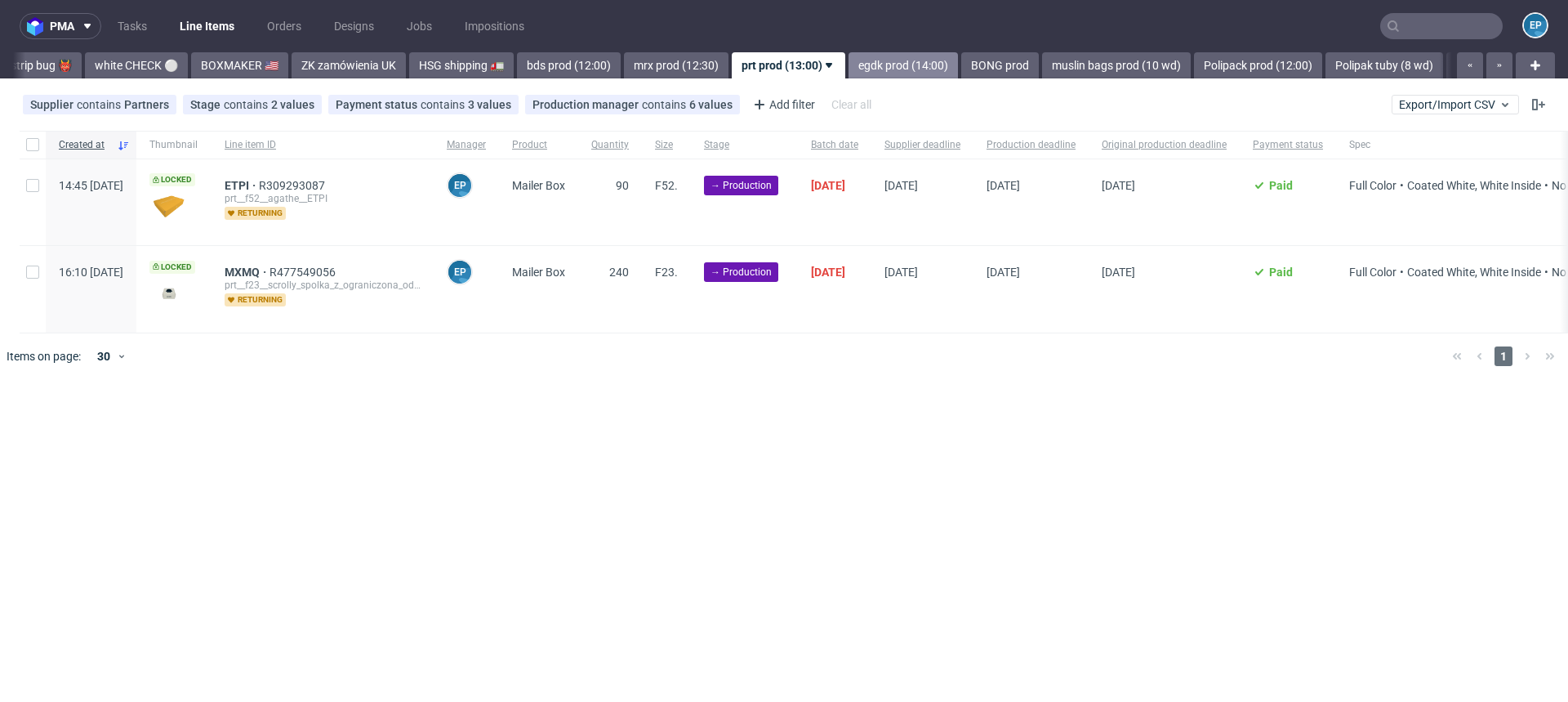
click at [849, 69] on link "egdk prod (14:00)" at bounding box center [903, 66] width 109 height 26
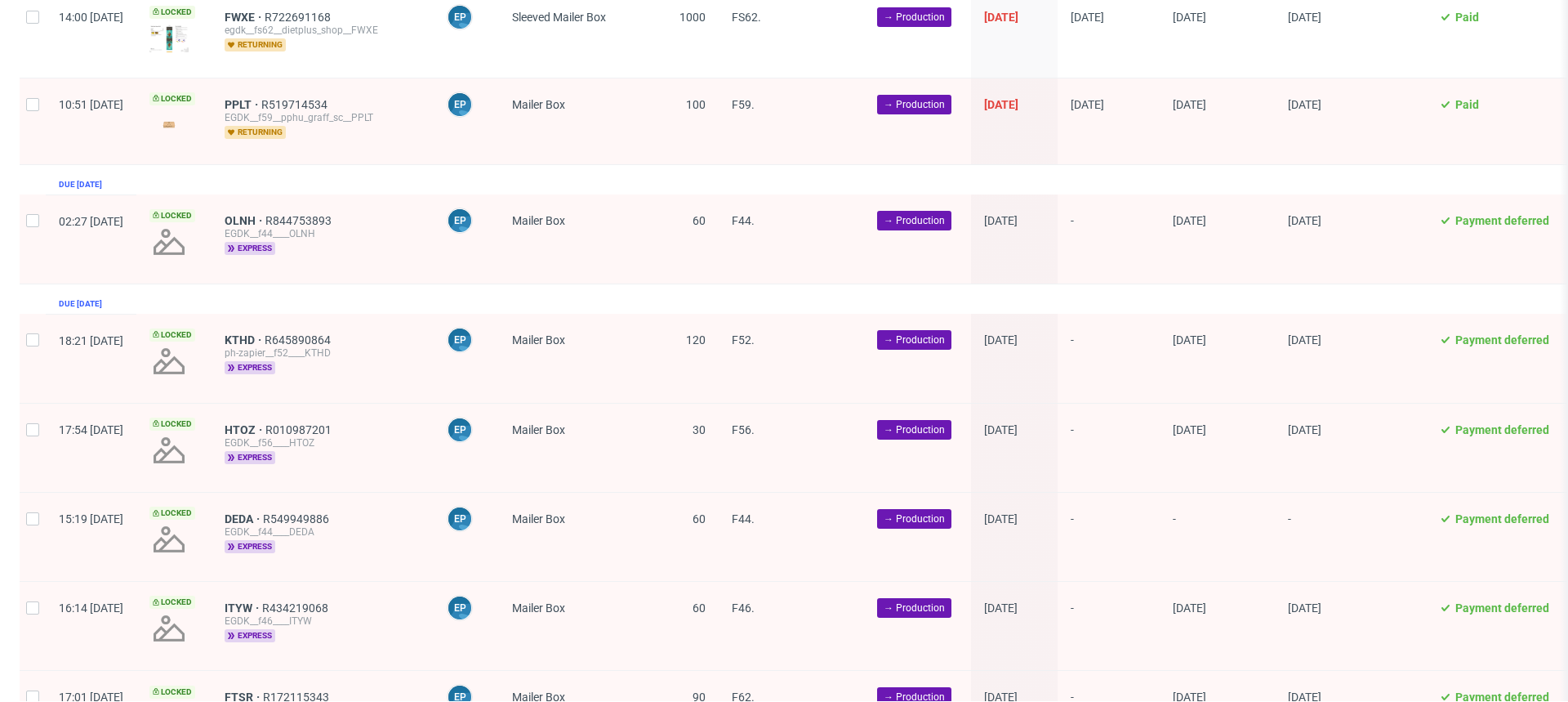
scroll to position [1688, 0]
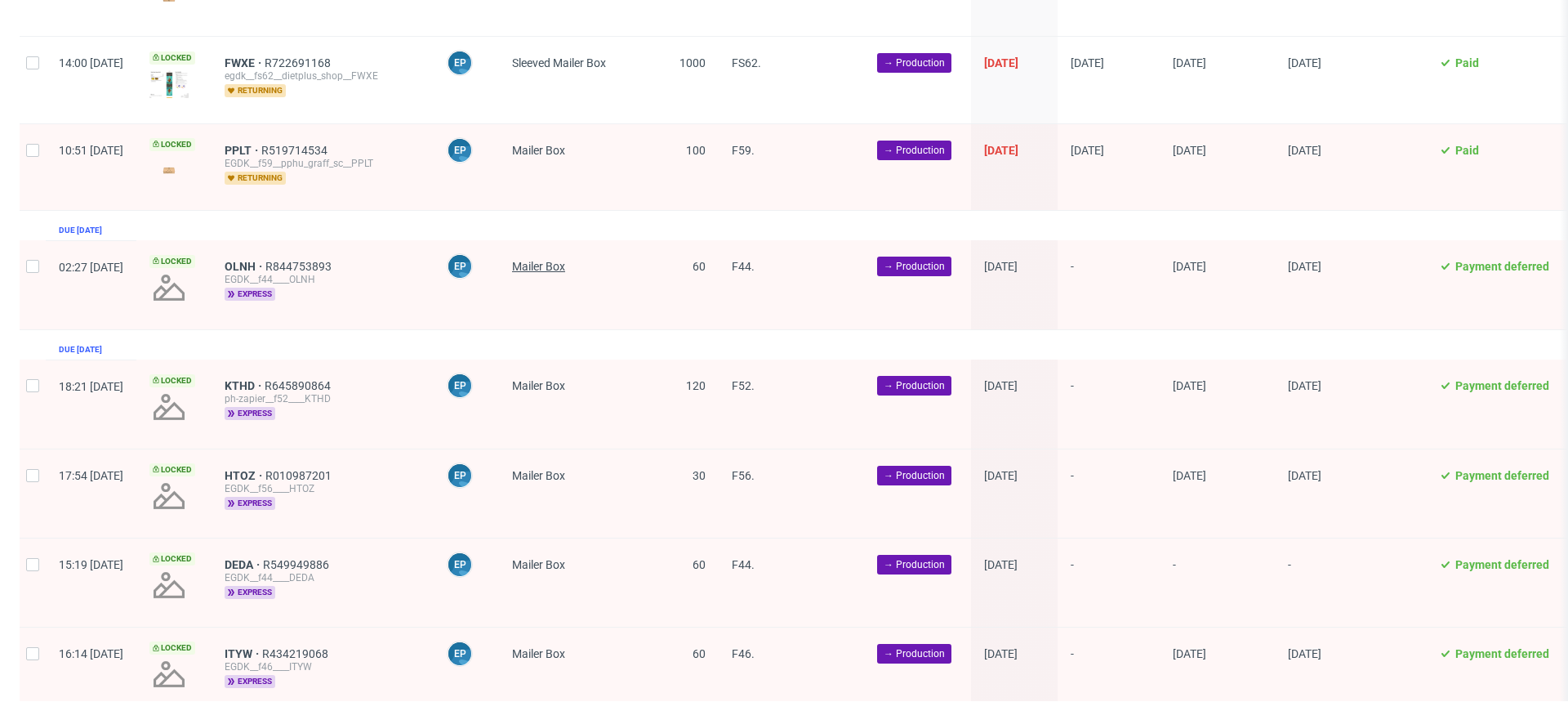
click at [565, 260] on span "Mailer Box" at bounding box center [538, 266] width 53 height 13
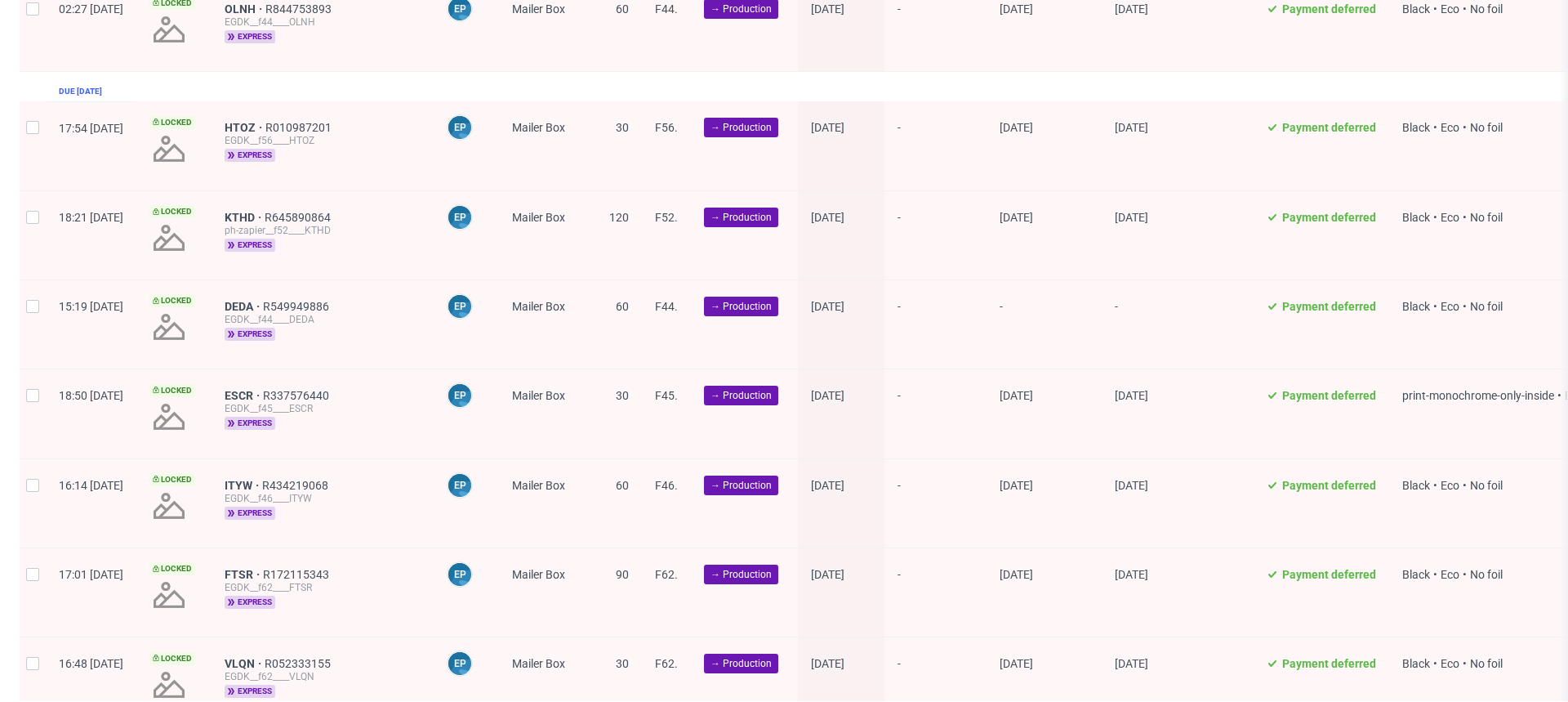
scroll to position [1488, 0]
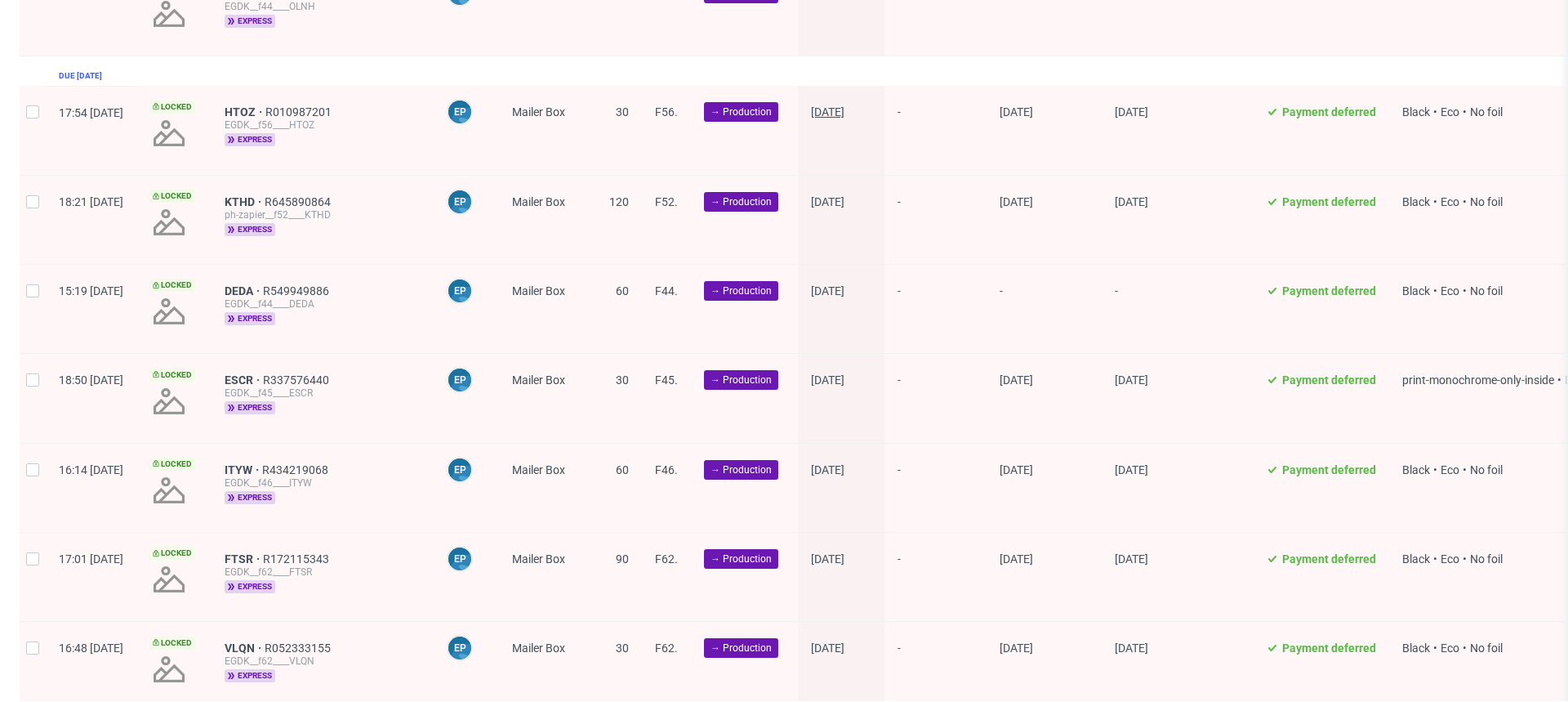
click at [844, 108] on span "13/10/2025" at bounding box center [828, 112] width 33 height 13
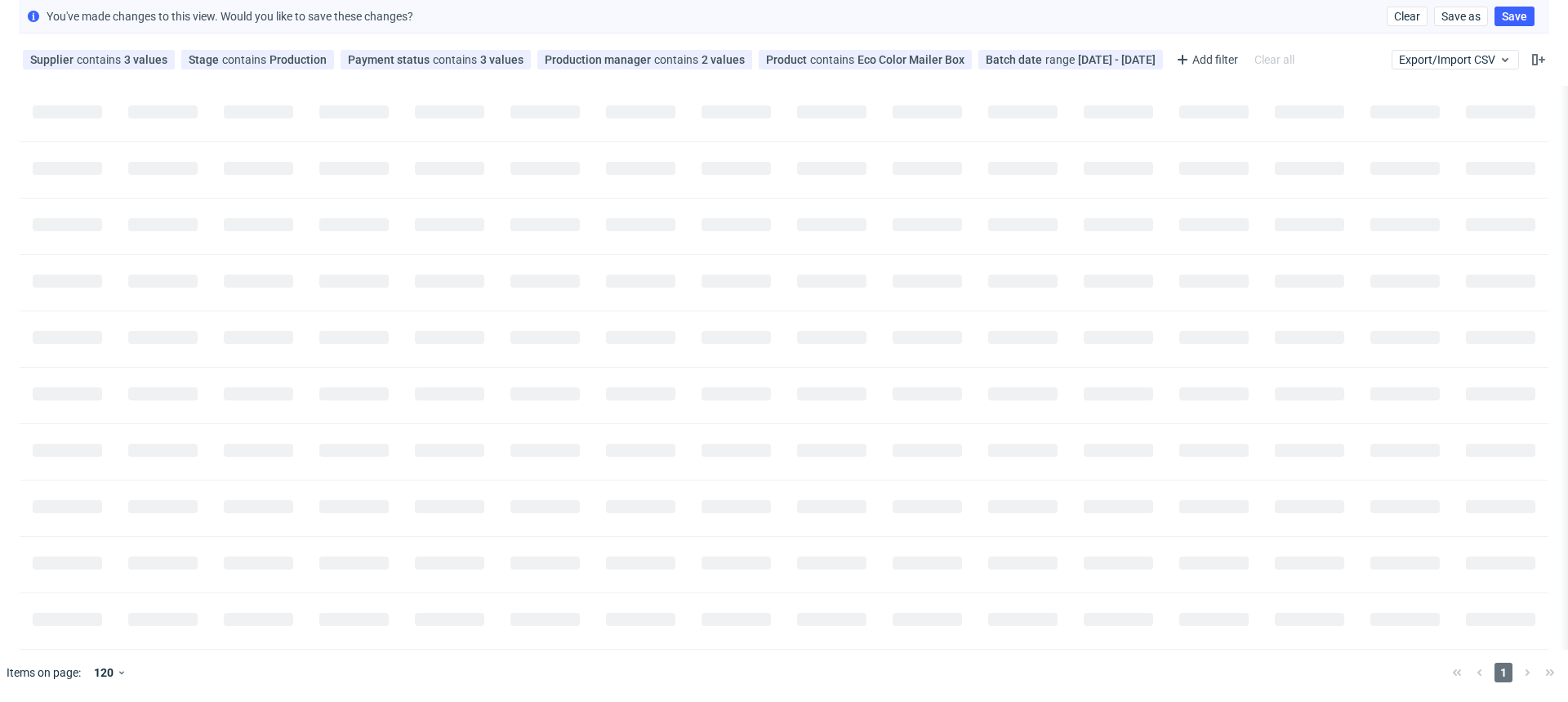
scroll to position [0, 0]
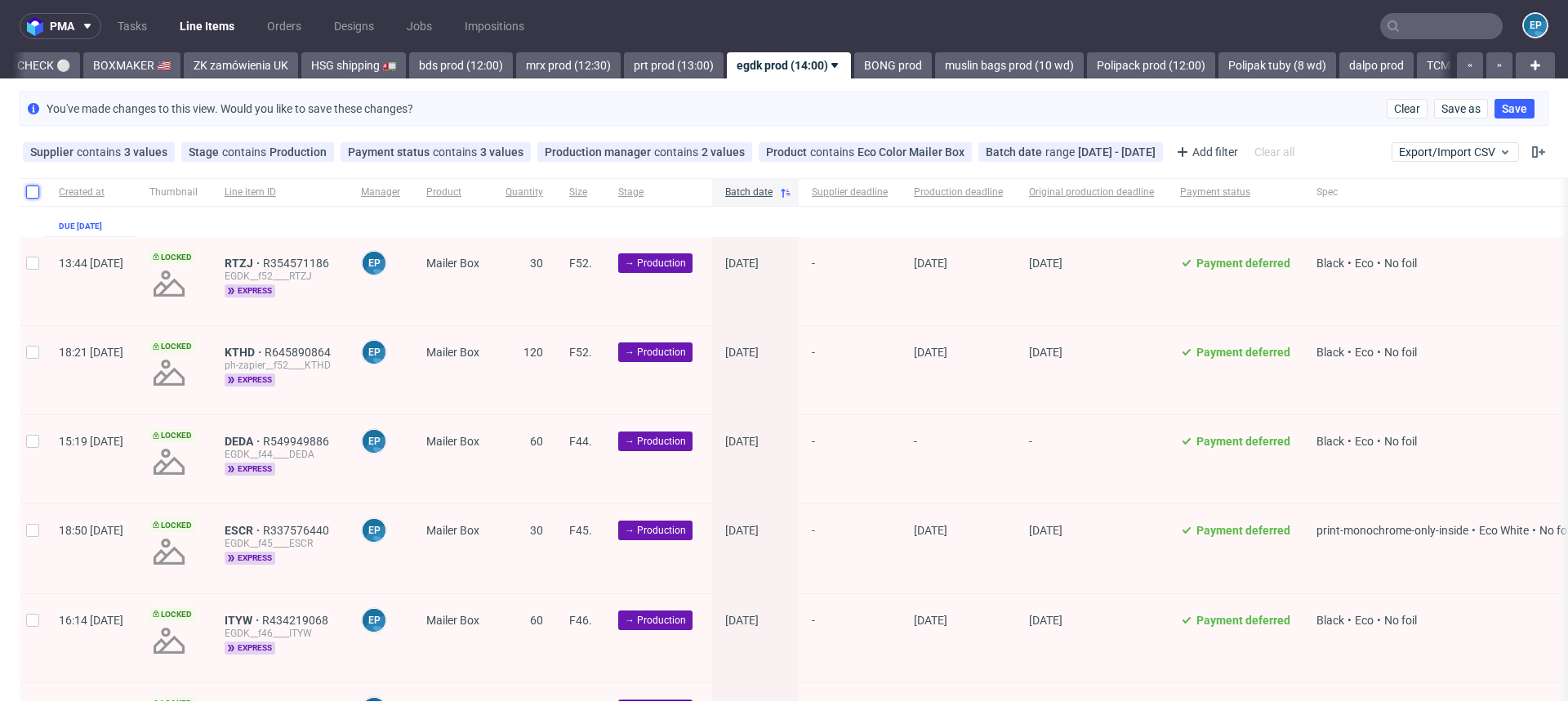
click at [31, 189] on input "checkbox" at bounding box center [32, 191] width 13 height 13
checkbox input "true"
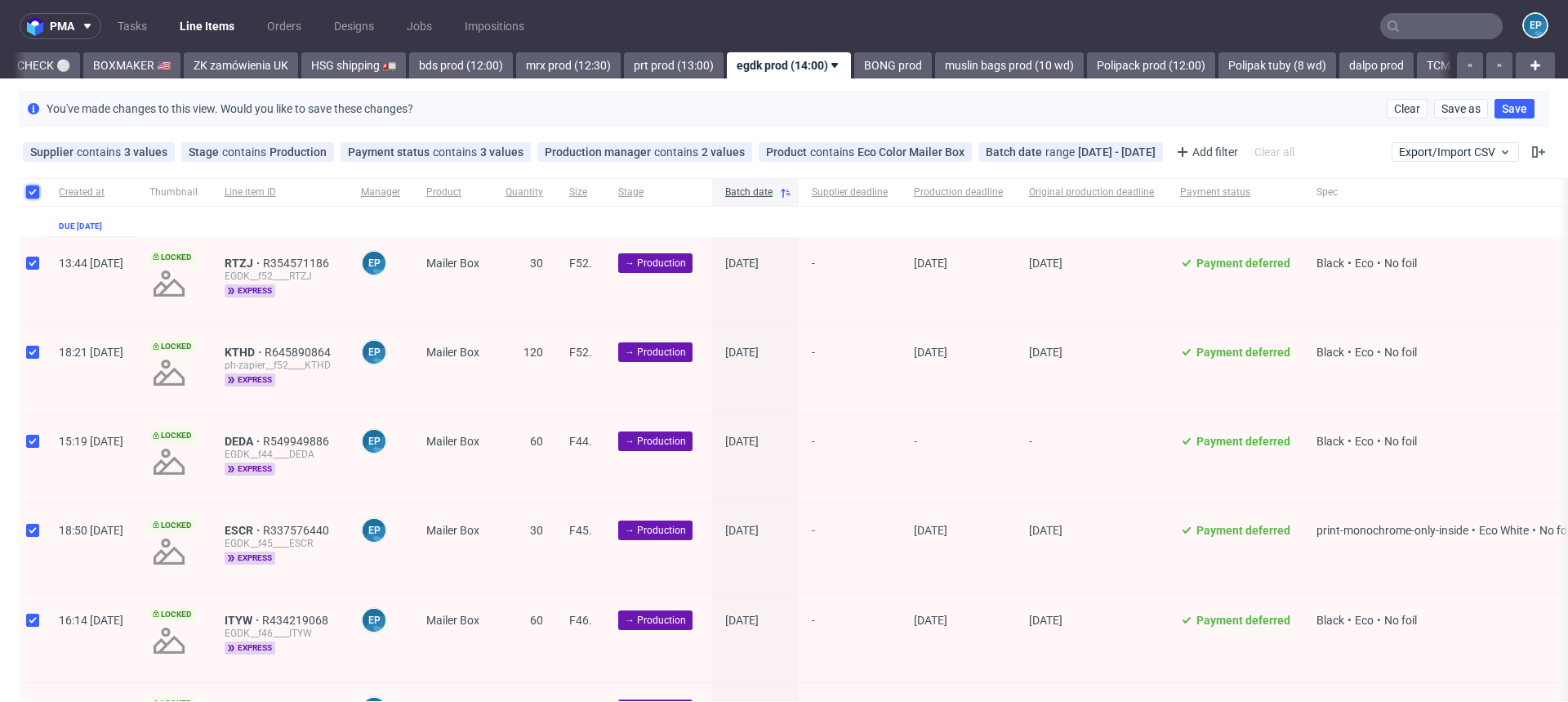
checkbox input "true"
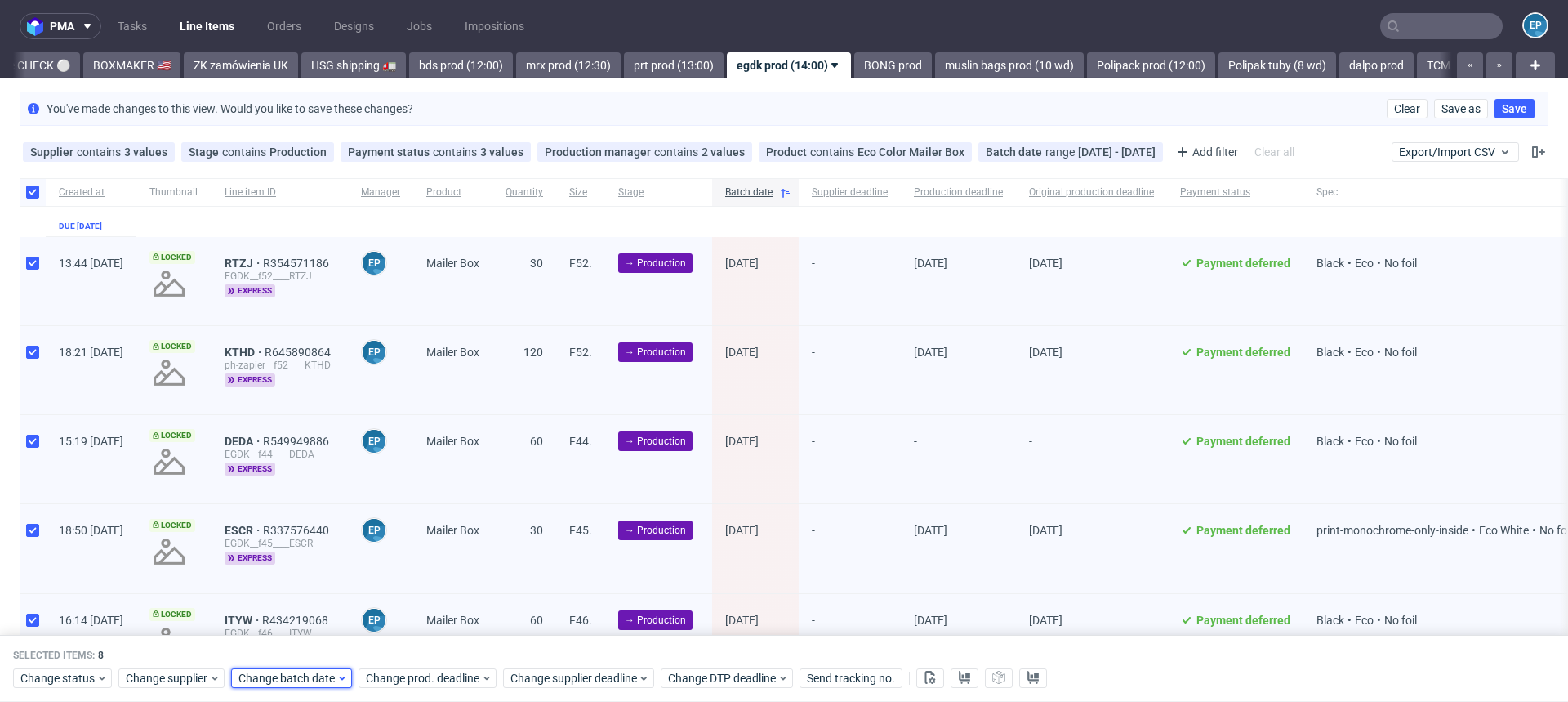
click at [276, 685] on span "Change batch date" at bounding box center [288, 678] width 98 height 17
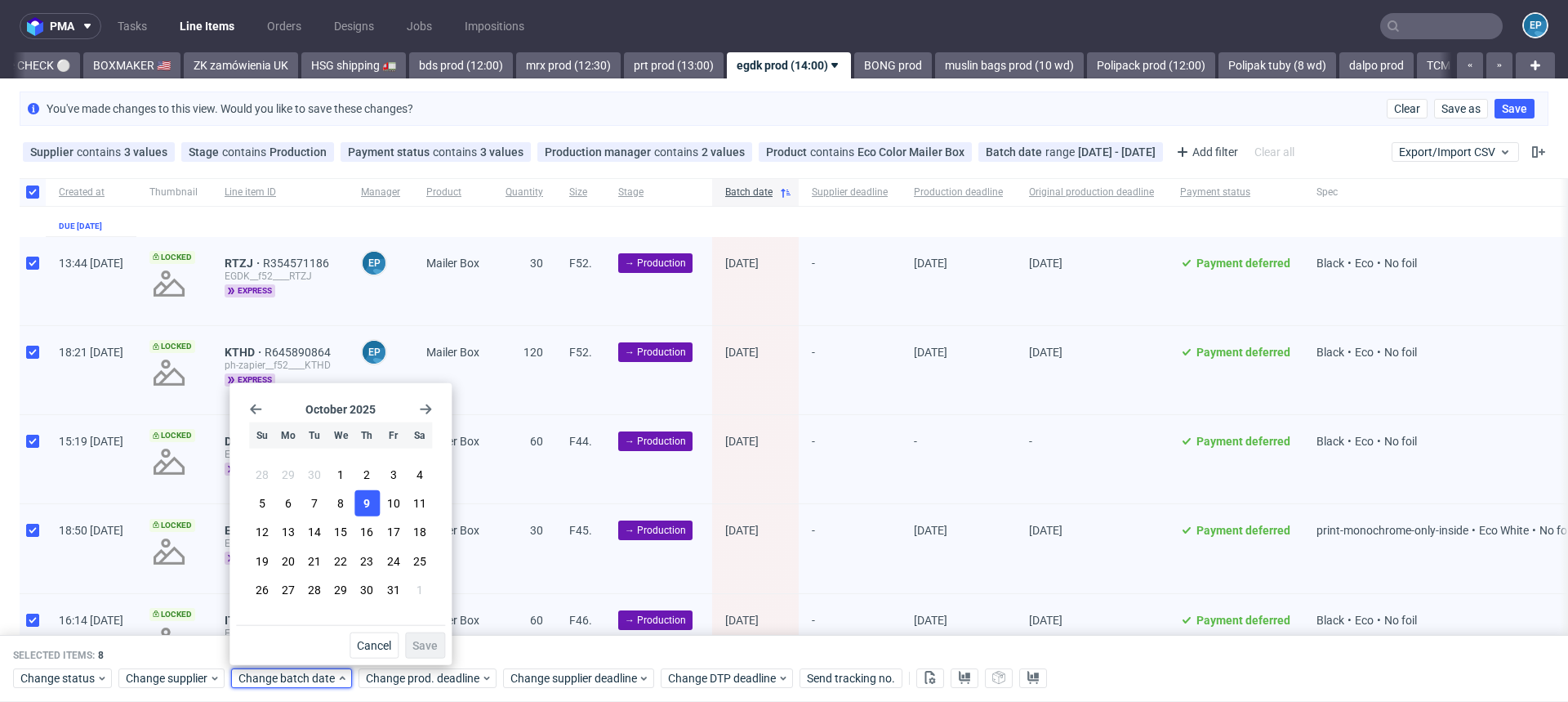
click at [364, 502] on span "9" at bounding box center [366, 503] width 6 height 17
click at [417, 636] on button "Save" at bounding box center [426, 645] width 40 height 26
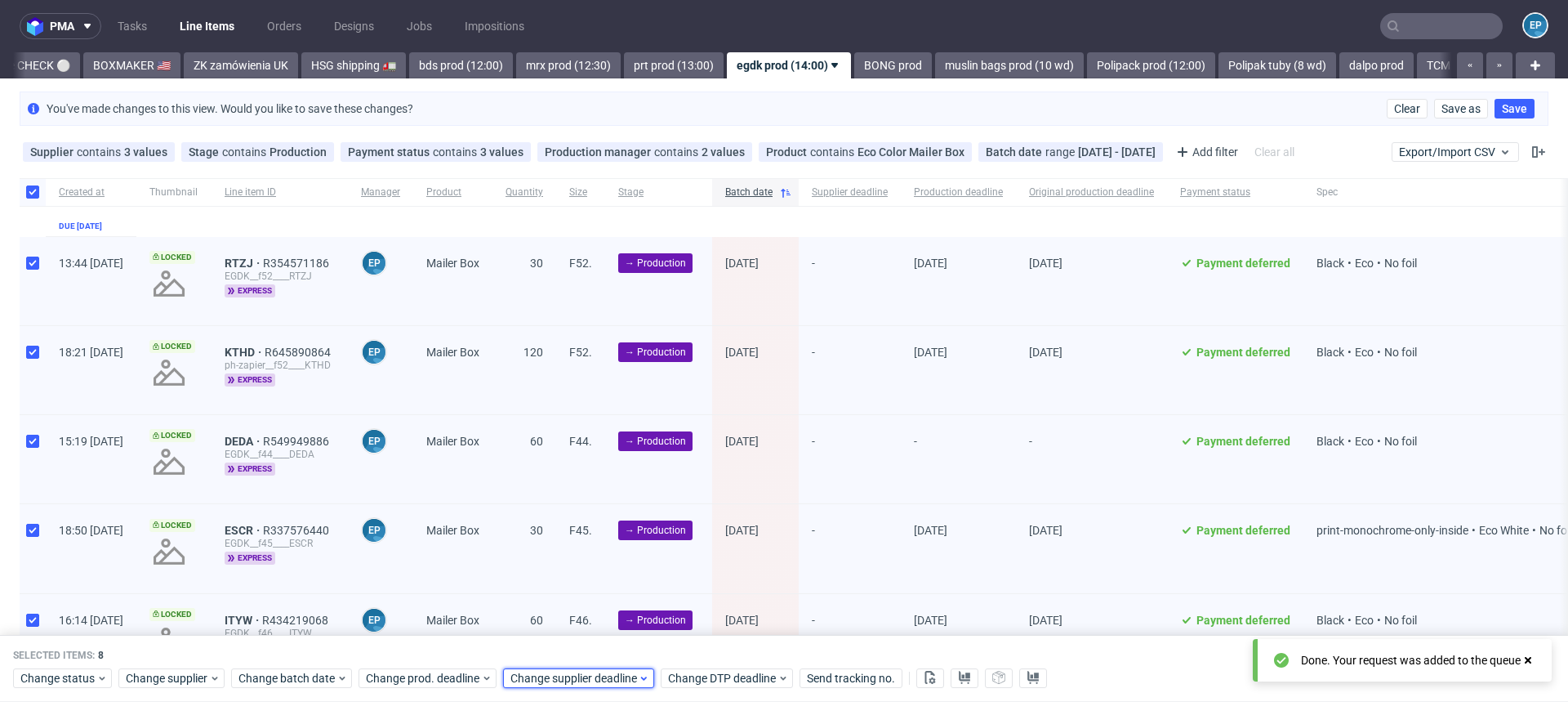
click at [593, 680] on span "Change supplier deadline" at bounding box center [574, 678] width 128 height 17
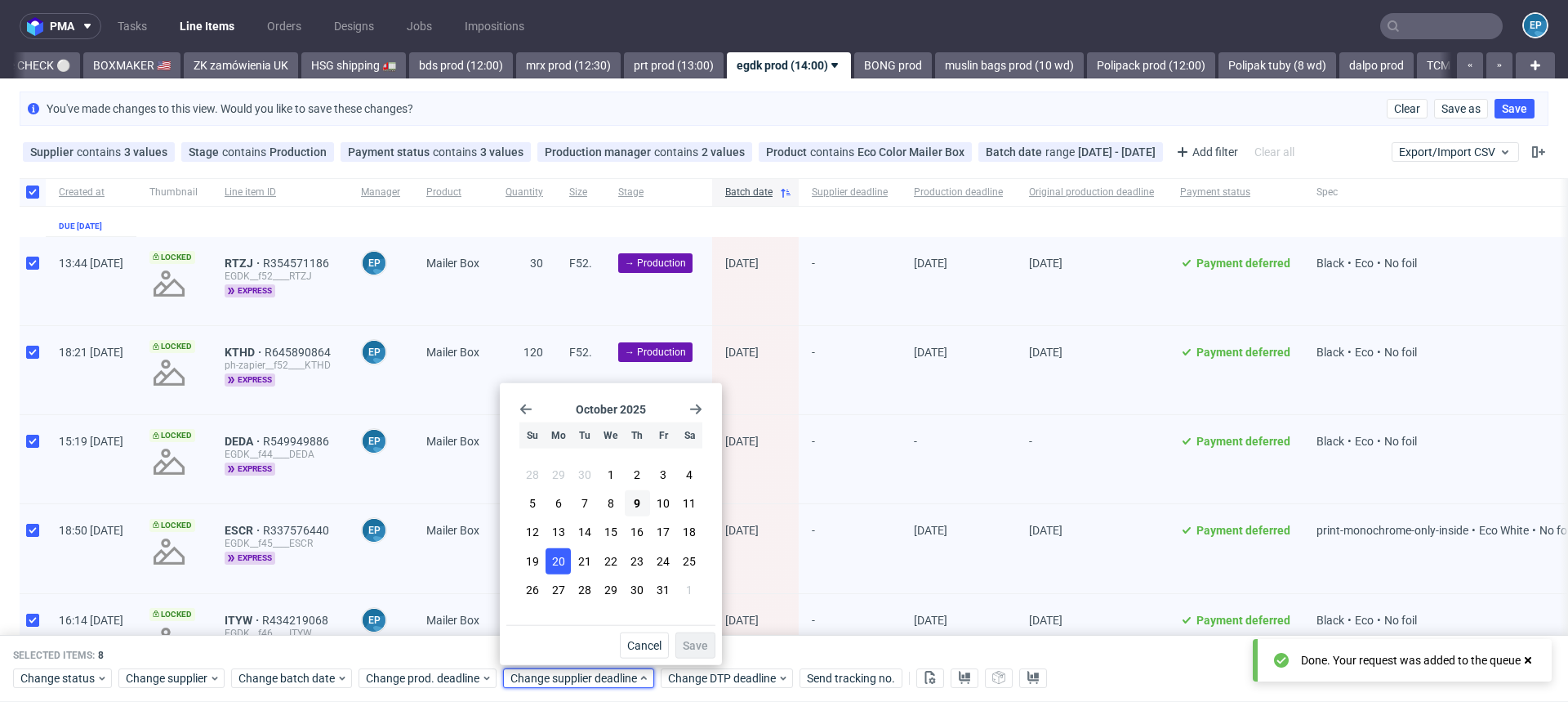
click at [558, 560] on span "20" at bounding box center [559, 560] width 13 height 17
click at [693, 645] on span "Save" at bounding box center [695, 645] width 25 height 11
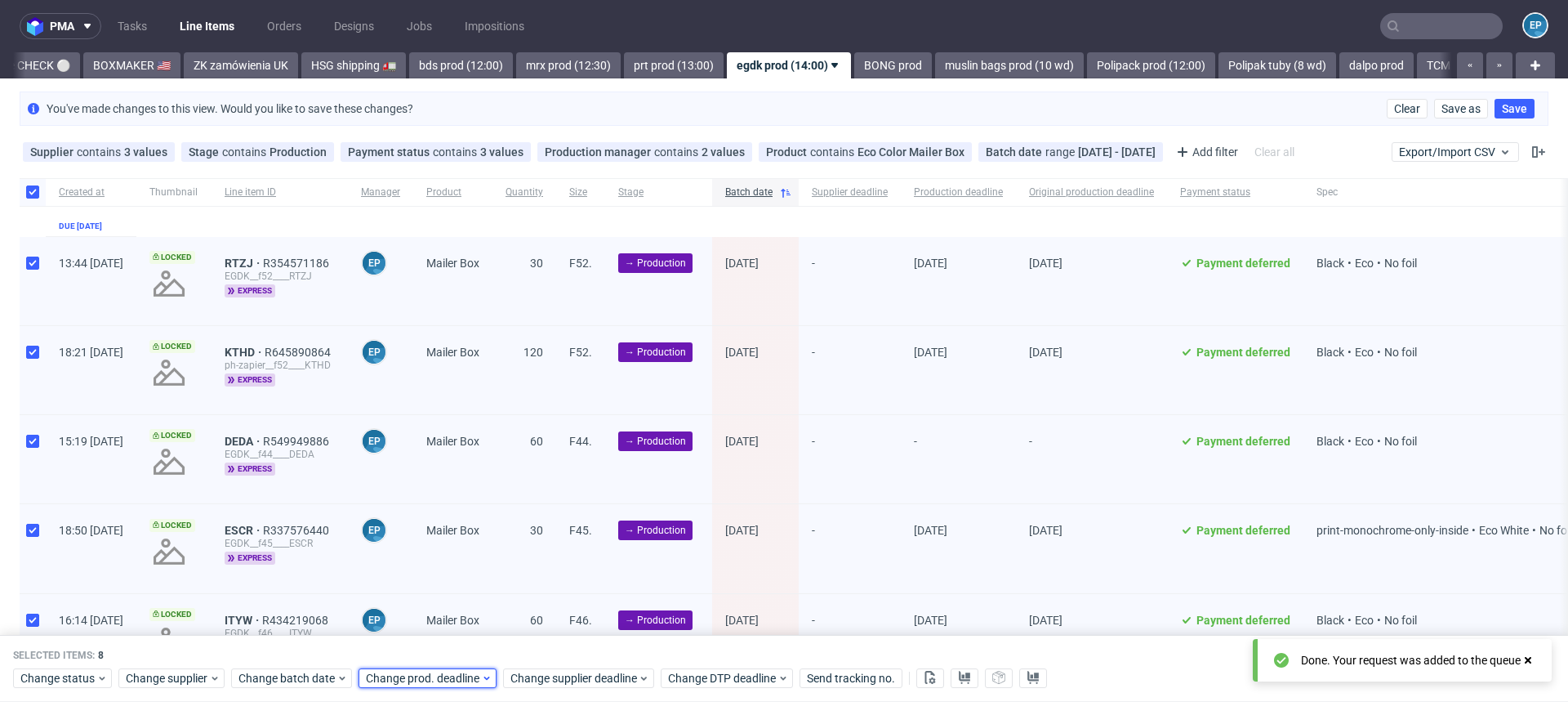
click at [448, 680] on span "Change prod. deadline" at bounding box center [424, 678] width 115 height 17
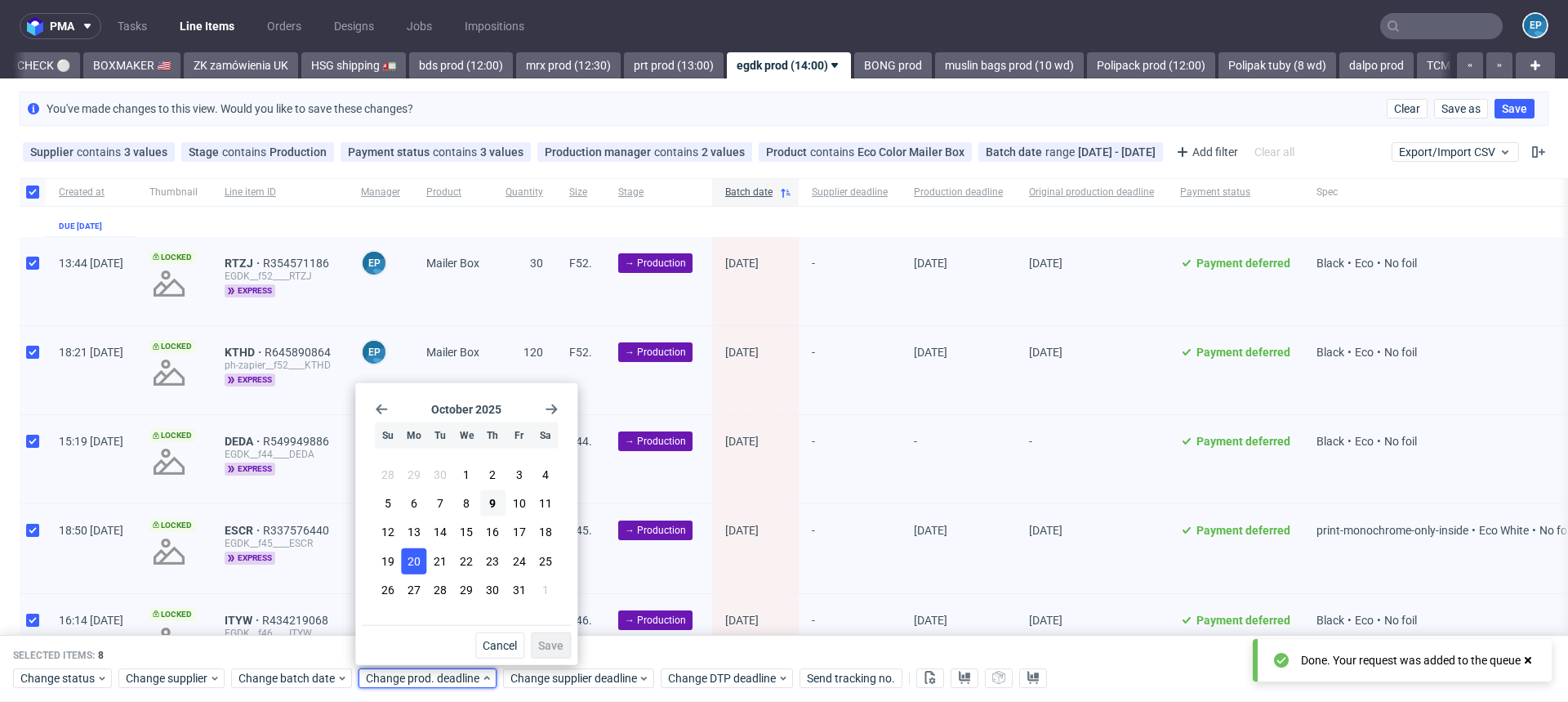
click at [416, 559] on span "20" at bounding box center [413, 560] width 13 height 17
click at [540, 643] on span "Save" at bounding box center [551, 645] width 25 height 11
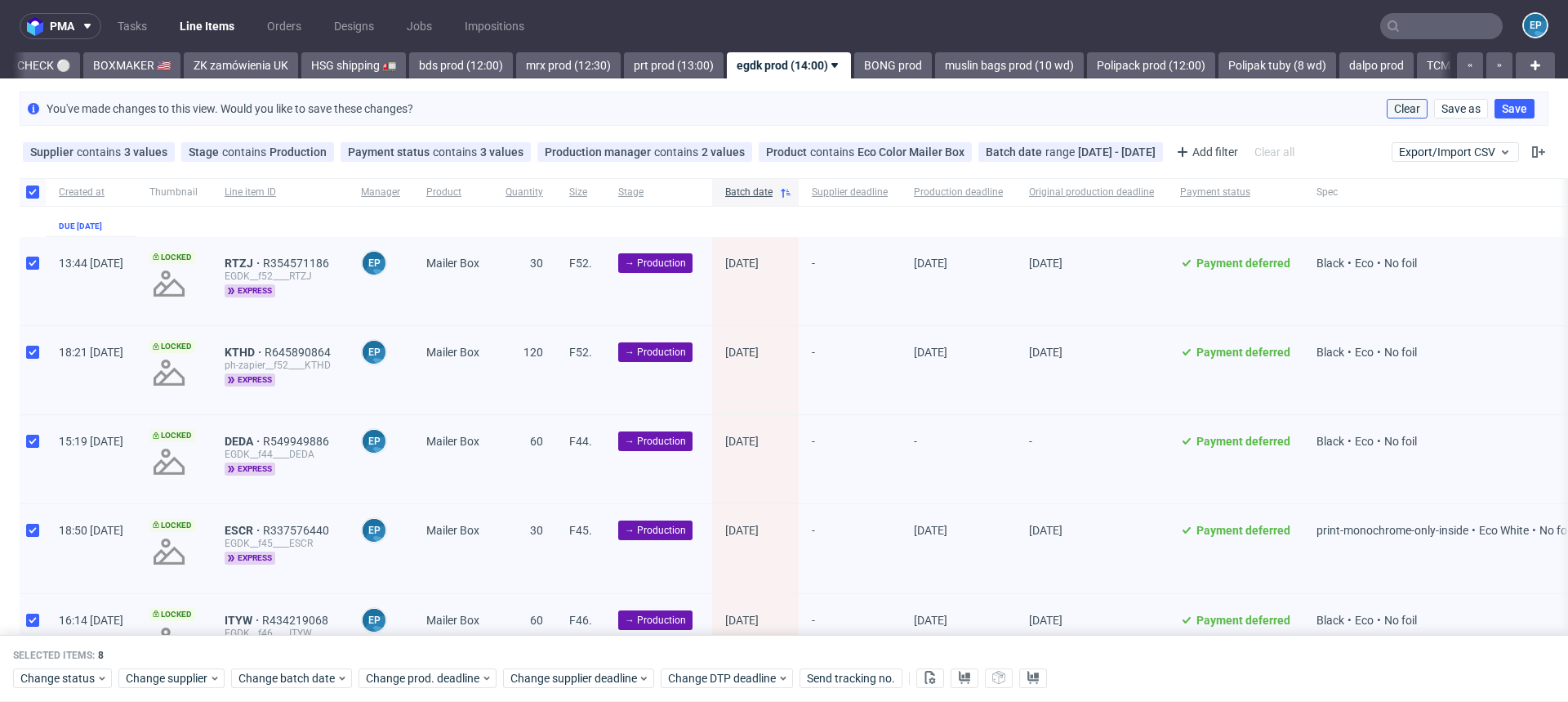
click at [1394, 108] on span "Clear" at bounding box center [1407, 108] width 26 height 11
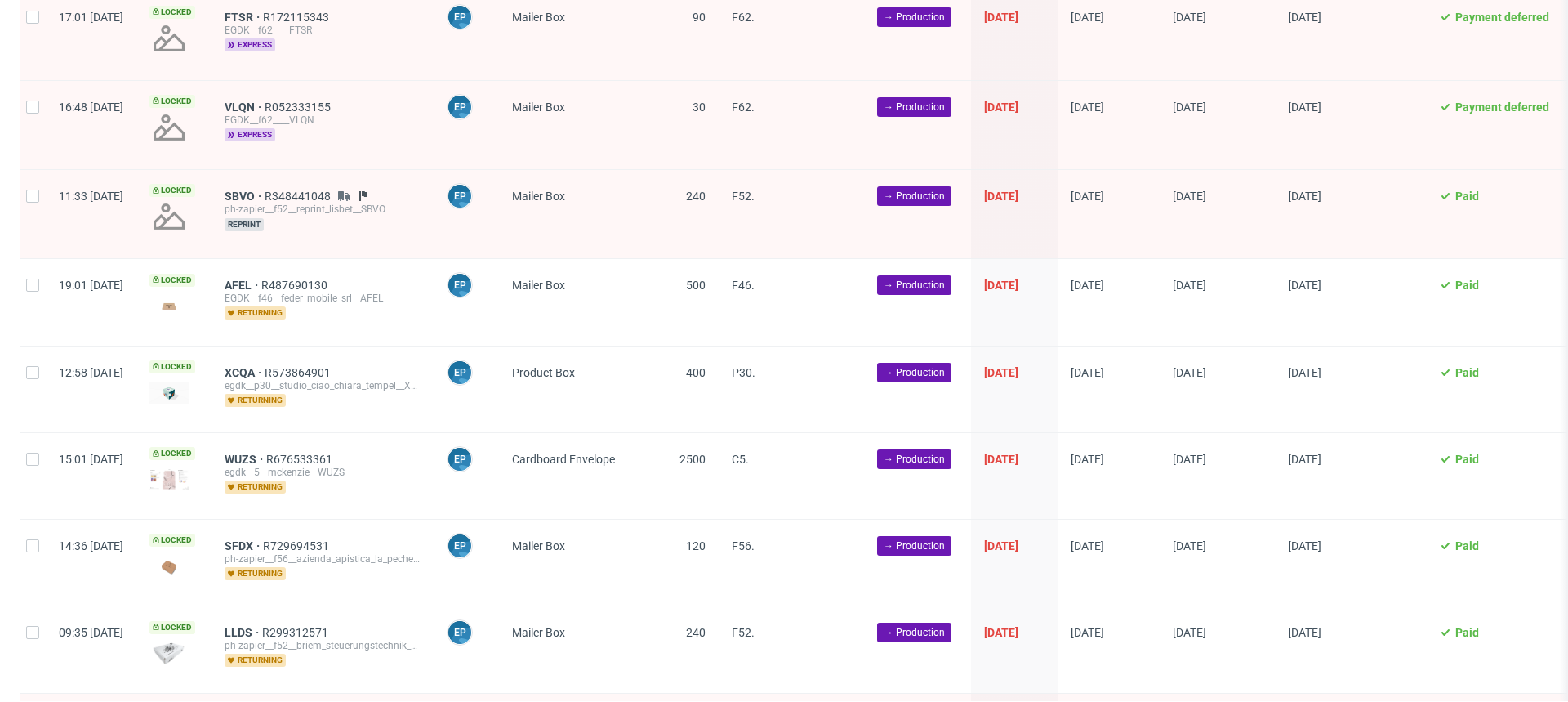
scroll to position [2070, 0]
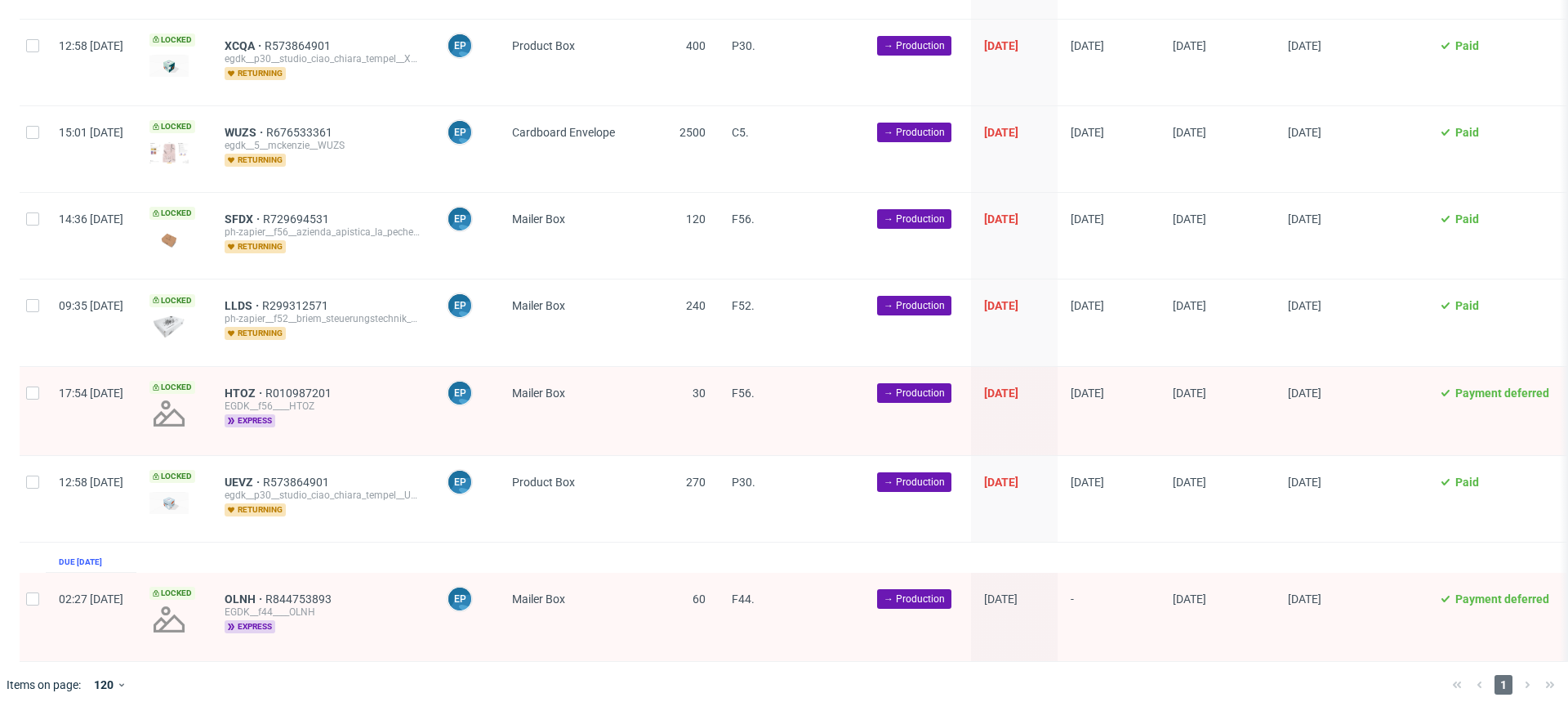
click at [23, 588] on div at bounding box center [32, 616] width 26 height 88
checkbox input "true"
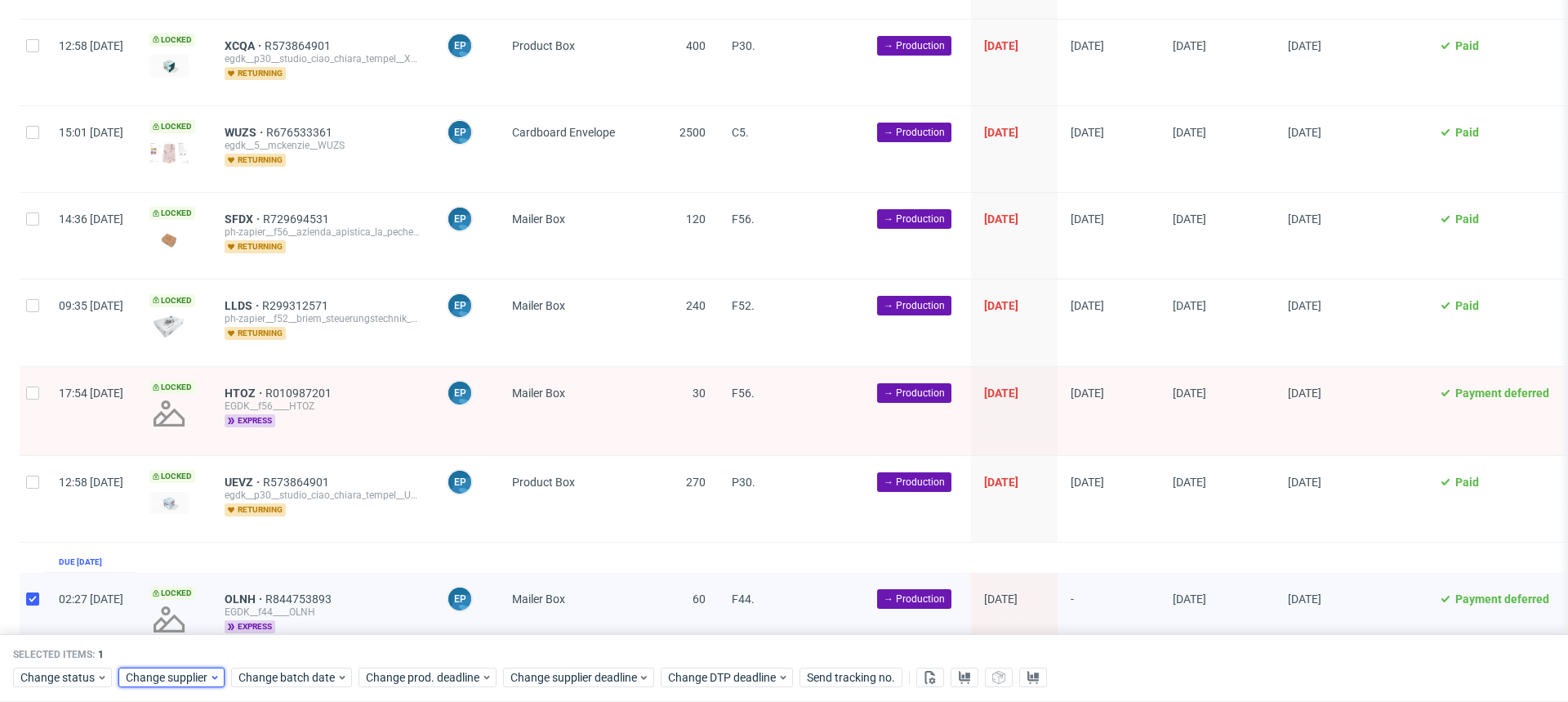
click at [204, 680] on span "Change supplier" at bounding box center [167, 678] width 83 height 17
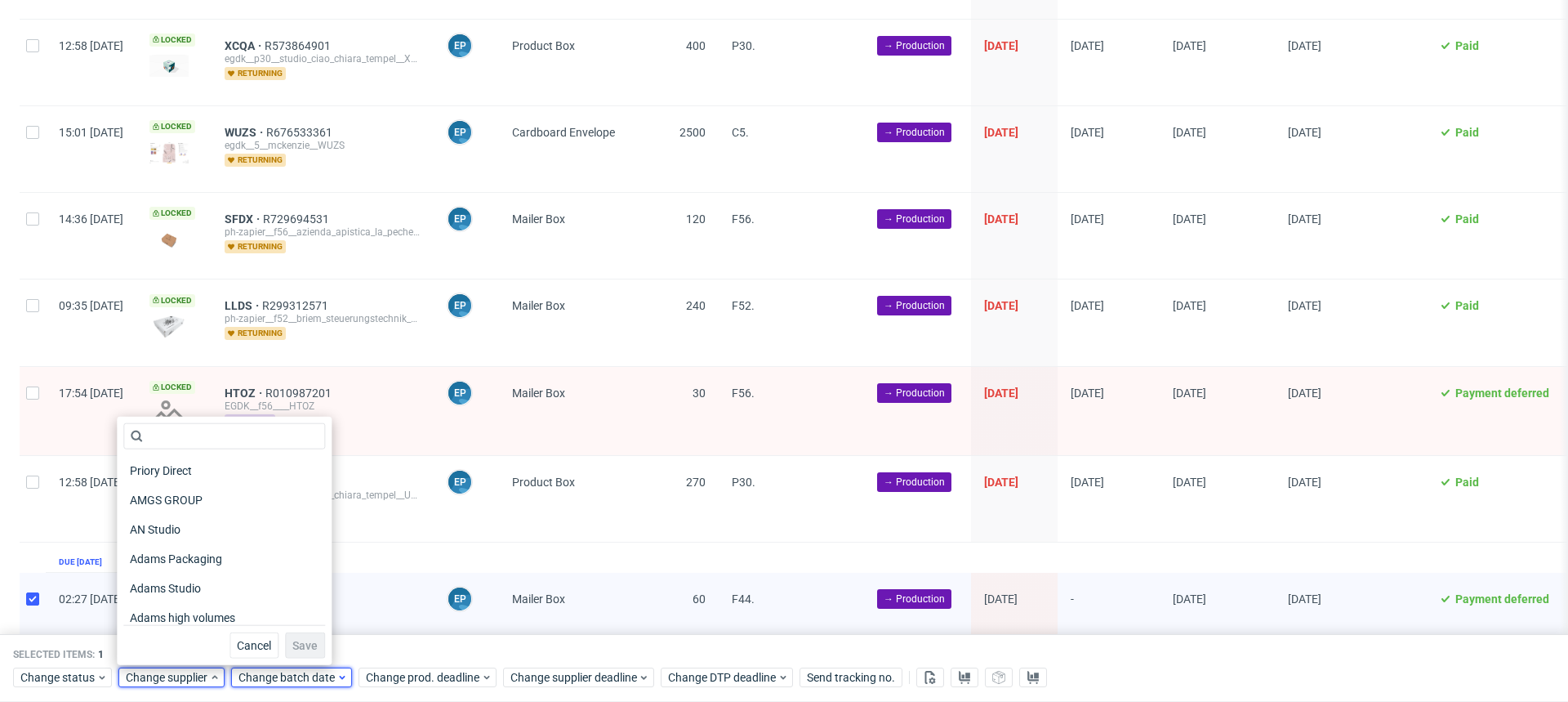
click at [283, 676] on span "Change batch date" at bounding box center [288, 678] width 98 height 17
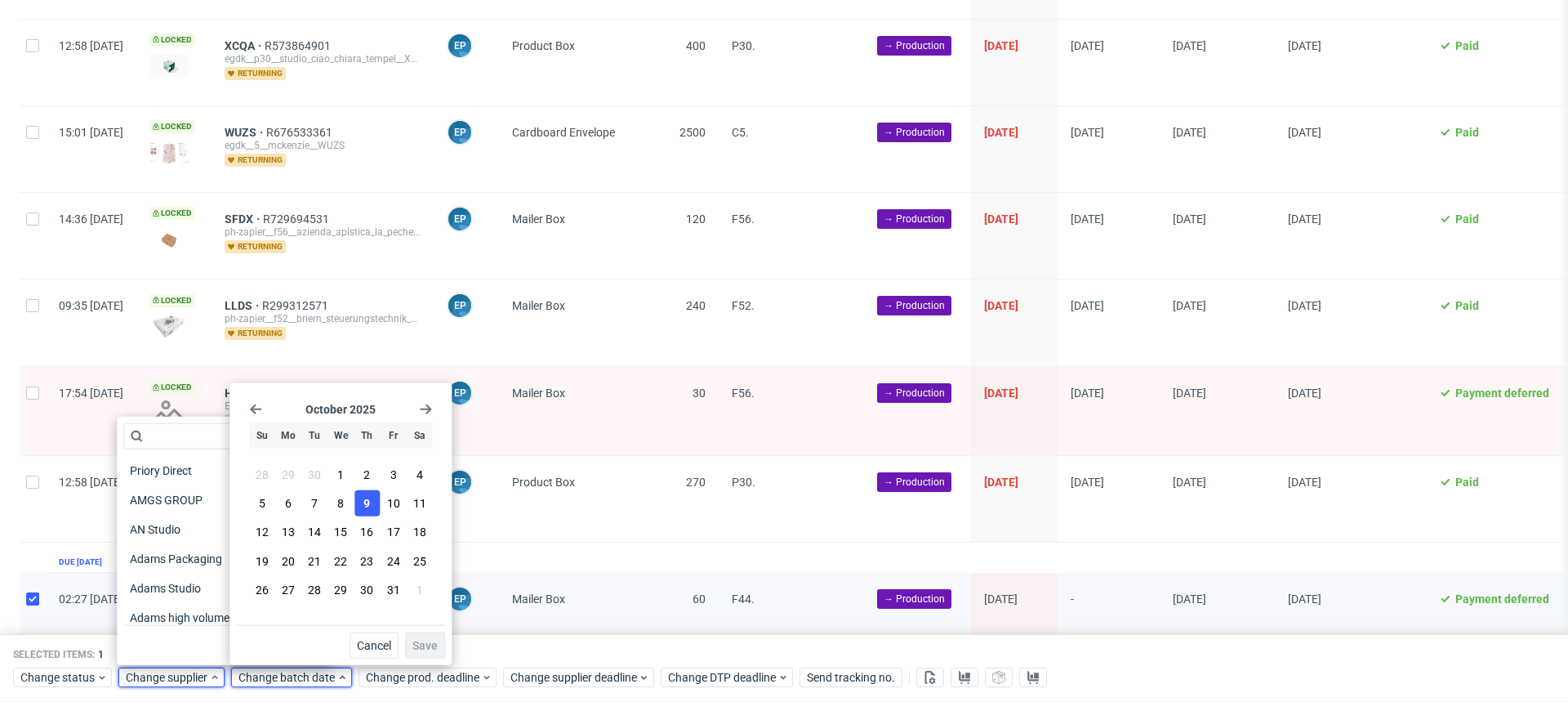
click at [366, 503] on span "9" at bounding box center [366, 503] width 6 height 17
click at [434, 646] on span "Save" at bounding box center [425, 645] width 25 height 11
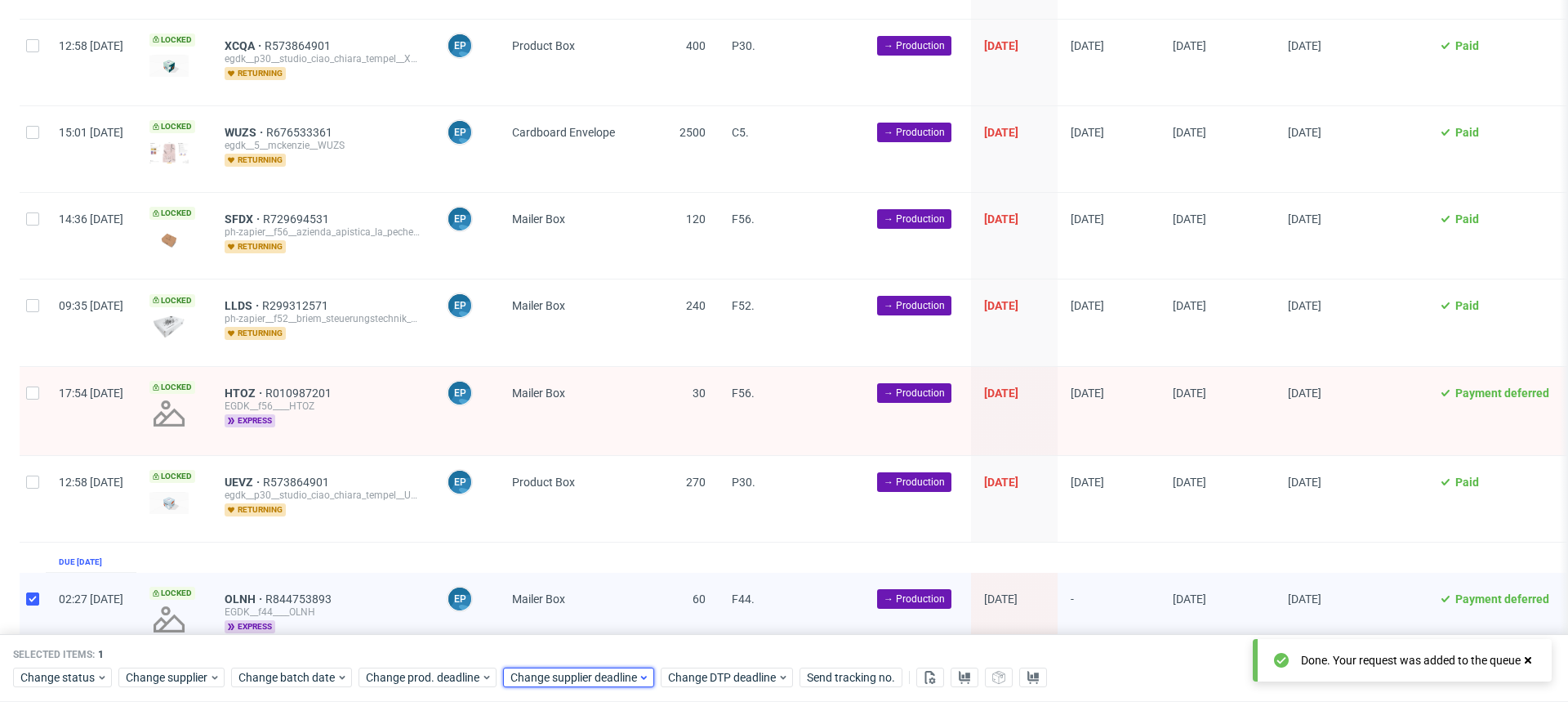
click at [604, 680] on span "Change supplier deadline" at bounding box center [574, 678] width 128 height 17
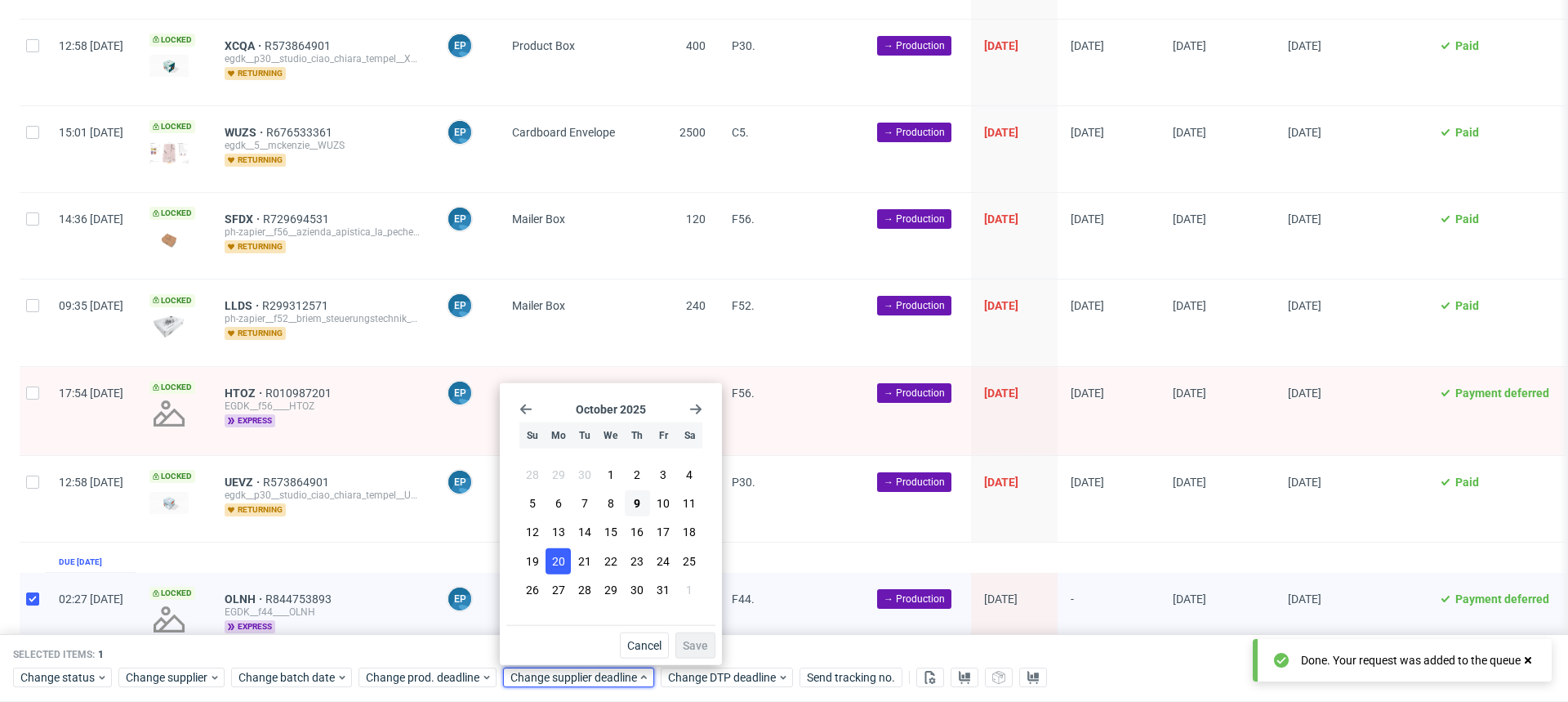
click at [553, 566] on span "20" at bounding box center [559, 560] width 13 height 17
click at [692, 650] on span "Save" at bounding box center [695, 645] width 25 height 11
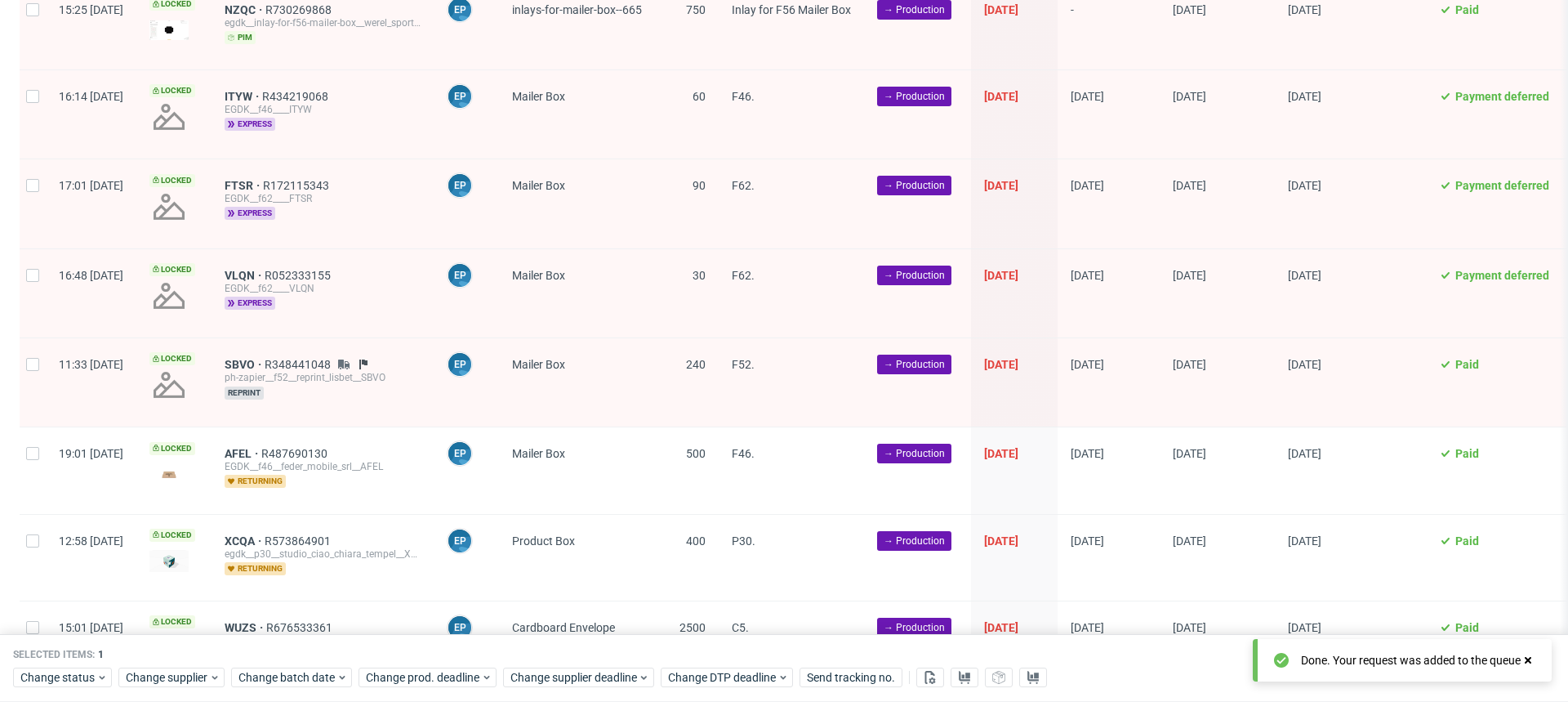
scroll to position [0, 0]
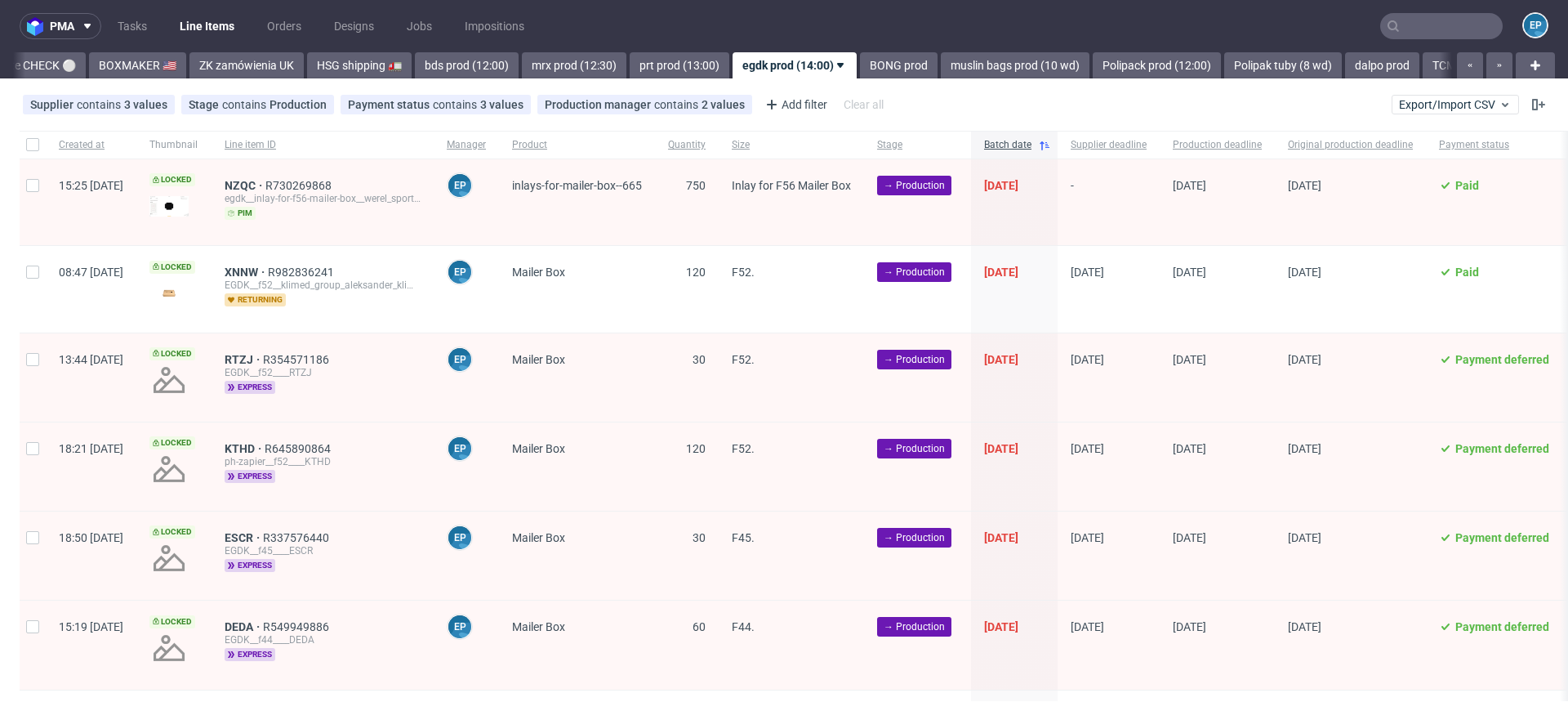
scroll to position [0, 1545]
click at [567, 144] on span "Product" at bounding box center [577, 145] width 130 height 14
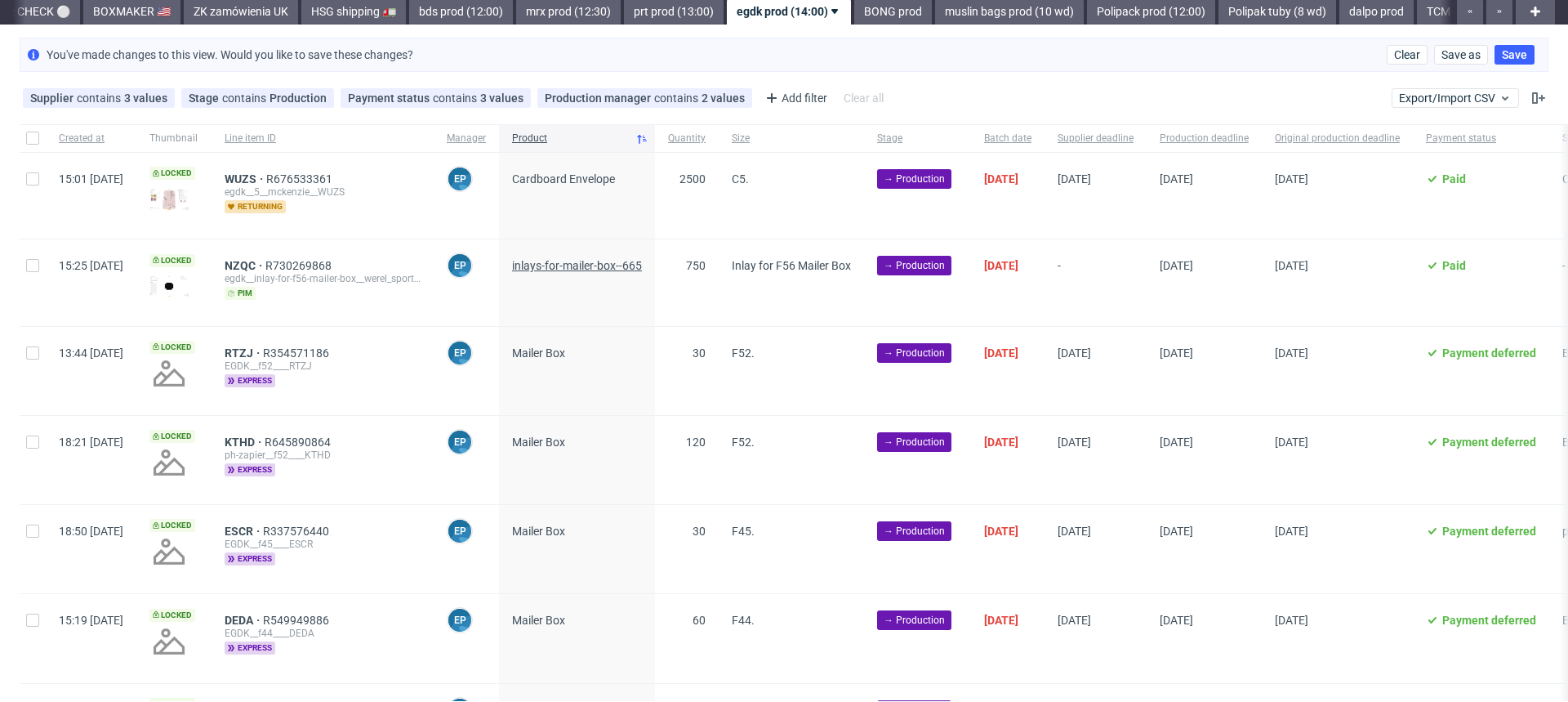
scroll to position [52, 0]
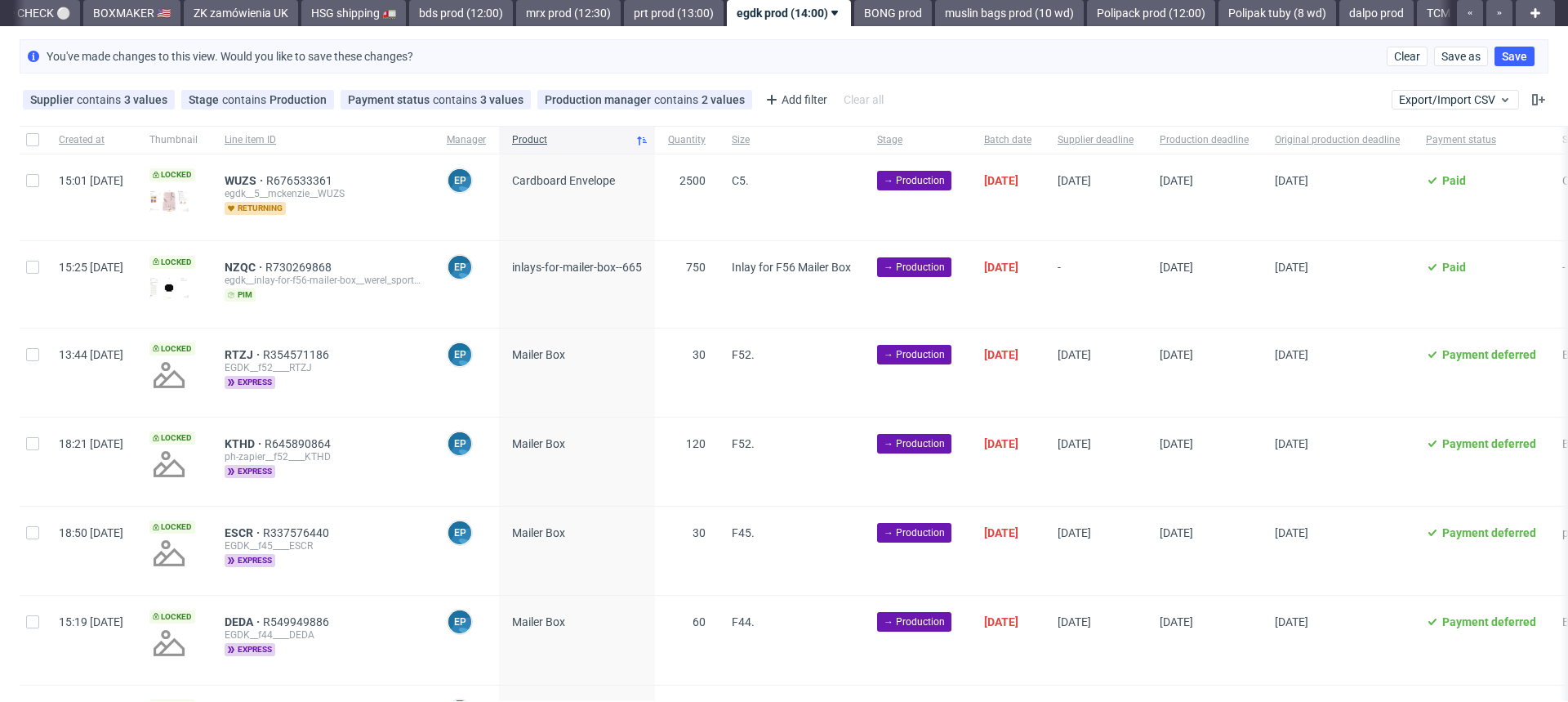
click at [31, 273] on div at bounding box center [32, 284] width 26 height 86
checkbox input "true"
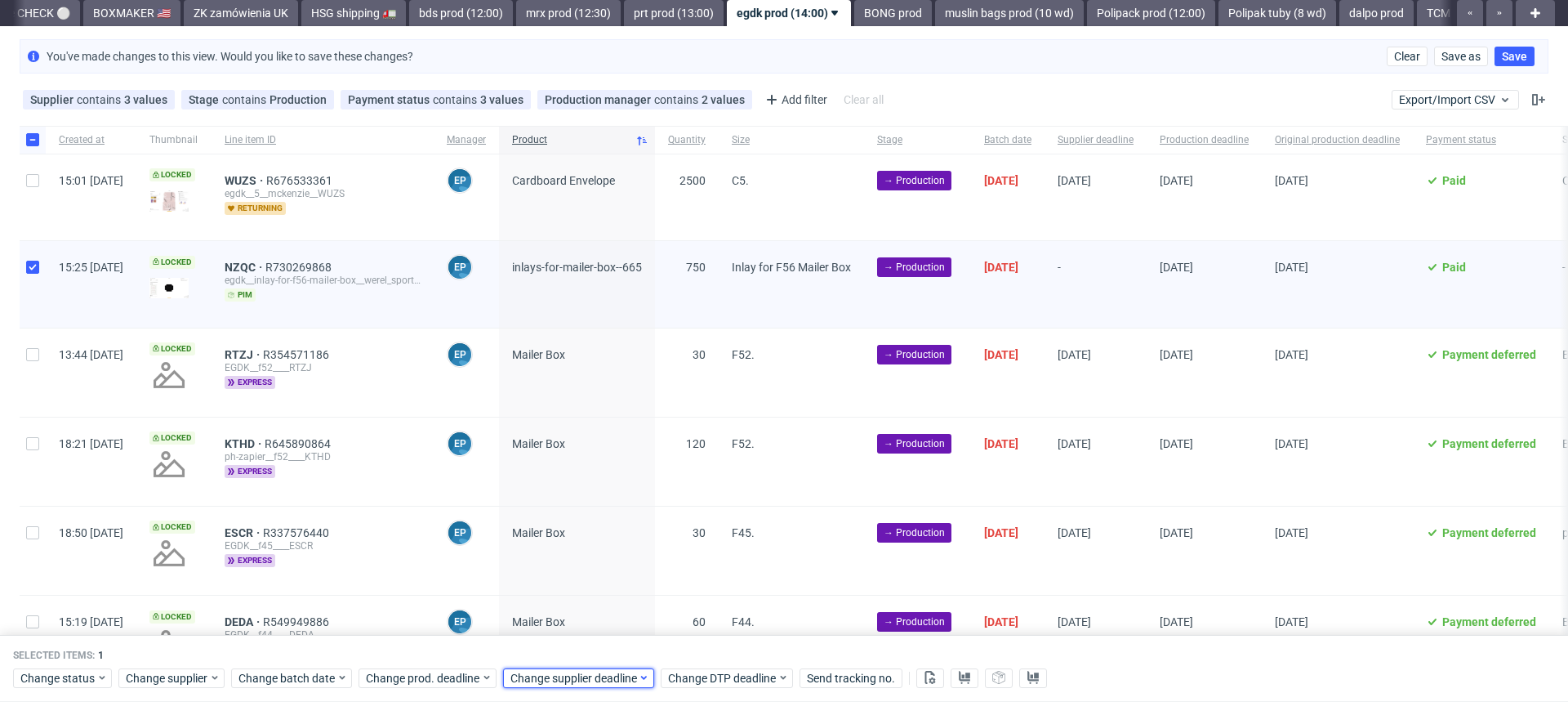
click at [572, 681] on span "Change supplier deadline" at bounding box center [574, 678] width 128 height 17
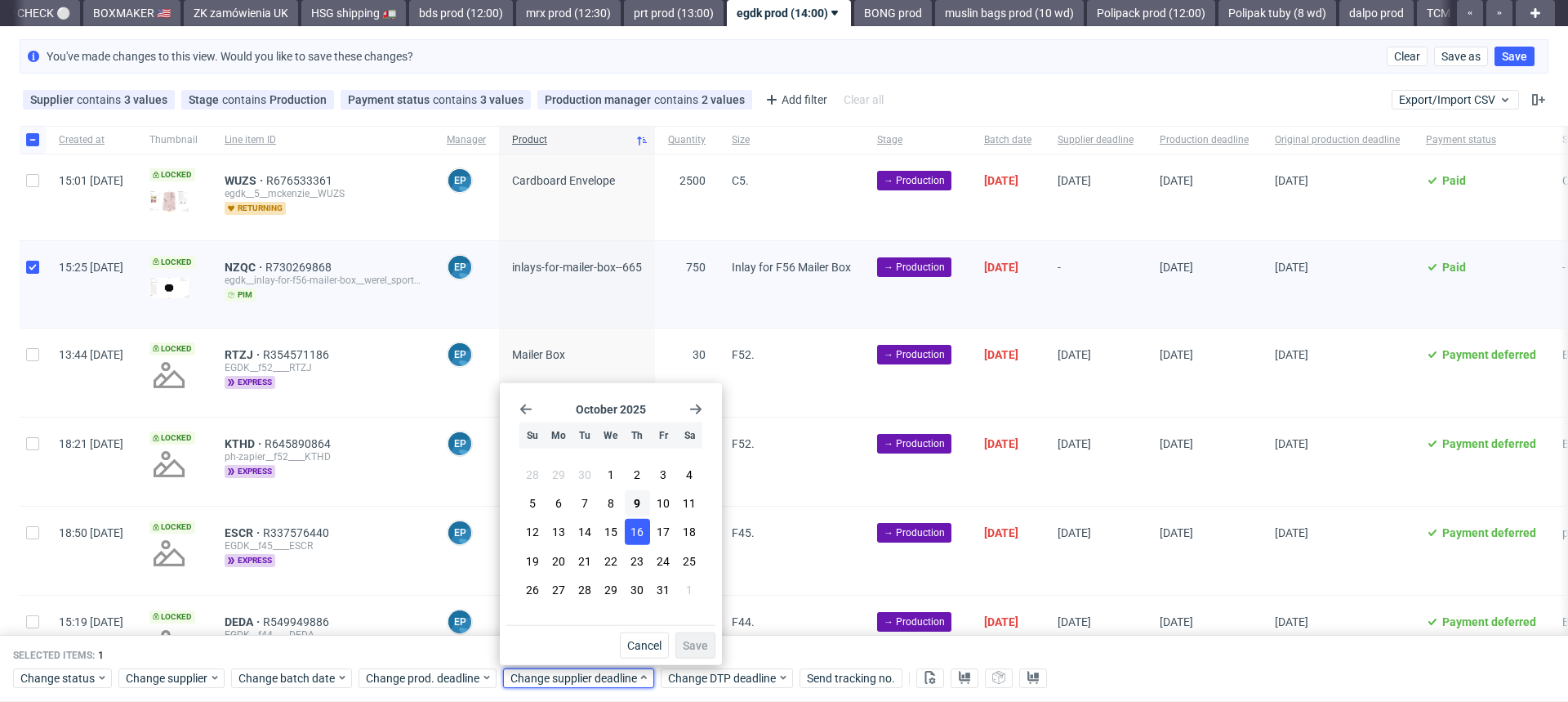
click at [631, 536] on span "16" at bounding box center [636, 532] width 13 height 17
click at [716, 652] on div "October 2025 Su Mo Tu We Th Fr Sa 28 29 30 1 2 3 4 5 6 7 8 9 10 11 12 13 14 15 …" at bounding box center [611, 524] width 222 height 281
click at [705, 651] on button "Save" at bounding box center [696, 645] width 40 height 26
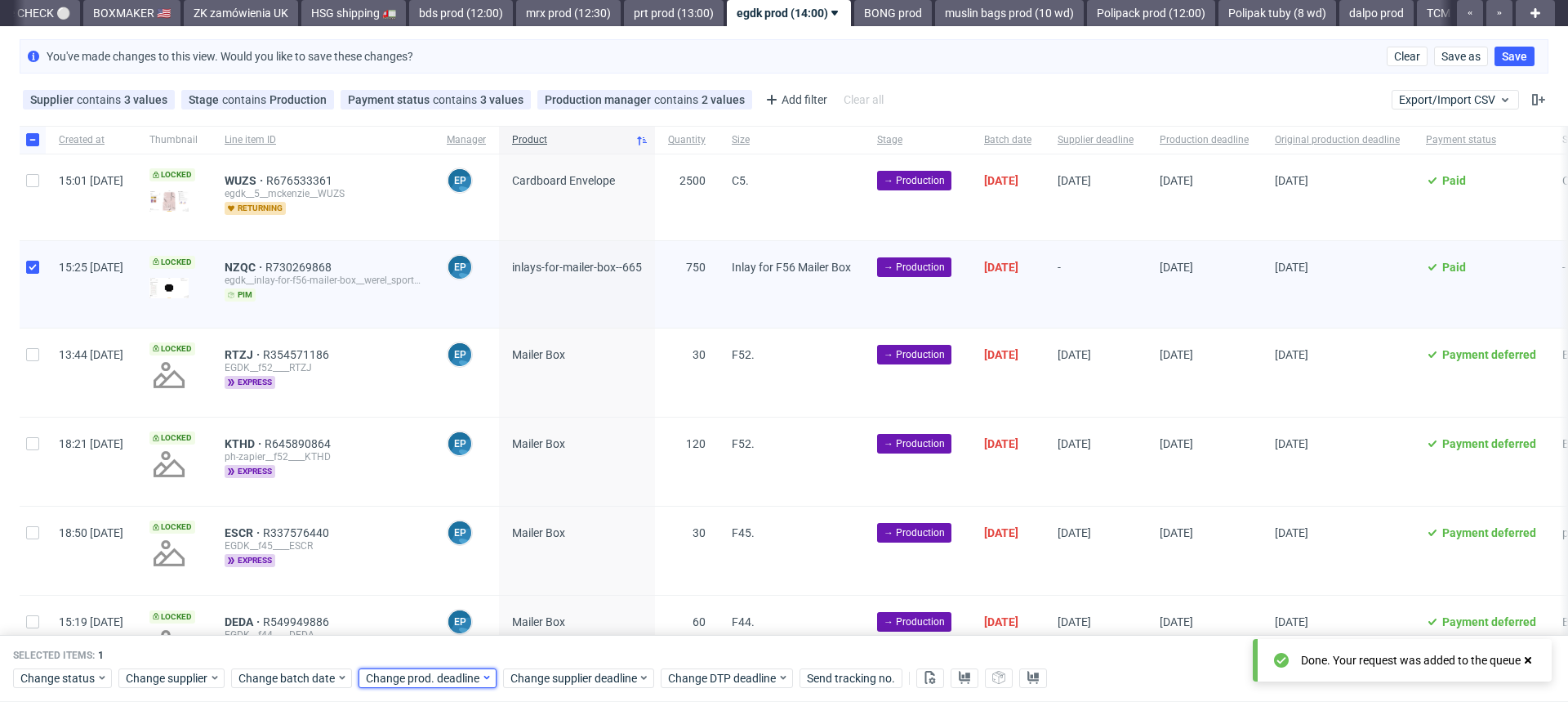
click at [397, 676] on span "Change prod. deadline" at bounding box center [424, 678] width 115 height 17
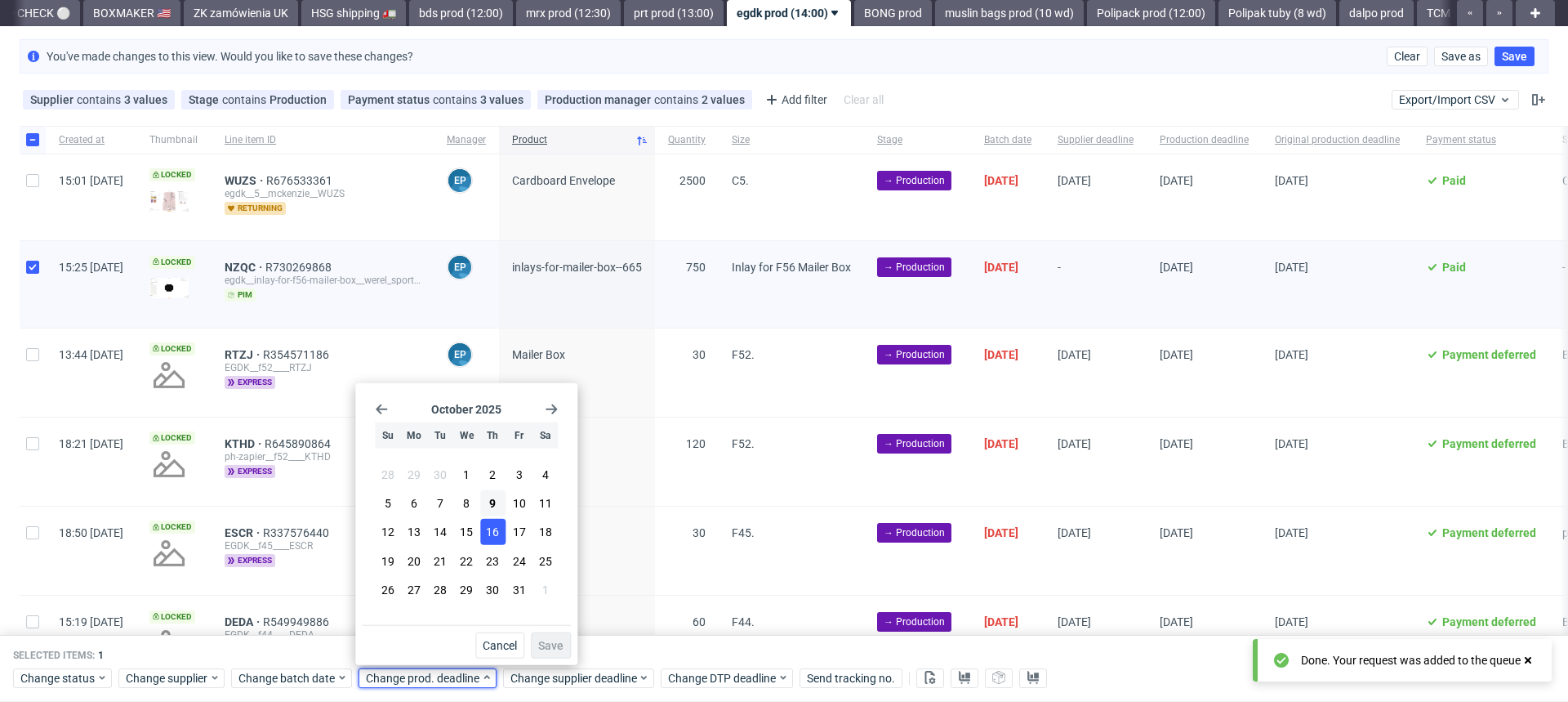
click at [496, 527] on span "16" at bounding box center [492, 532] width 13 height 17
click at [551, 647] on span "Save" at bounding box center [551, 645] width 25 height 11
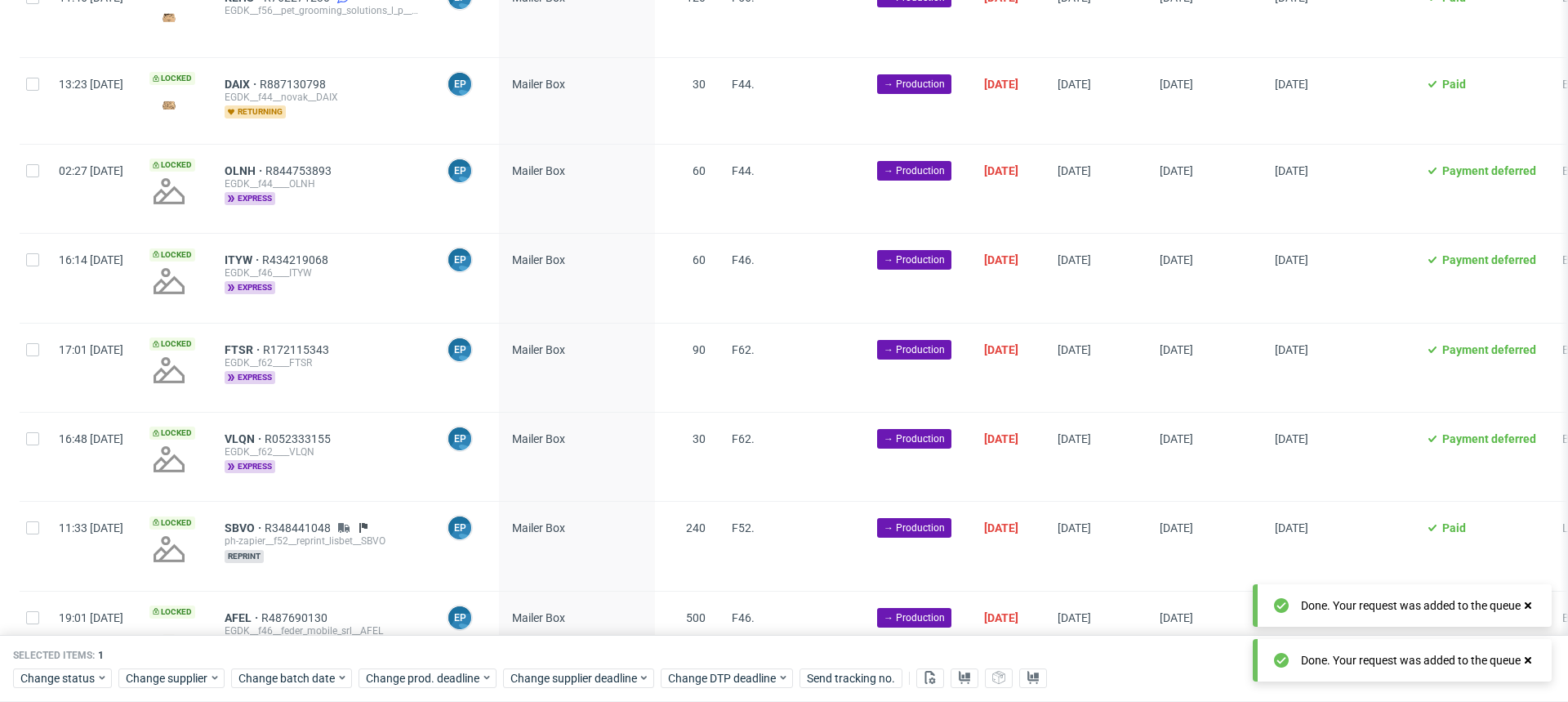
scroll to position [2153, 0]
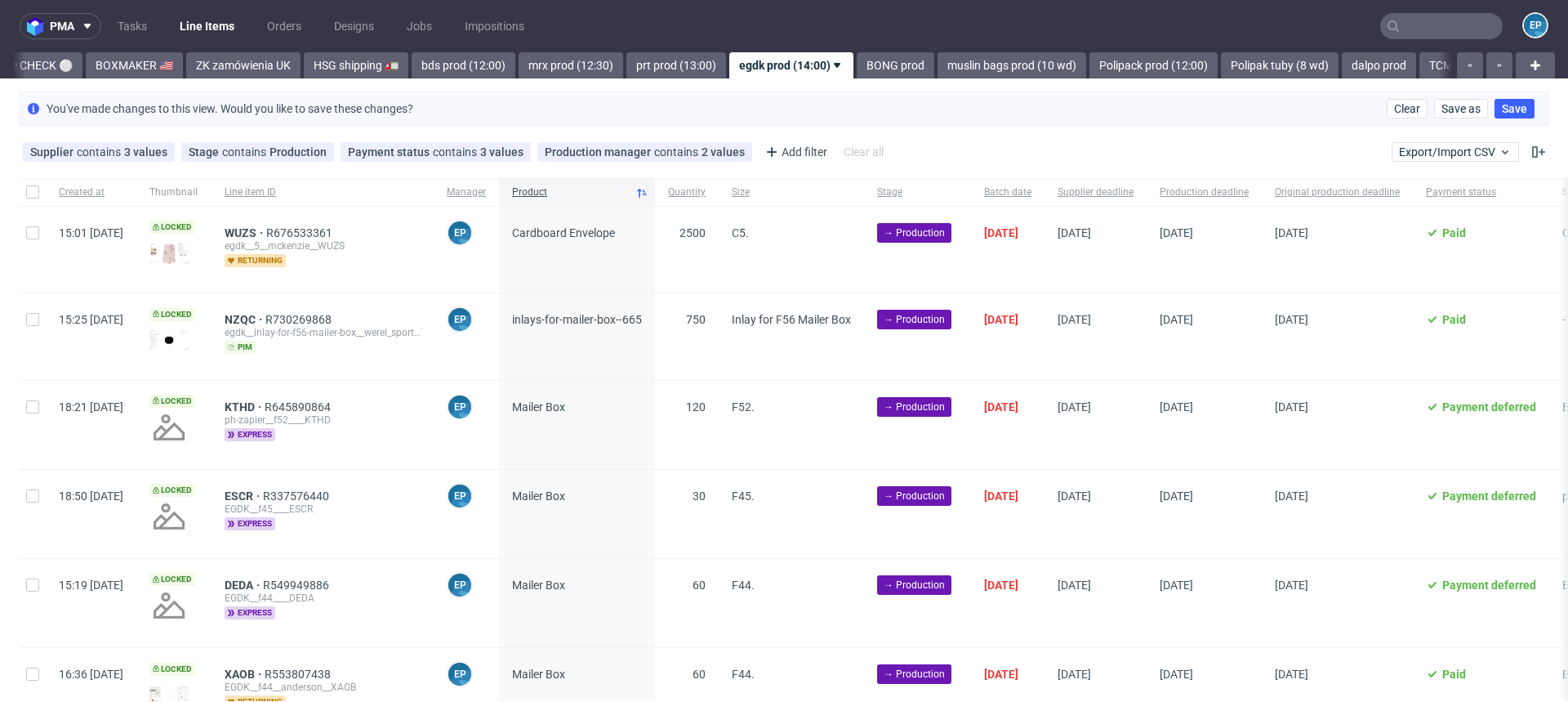
scroll to position [0, 1545]
click at [1403, 103] on span "Clear" at bounding box center [1407, 108] width 26 height 11
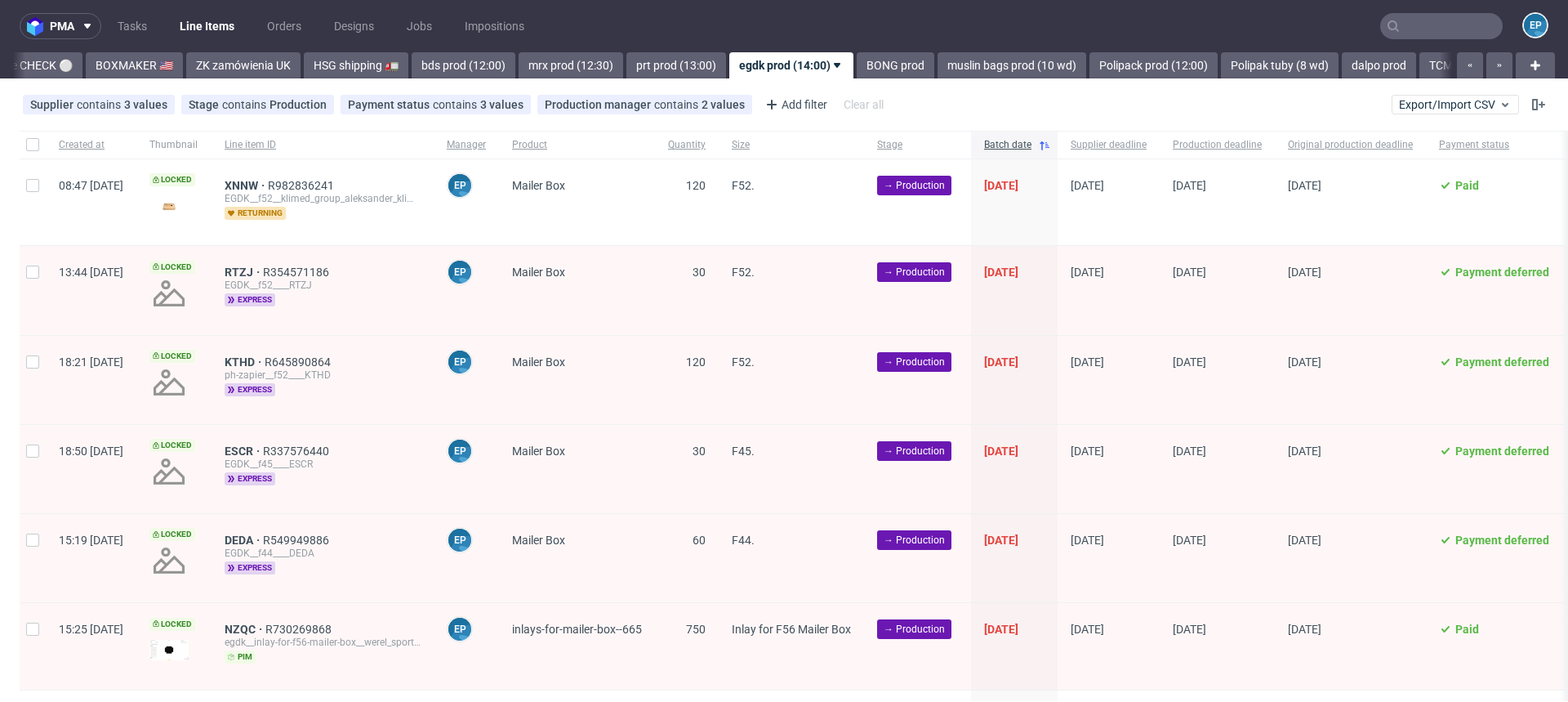
scroll to position [0, 1545]
click at [31, 141] on input "checkbox" at bounding box center [32, 144] width 13 height 13
checkbox input "true"
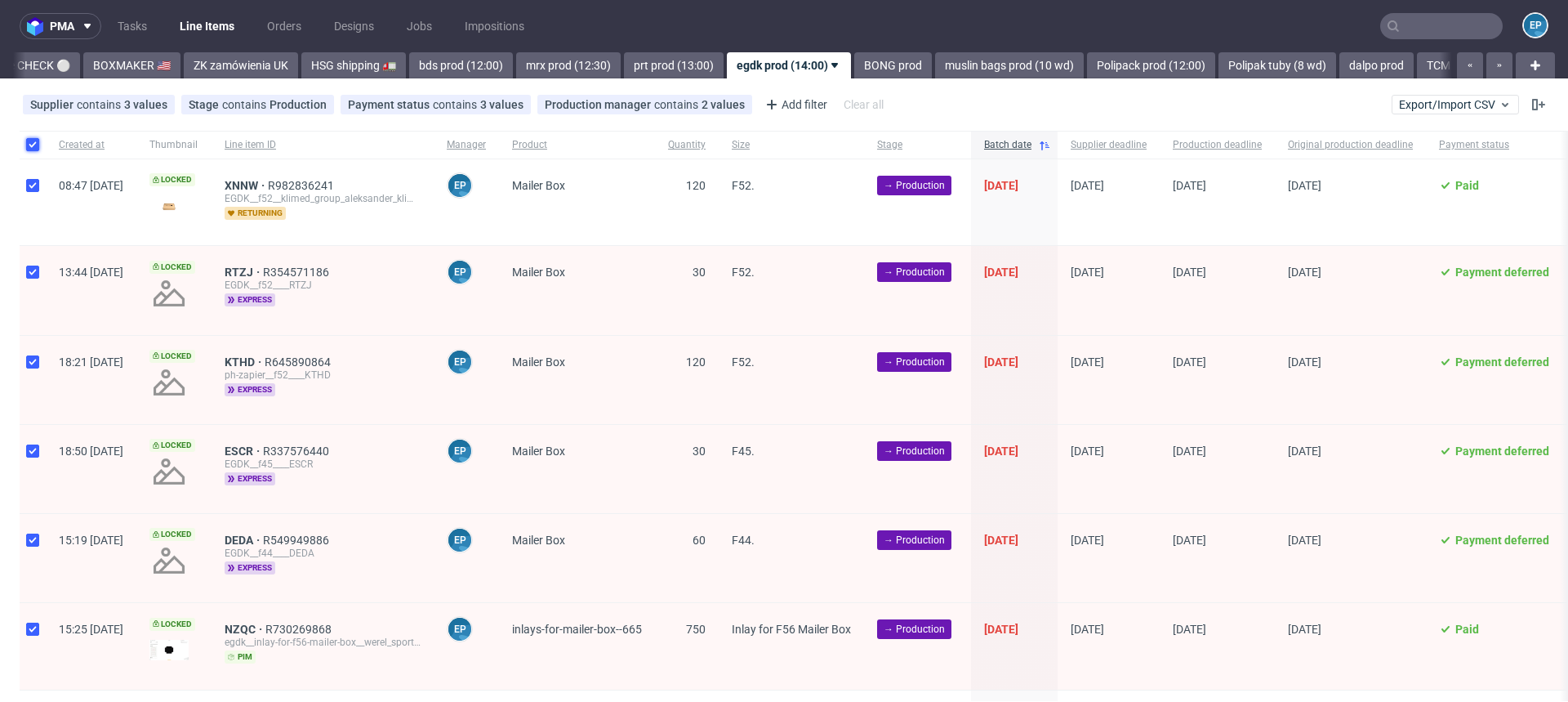
checkbox input "true"
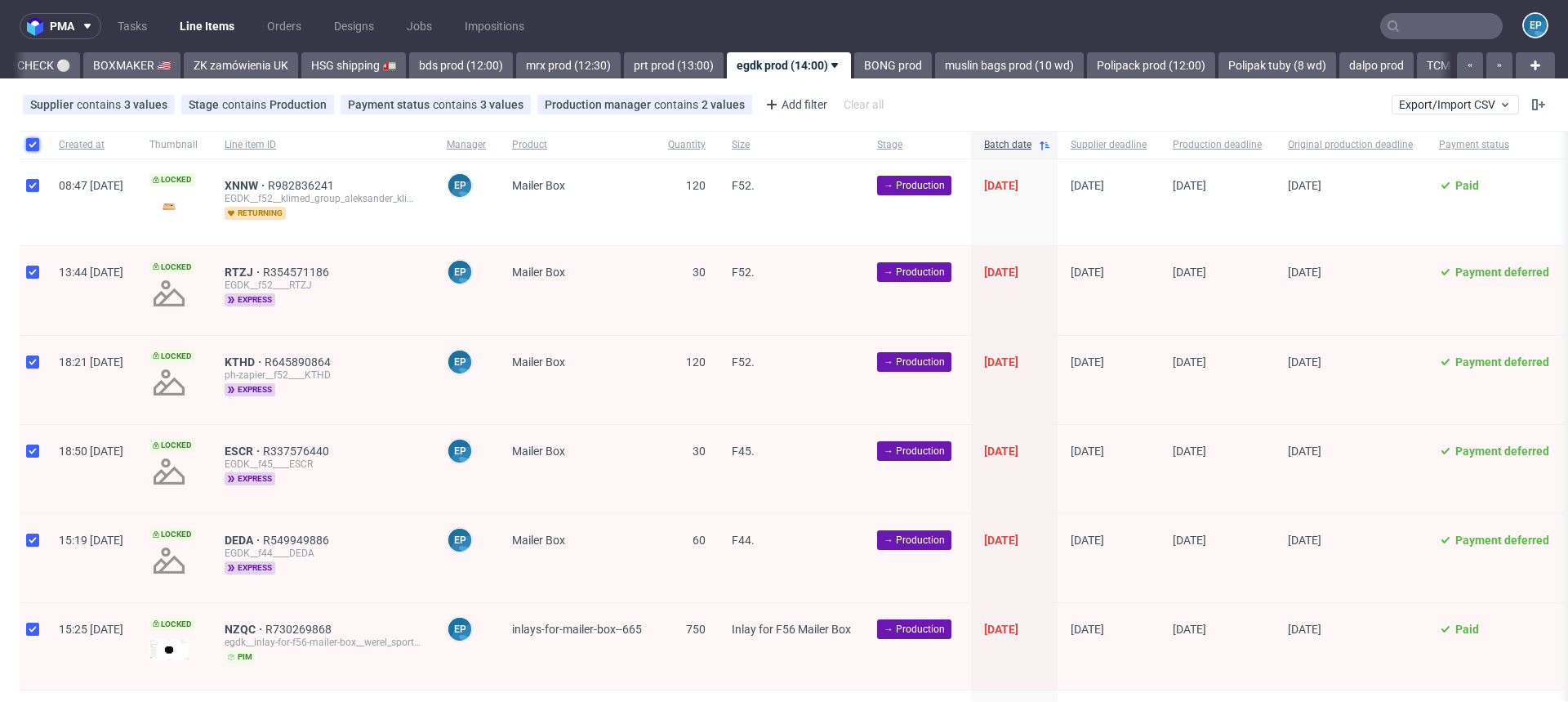
checkbox input "true"
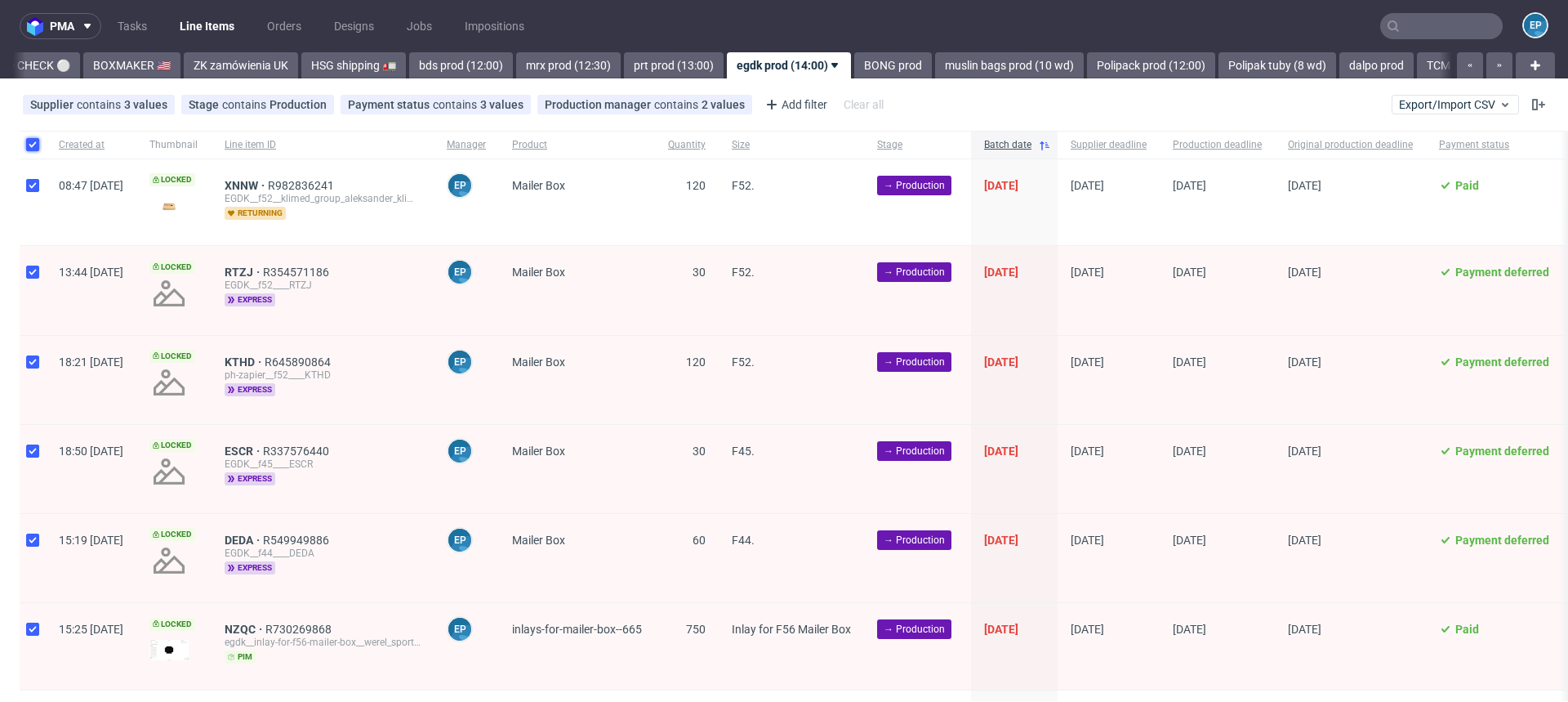
checkbox input "true"
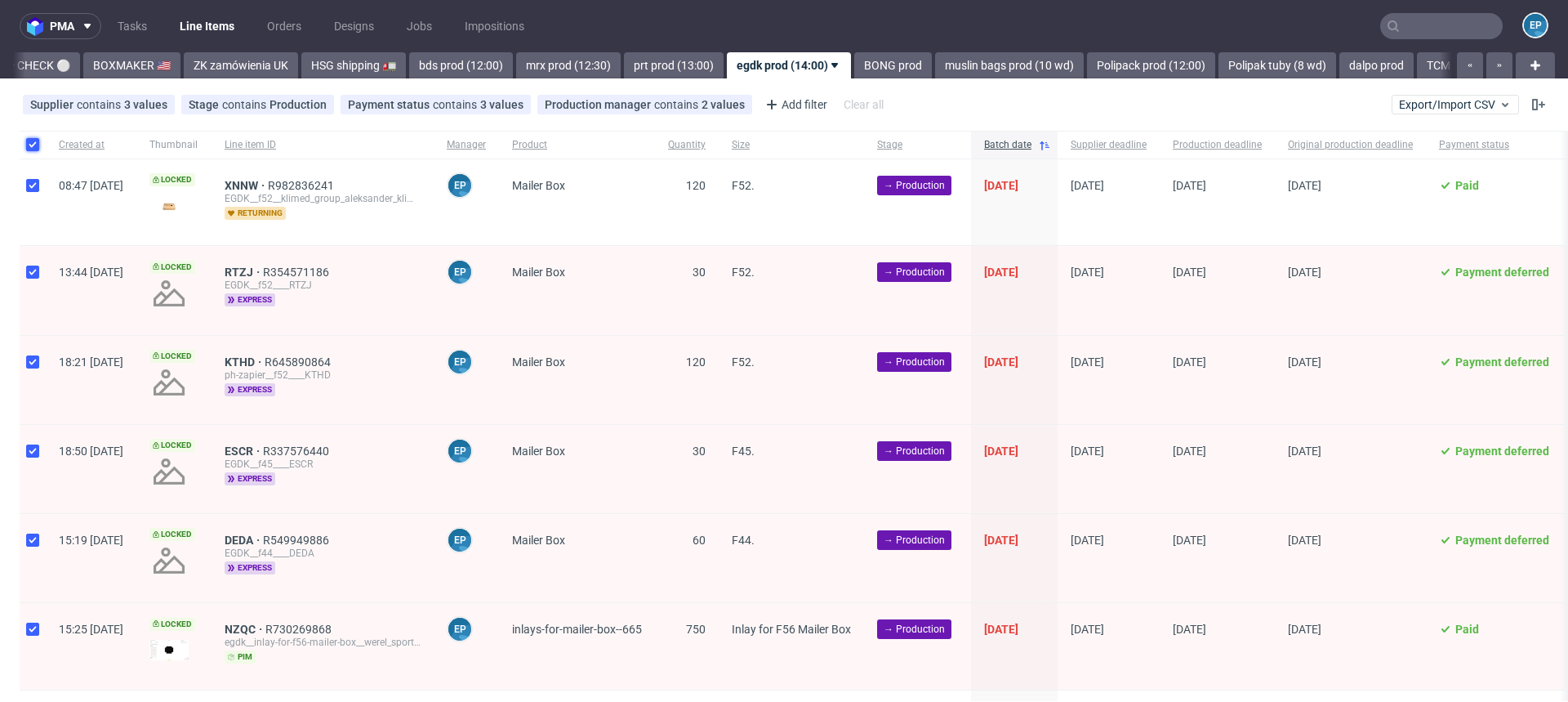
checkbox input "true"
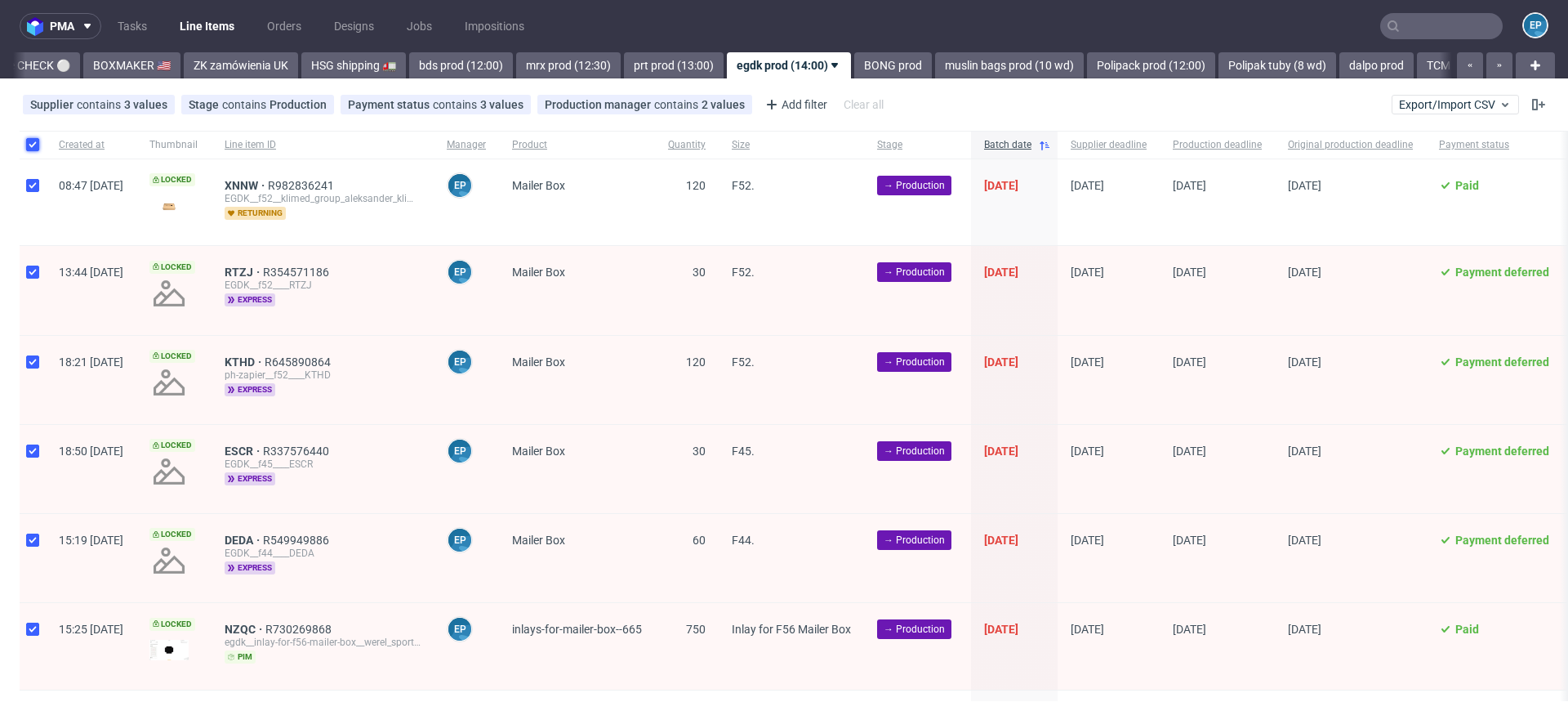
checkbox input "true"
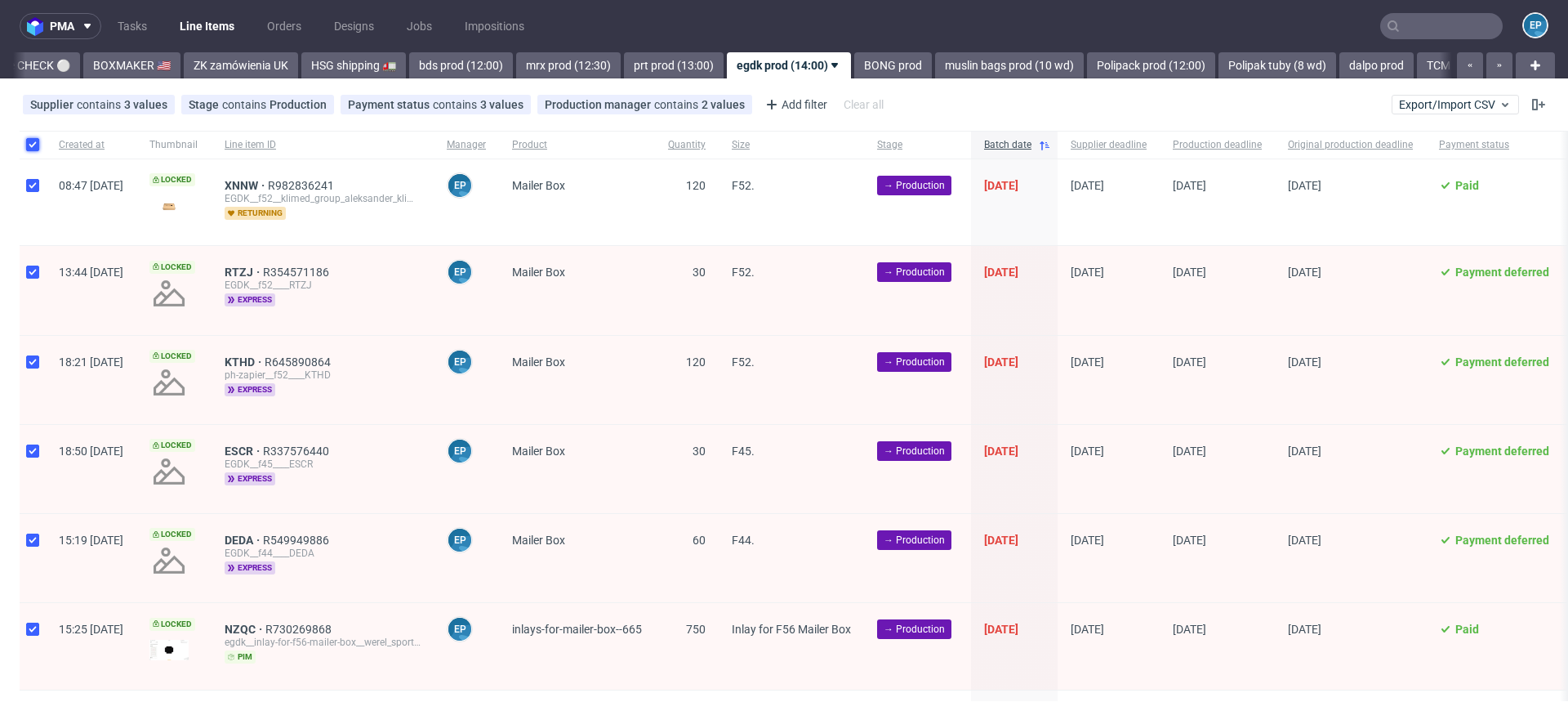
checkbox input "true"
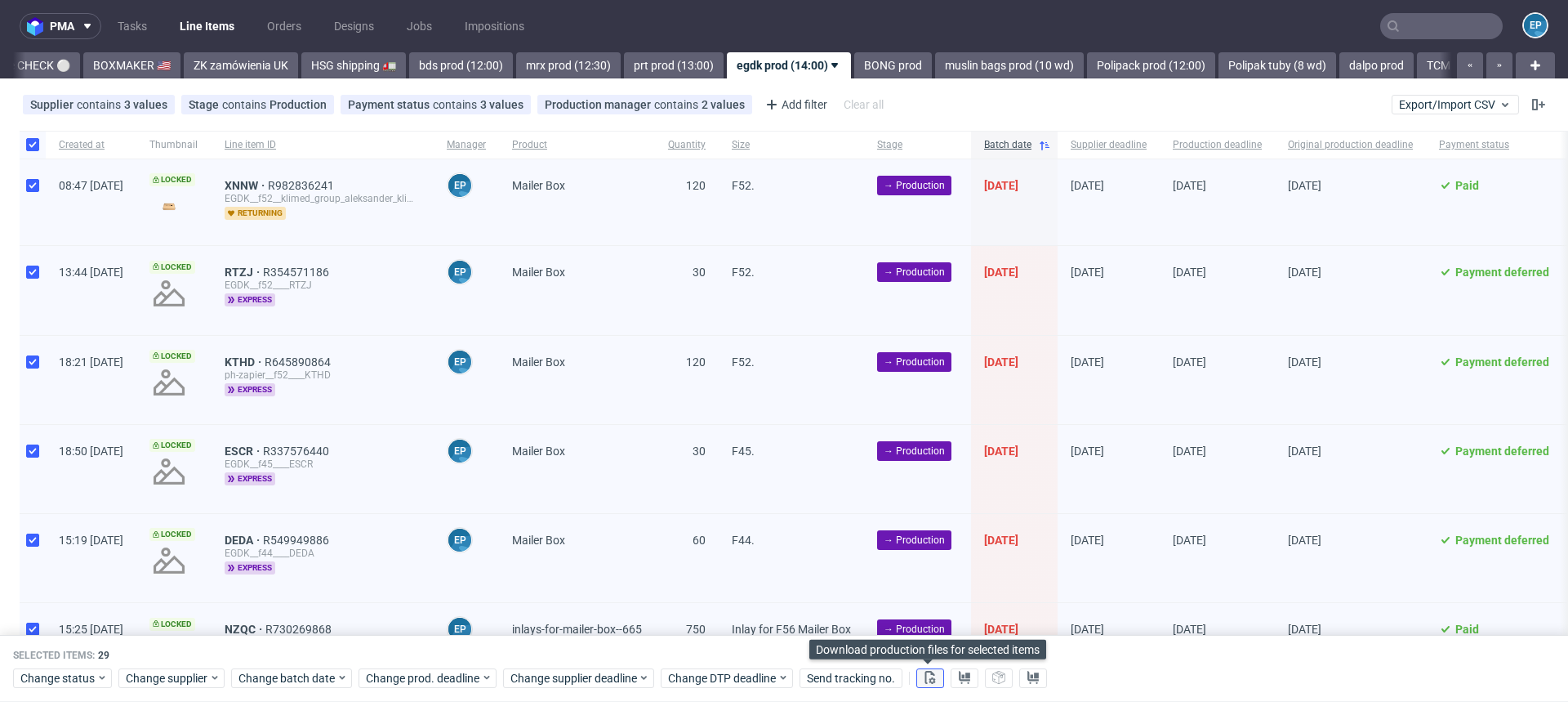
click at [934, 676] on button at bounding box center [931, 678] width 28 height 19
click at [965, 677] on use at bounding box center [964, 677] width 11 height 13
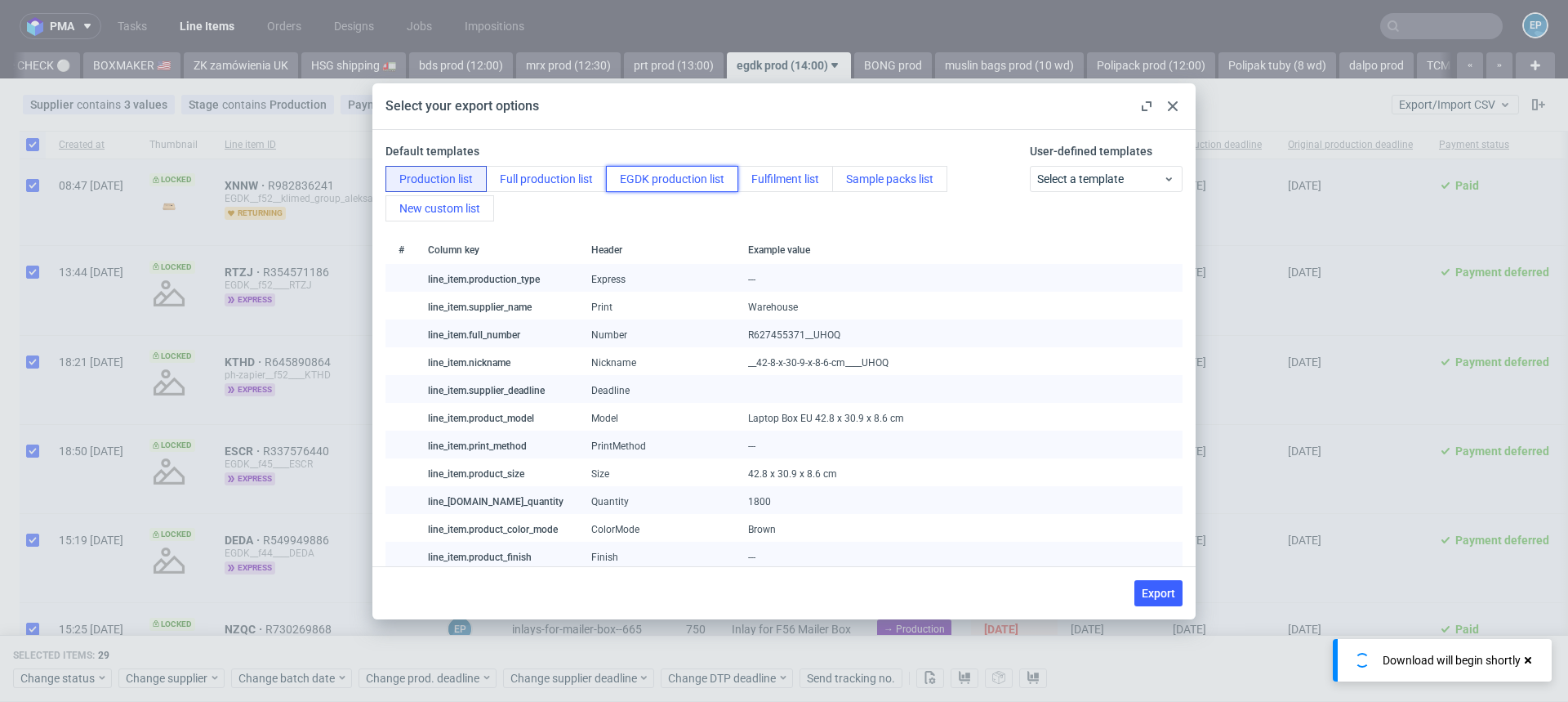
click at [687, 174] on button "EGDK production list" at bounding box center [671, 179] width 132 height 26
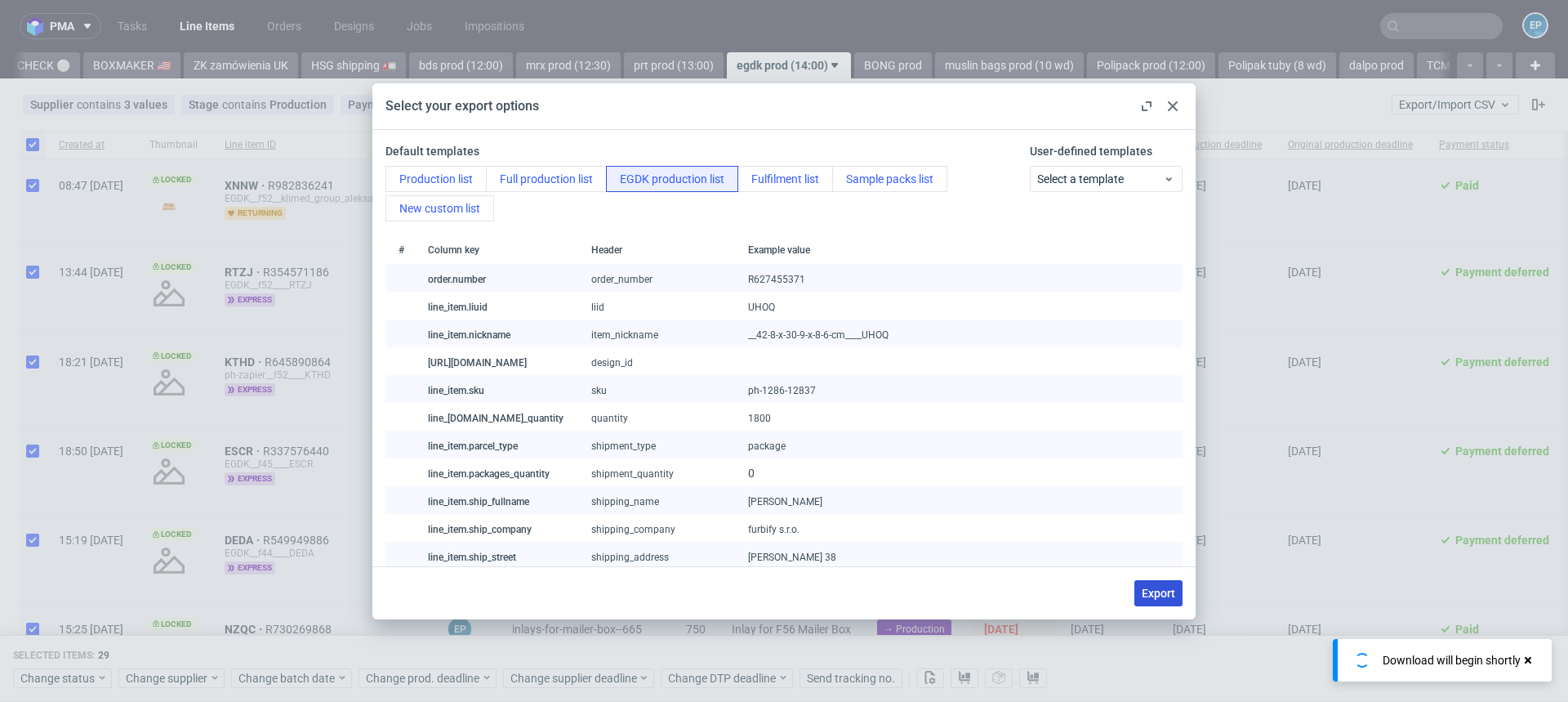
click at [1167, 593] on span "Export" at bounding box center [1158, 593] width 33 height 11
checkbox input "false"
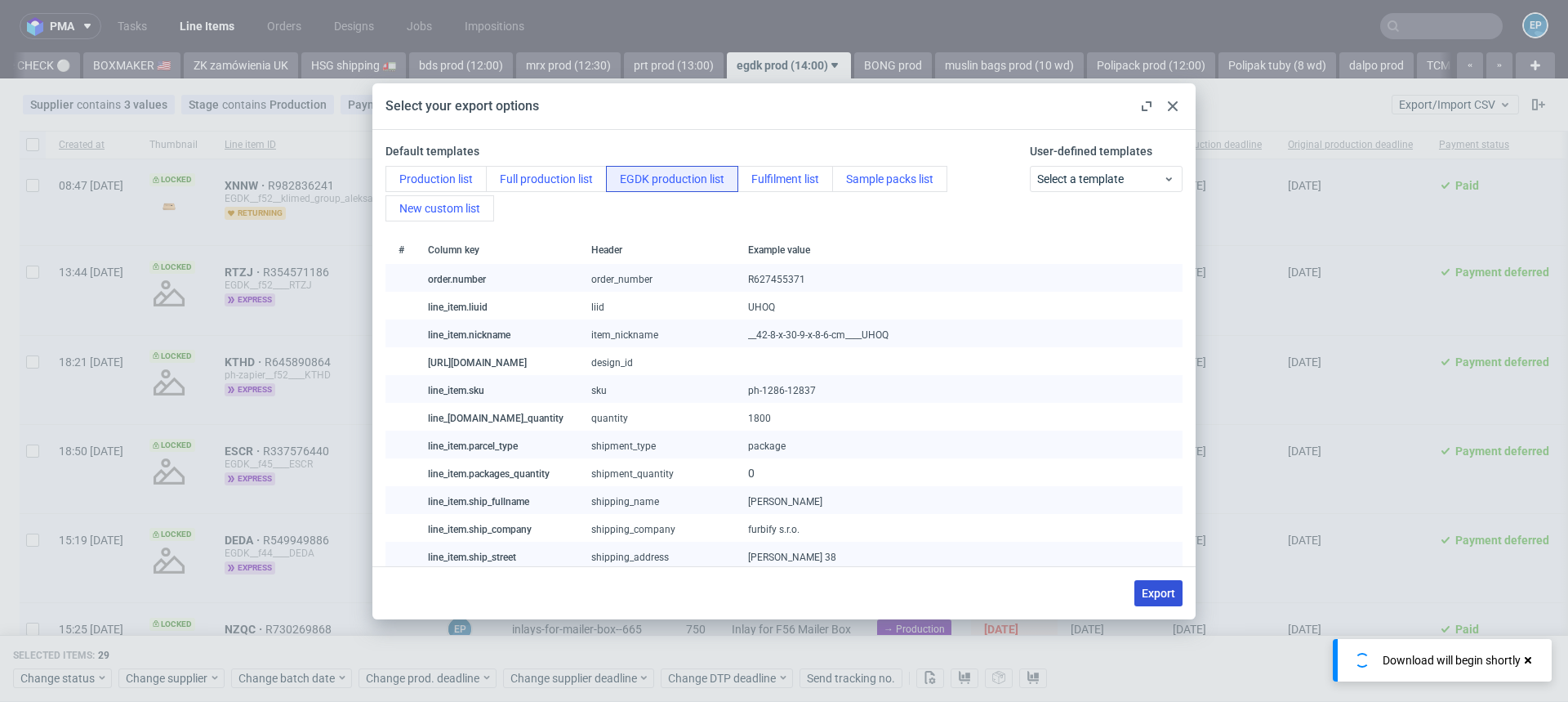
checkbox input "false"
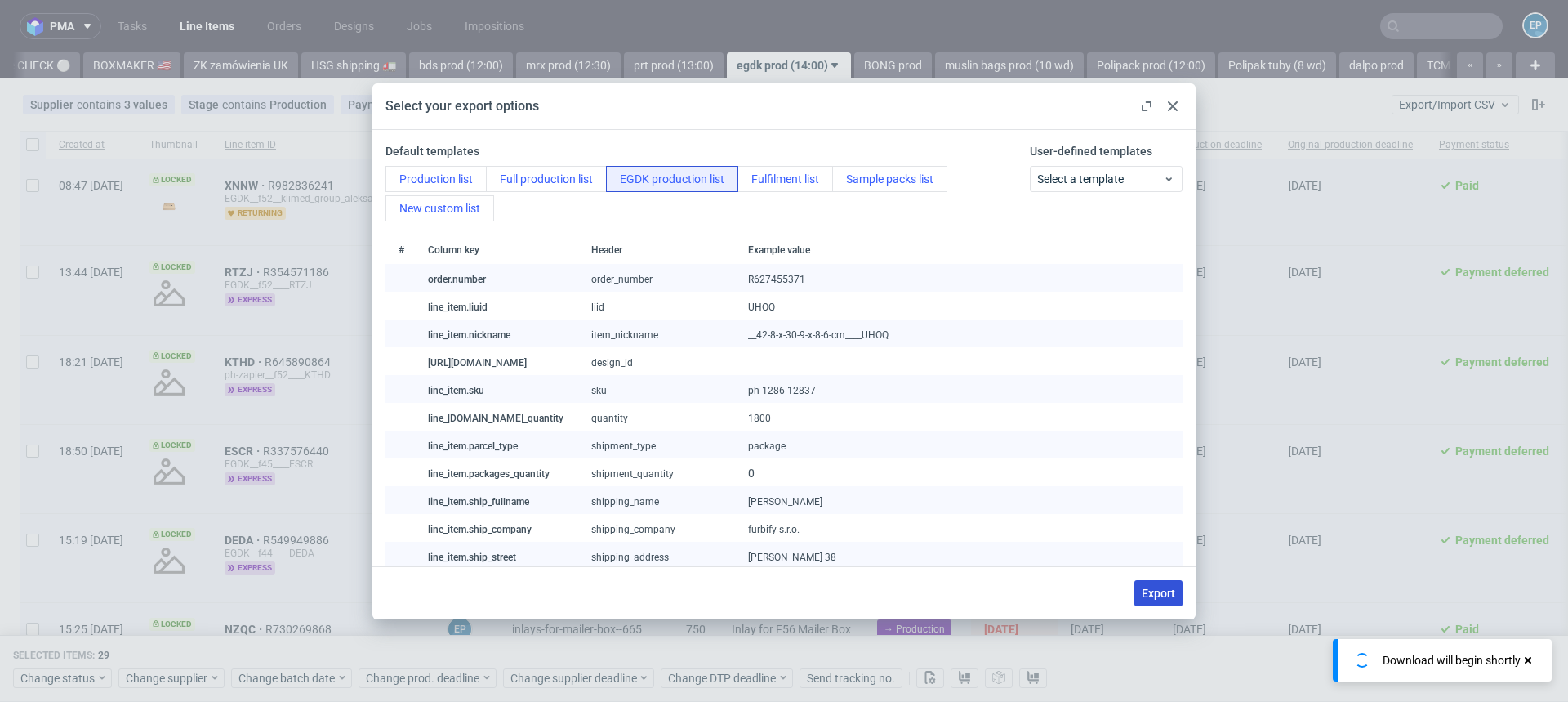
checkbox input "false"
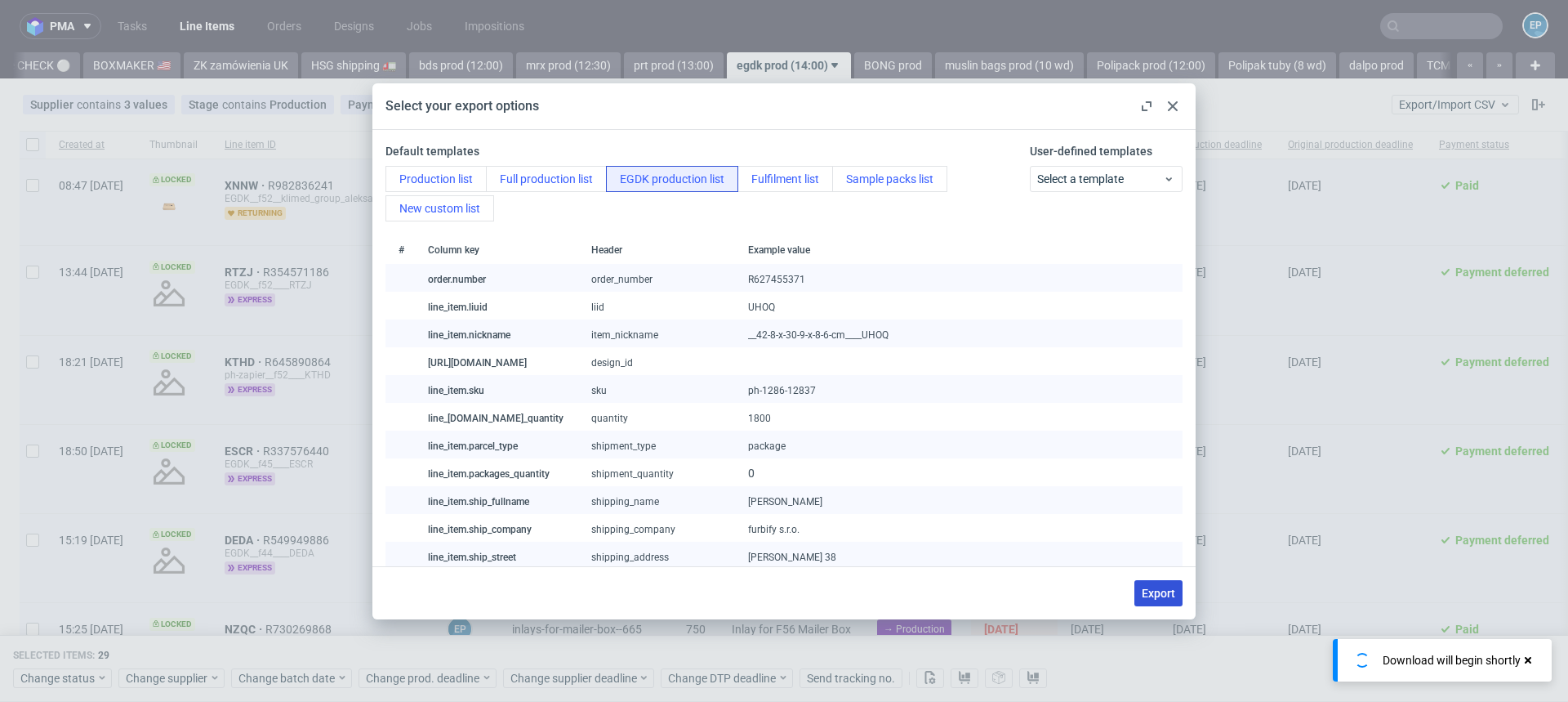
checkbox input "false"
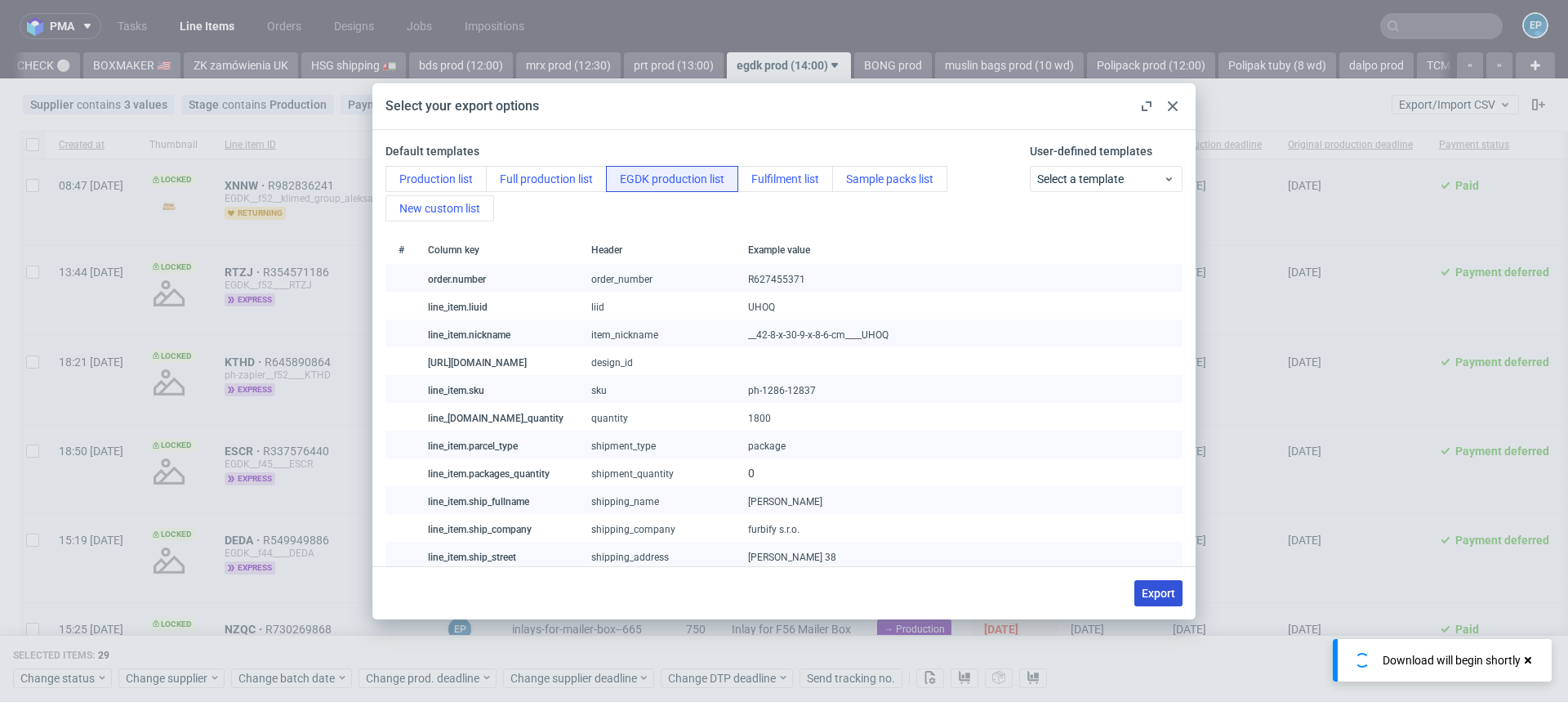
checkbox input "false"
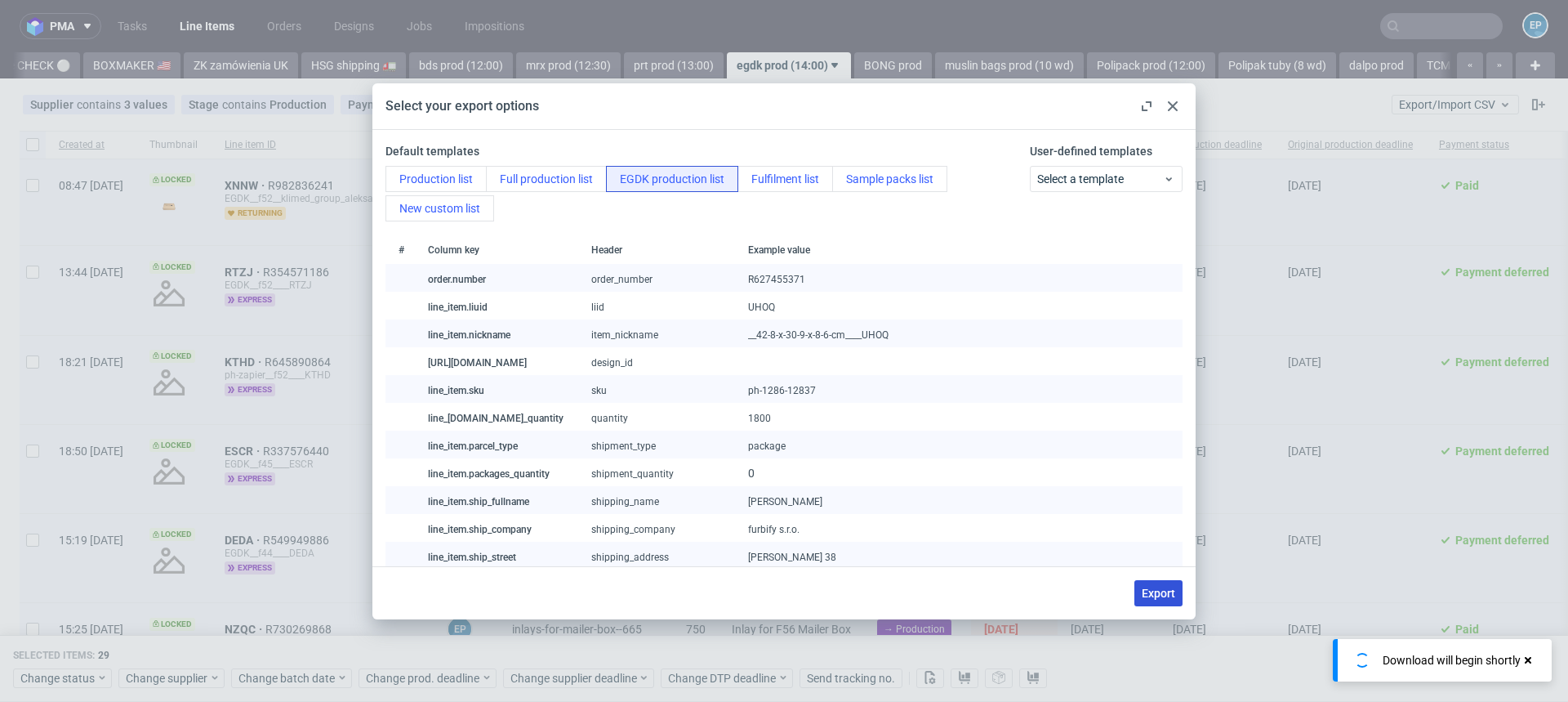
checkbox input "false"
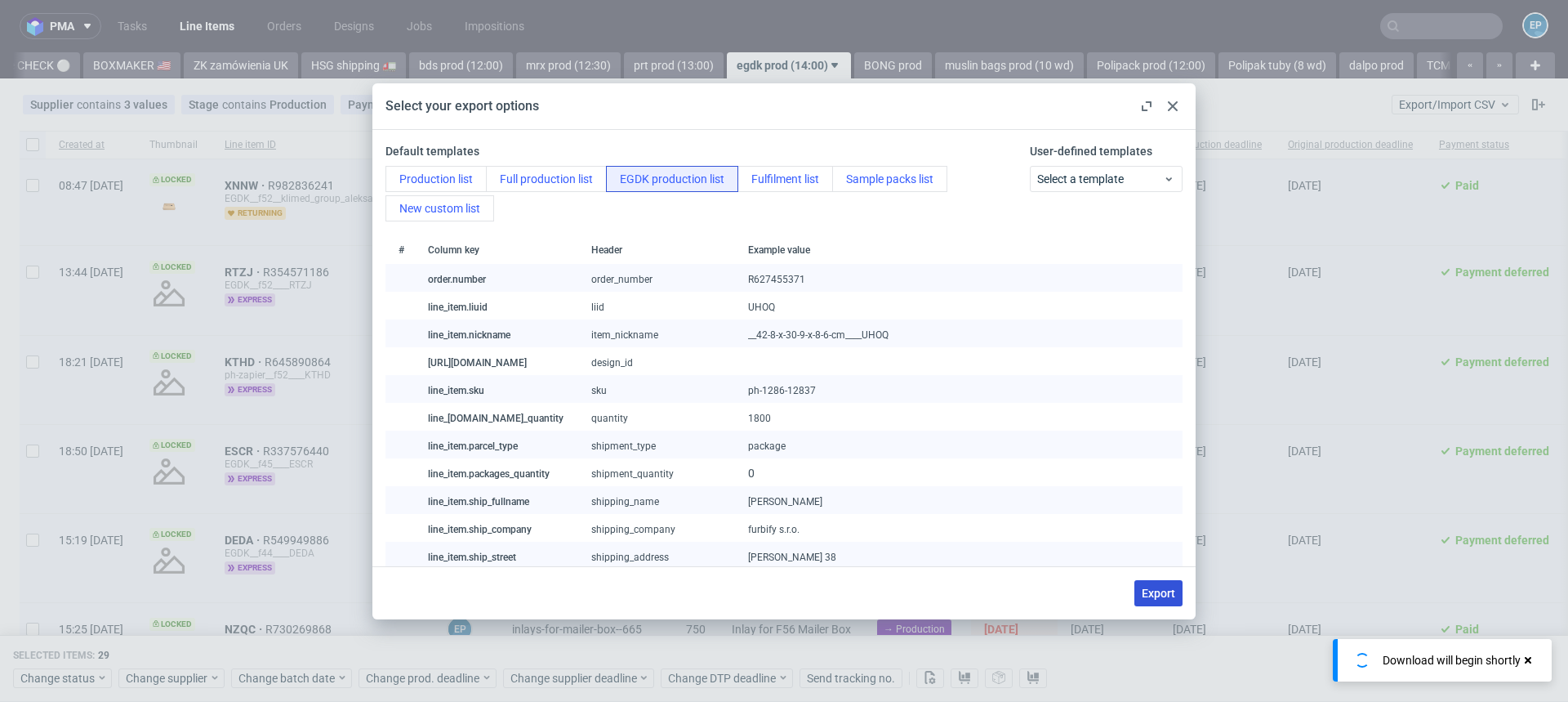
checkbox input "false"
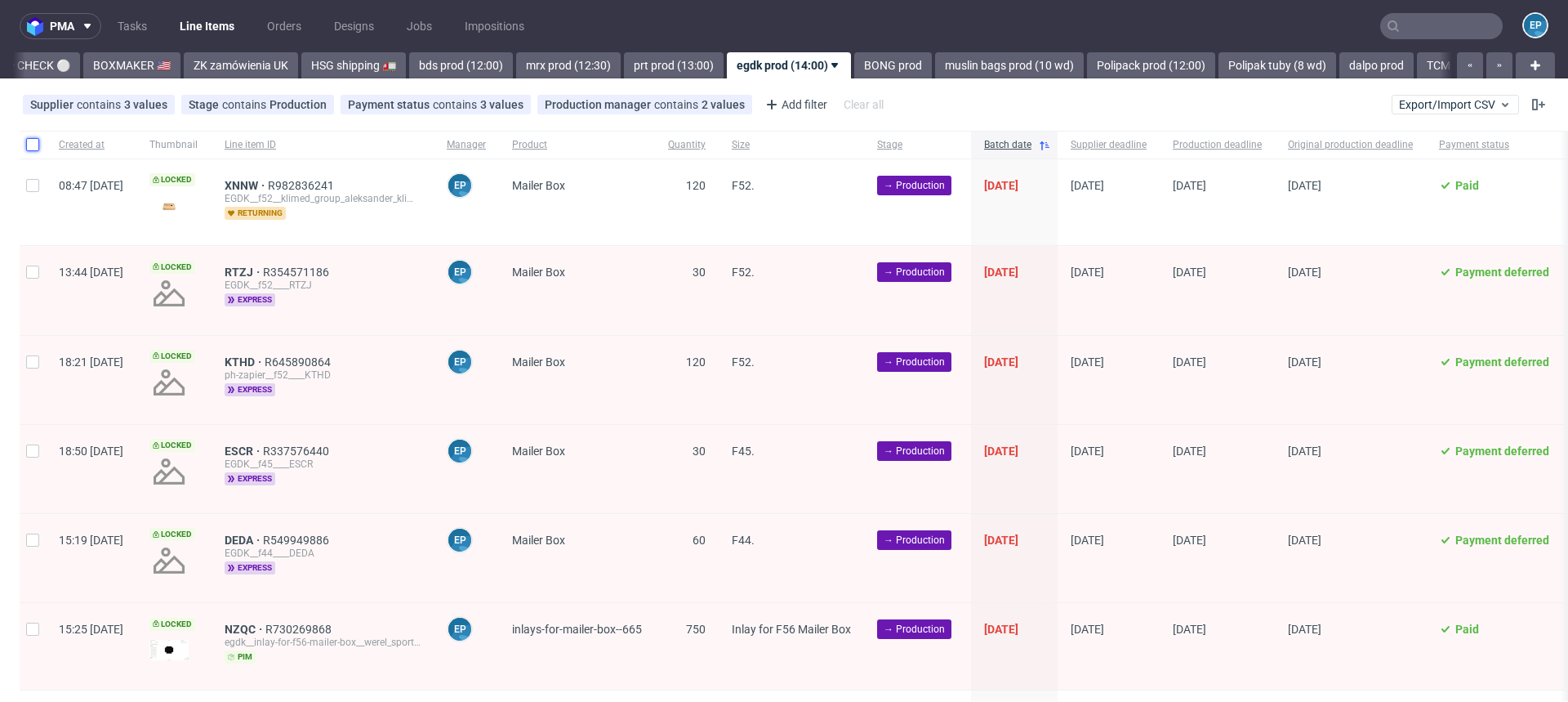
click at [29, 142] on input "checkbox" at bounding box center [32, 144] width 13 height 13
checkbox input "true"
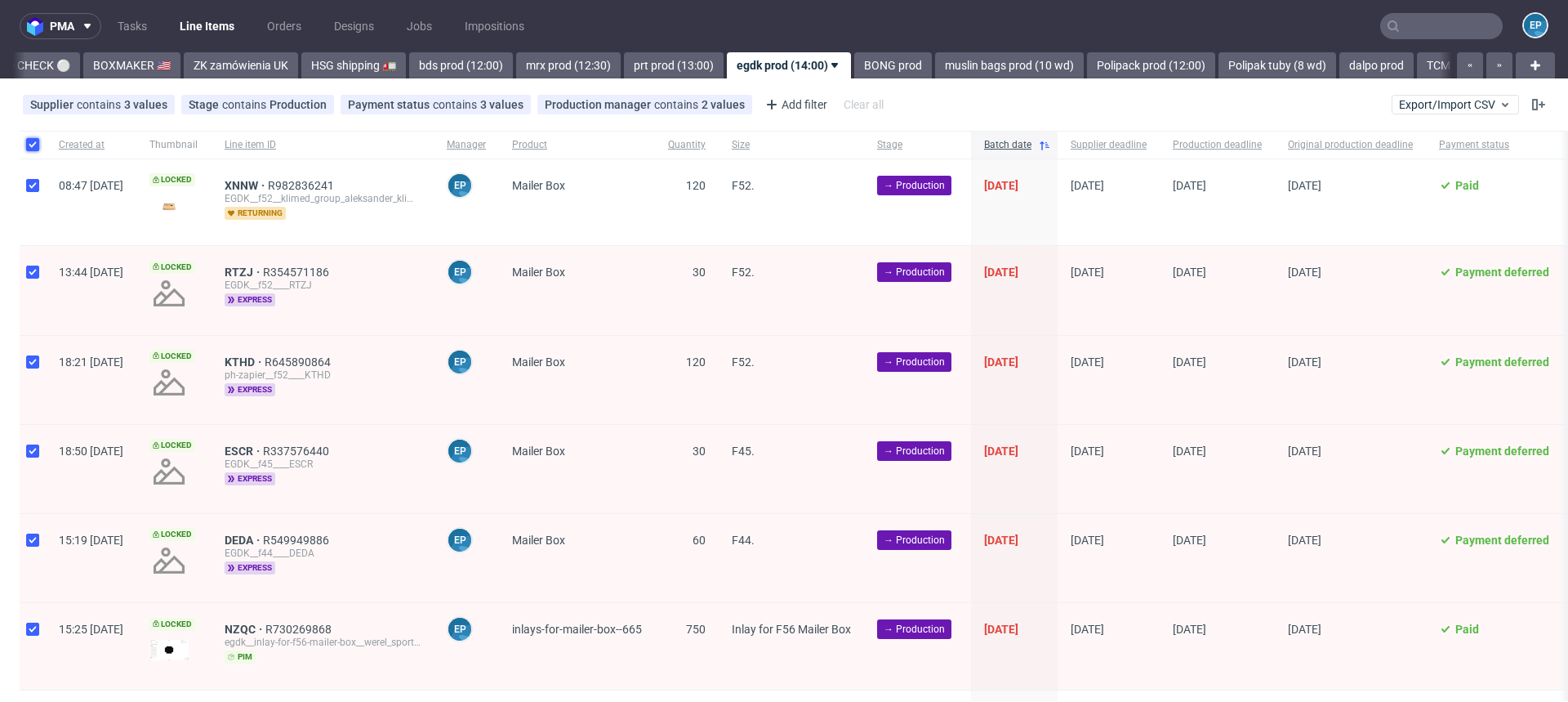
checkbox input "true"
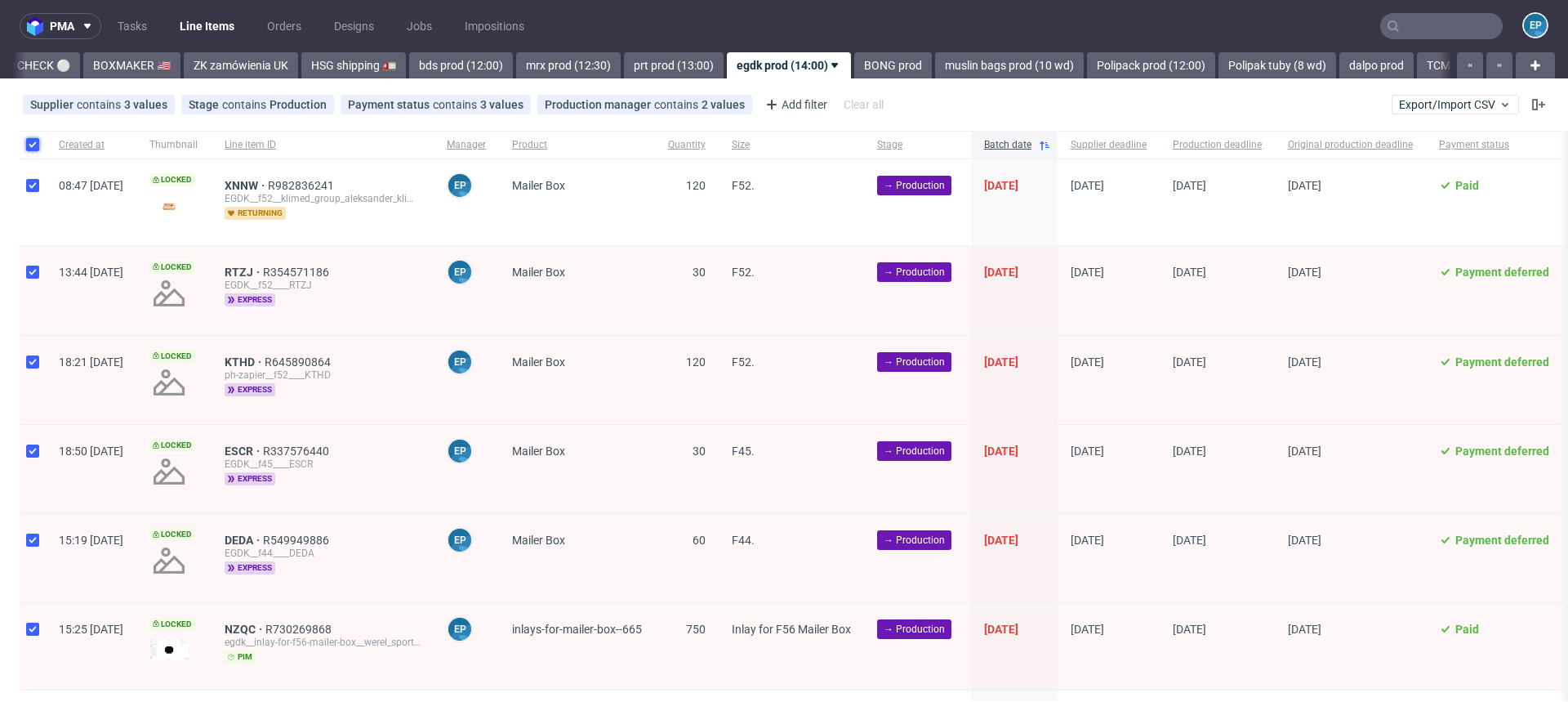
checkbox input "true"
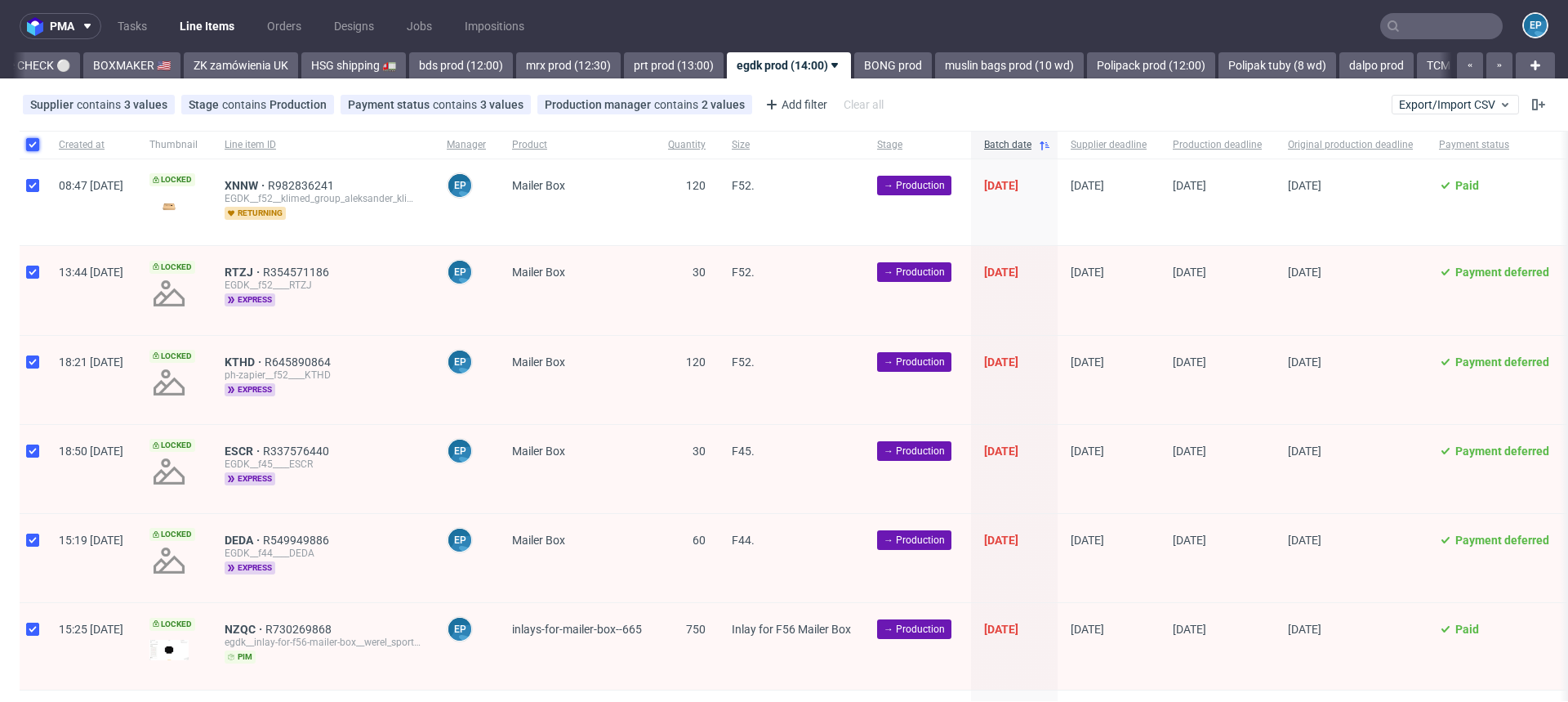
checkbox input "true"
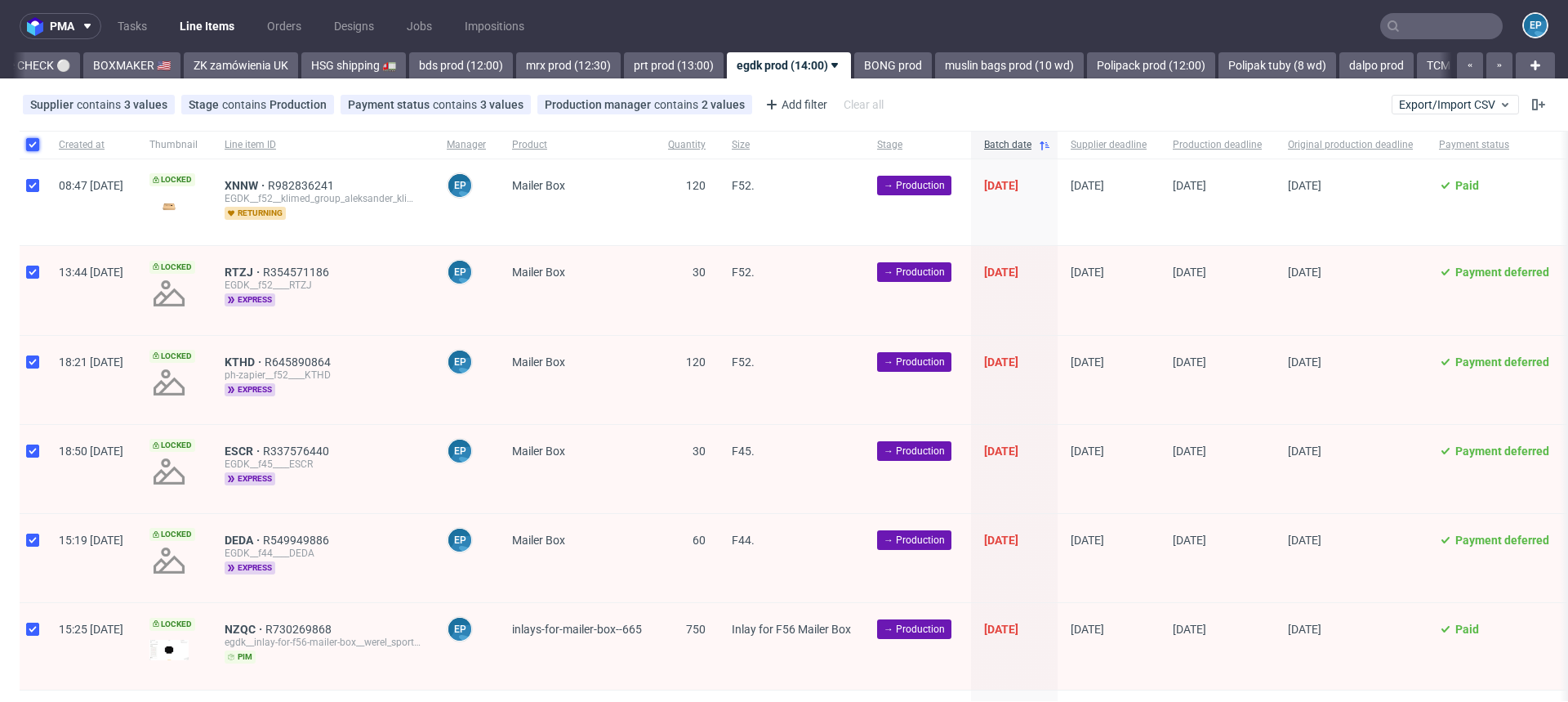
checkbox input "true"
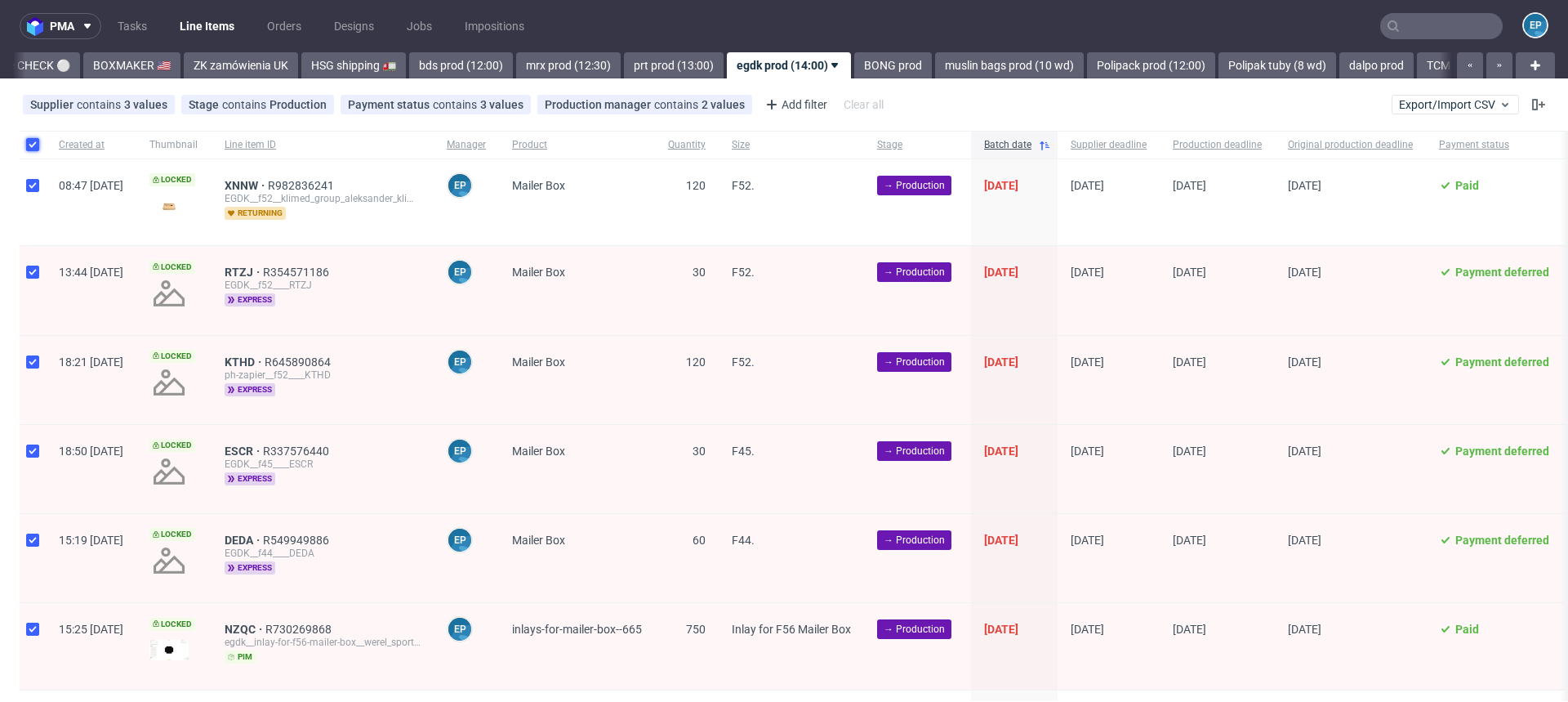
checkbox input "true"
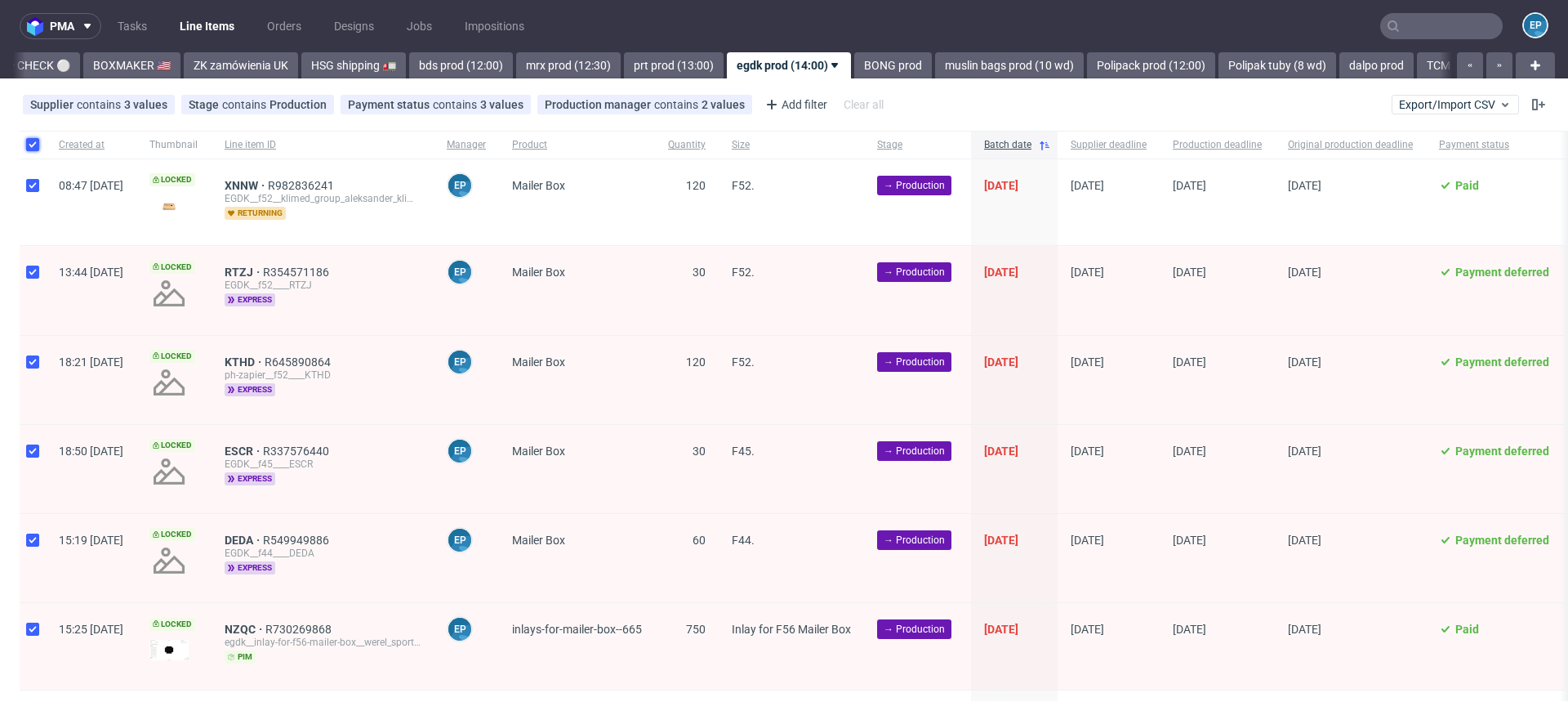
checkbox input "true"
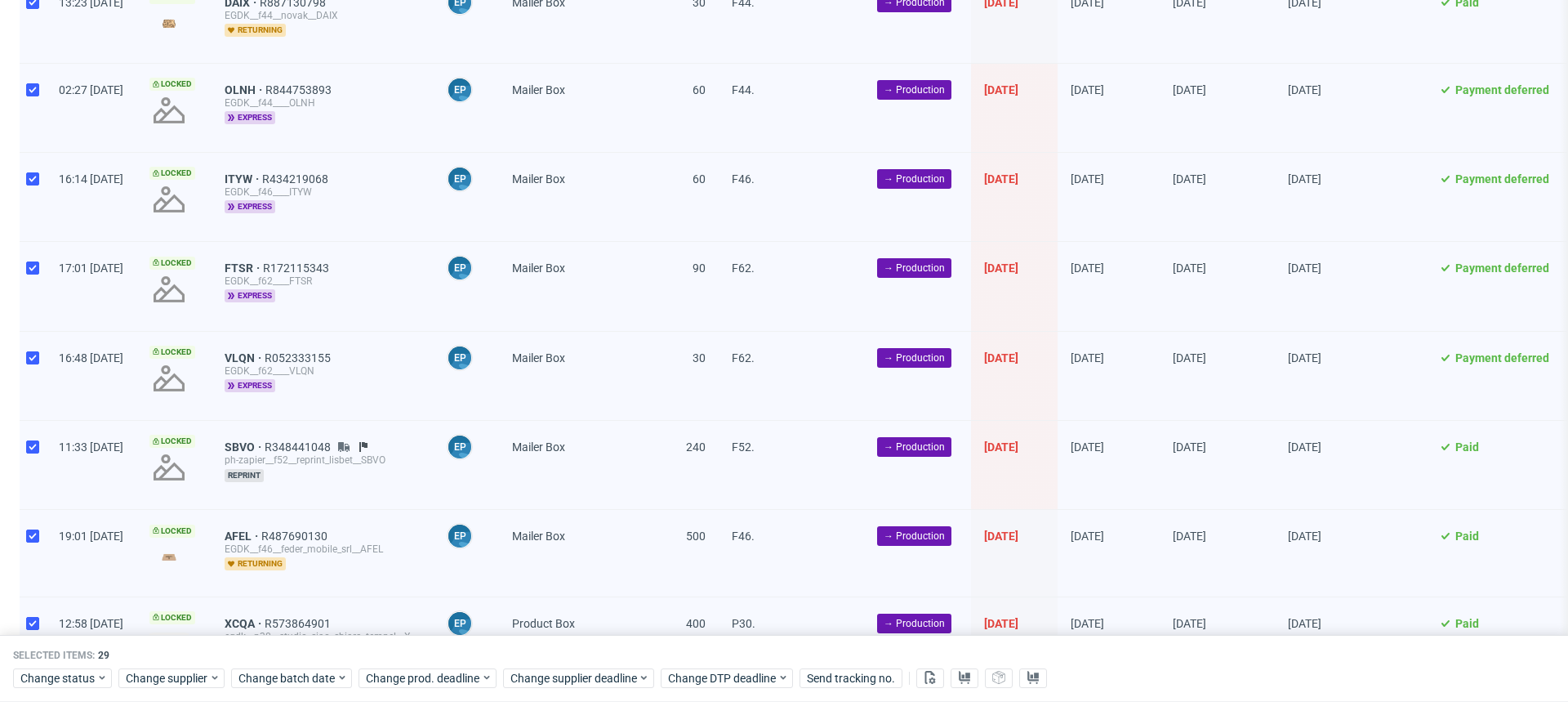
scroll to position [1497, 0]
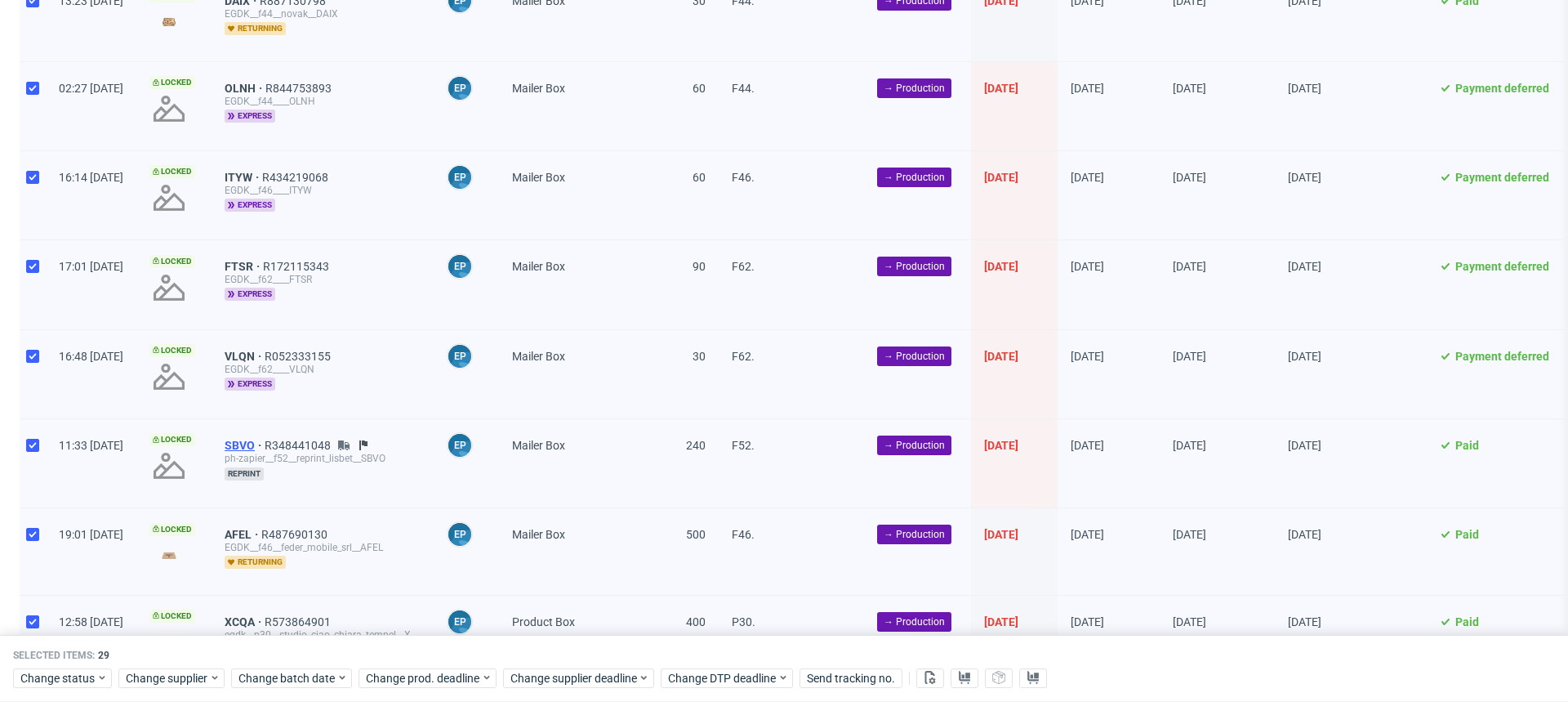
click at [265, 439] on span "SBVO" at bounding box center [245, 445] width 40 height 13
click at [78, 685] on span "Change status" at bounding box center [58, 678] width 76 height 17
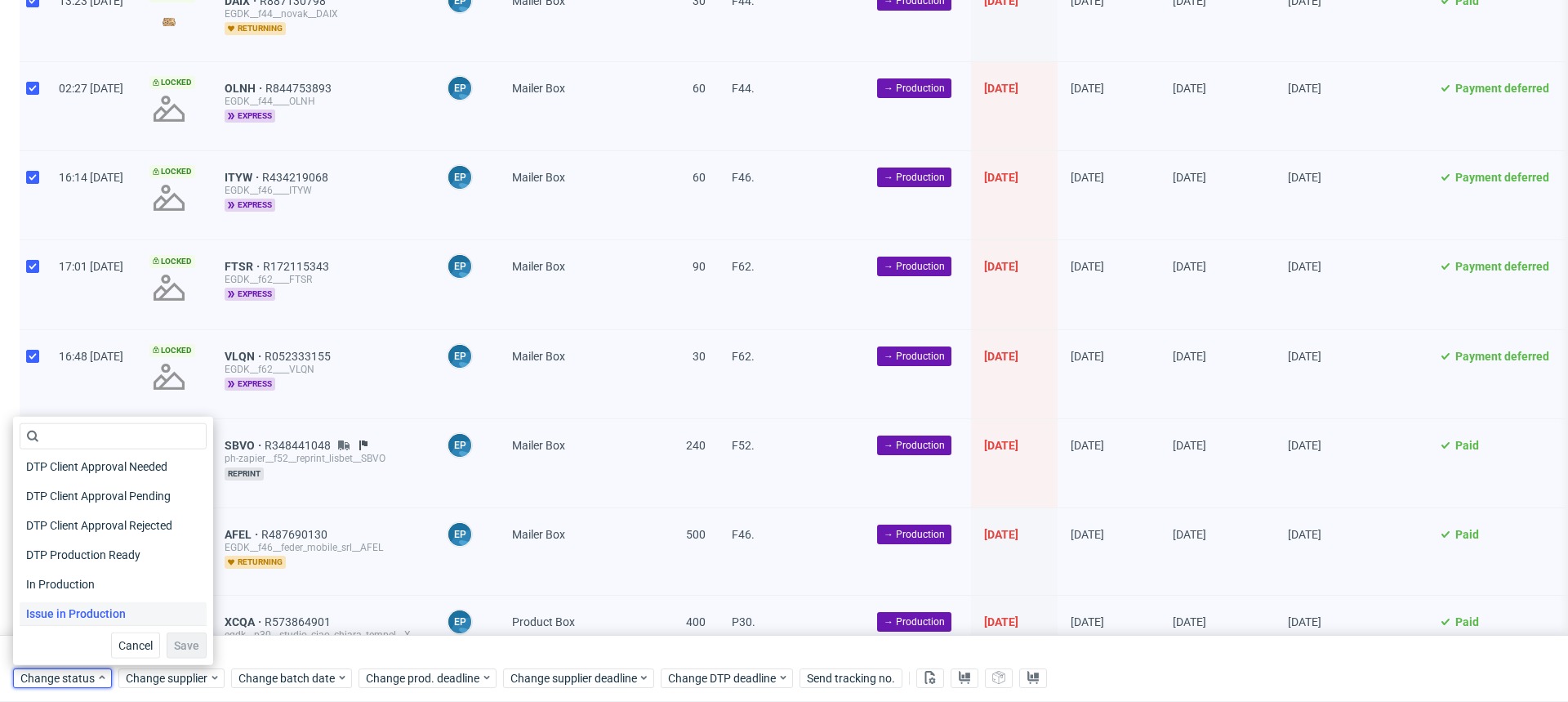
scroll to position [122, 0]
click at [70, 581] on span "In Production" at bounding box center [60, 583] width 82 height 23
click at [174, 640] on span "Save" at bounding box center [186, 645] width 25 height 11
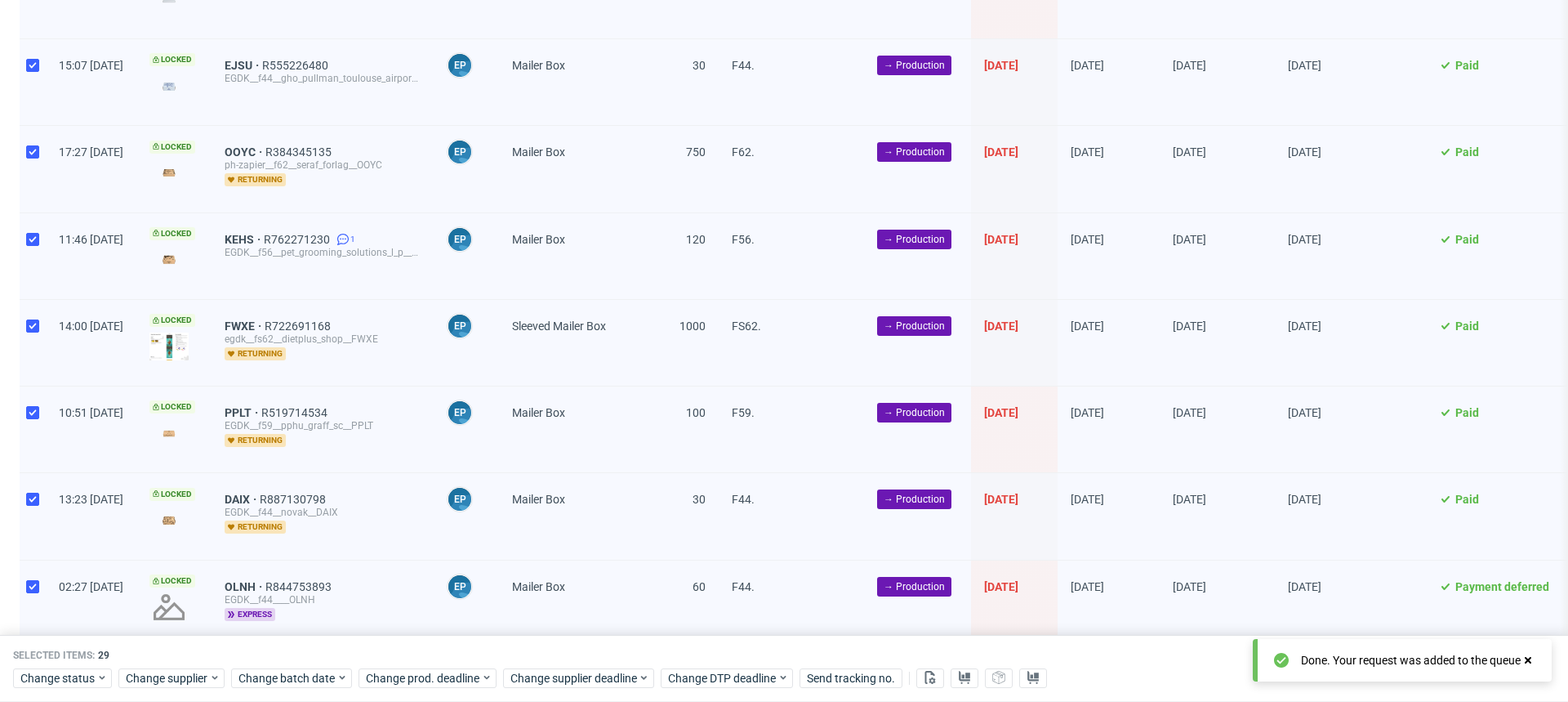
scroll to position [0, 0]
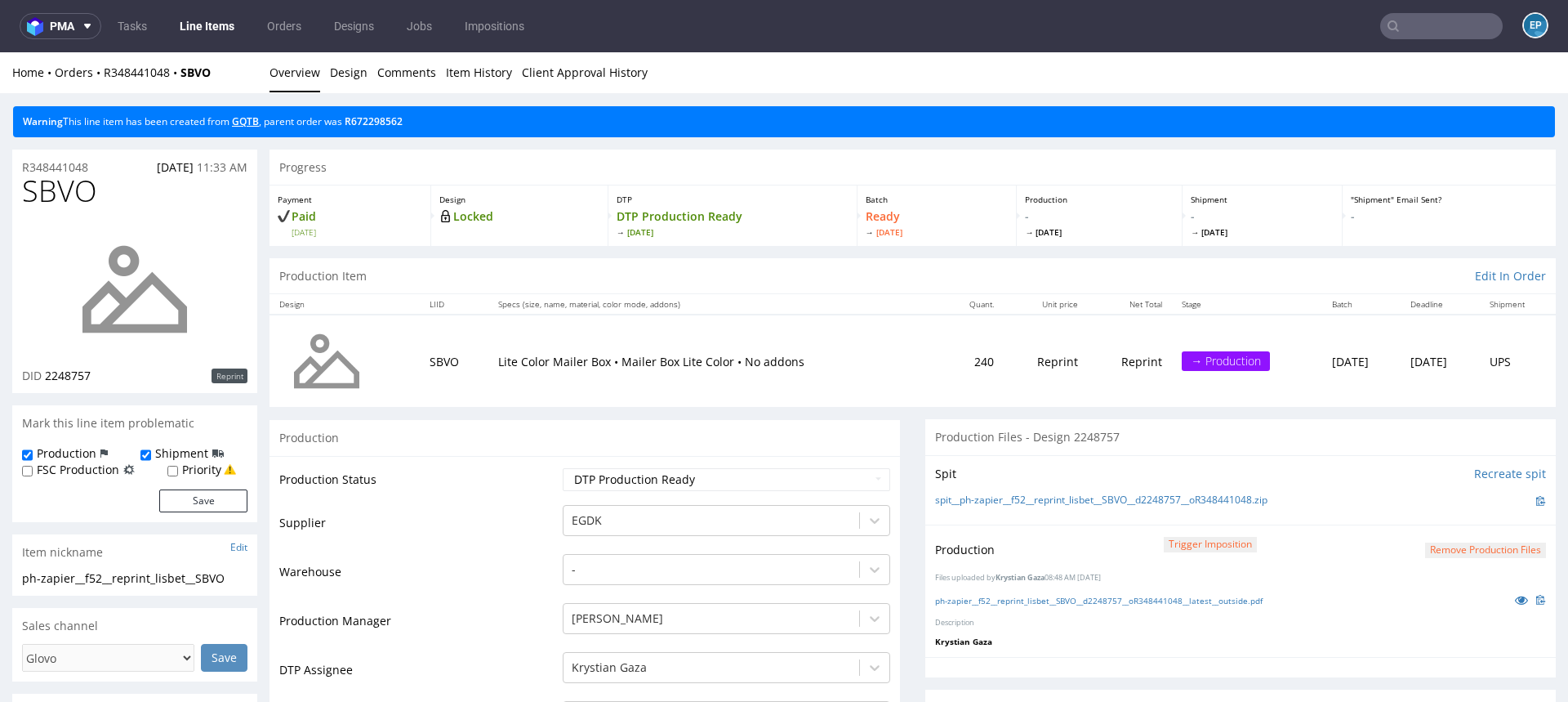
click at [244, 122] on link "GQTB" at bounding box center [245, 122] width 27 height 14
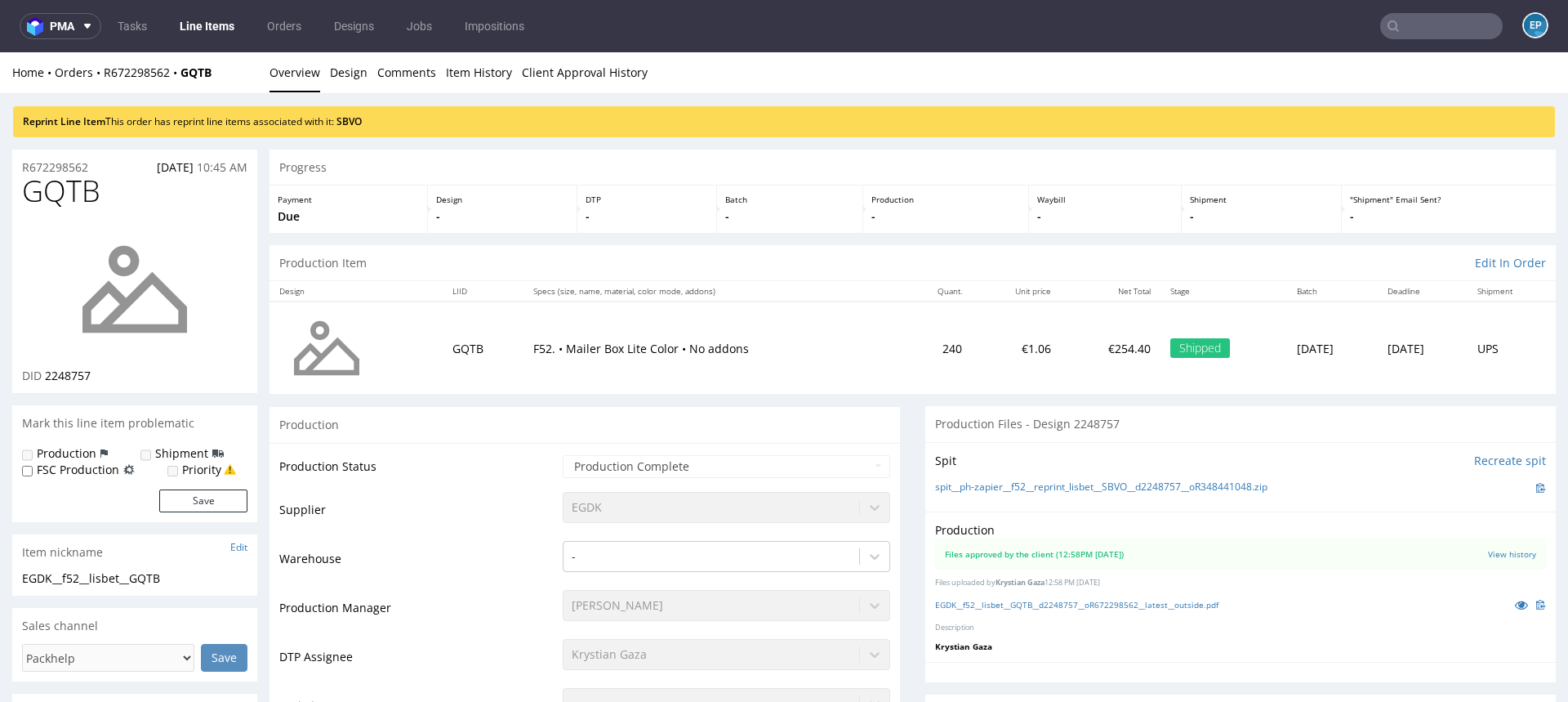
scroll to position [219, 0]
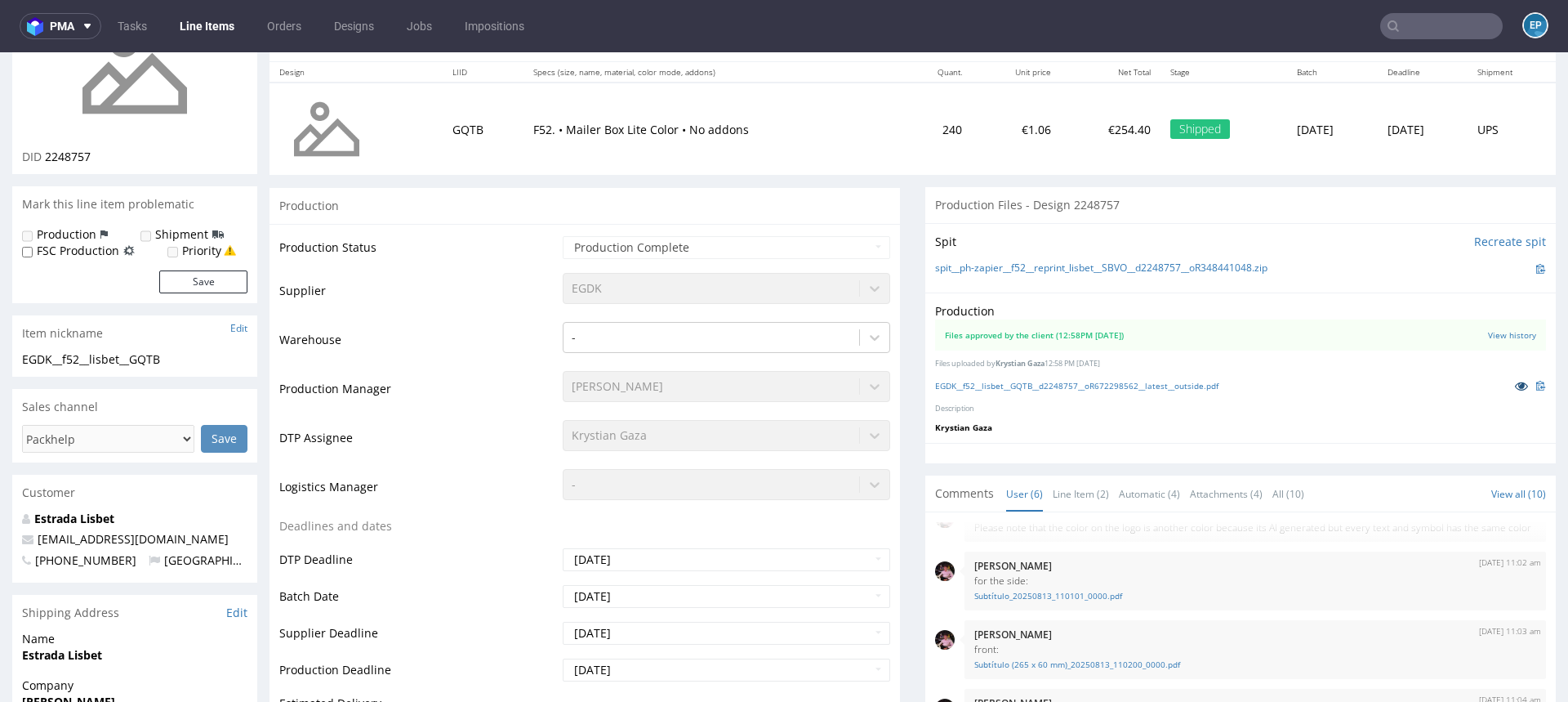
click at [1516, 386] on icon at bounding box center [1522, 386] width 13 height 11
click at [1452, 25] on input "text" at bounding box center [1441, 26] width 122 height 26
paste input "DAQL"
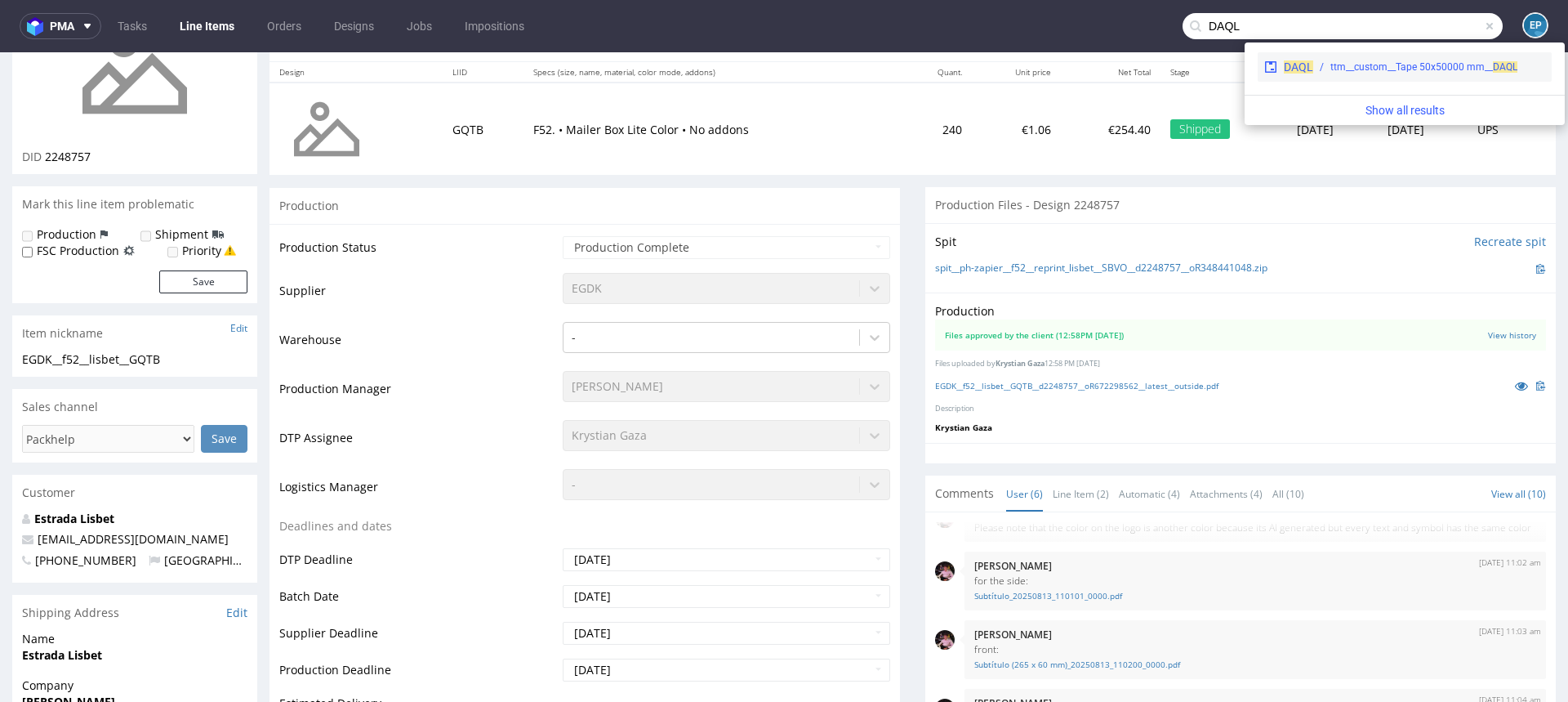
type input "DAQL"
click at [1333, 69] on div "ttm__custom__Tape 50x50000 mm__ DAQL" at bounding box center [1424, 66] width 187 height 15
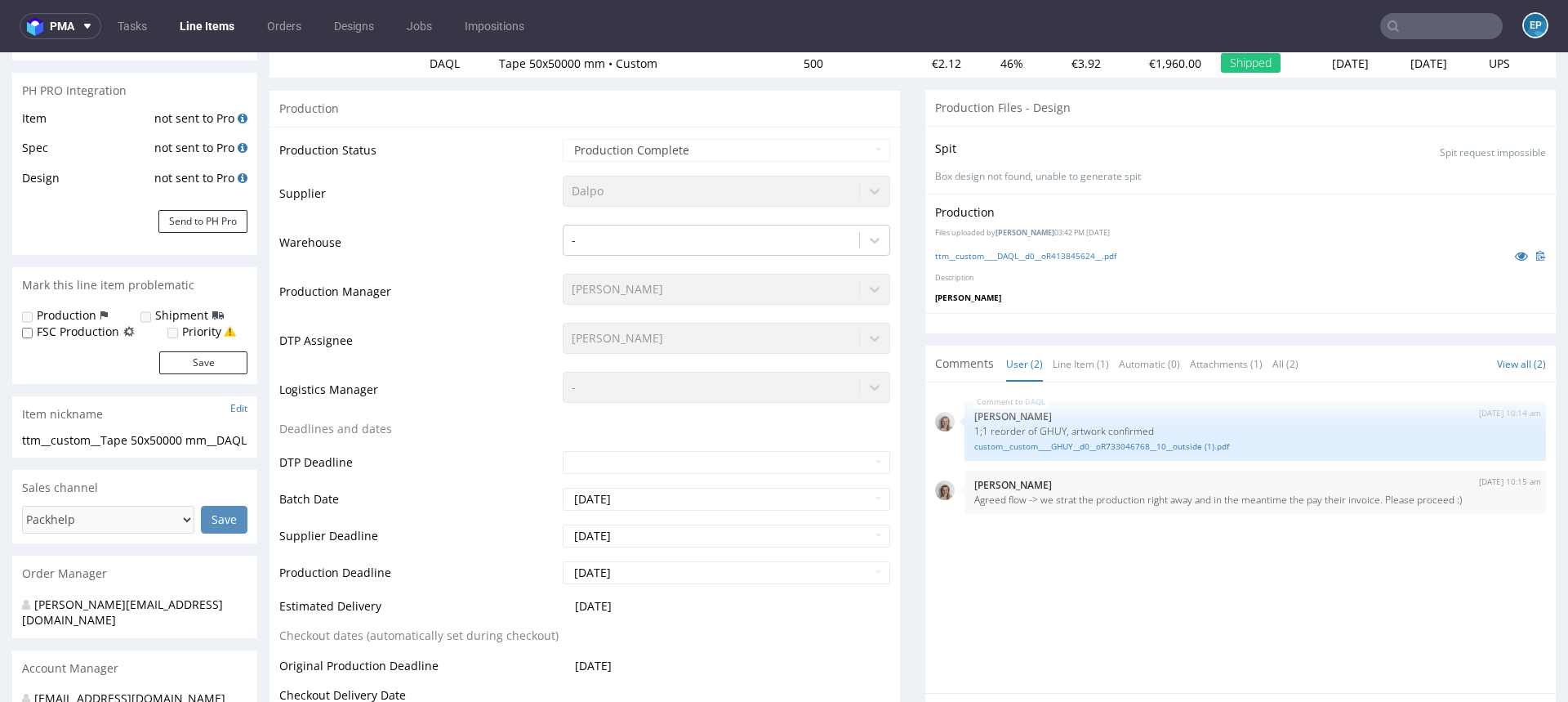
scroll to position [239, 0]
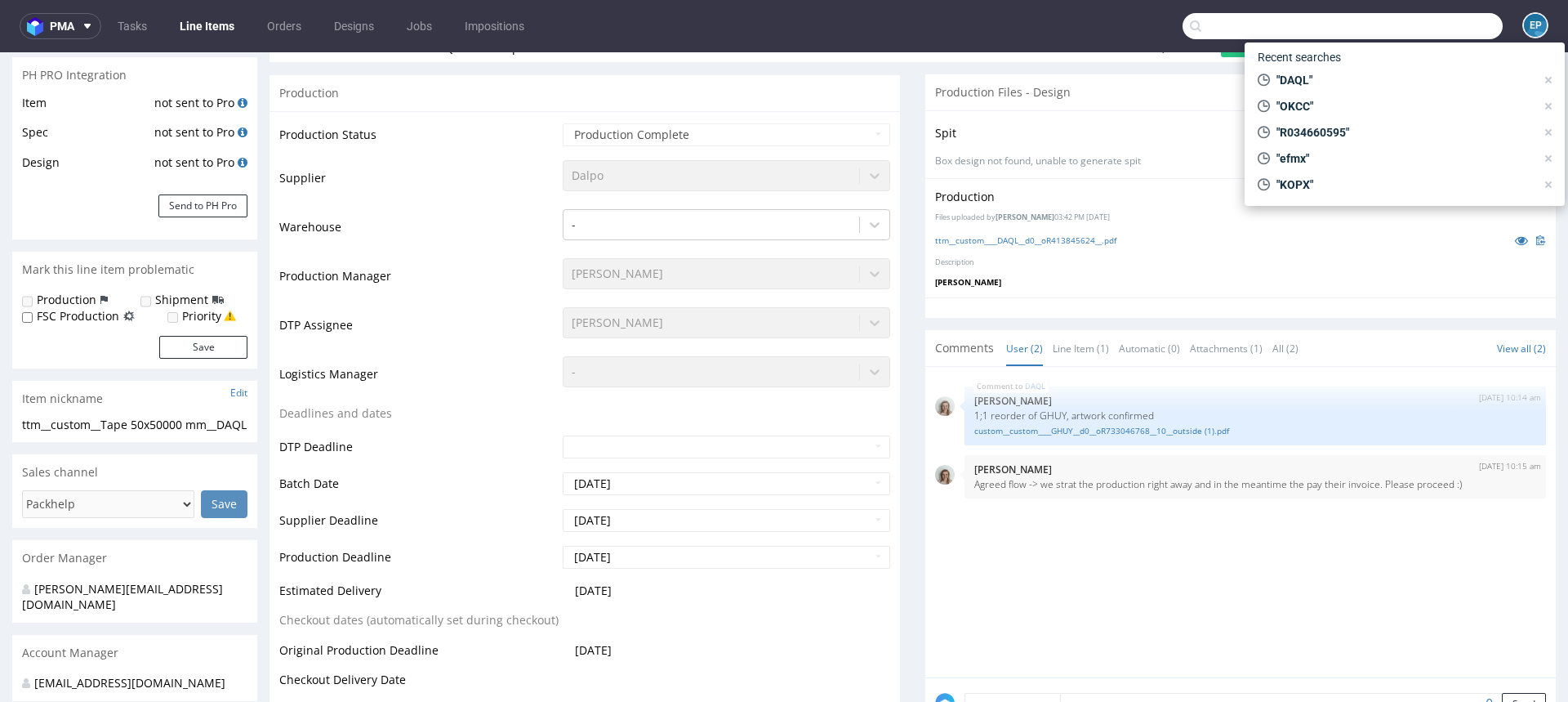
click at [1419, 26] on input "text" at bounding box center [1343, 26] width 320 height 26
paste input "MCRG"
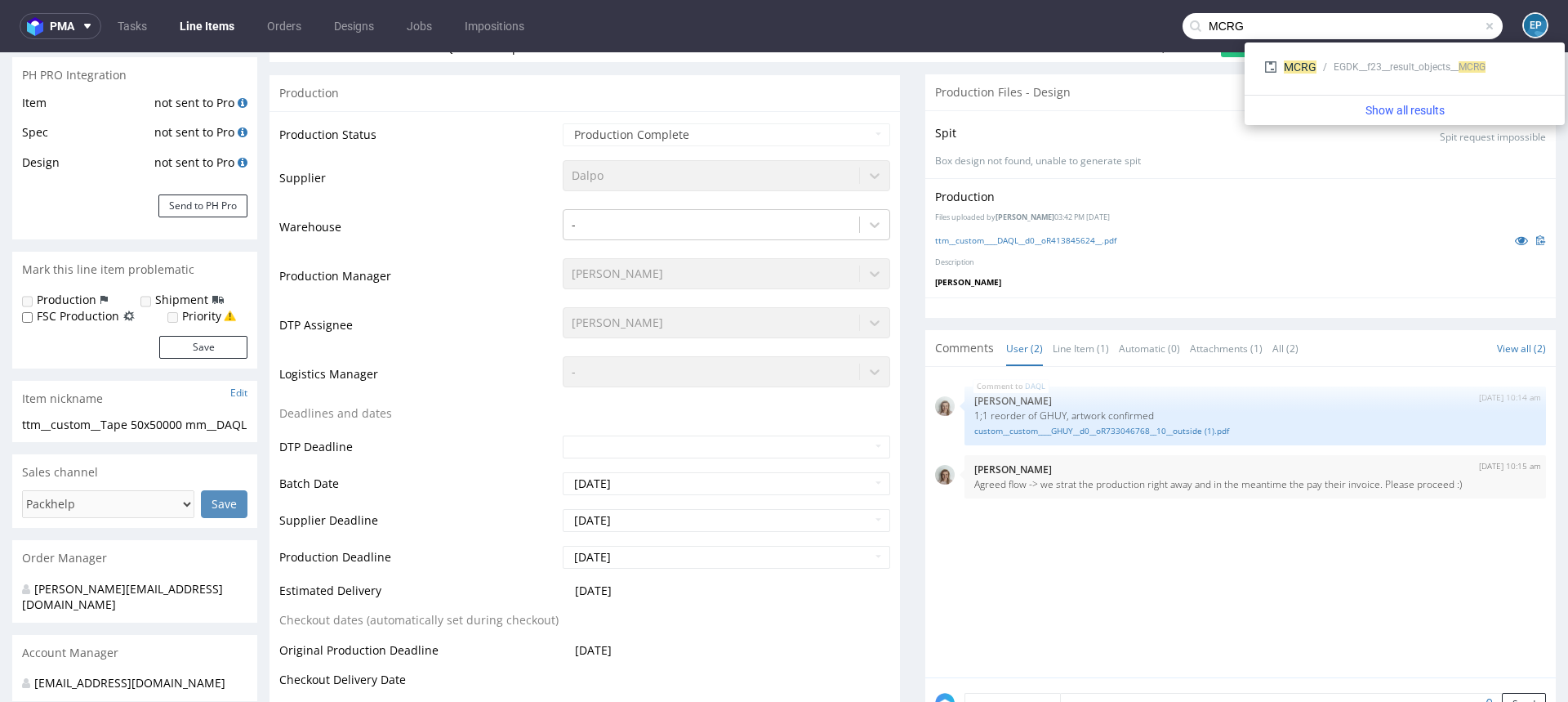
type input "MCRG"
click at [1355, 66] on div "EGDK__f23__result_objects__ MCRG" at bounding box center [1410, 66] width 152 height 15
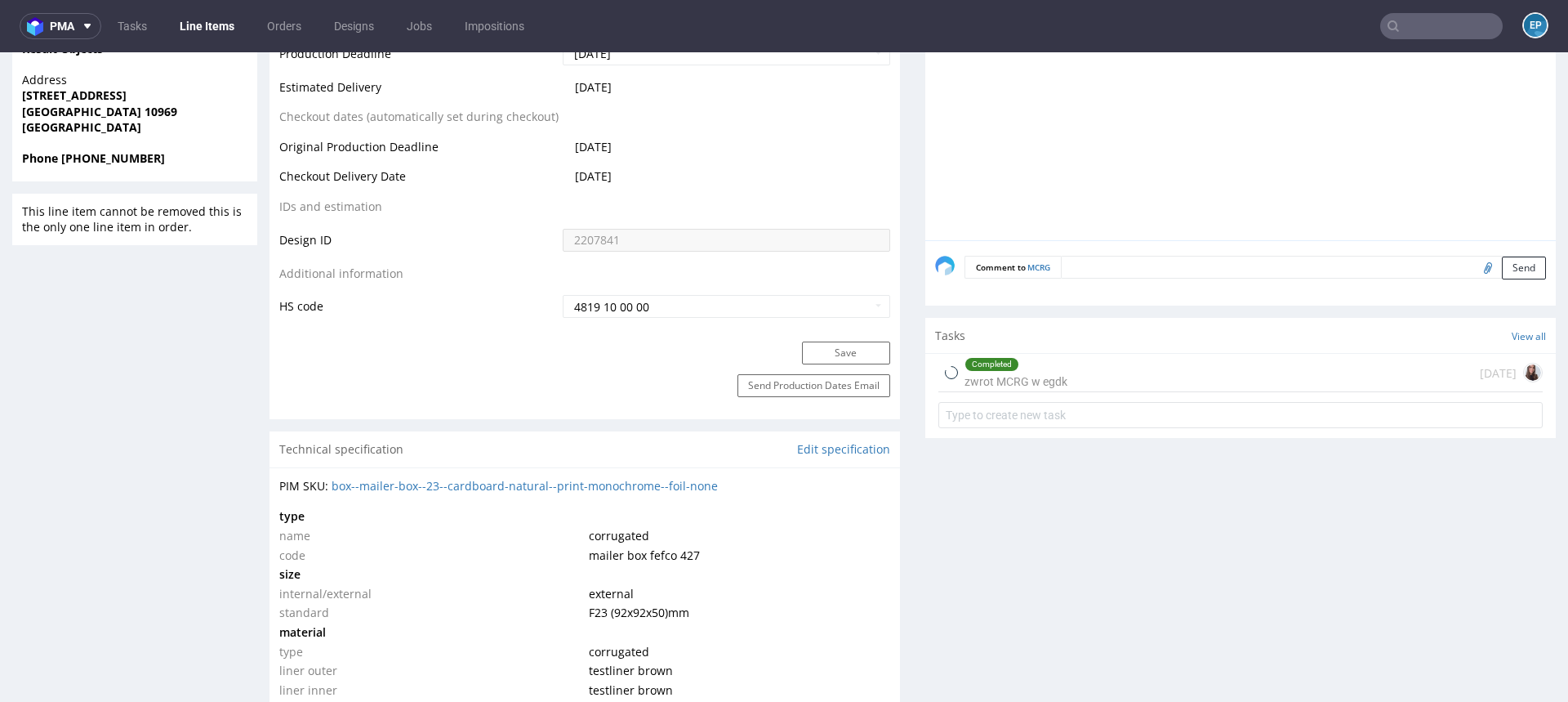
scroll to position [768, 0]
click at [1086, 376] on div "Completed zwrot MCRG w egdk 28 days ago" at bounding box center [1241, 370] width 605 height 38
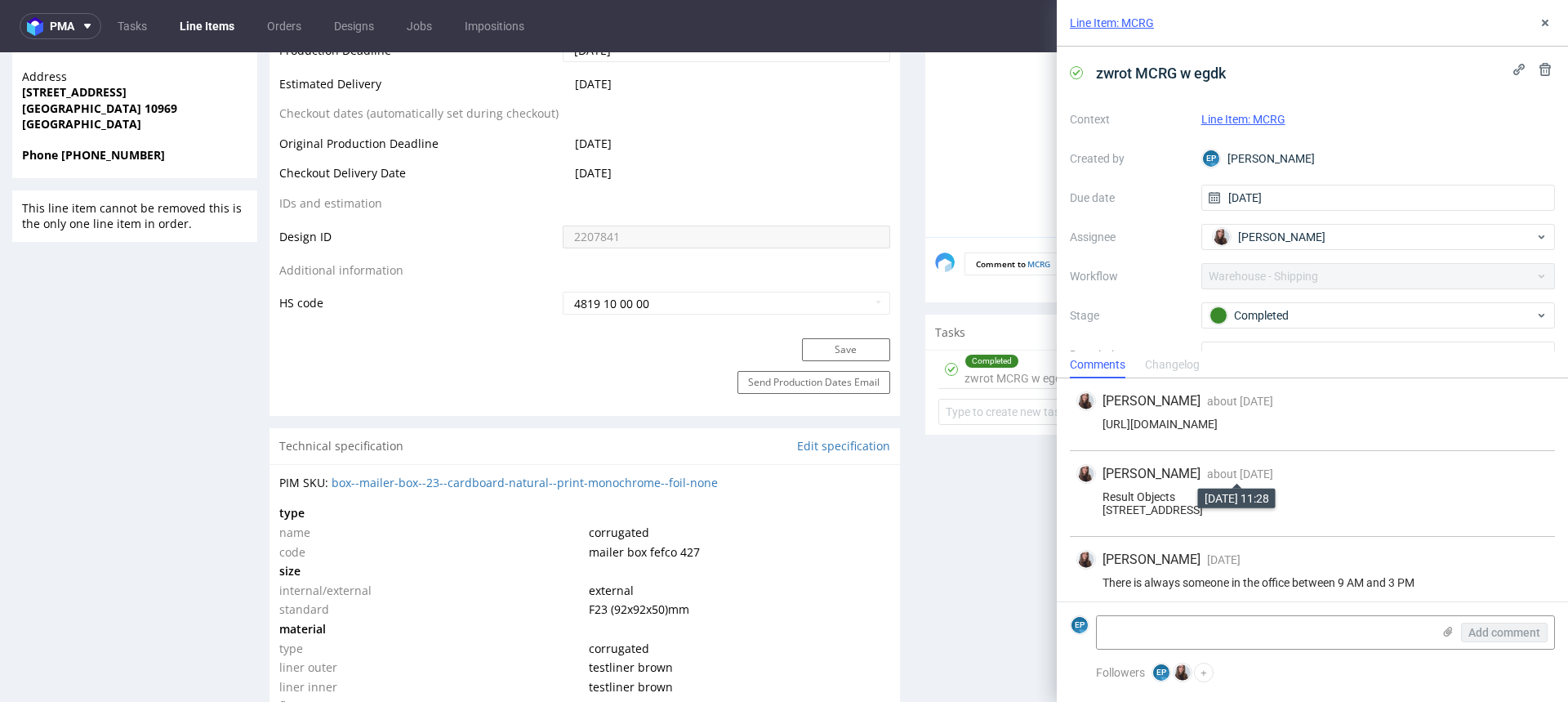
scroll to position [1, 0]
click at [1167, 371] on div "Changelog" at bounding box center [1172, 365] width 55 height 26
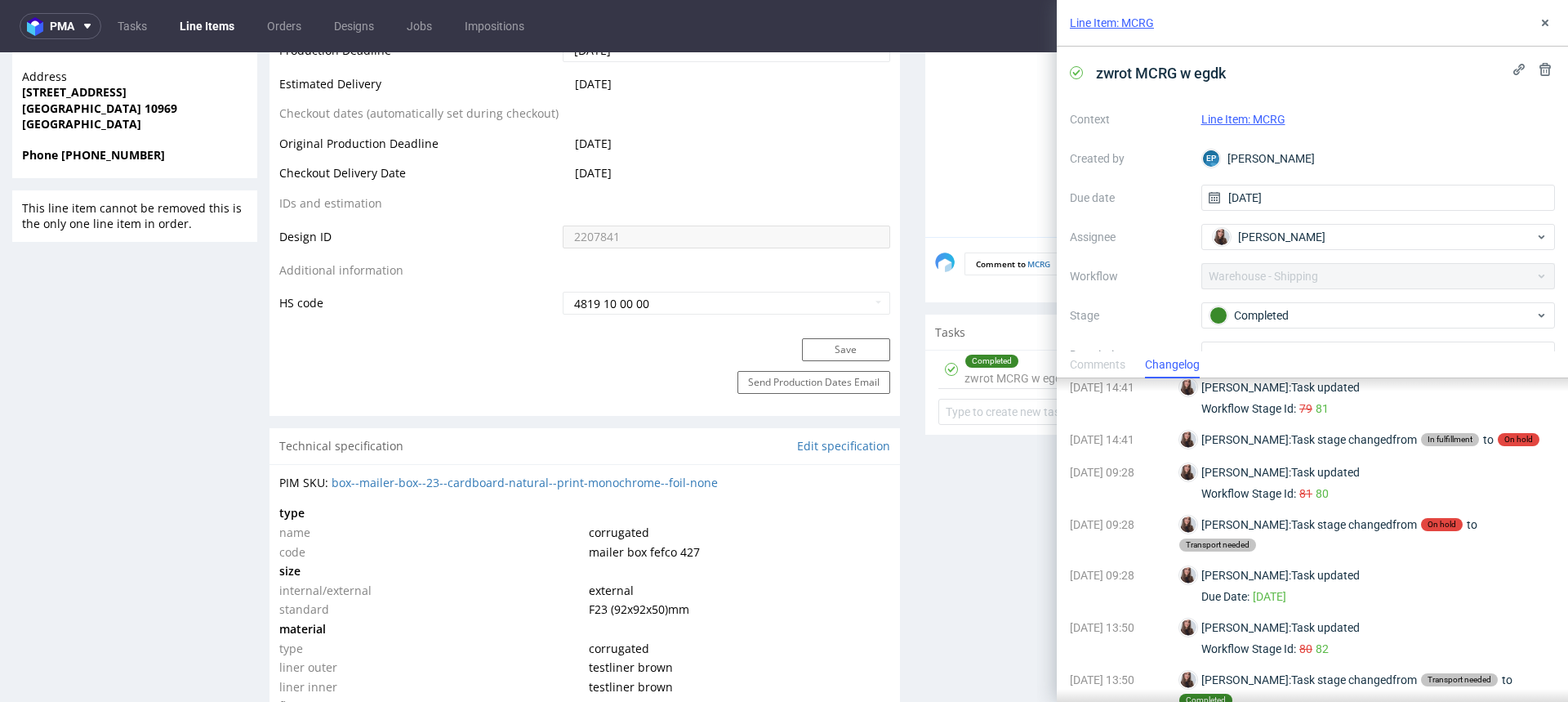
scroll to position [0, 0]
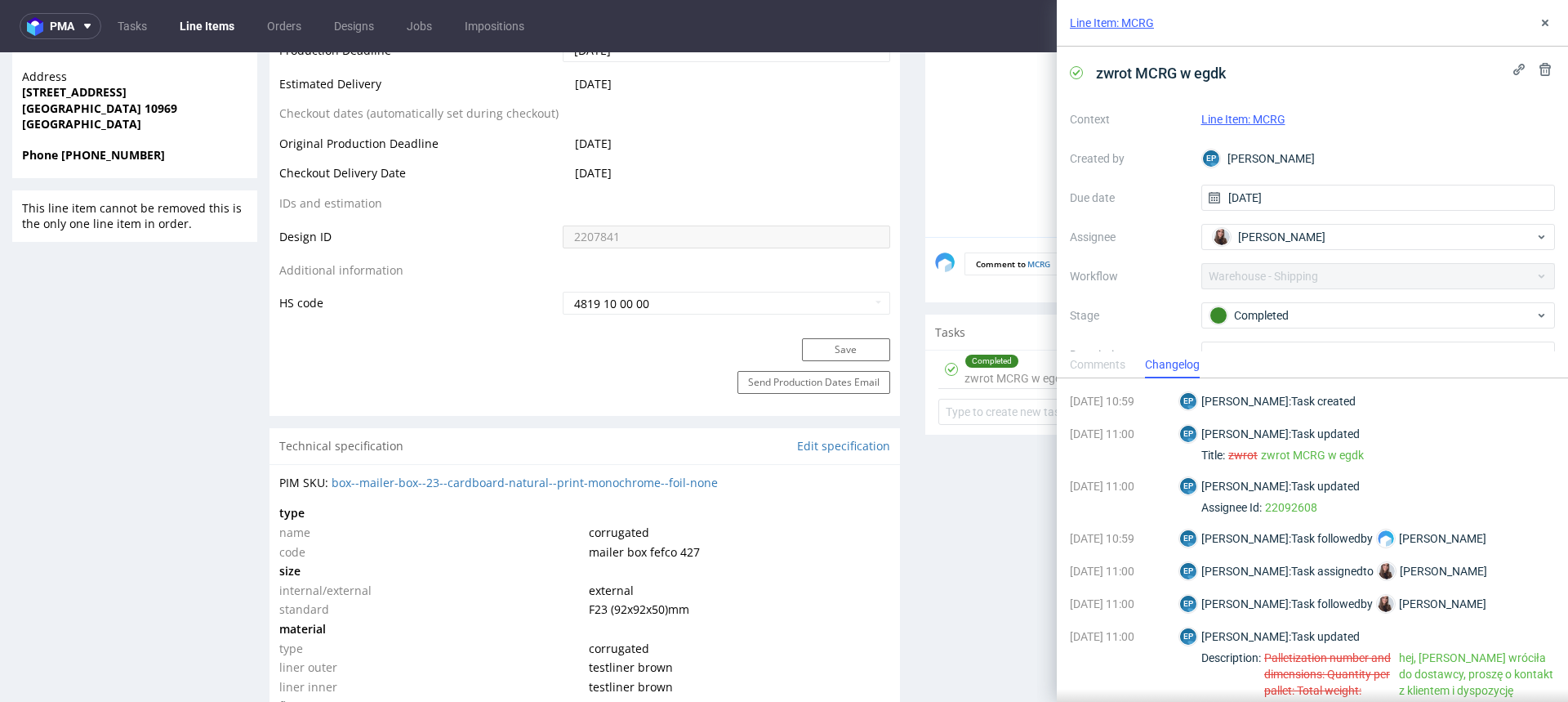
click at [1080, 361] on div "Comments" at bounding box center [1098, 365] width 56 height 26
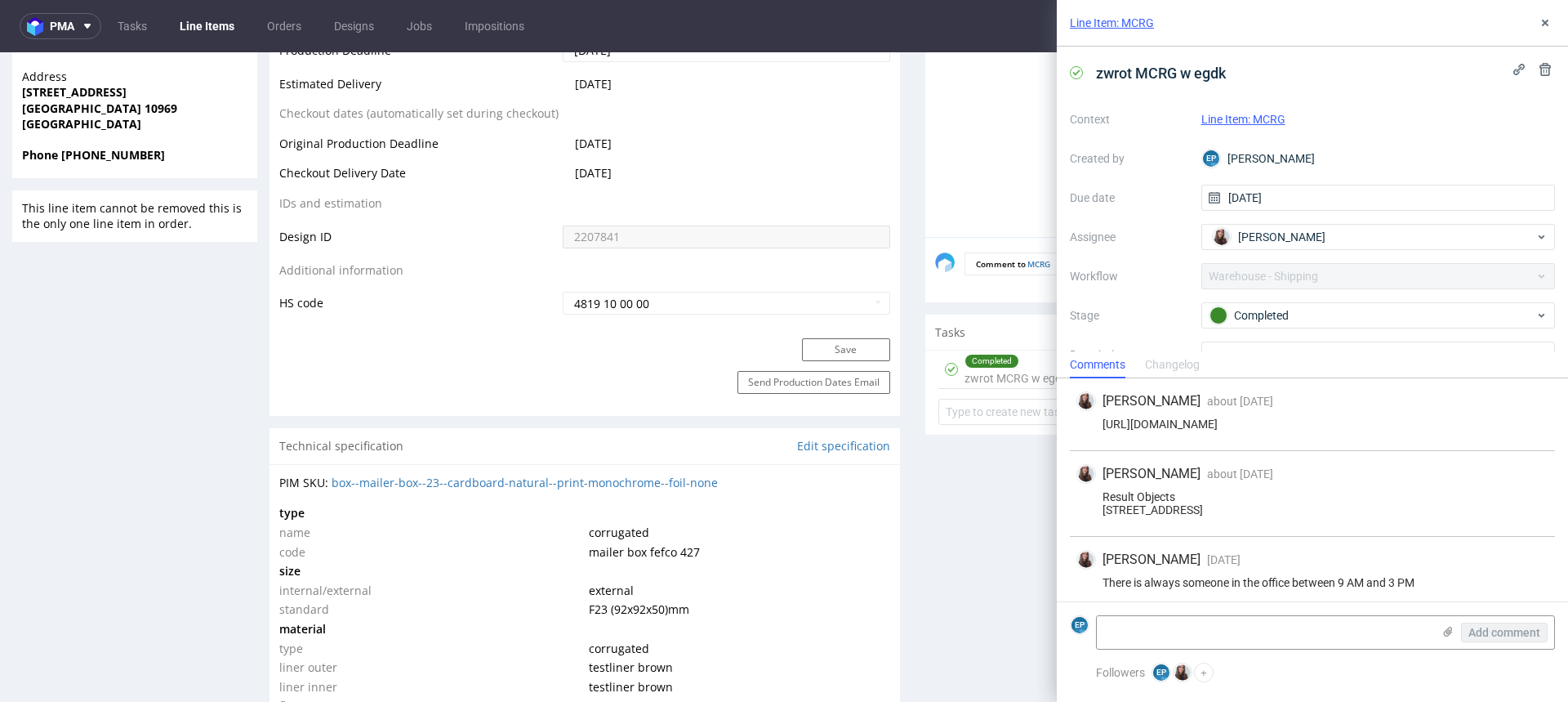
scroll to position [18, 0]
drag, startPoint x: 1103, startPoint y: 479, endPoint x: 1196, endPoint y: 502, distance: 95.8
click at [1197, 503] on div "Result Objects Alexandrinenstraße 1 10969 Berlin" at bounding box center [1313, 497] width 472 height 26
copy div "Result Objects Alexandrinenstraße 1 10969 Berlin"
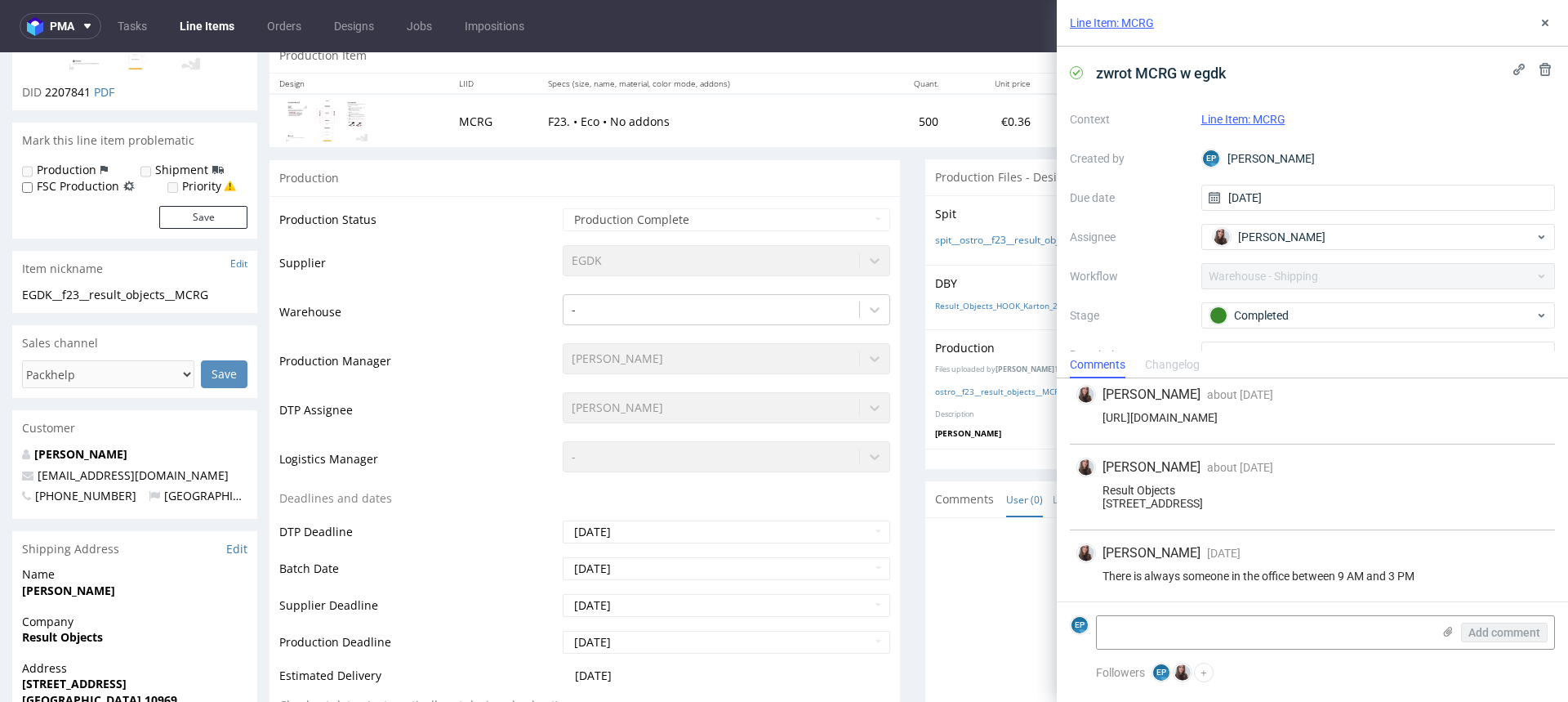
scroll to position [0, 0]
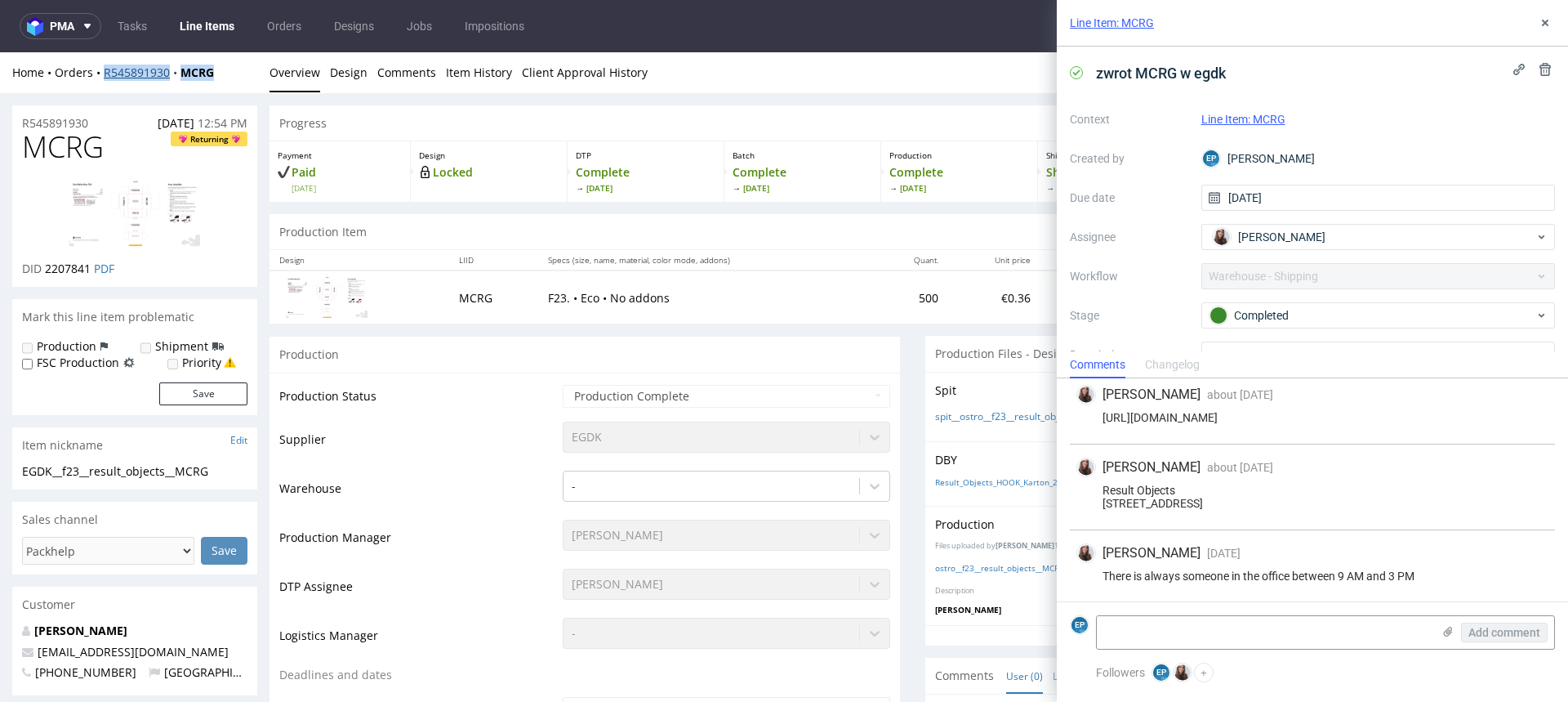
drag, startPoint x: 225, startPoint y: 69, endPoint x: 105, endPoint y: 74, distance: 120.1
click at [105, 74] on div "Home Orders R545891930 MCRG" at bounding box center [135, 73] width 245 height 17
copy div "R545891930 MCRG"
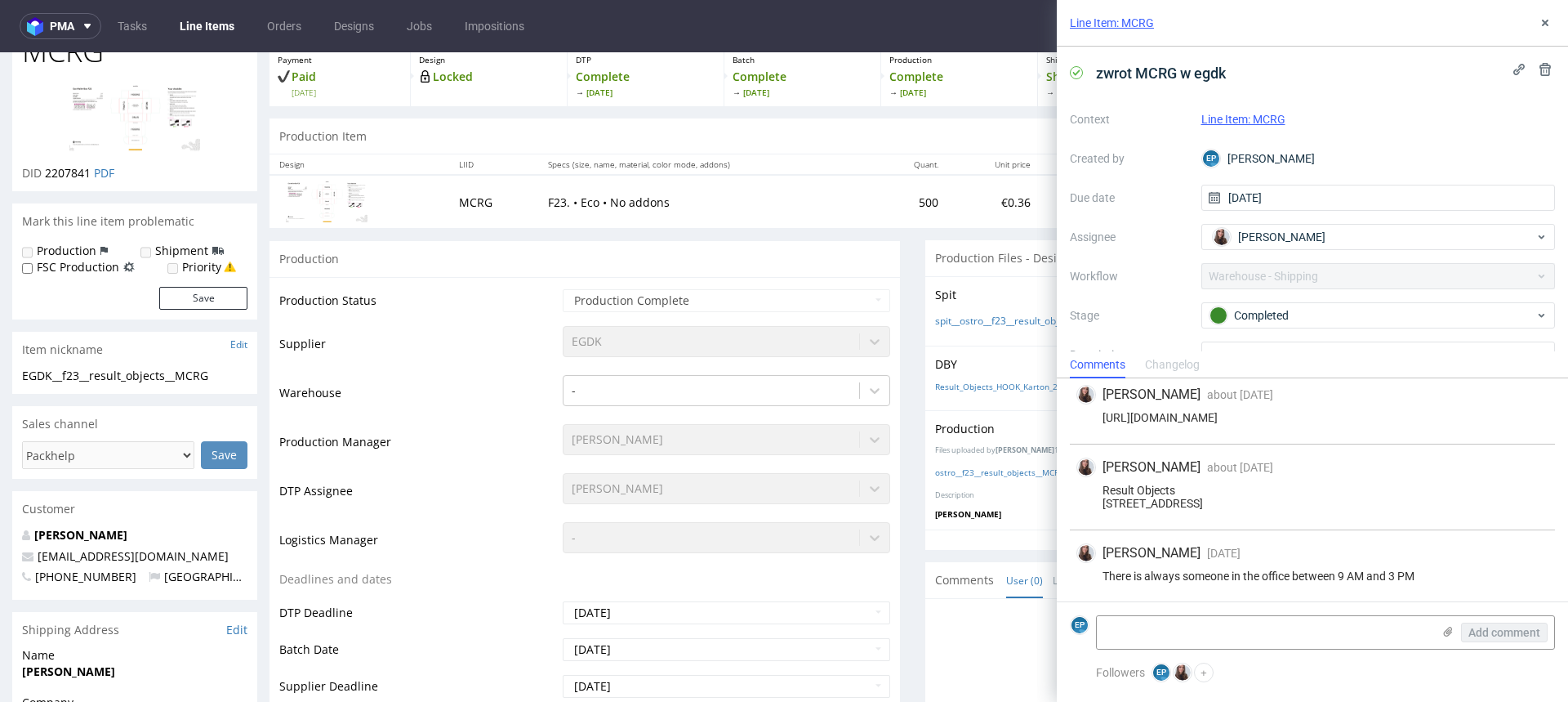
scroll to position [220, 0]
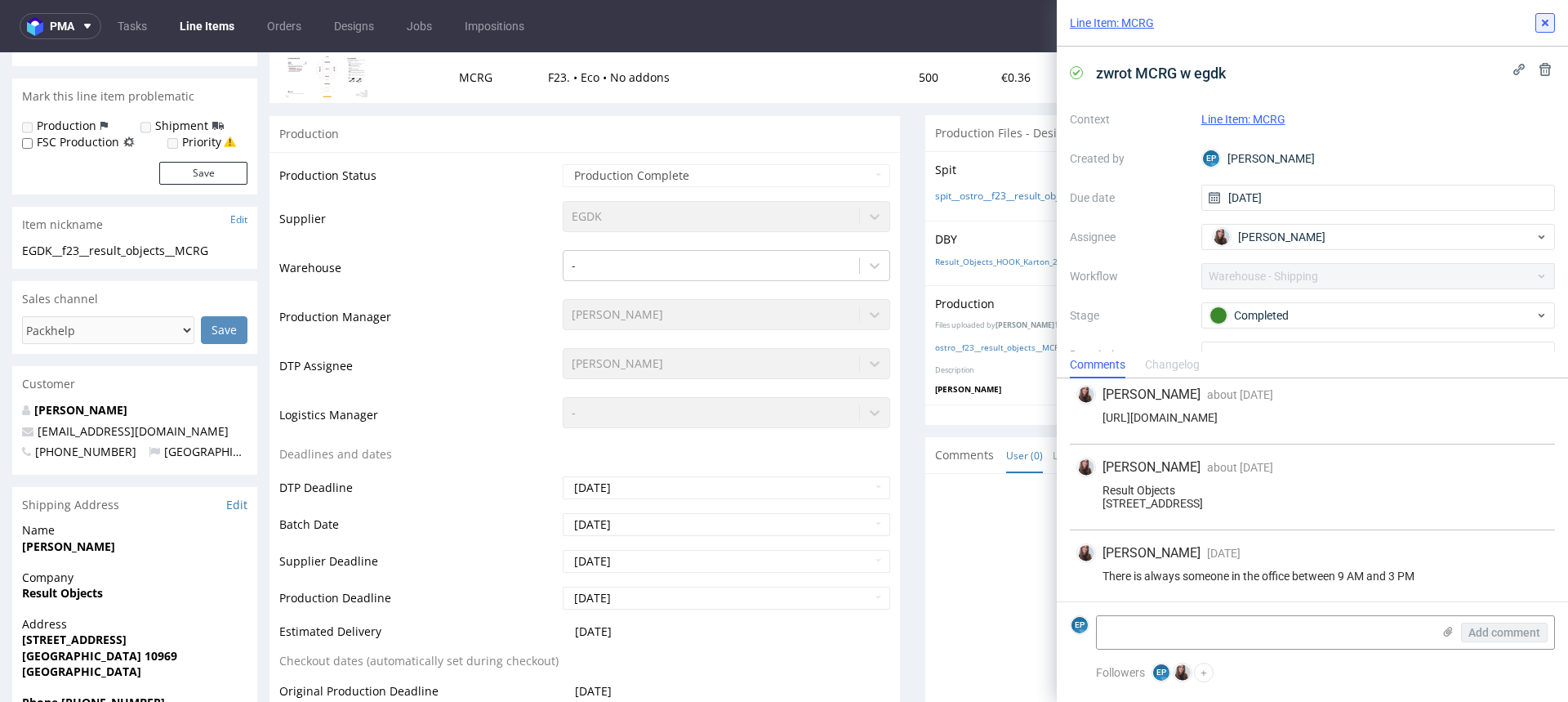
click at [1544, 21] on icon at bounding box center [1545, 23] width 13 height 13
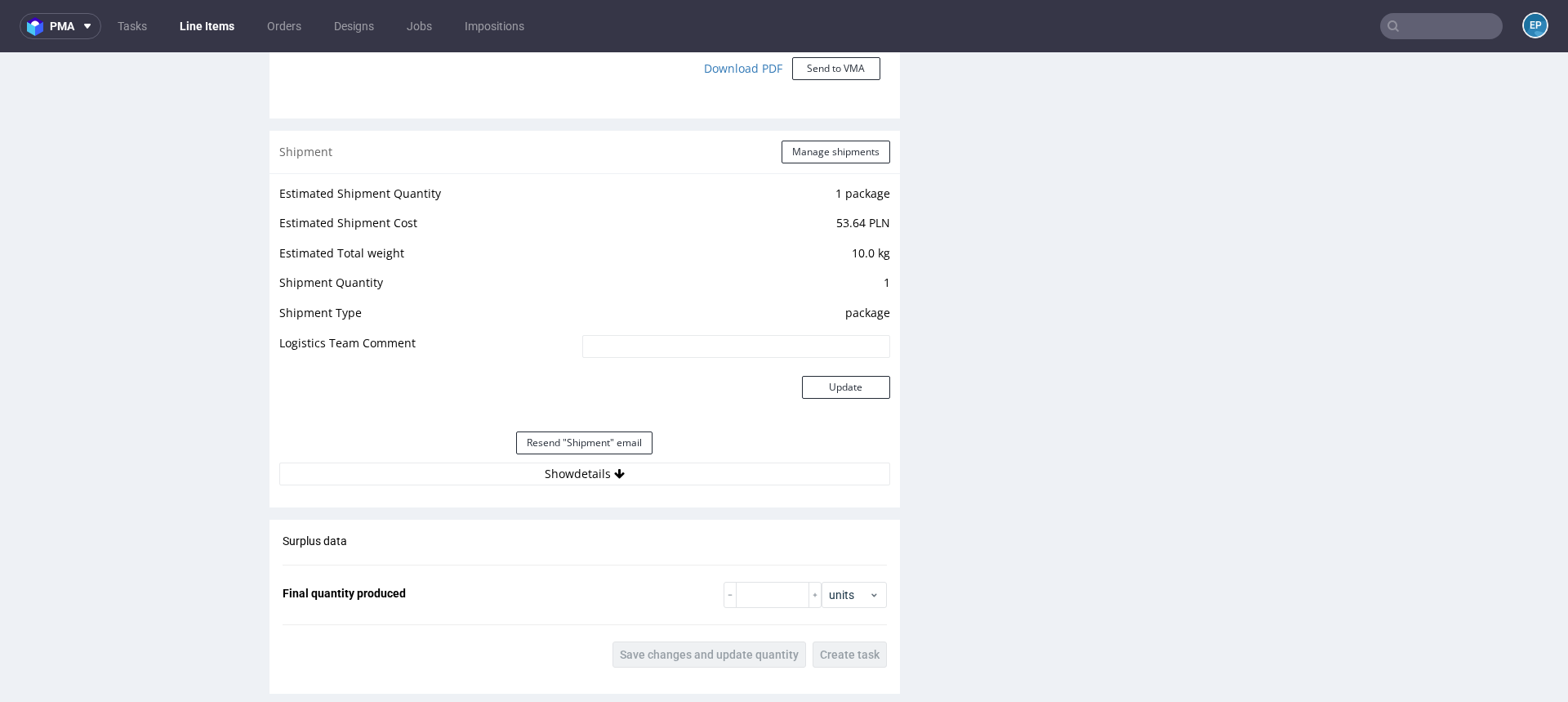
scroll to position [1567, 0]
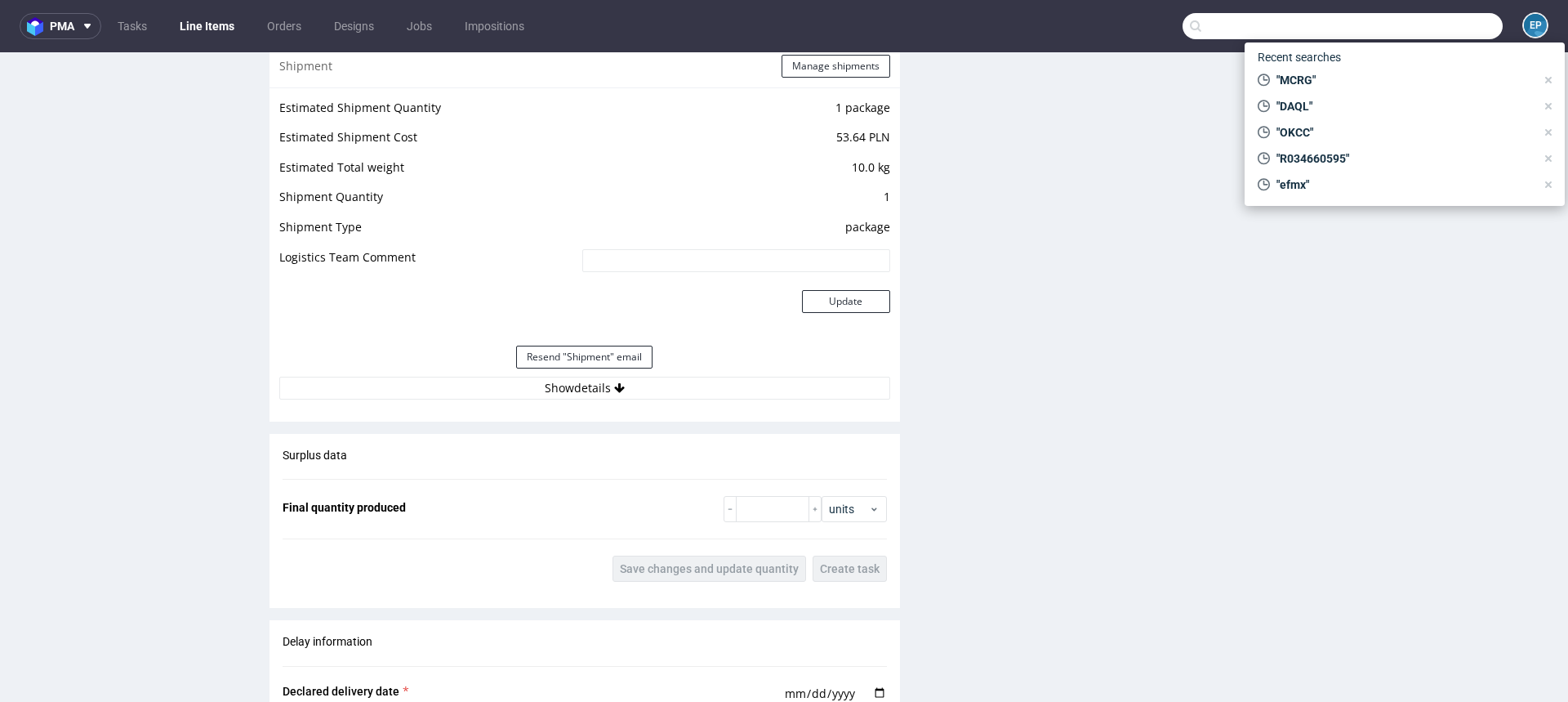
click at [1415, 35] on input "text" at bounding box center [1343, 26] width 320 height 26
paste input "CDQH"
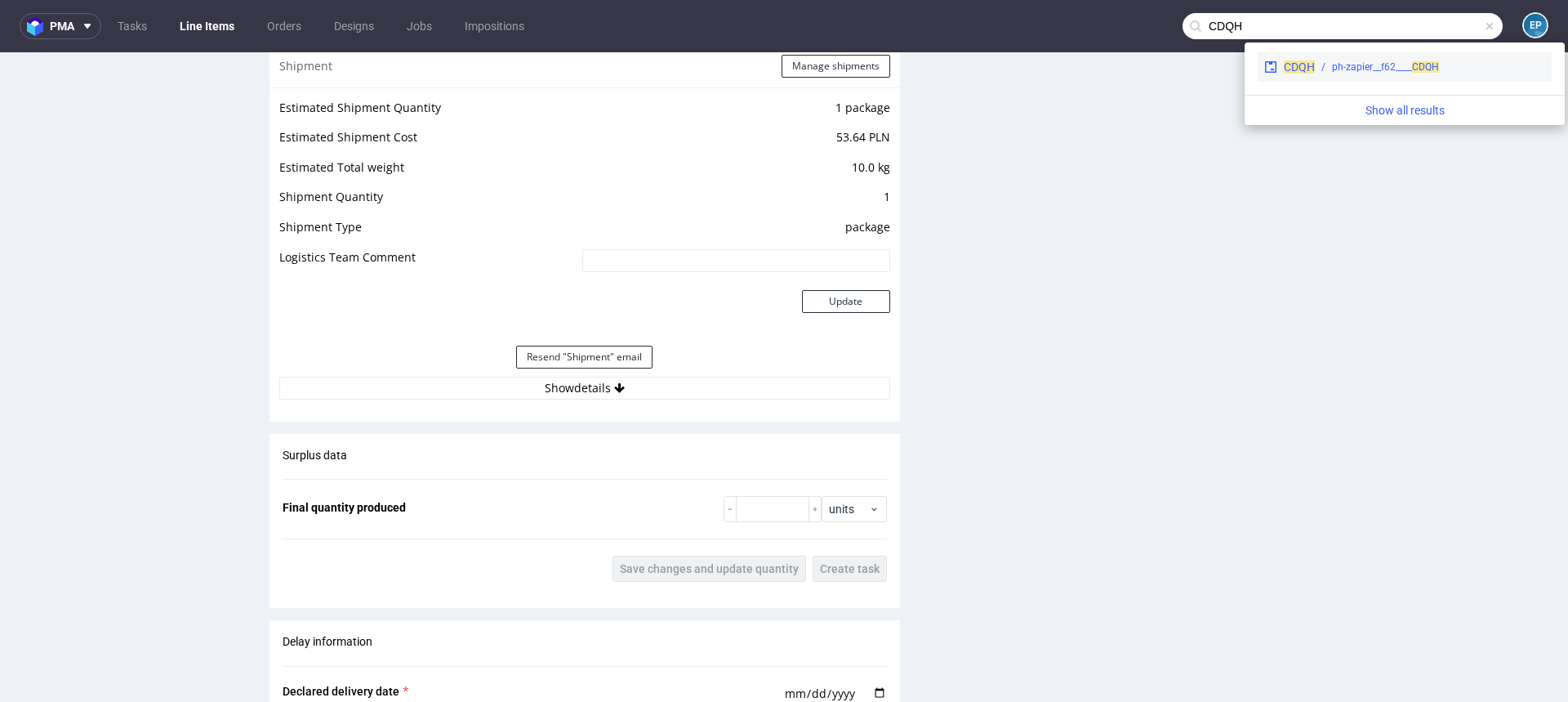
type input "CDQH"
click at [1353, 69] on div "ph-zapier__f62____ CDQH" at bounding box center [1385, 66] width 107 height 15
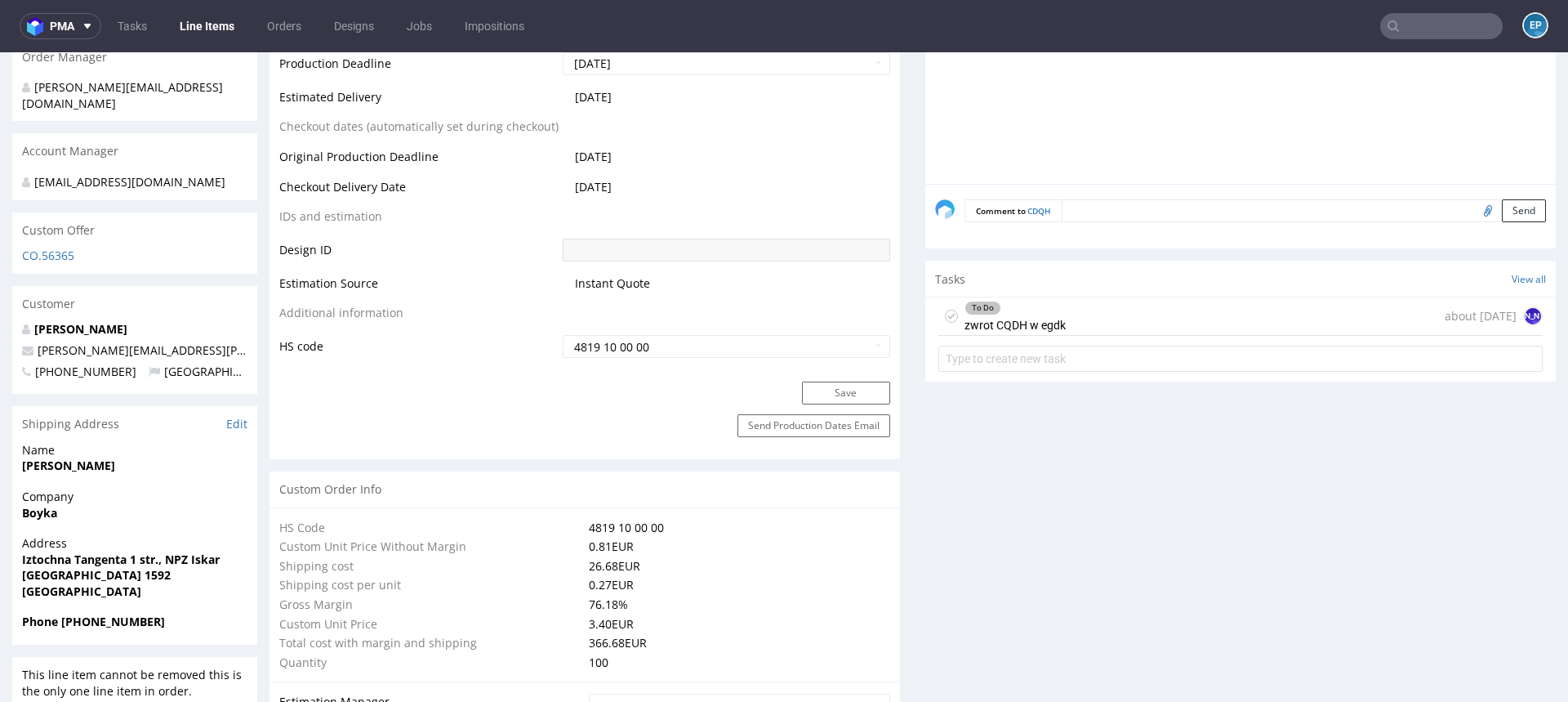
scroll to position [775, 0]
click at [1171, 296] on div "To Do zwrot CQDH w egdk about 1 month ago JO" at bounding box center [1241, 316] width 605 height 38
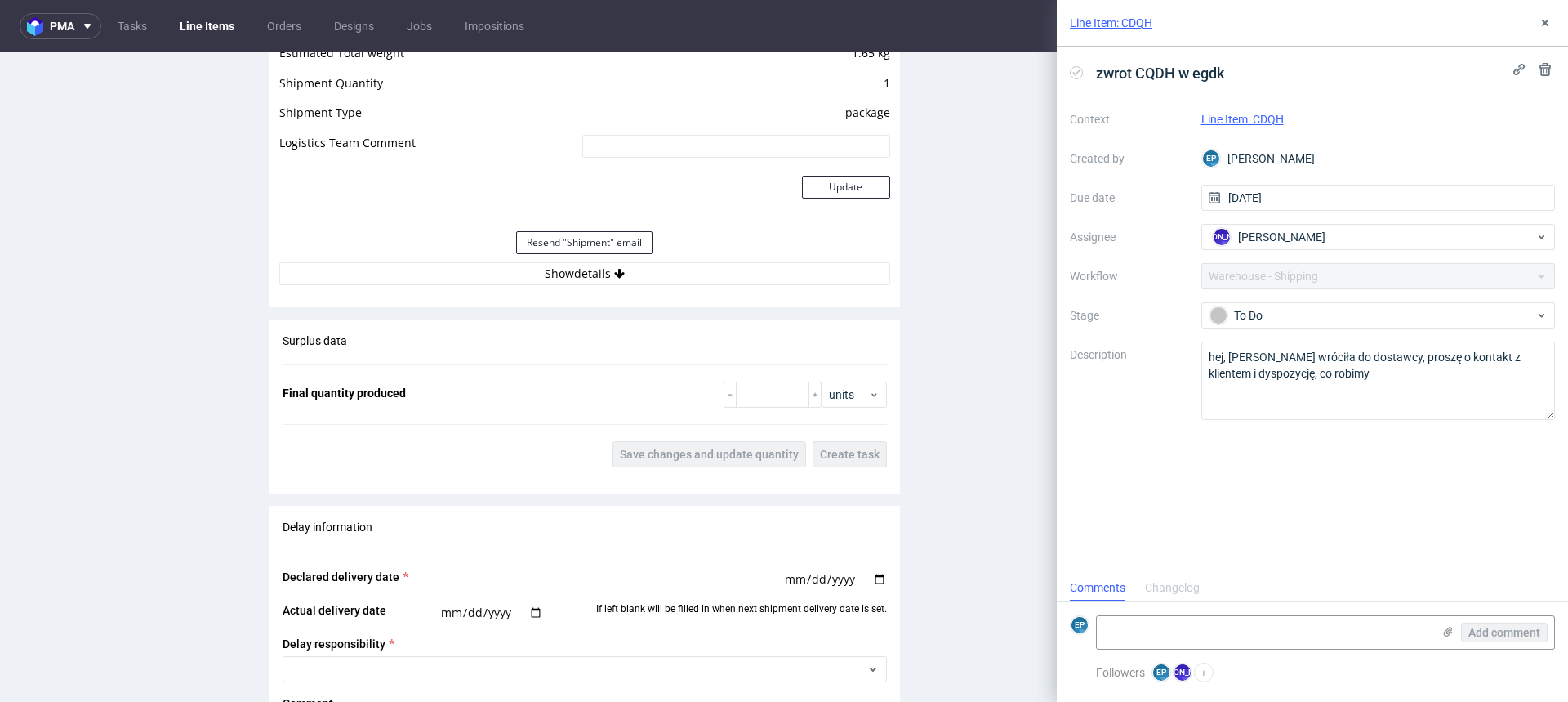
scroll to position [2102, 0]
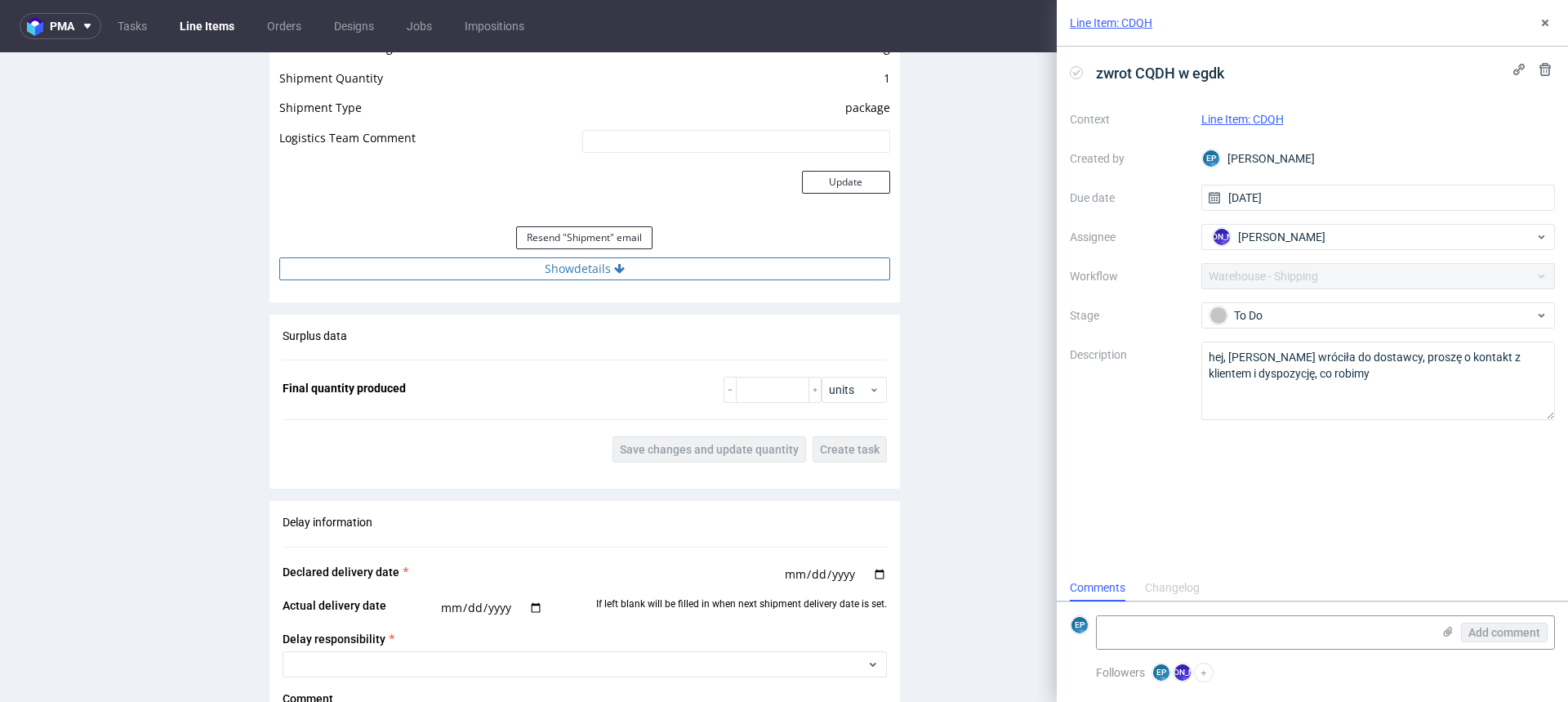
click at [597, 261] on button "Show details" at bounding box center [585, 268] width 611 height 23
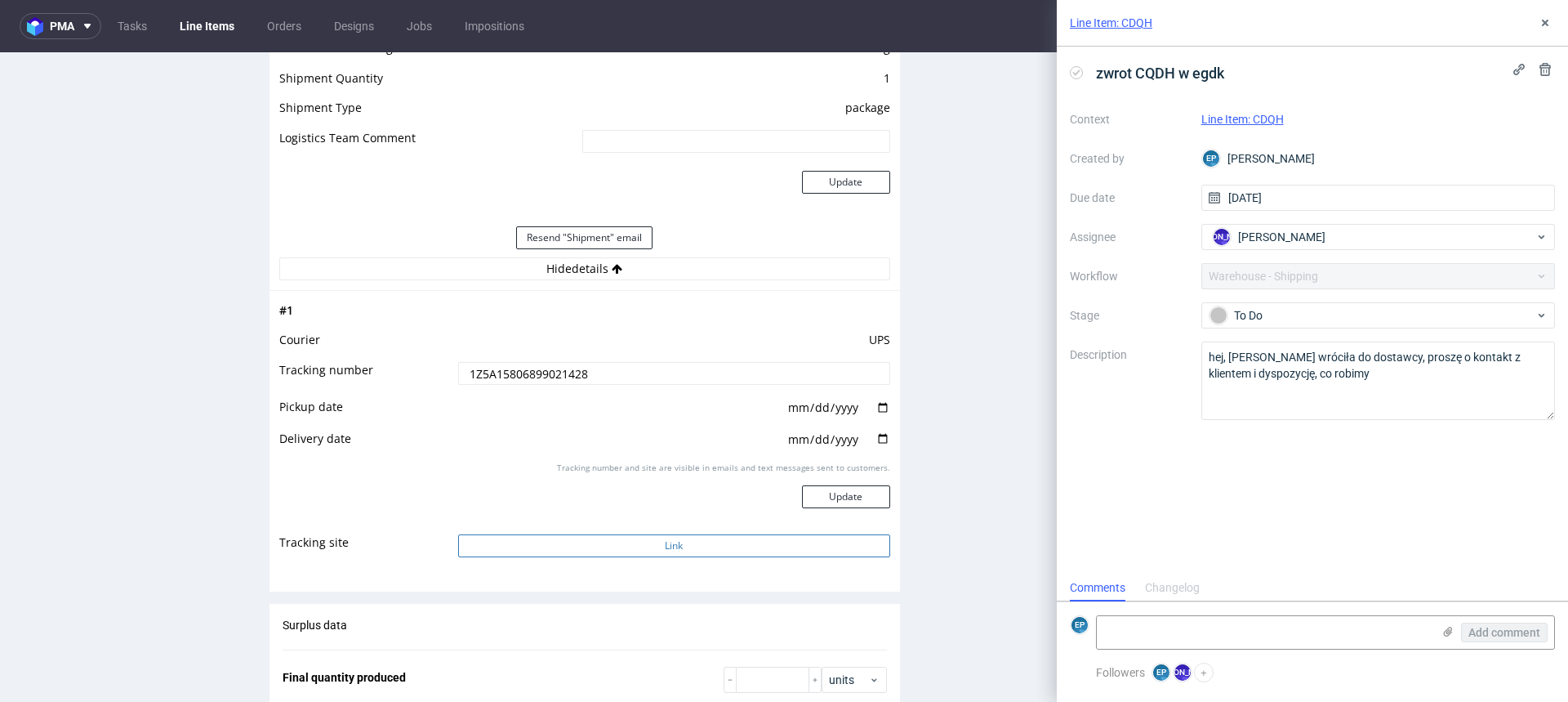
click at [619, 550] on button "Link" at bounding box center [674, 546] width 432 height 23
click at [1177, 622] on textarea at bounding box center [1264, 632] width 335 height 32
type textarea "https://www.ups.com/track?loc=en_PL&requester=WT&tracknum=1Z5A15806899021428/tr…"
click at [1487, 631] on span "Add comment" at bounding box center [1504, 632] width 72 height 11
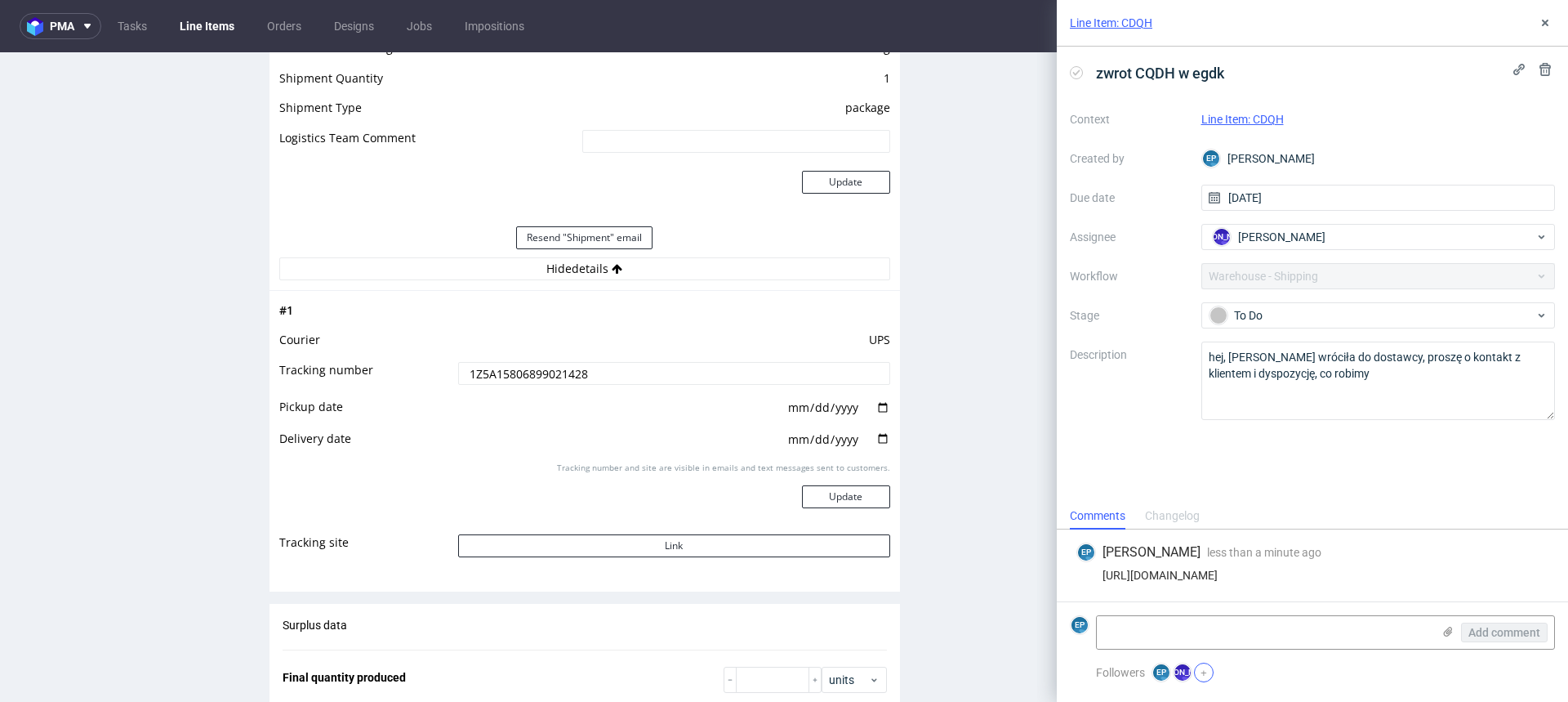
click at [1204, 672] on button "+" at bounding box center [1204, 672] width 19 height 19
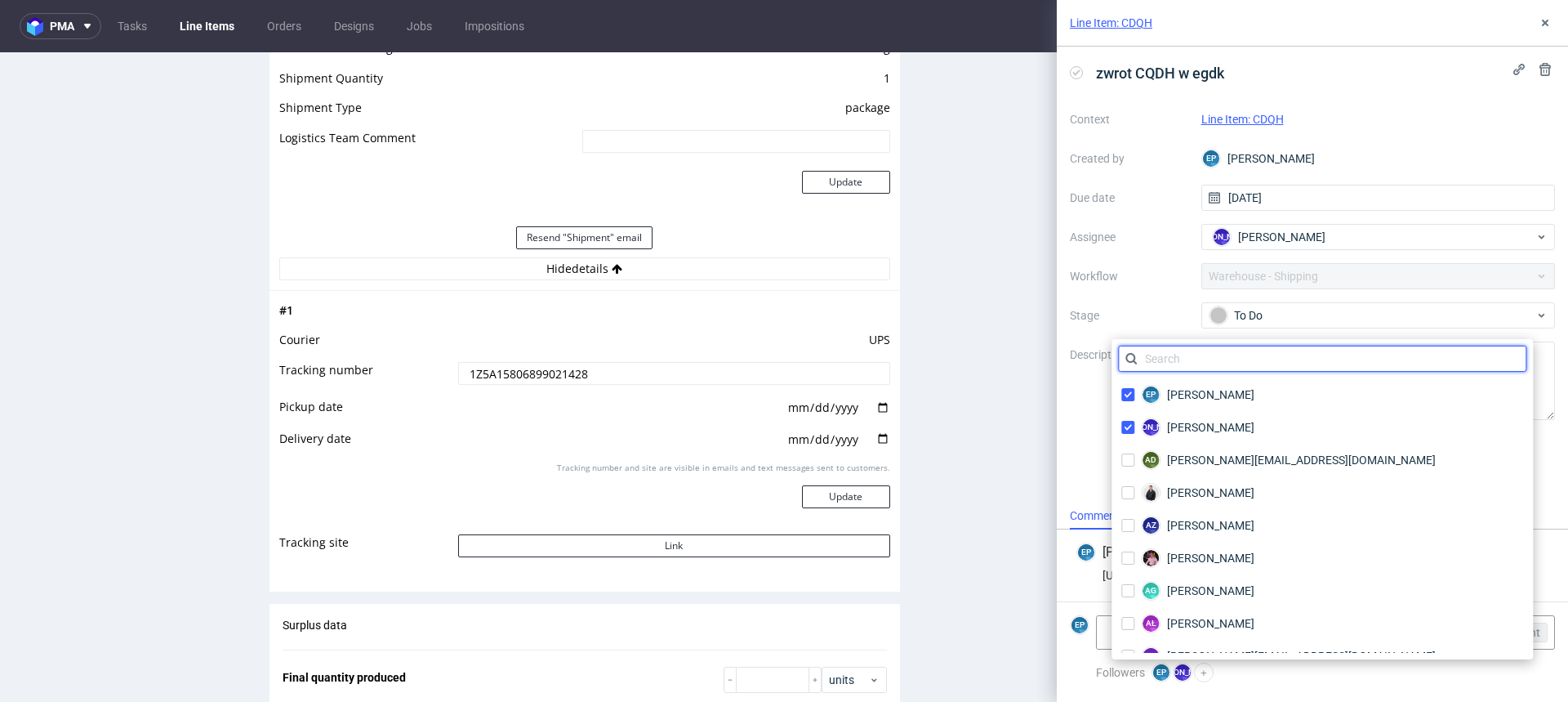
click at [1147, 365] on input "text" at bounding box center [1322, 358] width 408 height 26
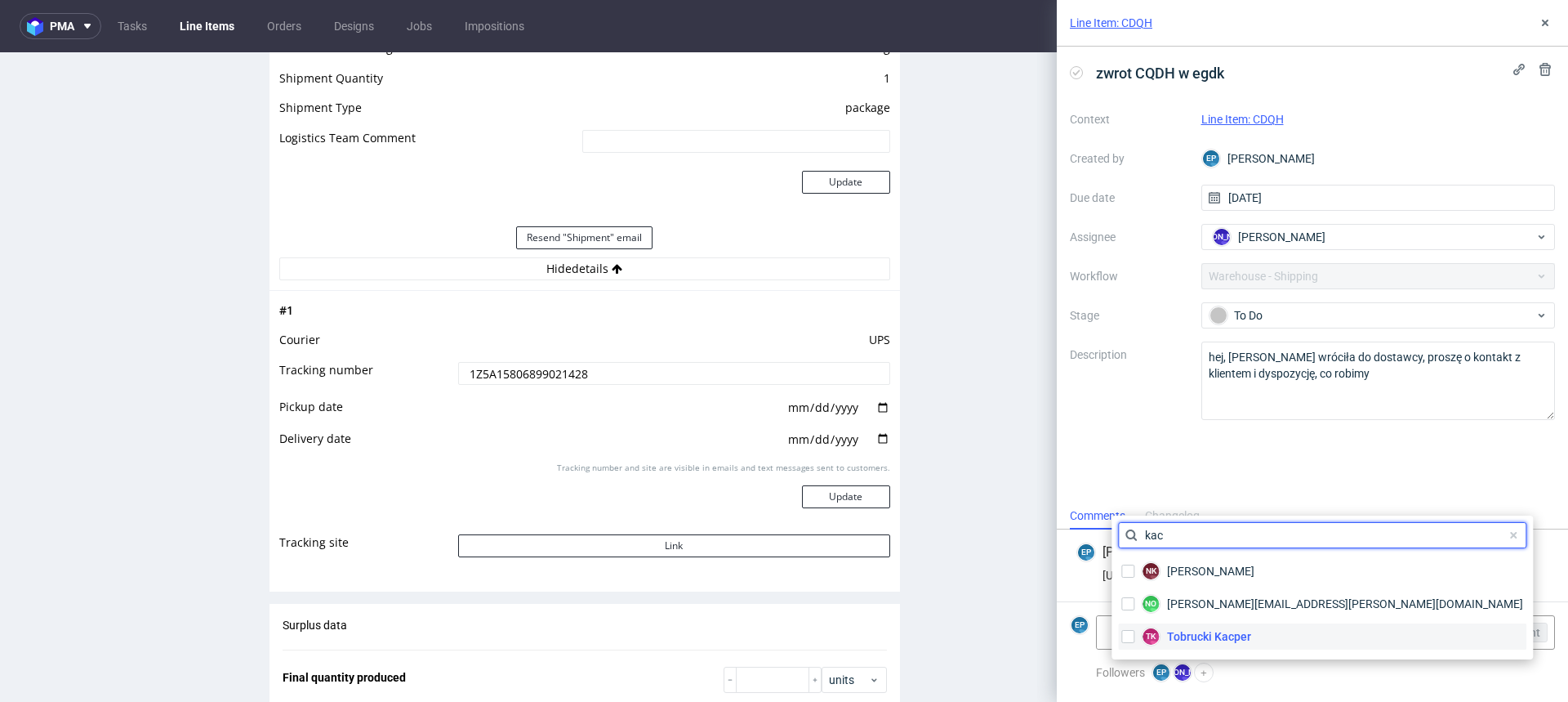
type input "kac"
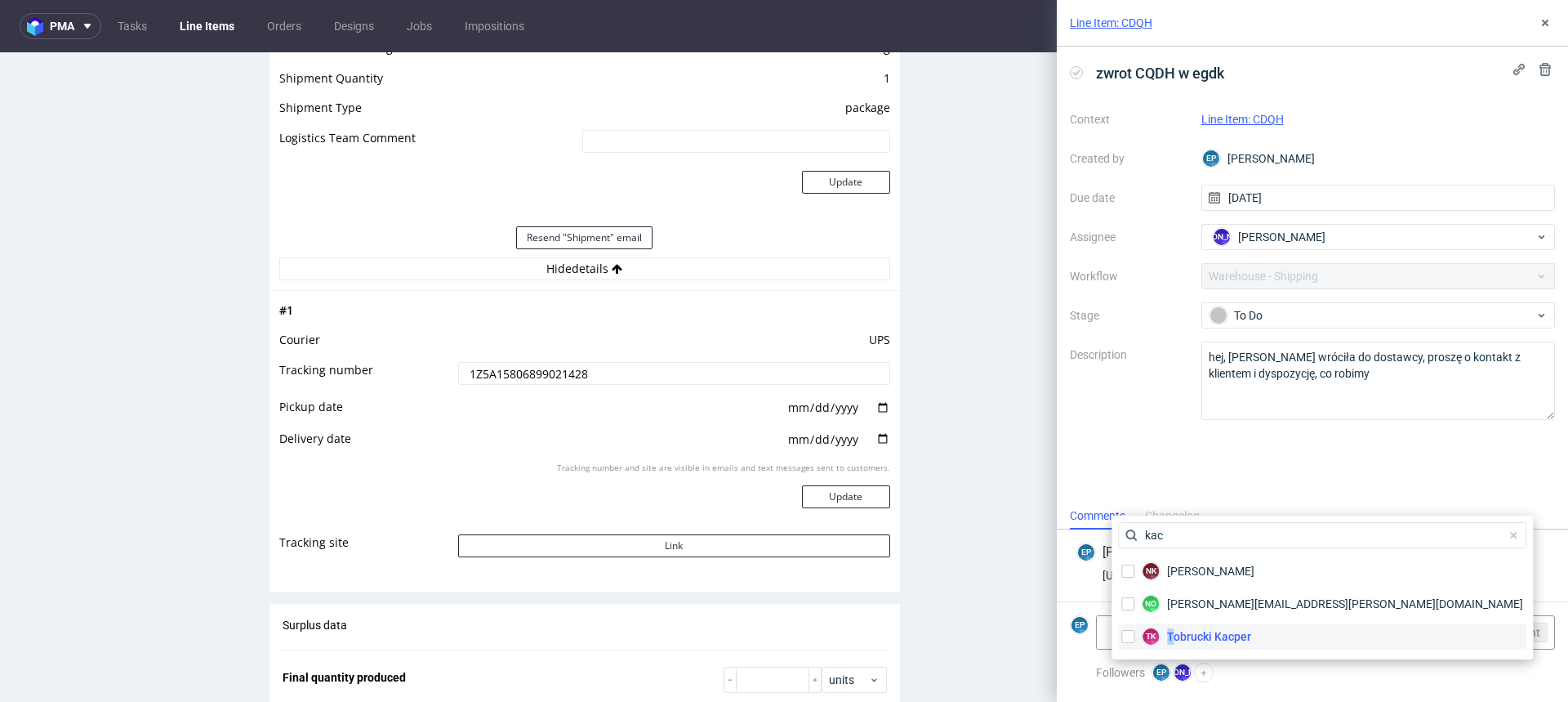
click at [1170, 630] on span "Tobrucki Kacper" at bounding box center [1209, 636] width 84 height 17
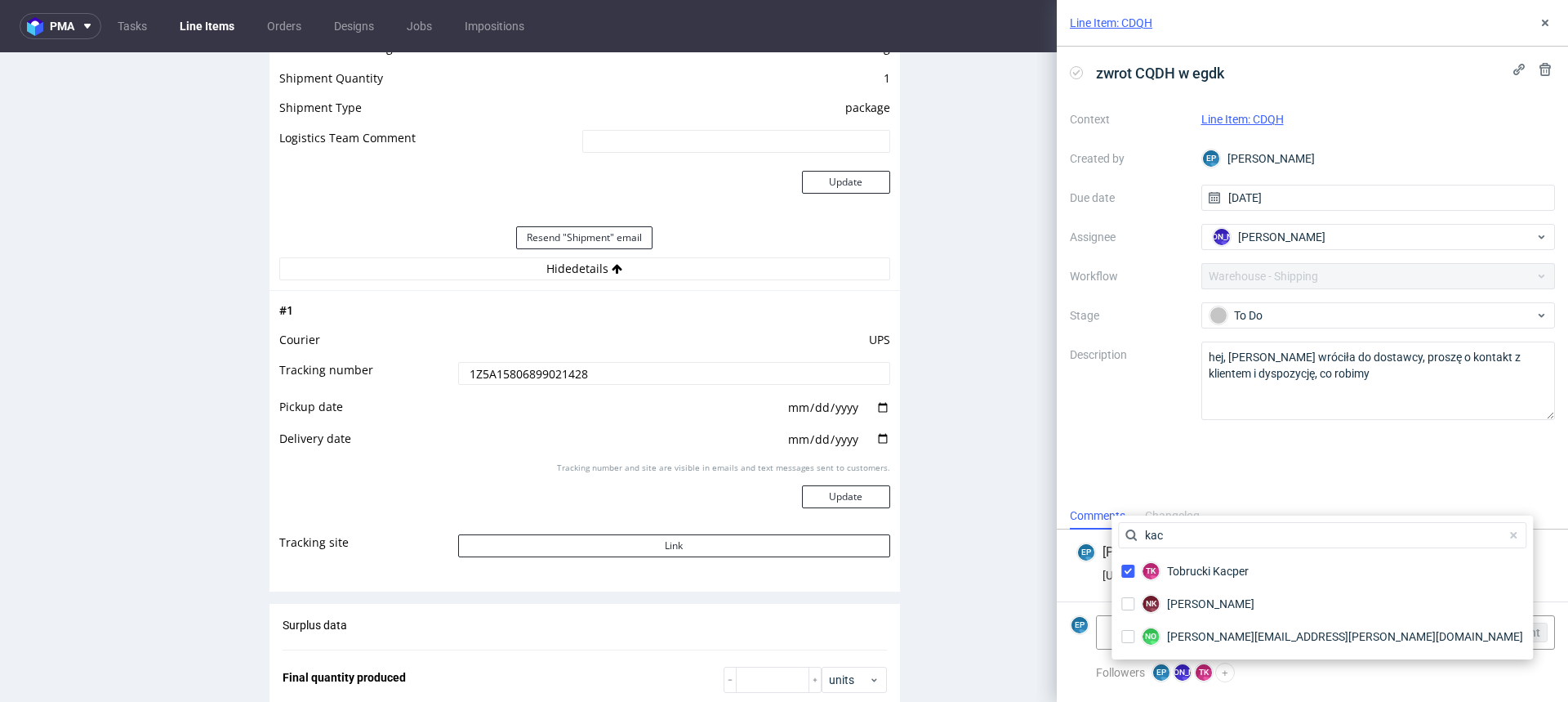
click at [1302, 483] on div "zwrot CQDH w egdk Context Line Item: CDQH Created by EP Ewa Prus Due date 05/09…" at bounding box center [1312, 274] width 511 height 455
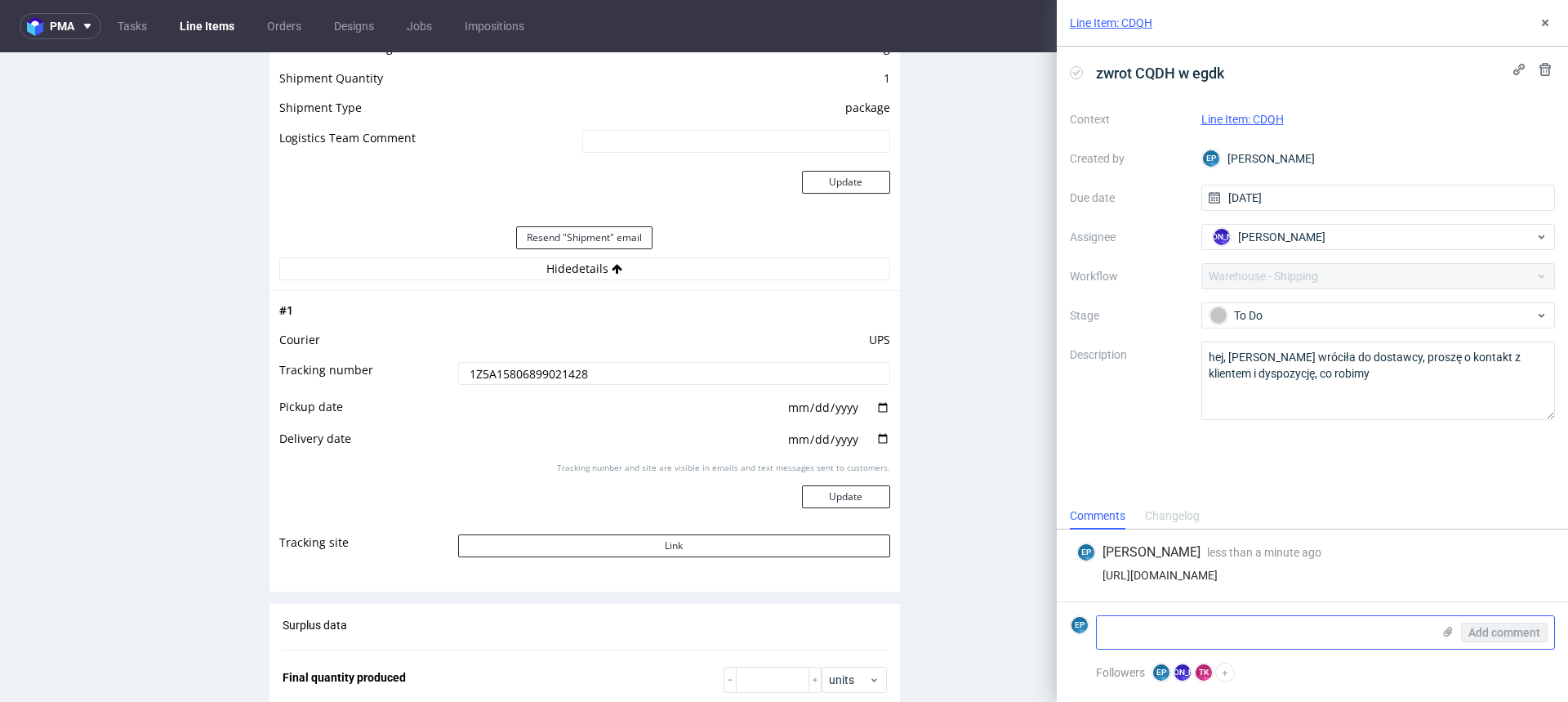
click at [1204, 619] on textarea at bounding box center [1264, 632] width 335 height 32
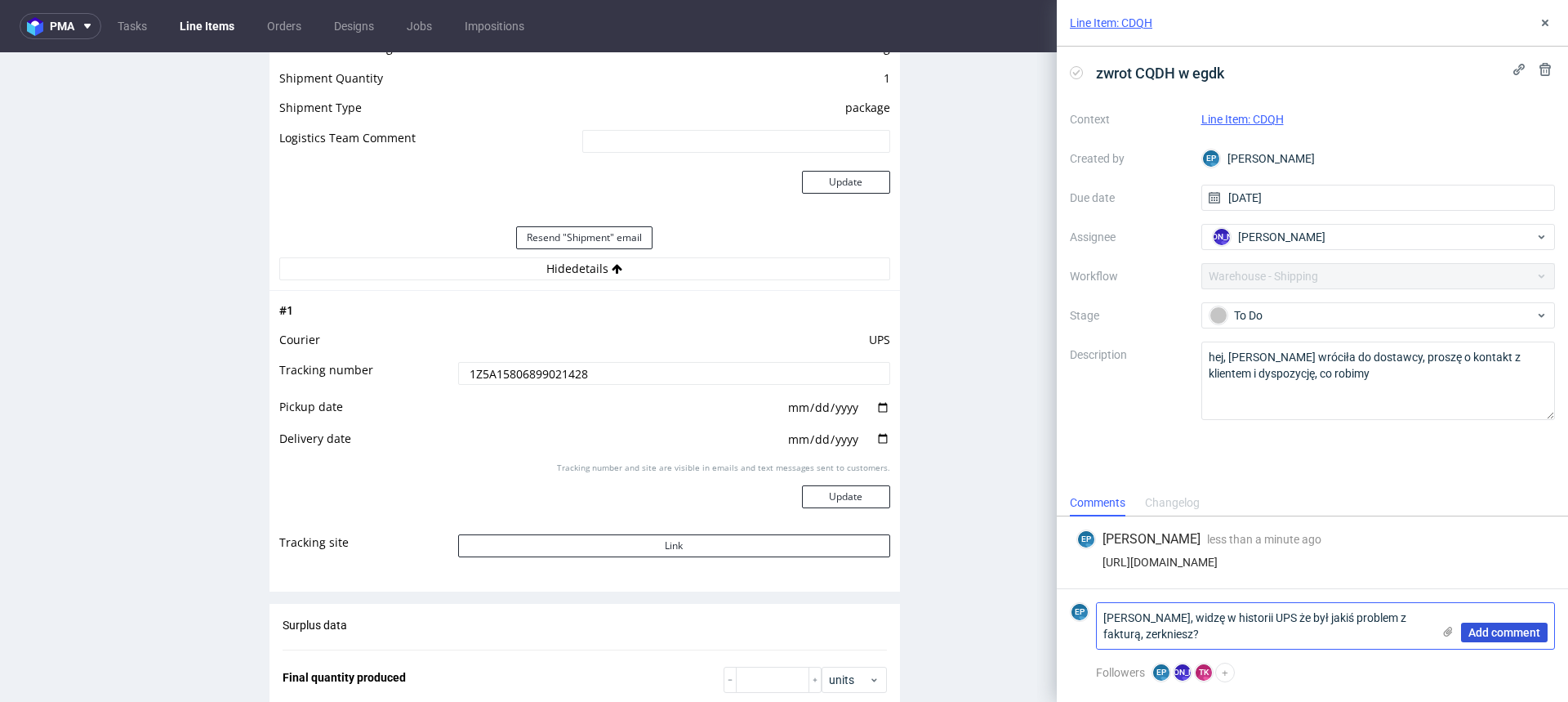
type textarea "Kacper, widzę w historii UPS że był jakiś problem z fakturą, zerkniesz?"
click at [1490, 632] on span "Add comment" at bounding box center [1504, 632] width 72 height 11
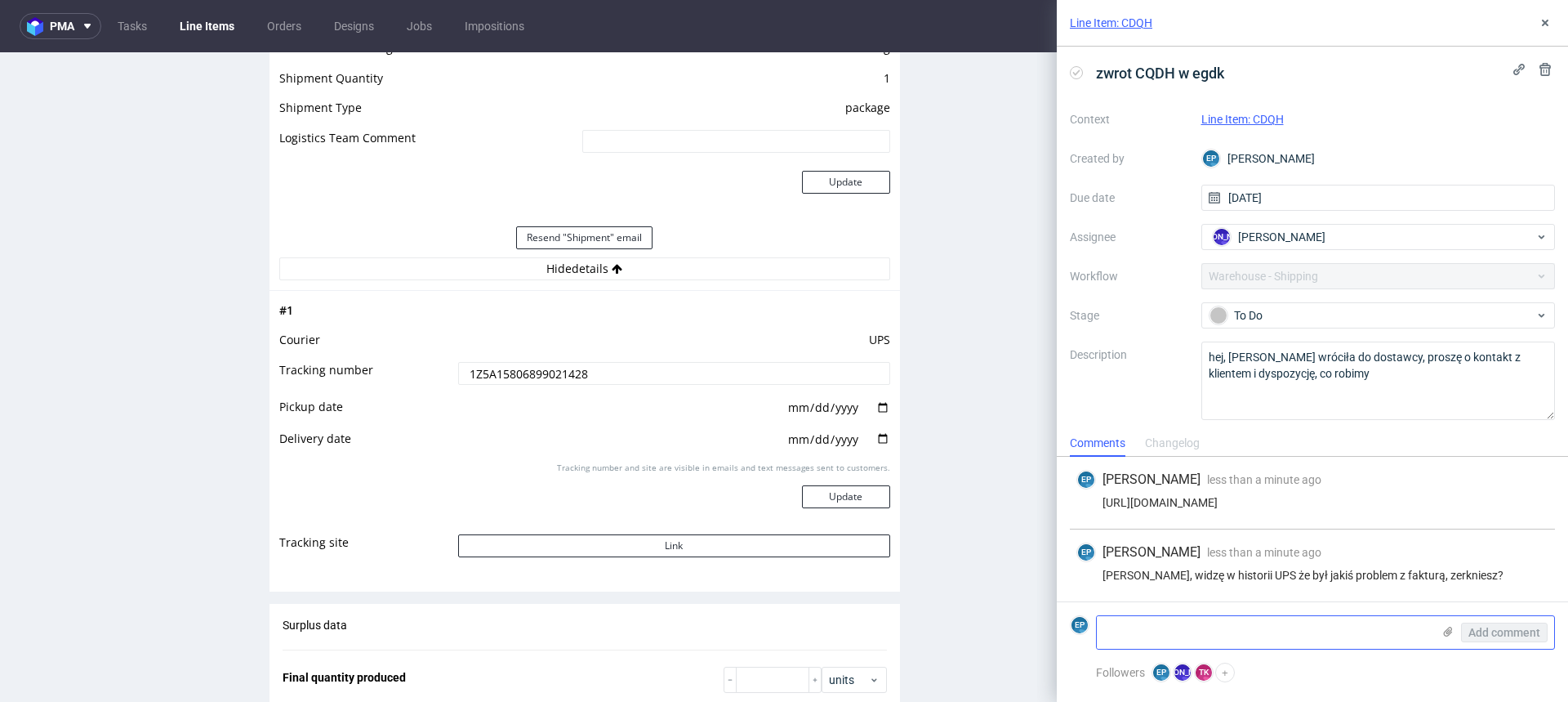
click at [1166, 642] on textarea at bounding box center [1264, 632] width 335 height 32
click at [1278, 643] on textarea at bounding box center [1264, 632] width 335 height 32
paste textarea "https://packhelp.slack.com/archives/C018NPFLV3R/p1756125746937549"
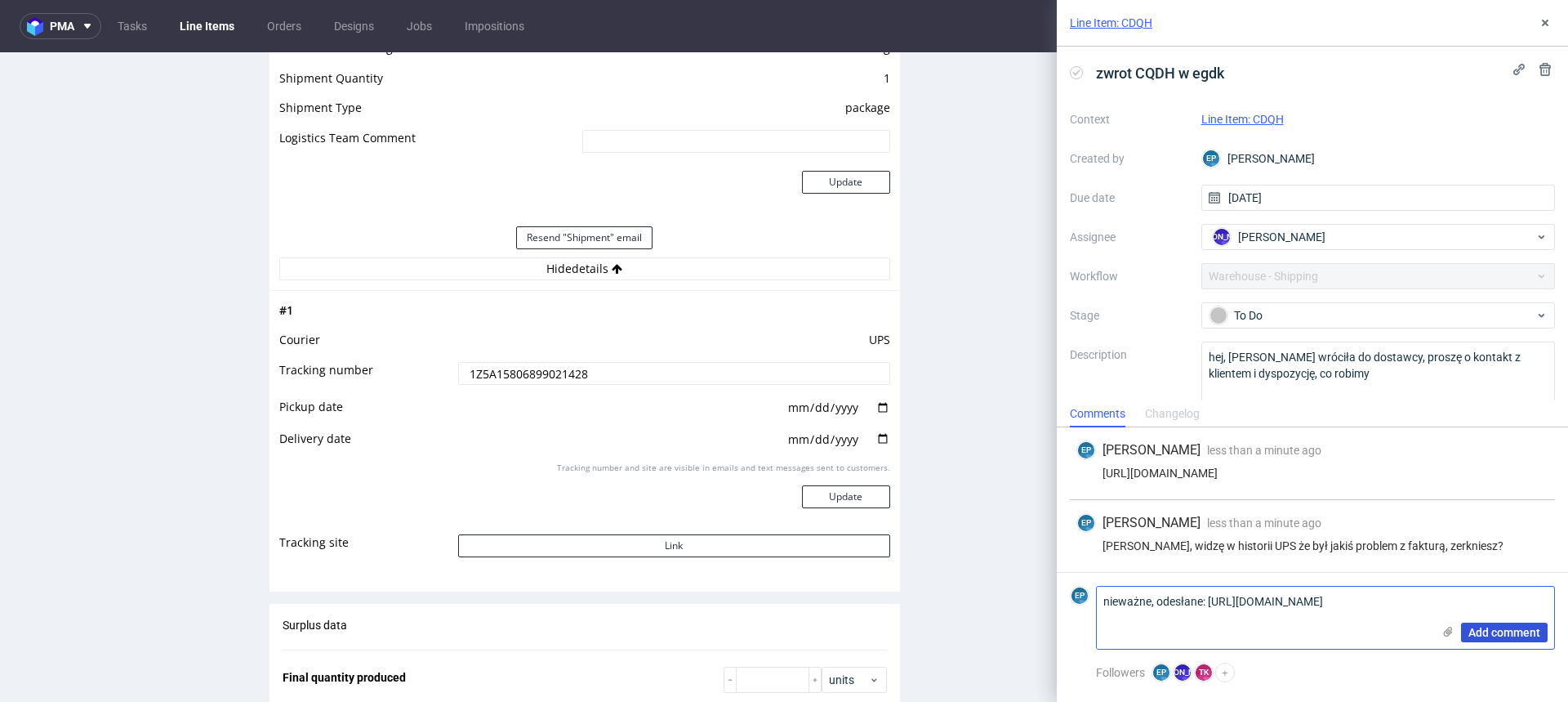
type textarea "nieważne, odesłane: https://packhelp.slack.com/archives/C018NPFLV3R/p1756125746…"
click at [1492, 631] on span "Add comment" at bounding box center [1504, 632] width 72 height 11
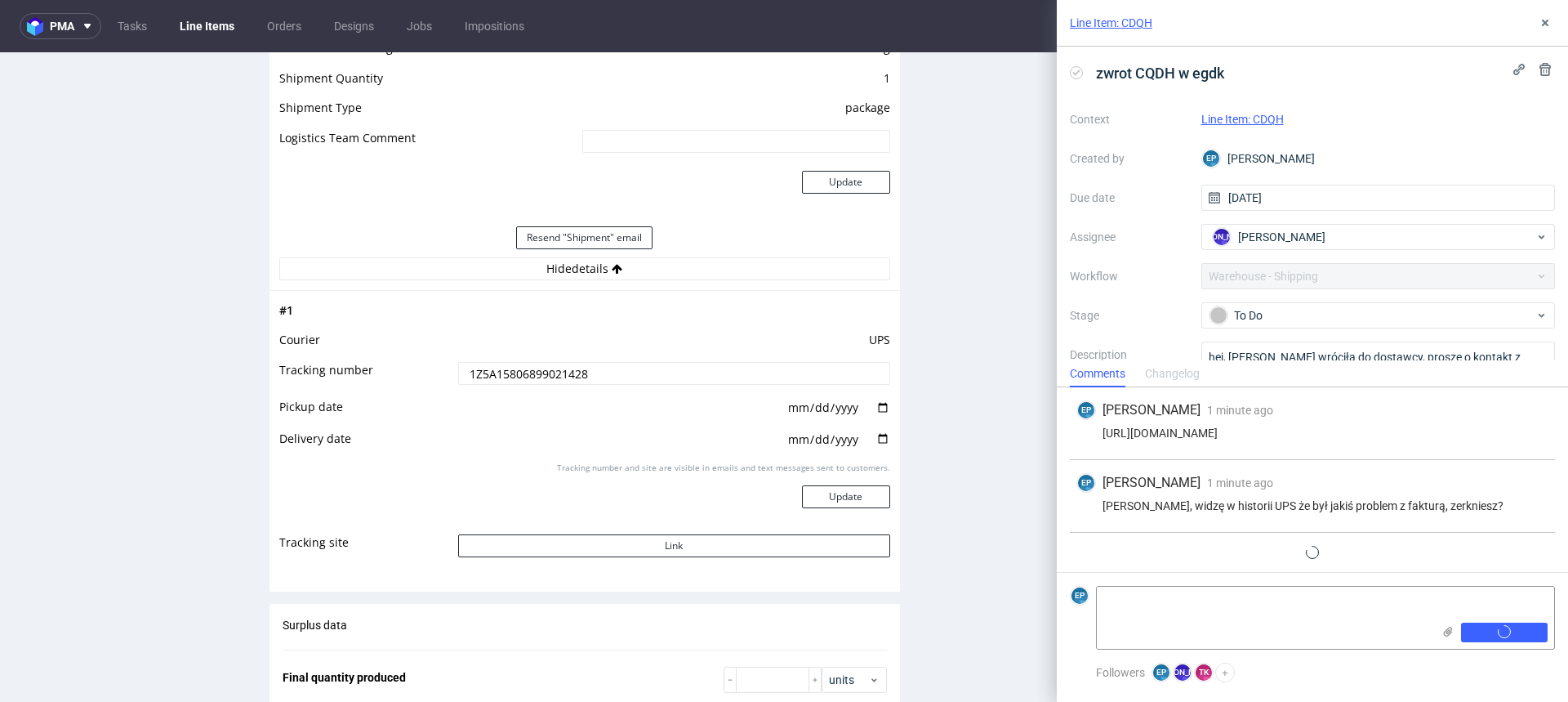
scroll to position [18, 0]
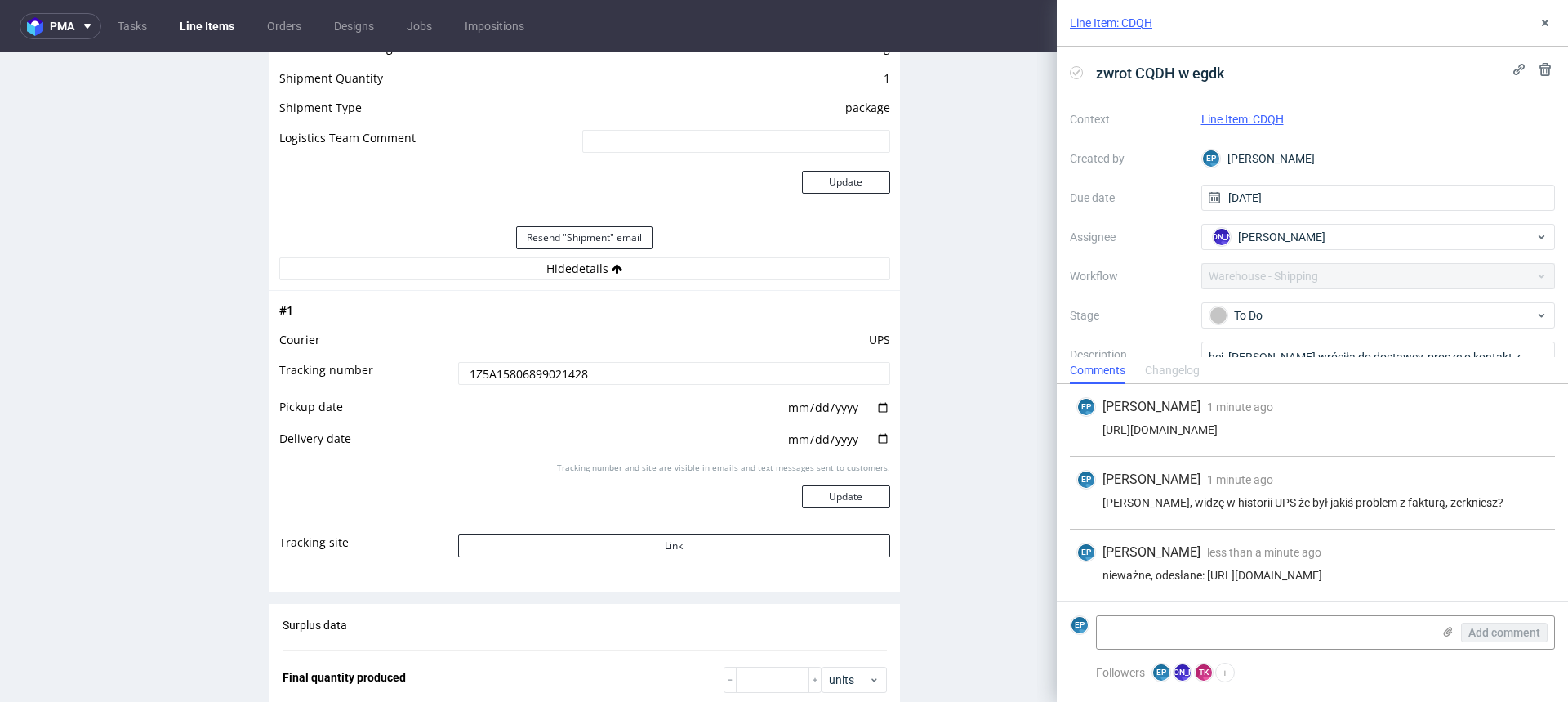
click at [1079, 79] on div "zwrot CQDH w egdk" at bounding box center [1150, 73] width 161 height 27
click at [1072, 73] on icon at bounding box center [1076, 73] width 13 height 13
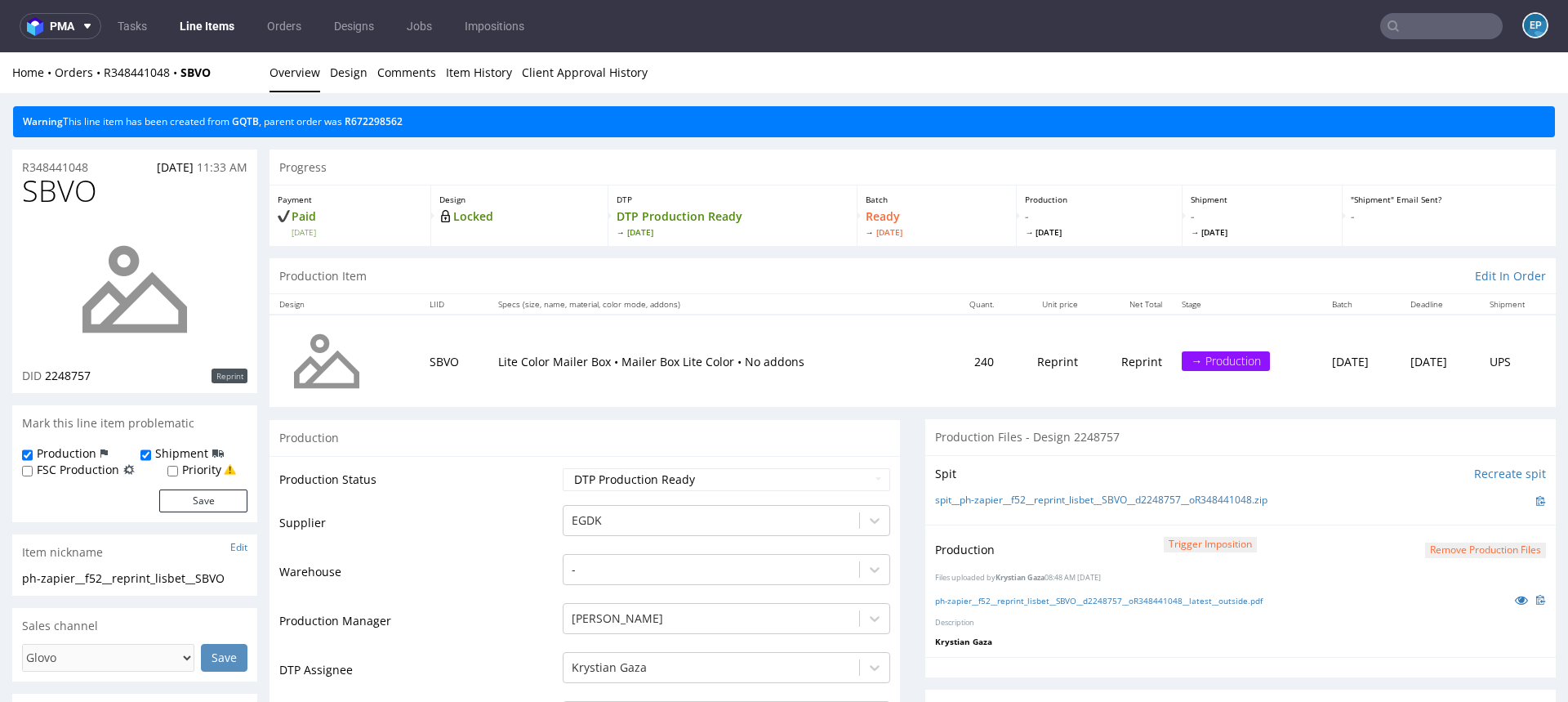
click at [1419, 31] on input "text" at bounding box center [1441, 26] width 122 height 26
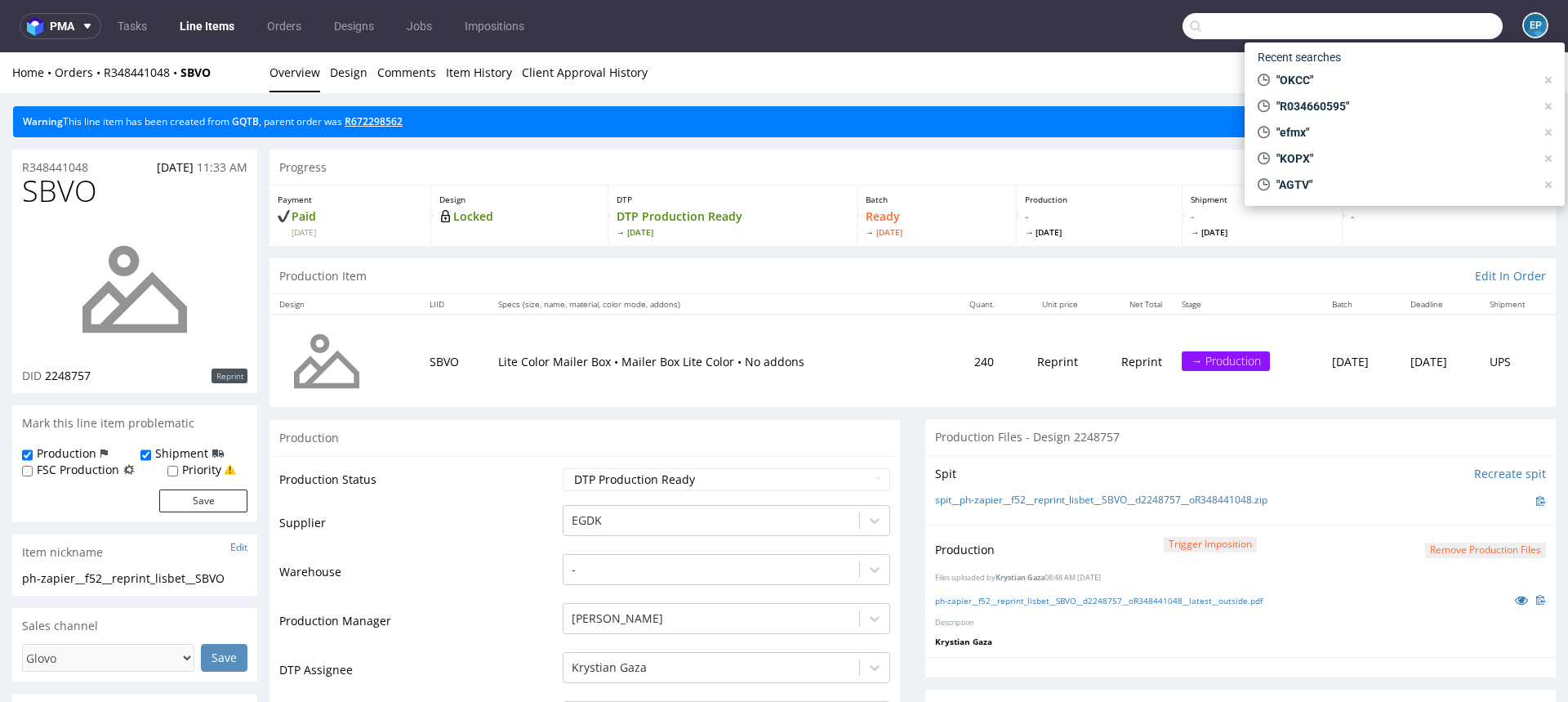
click at [399, 119] on link "R672298562" at bounding box center [373, 122] width 58 height 14
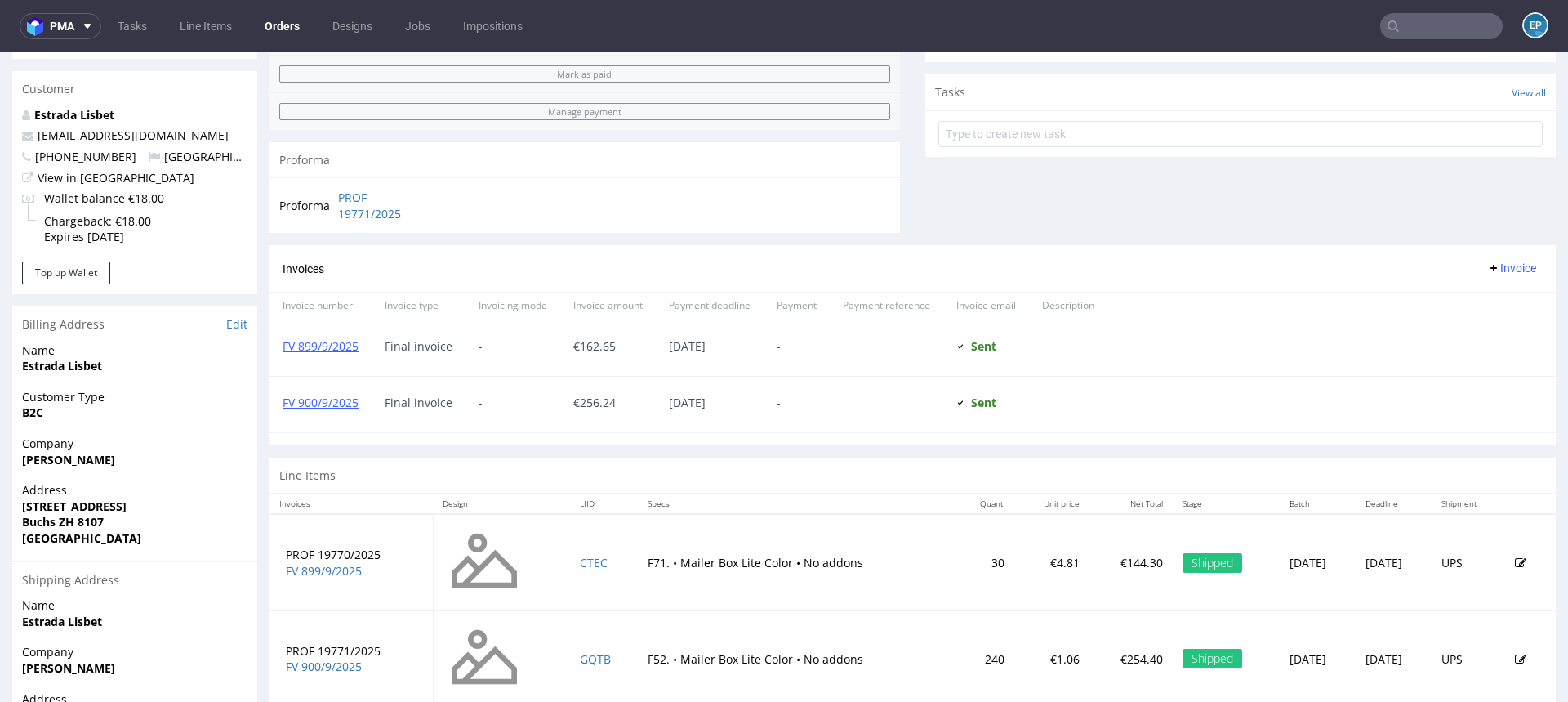
scroll to position [726, 0]
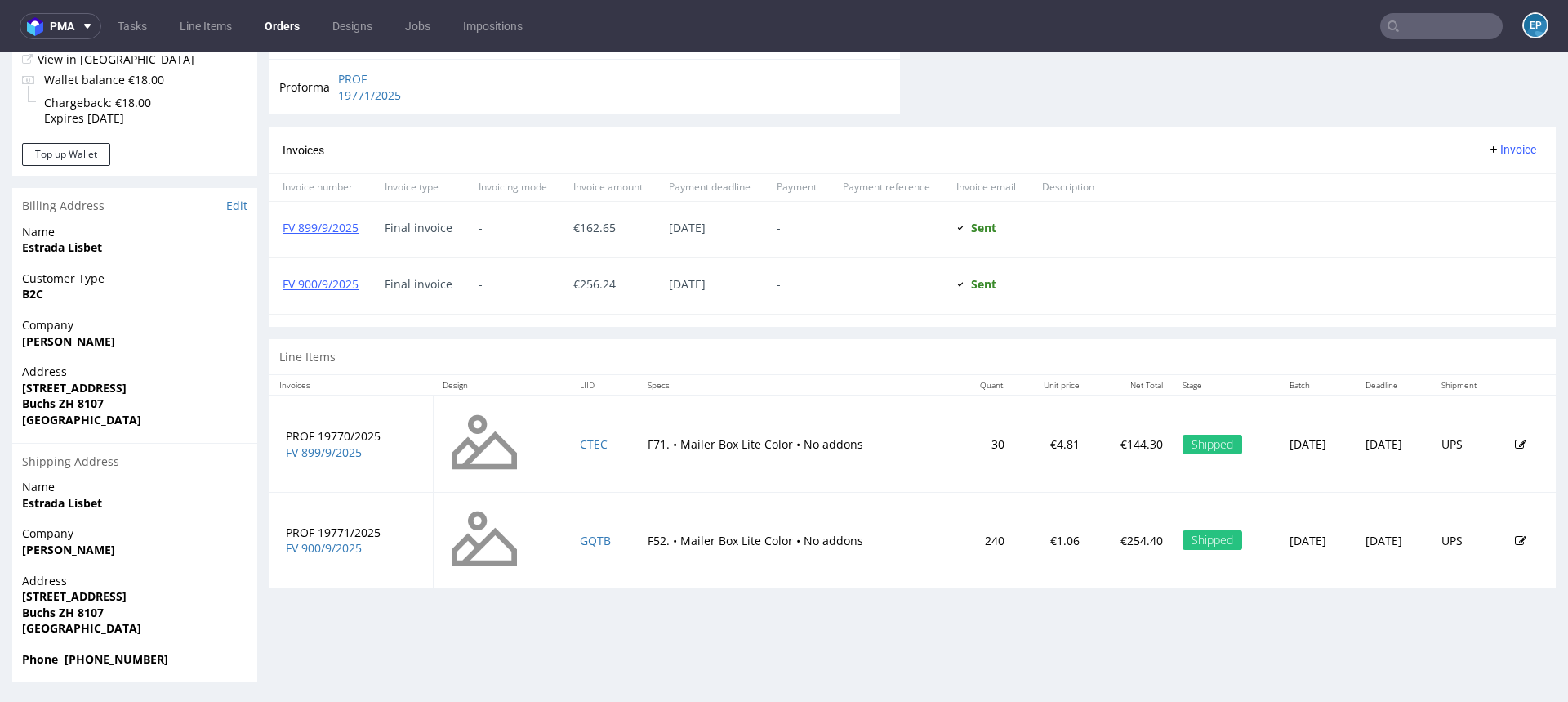
click at [1401, 29] on input "text" at bounding box center [1441, 26] width 122 height 26
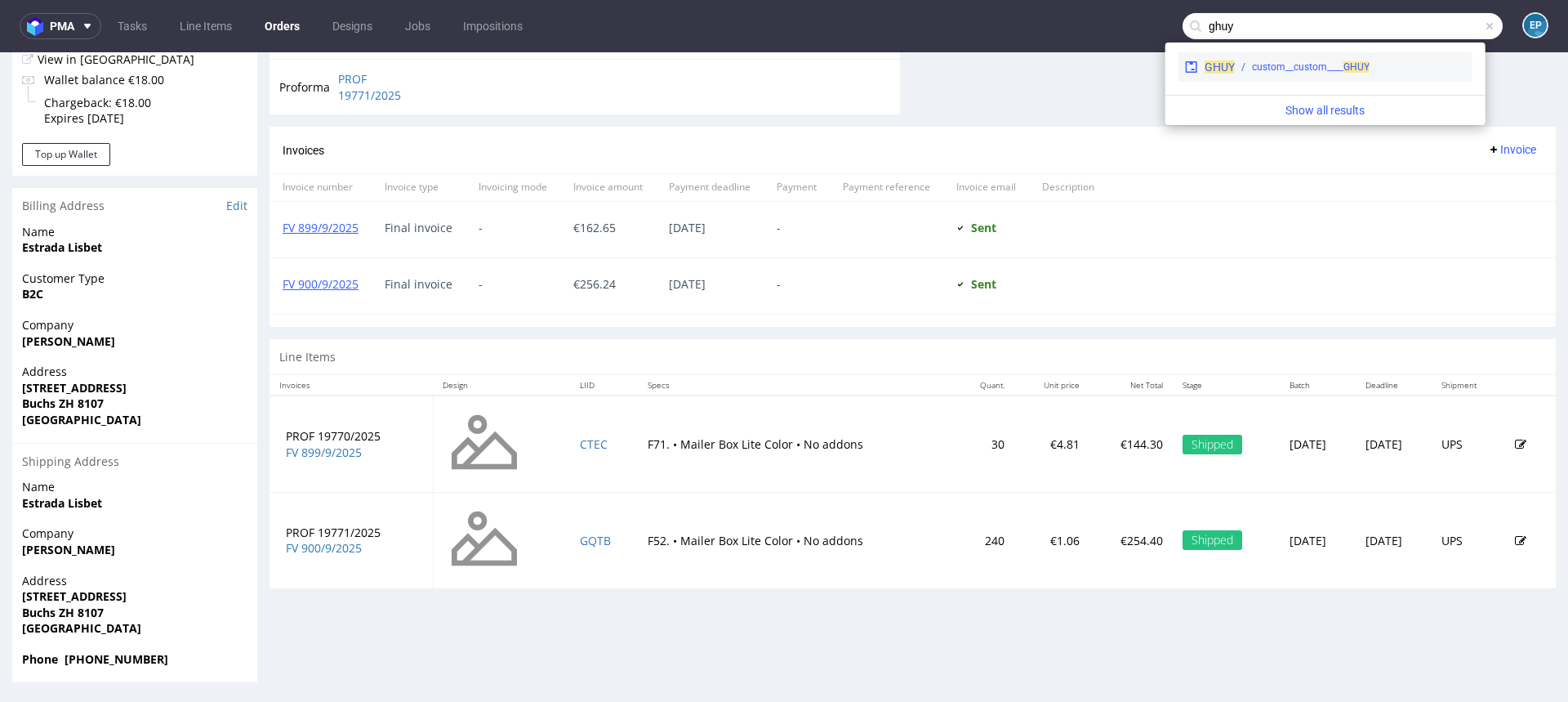
type input "ghuy"
click at [1304, 79] on div "GHUY custom__custom____ GHUY" at bounding box center [1325, 67] width 294 height 30
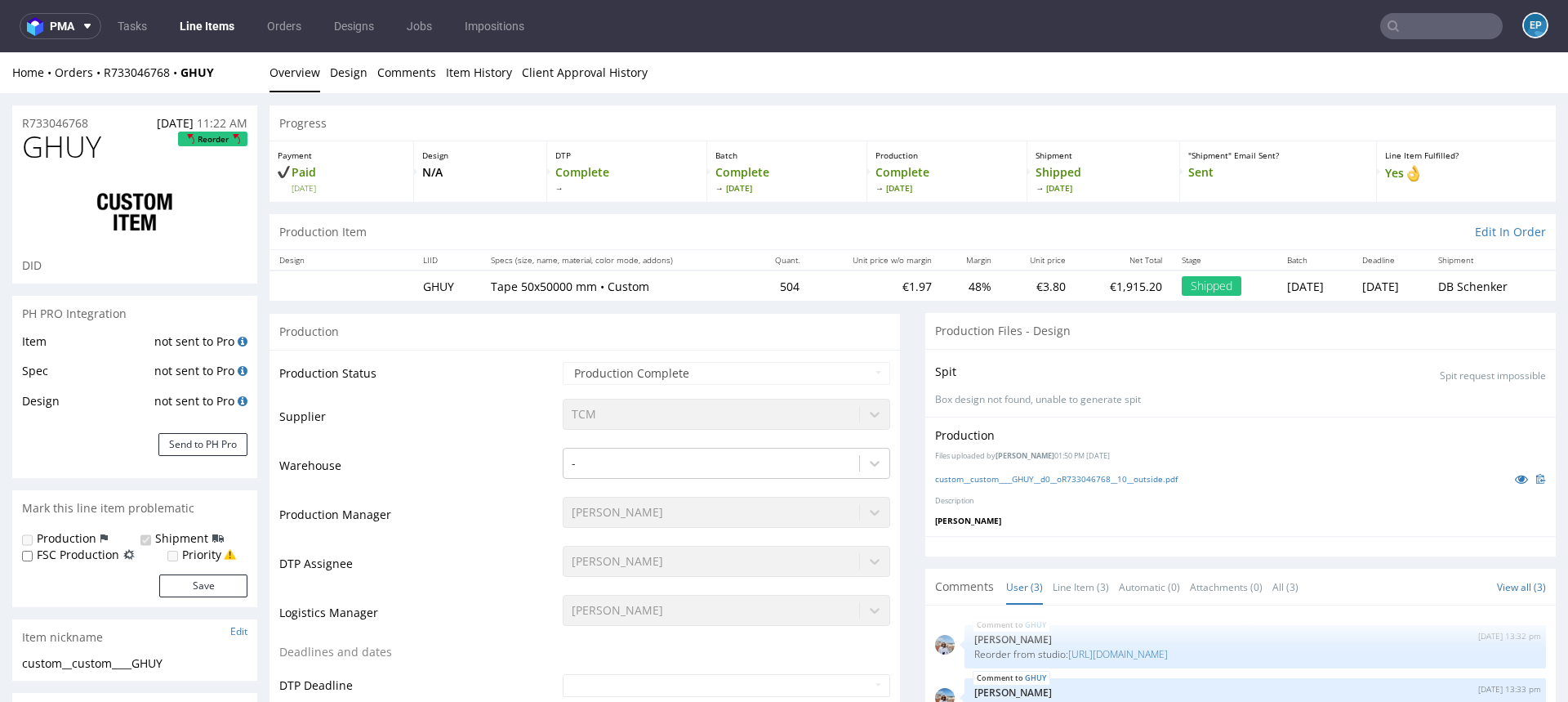
select select "in_progress"
